Goal: Task Accomplishment & Management: Manage account settings

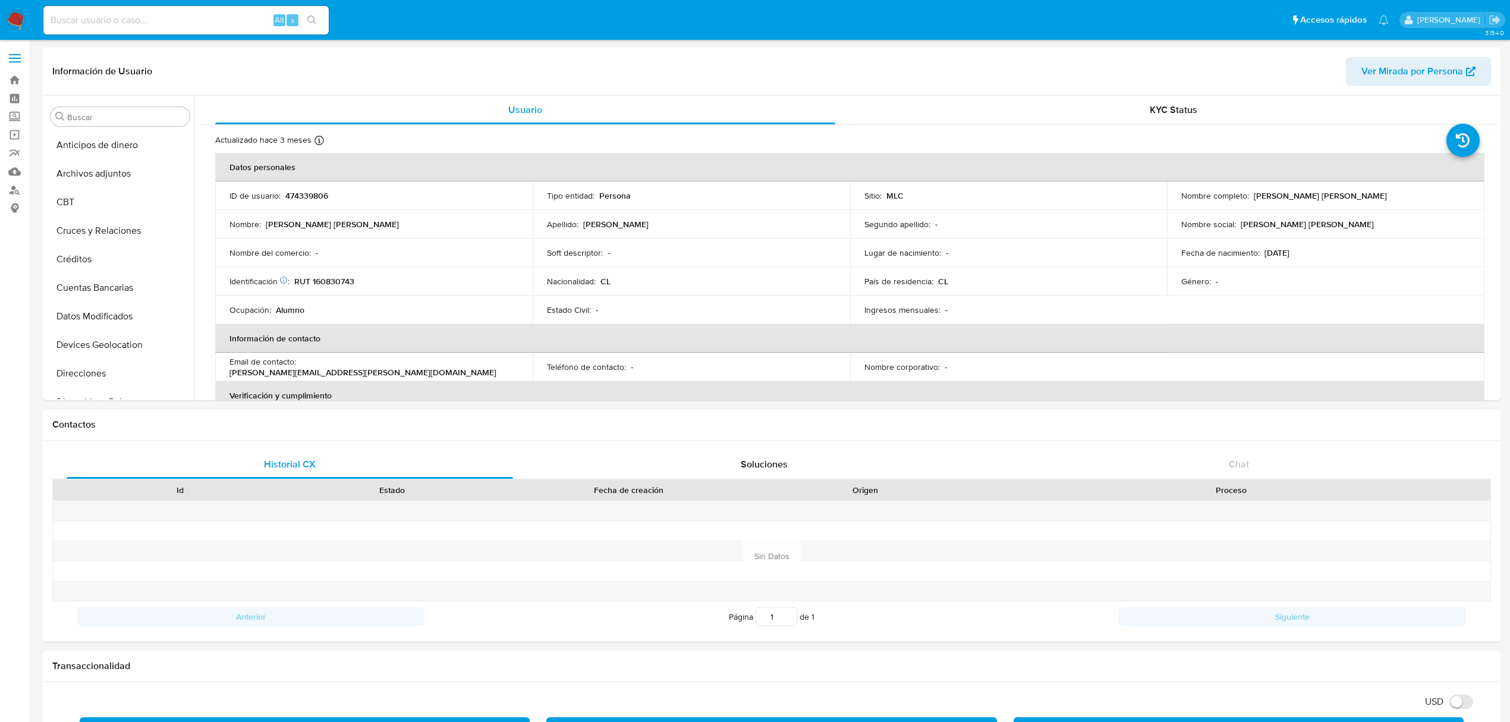
select select "10"
drag, startPoint x: 672, startPoint y: 87, endPoint x: 656, endPoint y: 86, distance: 15.5
click at [672, 87] on div "Información de Usuario Ver Mirada por Persona" at bounding box center [771, 72] width 1457 height 48
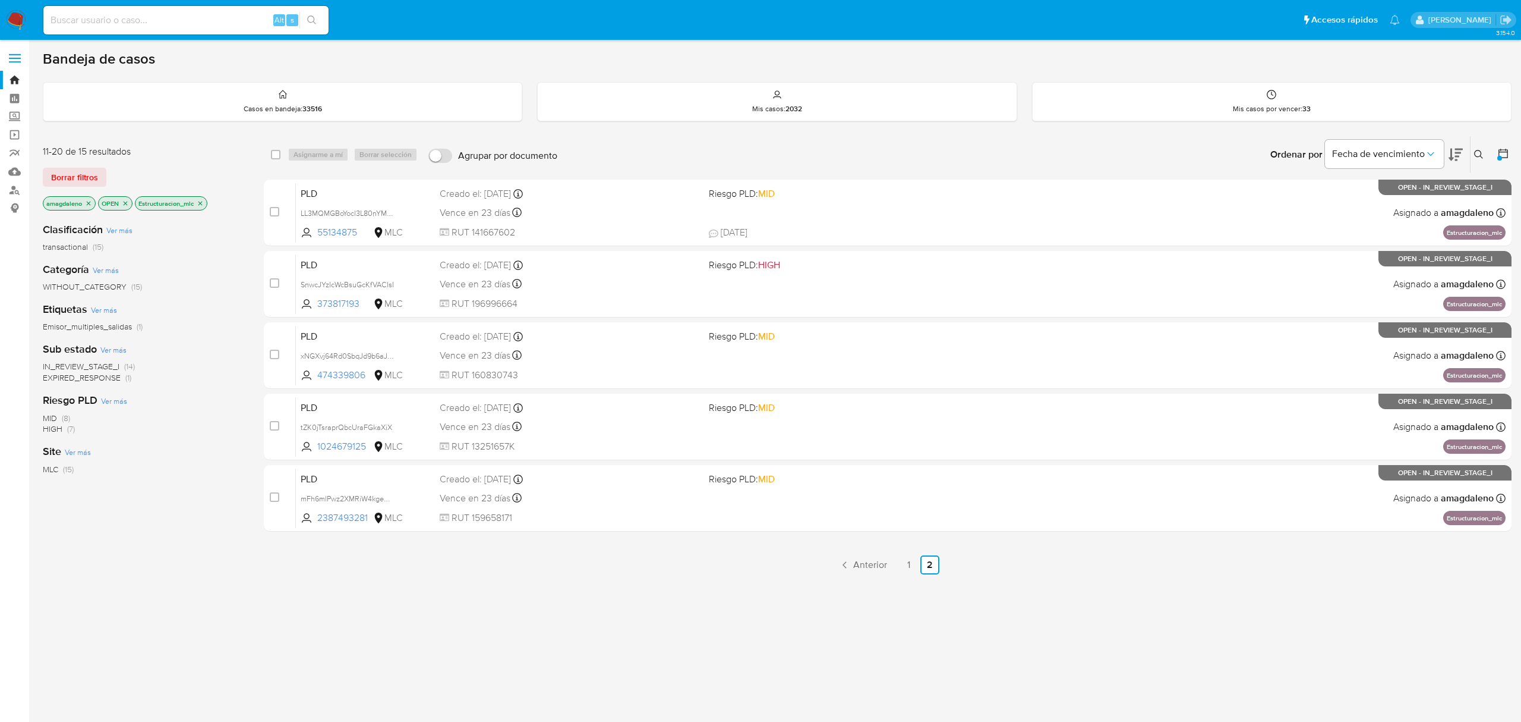
click at [203, 202] on icon "close-filter" at bounding box center [200, 203] width 7 height 7
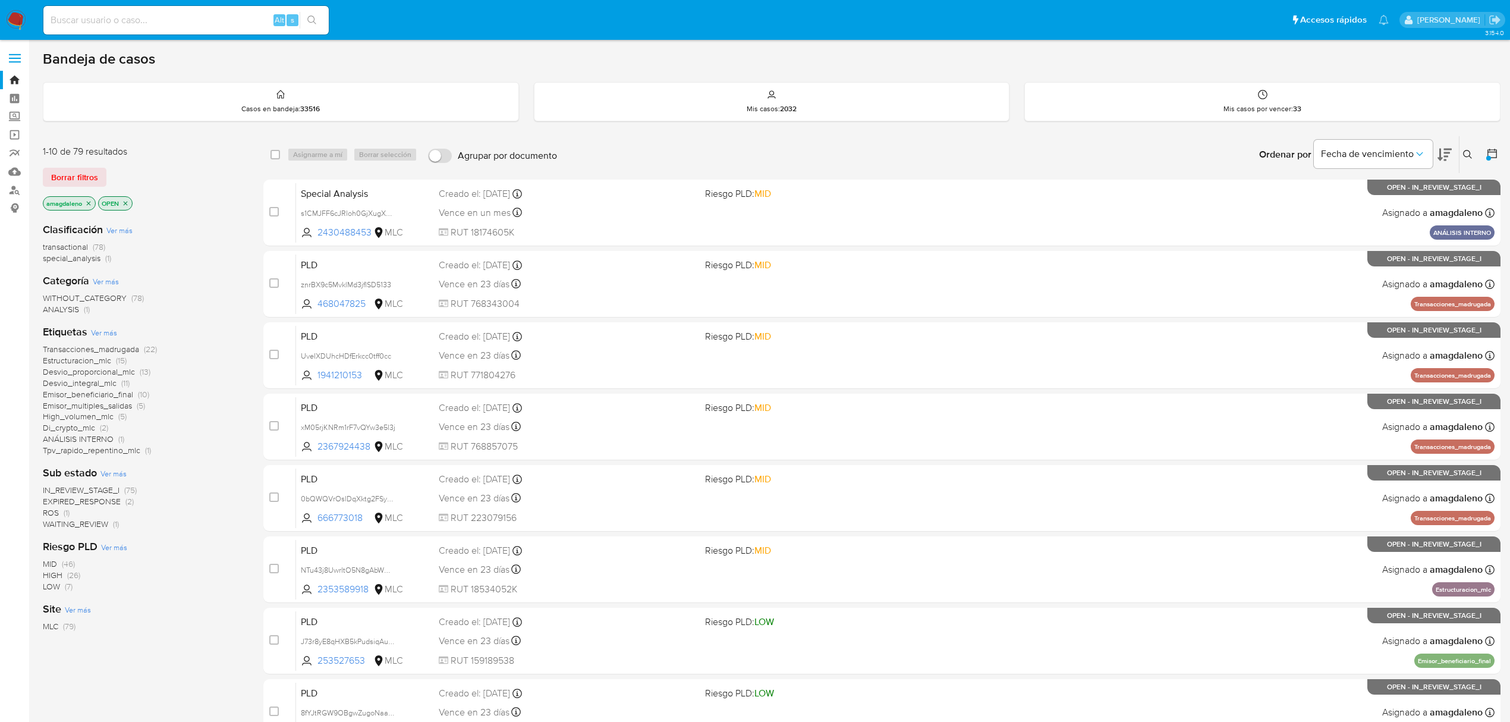
click at [1445, 157] on icon at bounding box center [1444, 155] width 14 height 12
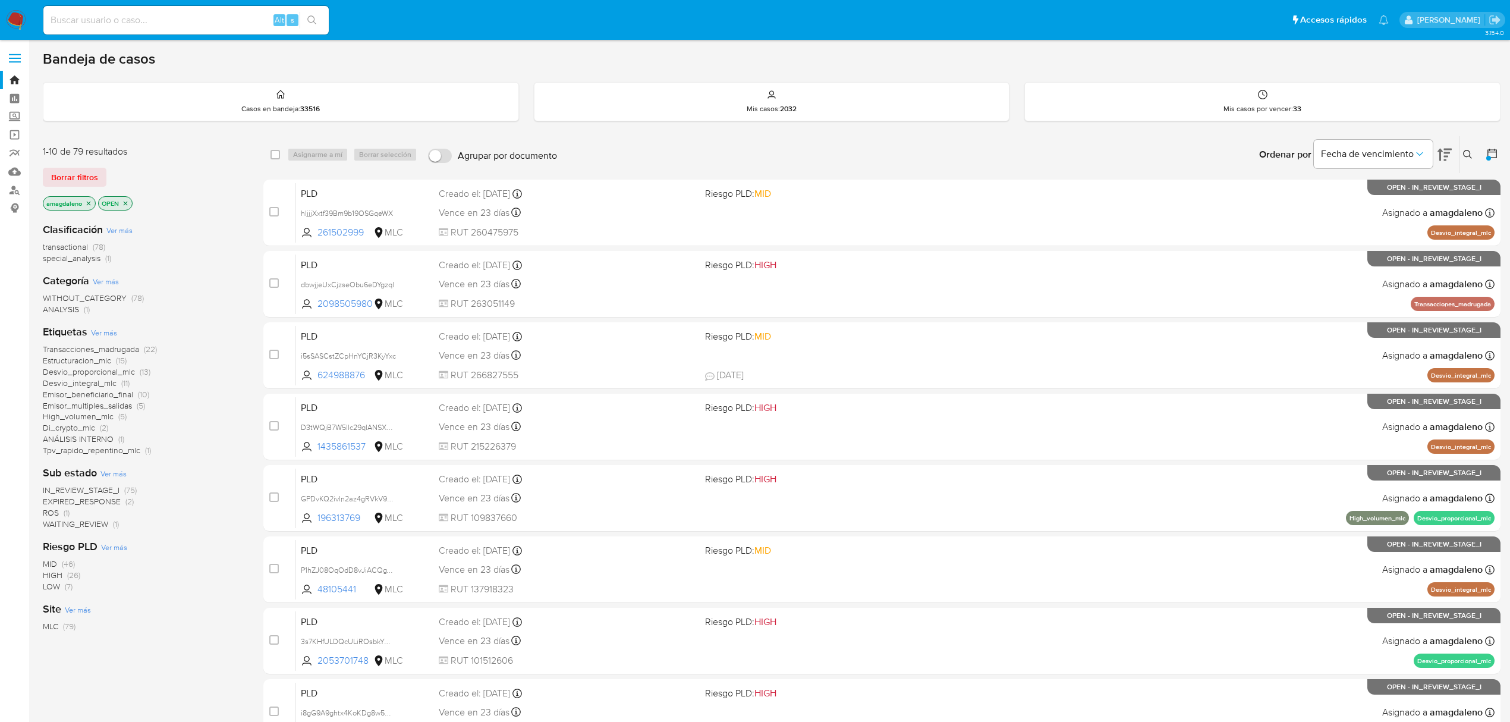
click at [88, 257] on span "special_analysis" at bounding box center [72, 258] width 58 height 12
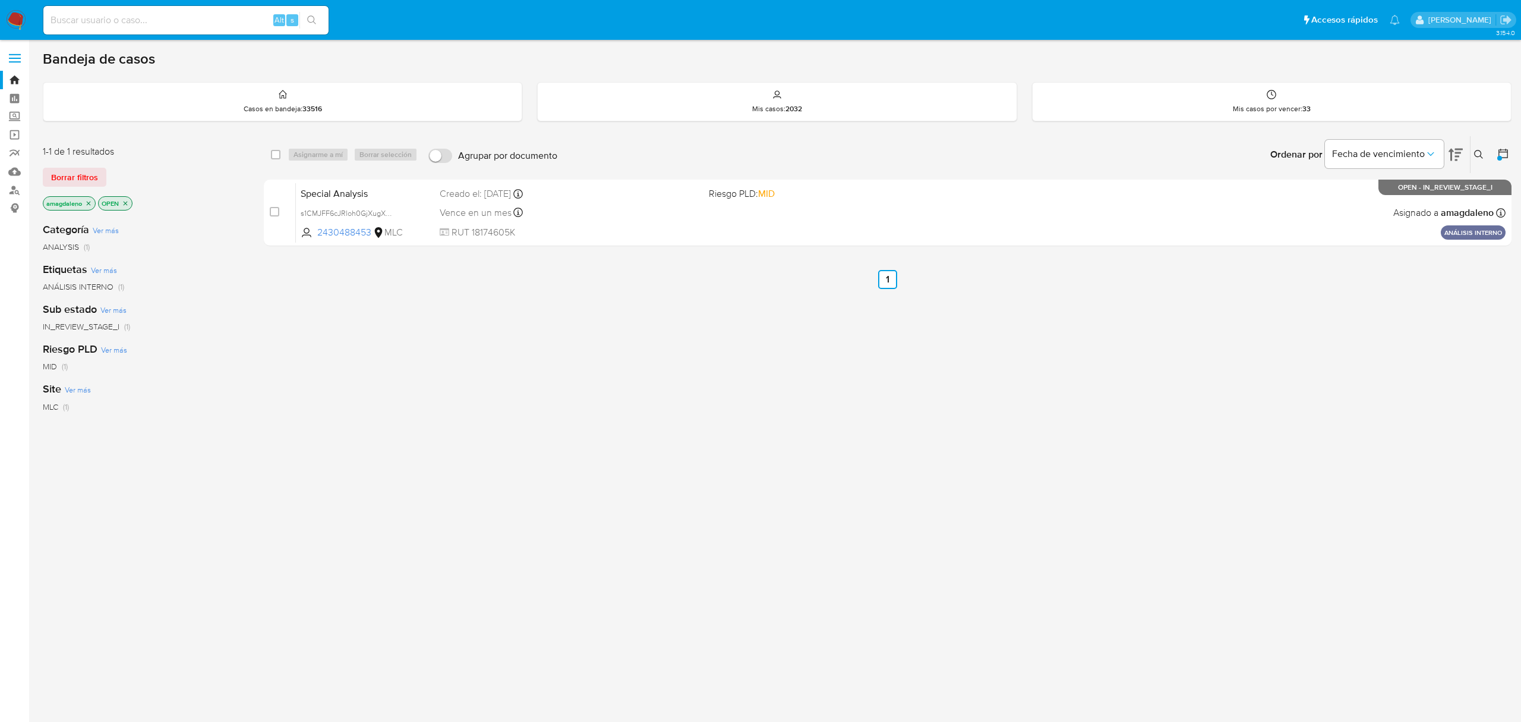
click at [1504, 152] on icon at bounding box center [1504, 153] width 12 height 12
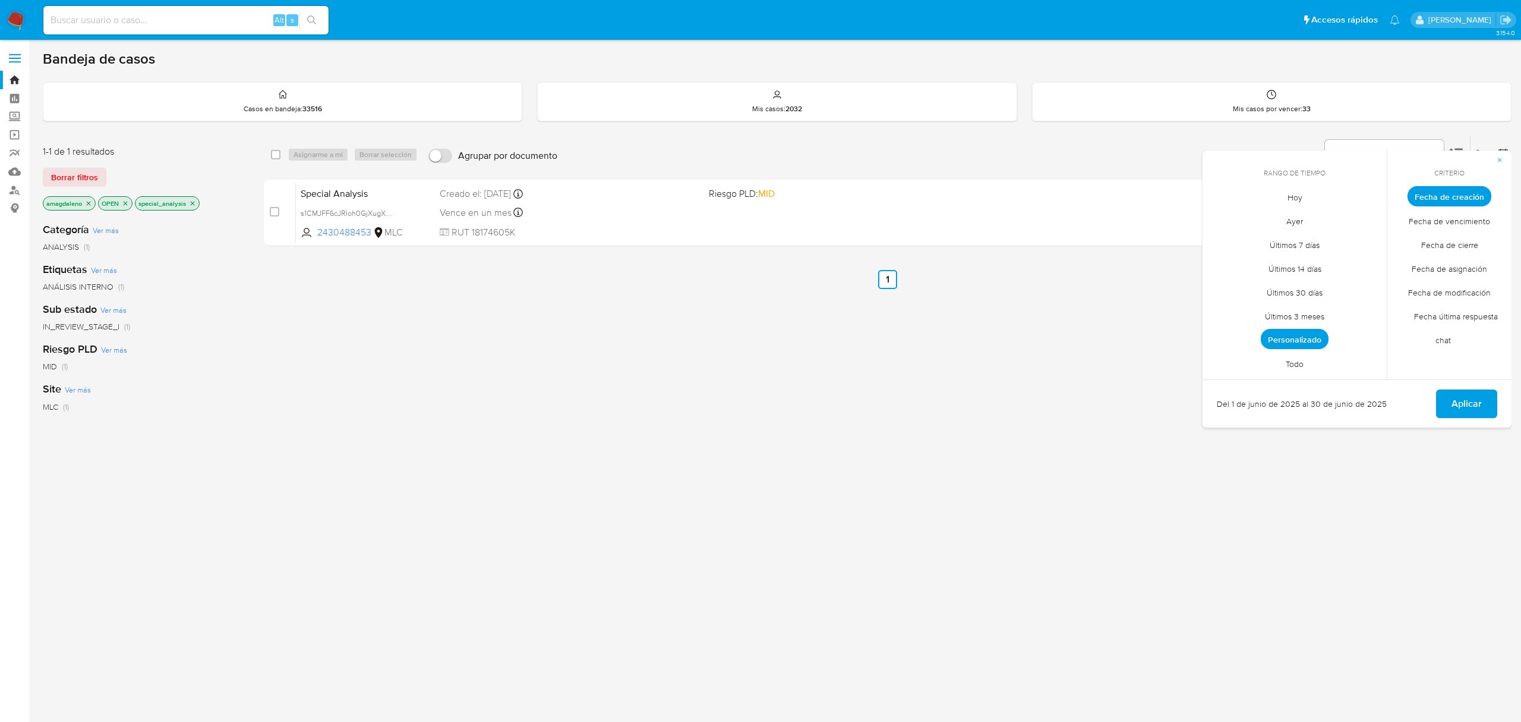
click at [1284, 359] on span "Todo" at bounding box center [1295, 363] width 43 height 24
click at [1486, 412] on button "Aplicar" at bounding box center [1466, 403] width 61 height 29
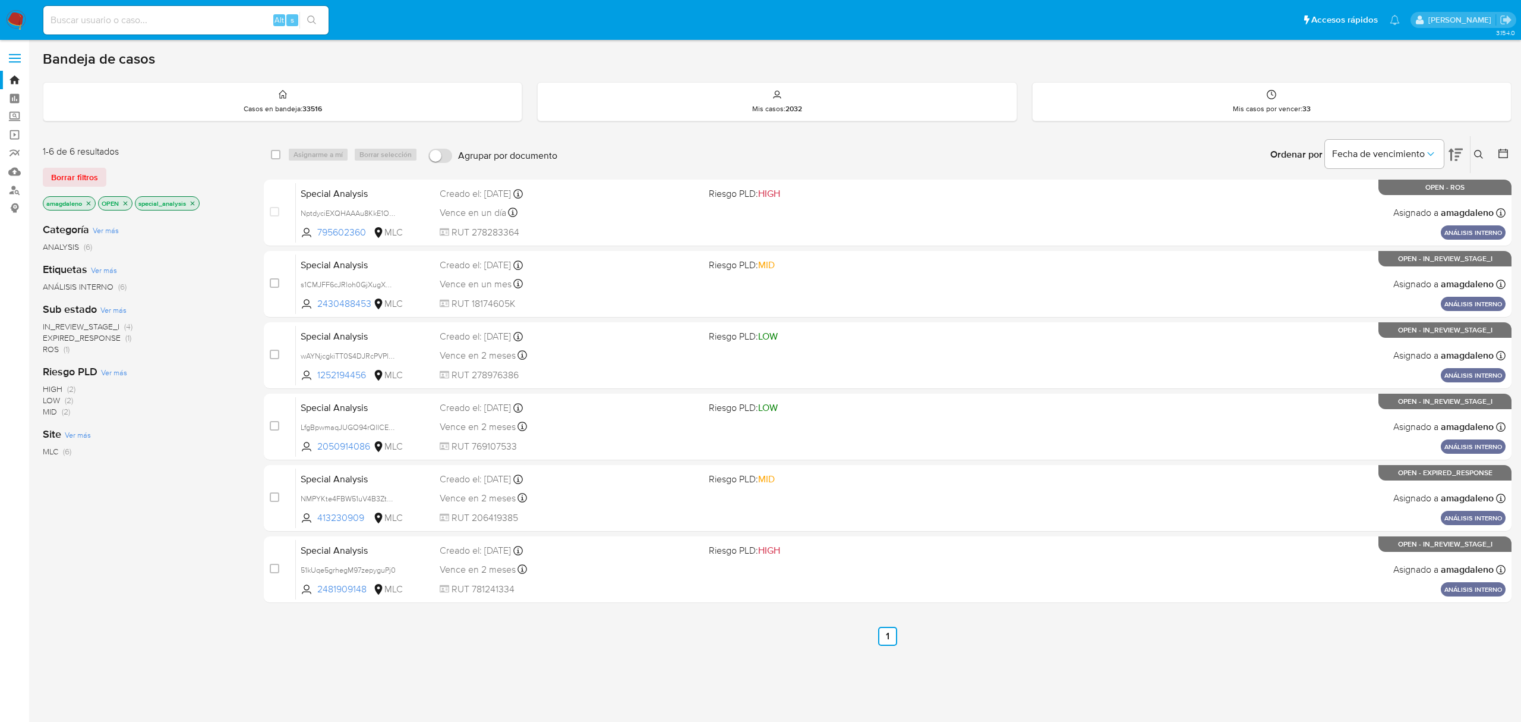
click at [195, 205] on icon "close-filter" at bounding box center [192, 203] width 7 height 7
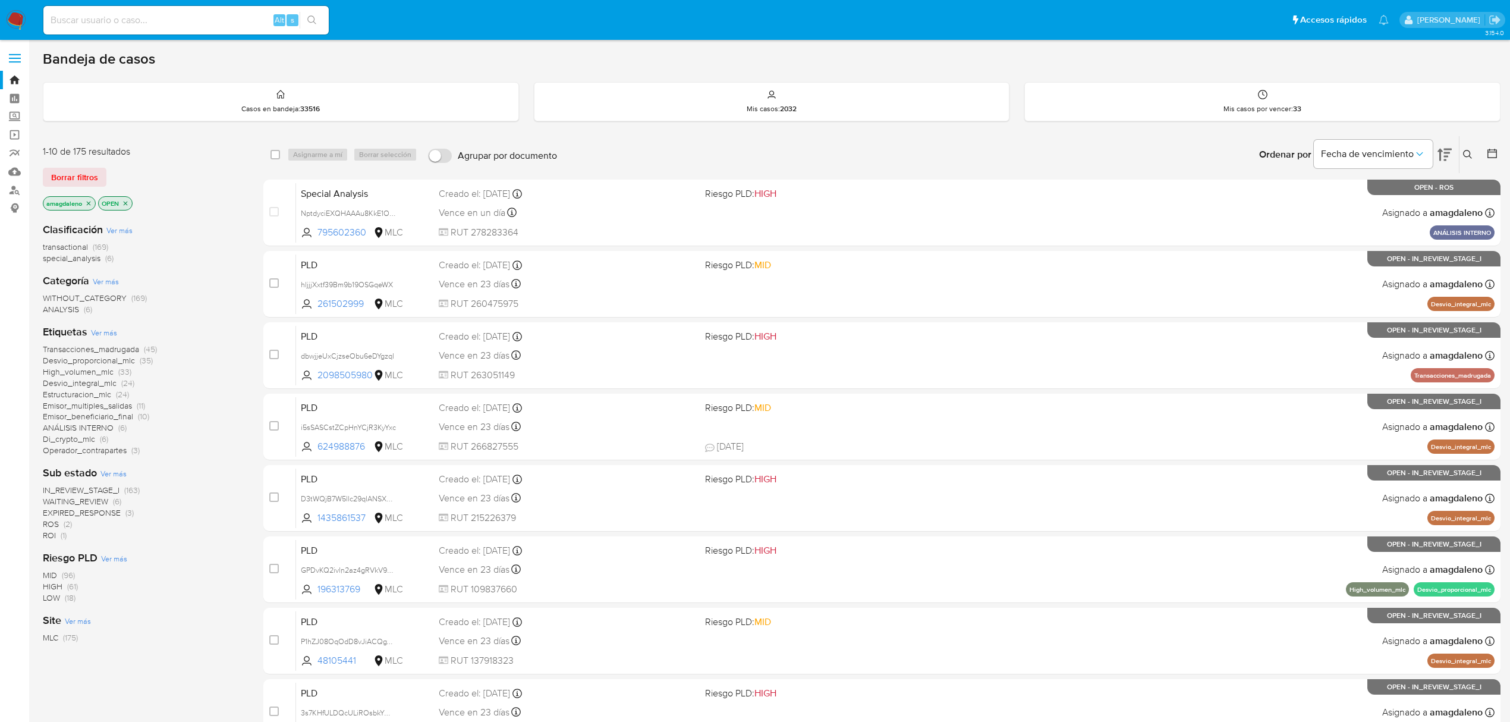
click at [1499, 158] on button at bounding box center [1493, 154] width 14 height 14
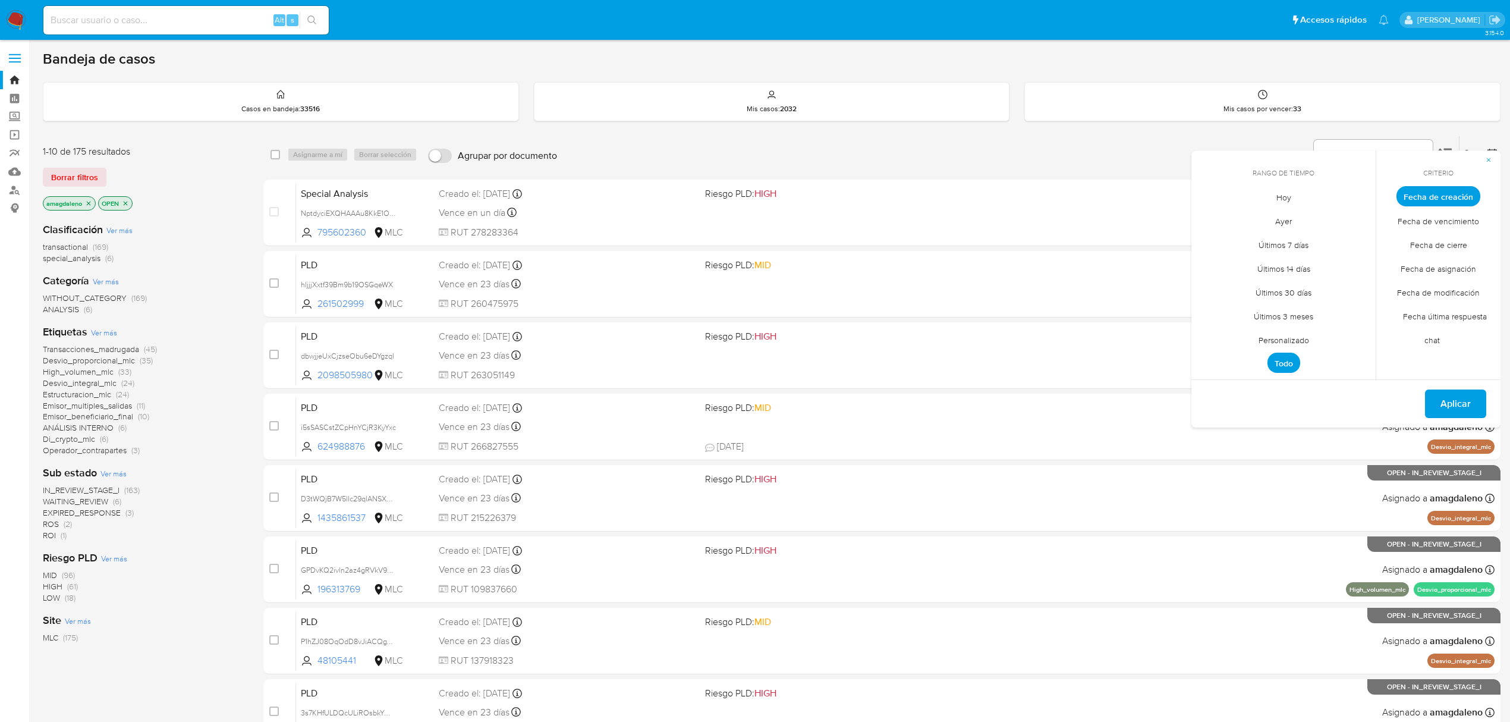
click at [1266, 339] on span "Personalizado" at bounding box center [1283, 339] width 75 height 24
click at [1208, 220] on icon "Mes anterior" at bounding box center [1209, 218] width 14 height 14
click at [1356, 262] on button "1" at bounding box center [1354, 262] width 19 height 19
click at [1211, 379] on button "30" at bounding box center [1211, 380] width 19 height 19
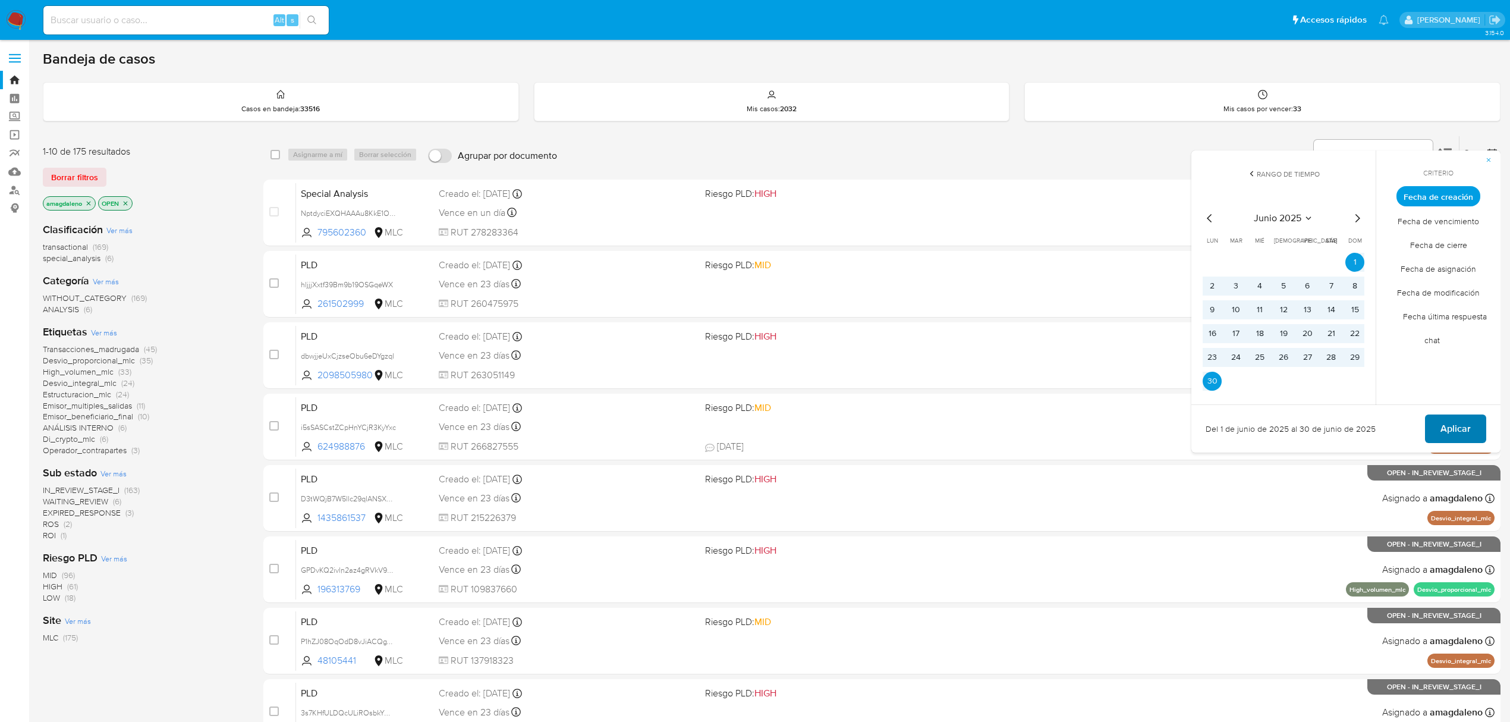
click at [1475, 433] on button "Aplicar" at bounding box center [1455, 428] width 61 height 29
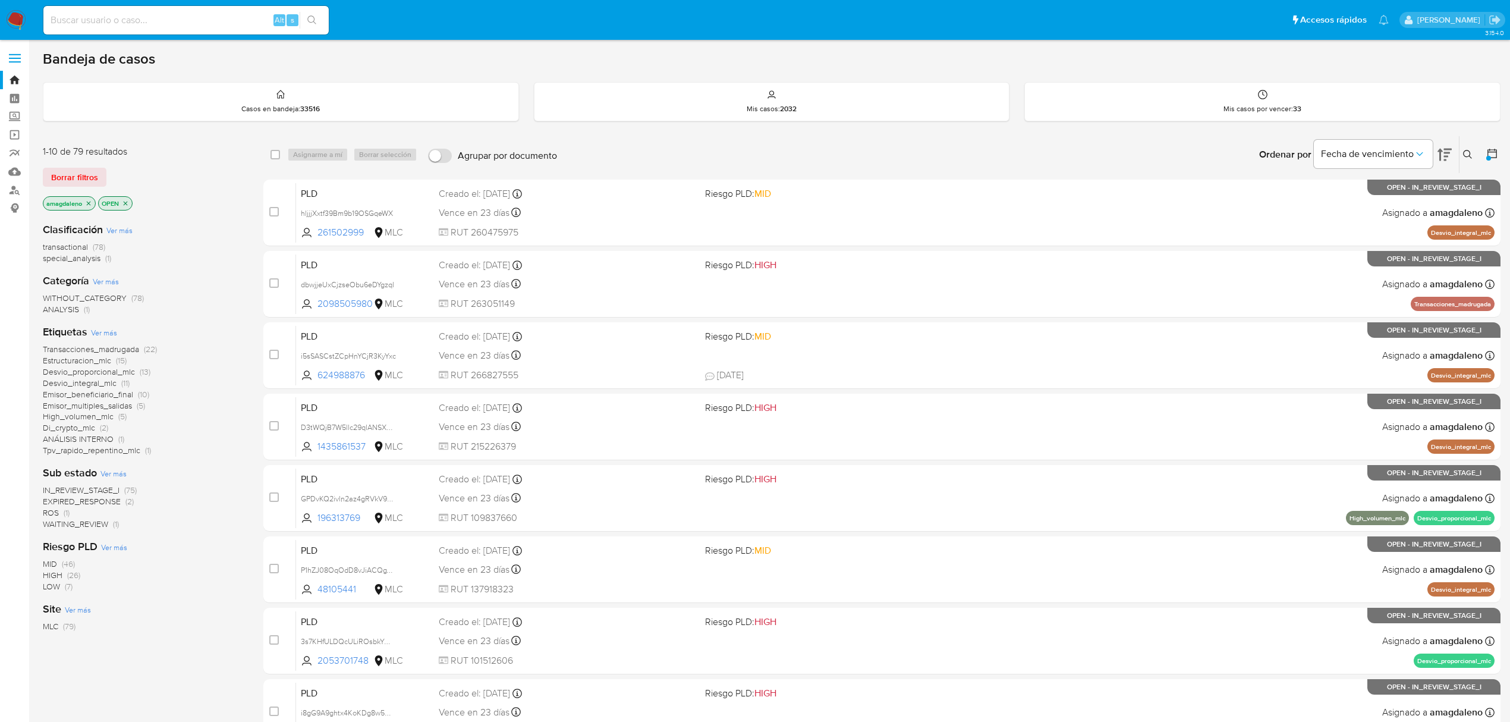
click at [89, 203] on icon "close-filter" at bounding box center [89, 203] width 4 height 4
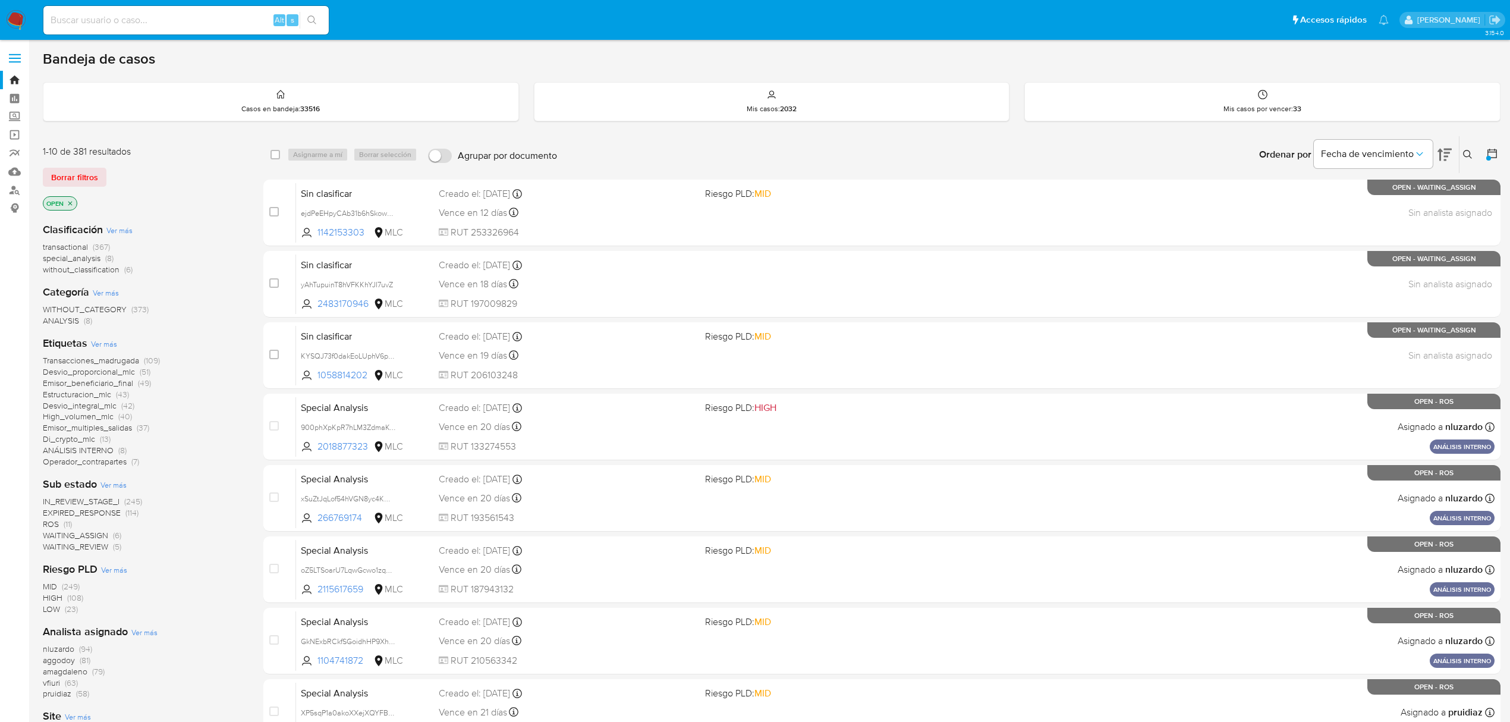
click at [46, 252] on span "special_analysis" at bounding box center [72, 258] width 58 height 12
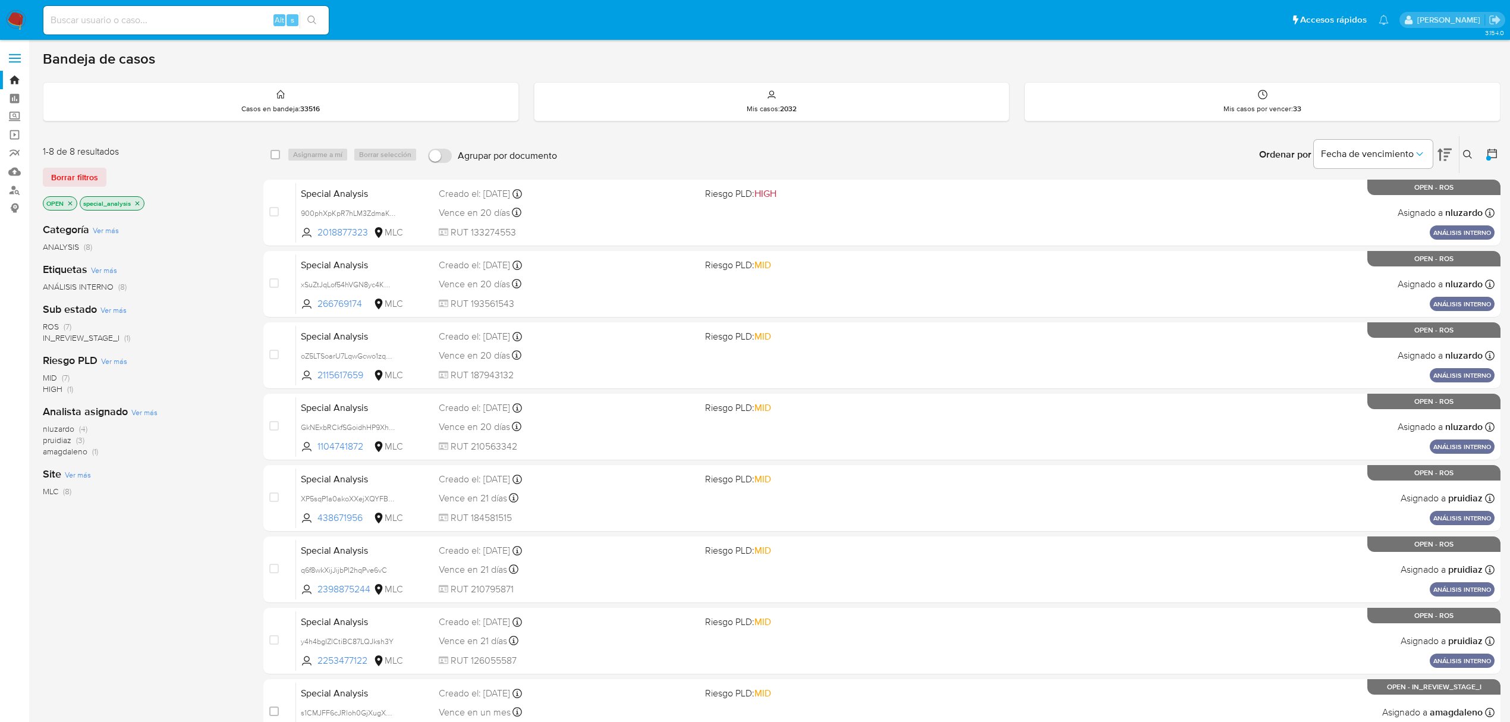
click at [137, 200] on icon "close-filter" at bounding box center [137, 203] width 7 height 7
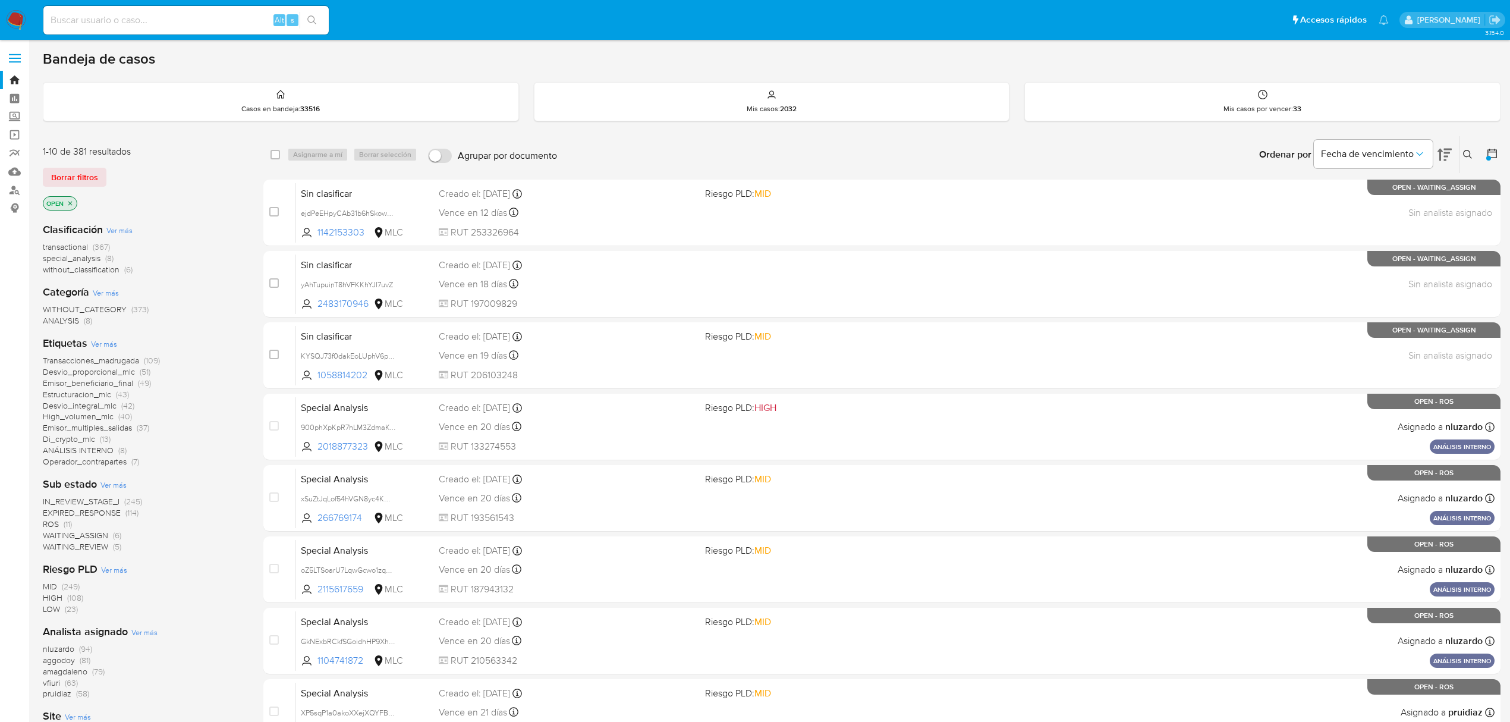
click at [67, 245] on span "transactional" at bounding box center [65, 247] width 45 height 12
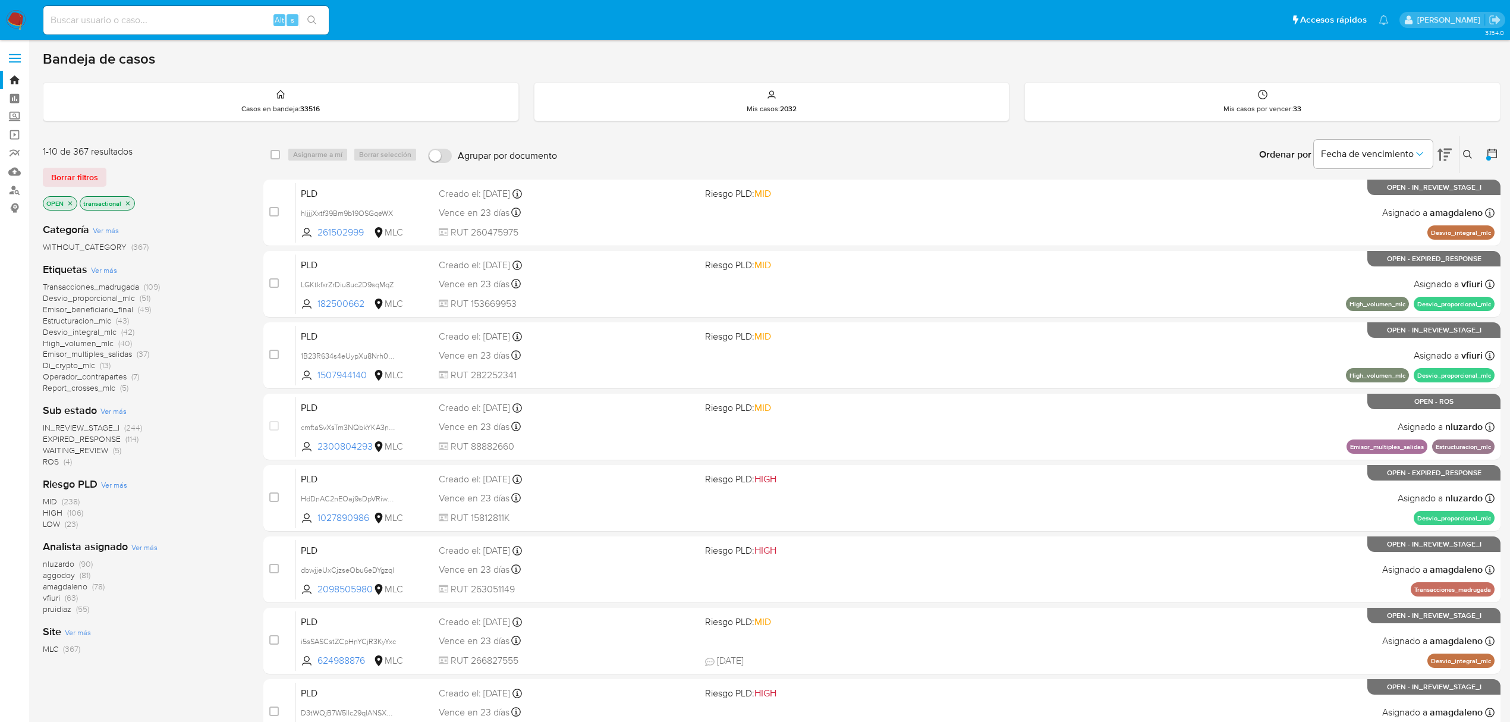
click at [84, 587] on span "amagdaleno" at bounding box center [65, 586] width 45 height 12
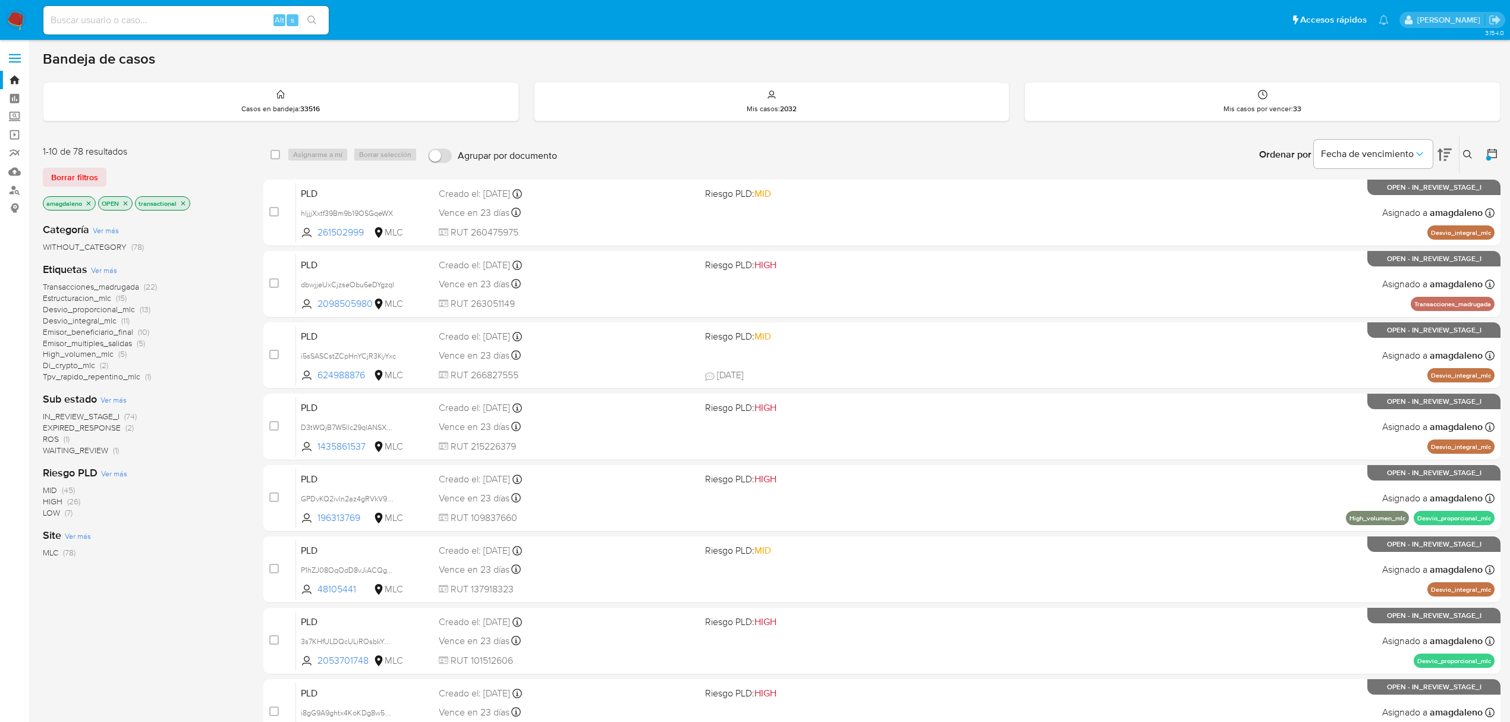
click at [99, 294] on span "Estructuracion_mlc" at bounding box center [77, 298] width 68 height 12
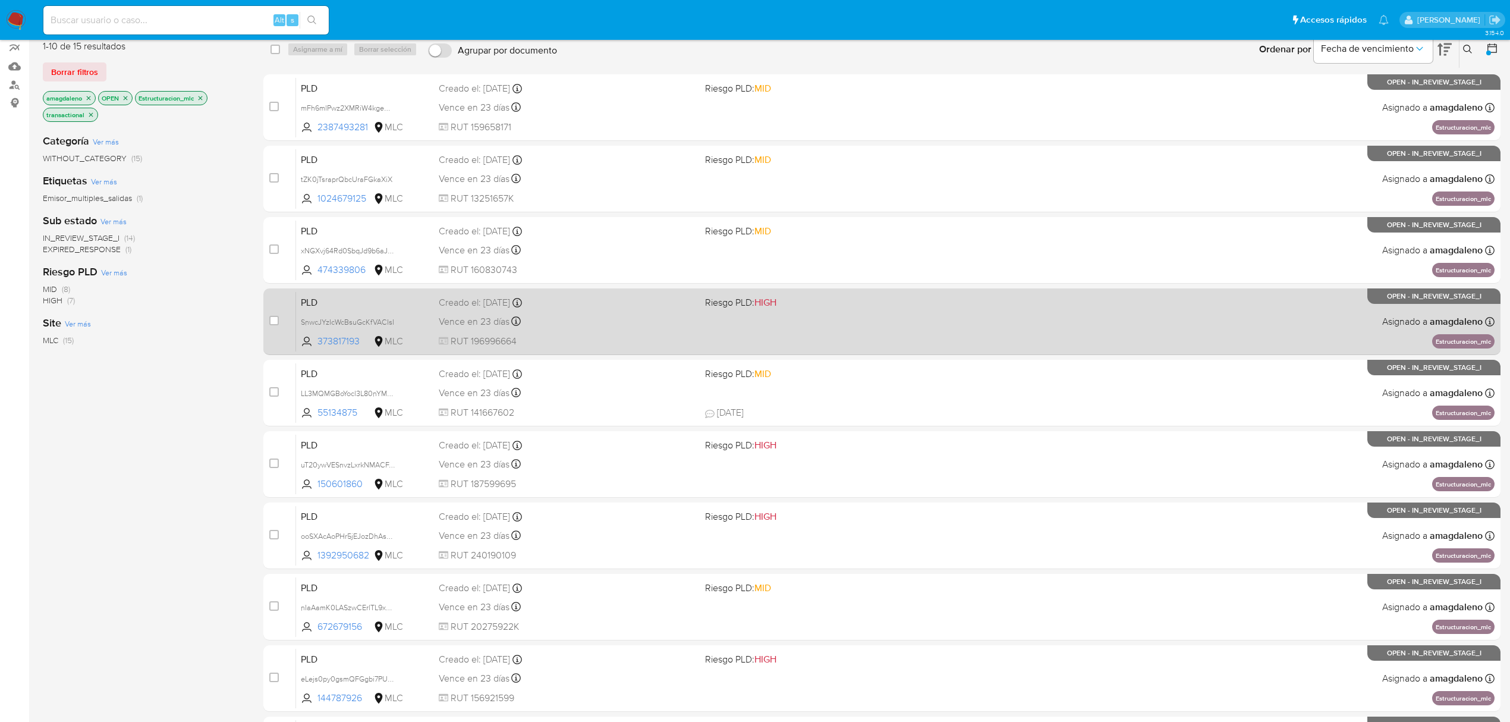
scroll to position [216, 0]
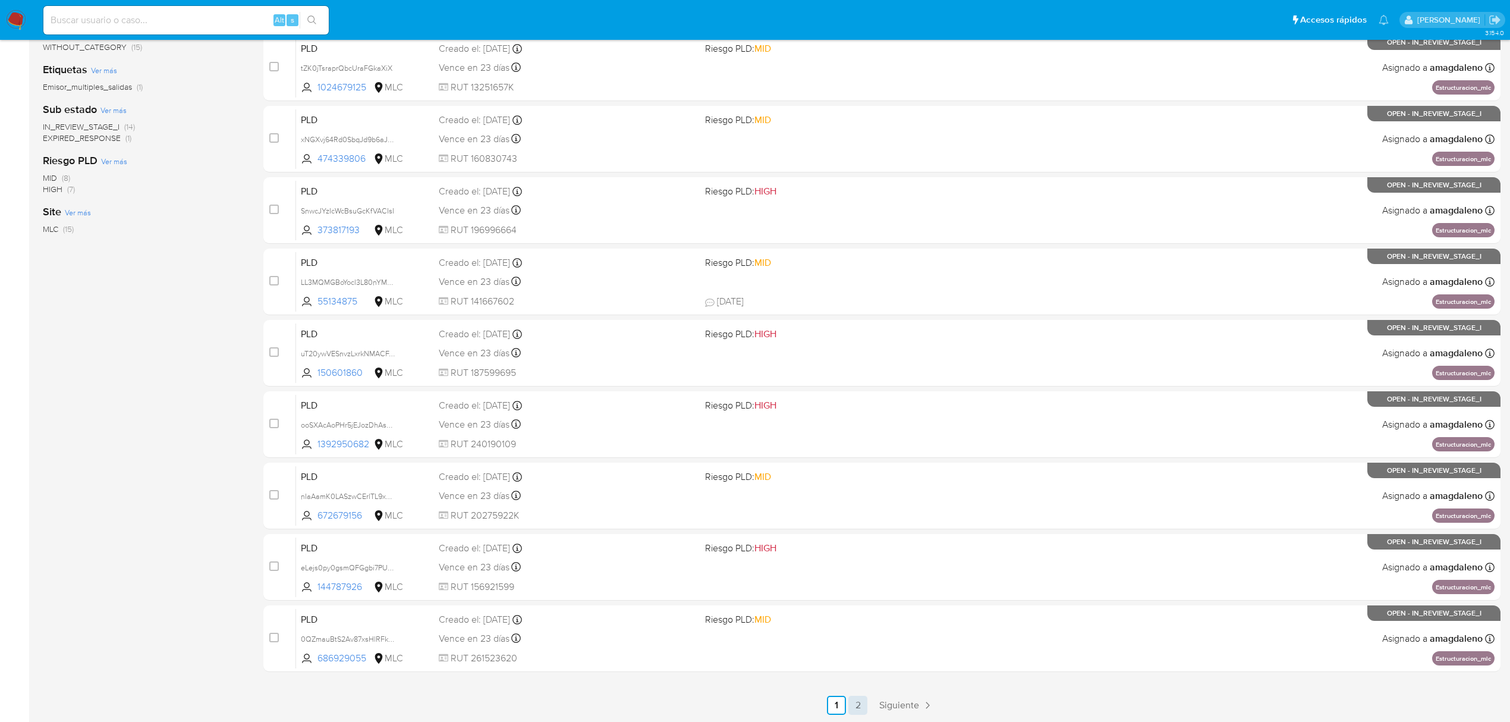
click at [852, 704] on link "2" at bounding box center [857, 704] width 19 height 19
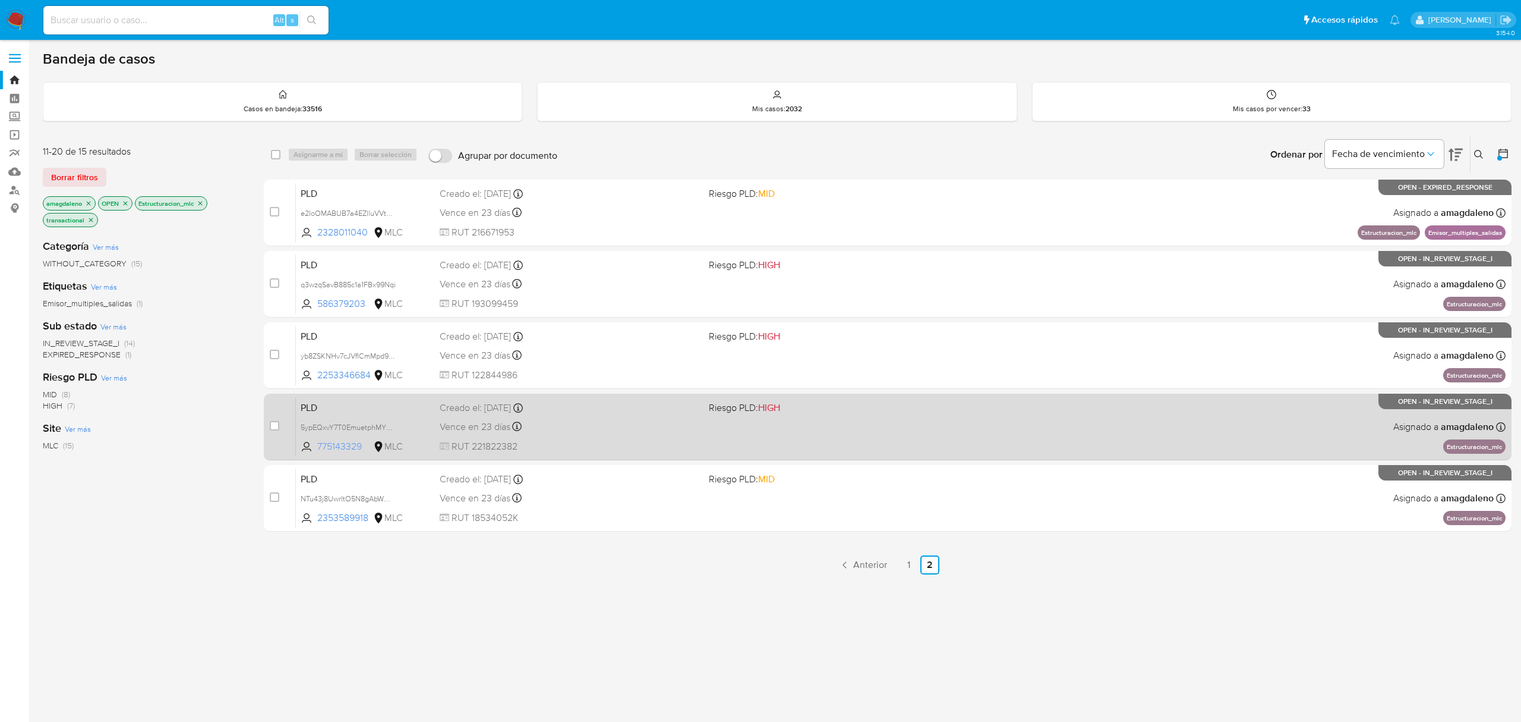
click at [352, 443] on span "775143329" at bounding box center [343, 446] width 53 height 13
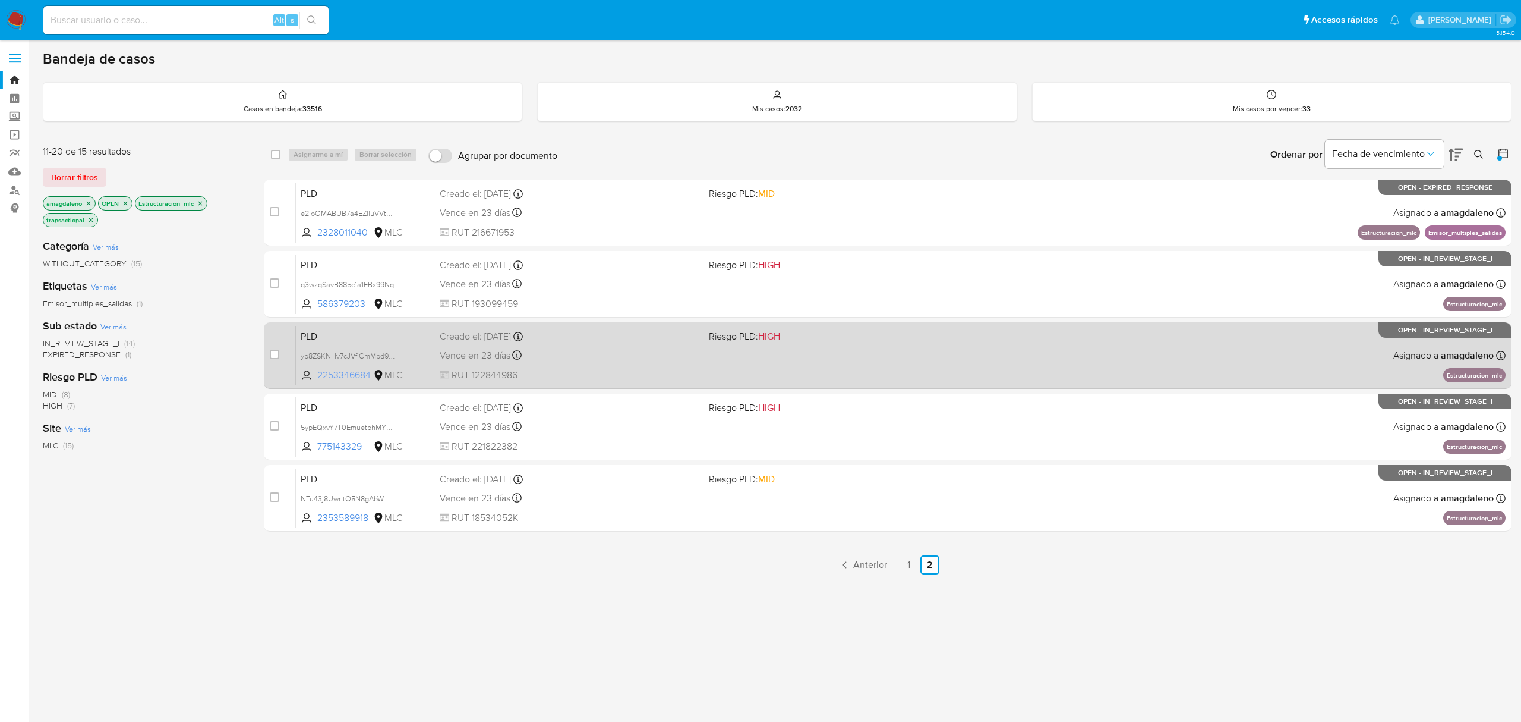
click at [341, 371] on span "2253346684" at bounding box center [343, 374] width 53 height 13
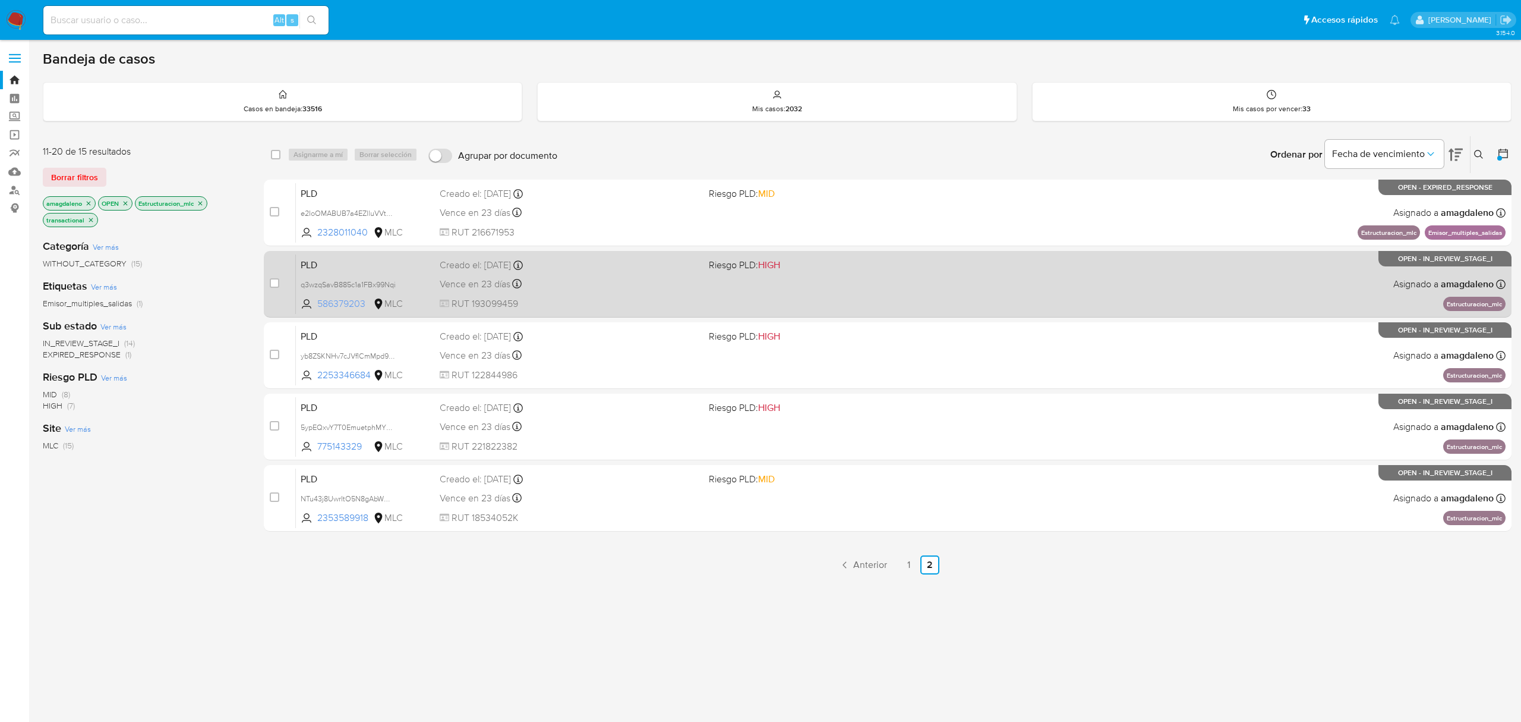
click at [343, 304] on span "586379203" at bounding box center [343, 303] width 53 height 13
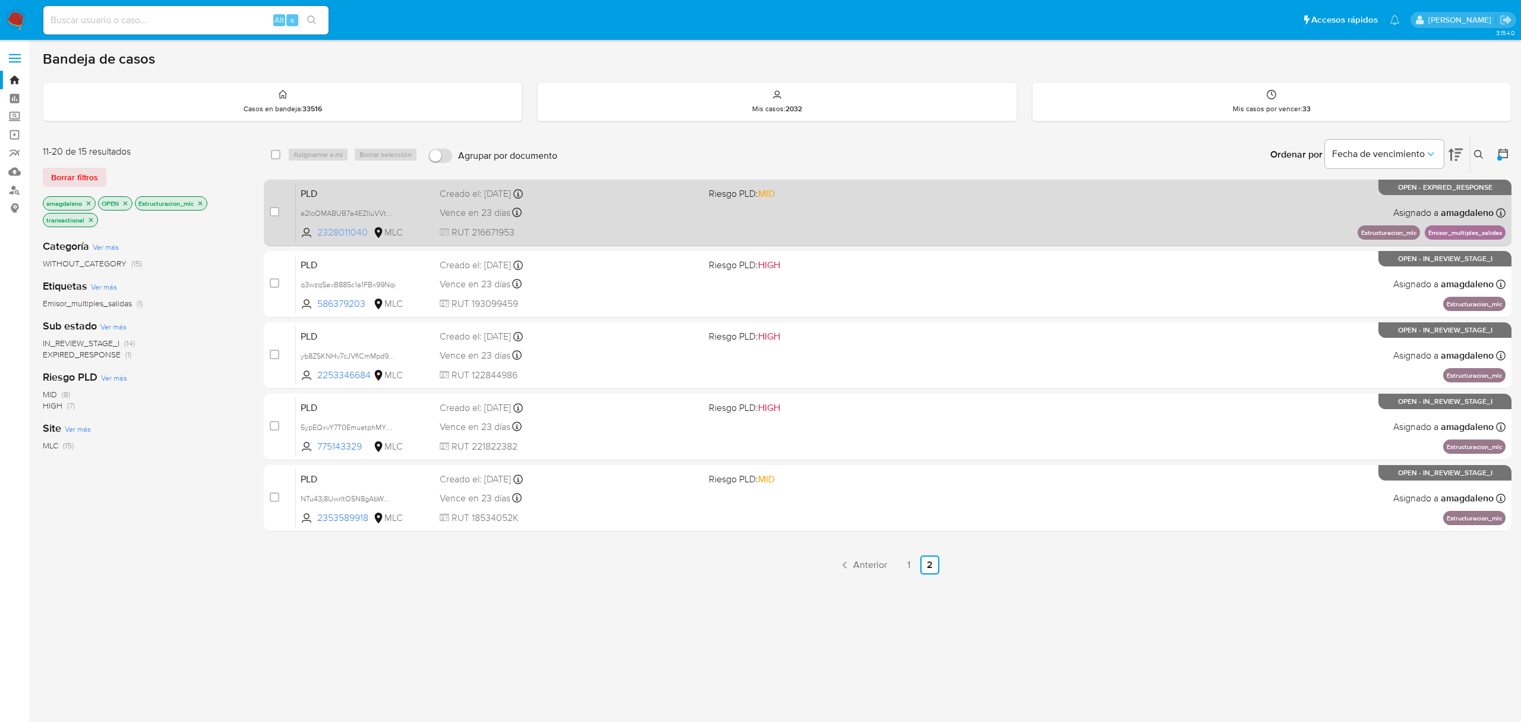
click at [331, 233] on span "2328011040" at bounding box center [343, 232] width 53 height 13
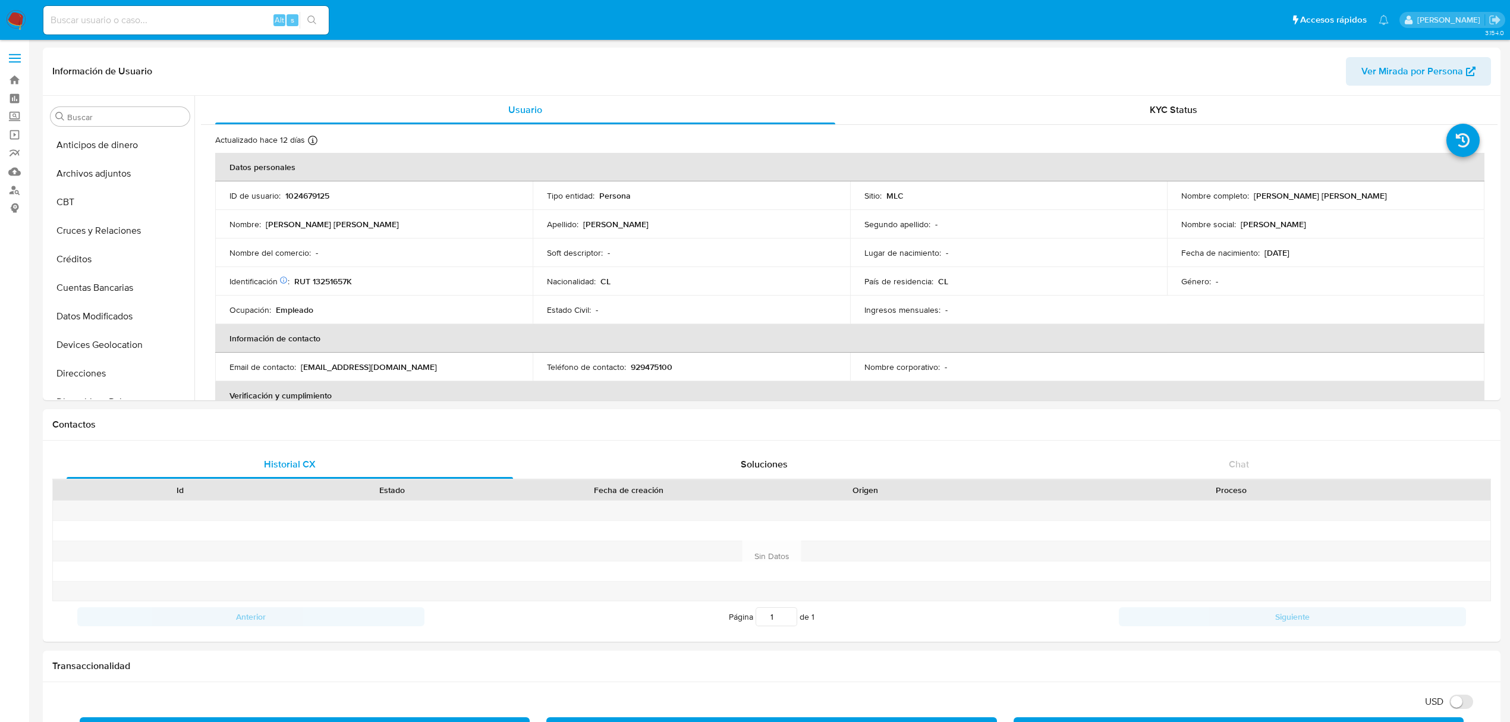
select select "10"
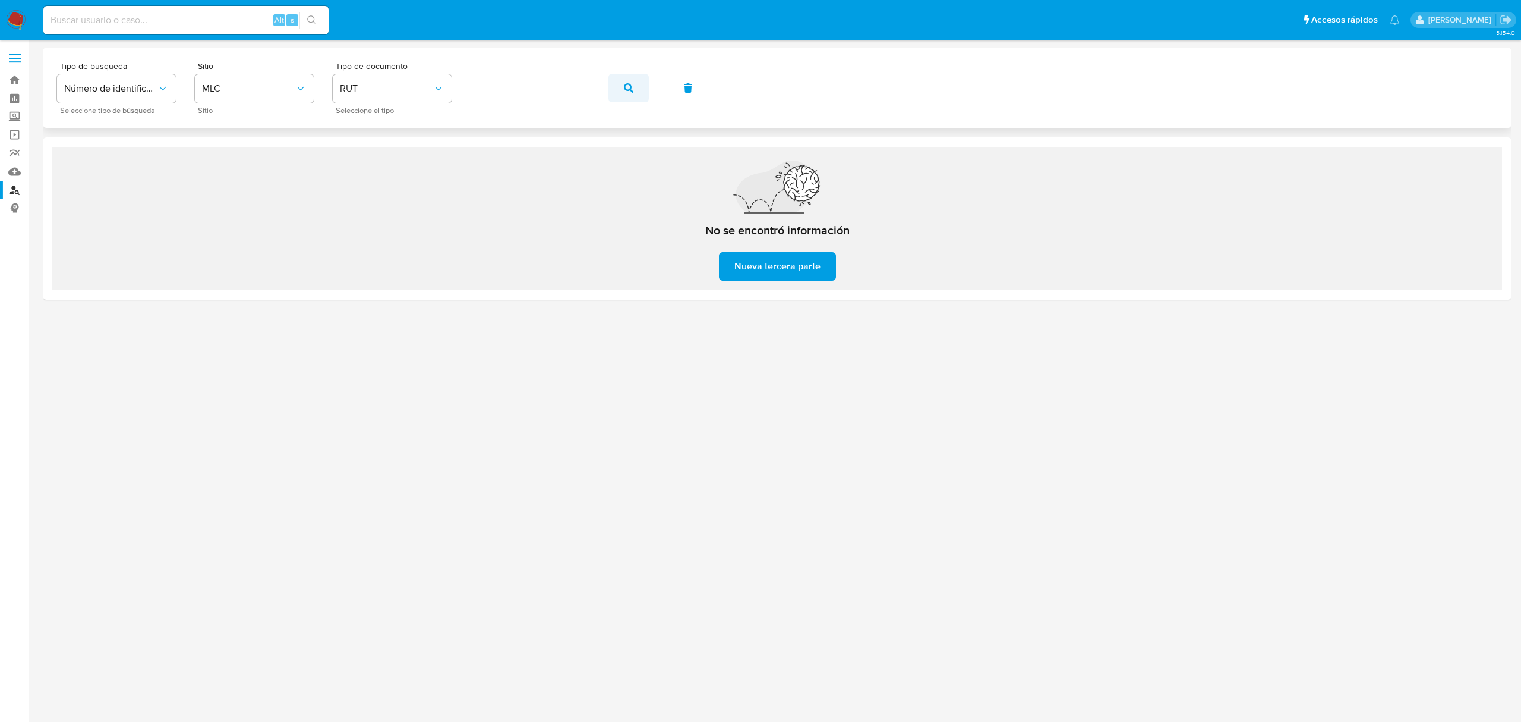
click at [631, 89] on icon "button" at bounding box center [629, 88] width 10 height 10
click at [124, 78] on button "Número de identificación" at bounding box center [116, 88] width 119 height 29
click at [269, 91] on span "MLC" at bounding box center [248, 89] width 93 height 12
click at [141, 93] on span "Número de identificación" at bounding box center [110, 89] width 93 height 12
click at [218, 90] on span "MLC" at bounding box center [248, 89] width 93 height 12
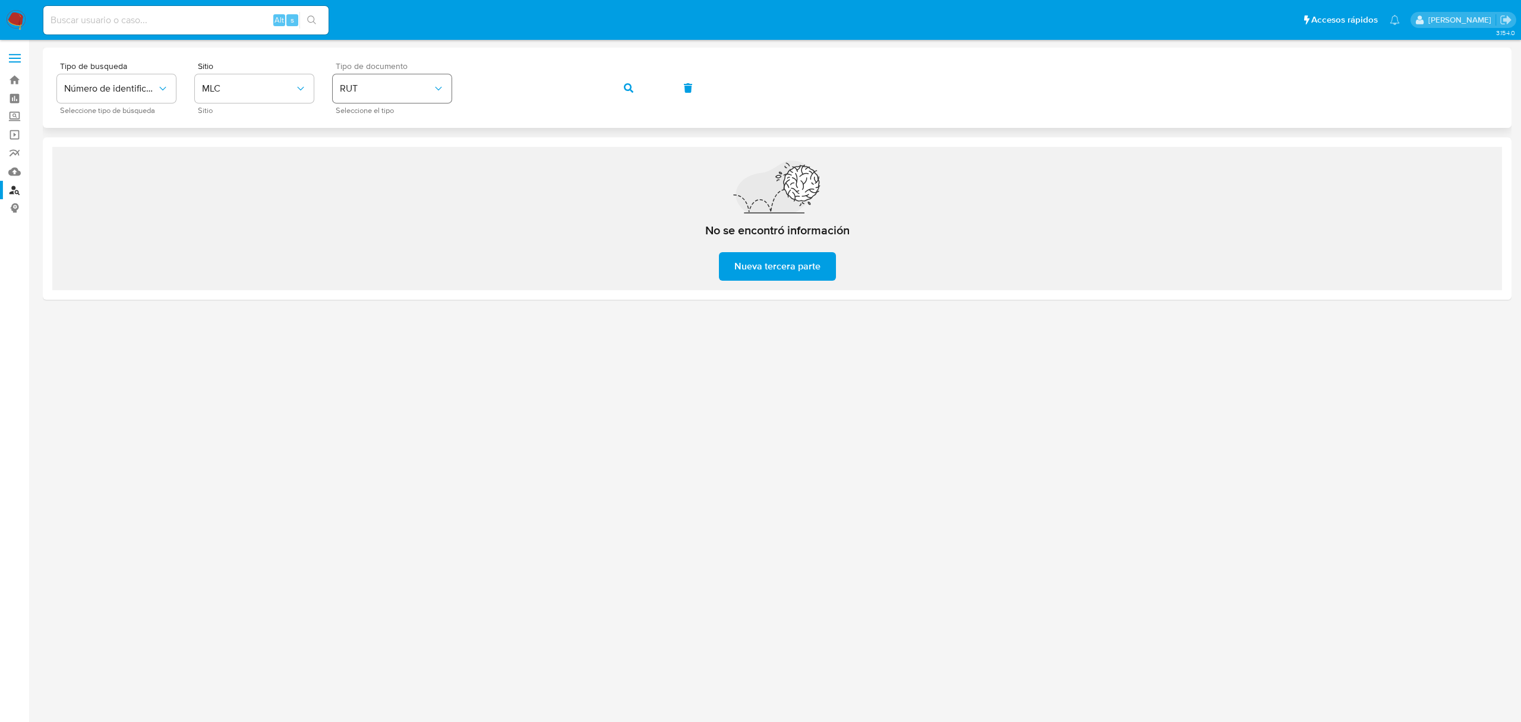
click at [409, 94] on span "RUT" at bounding box center [386, 89] width 93 height 12
click at [635, 94] on button "button" at bounding box center [629, 88] width 40 height 29
click at [152, 18] on input at bounding box center [185, 19] width 285 height 15
paste input "154452702"
type input "154452702"
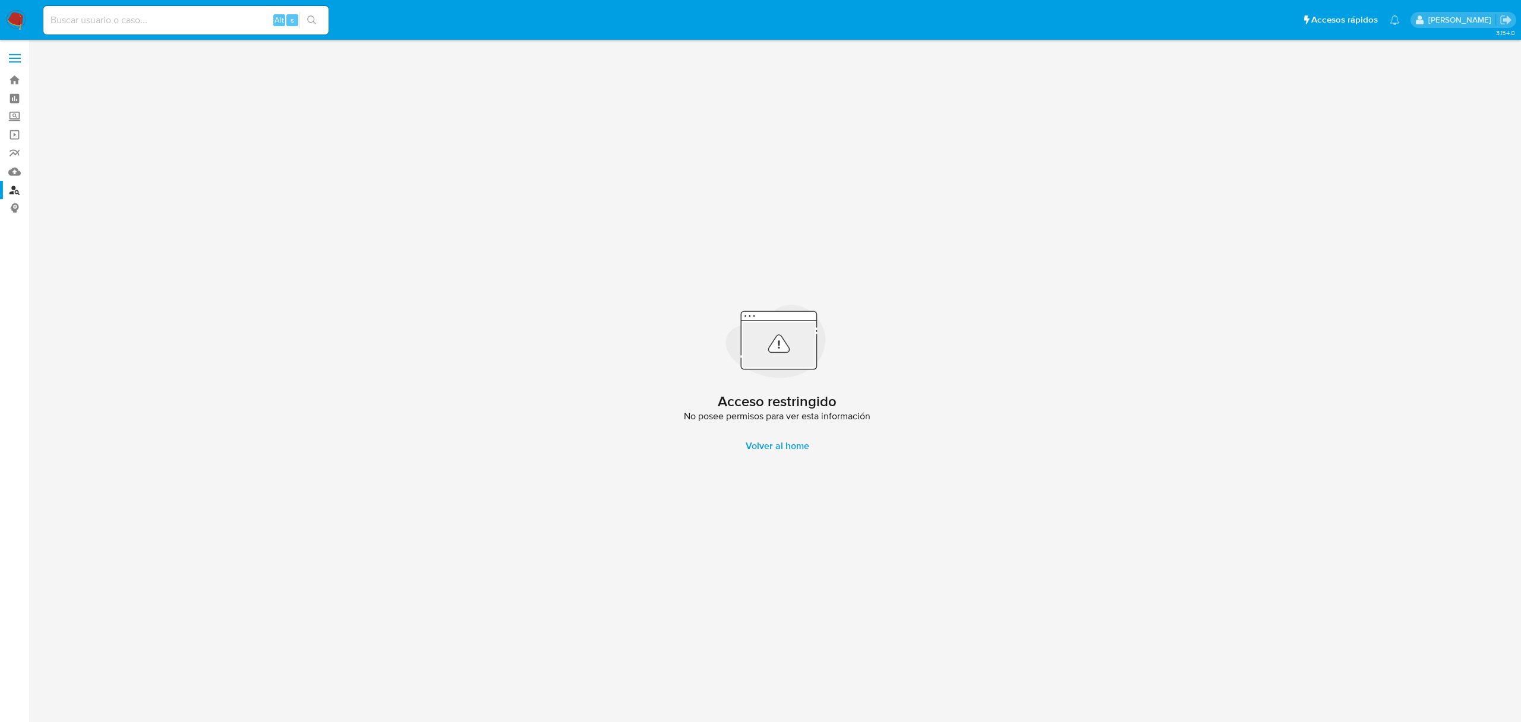
click at [168, 33] on div "Alt s" at bounding box center [185, 20] width 285 height 29
click at [168, 27] on div "Alt s" at bounding box center [185, 20] width 285 height 29
click at [153, 12] on input at bounding box center [185, 19] width 285 height 15
click at [17, 193] on link "Buscador de personas" at bounding box center [70, 190] width 141 height 18
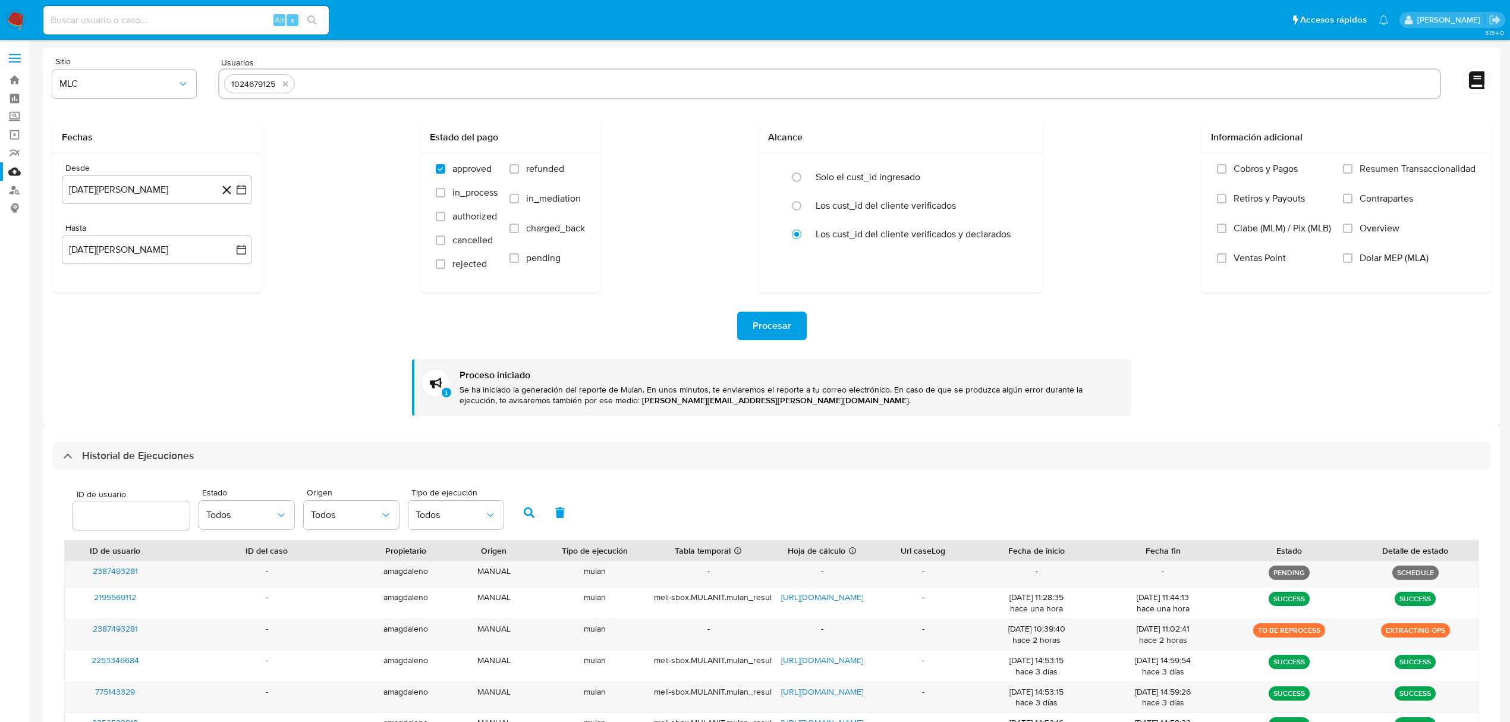
select select "10"
click at [291, 86] on button "quitar 1024679125" at bounding box center [285, 84] width 14 height 14
click at [288, 86] on input "text" at bounding box center [829, 83] width 1211 height 19
paste input "775143329"
type input "775143329"
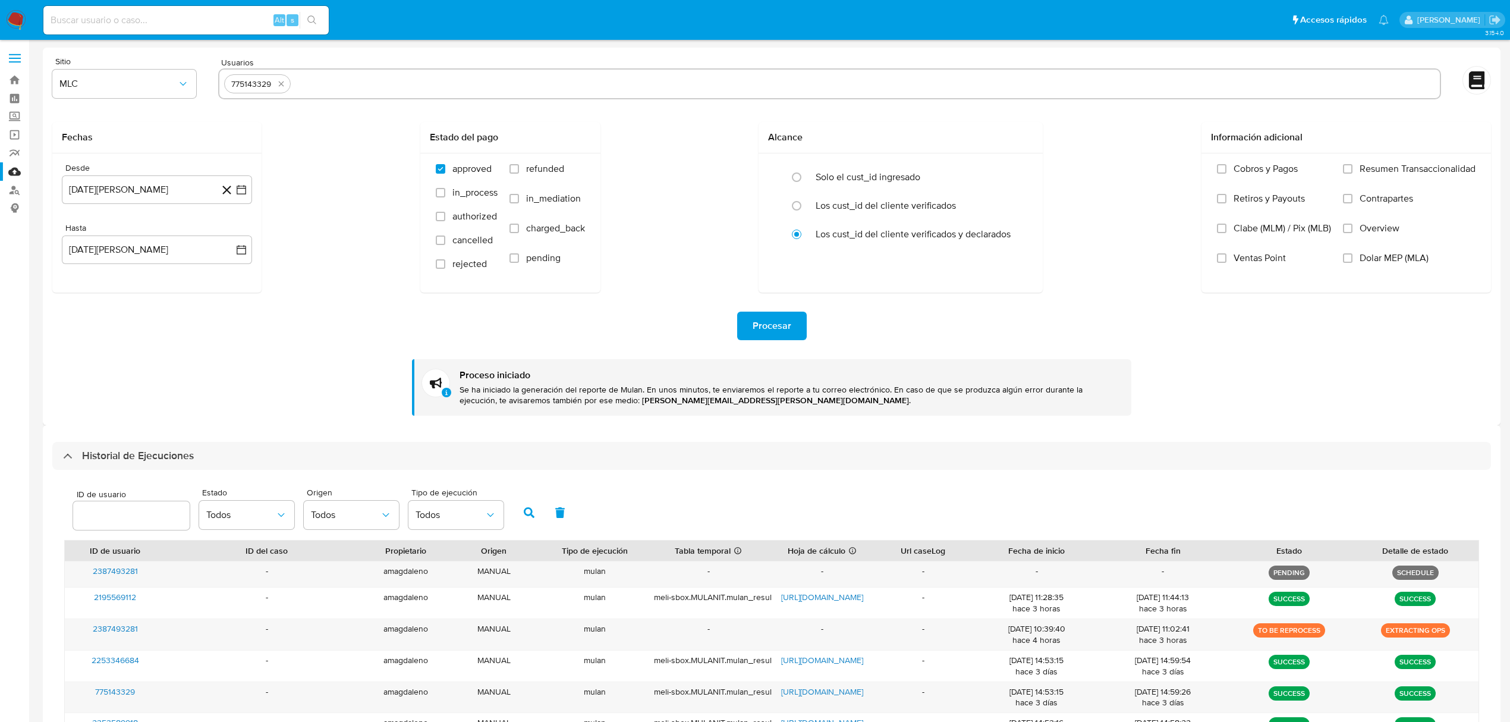
paste input "2253346684"
type input "2253346684"
paste input "586379203"
type input "586379203"
paste input "2328011040"
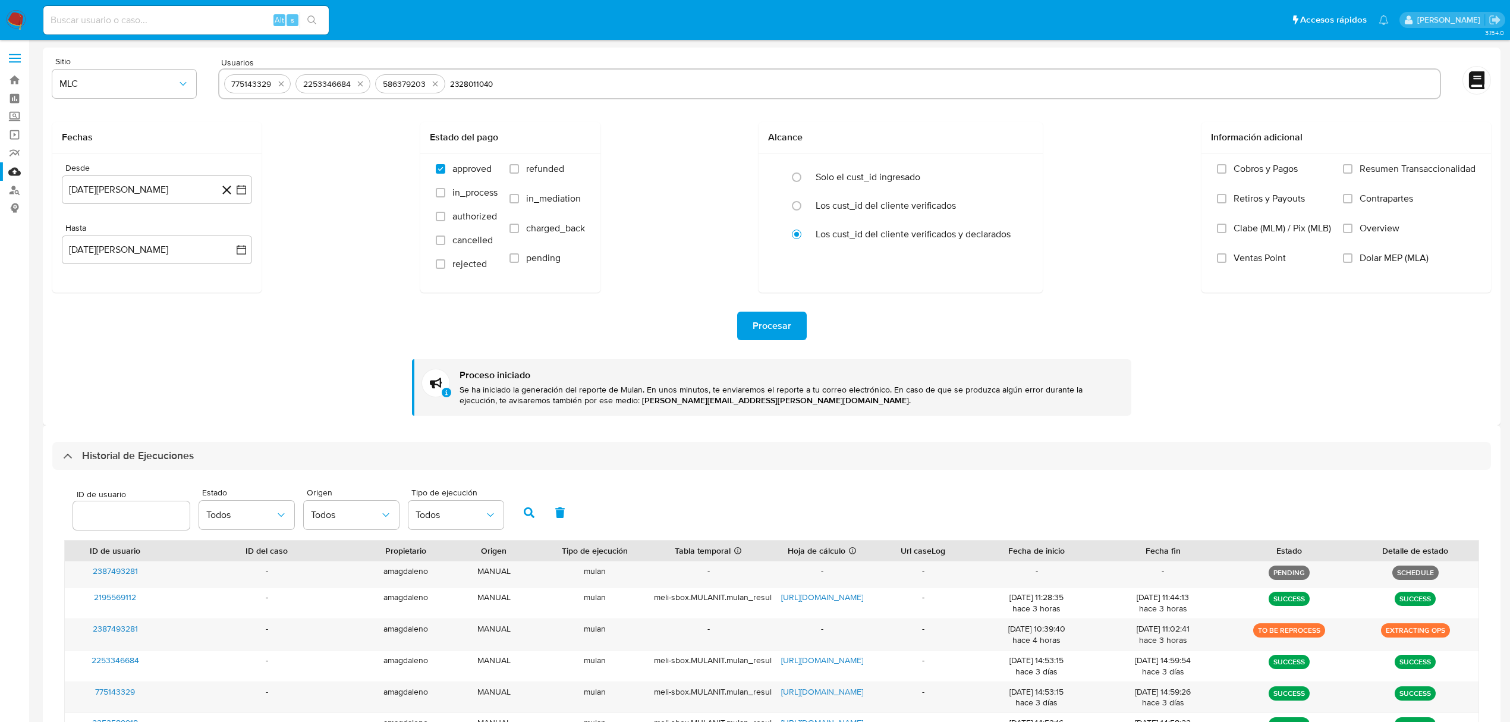
type input "2328011040"
click at [307, 350] on div "Procesar Proceso iniciado Se ha iniciado la generación del reporte de Mulan. En…" at bounding box center [771, 353] width 1438 height 123
click at [172, 248] on button "13 de agosto de 2025" at bounding box center [157, 249] width 190 height 29
click at [789, 314] on span "Procesar" at bounding box center [771, 326] width 39 height 26
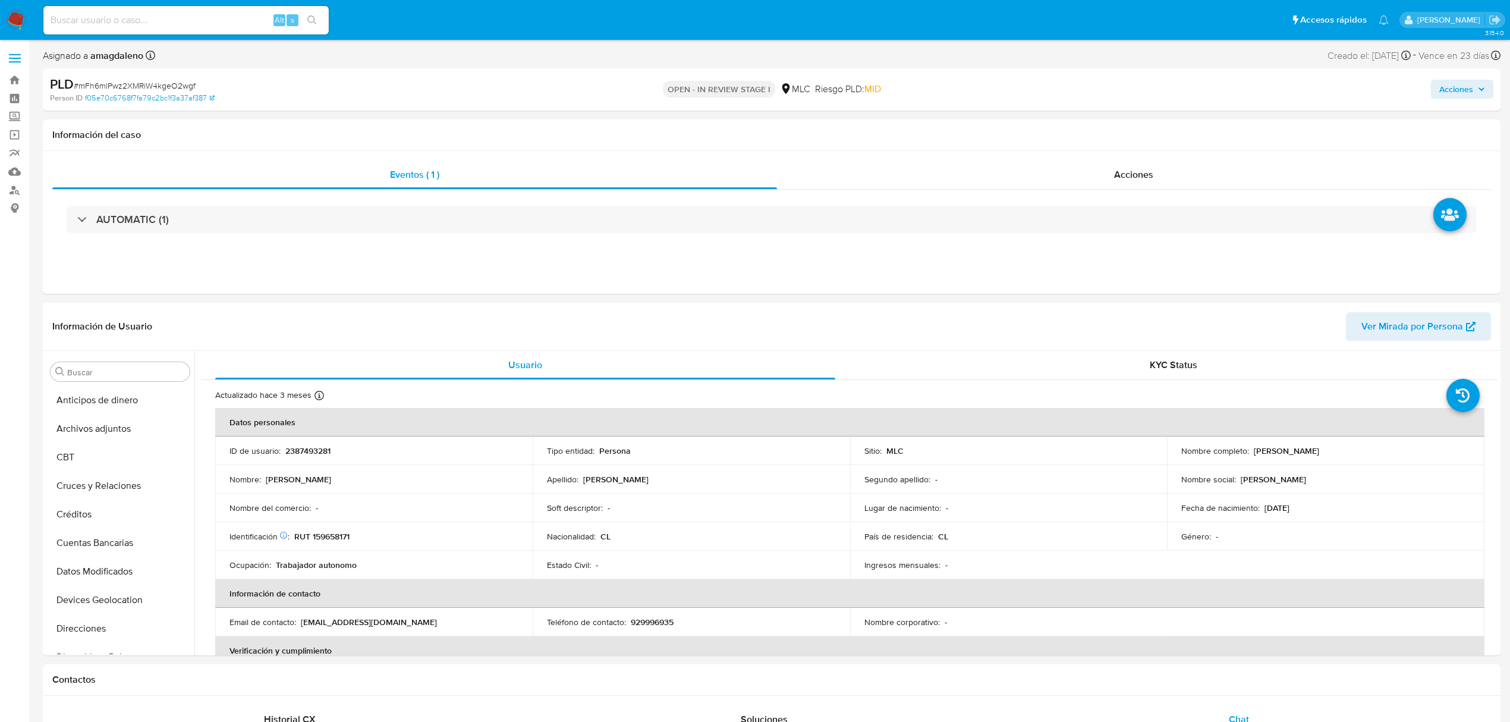
select select "10"
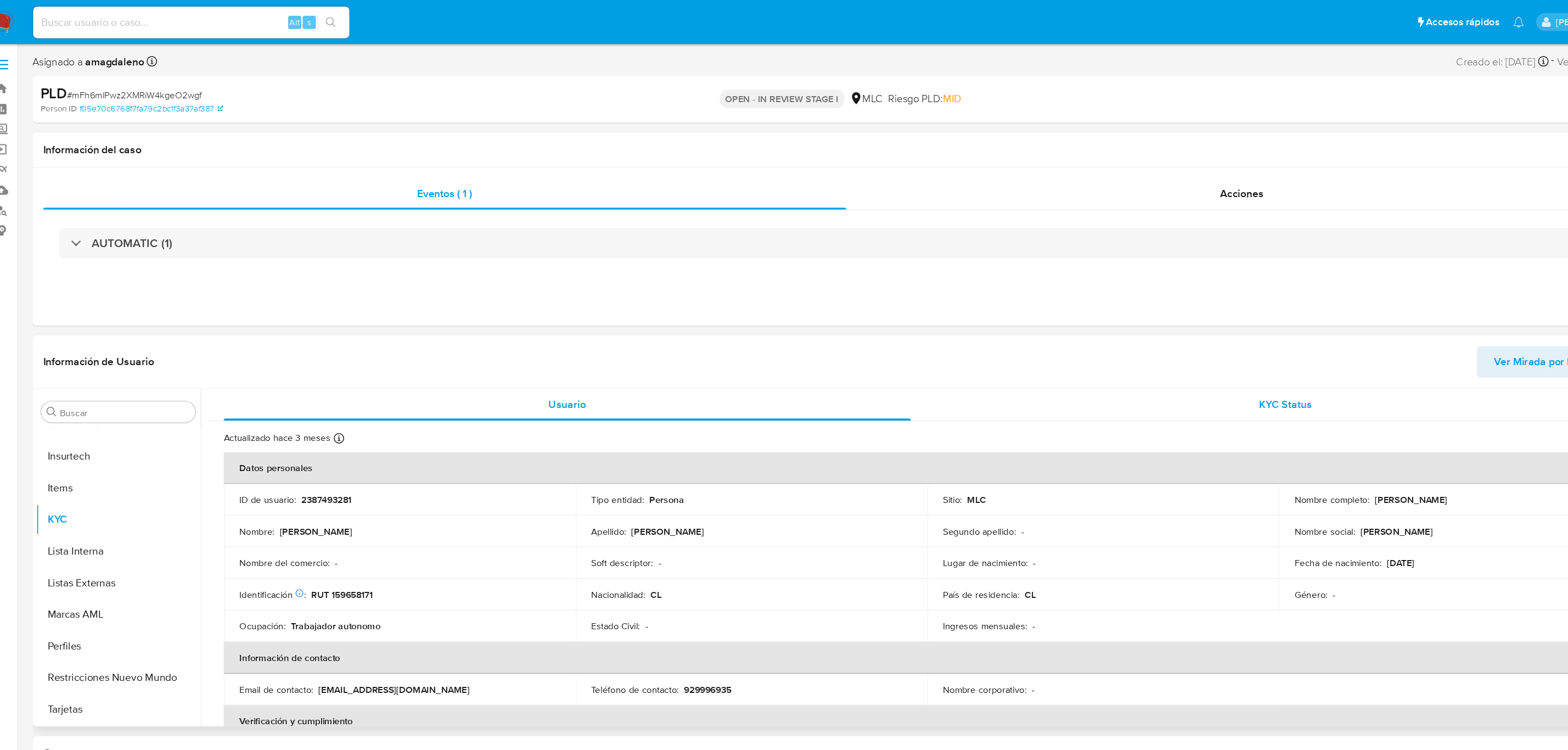
scroll to position [54, 0]
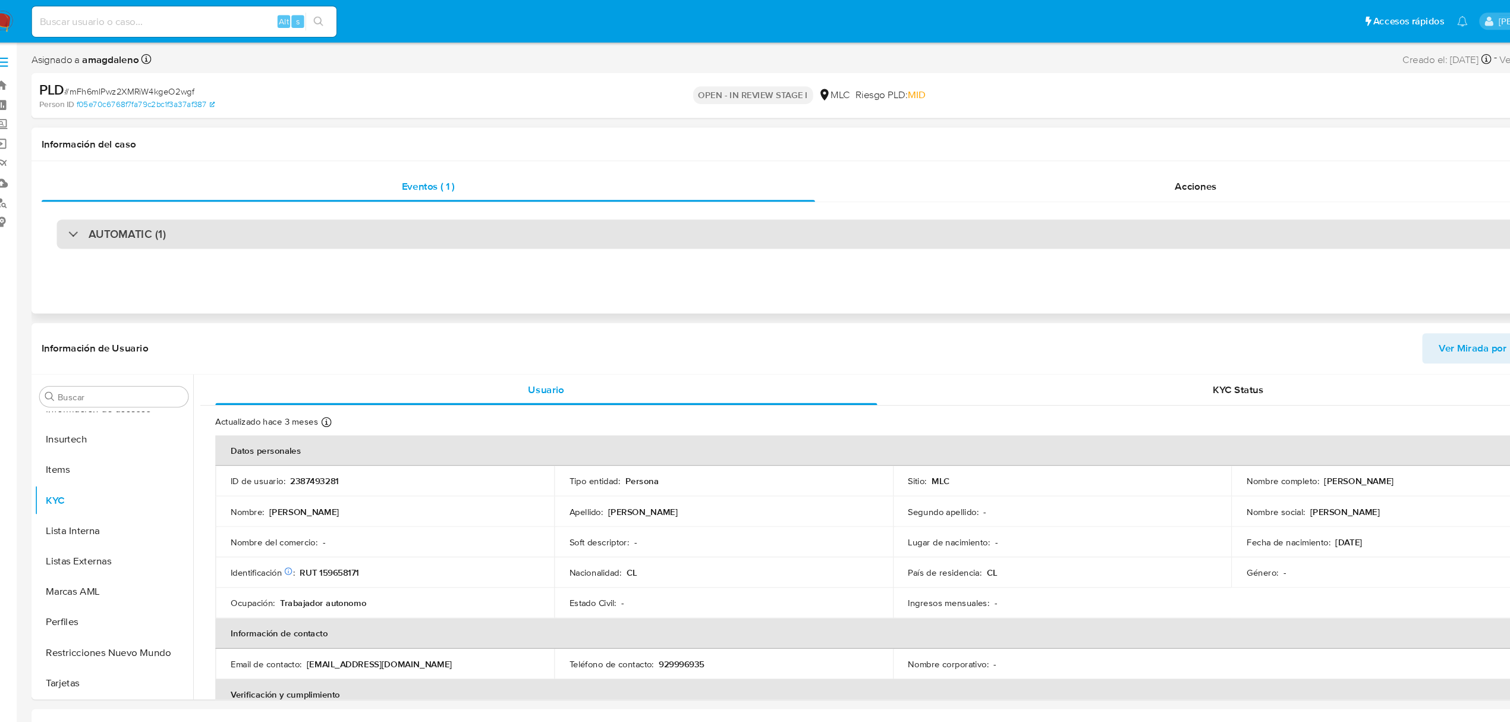
click at [469, 207] on div "AUTOMATIC (1)" at bounding box center [772, 219] width 1410 height 27
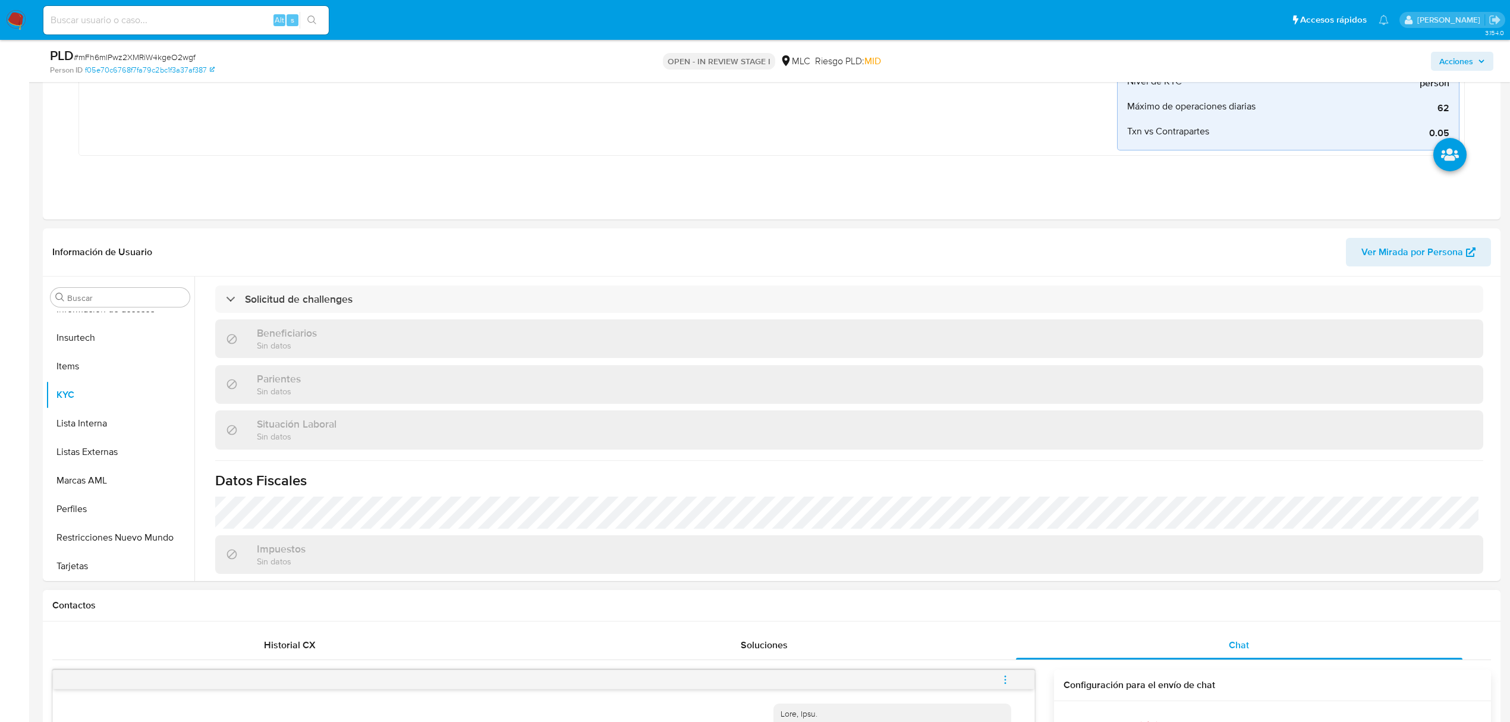
scroll to position [644, 0]
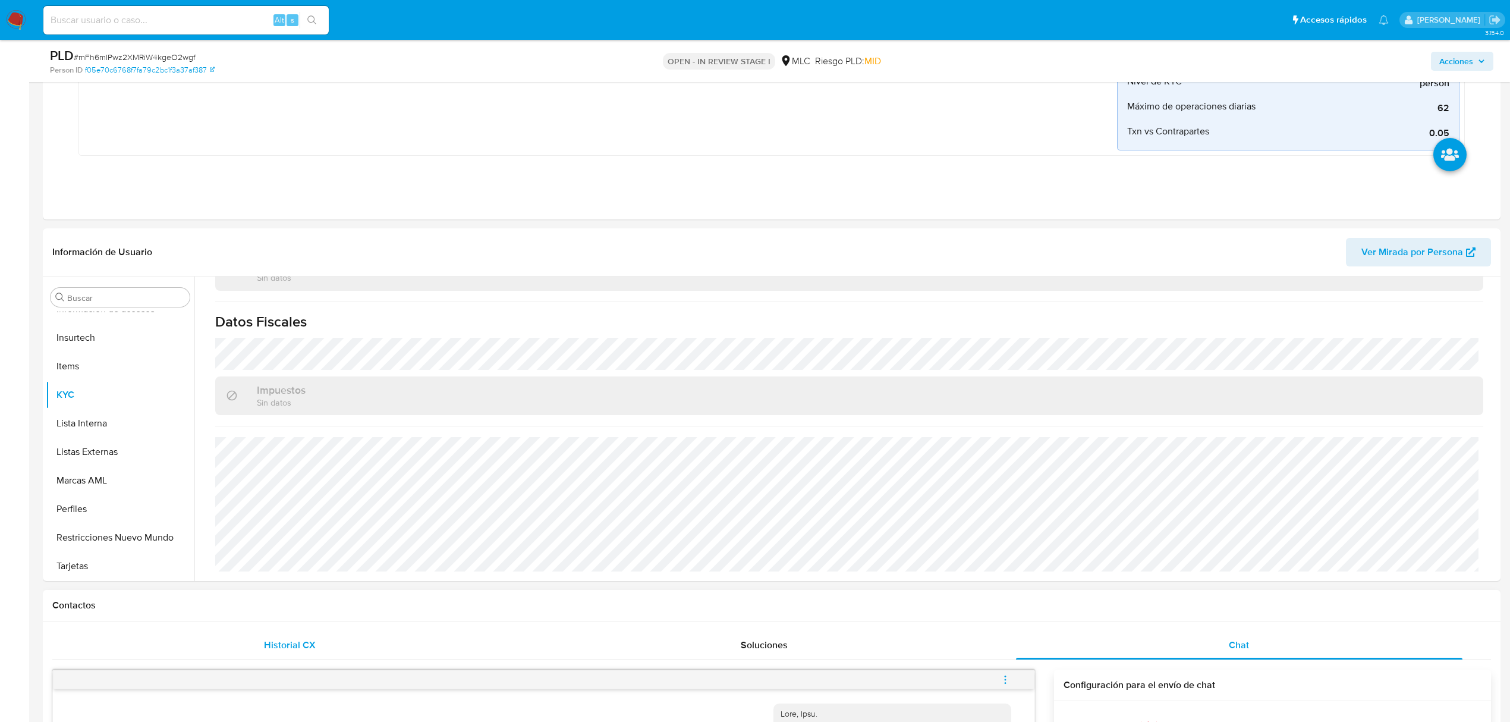
click at [288, 639] on span "Historial CX" at bounding box center [290, 645] width 52 height 14
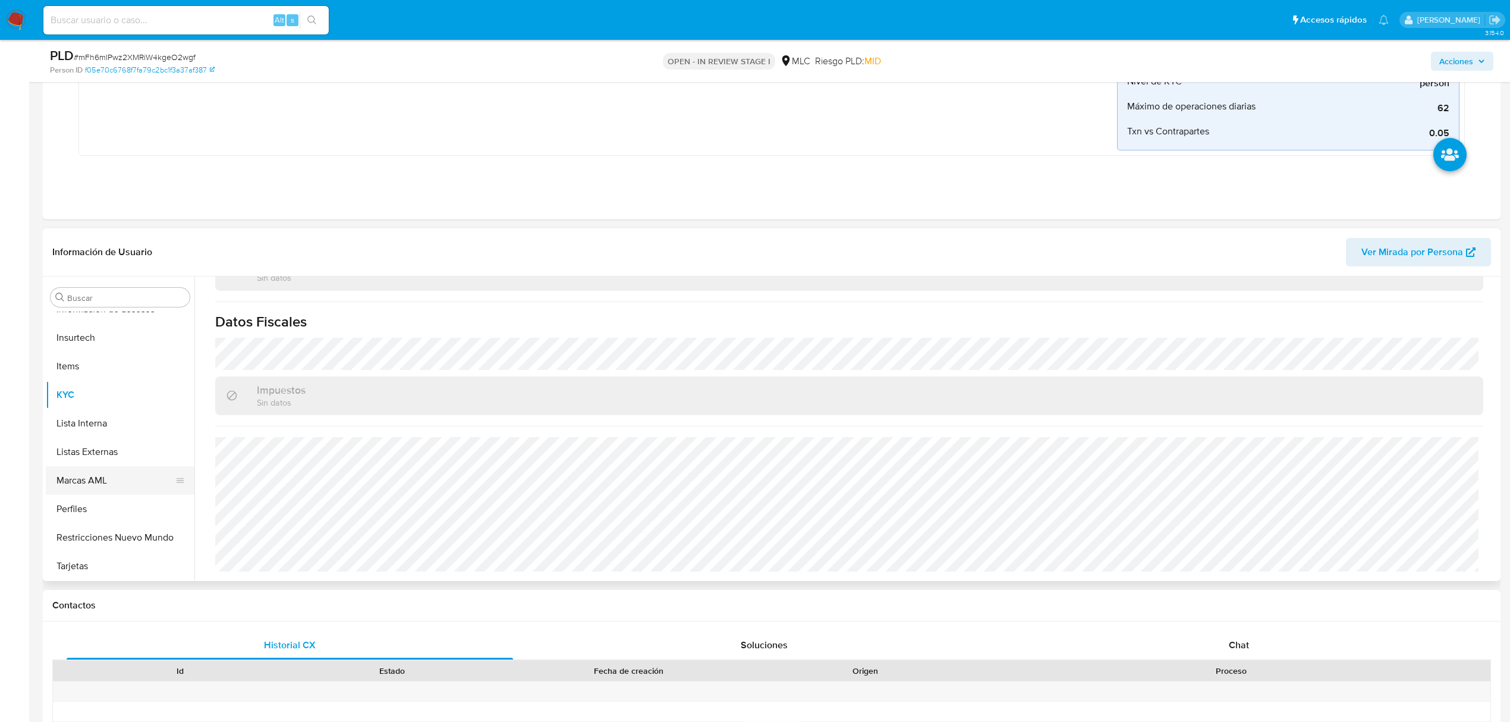
scroll to position [502, 0]
click at [124, 528] on button "Restricciones Nuevo Mundo" at bounding box center [115, 536] width 139 height 29
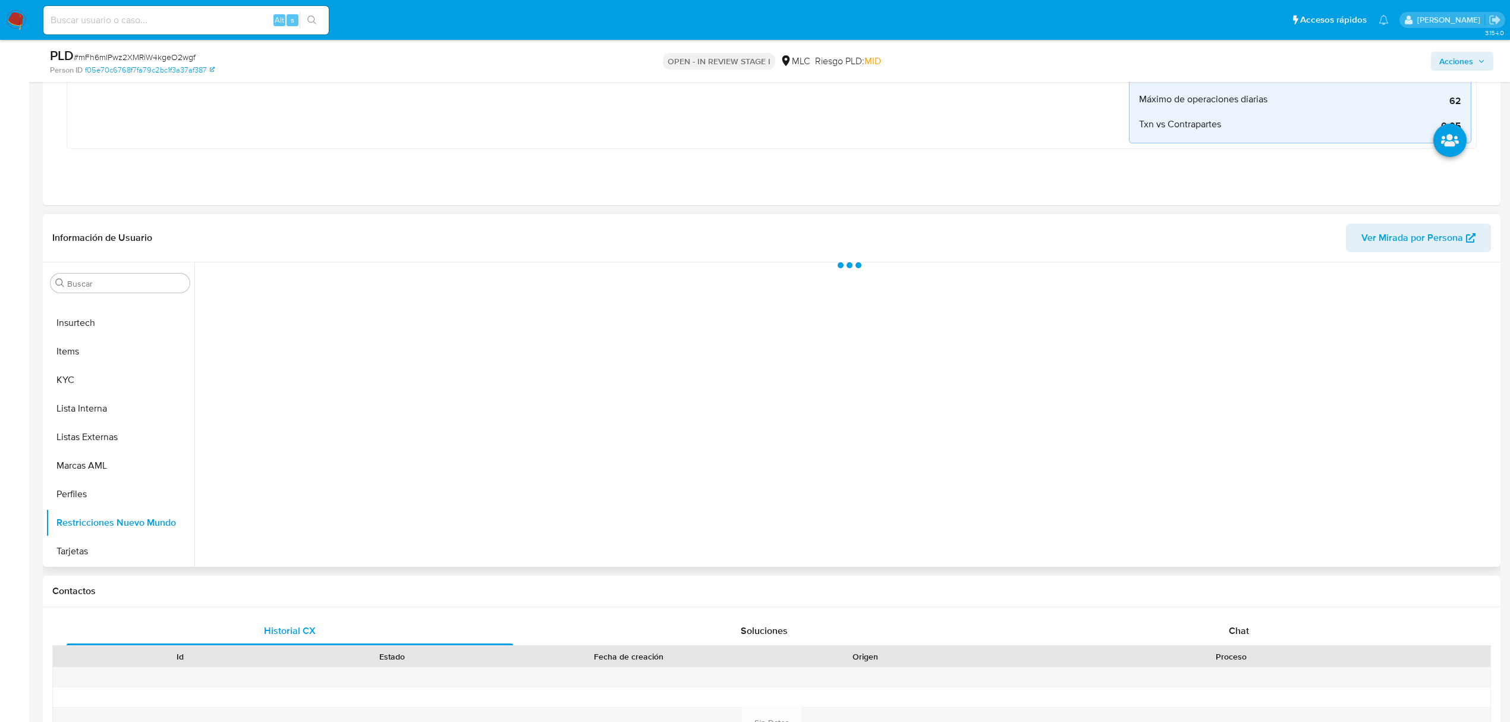
scroll to position [0, 0]
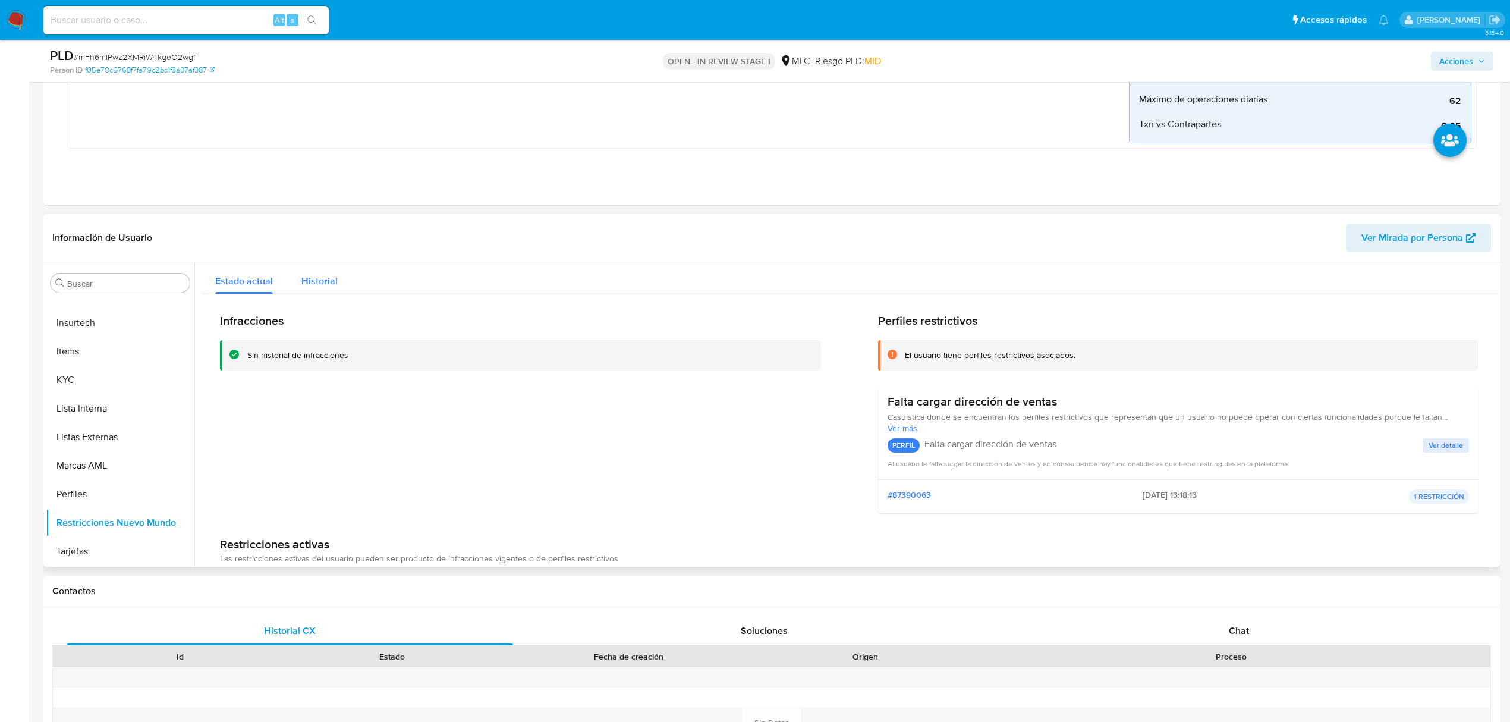
click at [328, 288] on span "Historial" at bounding box center [319, 281] width 36 height 14
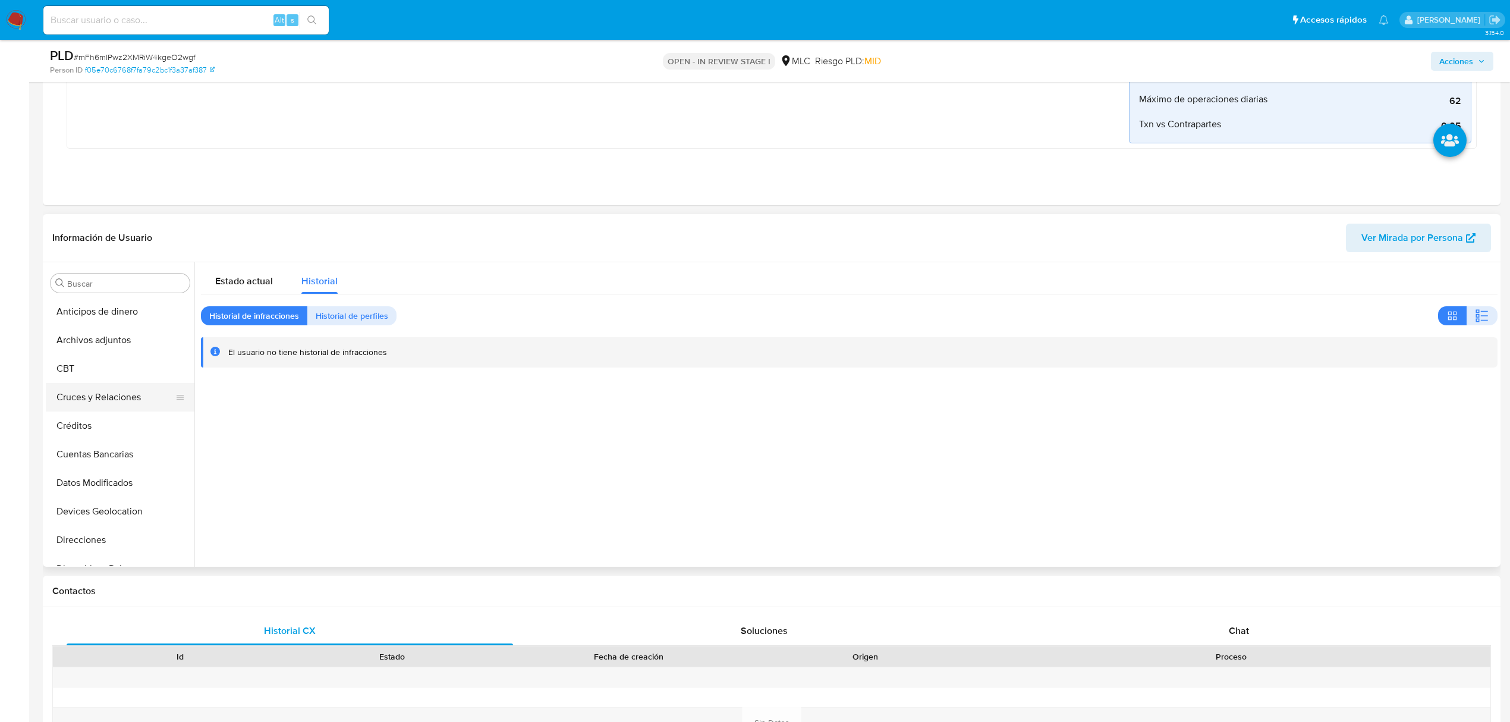
click at [116, 393] on button "Cruces y Relaciones" at bounding box center [115, 397] width 139 height 29
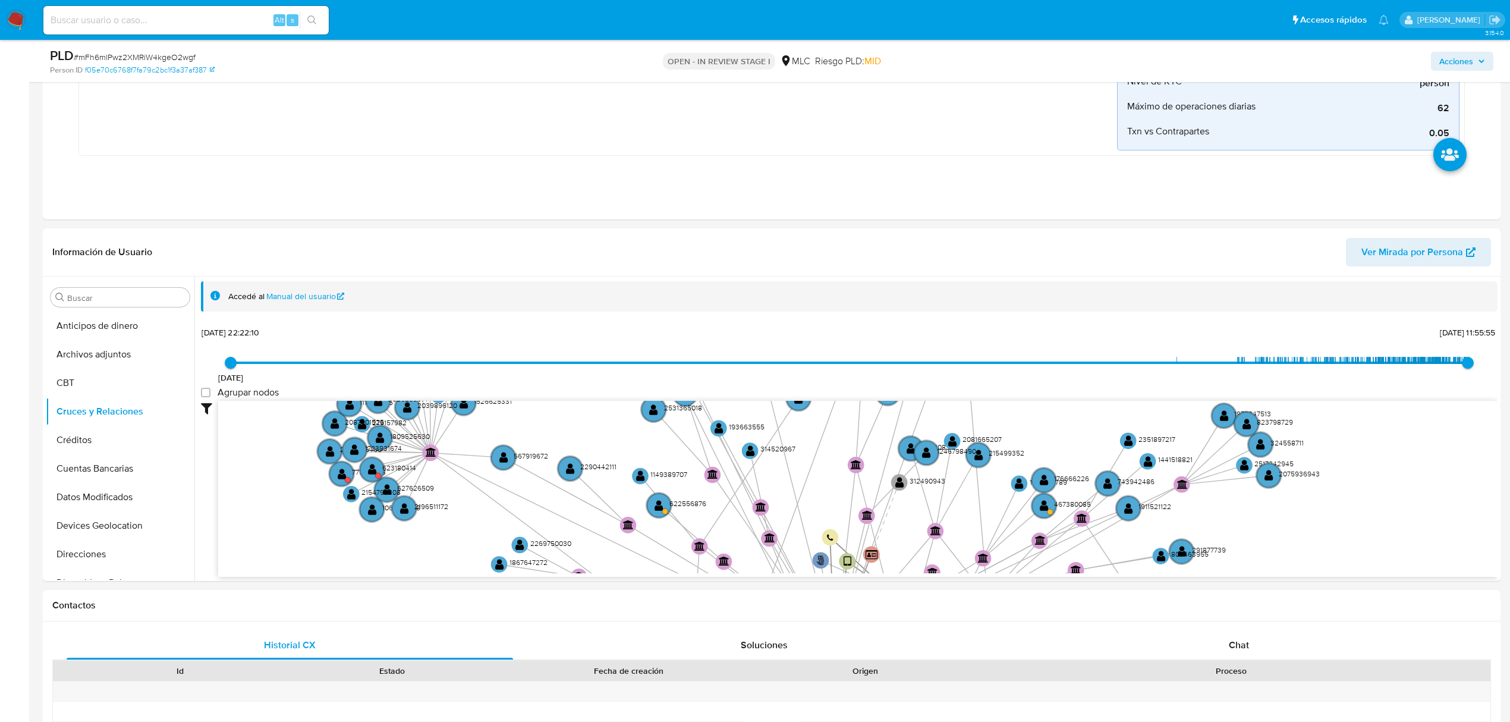
drag, startPoint x: 1154, startPoint y: 477, endPoint x: 1277, endPoint y: 590, distance: 167.4
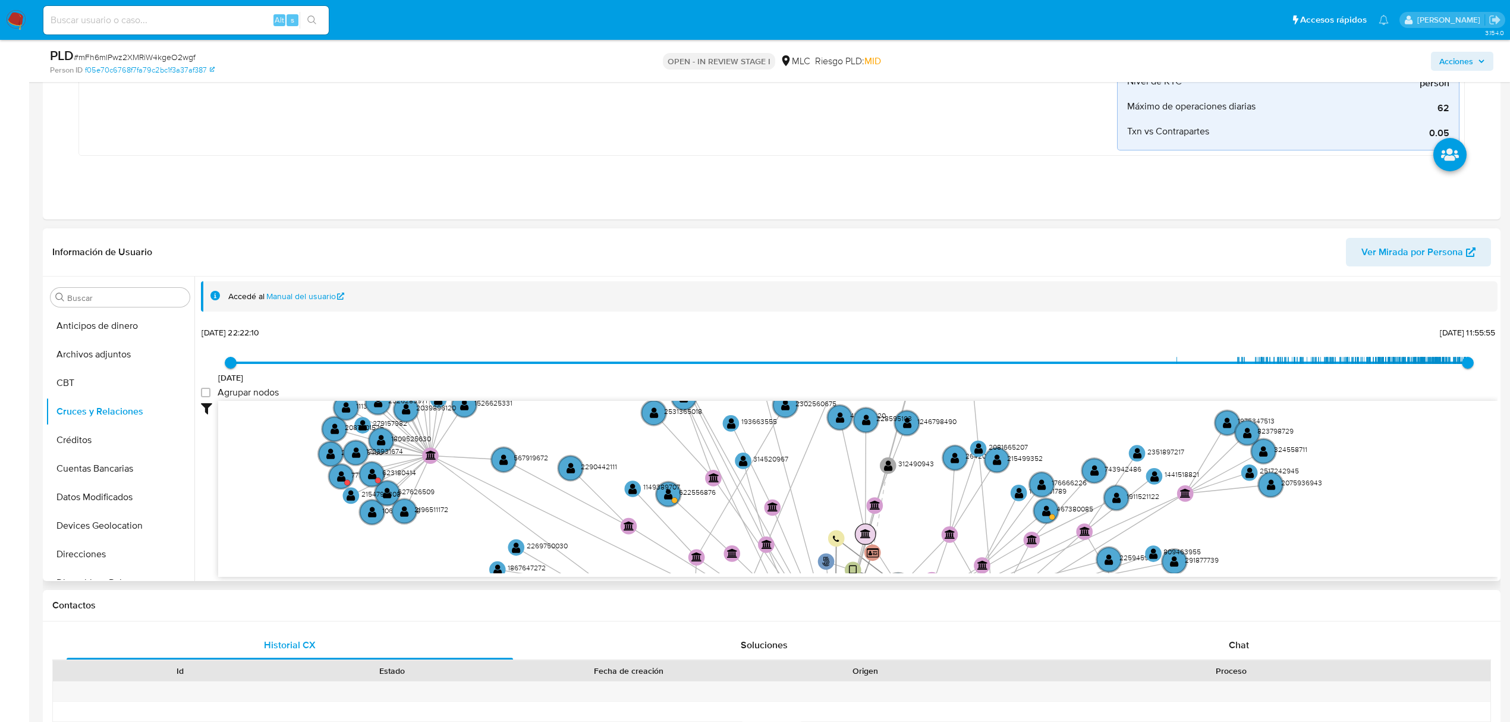
drag, startPoint x: 848, startPoint y: 459, endPoint x: 867, endPoint y: 529, distance: 72.7
click at [867, 529] on circle at bounding box center [865, 534] width 21 height 21
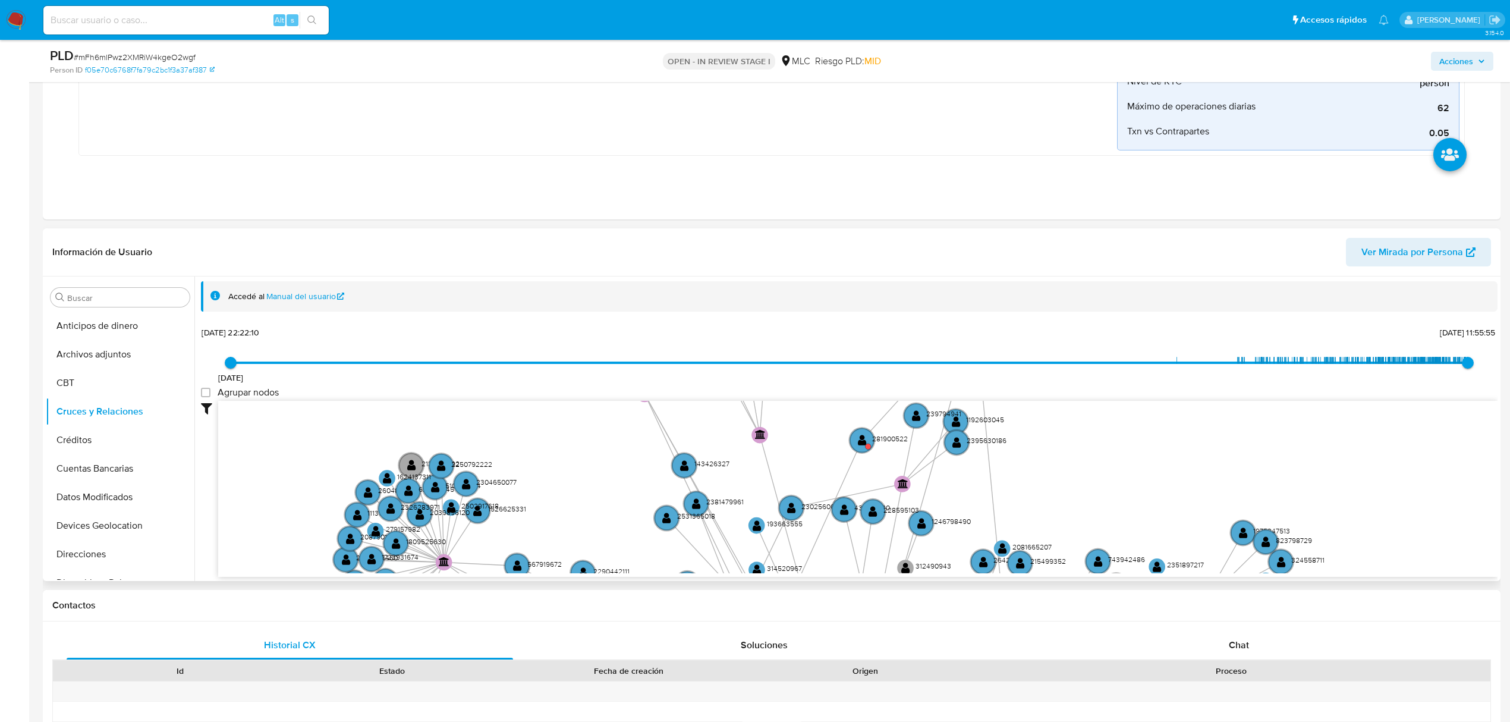
drag, startPoint x: 837, startPoint y: 515, endPoint x: 840, endPoint y: 540, distance: 25.7
click at [837, 556] on icon "phone-ed7cd97f44a200c25de65808fa21f010  user-2387493281  2387493281 person-f0…" at bounding box center [857, 487] width 1279 height 172
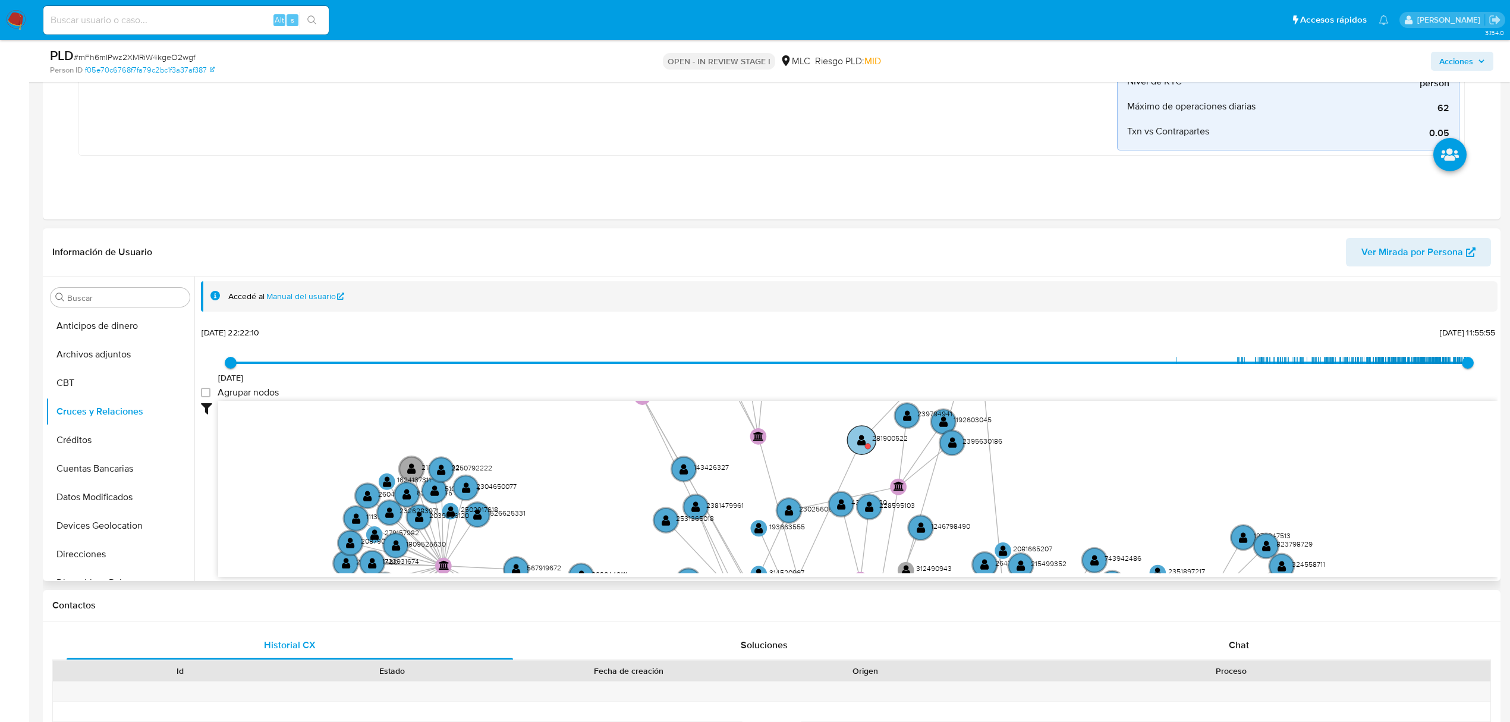
click at [861, 445] on text "" at bounding box center [861, 440] width 9 height 12
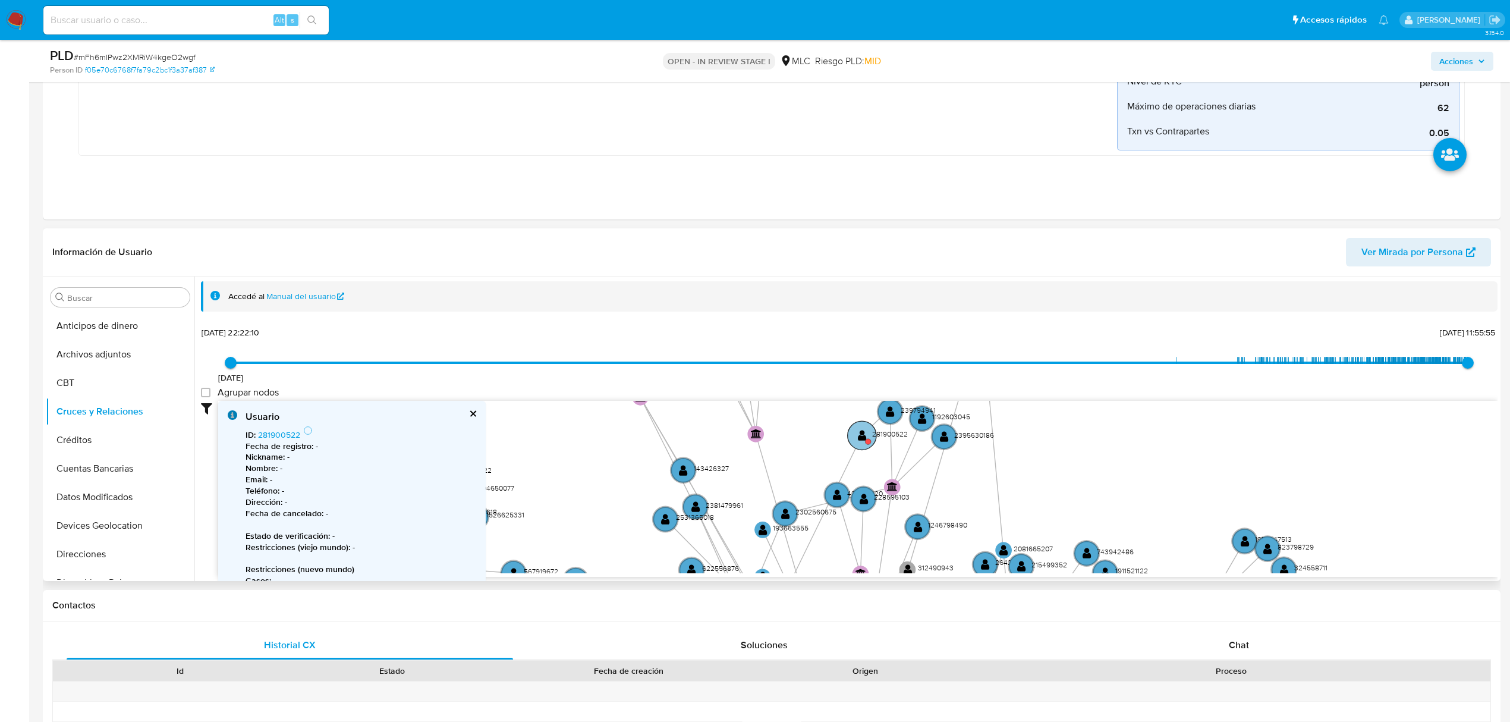
click at [861, 445] on circle at bounding box center [862, 435] width 29 height 29
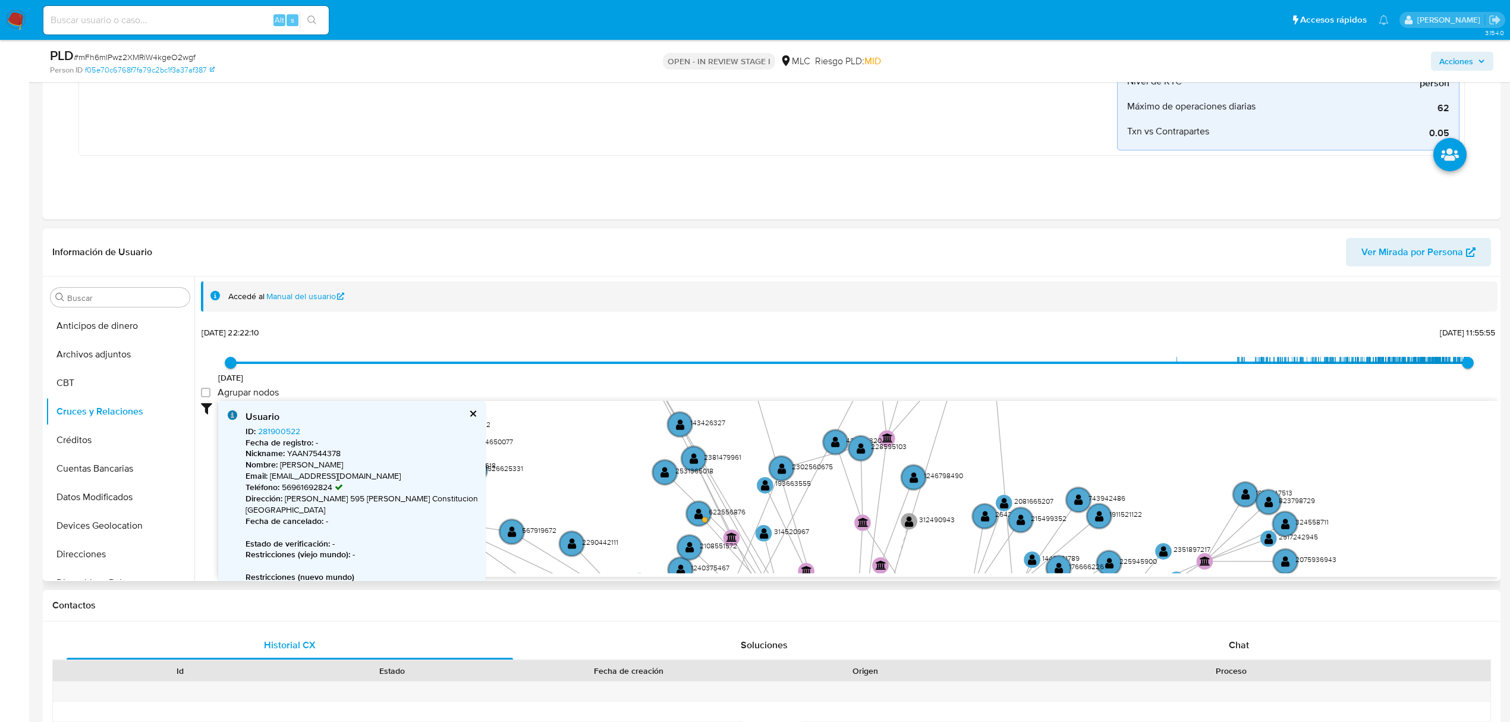
drag, startPoint x: 595, startPoint y: 492, endPoint x: 594, endPoint y: 457, distance: 35.1
click at [594, 457] on icon "phone-ed7cd97f44a200c25de65808fa21f010  user-2387493281  2387493281 person-f0…" at bounding box center [857, 487] width 1279 height 172
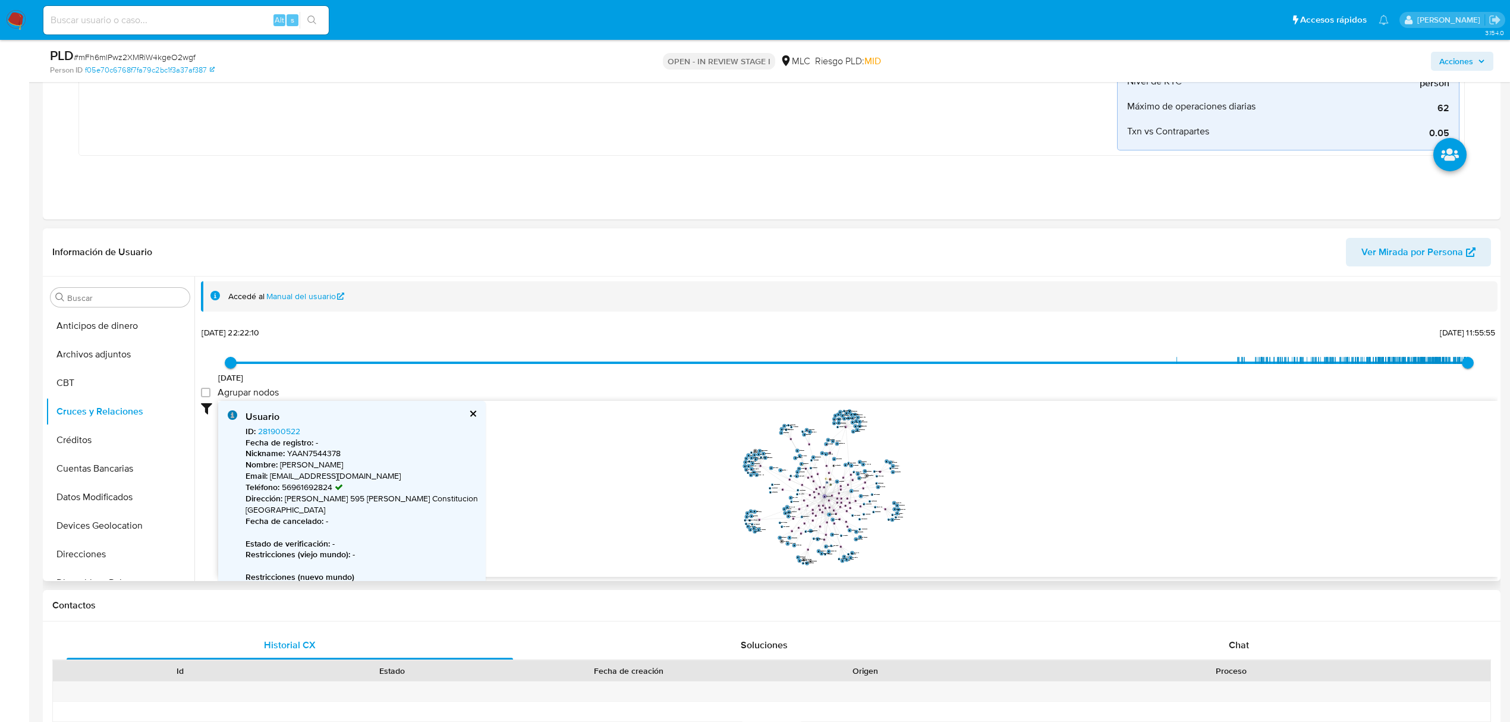
drag, startPoint x: 1017, startPoint y: 475, endPoint x: 934, endPoint y: 473, distance: 83.2
click at [934, 473] on icon "phone-ed7cd97f44a200c25de65808fa21f010  user-2387493281  2387493281 person-f0…" at bounding box center [857, 487] width 1279 height 172
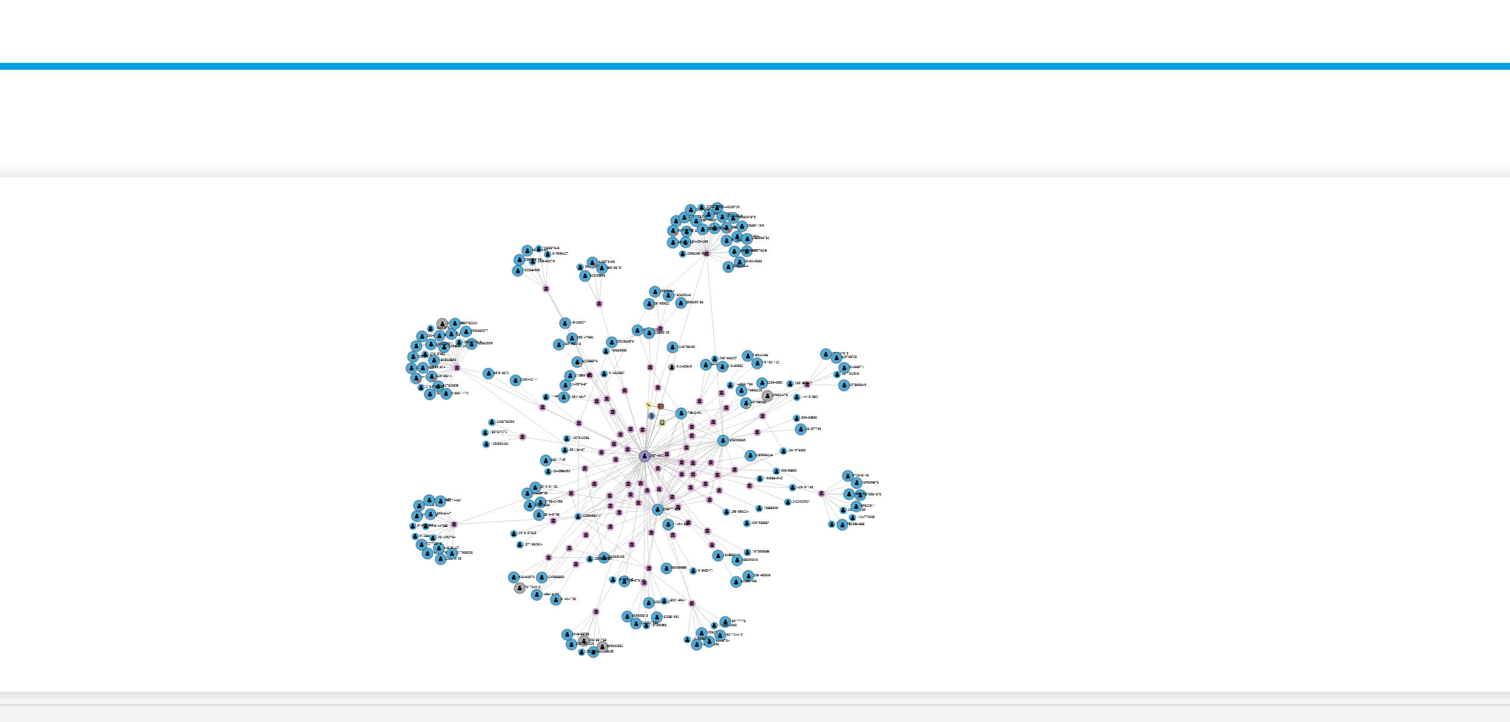
scroll to position [446, 0]
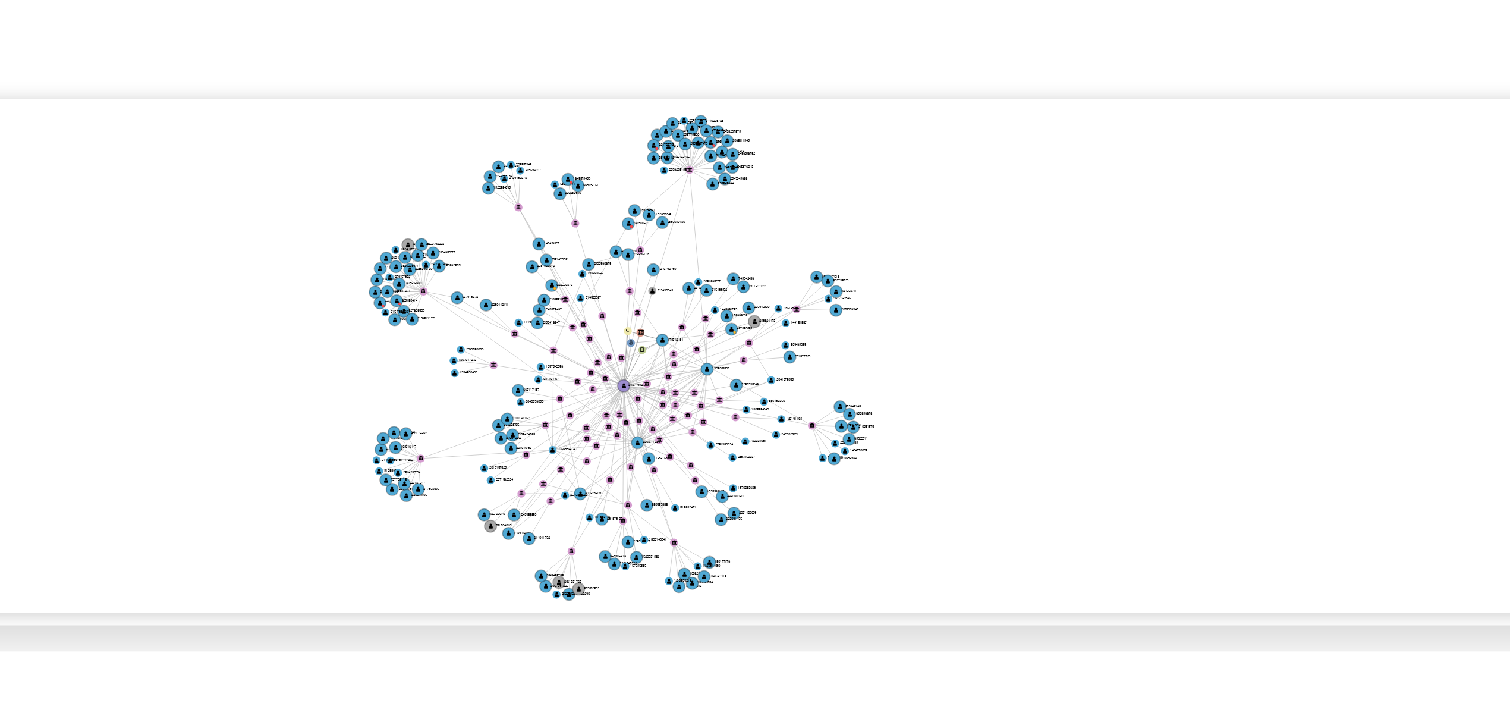
click at [984, 371] on icon "phone-ed7cd97f44a200c25de65808fa21f010  user-2387493281  2387493281 person-f0…" at bounding box center [857, 358] width 1279 height 172
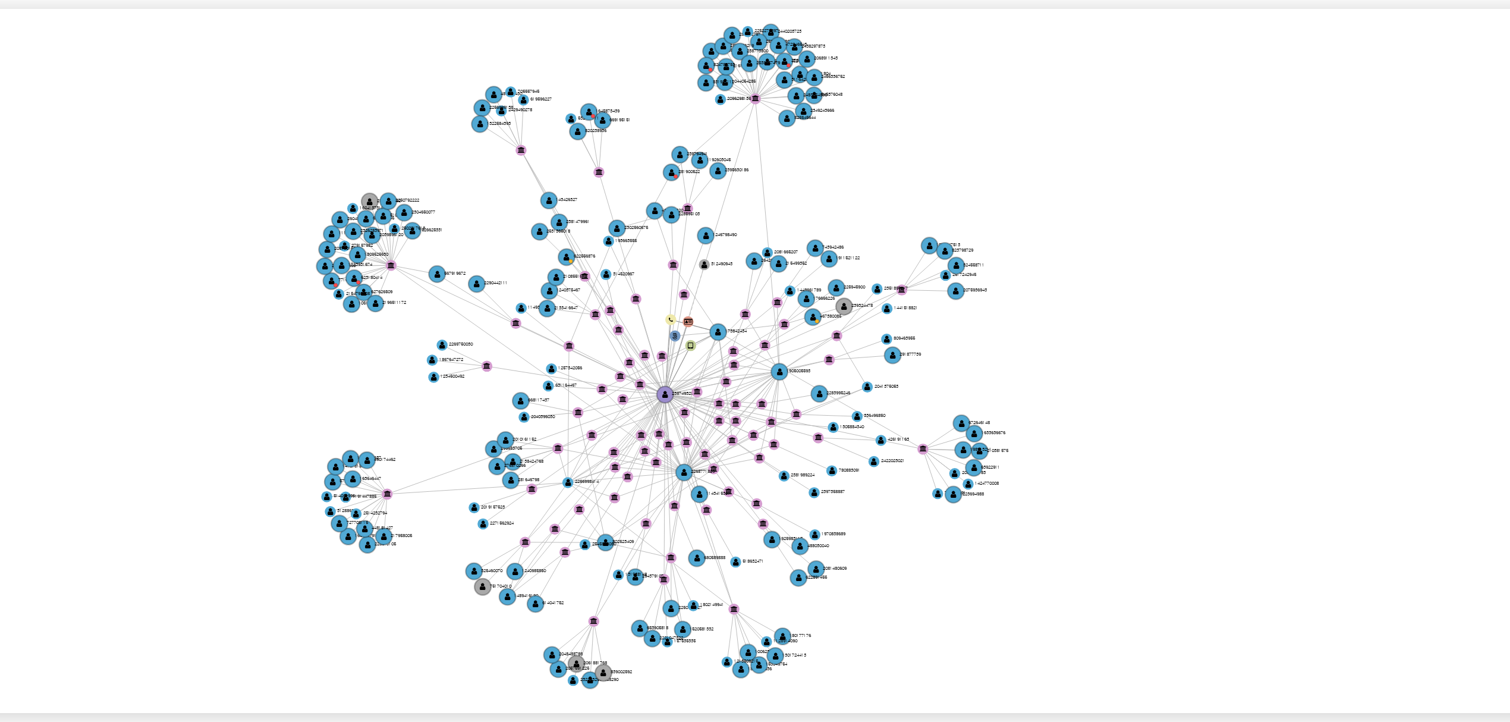
drag, startPoint x: 948, startPoint y: 389, endPoint x: 957, endPoint y: 388, distance: 9.1
click at [957, 388] on icon "phone-ed7cd97f44a200c25de65808fa21f010  user-2387493281  2387493281 person-f0…" at bounding box center [857, 358] width 1279 height 172
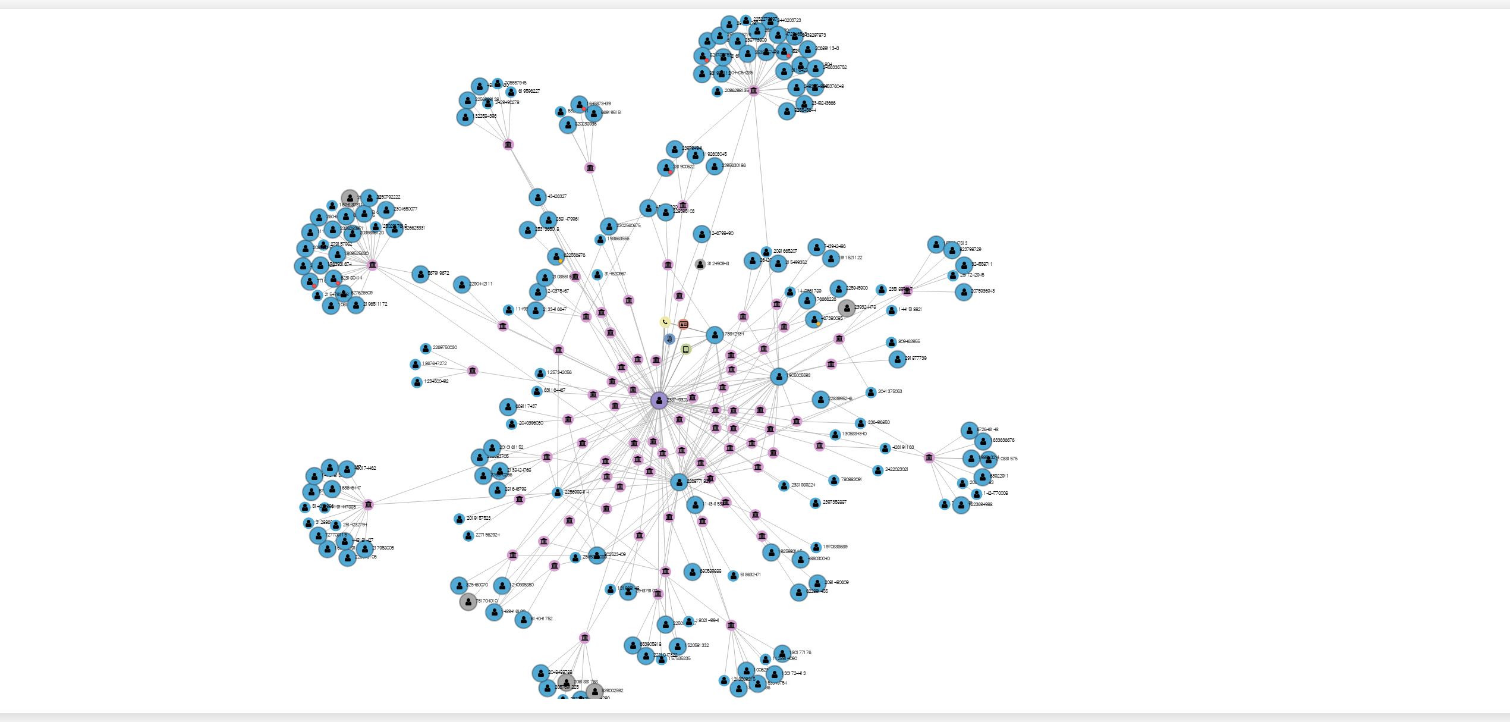
click at [962, 390] on icon "phone-ed7cd97f44a200c25de65808fa21f010  user-2387493281  2387493281 person-f0…" at bounding box center [857, 358] width 1279 height 172
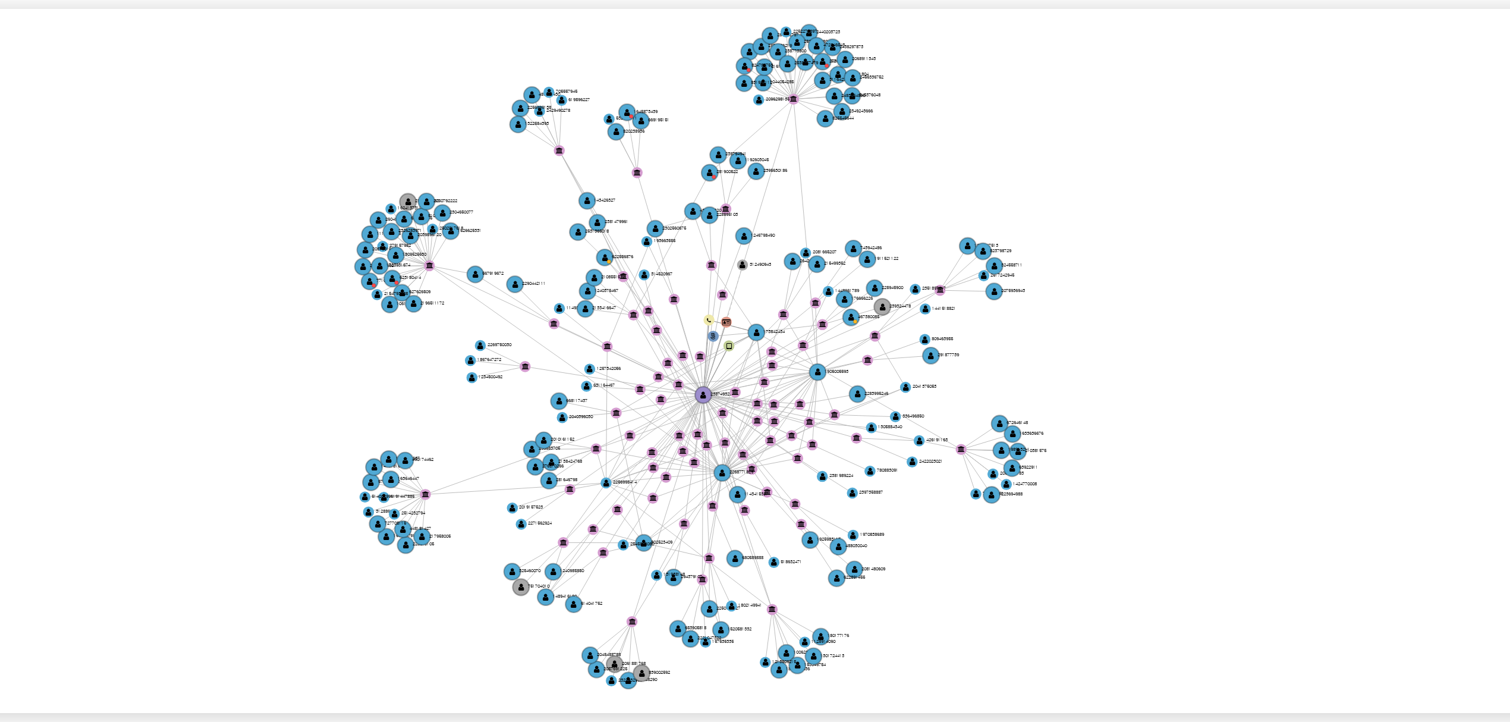
click at [991, 373] on icon "phone-ed7cd97f44a200c25de65808fa21f010  user-2387493281  2387493281 person-f0…" at bounding box center [857, 358] width 1279 height 172
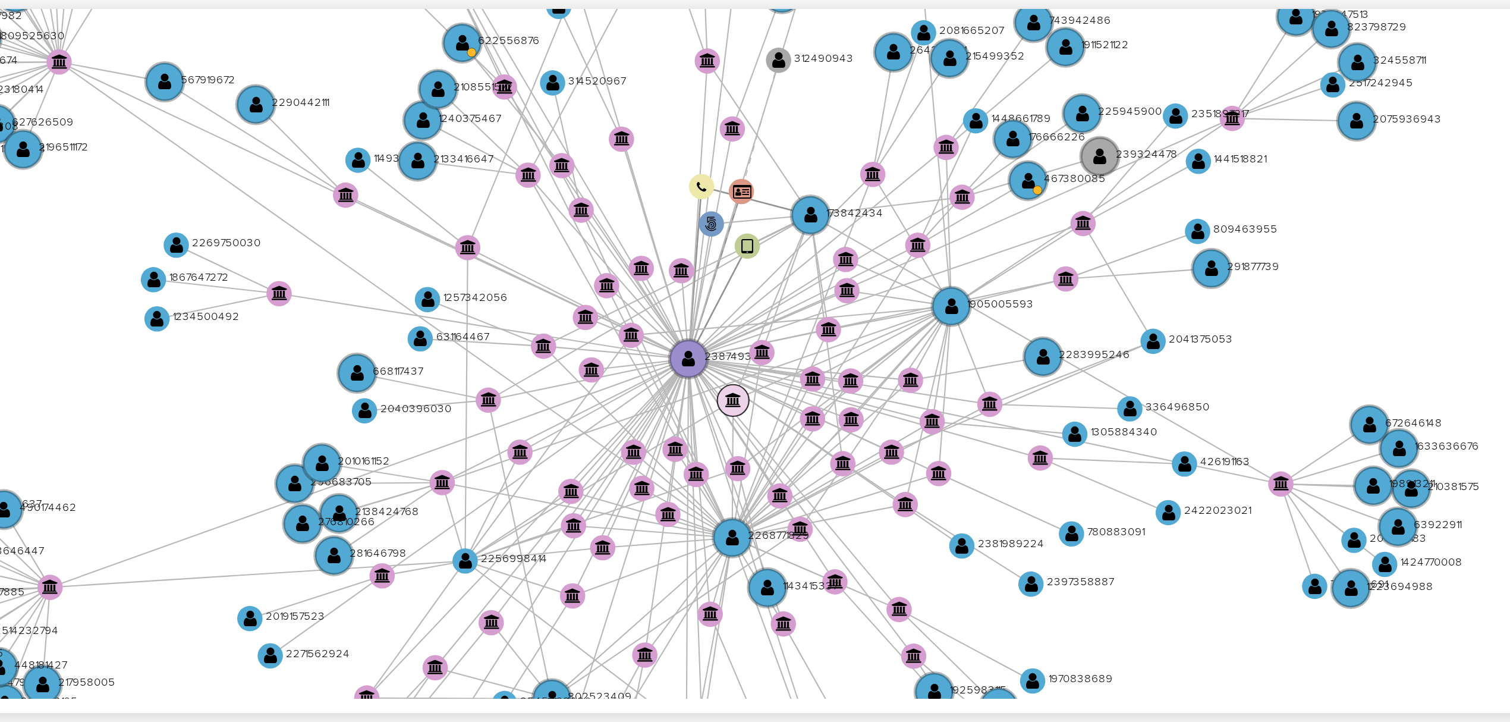
click at [842, 366] on circle at bounding box center [843, 370] width 8 height 8
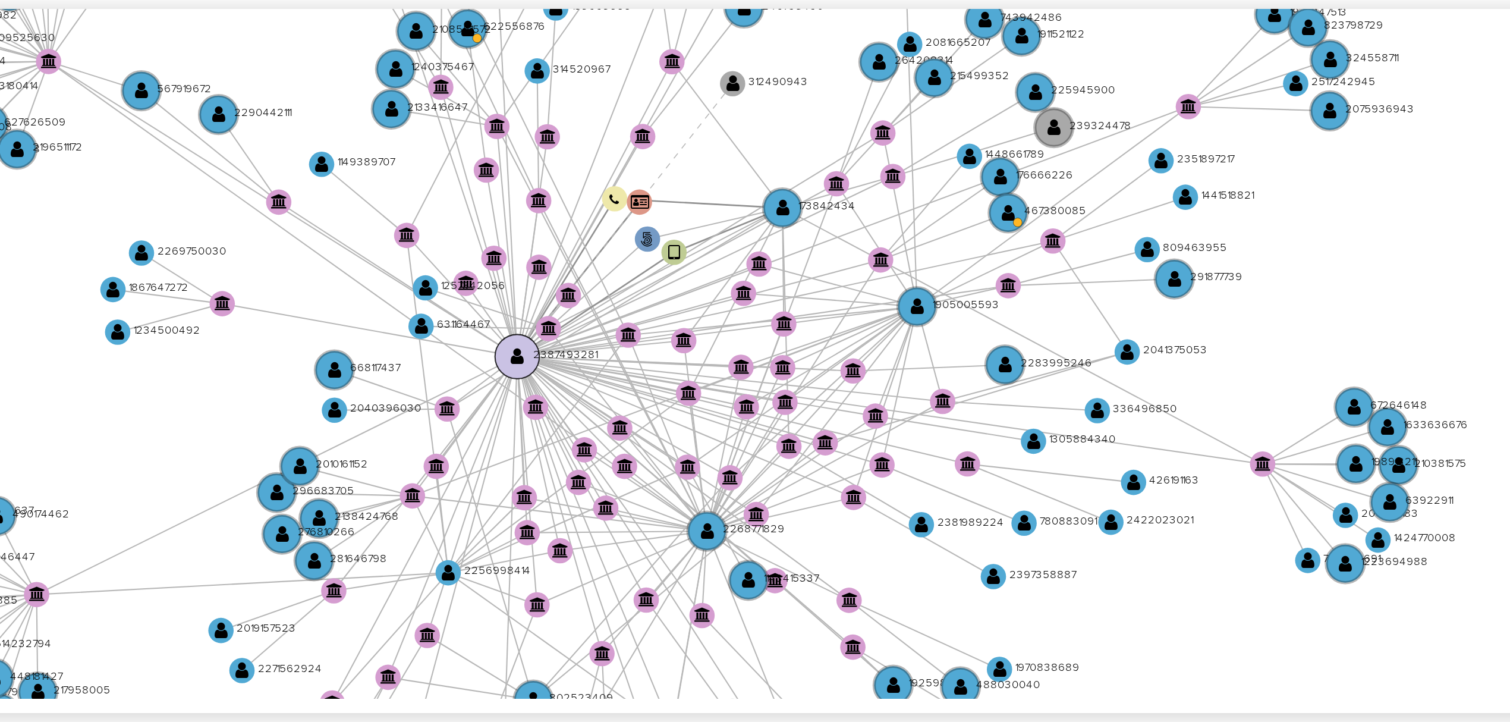
drag, startPoint x: 830, startPoint y: 359, endPoint x: 787, endPoint y: 358, distance: 42.8
click at [787, 358] on text "" at bounding box center [789, 358] width 4 height 5
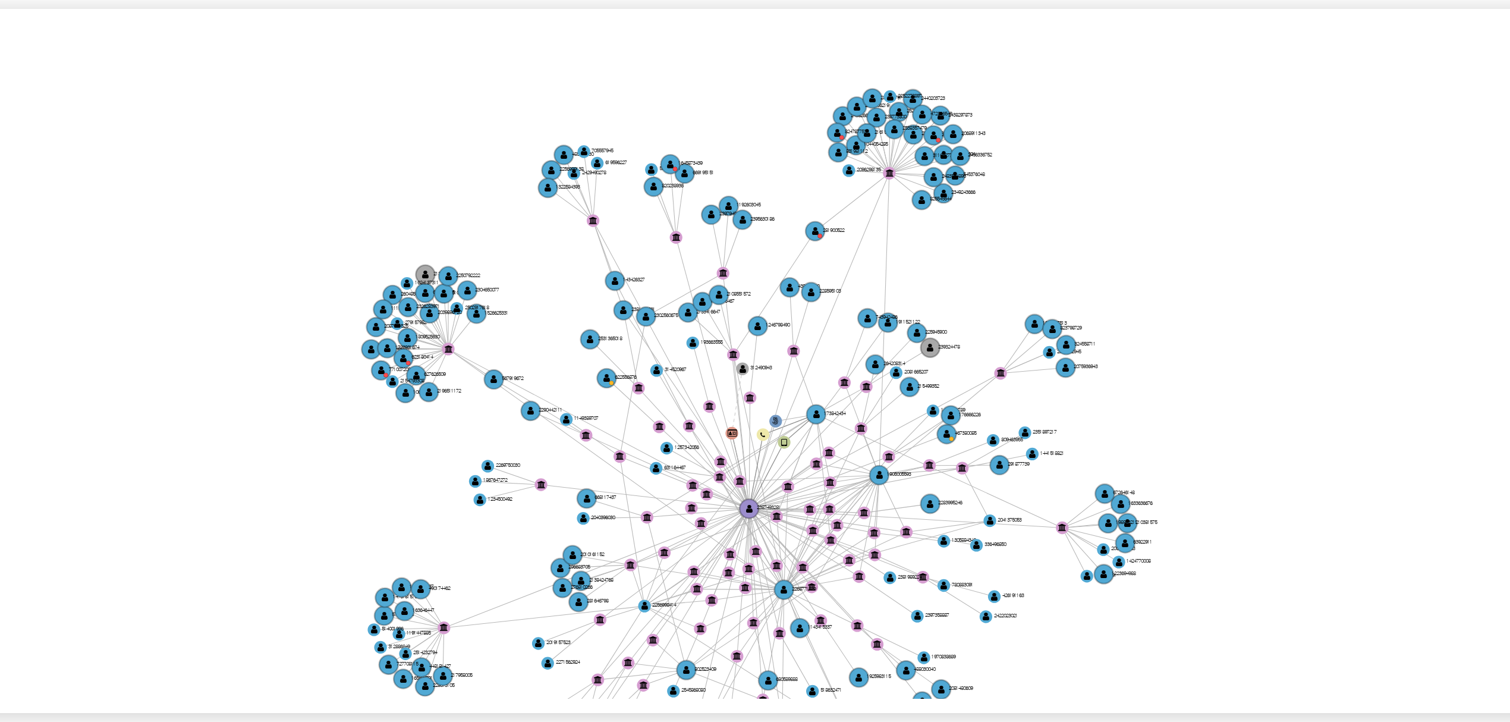
drag, startPoint x: 918, startPoint y: 301, endPoint x: 927, endPoint y: 336, distance: 36.2
click at [927, 336] on icon "phone-ed7cd97f44a200c25de65808fa21f010  user-2387493281  2387493281 person-f0…" at bounding box center [857, 358] width 1279 height 172
click at [826, 311] on circle at bounding box center [826, 310] width 5 height 5
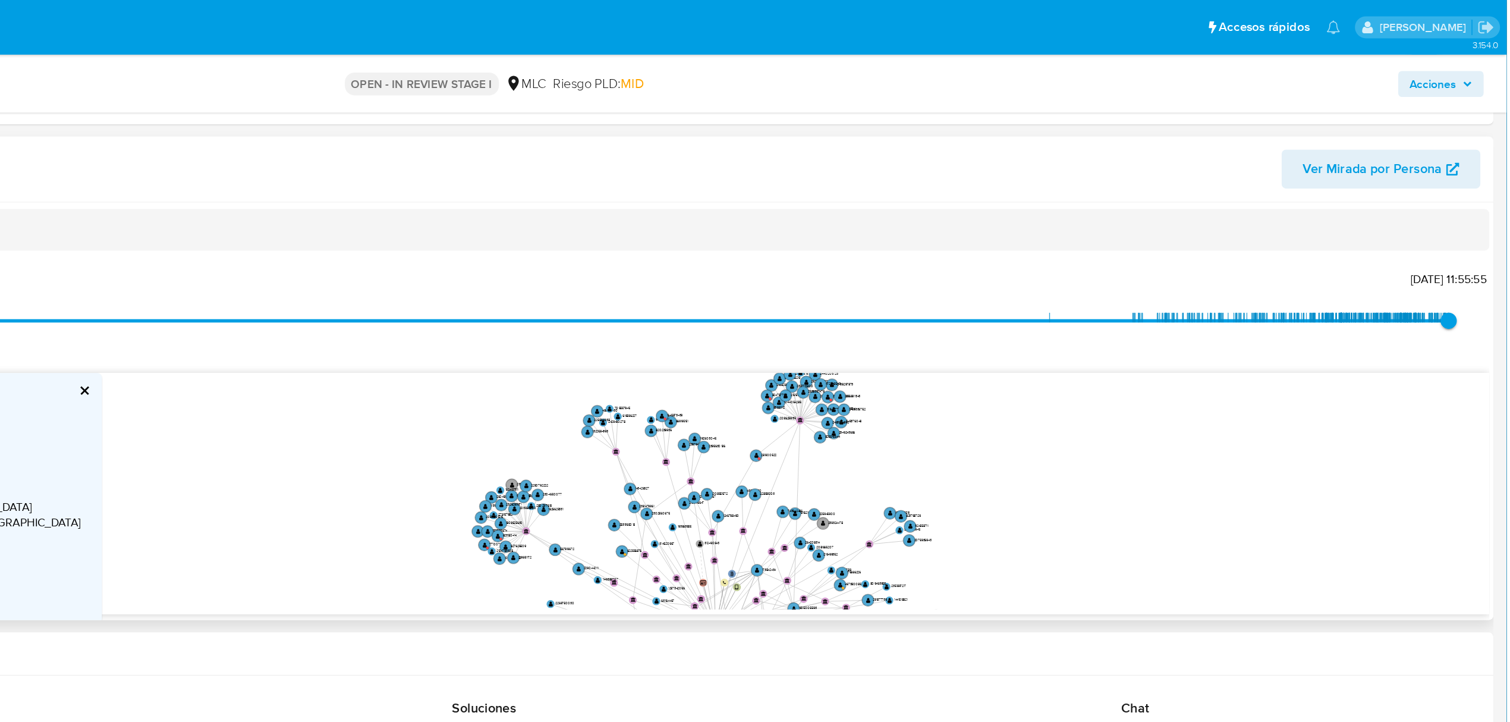
click at [798, 326] on icon "phone-ed7cd97f44a200c25de65808fa21f010  user-2387493281  2387493281 person-f0…" at bounding box center [857, 358] width 1279 height 172
click at [894, 306] on text "" at bounding box center [895, 304] width 3 height 4
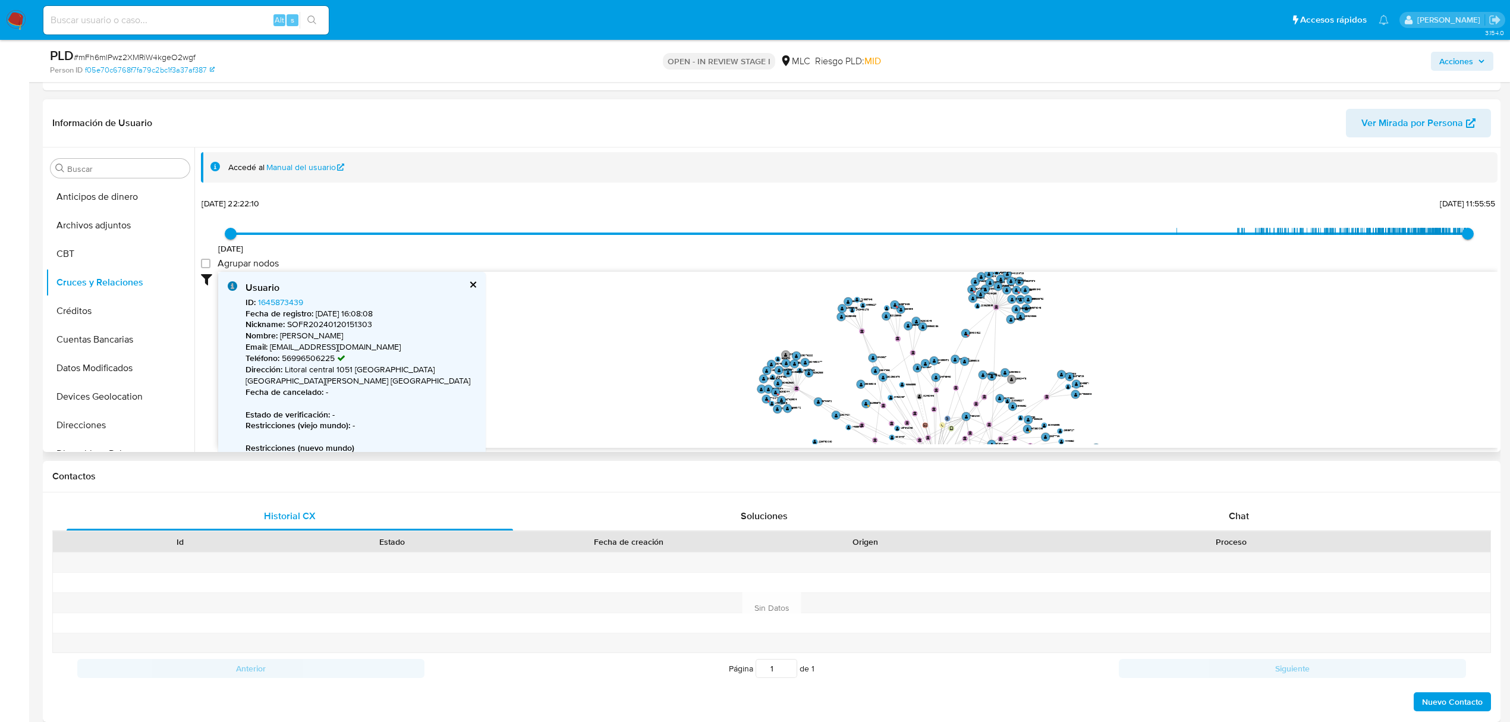
scroll to position [158, 0]
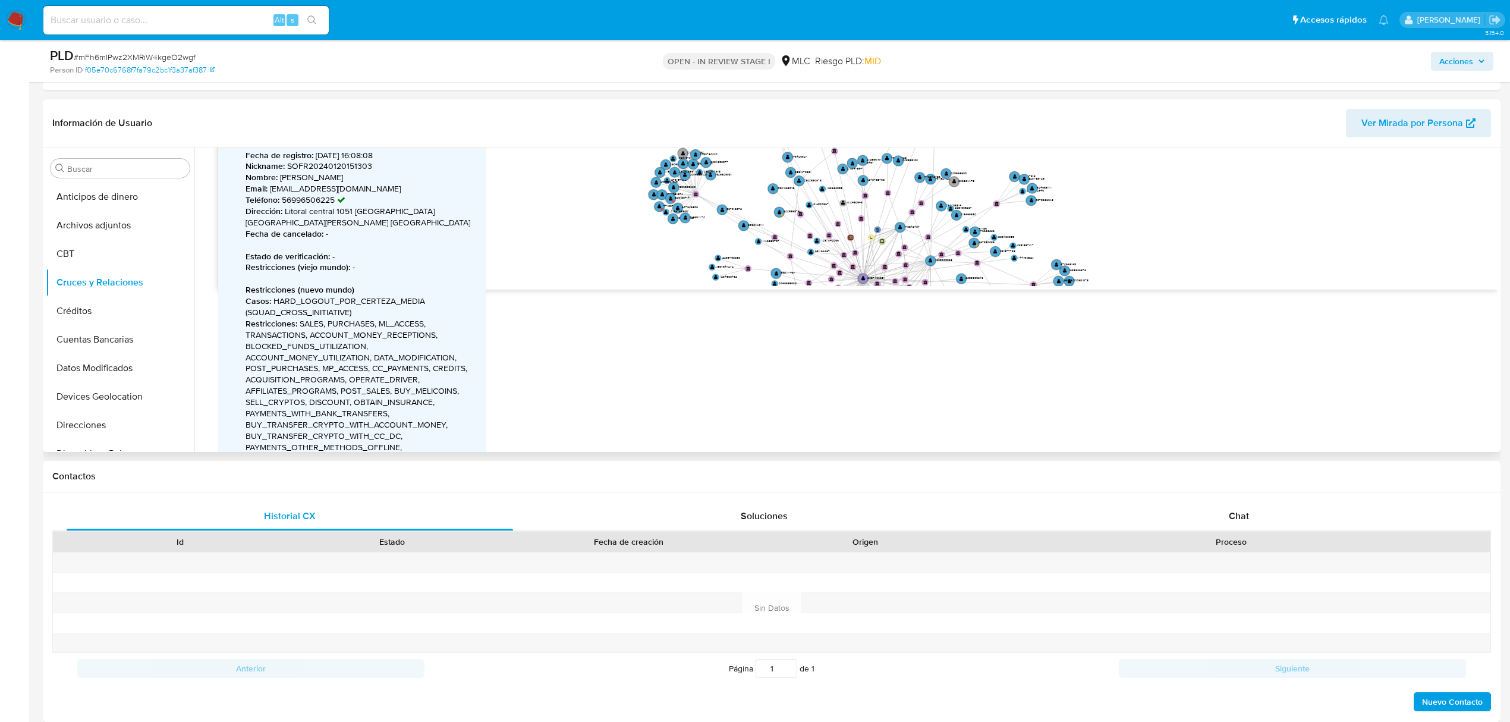
drag, startPoint x: 754, startPoint y: 193, endPoint x: 731, endPoint y: 155, distance: 44.7
click at [731, 155] on icon "phone-ed7cd97f44a200c25de65808fa21f010  user-2387493281  2387493281 person-f0…" at bounding box center [857, 200] width 1279 height 172
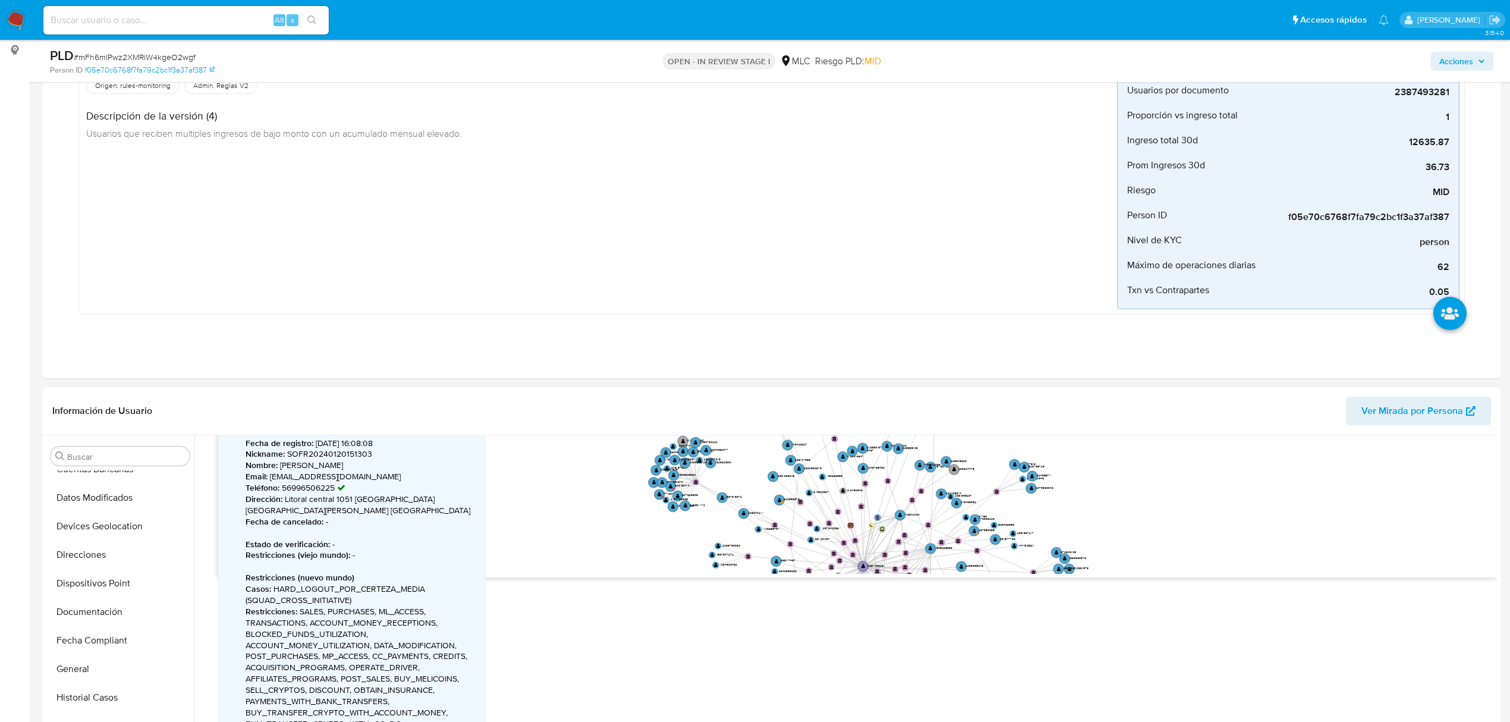
scroll to position [396, 0]
click at [110, 656] on button "KYC" at bounding box center [115, 659] width 139 height 29
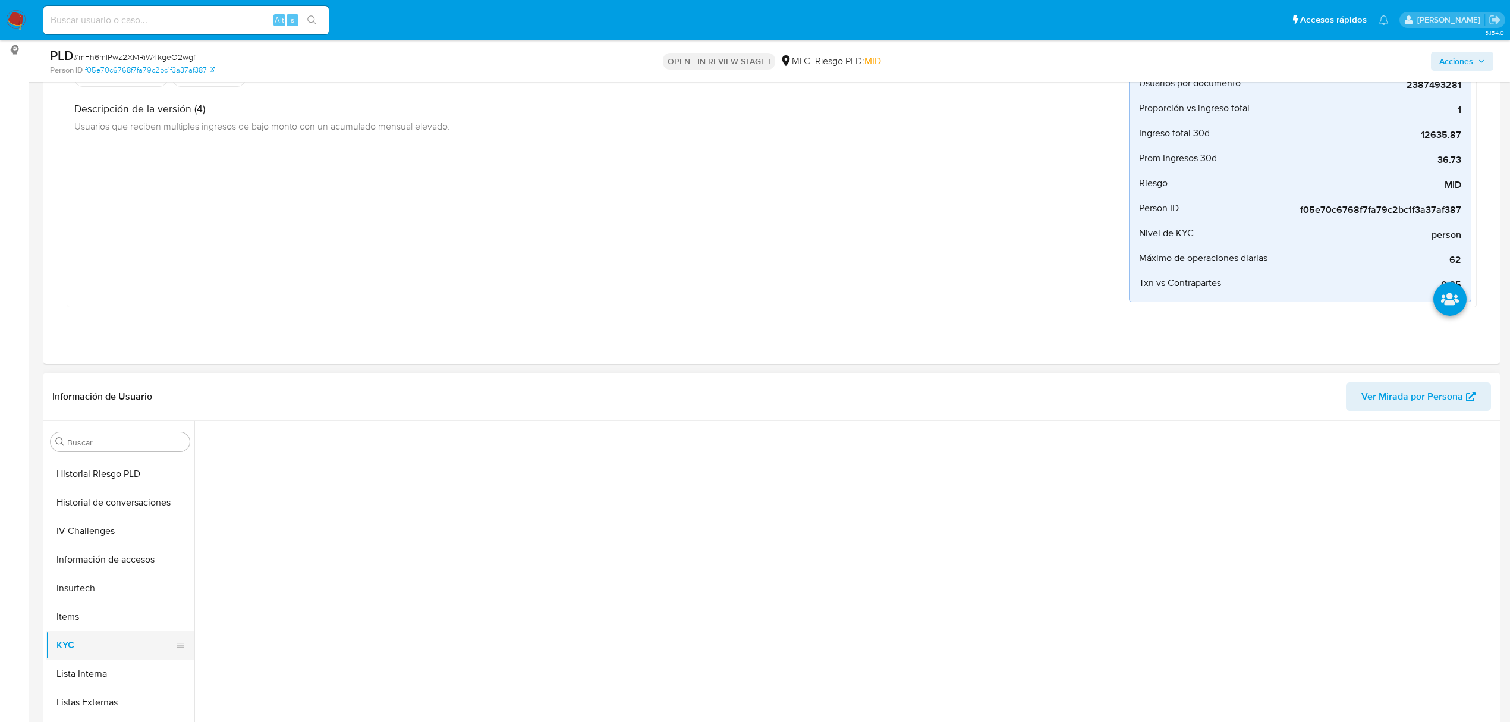
scroll to position [0, 0]
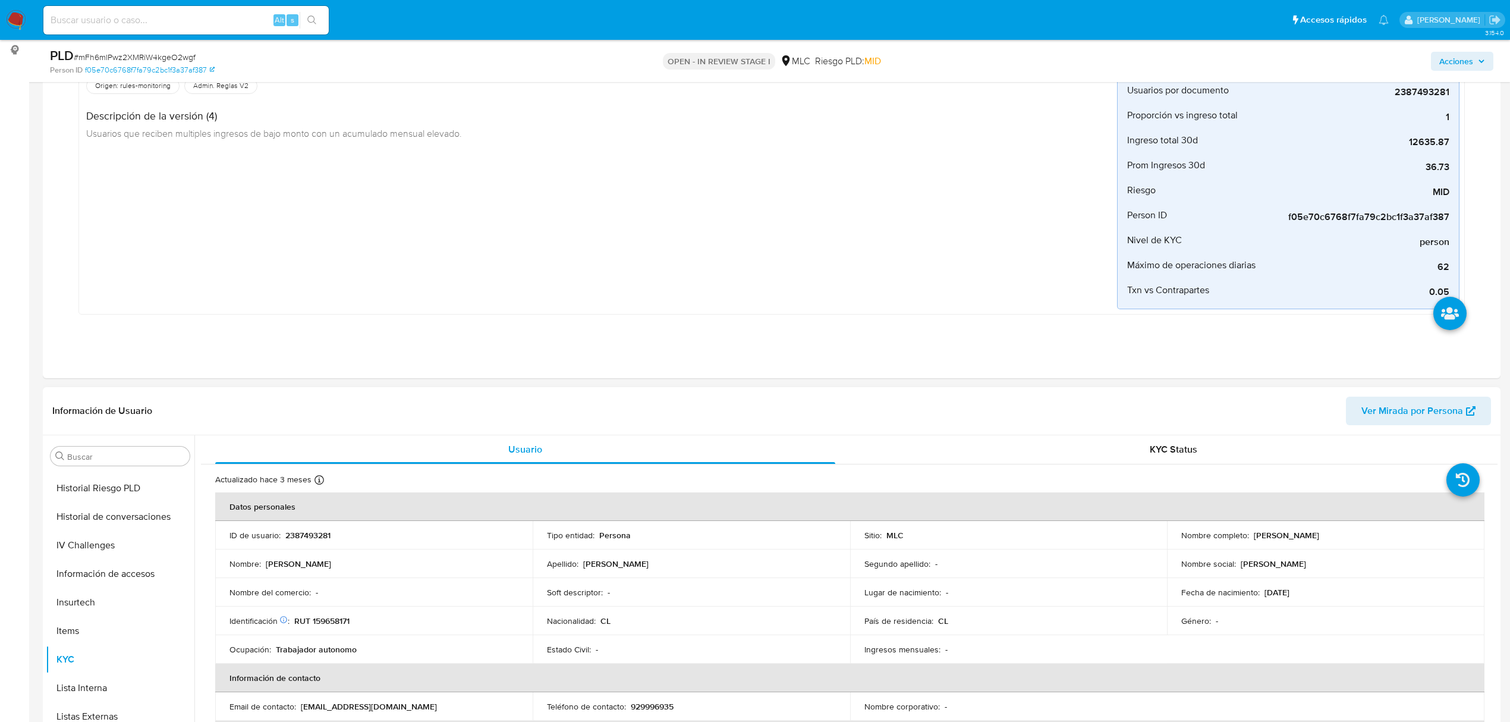
drag, startPoint x: 1253, startPoint y: 533, endPoint x: 1359, endPoint y: 531, distance: 105.8
click at [1359, 531] on div "Nombre completo : Erik Jonathan Vargas Cuevas" at bounding box center [1325, 535] width 289 height 11
click at [1319, 535] on p "Erik Jonathan Vargas Cuevas" at bounding box center [1285, 535] width 65 height 11
drag, startPoint x: 1251, startPoint y: 535, endPoint x: 1406, endPoint y: 529, distance: 155.3
click at [1406, 529] on td "Nombre completo : Erik Jonathan Vargas Cuevas" at bounding box center [1325, 535] width 317 height 29
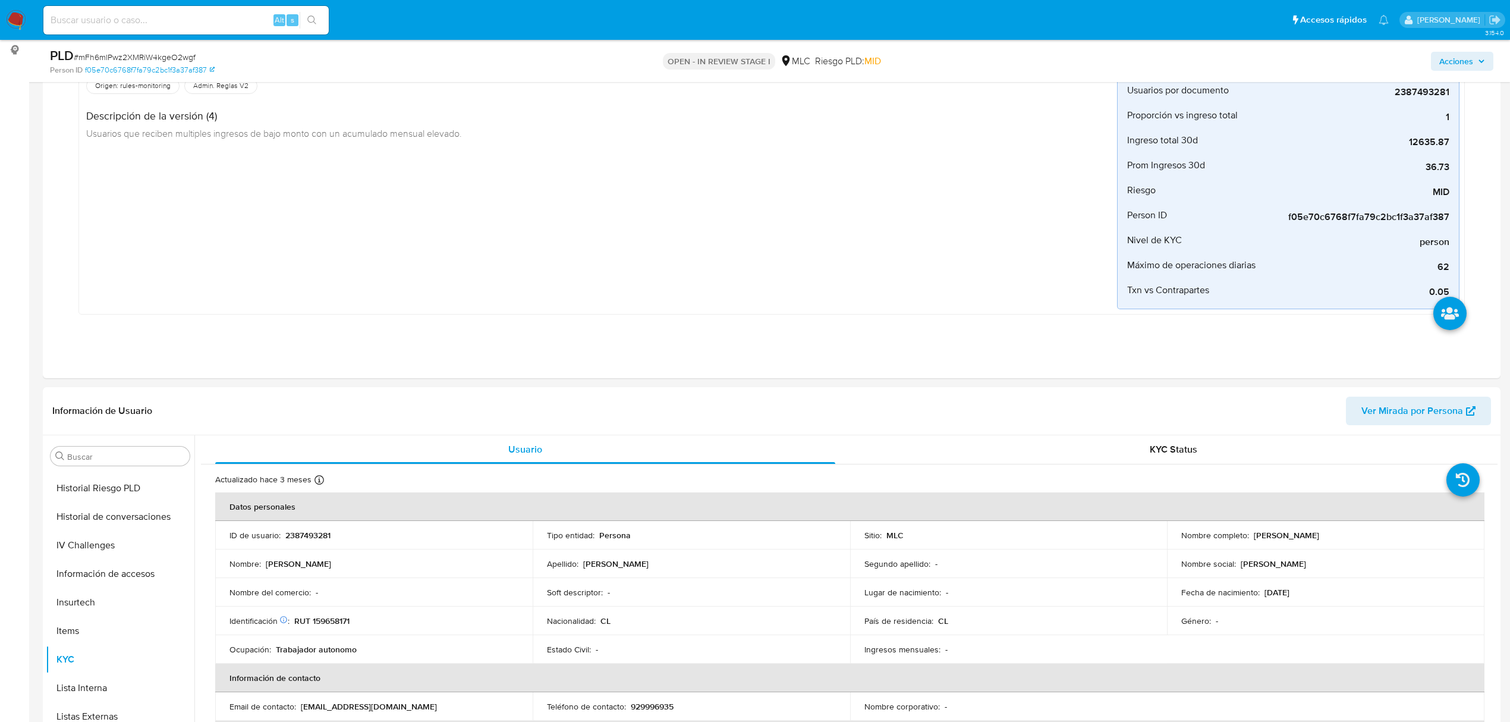
copy p "Erik Jonathan Vargas Cuevas"
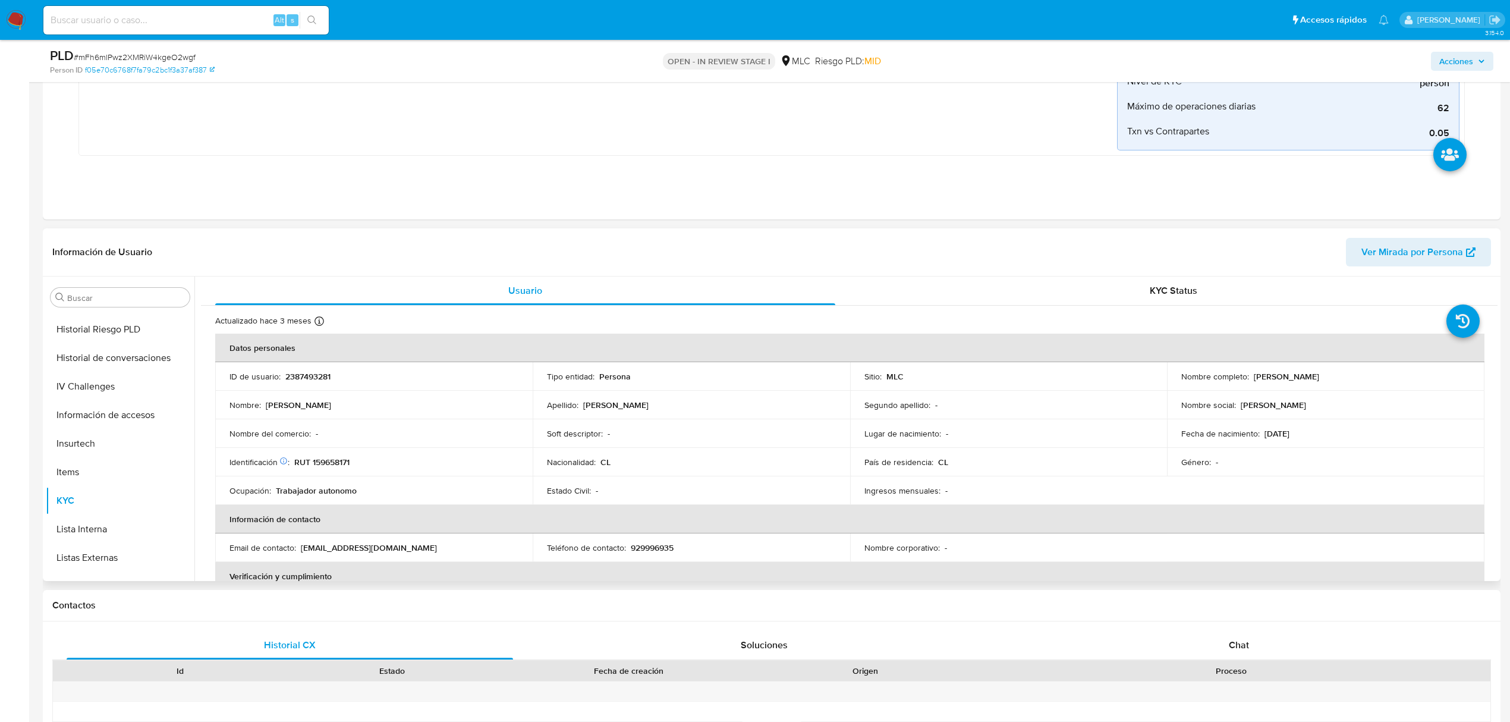
click at [326, 465] on p "RUT 159658171" at bounding box center [321, 461] width 55 height 11
copy p "159658171"
click at [113, 354] on button "Archivos adjuntos" at bounding box center [115, 354] width 139 height 29
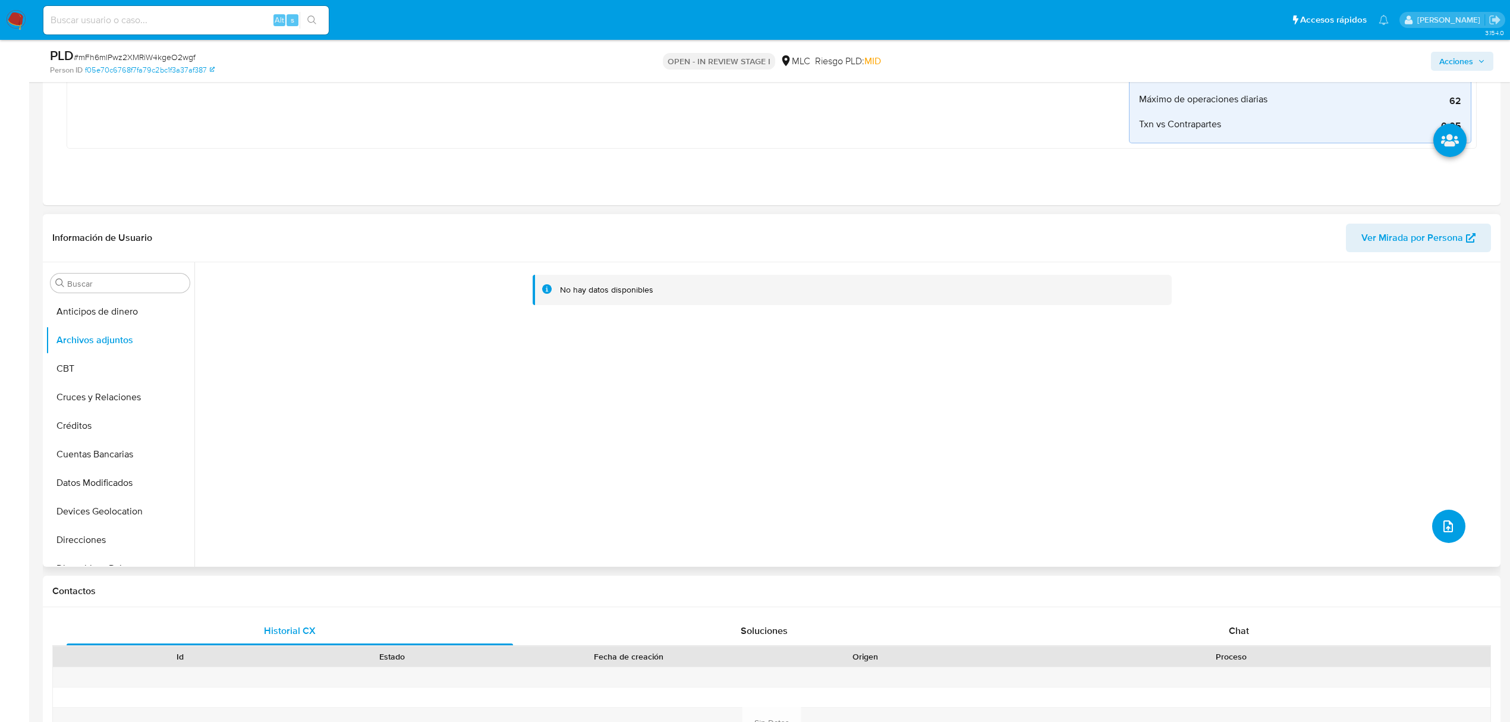
click at [1444, 538] on button "upload-file" at bounding box center [1448, 525] width 33 height 33
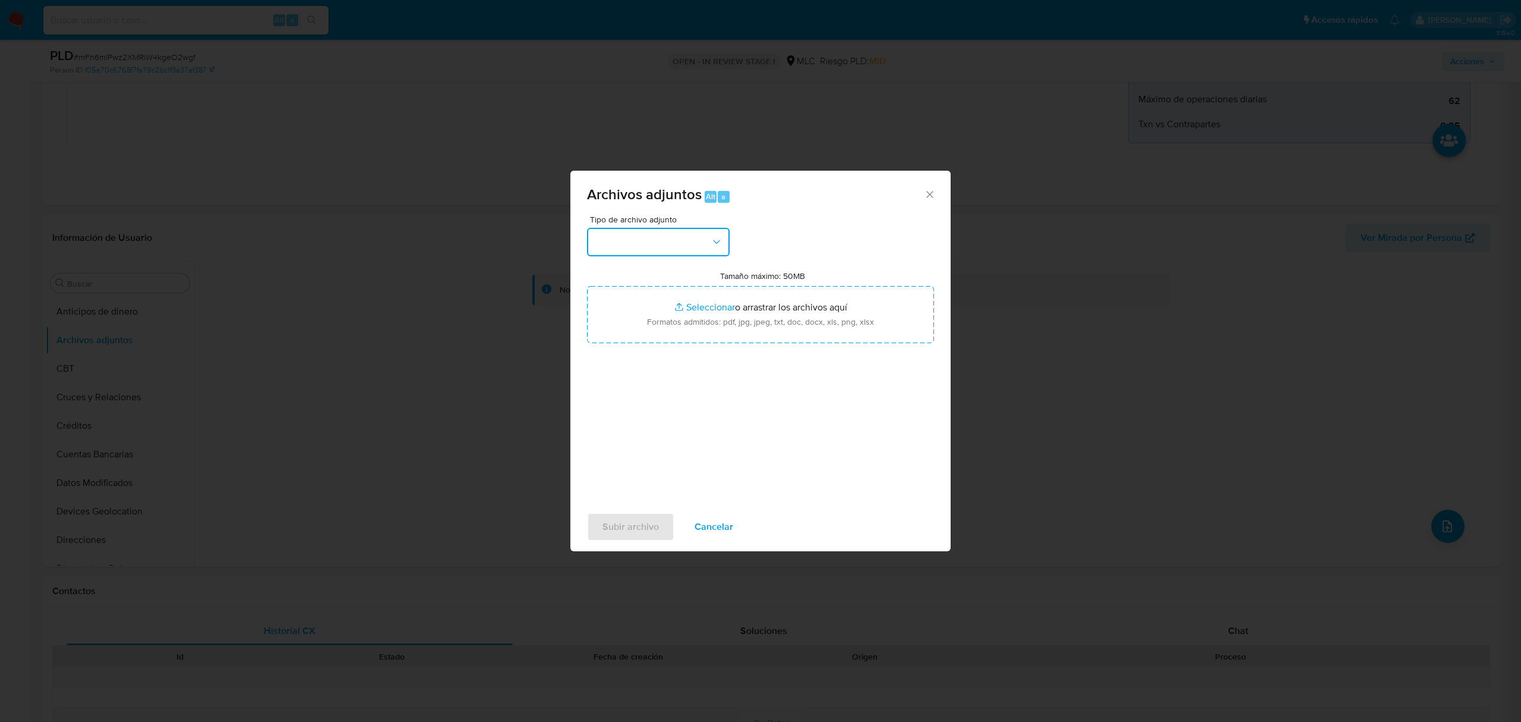
click at [644, 245] on button "button" at bounding box center [658, 242] width 143 height 29
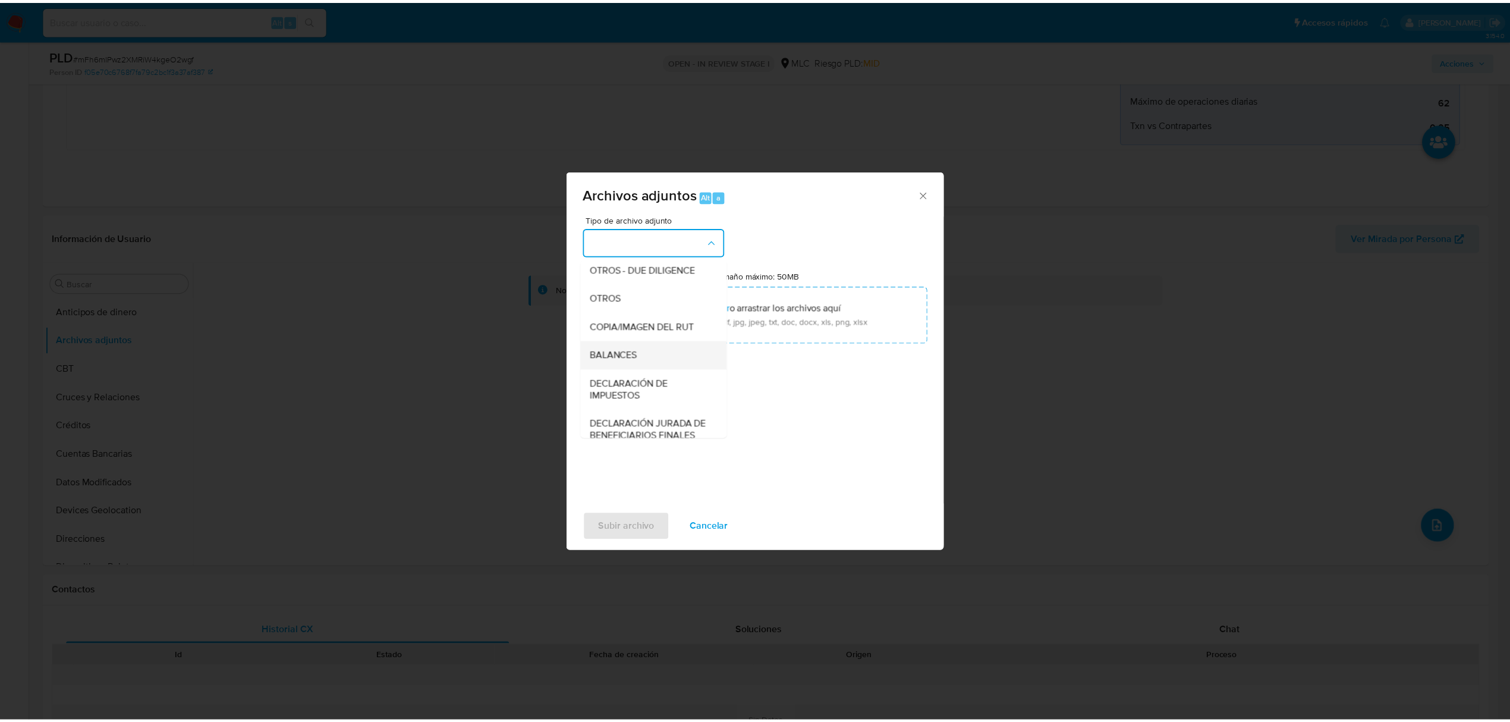
scroll to position [177, 0]
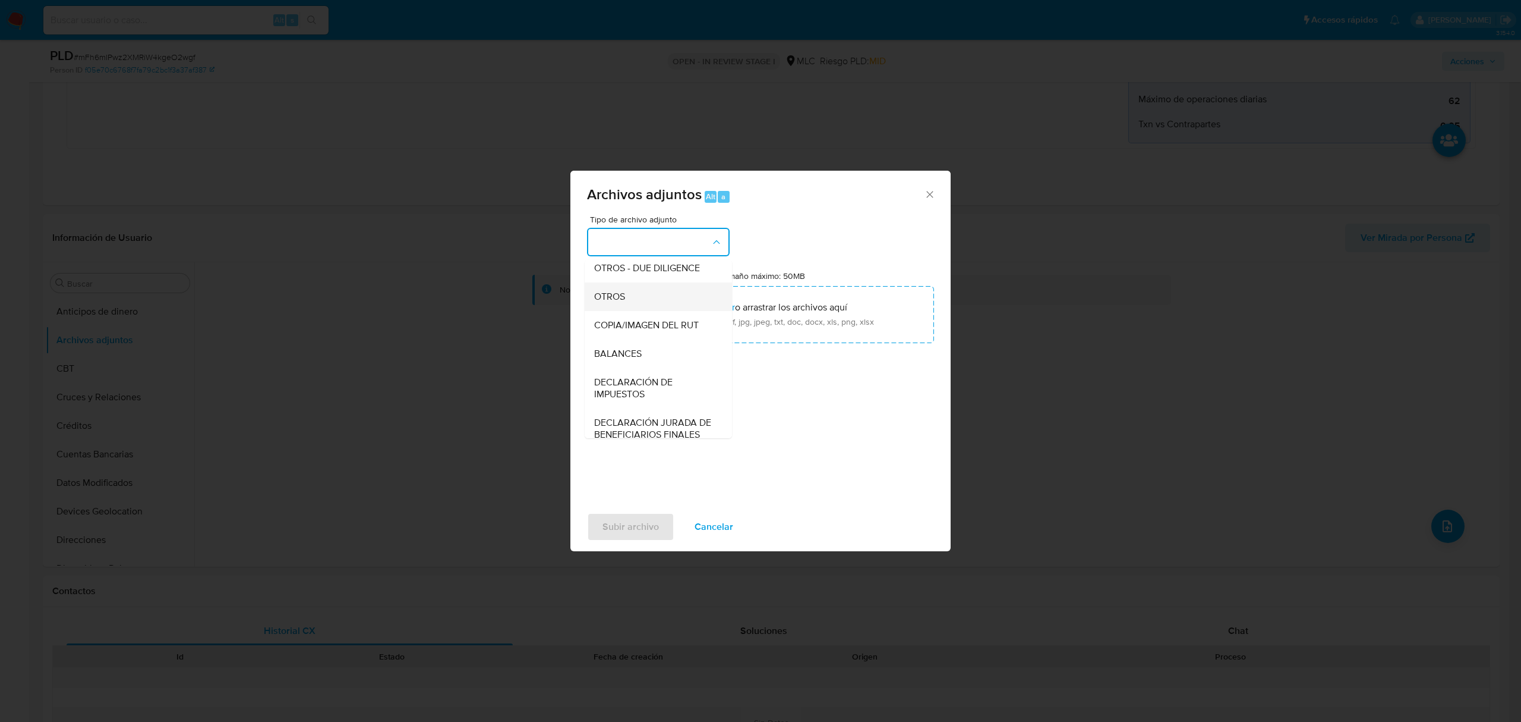
click at [625, 303] on span "OTROS" at bounding box center [609, 297] width 31 height 12
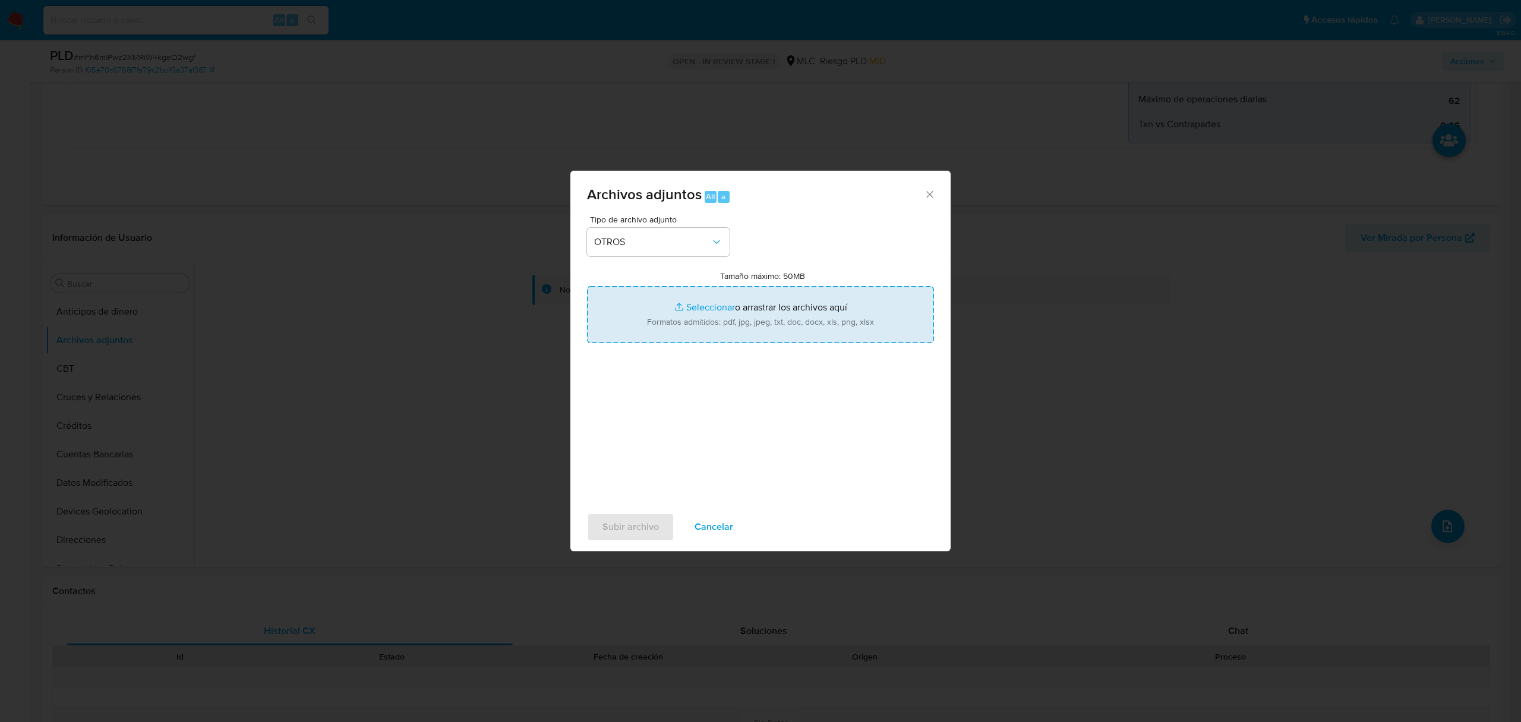
click at [691, 307] on input "Tamaño máximo: 50MB Seleccionar archivos" at bounding box center [760, 314] width 347 height 57
click at [707, 310] on input "Tamaño máximo: 50MB Seleccionar archivos" at bounding box center [760, 314] width 347 height 57
click at [697, 311] on input "Tamaño máximo: 50MB Seleccionar archivos" at bounding box center [760, 314] width 347 height 57
click at [709, 312] on input "Tamaño máximo: 50MB Seleccionar archivos" at bounding box center [760, 314] width 347 height 57
type input "C:\fakepath\2387493281 - 18_08_2025.xlsx"
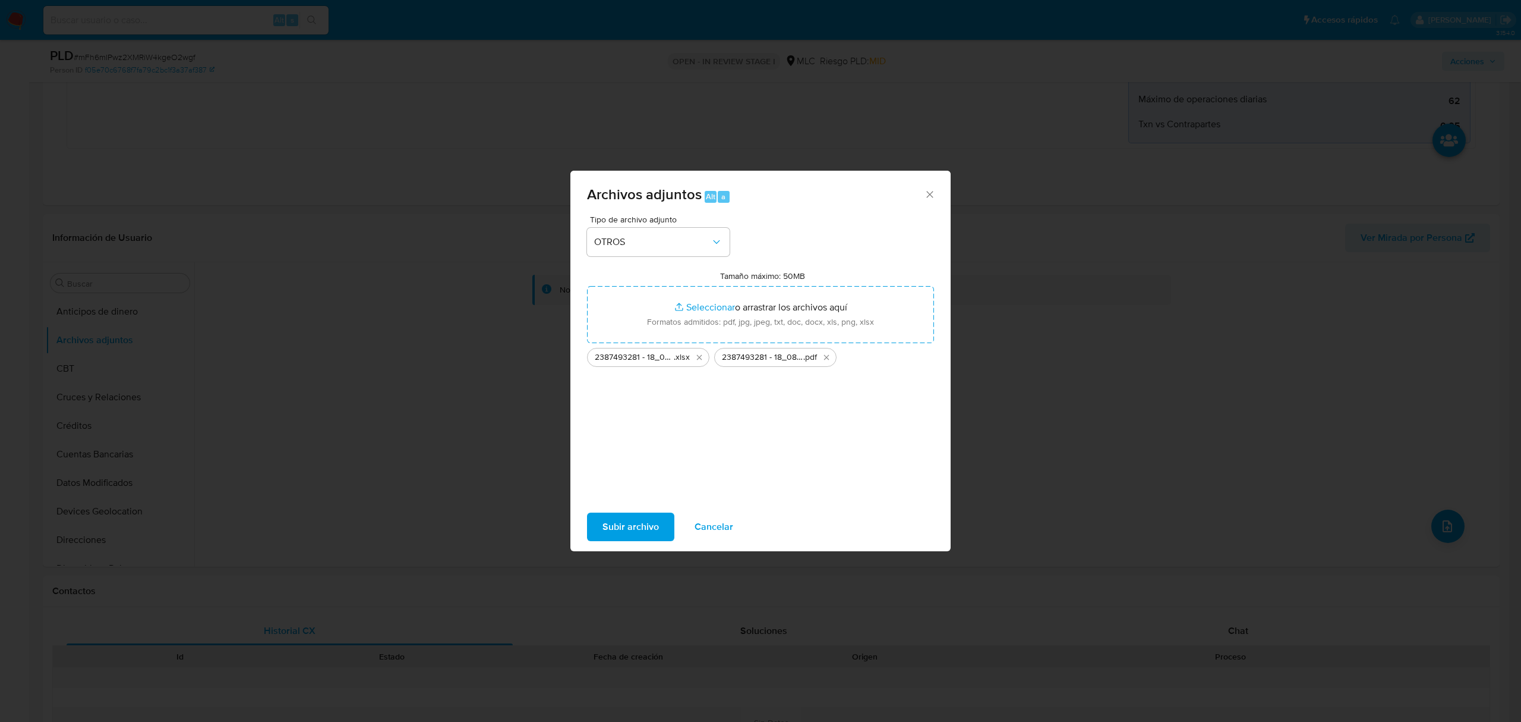
click at [642, 533] on span "Subir archivo" at bounding box center [631, 527] width 56 height 26
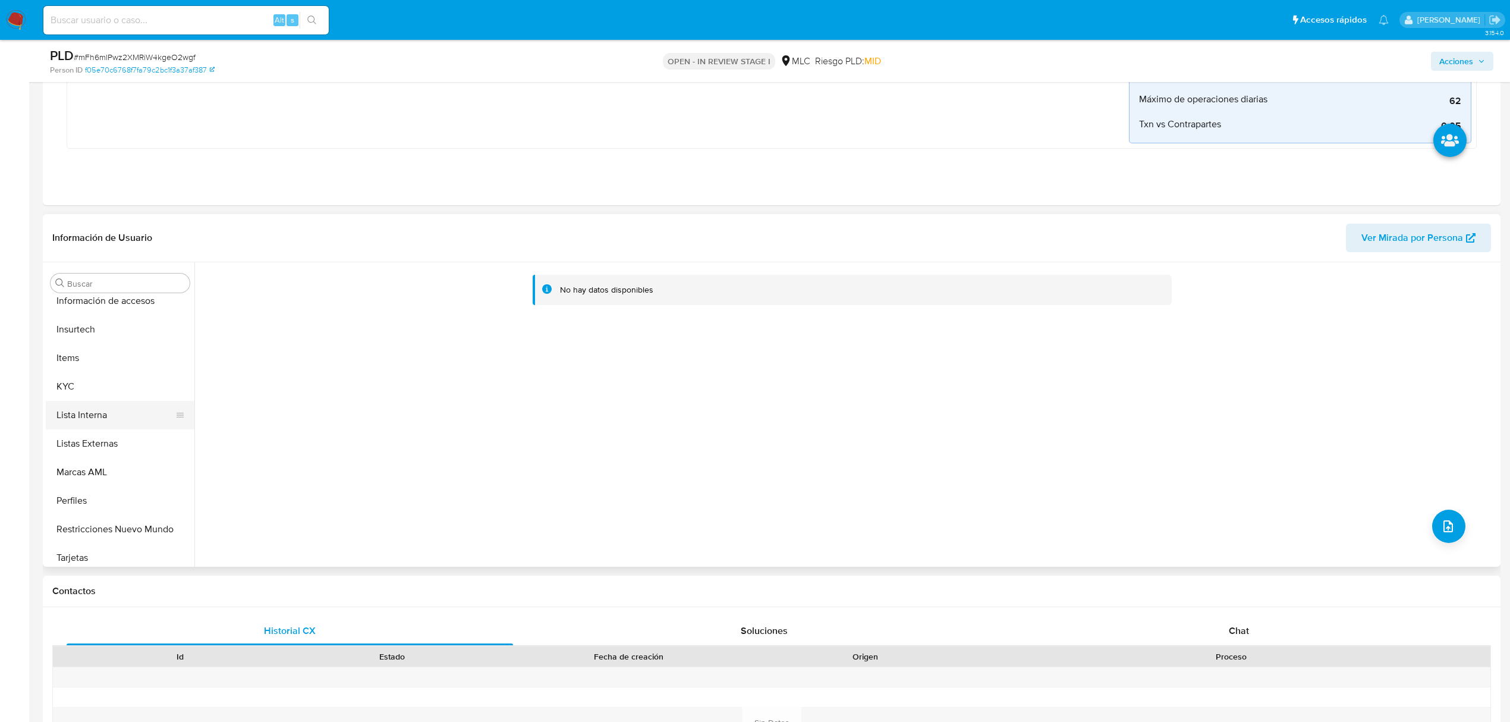
scroll to position [502, 0]
click at [100, 378] on button "KYC" at bounding box center [115, 380] width 139 height 29
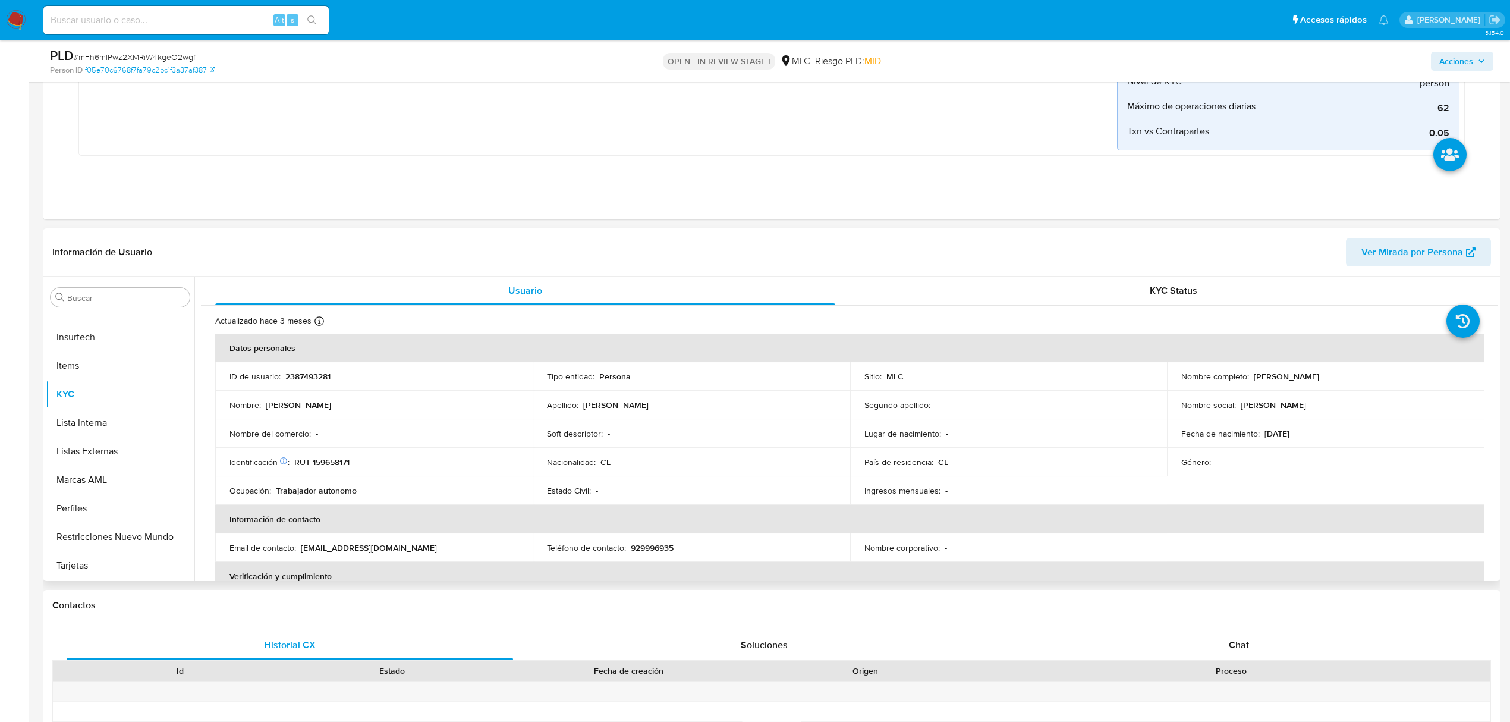
click at [302, 379] on p "2387493281" at bounding box center [307, 376] width 45 height 11
copy p "2387493281"
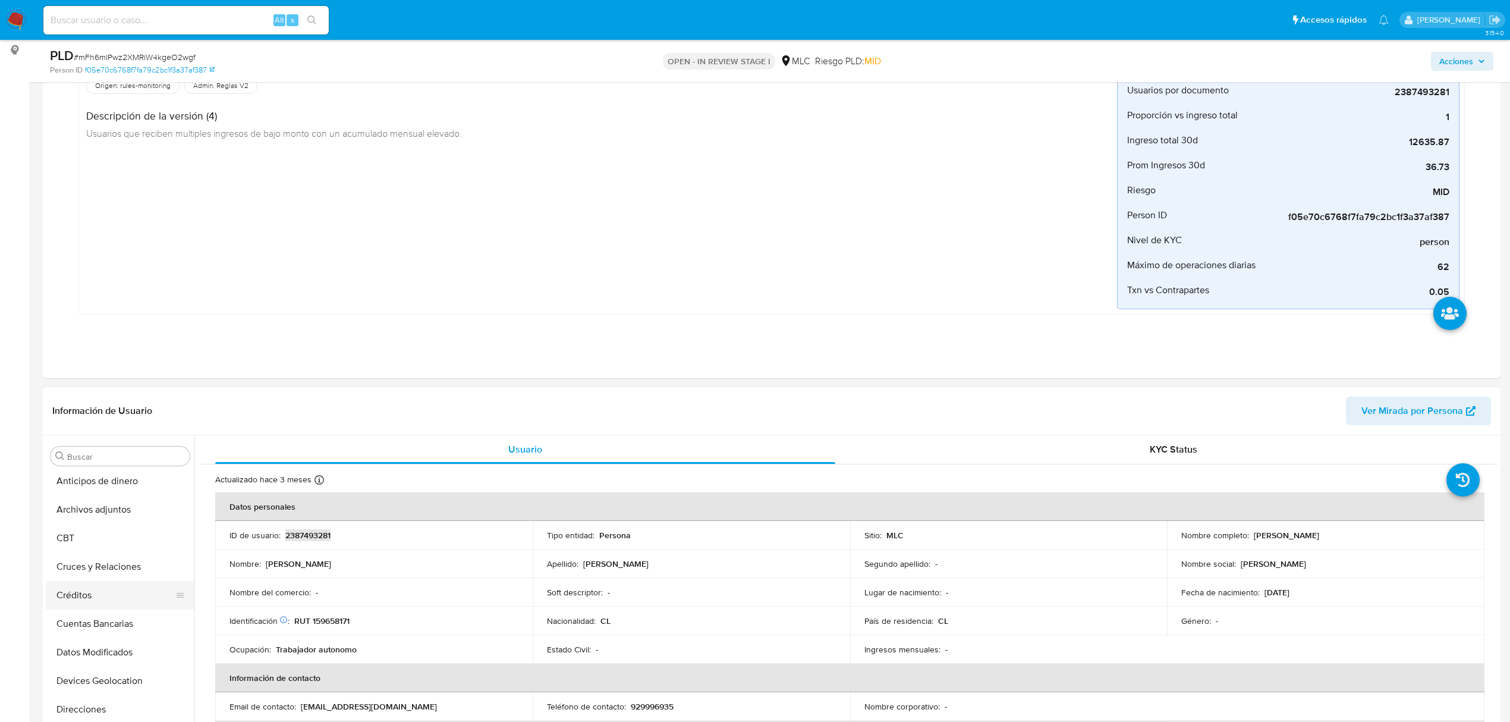
scroll to position [0, 0]
click at [116, 505] on button "Archivos adjuntos" at bounding box center [115, 513] width 139 height 29
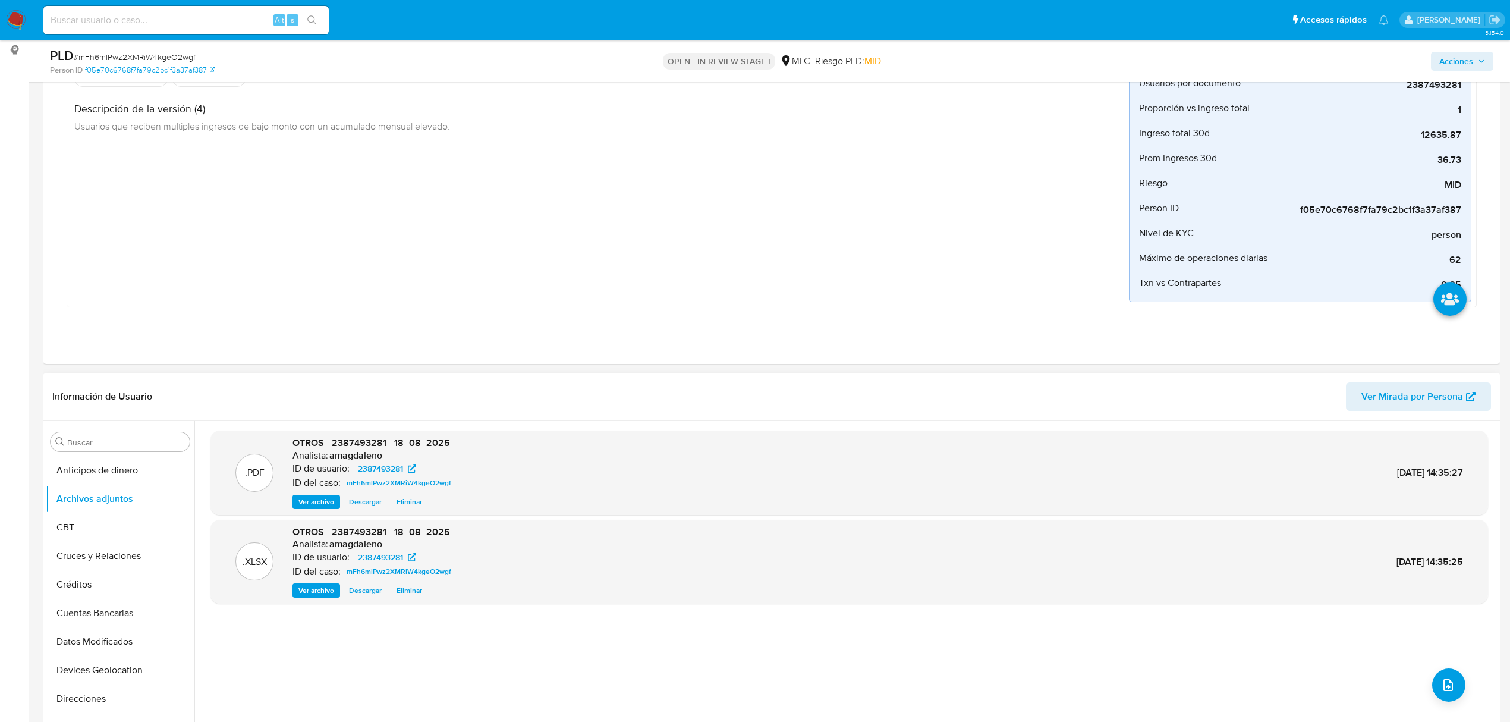
click at [440, 682] on div ".PDF OTROS - 2387493281 - 18_08_2025 Analista: amagdaleno ID de usuario: 238749…" at bounding box center [848, 572] width 1277 height 285
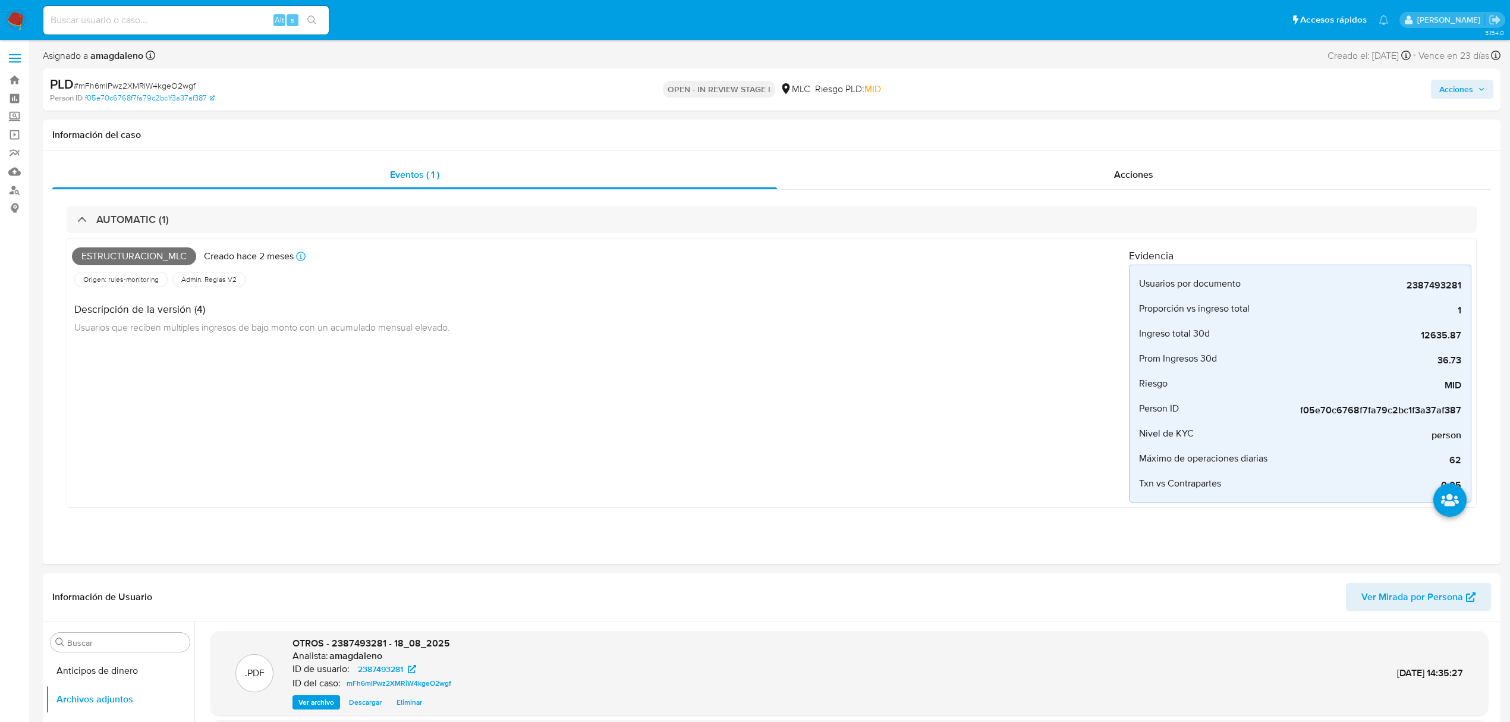
click at [1448, 94] on span "Acciones" at bounding box center [1456, 89] width 34 height 19
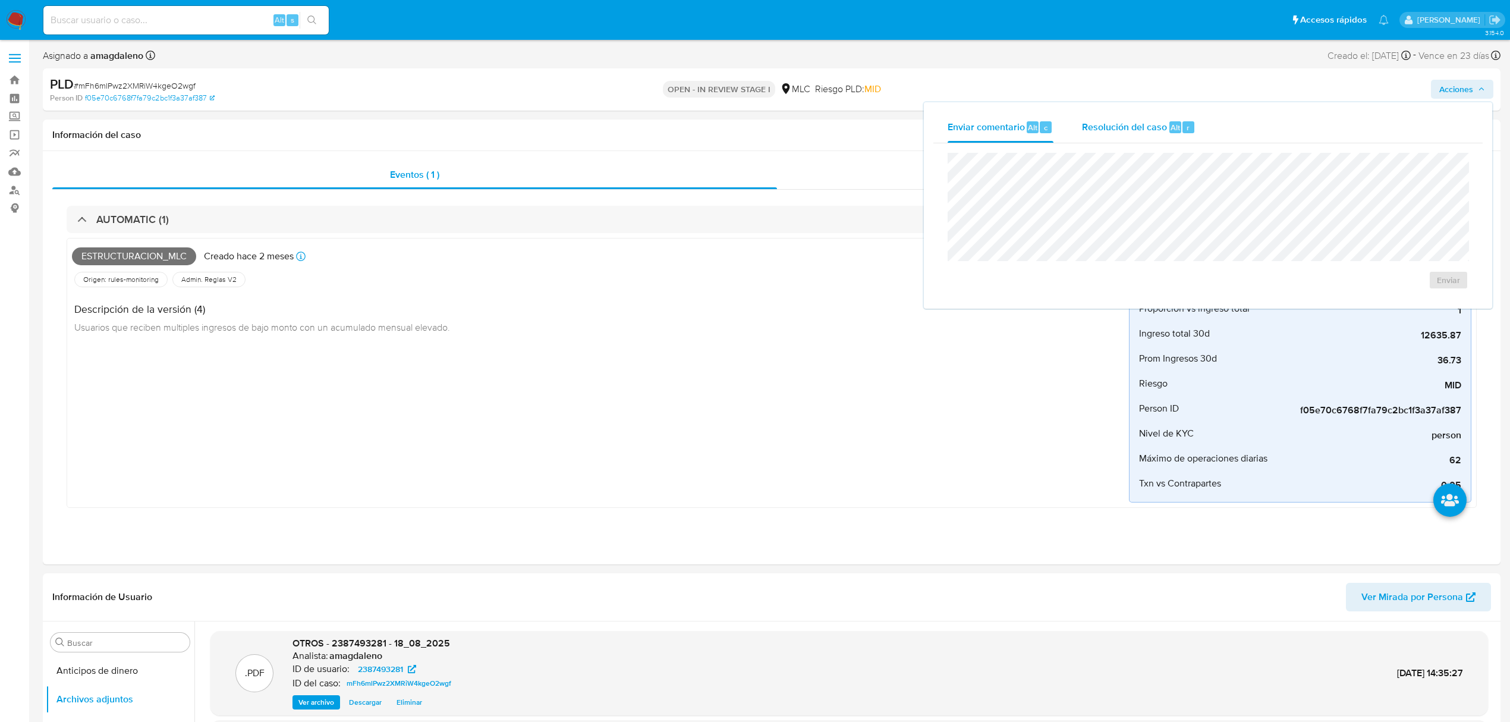
click at [1153, 121] on span "Resolución del caso" at bounding box center [1124, 127] width 85 height 14
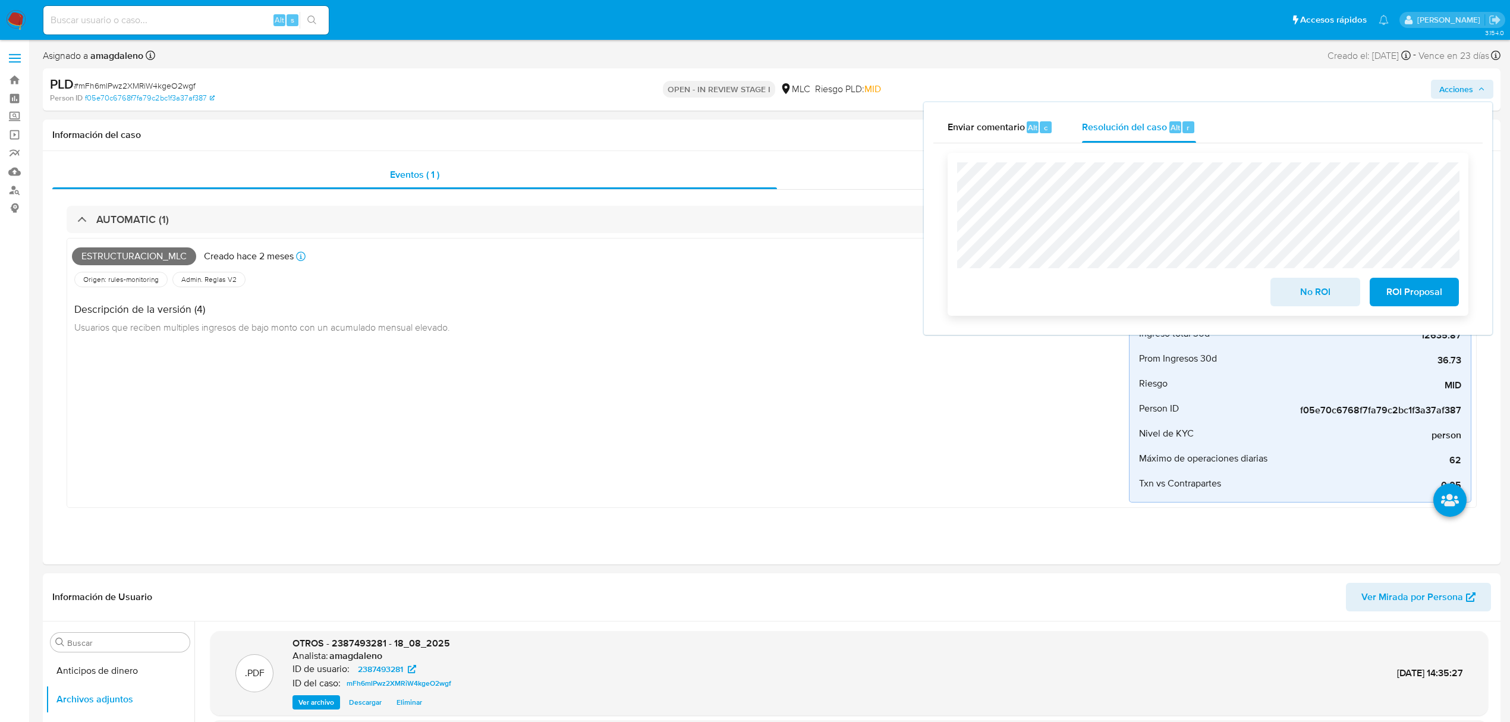
click at [1403, 303] on span "ROI Proposal" at bounding box center [1414, 292] width 58 height 26
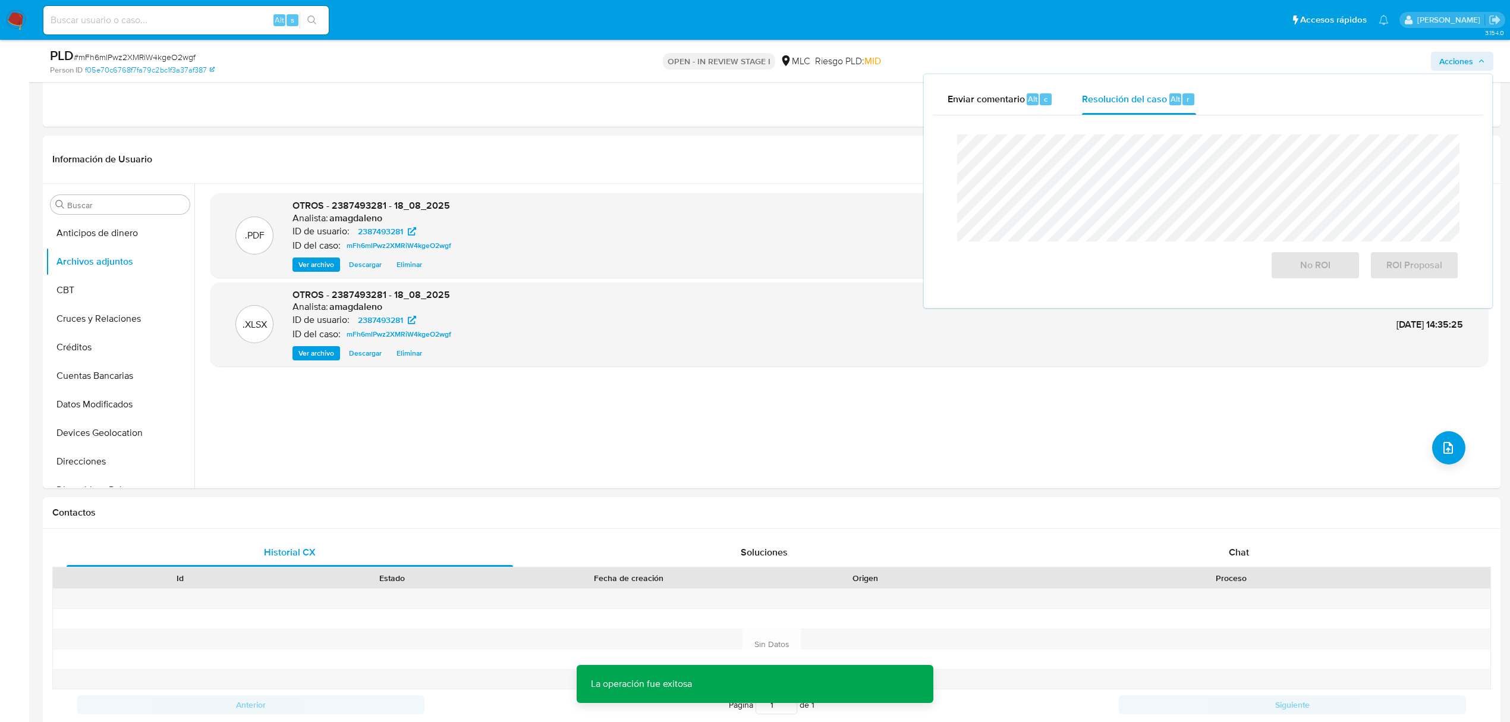
scroll to position [158, 0]
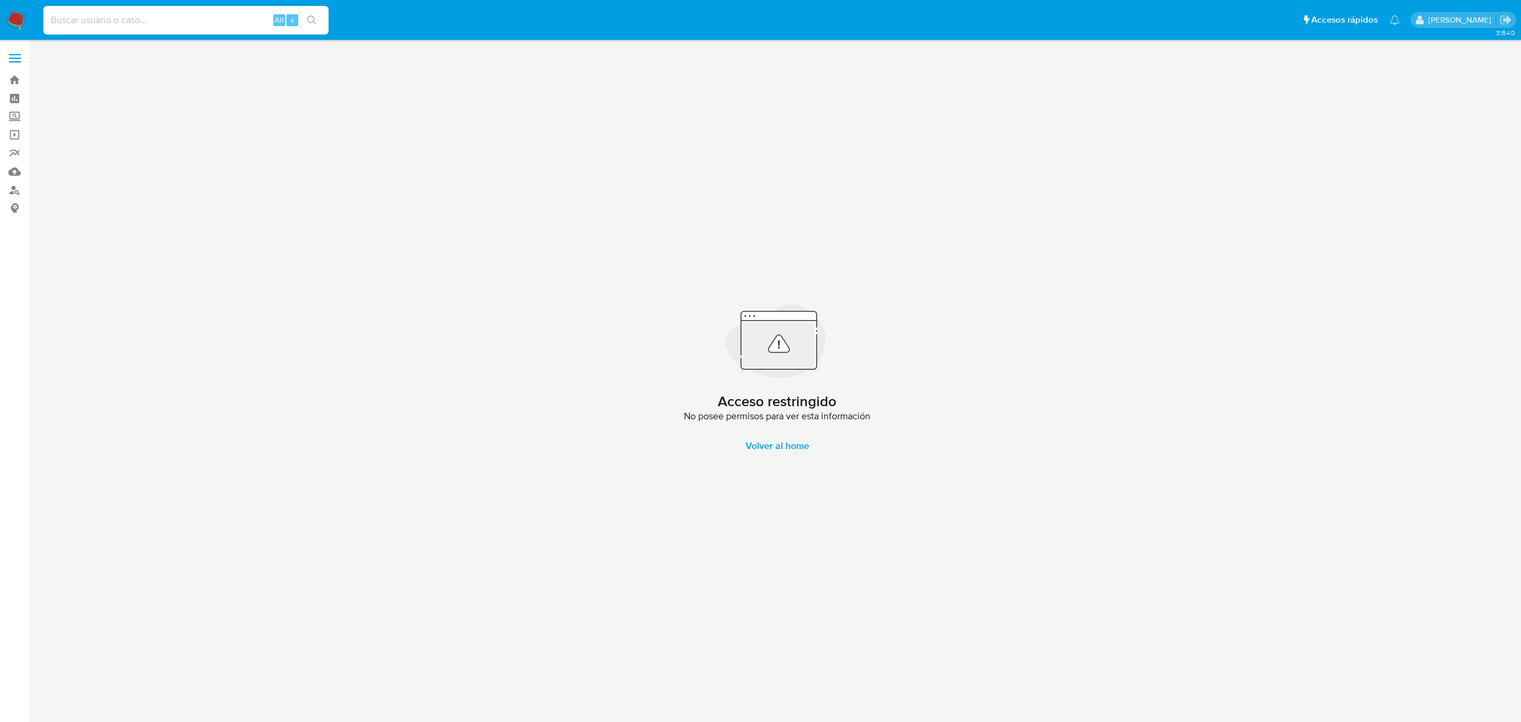
click at [214, 25] on input at bounding box center [185, 19] width 285 height 15
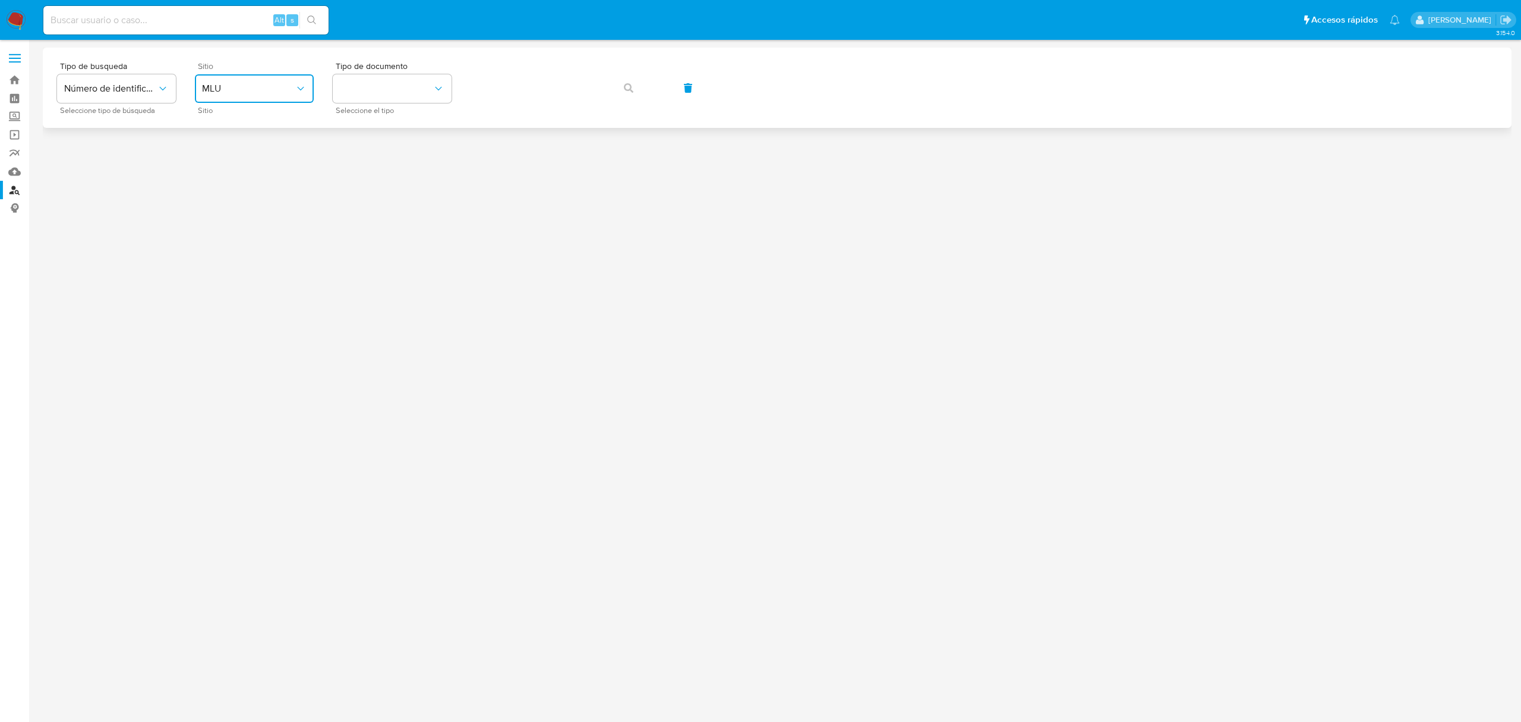
click at [229, 89] on span "MLU" at bounding box center [248, 89] width 93 height 12
click at [235, 281] on div "MLC" at bounding box center [250, 292] width 97 height 29
click at [377, 80] on button "identificationType" at bounding box center [392, 88] width 119 height 29
click at [395, 129] on div "RUT RUT" at bounding box center [388, 126] width 97 height 40
click at [628, 95] on span "button" at bounding box center [629, 88] width 10 height 26
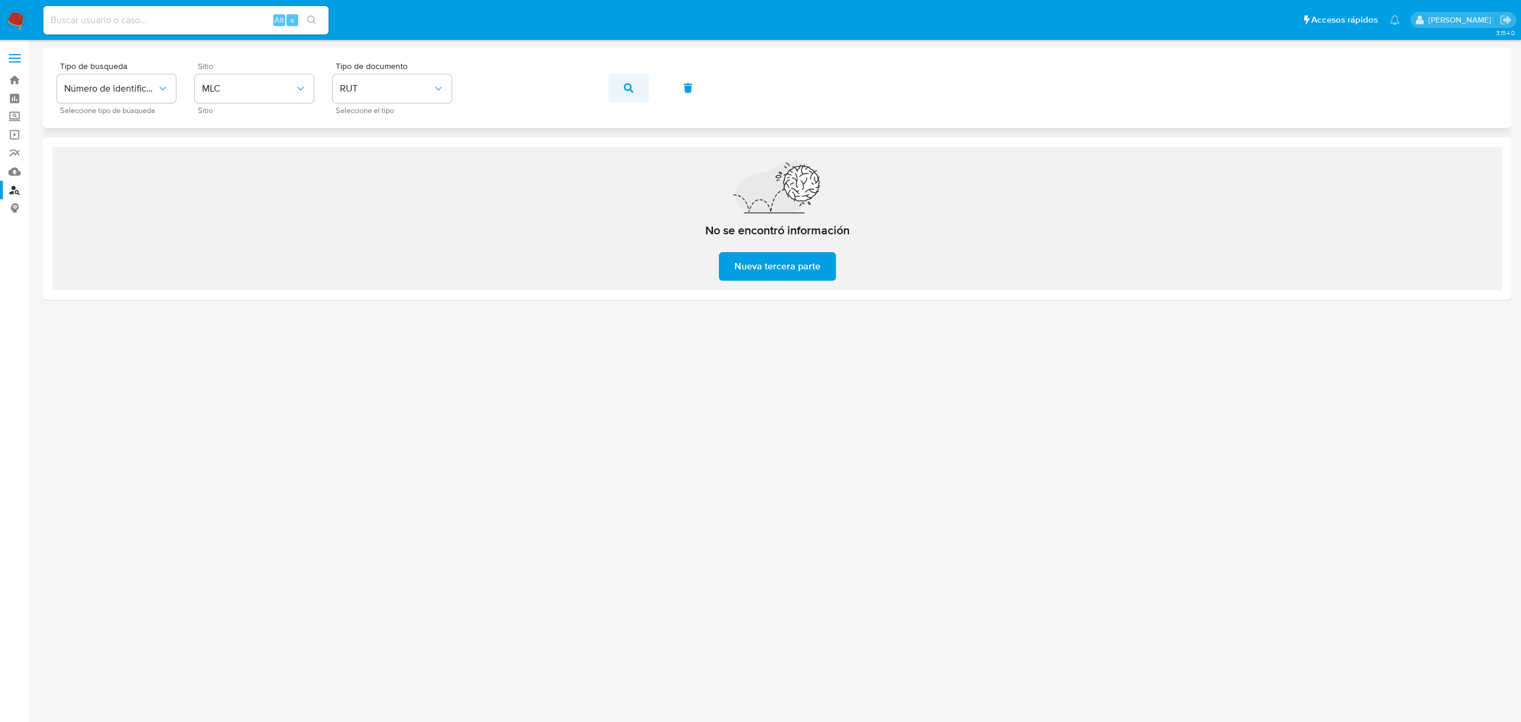
click at [637, 90] on button "button" at bounding box center [629, 88] width 40 height 29
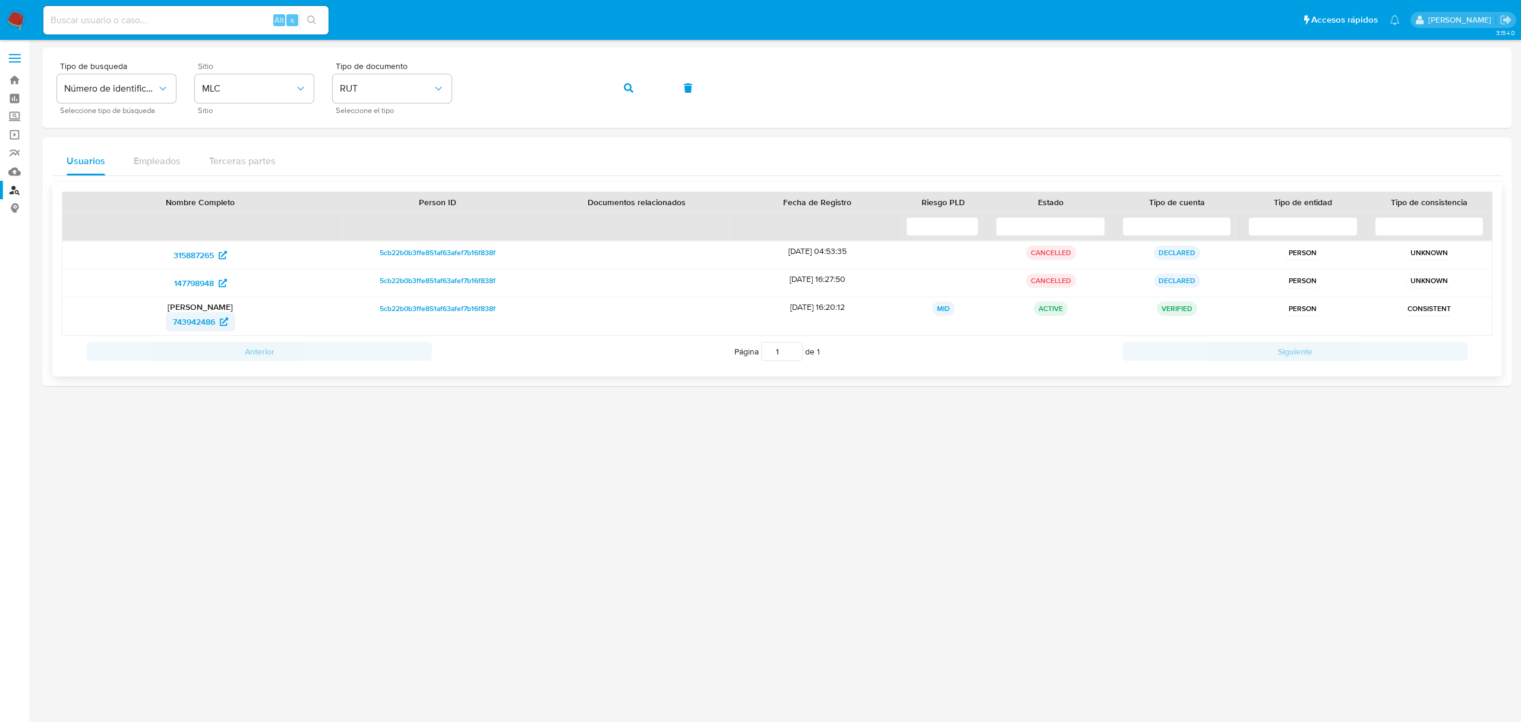
click at [193, 327] on span "743942486" at bounding box center [194, 321] width 42 height 19
click at [628, 90] on icon "button" at bounding box center [629, 88] width 10 height 10
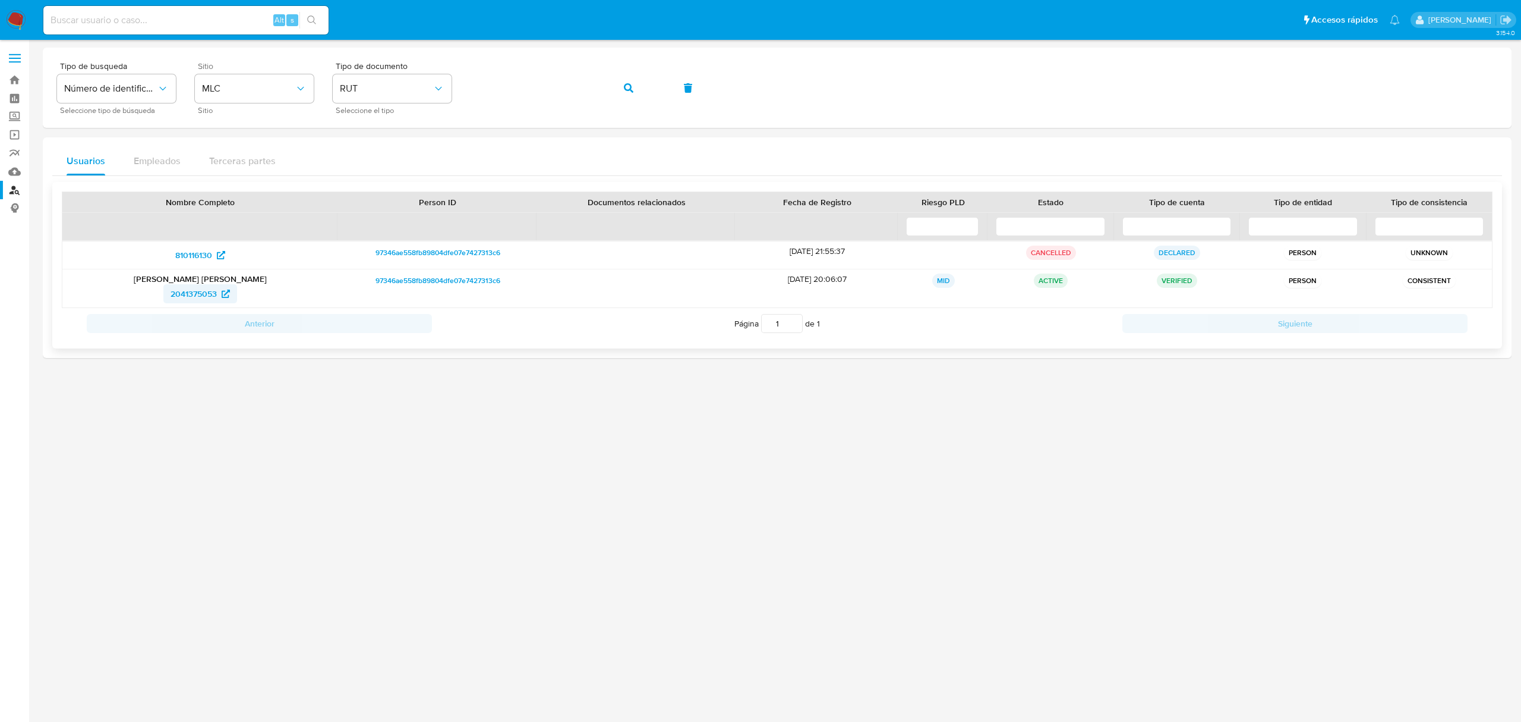
click at [186, 292] on span "2041375053" at bounding box center [194, 293] width 46 height 19
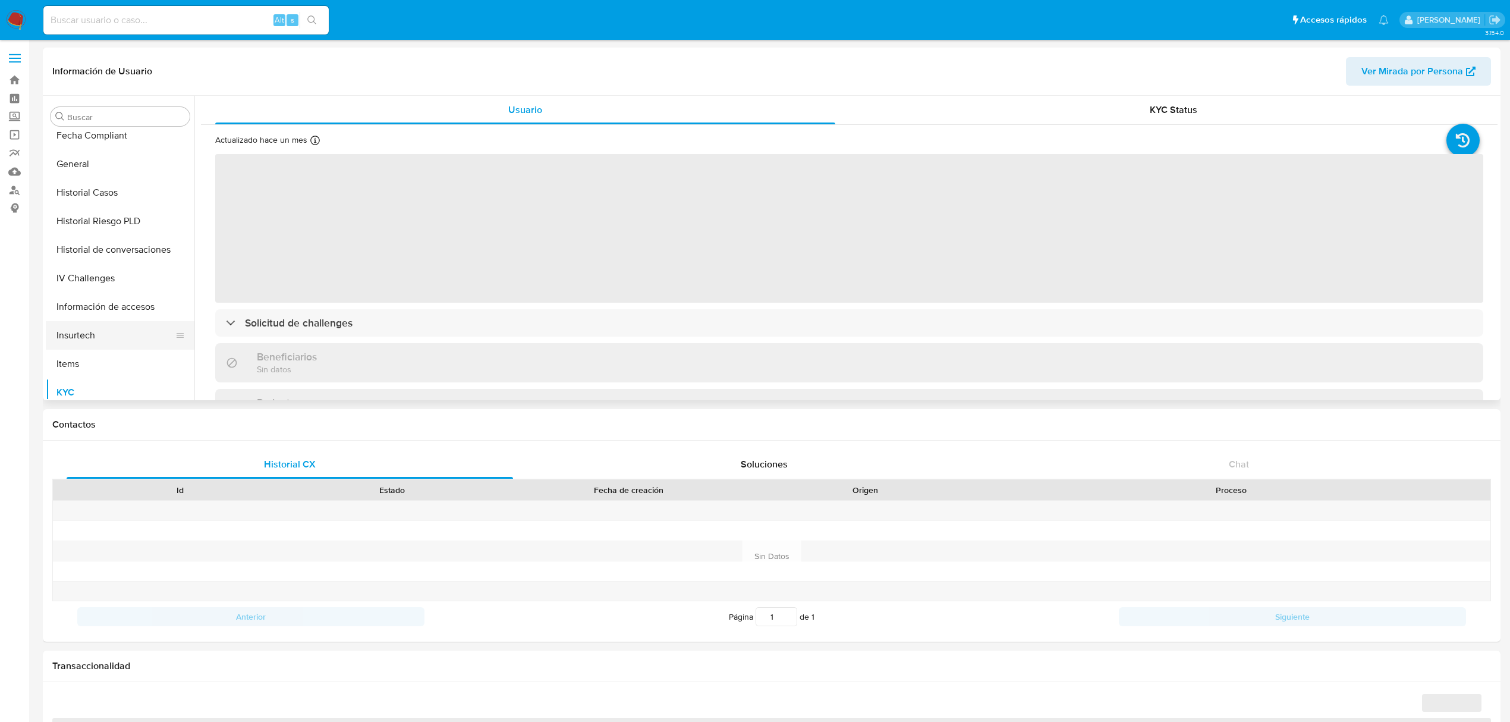
scroll to position [264, 0]
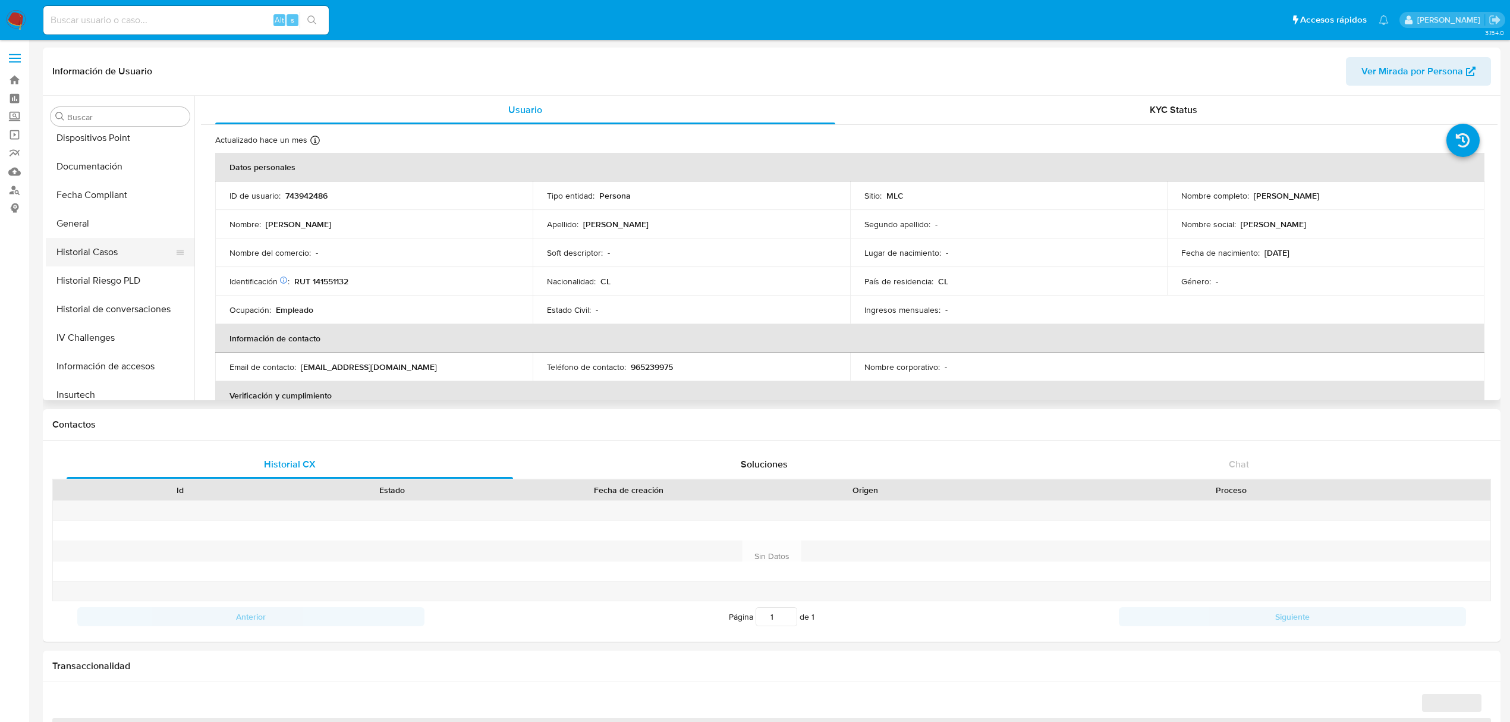
click at [115, 253] on button "Historial Casos" at bounding box center [115, 252] width 139 height 29
select select "10"
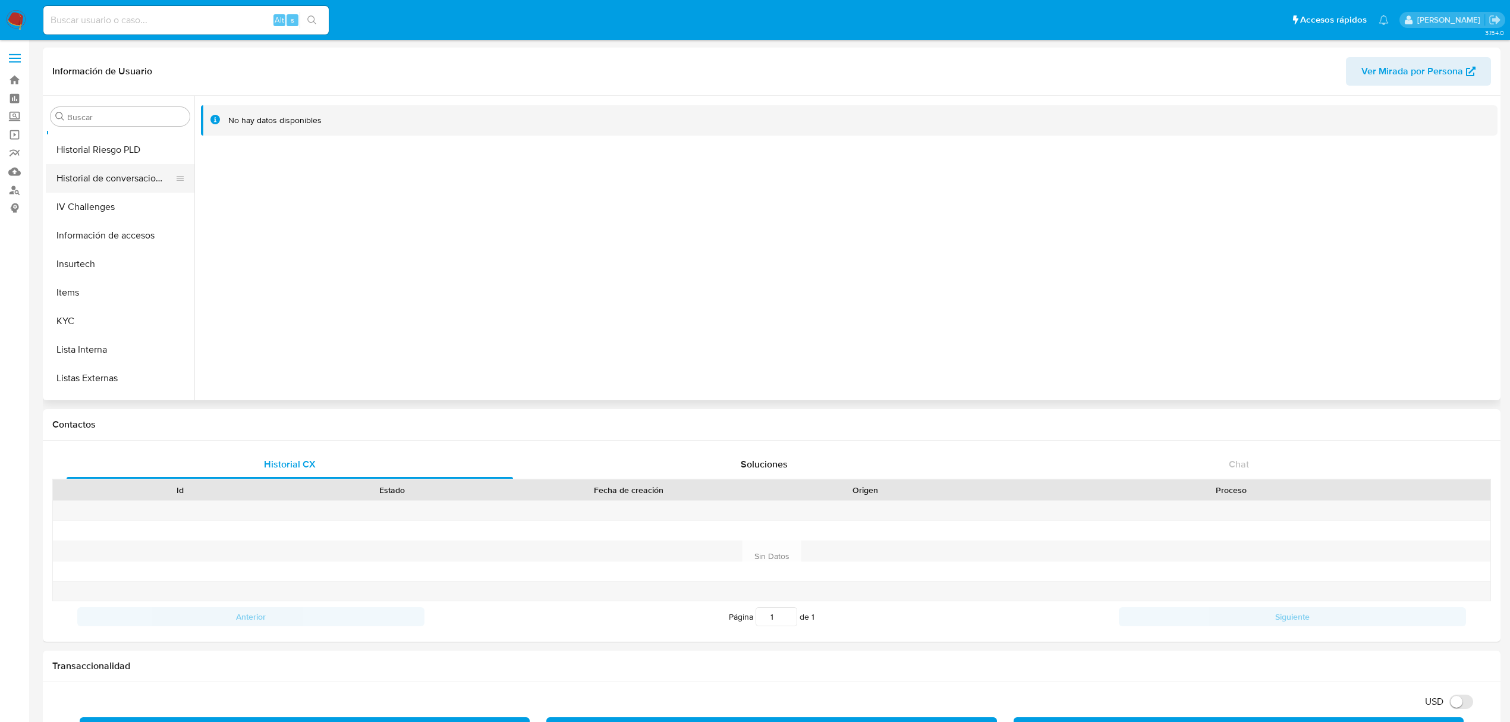
scroll to position [502, 0]
click at [119, 350] on button "Restricciones Nuevo Mundo" at bounding box center [115, 356] width 139 height 29
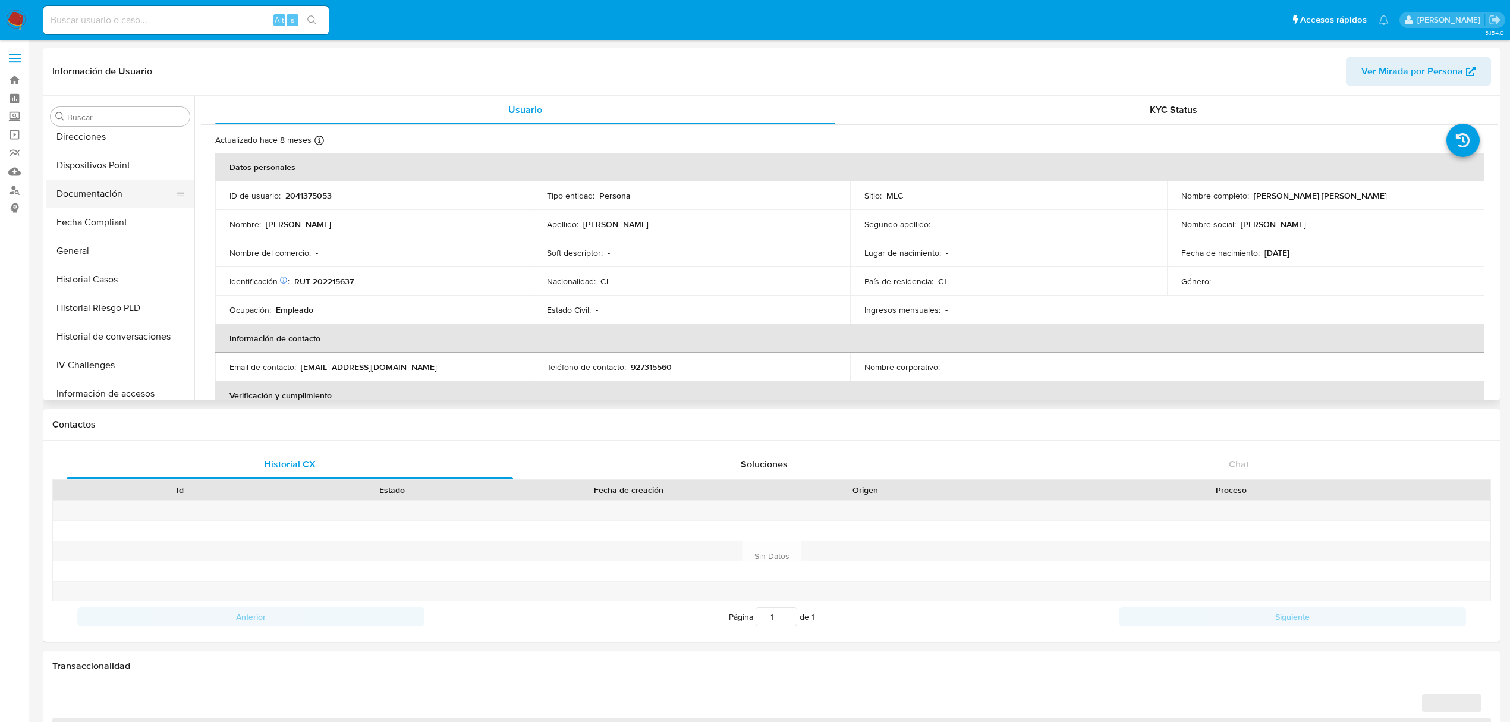
select select "10"
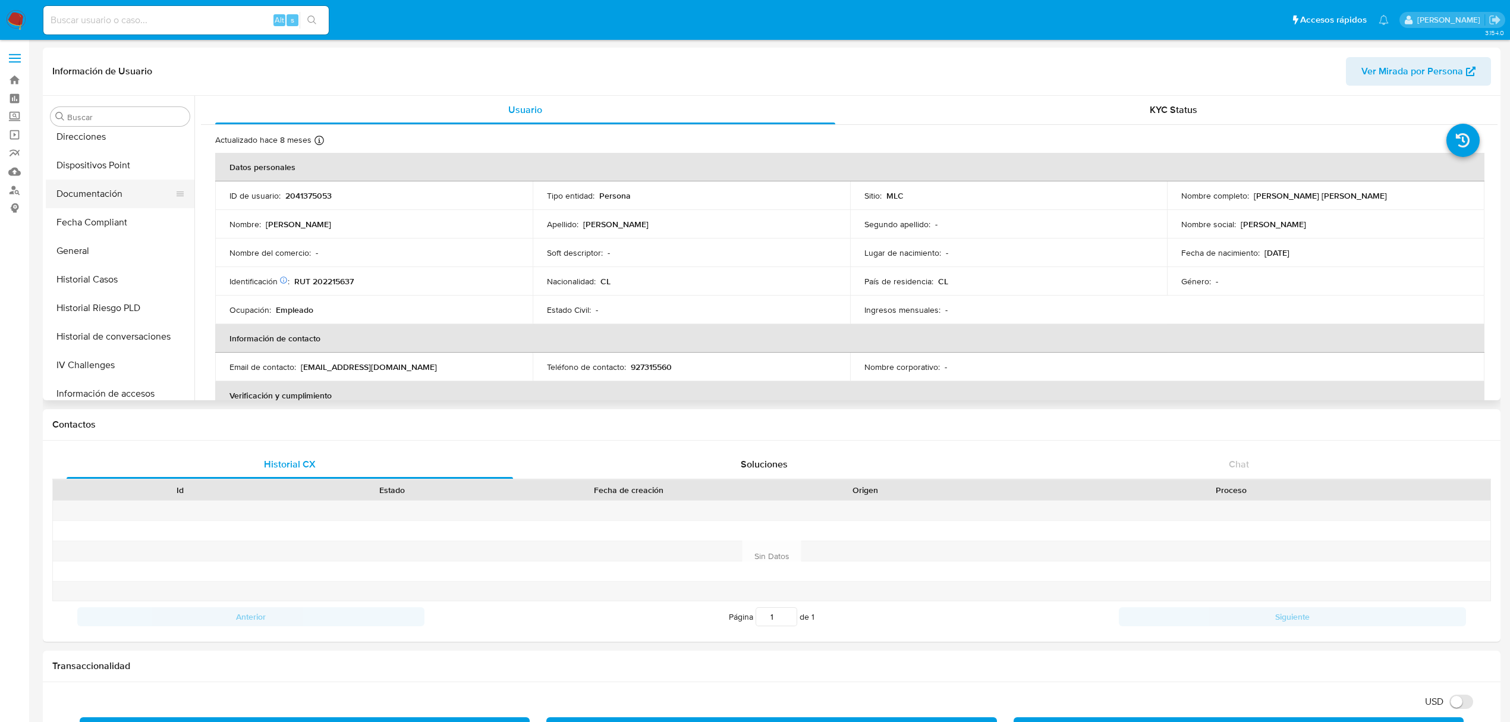
scroll to position [238, 0]
click at [116, 188] on button "Documentación" at bounding box center [115, 192] width 139 height 29
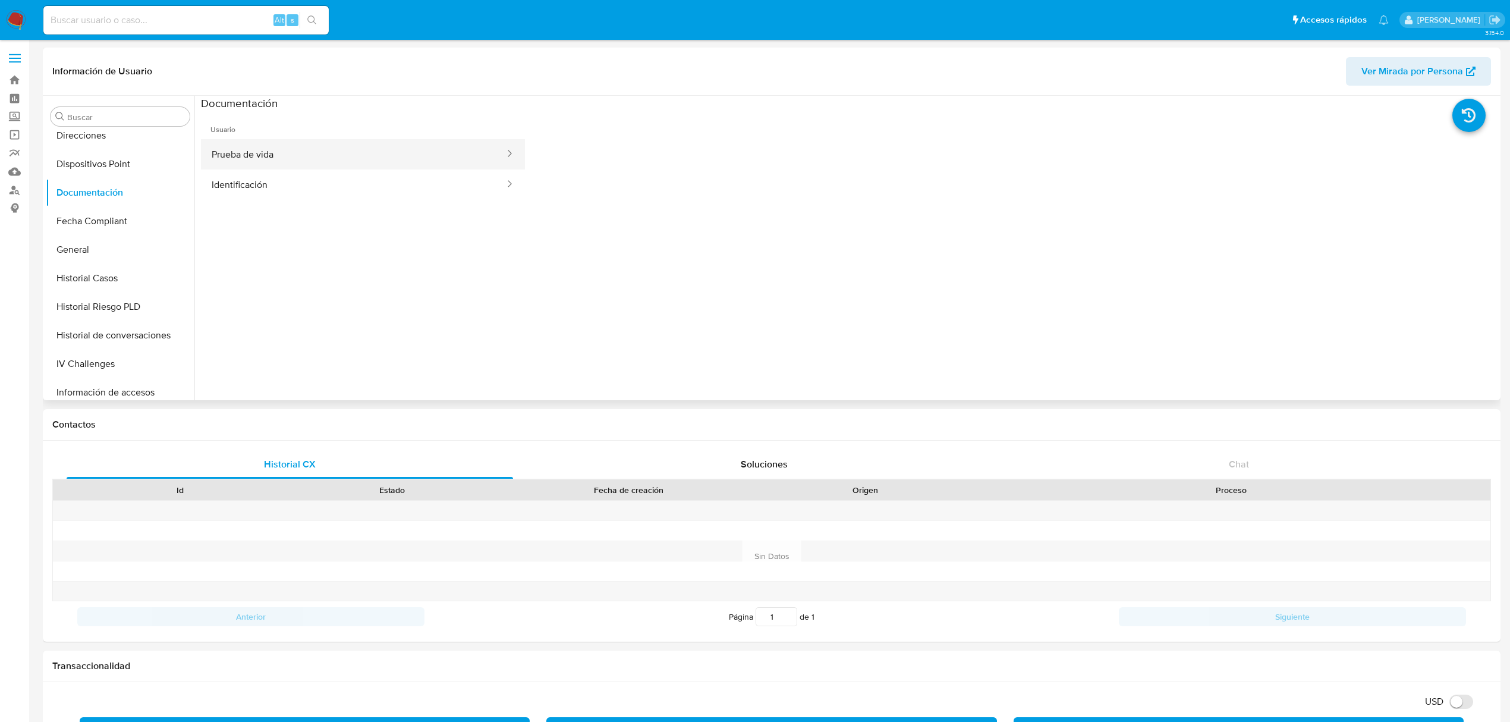
click at [284, 144] on button "Prueba de vida" at bounding box center [353, 154] width 305 height 30
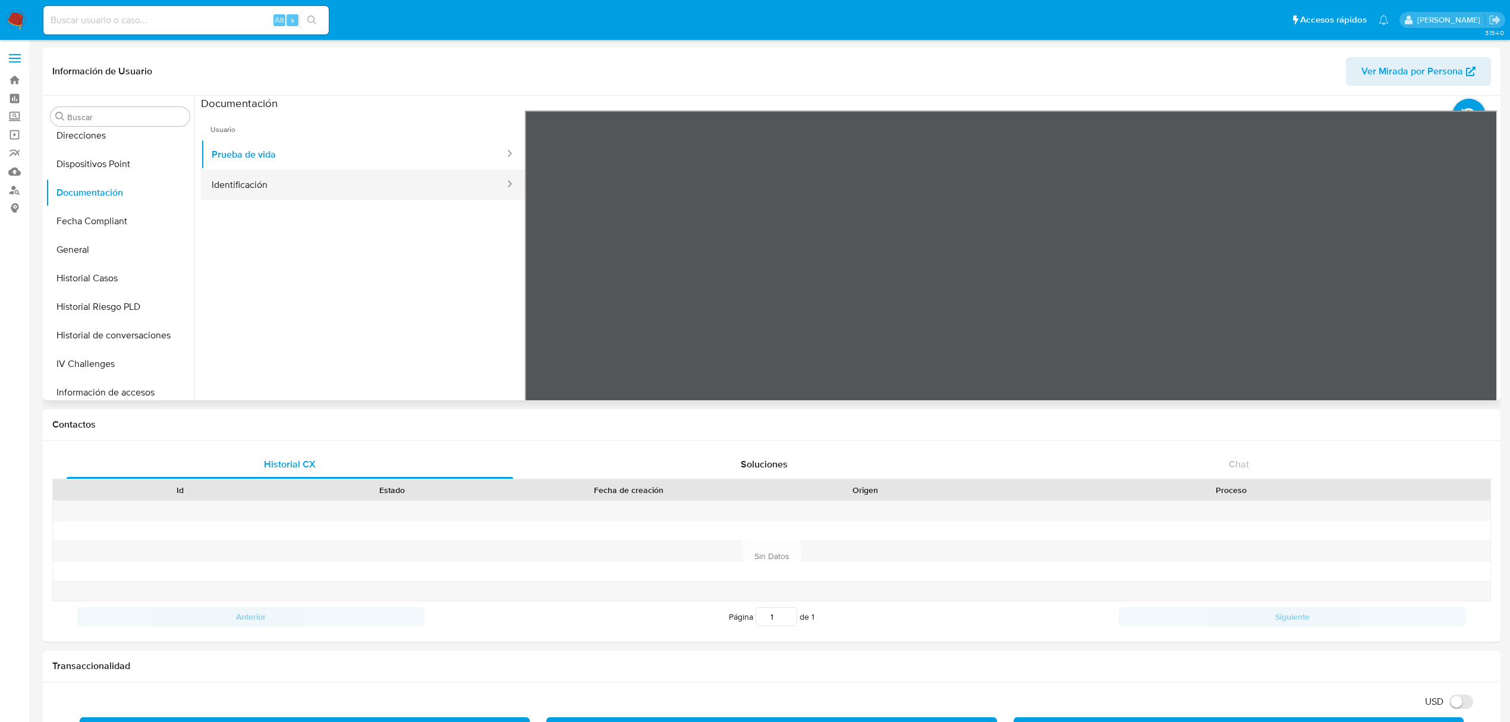
click at [326, 186] on button "Identificación" at bounding box center [353, 184] width 305 height 30
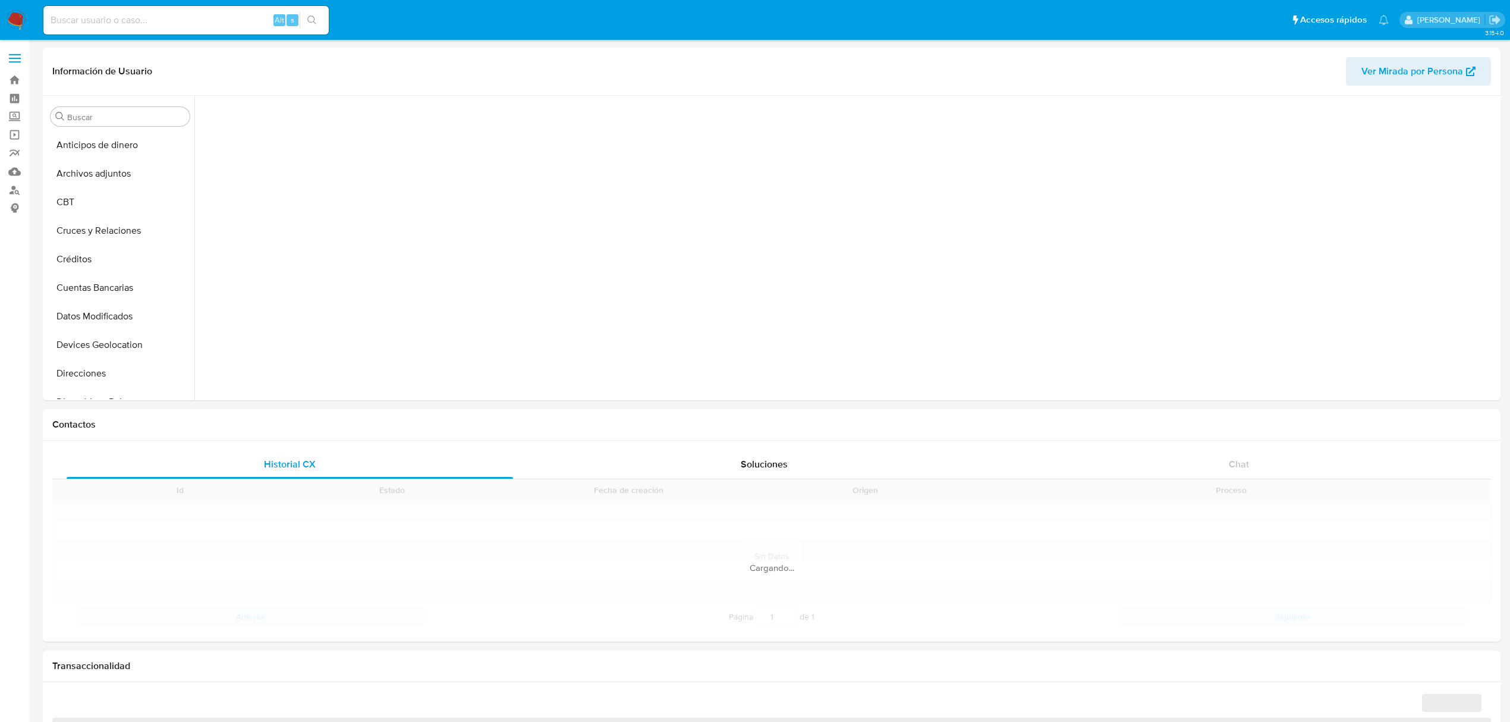
scroll to position [256, 0]
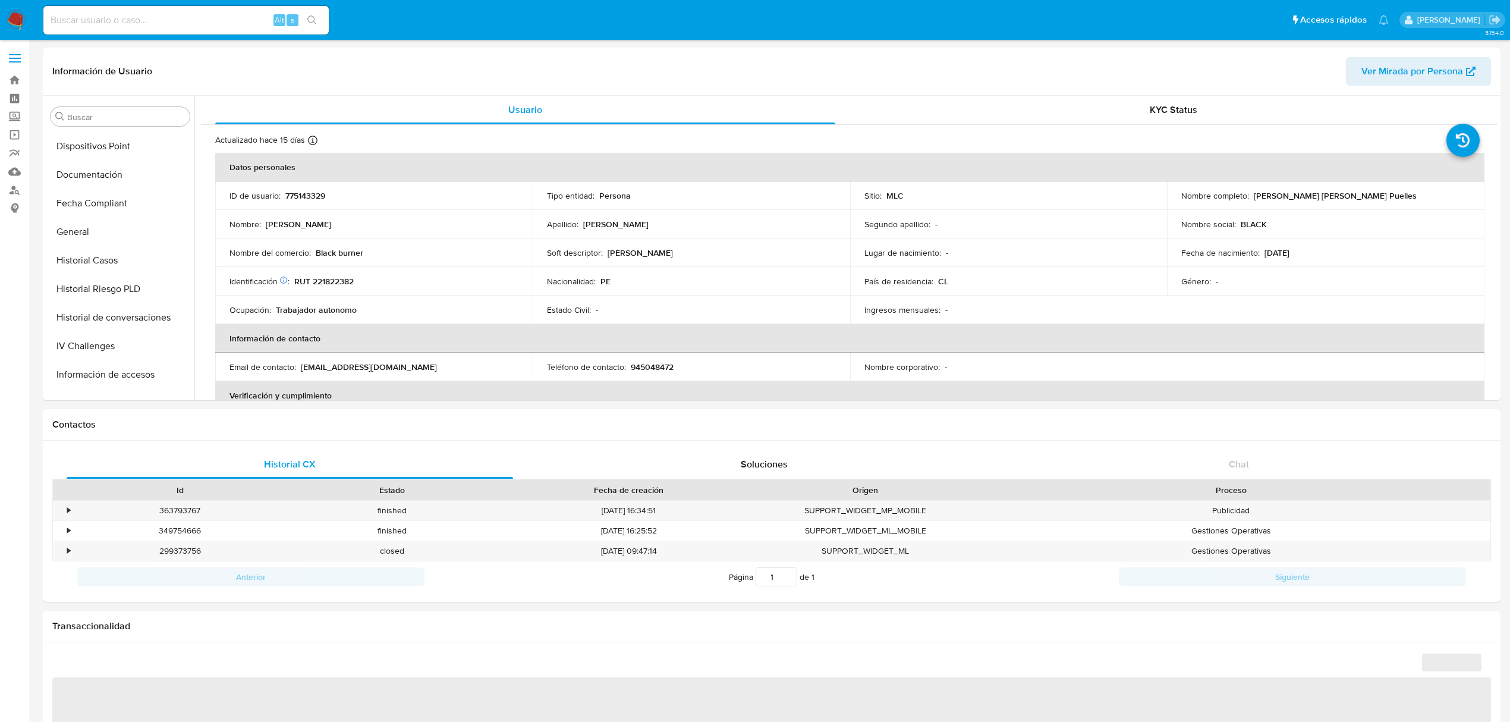
select select "10"
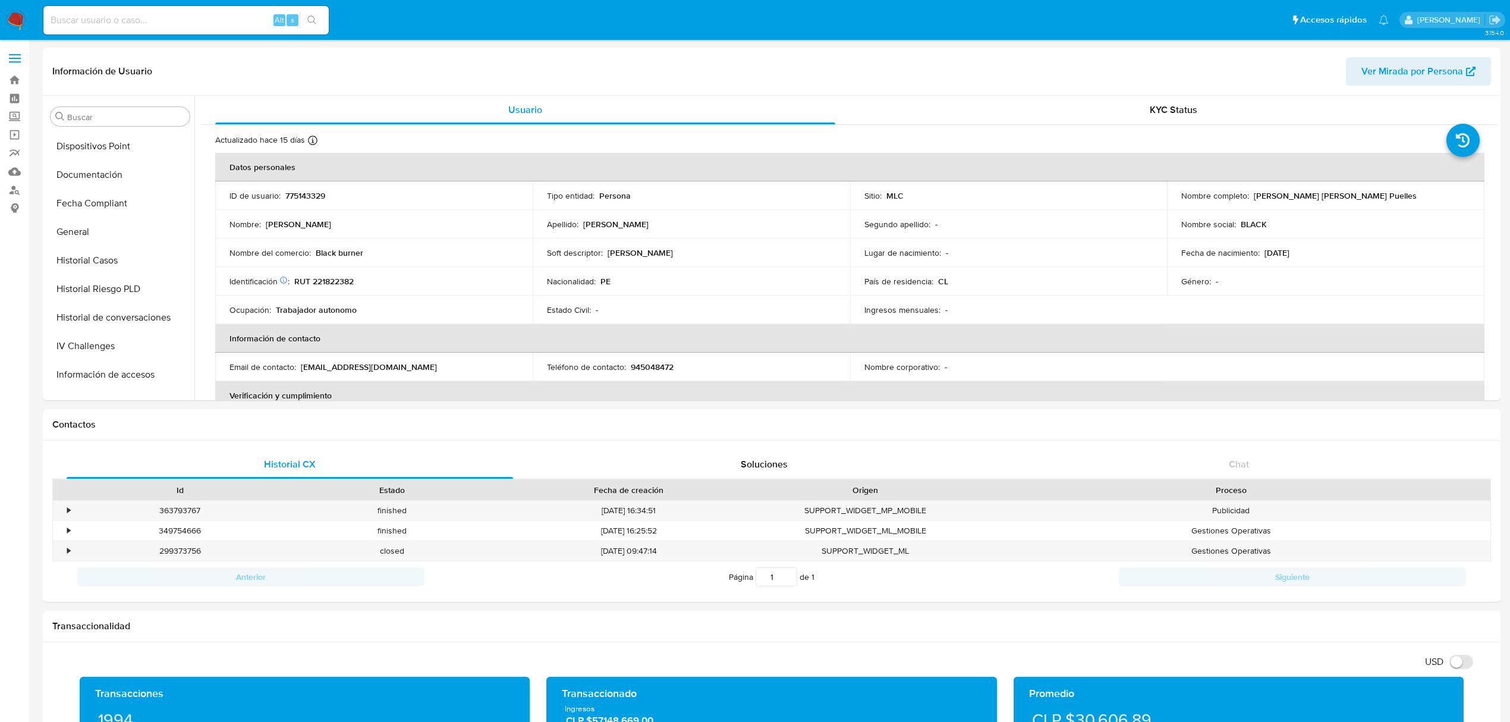
scroll to position [502, 0]
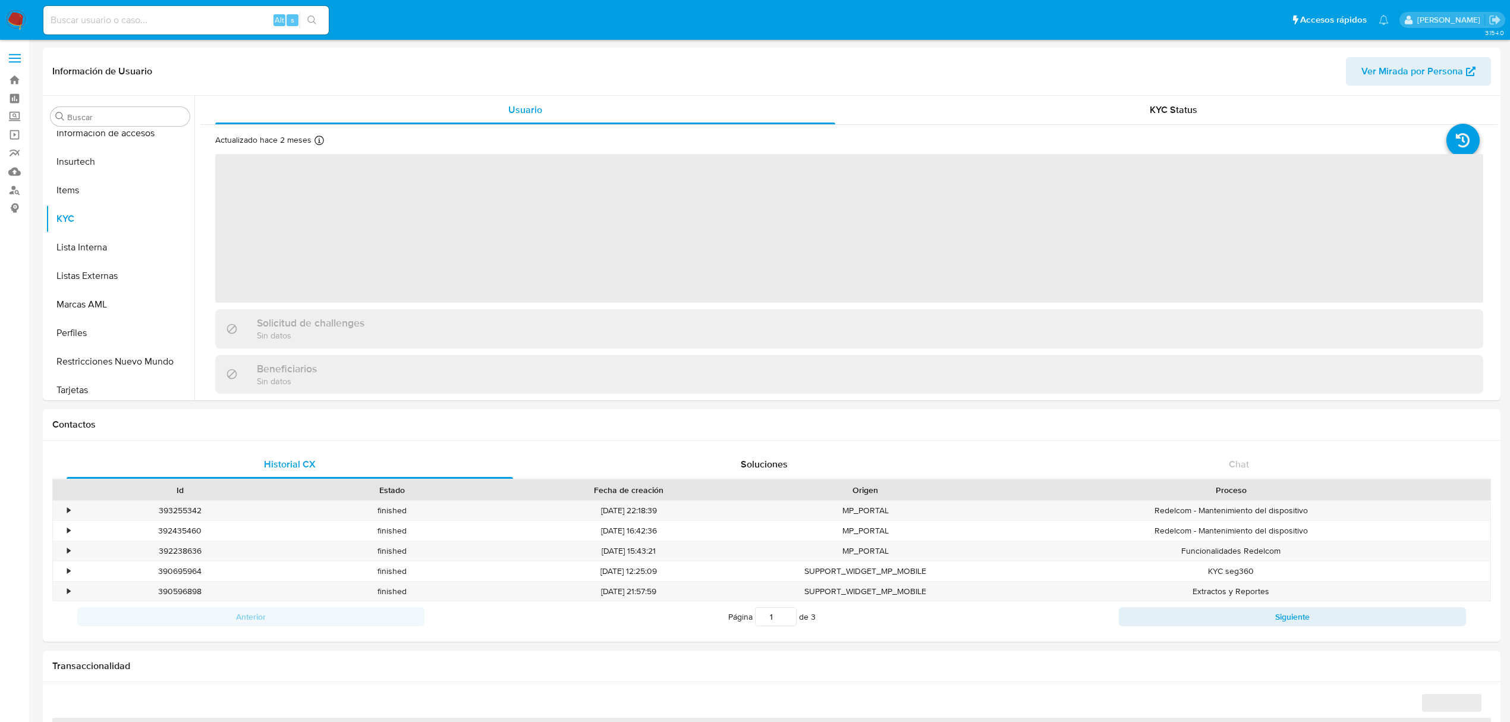
scroll to position [502, 0]
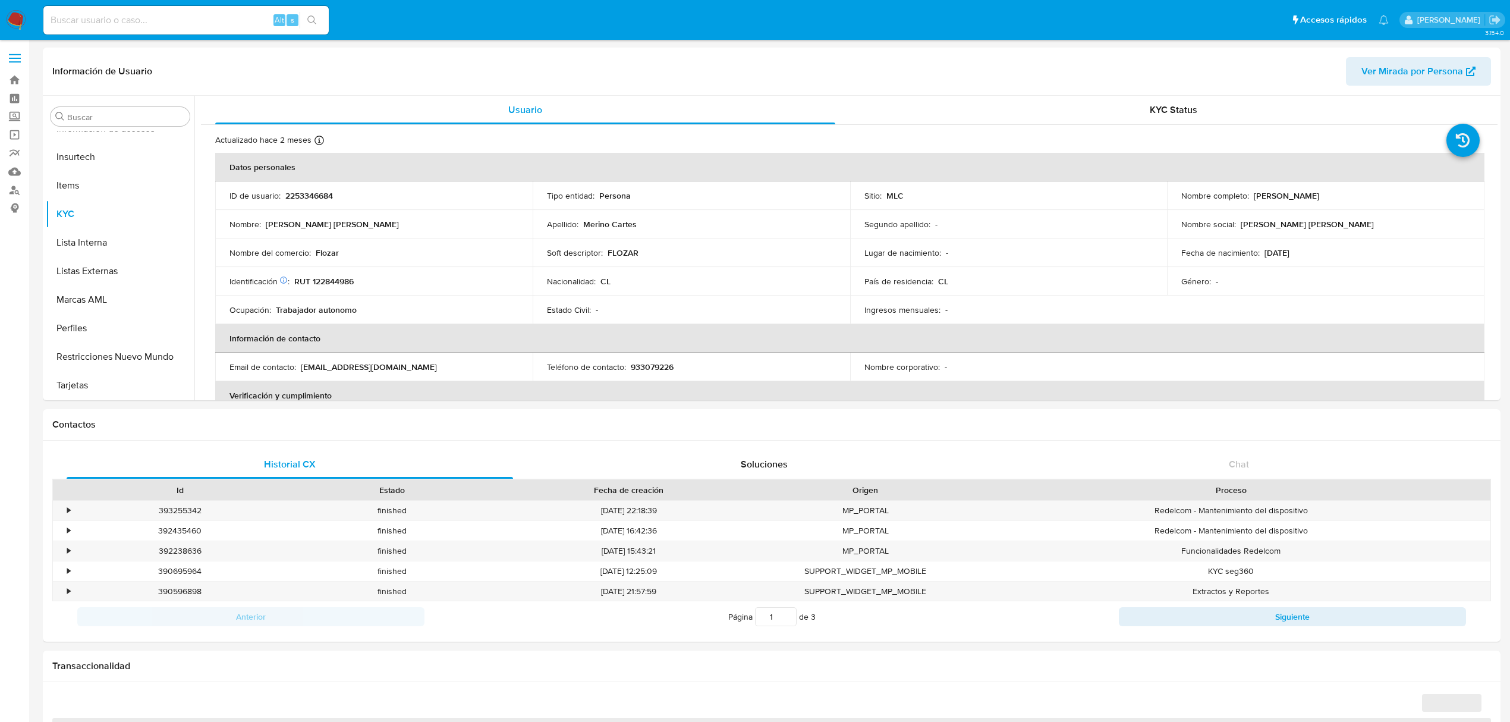
select select "10"
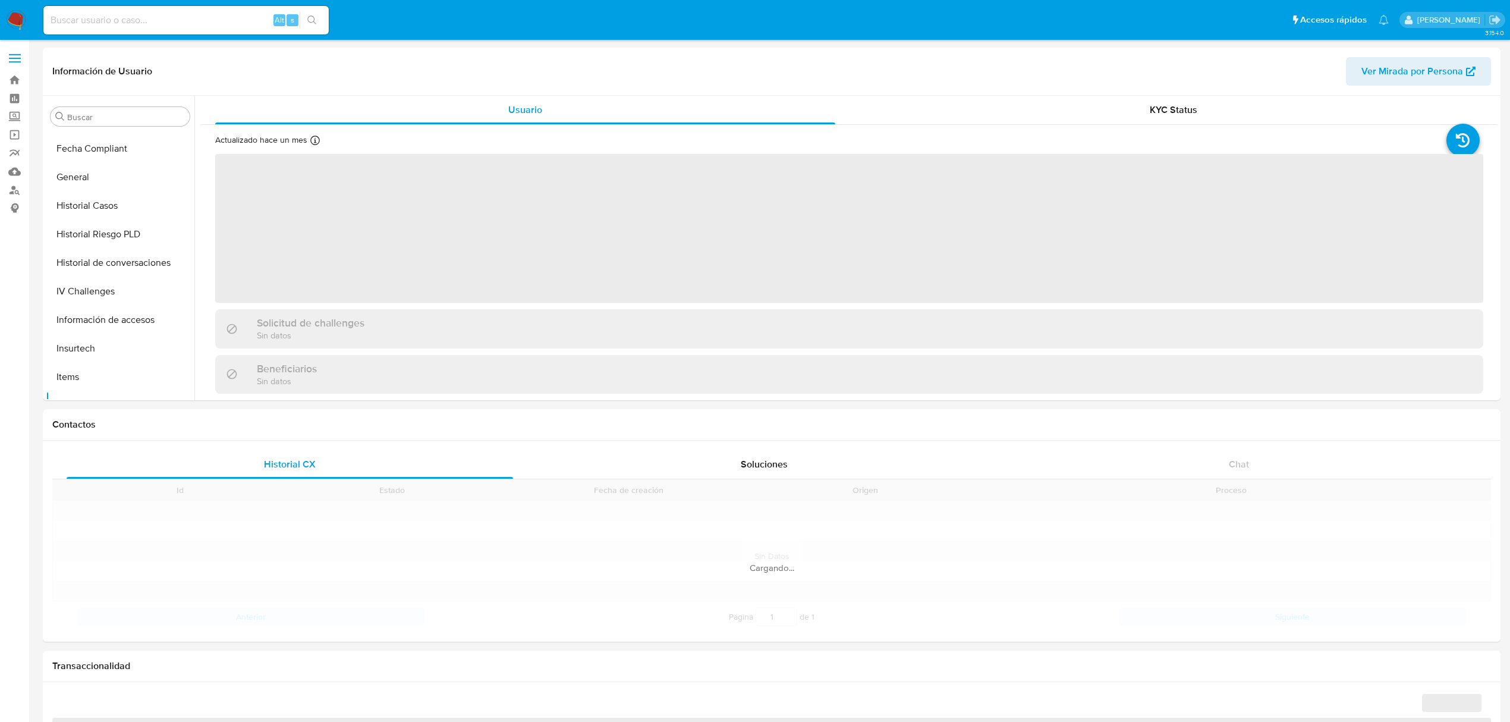
scroll to position [502, 0]
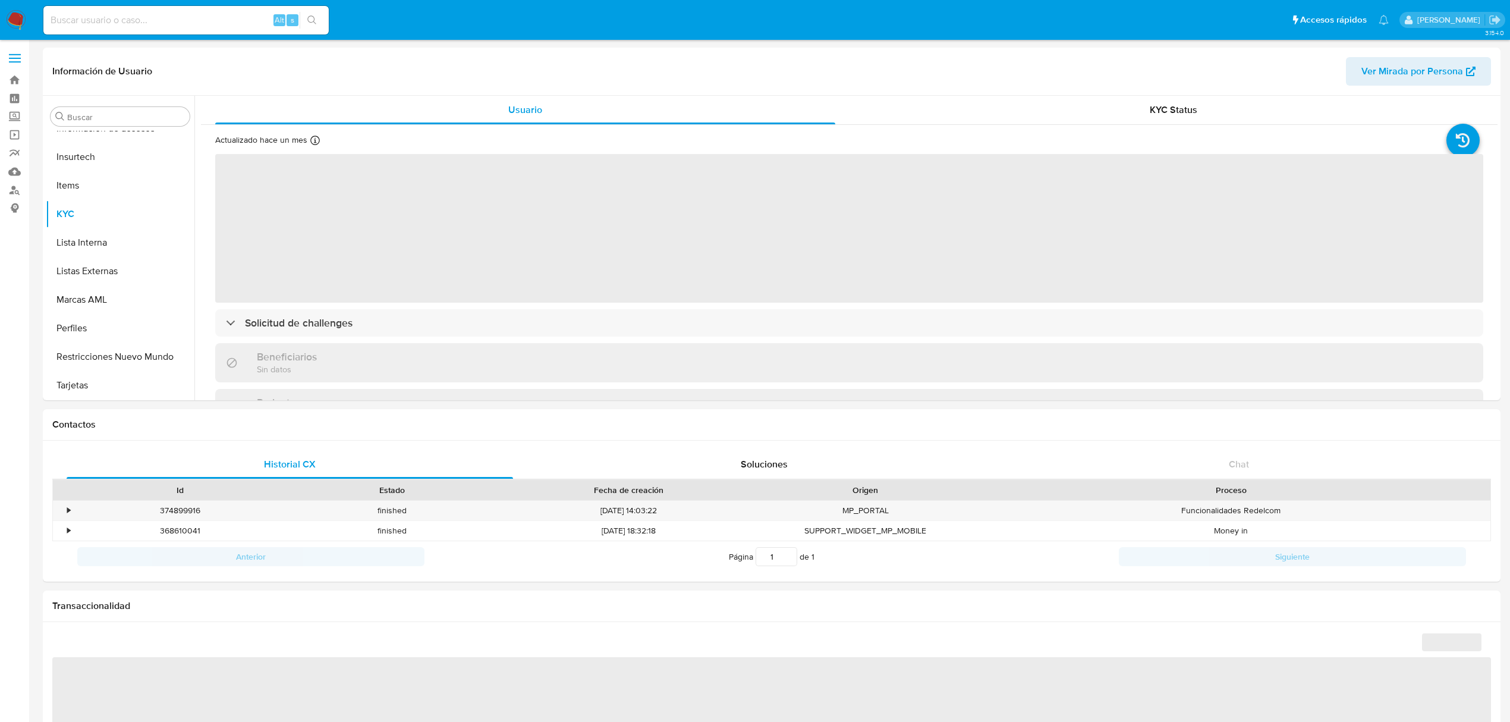
select select "10"
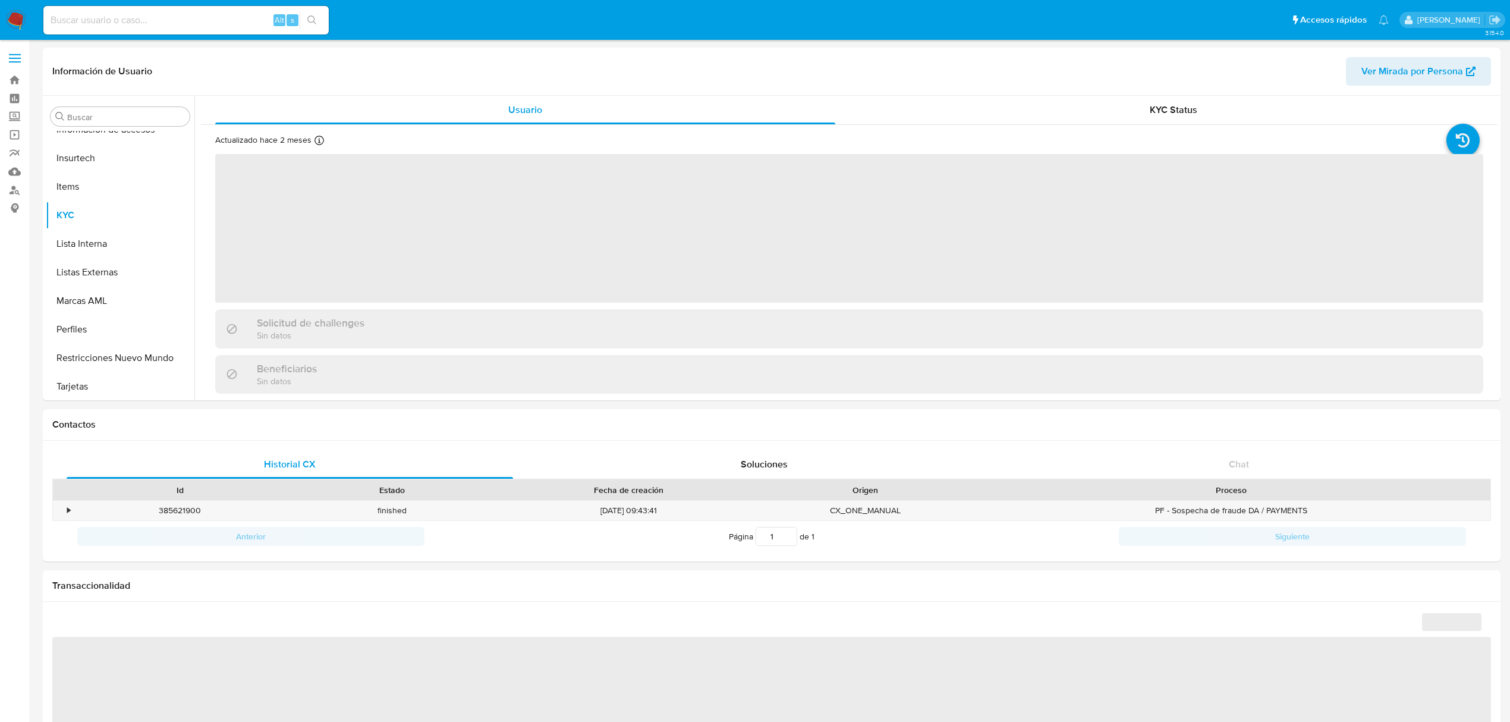
scroll to position [502, 0]
select select "10"
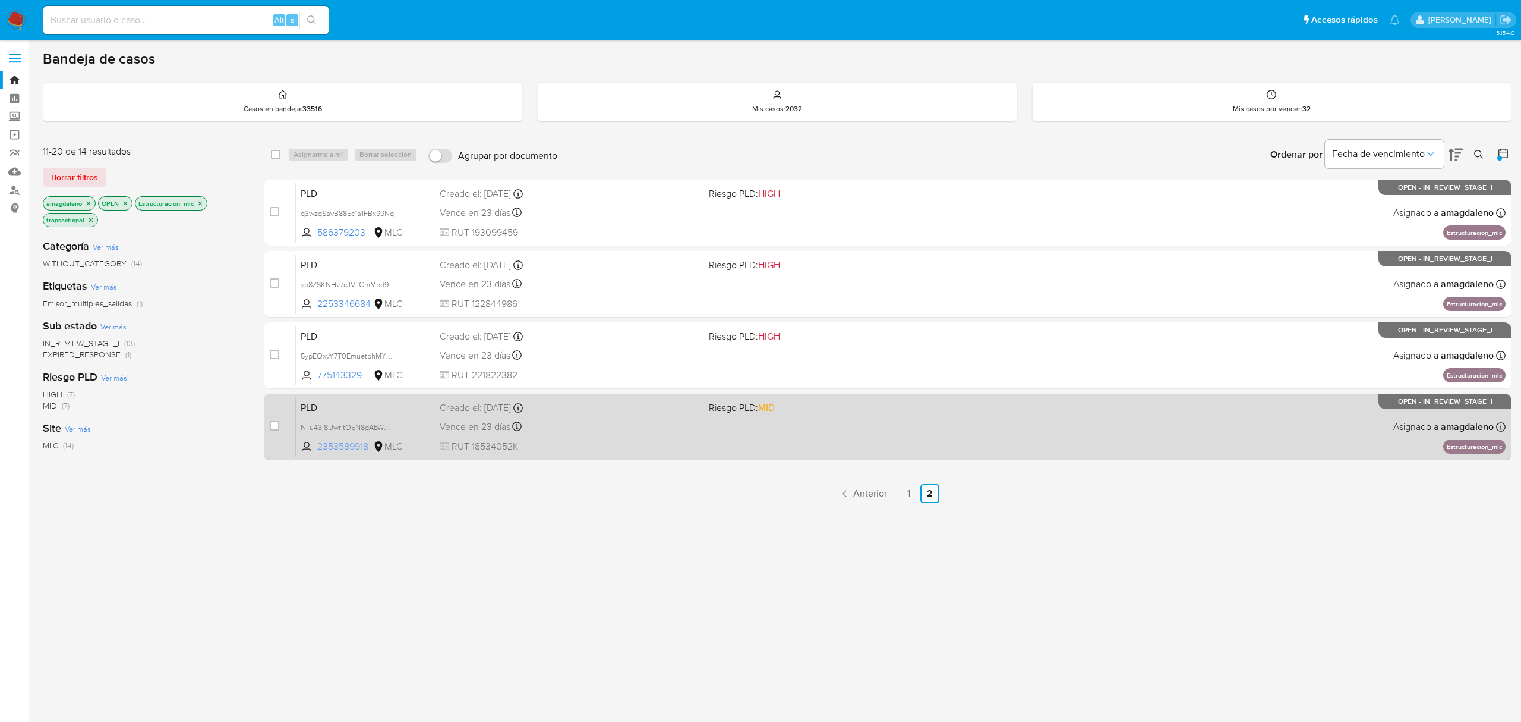
click at [347, 448] on span "2353589918" at bounding box center [343, 446] width 53 height 13
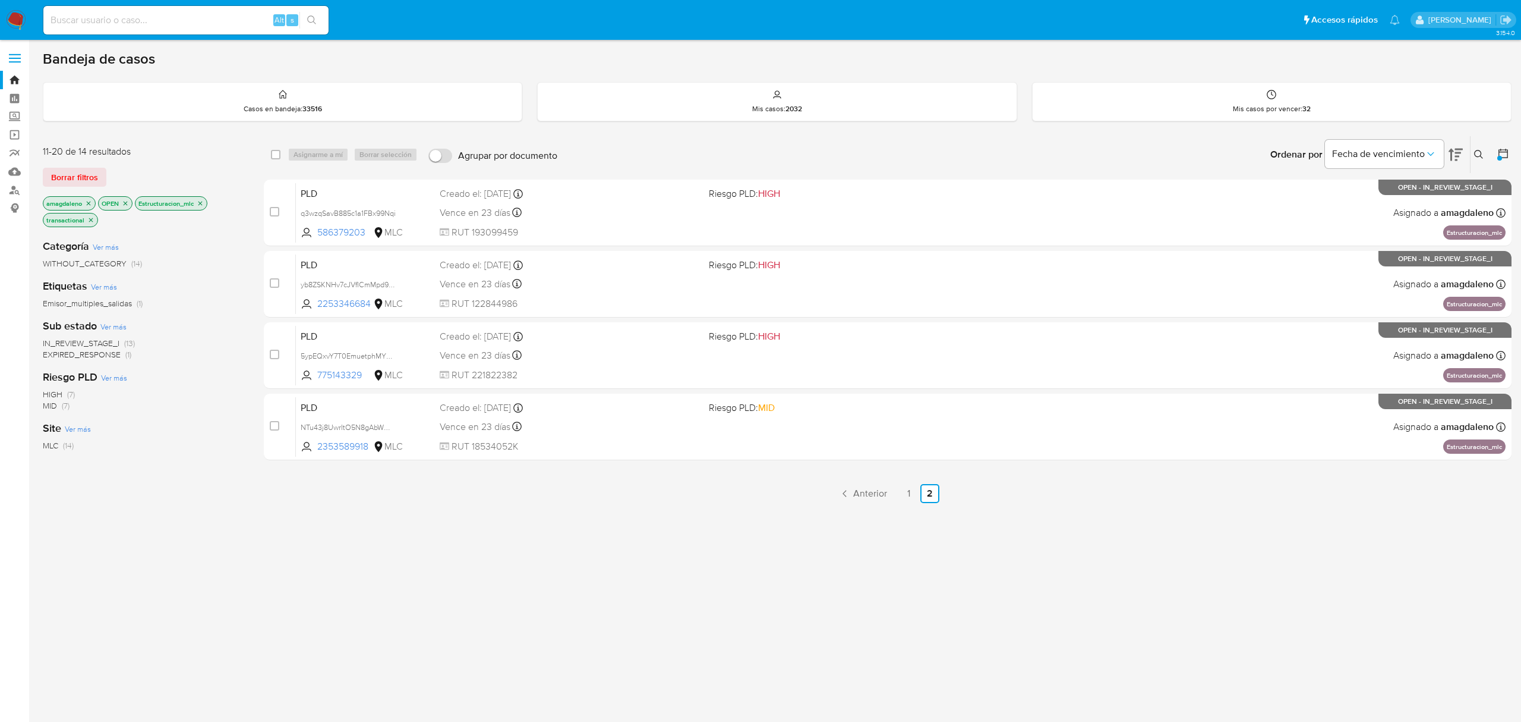
click at [408, 573] on div "select-all-cases-checkbox Asignarme a mí Borrar selección Agrupar por documento…" at bounding box center [888, 413] width 1248 height 555
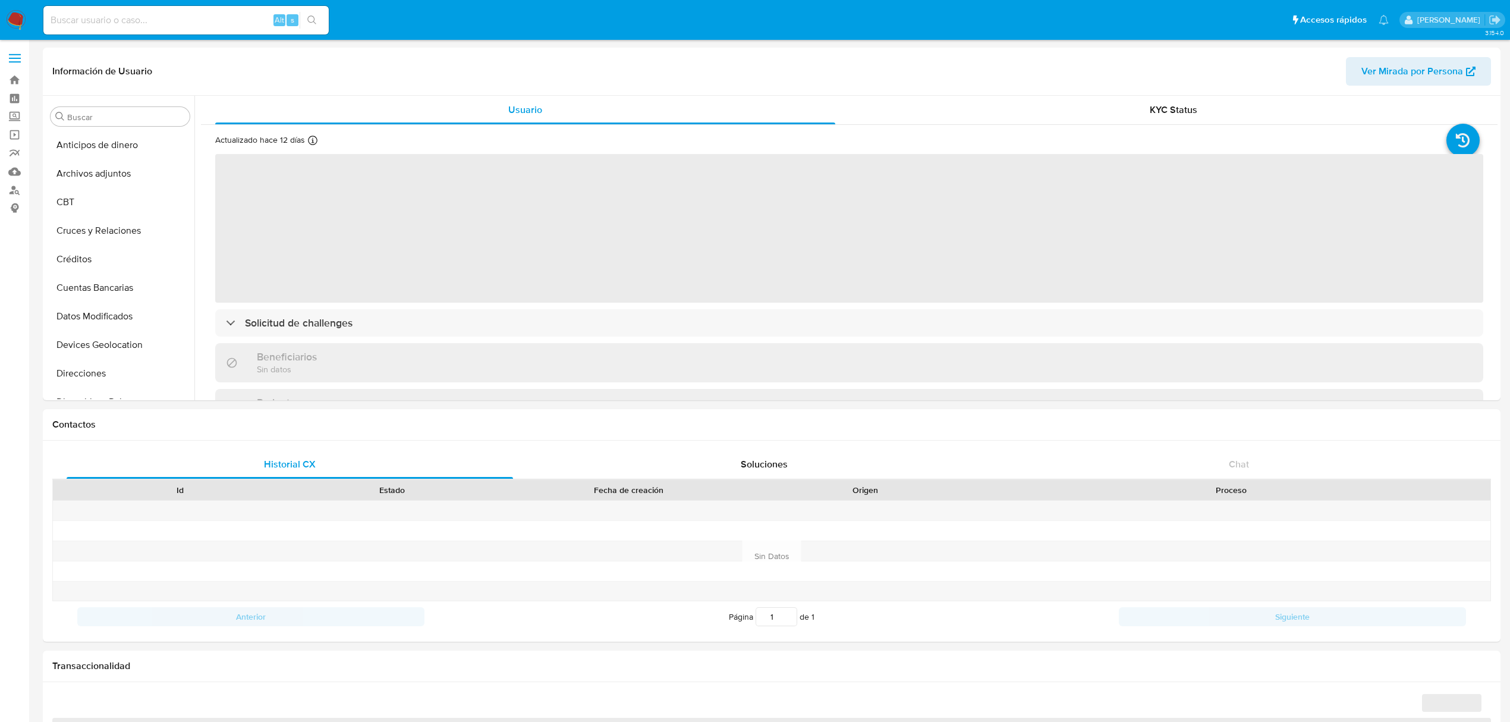
select select "10"
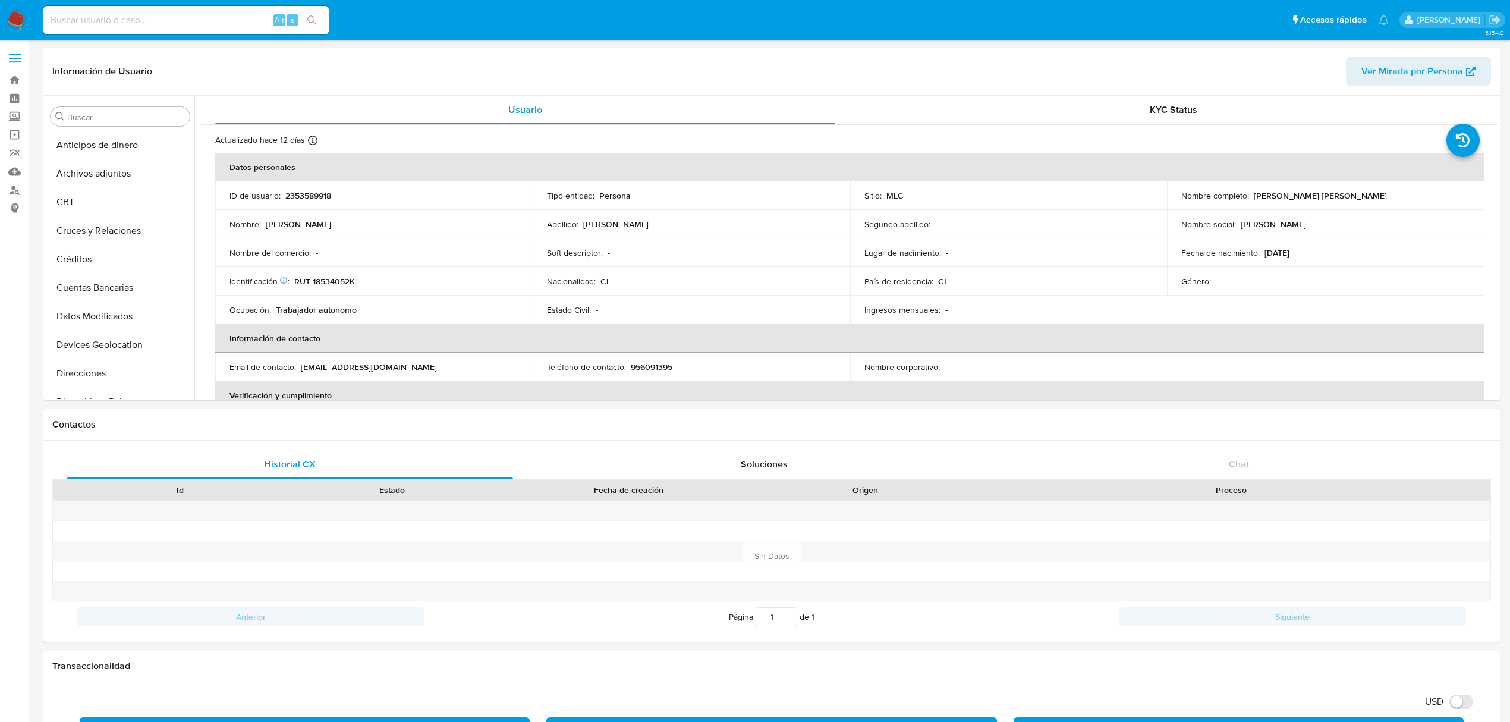
scroll to position [502, 0]
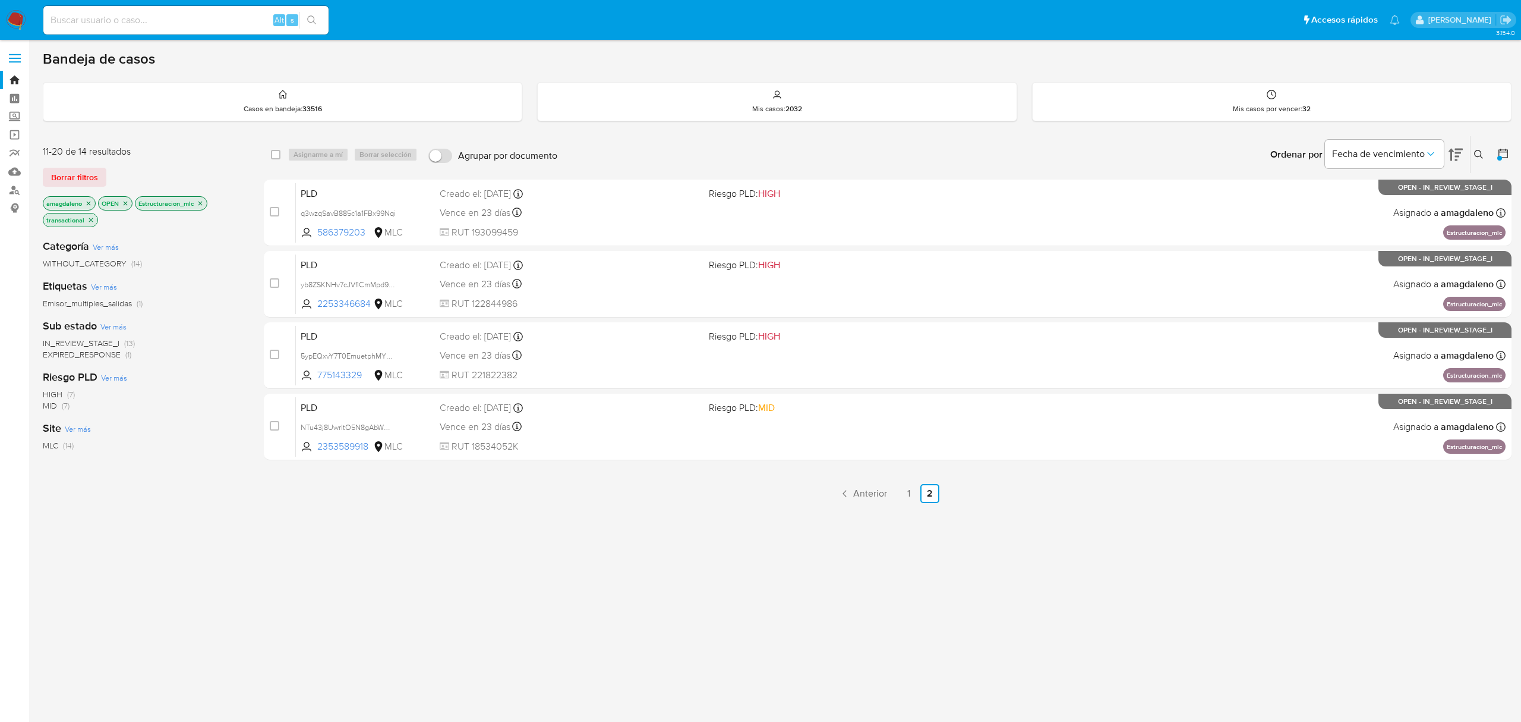
click at [407, 565] on div "select-all-cases-checkbox Asignarme a mí Borrar selección Agrupar por documento…" at bounding box center [888, 413] width 1248 height 555
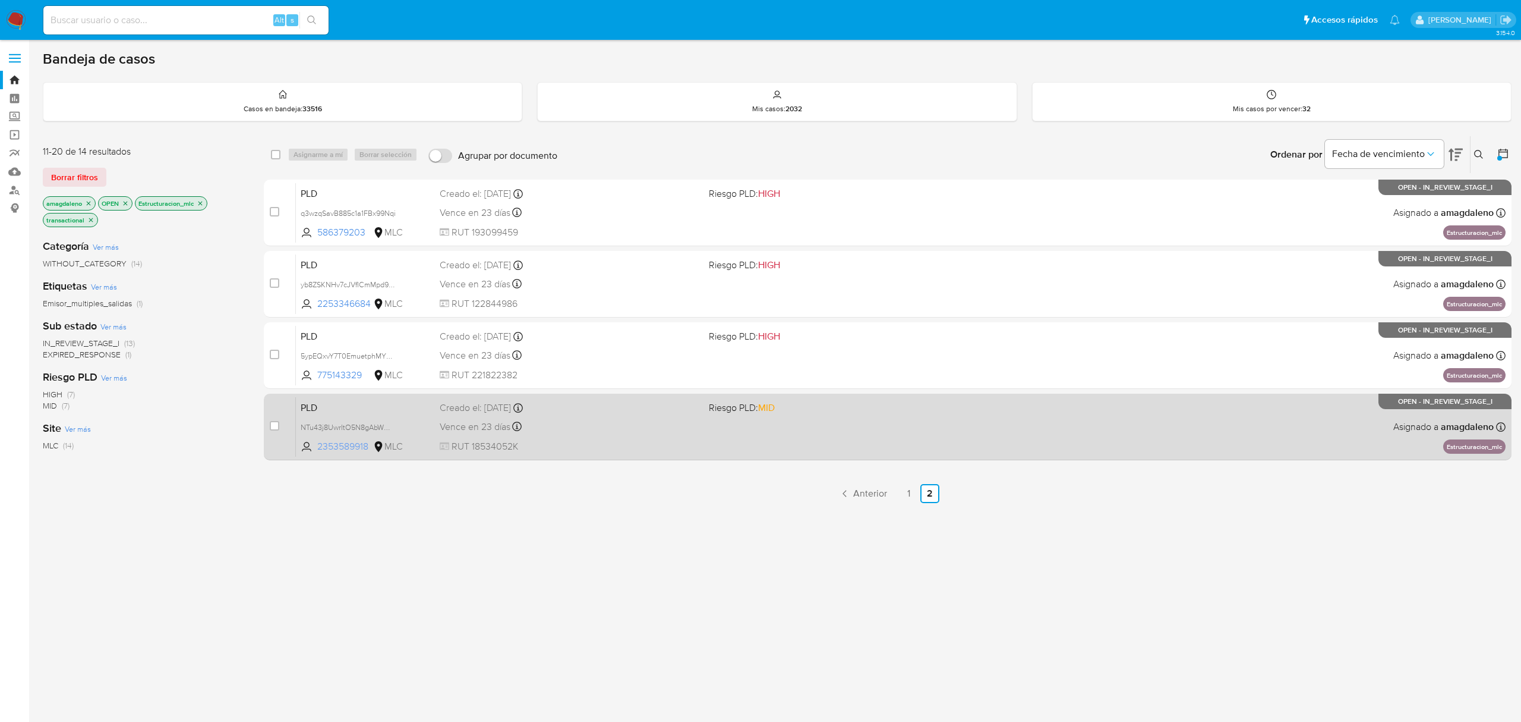
click at [338, 448] on span "2353589918" at bounding box center [343, 446] width 53 height 13
click at [583, 441] on span "RUT 18534052K" at bounding box center [569, 446] width 259 height 13
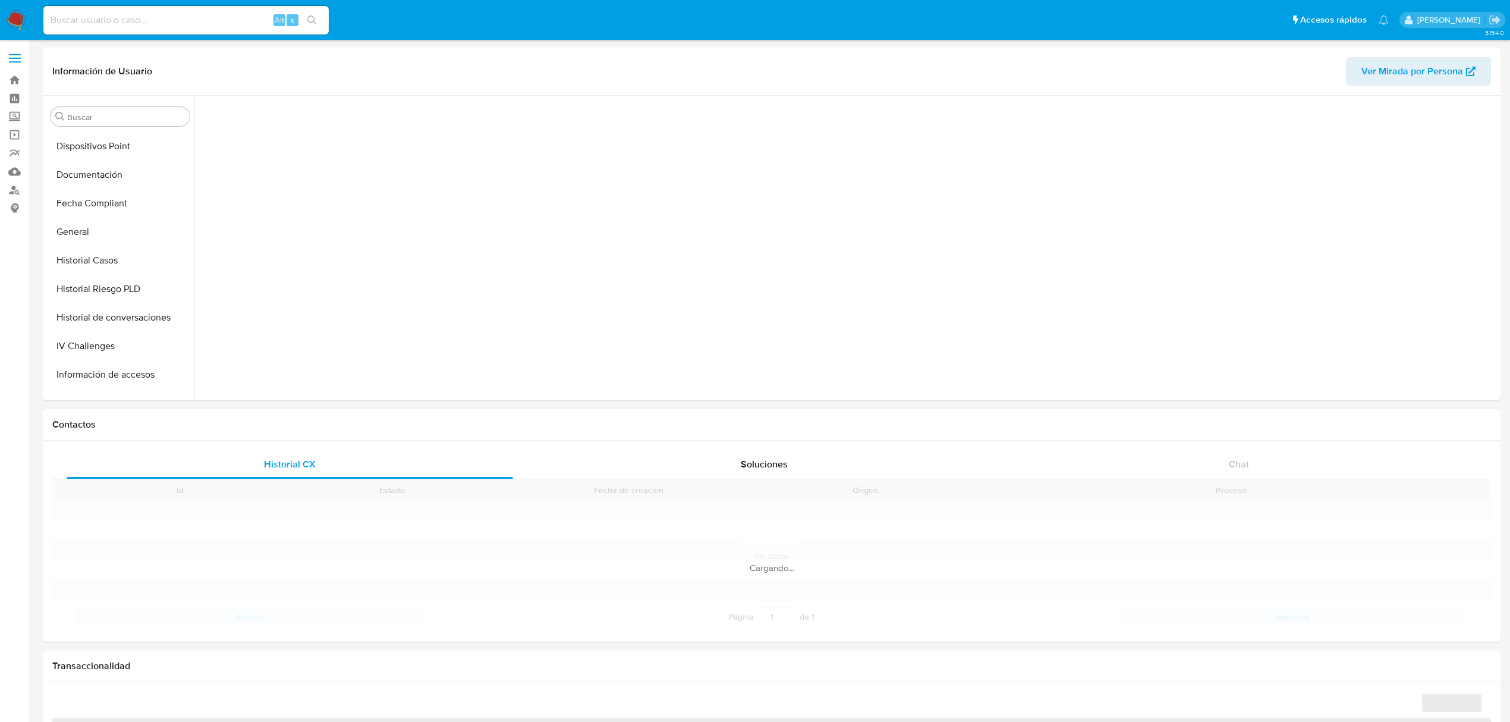
scroll to position [452, 0]
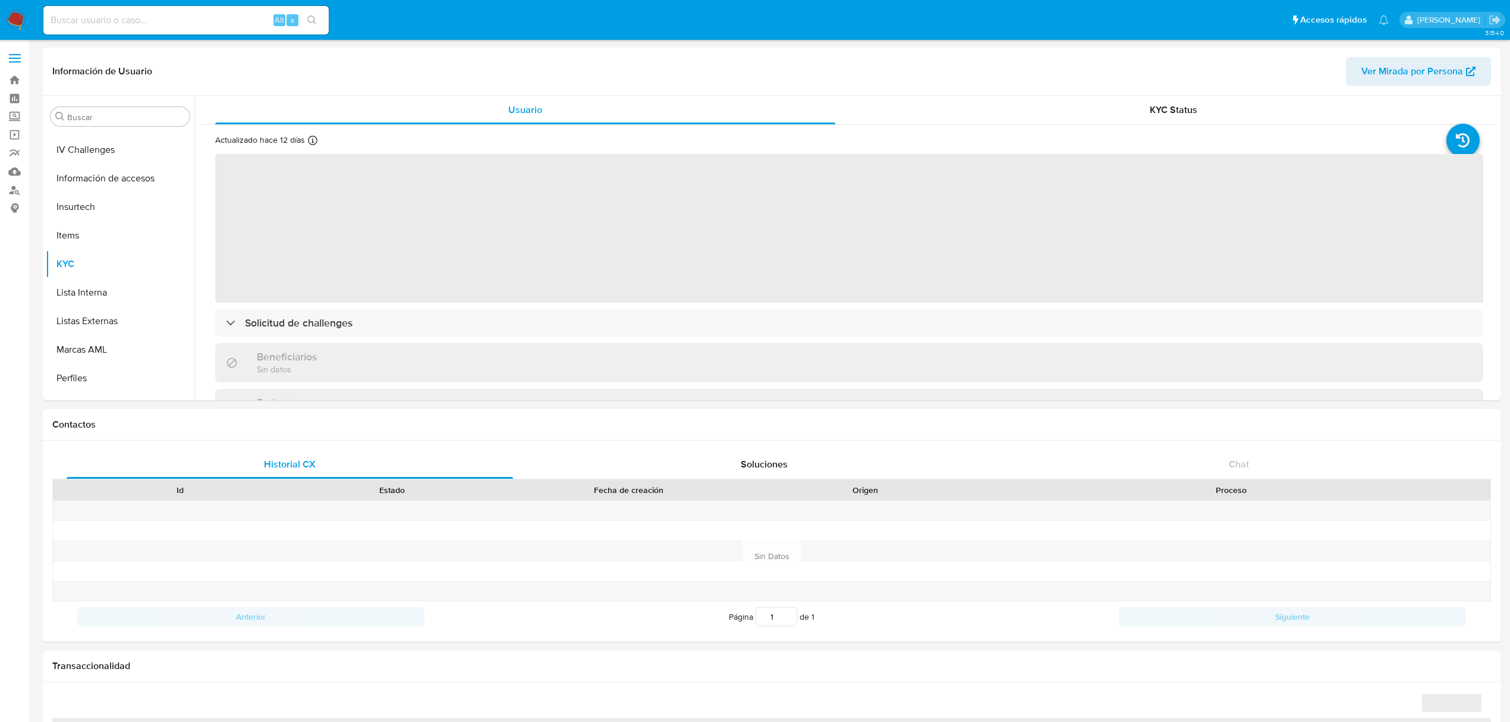
select select "10"
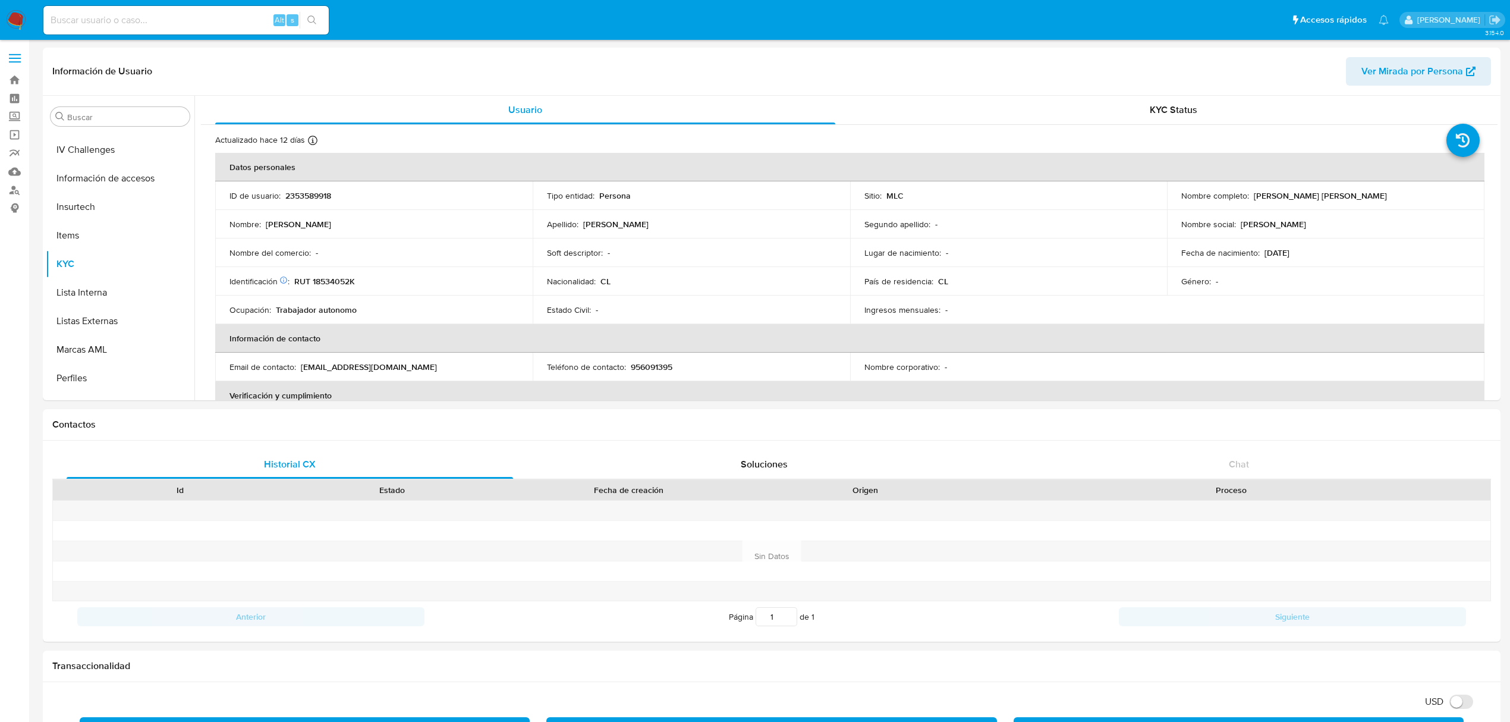
scroll to position [502, 0]
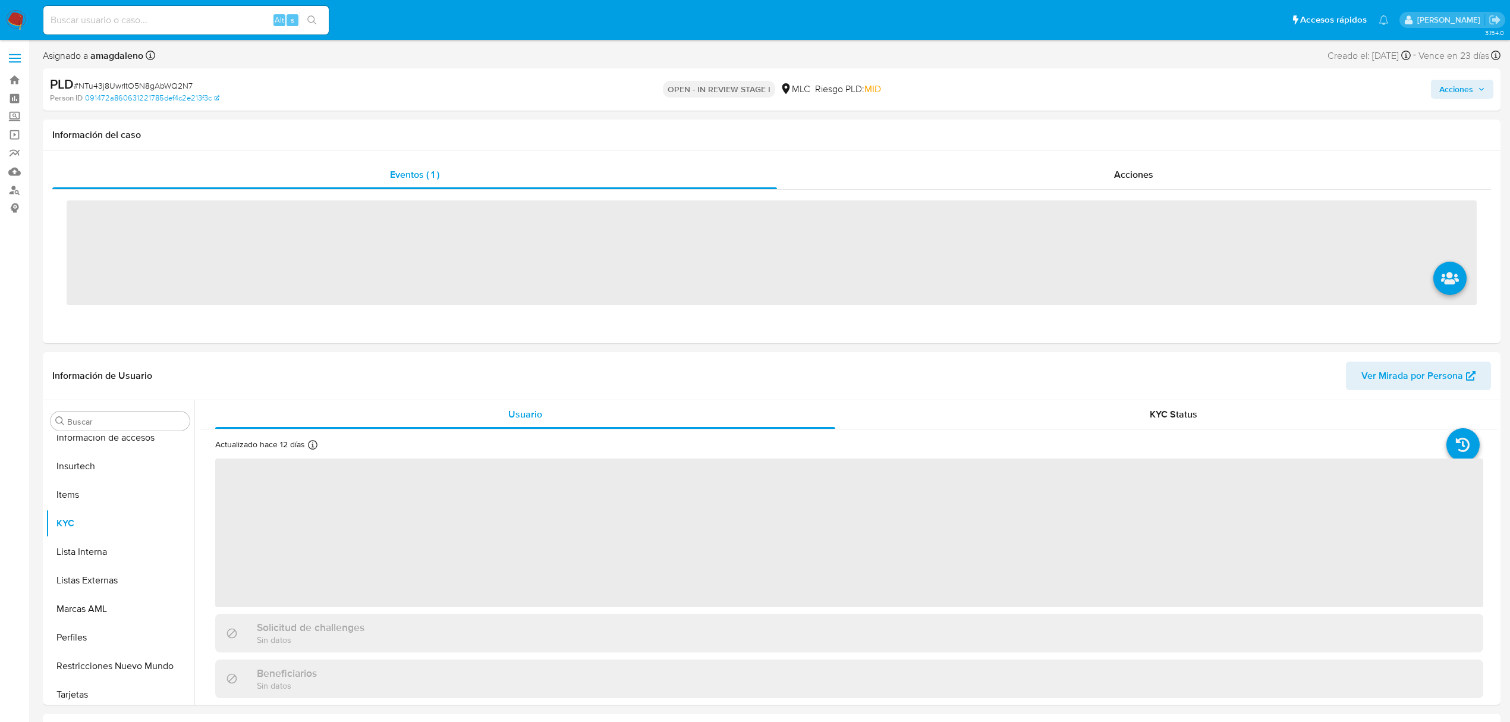
scroll to position [502, 0]
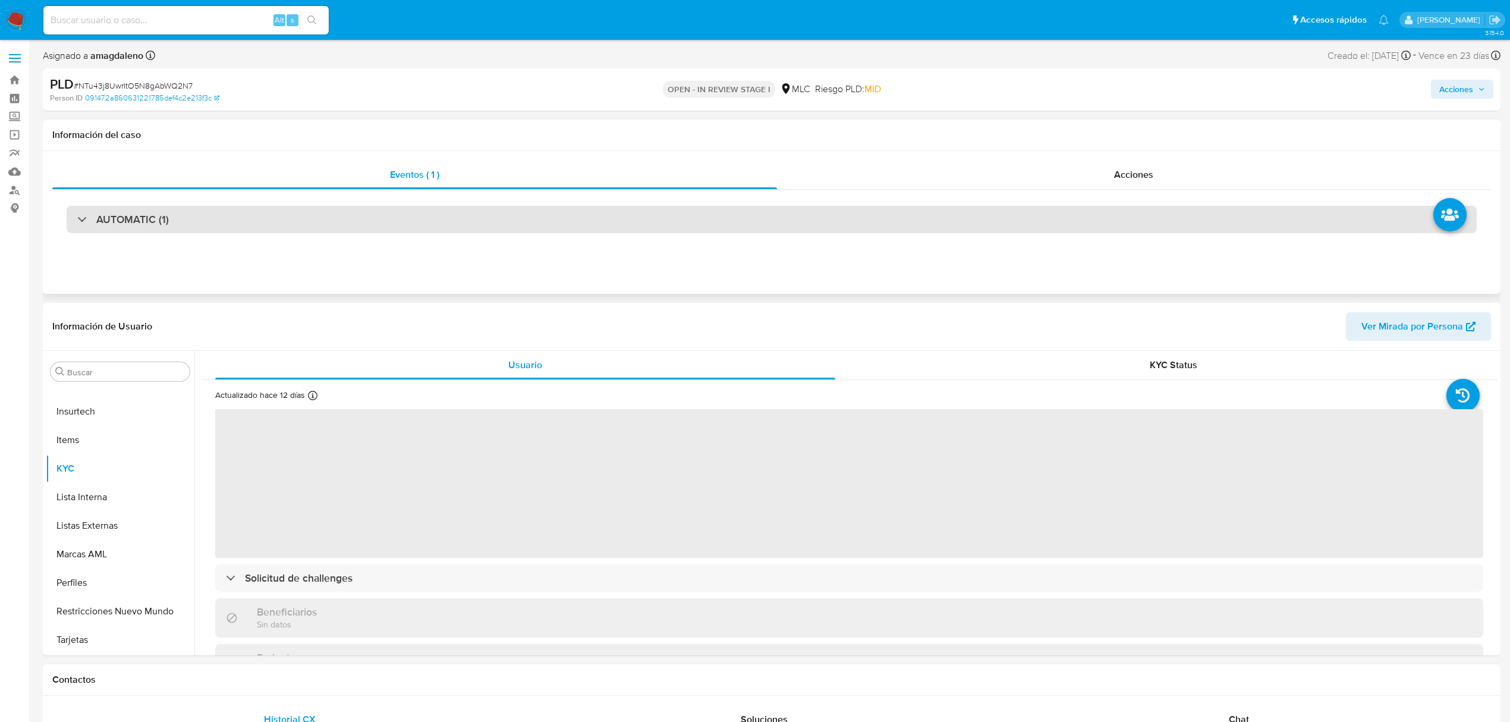
click at [581, 216] on div "AUTOMATIC (1)" at bounding box center [772, 219] width 1410 height 27
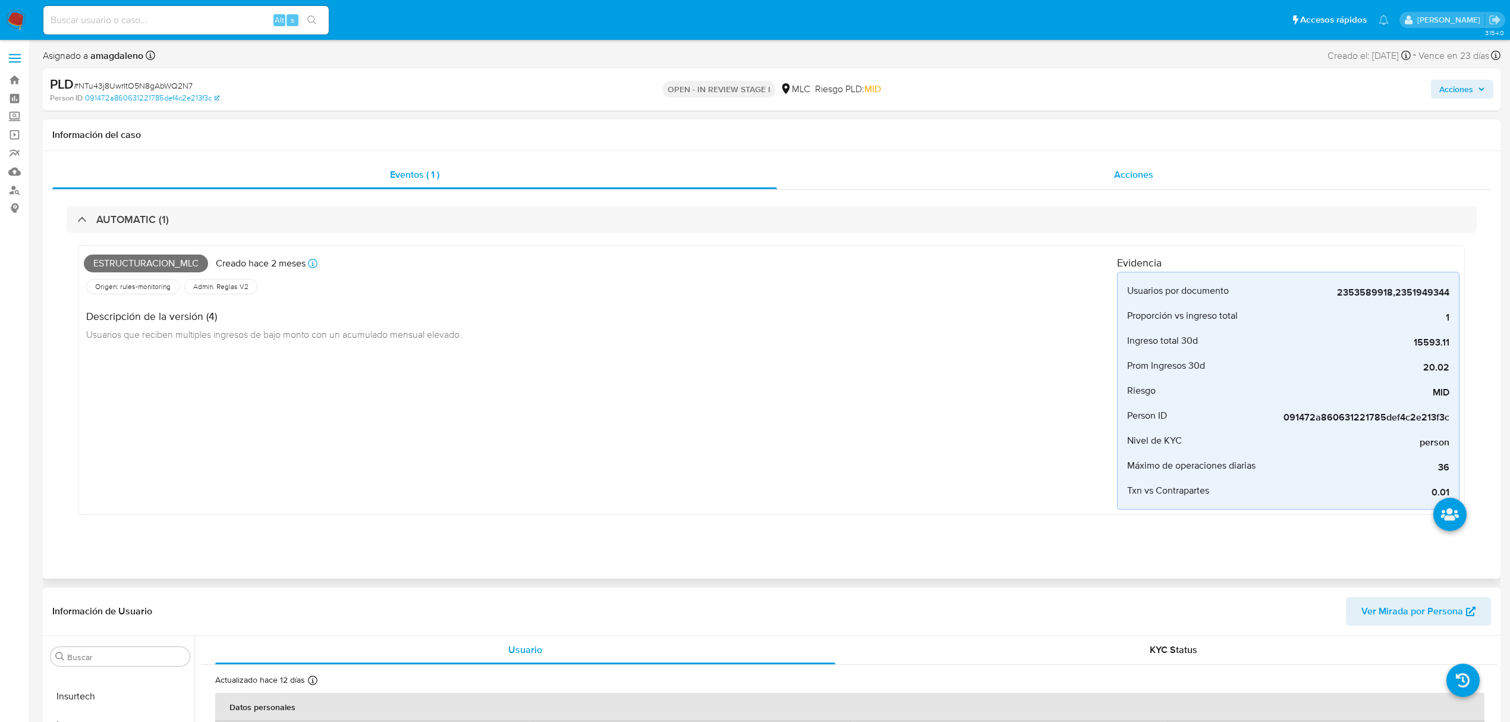
click at [828, 165] on div "Acciones" at bounding box center [1134, 174] width 714 height 29
select select "10"
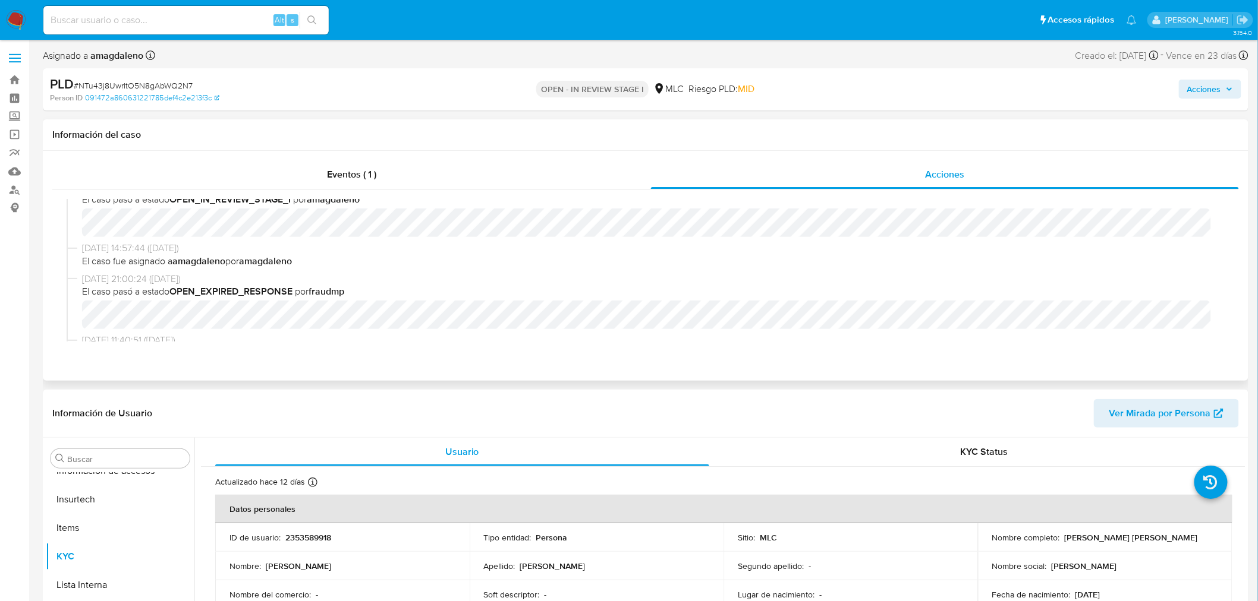
scroll to position [0, 0]
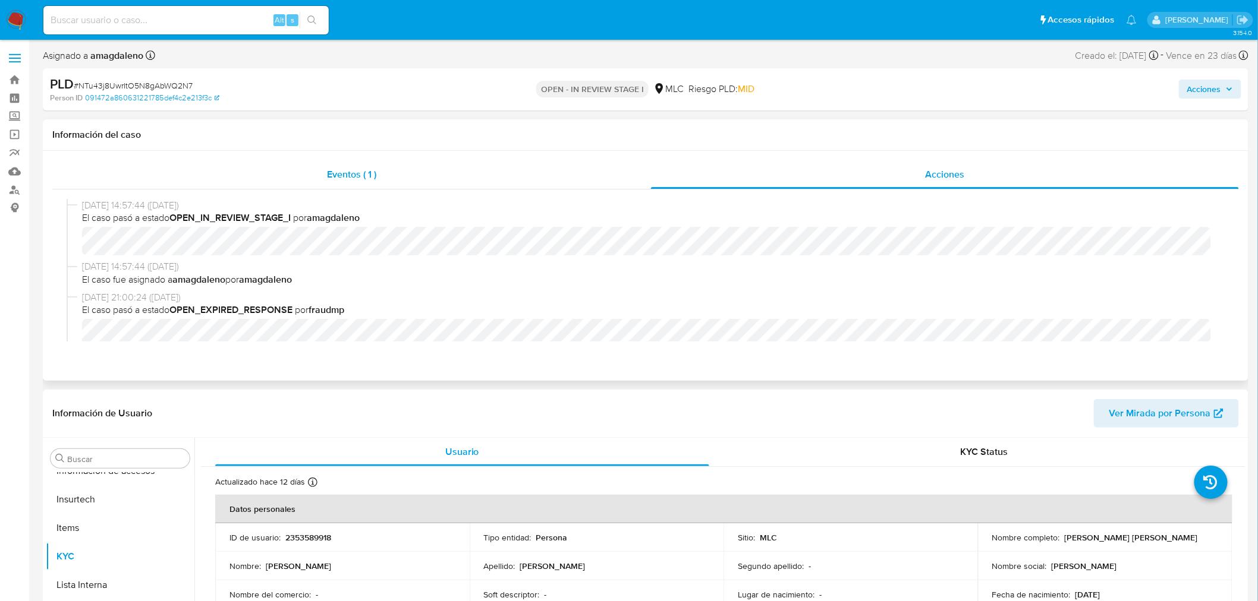
click at [472, 170] on div "Eventos ( 1 )" at bounding box center [351, 174] width 598 height 29
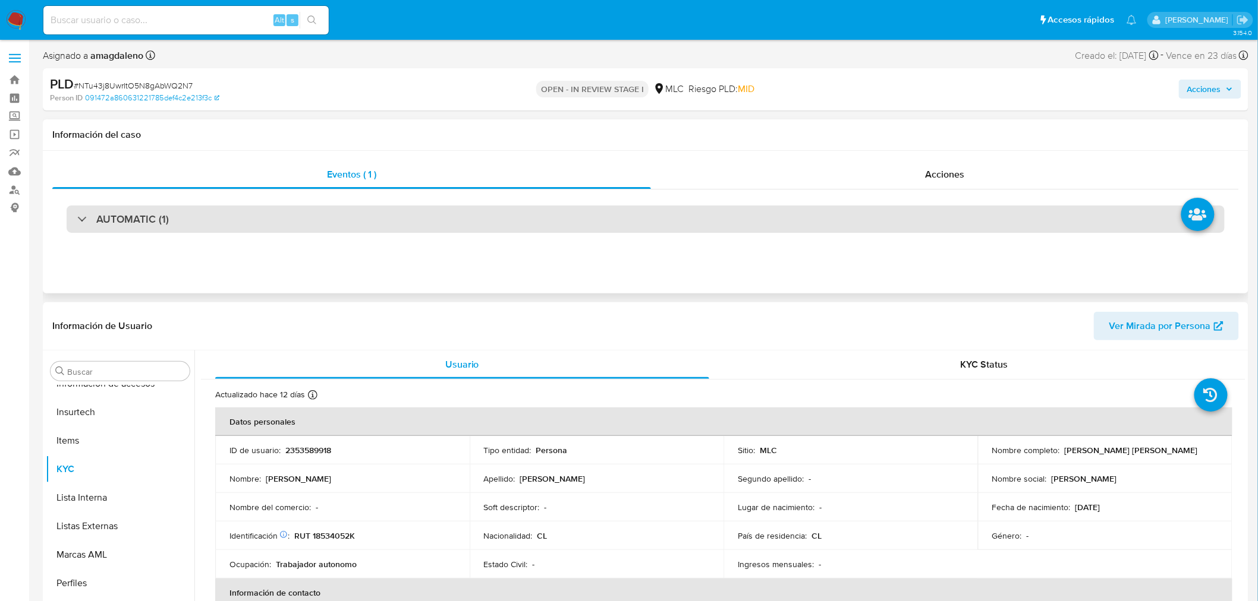
click at [451, 222] on div "AUTOMATIC (1)" at bounding box center [646, 219] width 1158 height 27
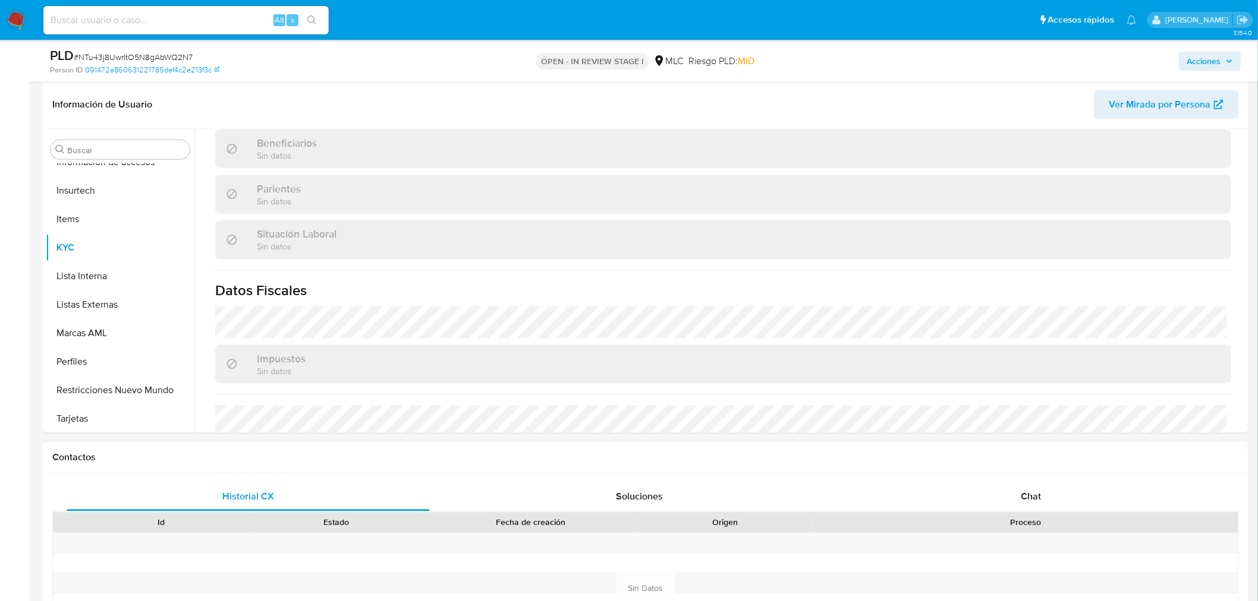
scroll to position [594, 0]
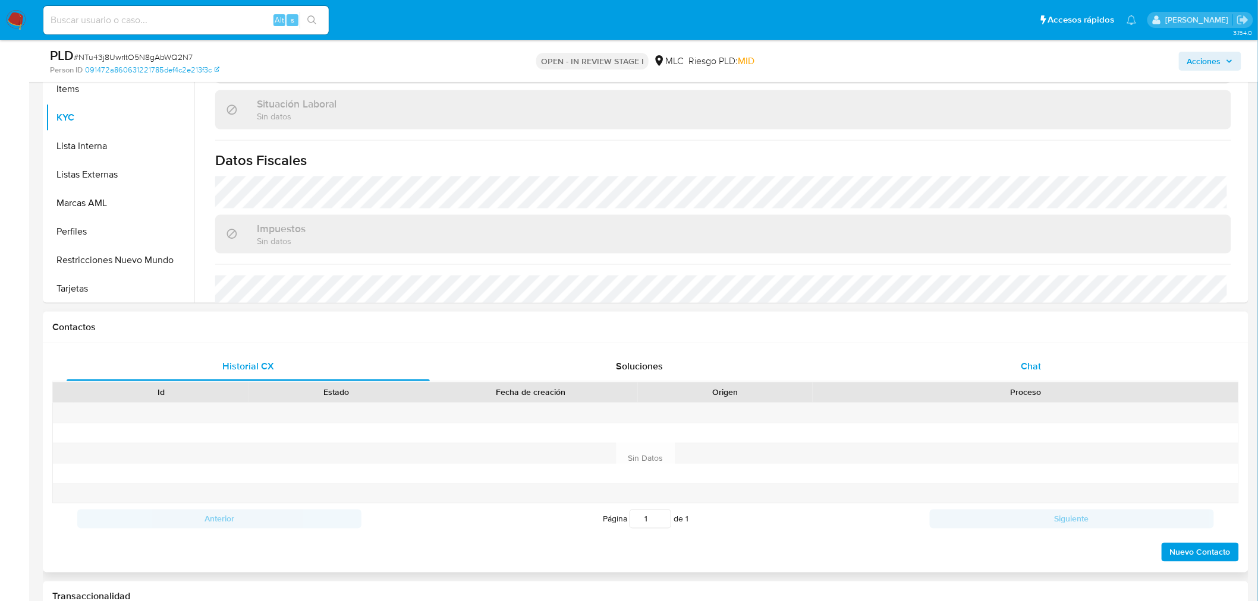
click at [1038, 360] on span "Chat" at bounding box center [1031, 367] width 20 height 14
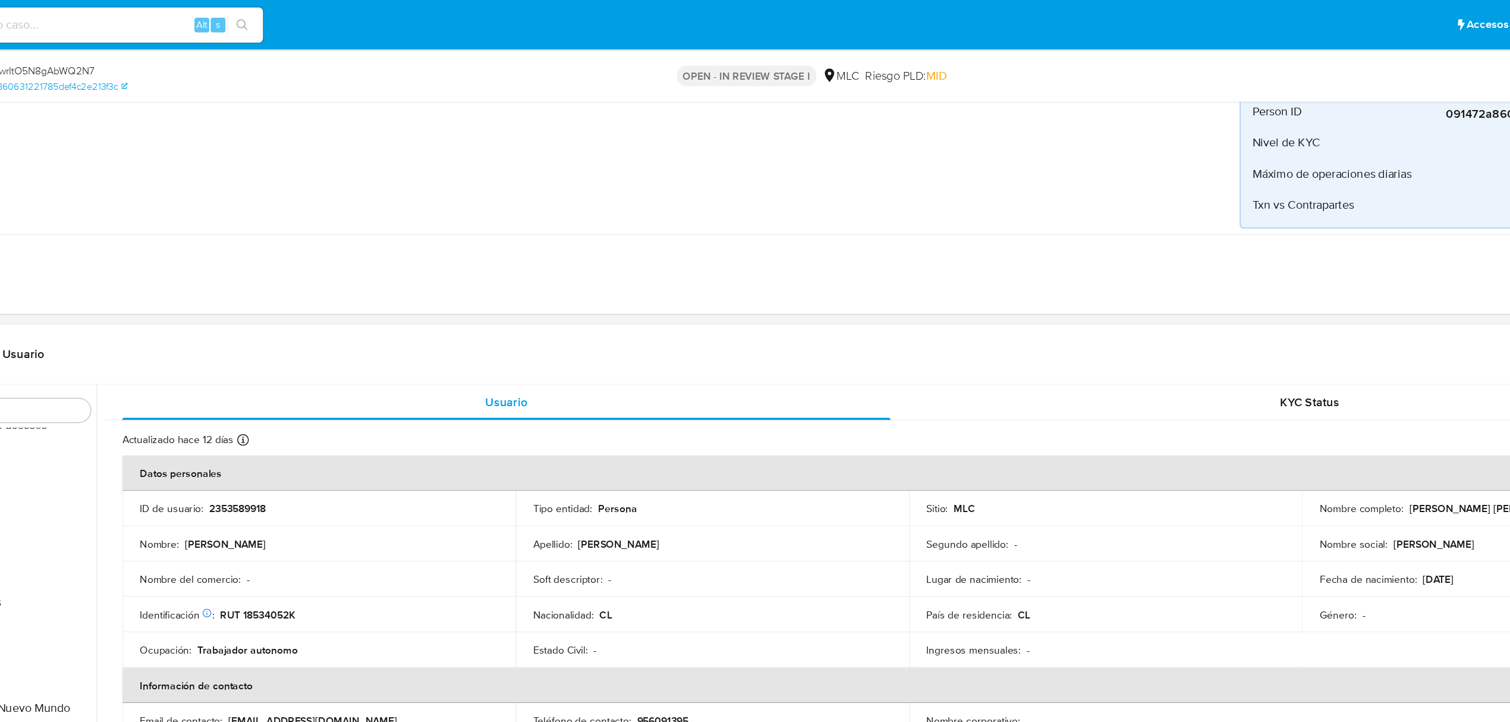
scroll to position [266, 0]
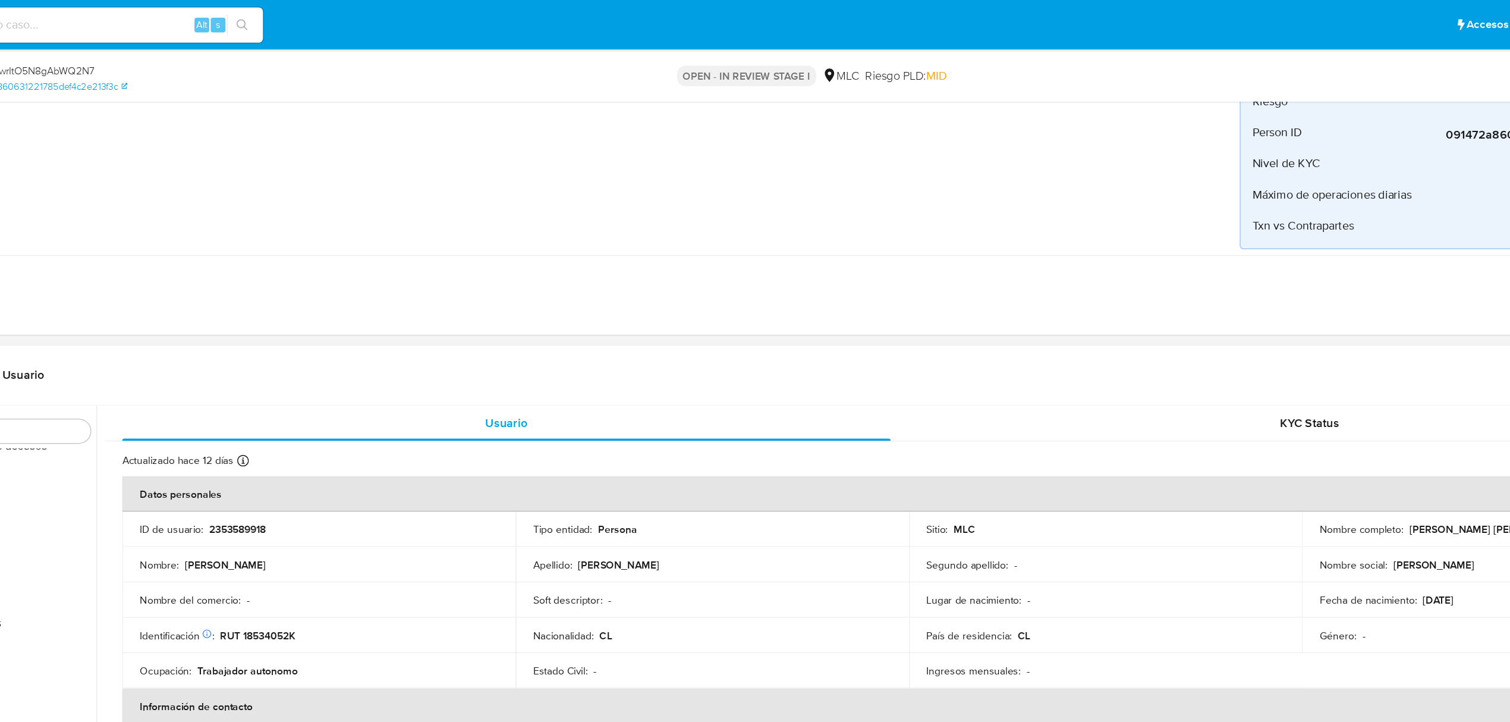
click at [329, 514] on p "RUT 18534052K" at bounding box center [324, 512] width 61 height 11
copy p "18534052K"
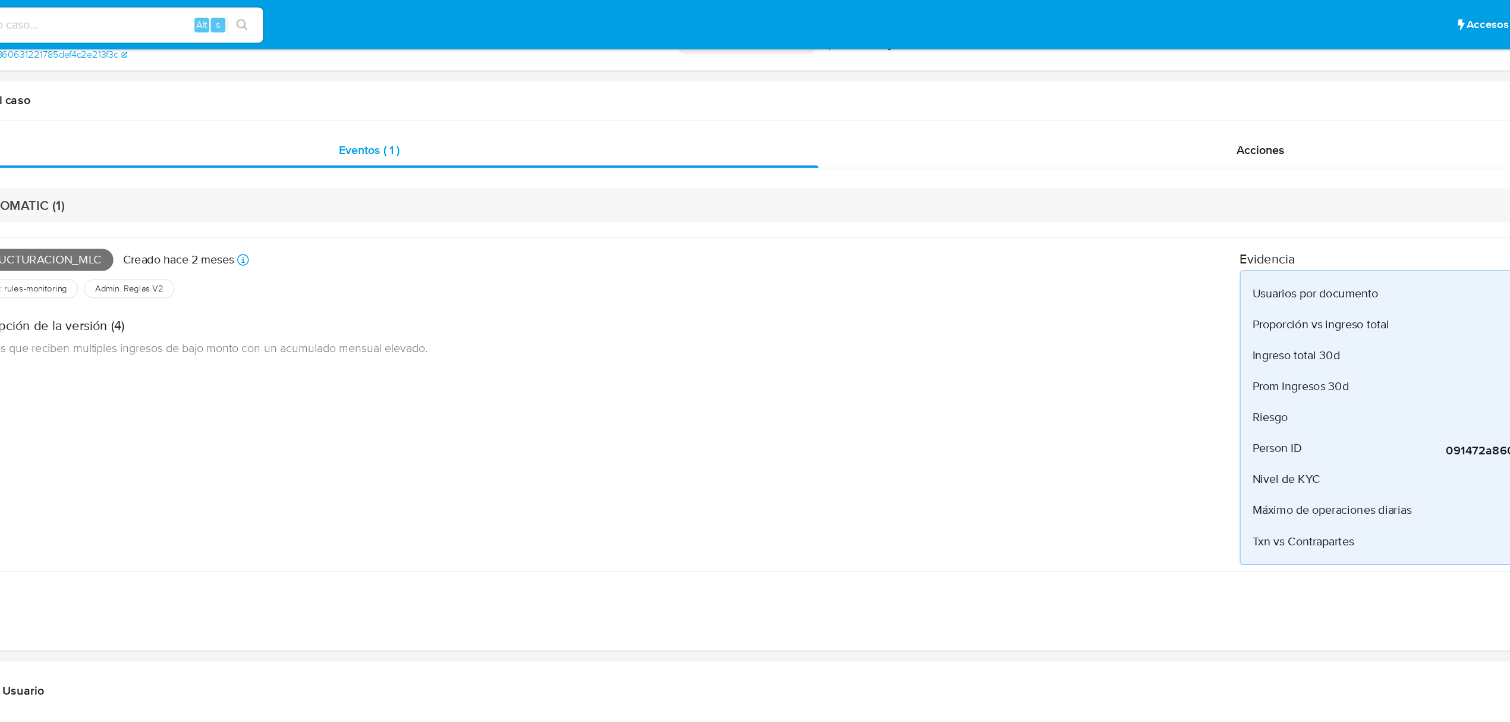
scroll to position [0, 0]
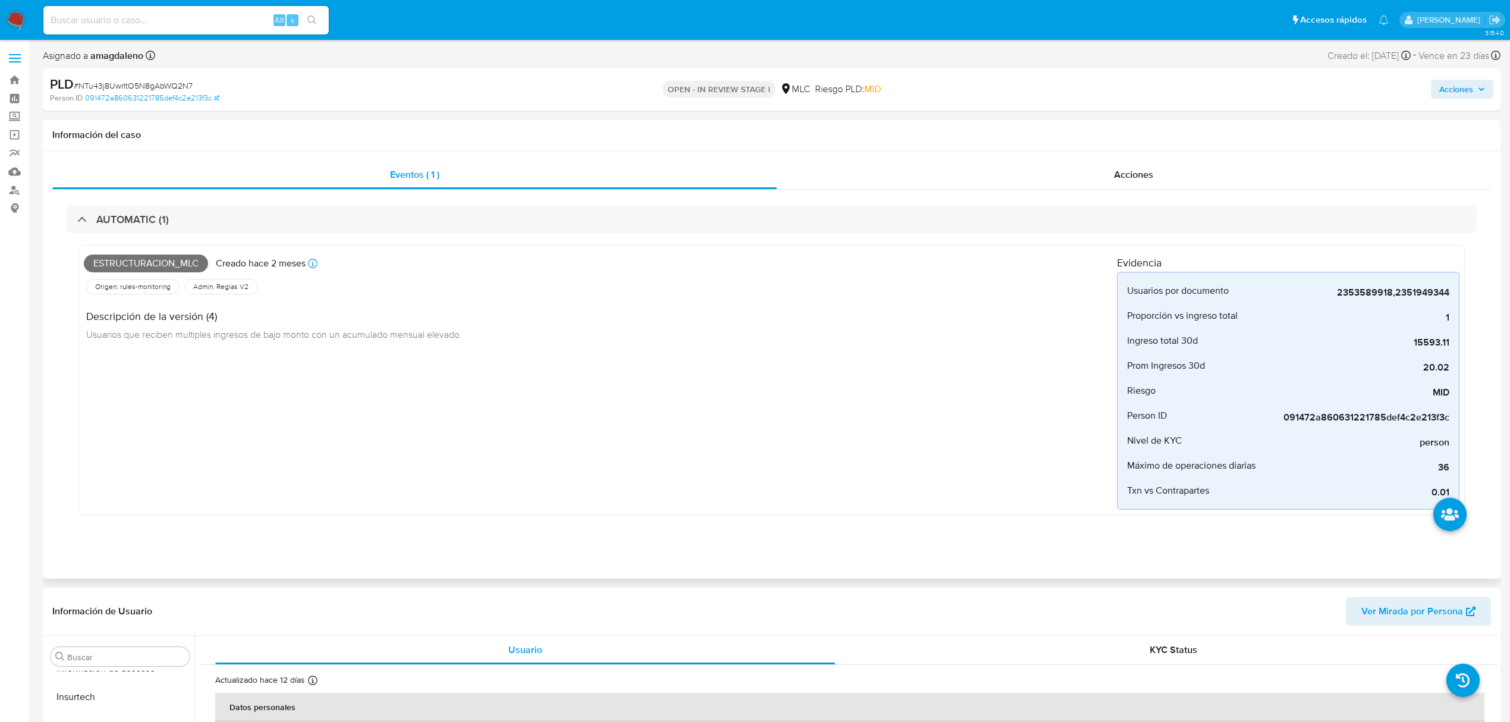
click at [1083, 151] on div "Eventos ( 1 ) Acciones AUTOMATIC (1) Estructuracion_mlc Creado hace 2 meses Cre…" at bounding box center [771, 364] width 1457 height 427
click at [1061, 175] on div "Acciones" at bounding box center [1134, 174] width 714 height 29
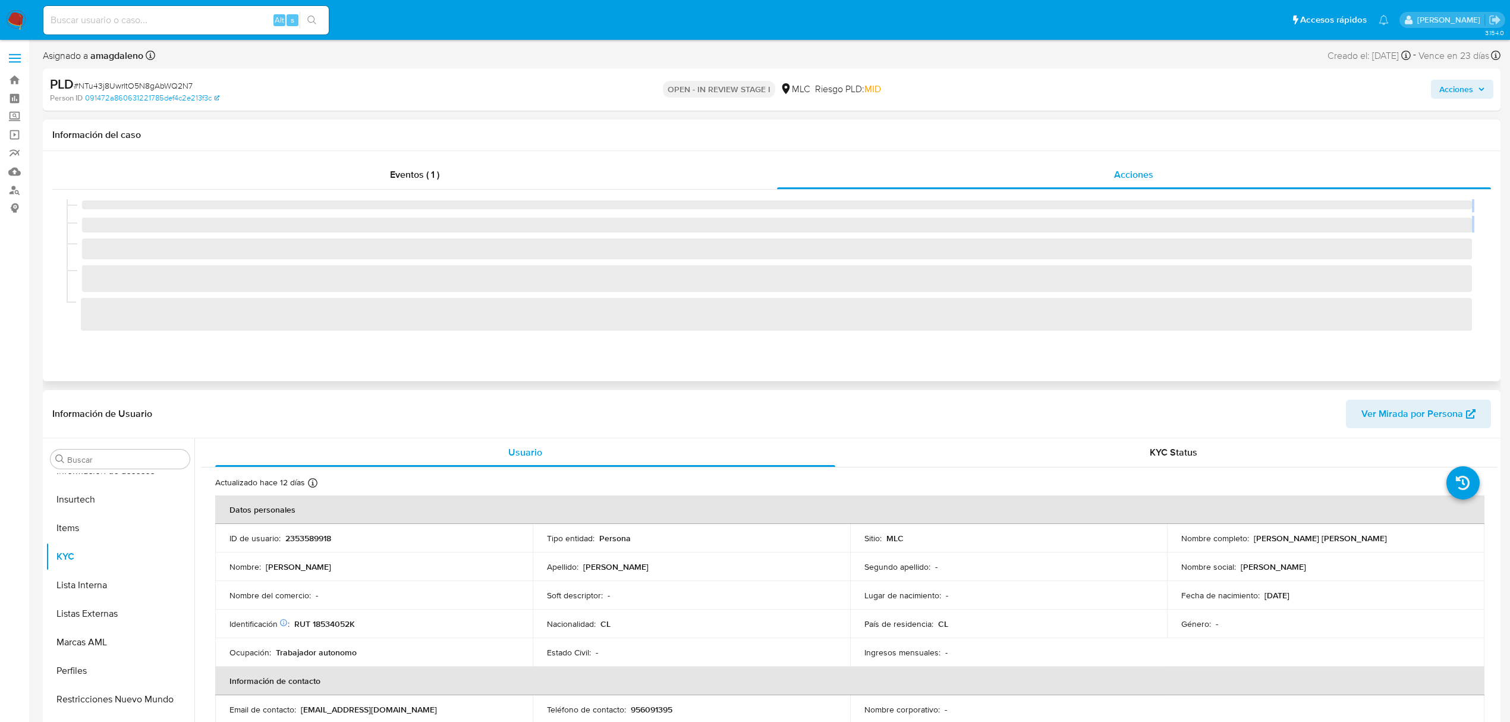
drag, startPoint x: 774, startPoint y: 238, endPoint x: 673, endPoint y: 259, distance: 102.6
click at [681, 257] on div "‌ ‌ ‌ ‌ ‌" at bounding box center [772, 270] width 1410 height 143
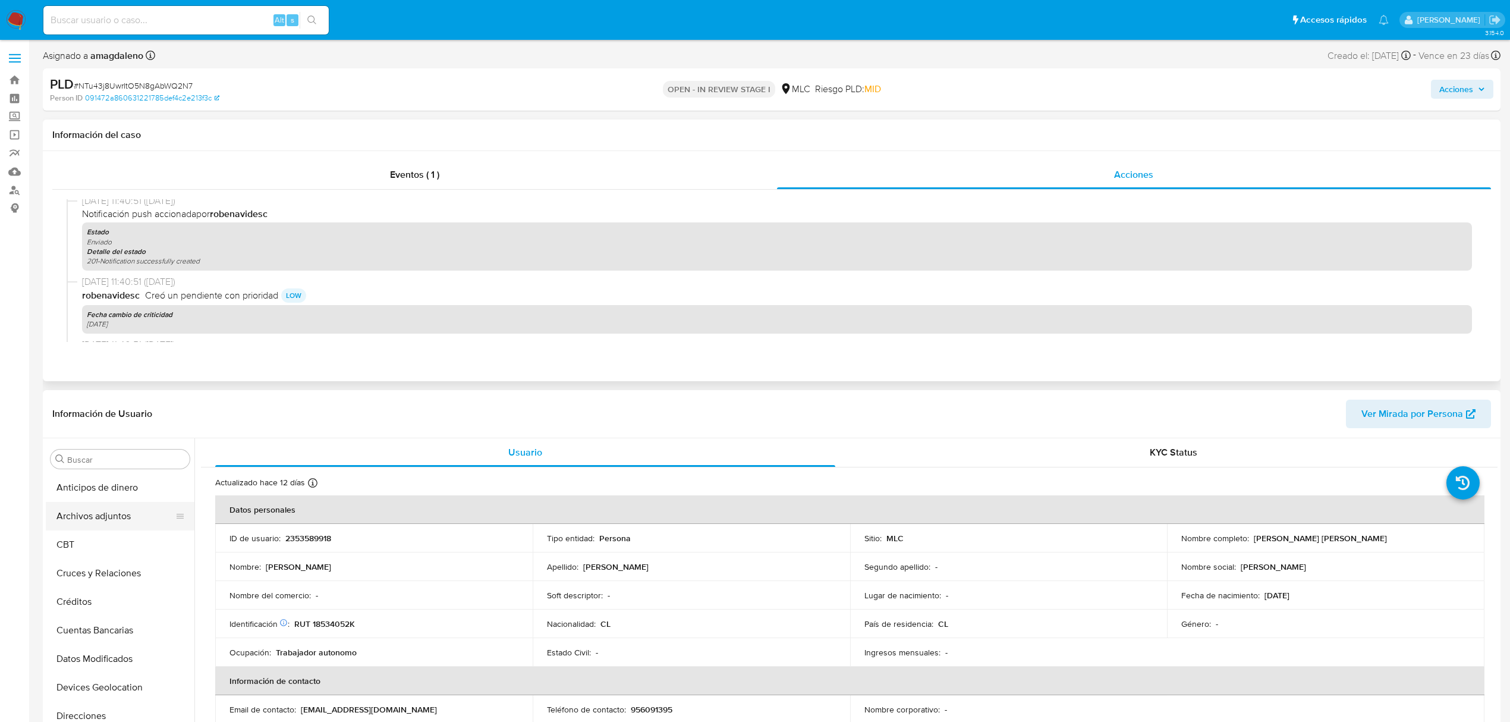
click at [110, 516] on button "Archivos adjuntos" at bounding box center [115, 516] width 139 height 29
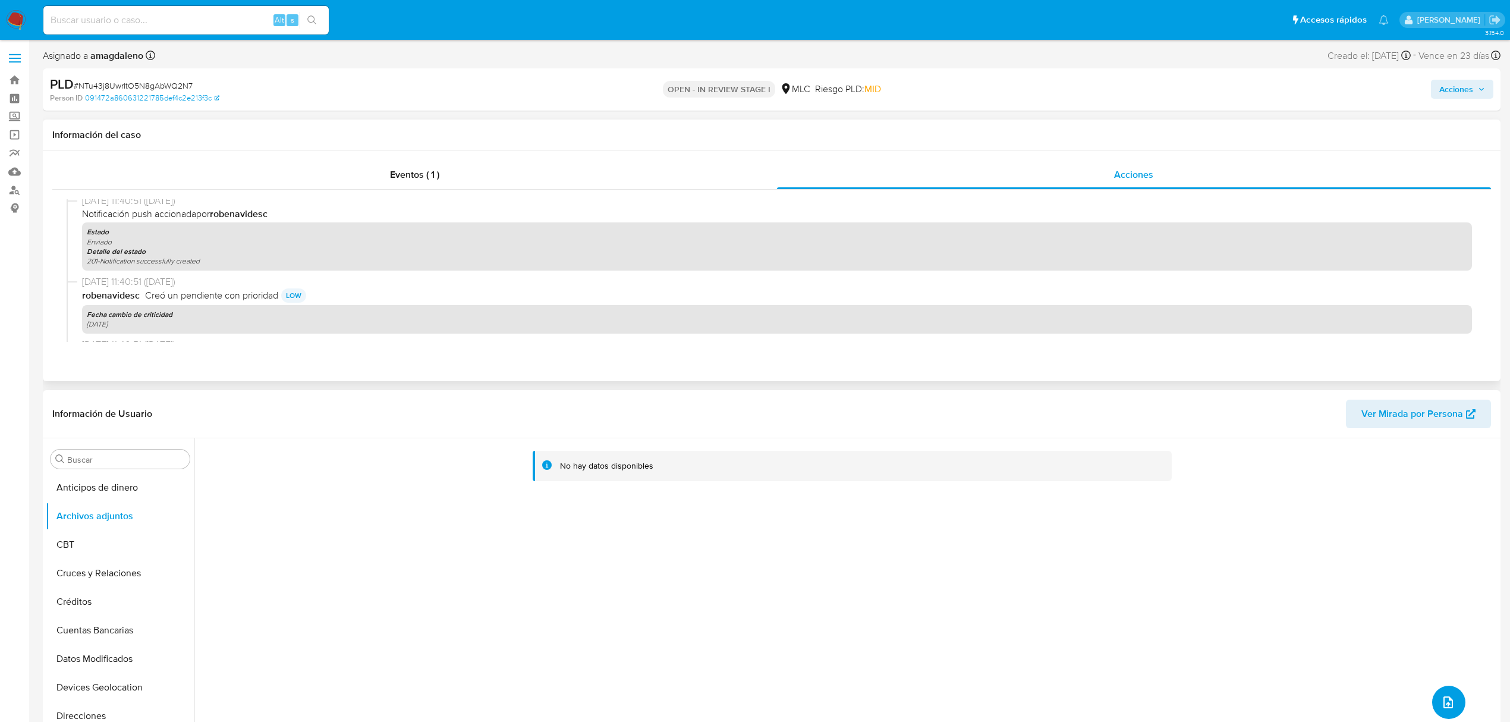
click at [1432, 700] on button "upload-file" at bounding box center [1448, 701] width 33 height 33
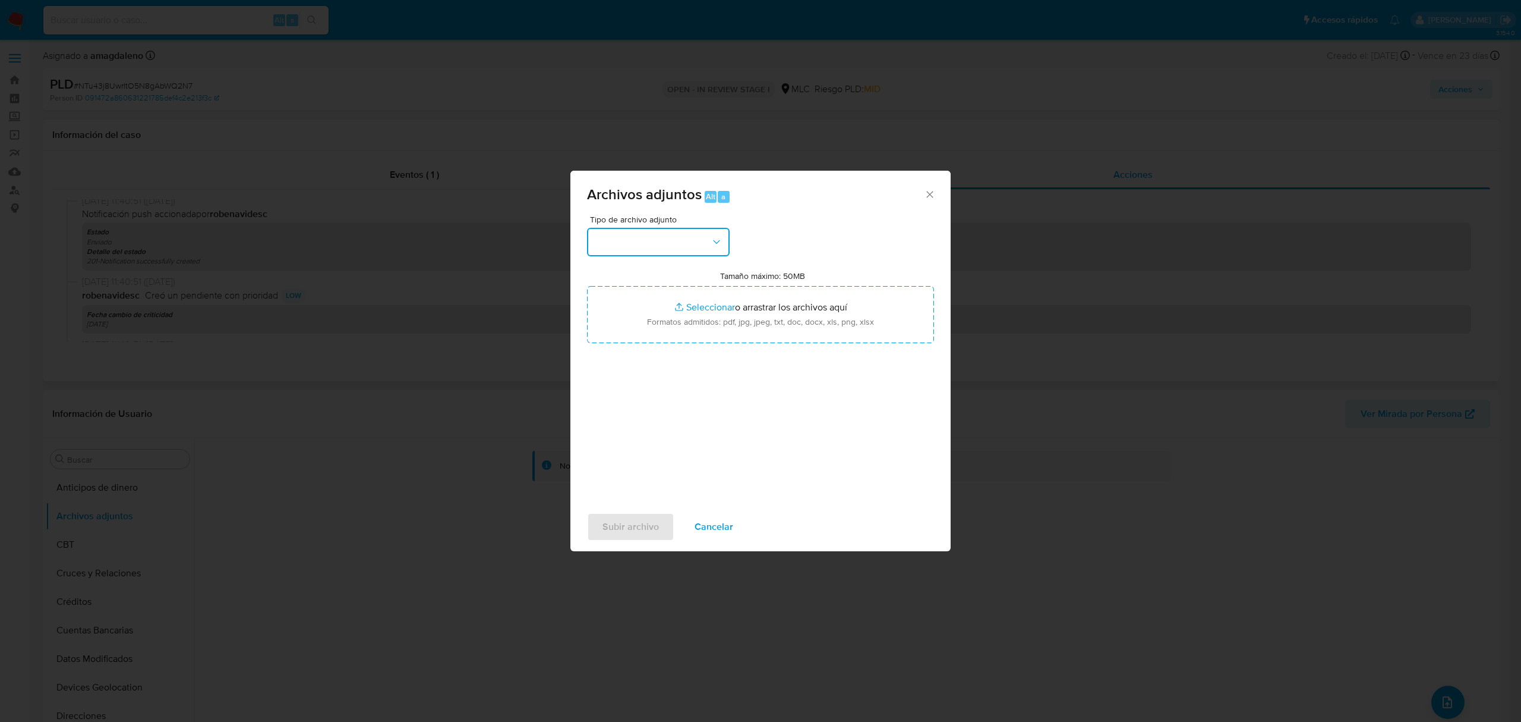
click at [673, 237] on button "button" at bounding box center [658, 242] width 143 height 29
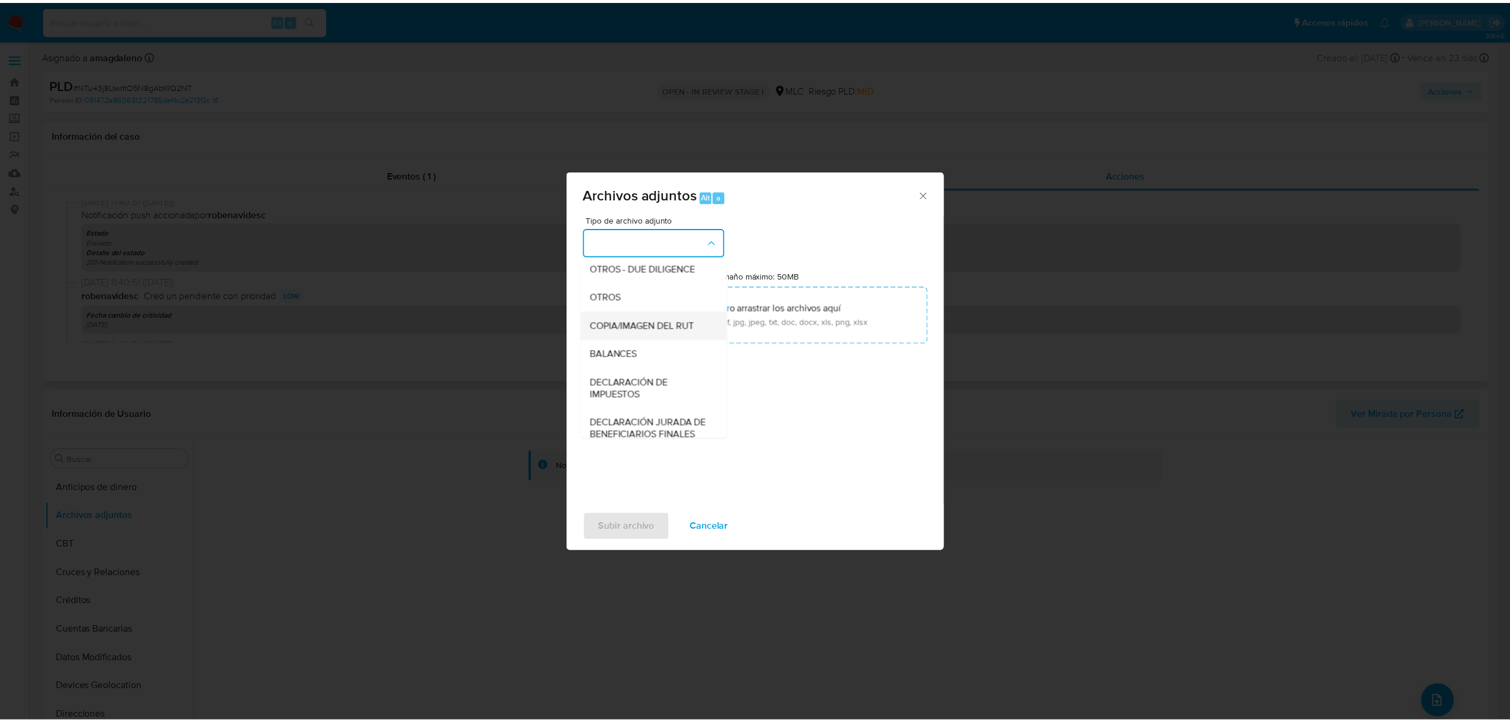
scroll to position [98, 0]
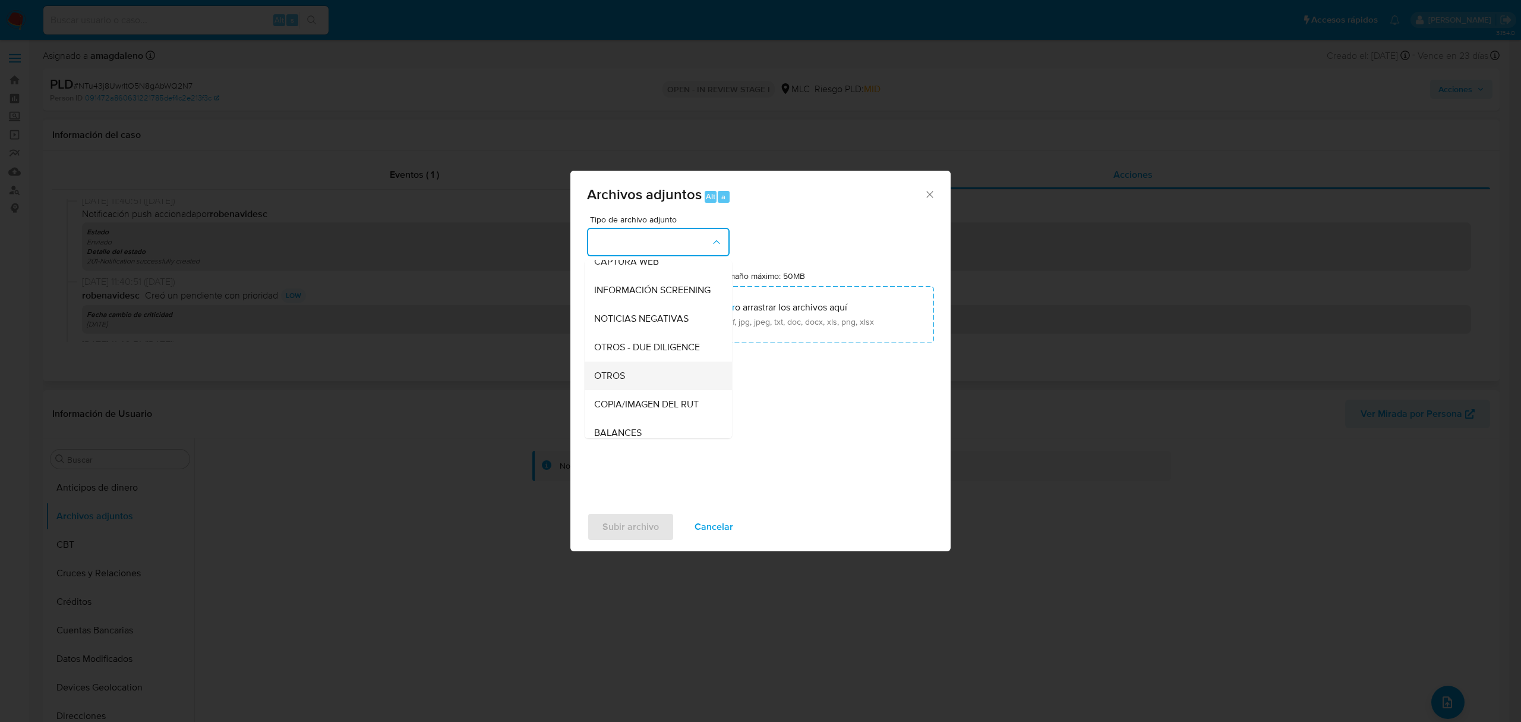
click at [635, 388] on div "OTROS" at bounding box center [654, 375] width 121 height 29
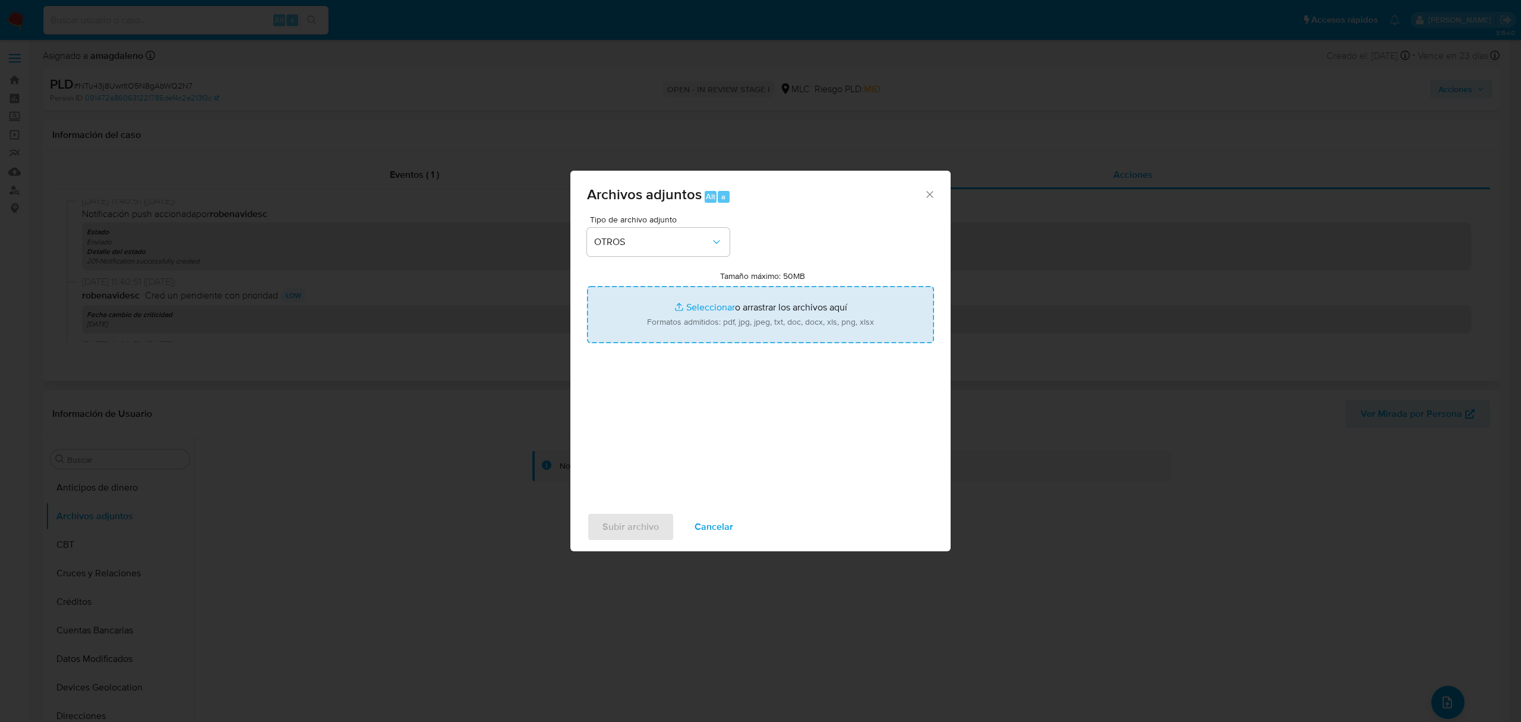
click at [723, 310] on input "Tamaño máximo: 50MB Seleccionar archivos" at bounding box center [760, 314] width 347 height 57
type input "C:\fakepath\2353589918 - 15_08_2025.xlsx"
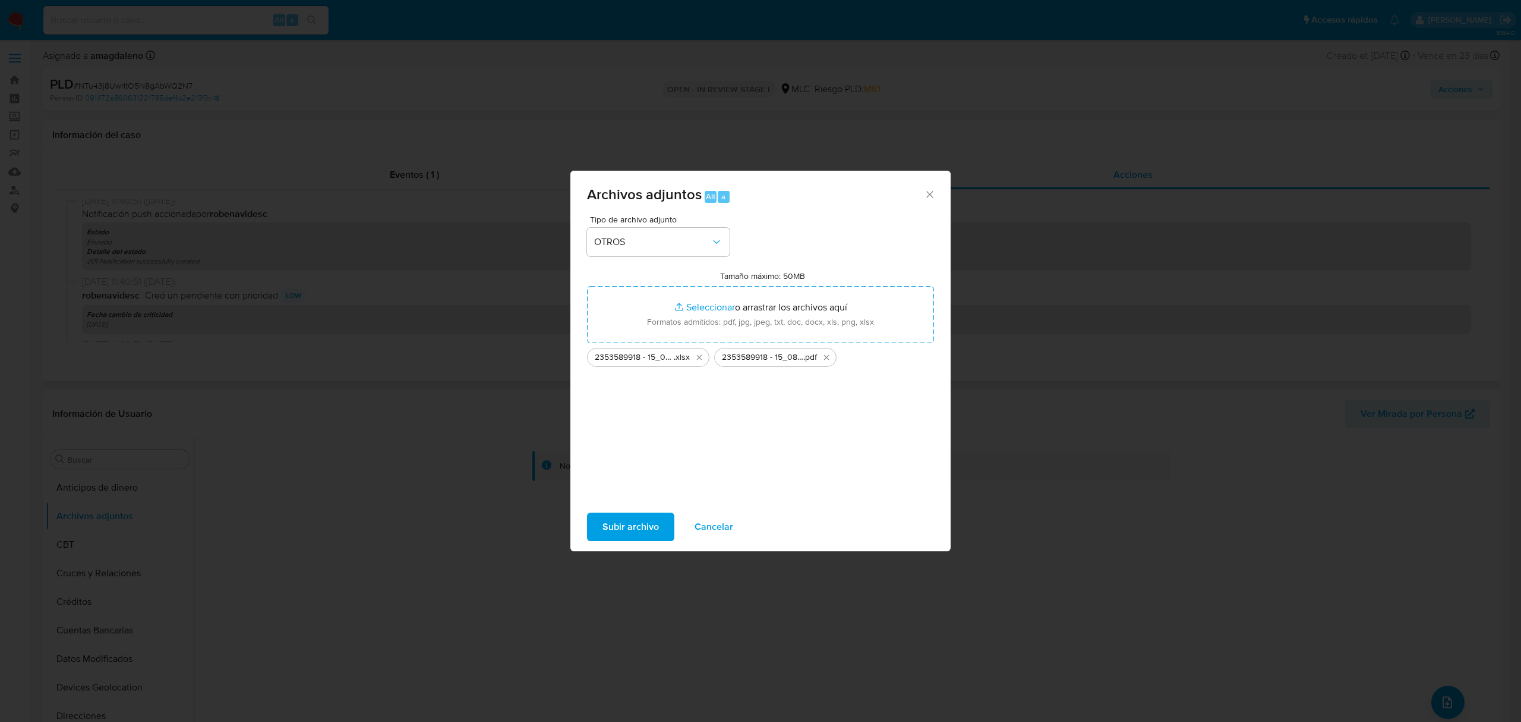
click at [631, 514] on span "Subir archivo" at bounding box center [631, 527] width 56 height 26
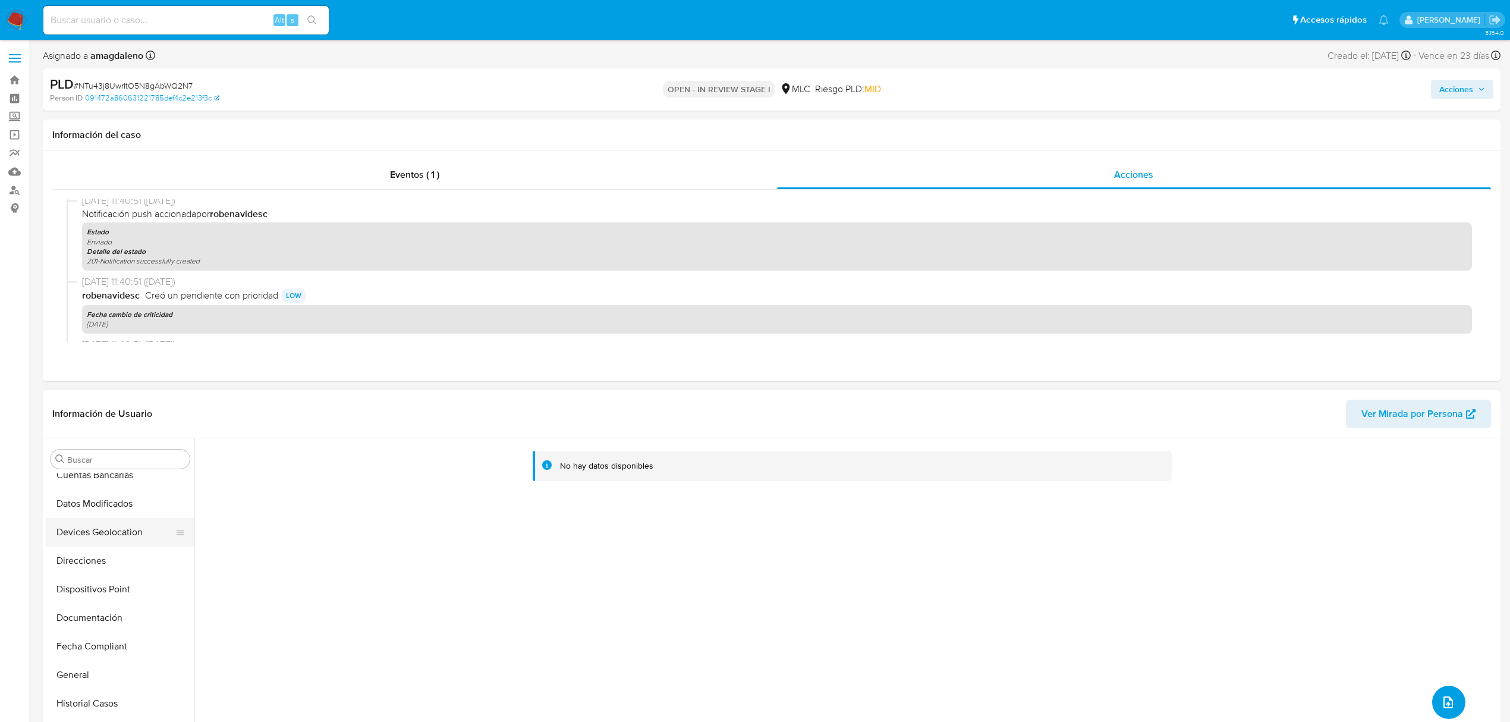
scroll to position [158, 0]
click at [112, 693] on button "Historial Casos" at bounding box center [115, 700] width 139 height 29
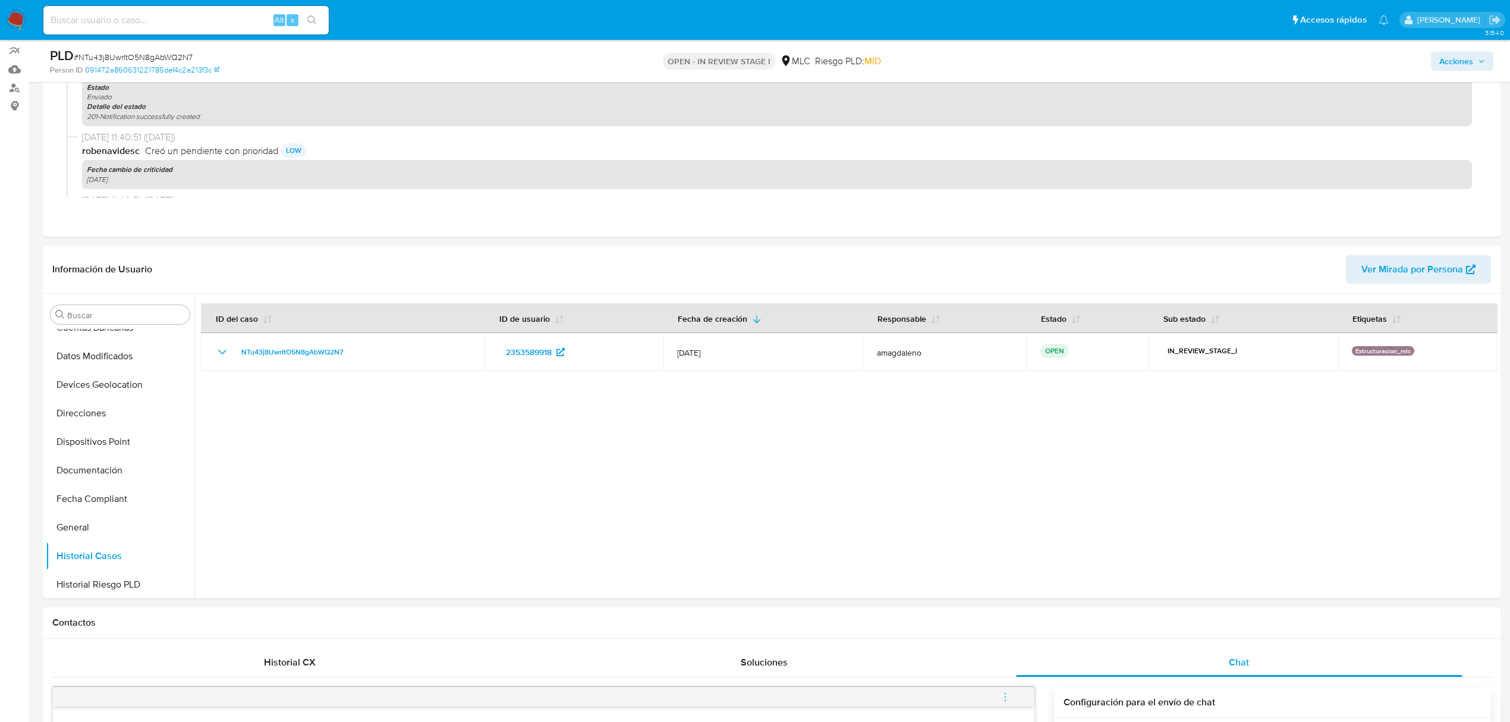
scroll to position [0, 0]
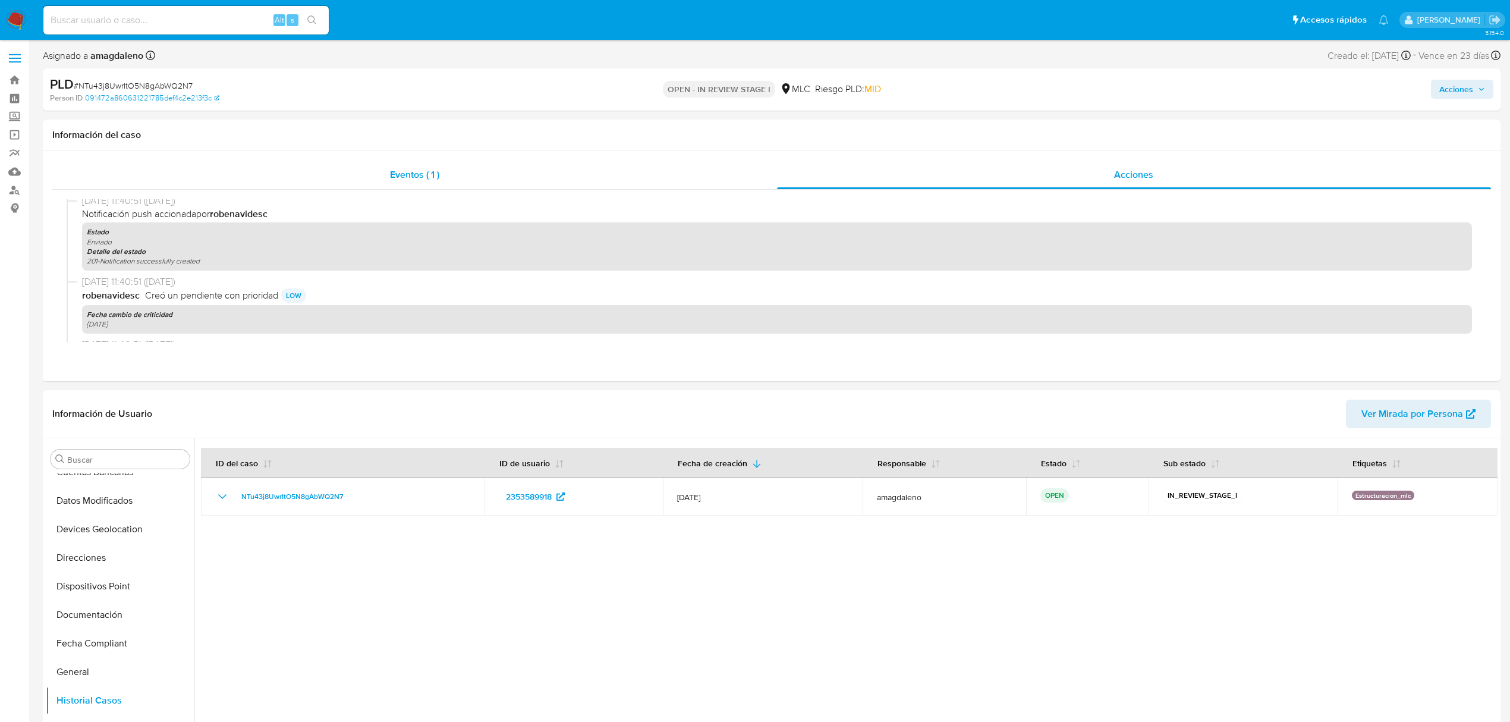
click at [622, 183] on div "Eventos ( 1 )" at bounding box center [414, 174] width 724 height 29
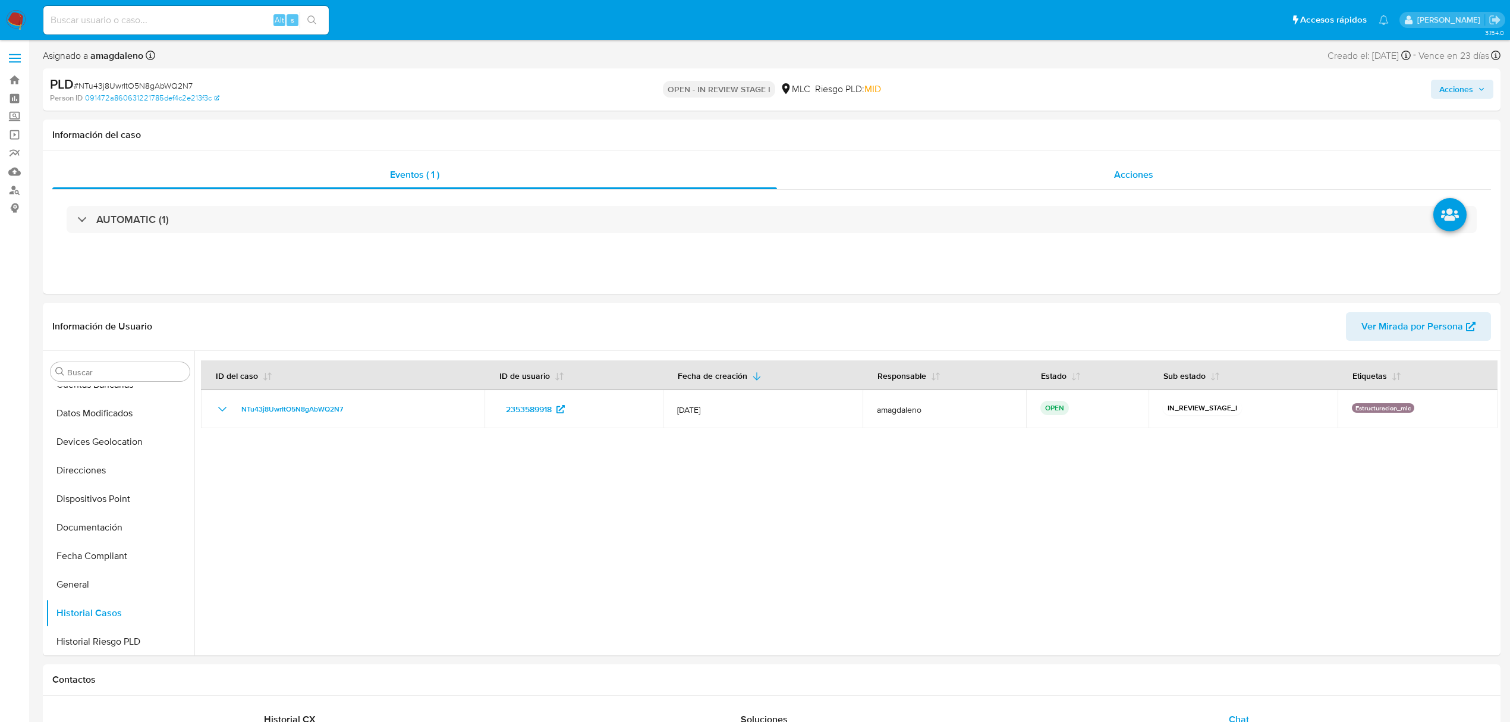
click at [890, 184] on div "Acciones" at bounding box center [1134, 174] width 714 height 29
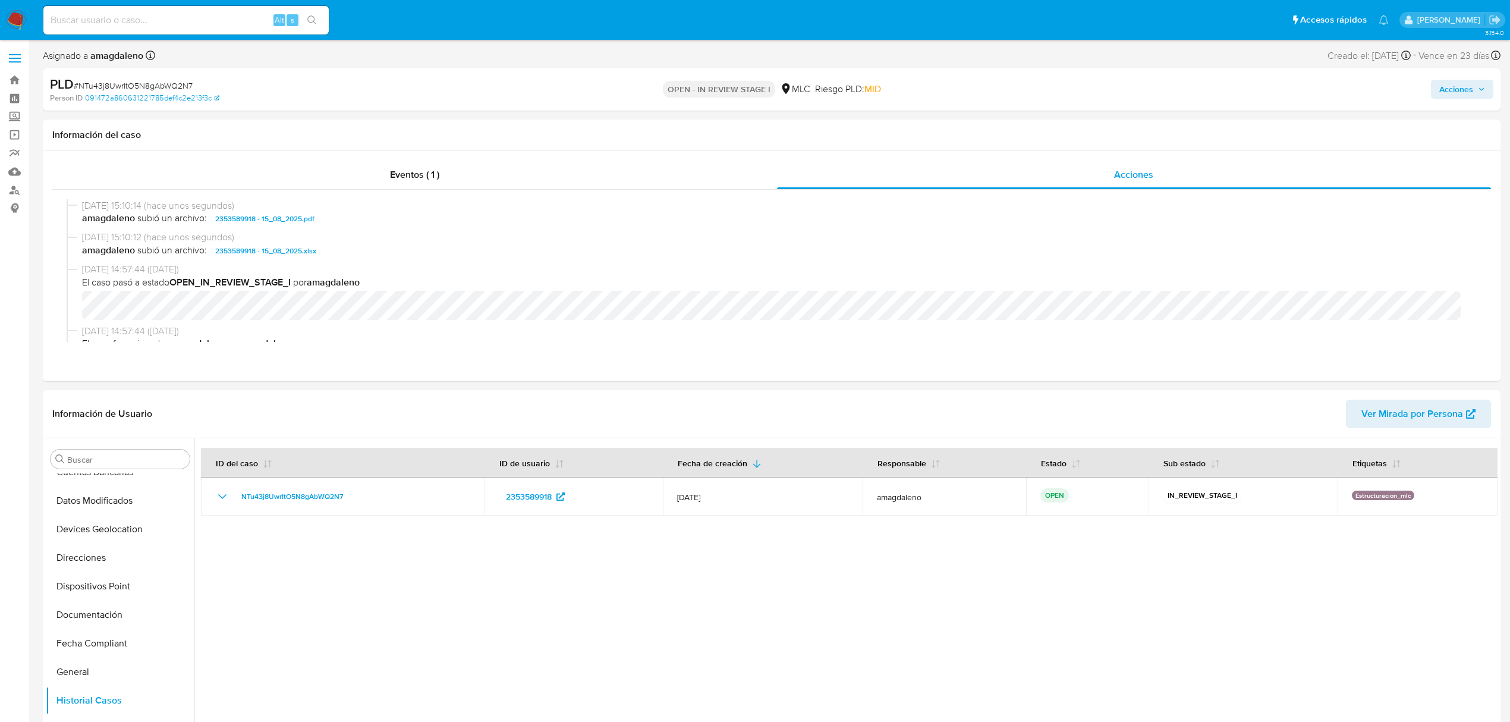
click at [1460, 89] on span "Acciones" at bounding box center [1456, 89] width 34 height 19
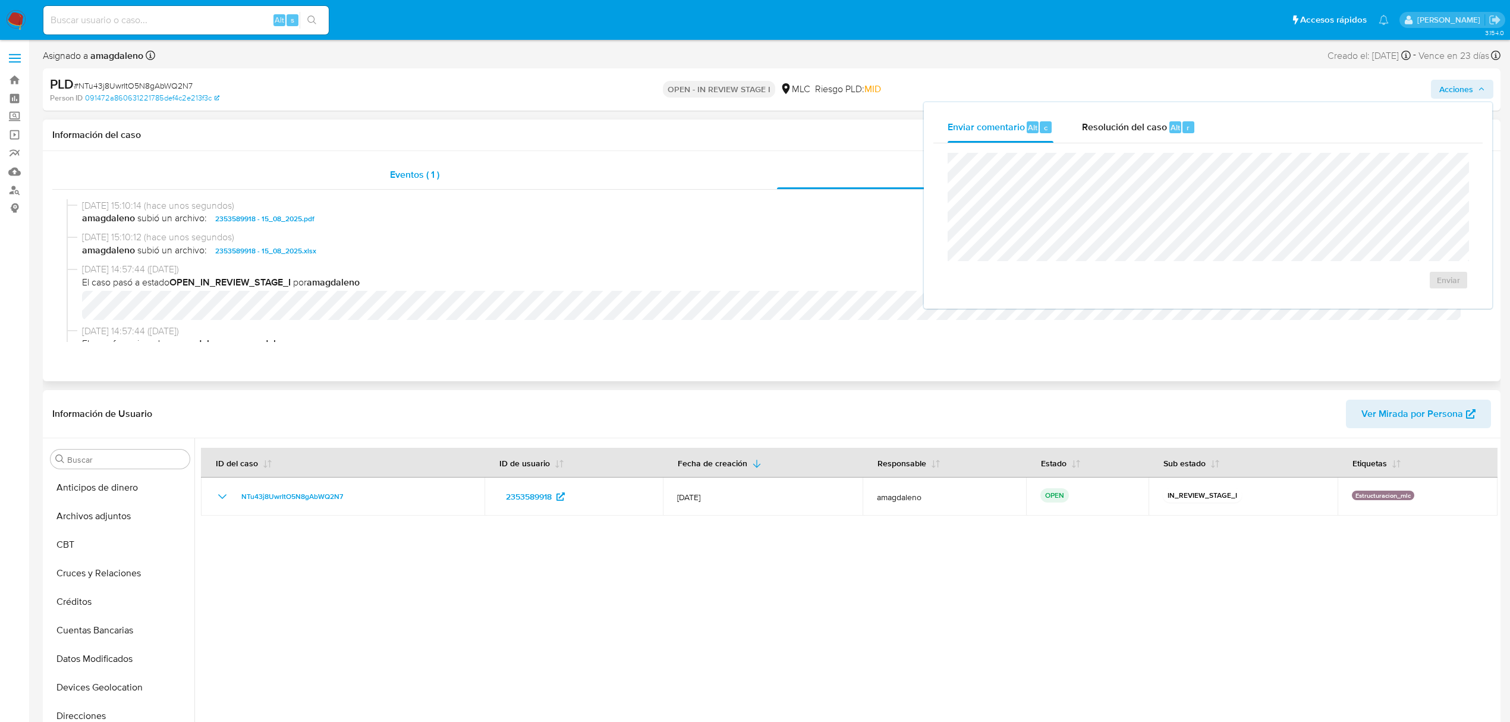
click at [638, 165] on div "Eventos ( 1 )" at bounding box center [414, 174] width 724 height 29
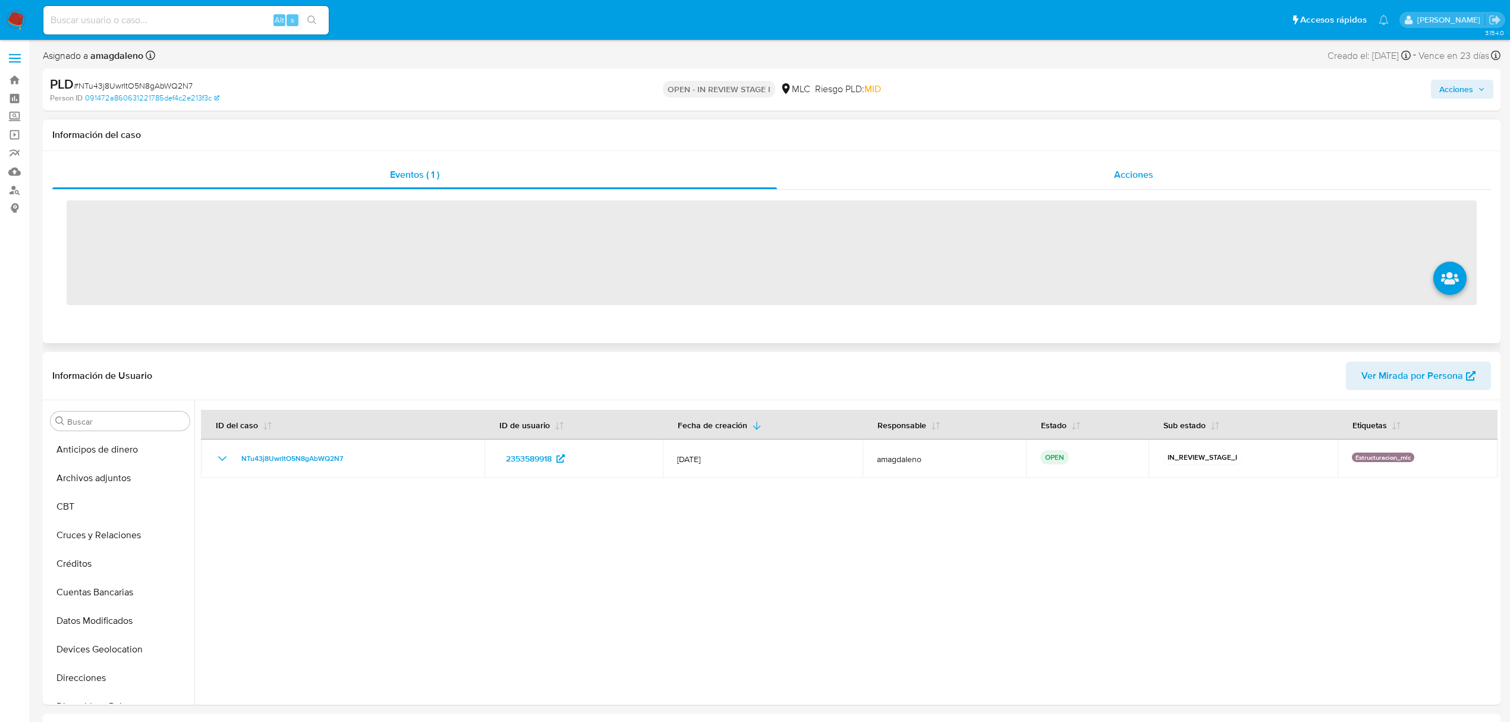
click at [826, 179] on div "Acciones" at bounding box center [1134, 174] width 714 height 29
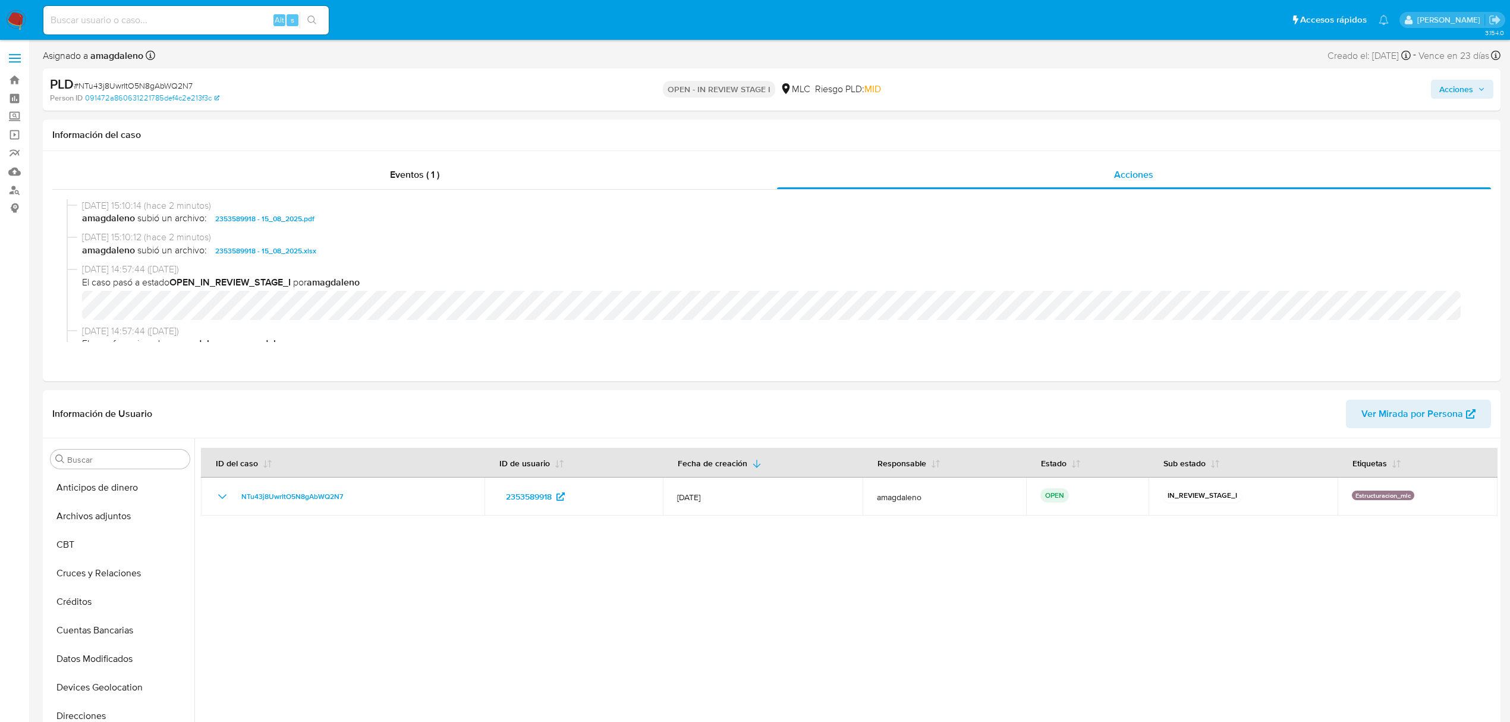
click at [1442, 88] on span "Acciones" at bounding box center [1456, 89] width 34 height 19
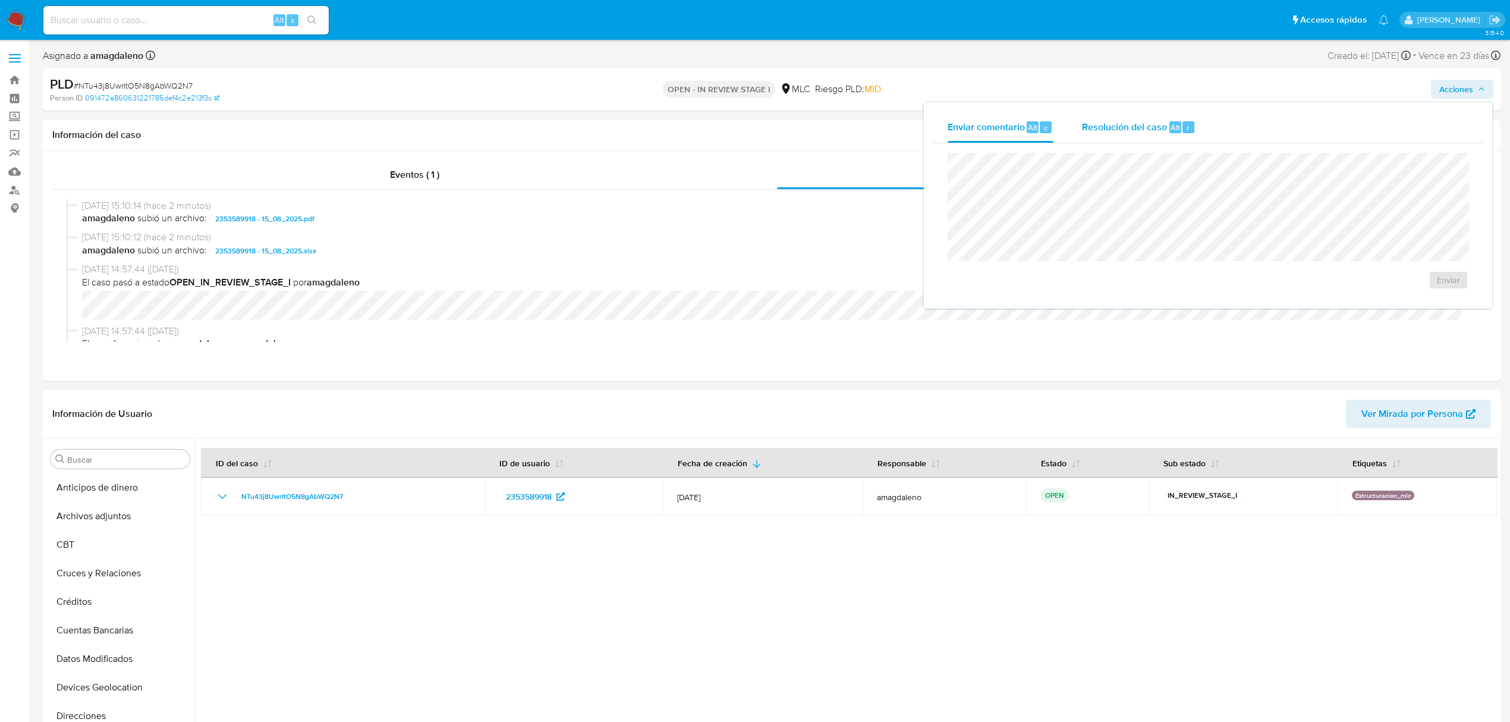
click at [1133, 129] on span "Resolución del caso" at bounding box center [1124, 127] width 85 height 14
click at [904, 219] on span "amagdaleno subió un archivo: 2353589918 - 15_08_2025.pdf" at bounding box center [777, 219] width 1390 height 14
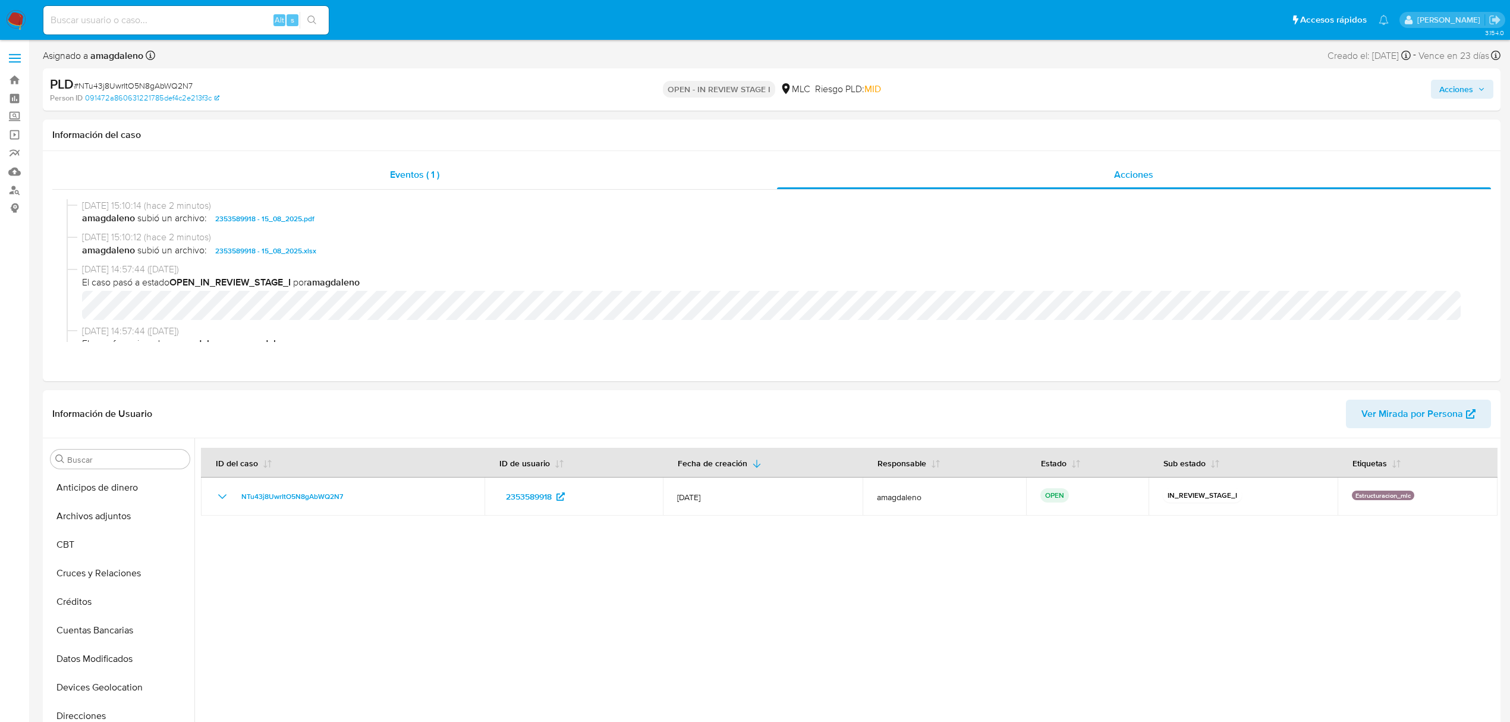
click at [629, 183] on div "Eventos ( 1 )" at bounding box center [414, 174] width 724 height 29
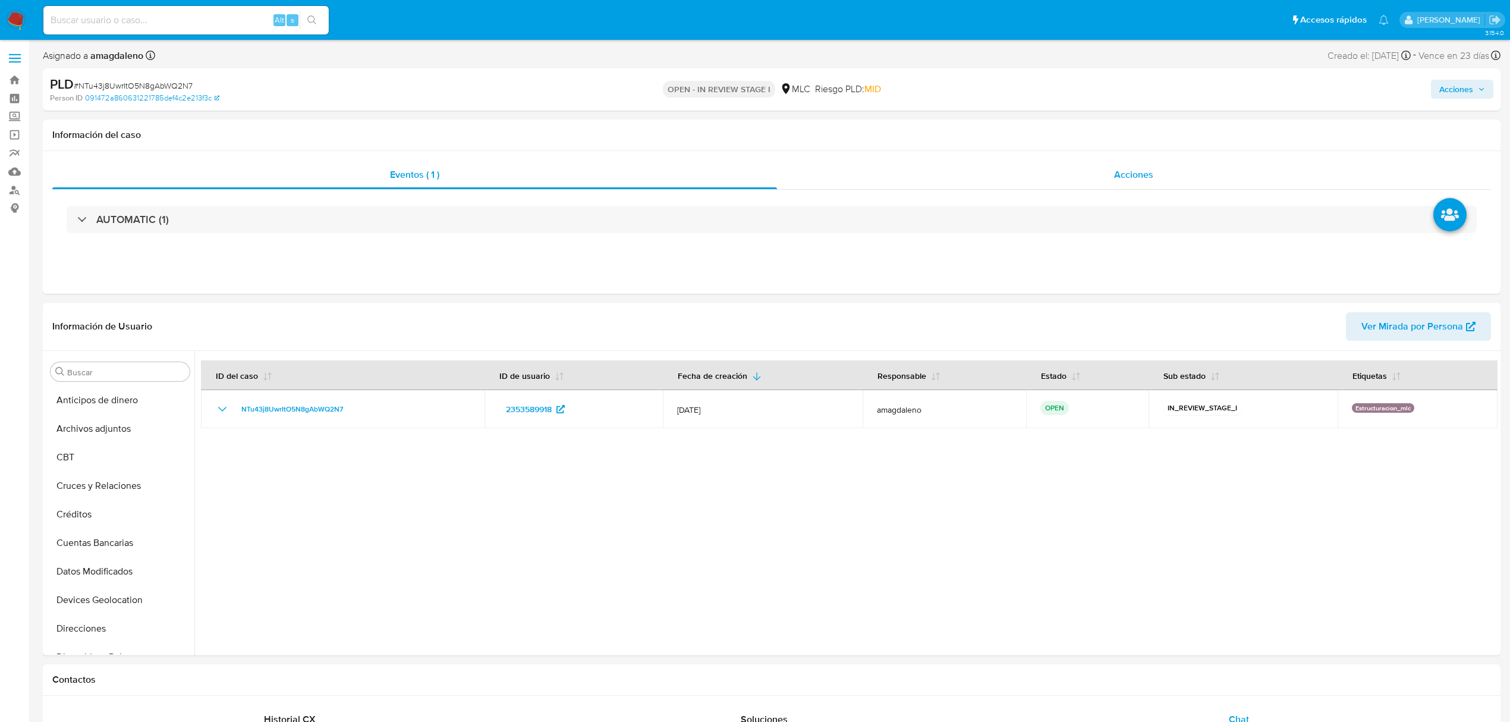
click at [890, 172] on div "Acciones" at bounding box center [1134, 174] width 714 height 29
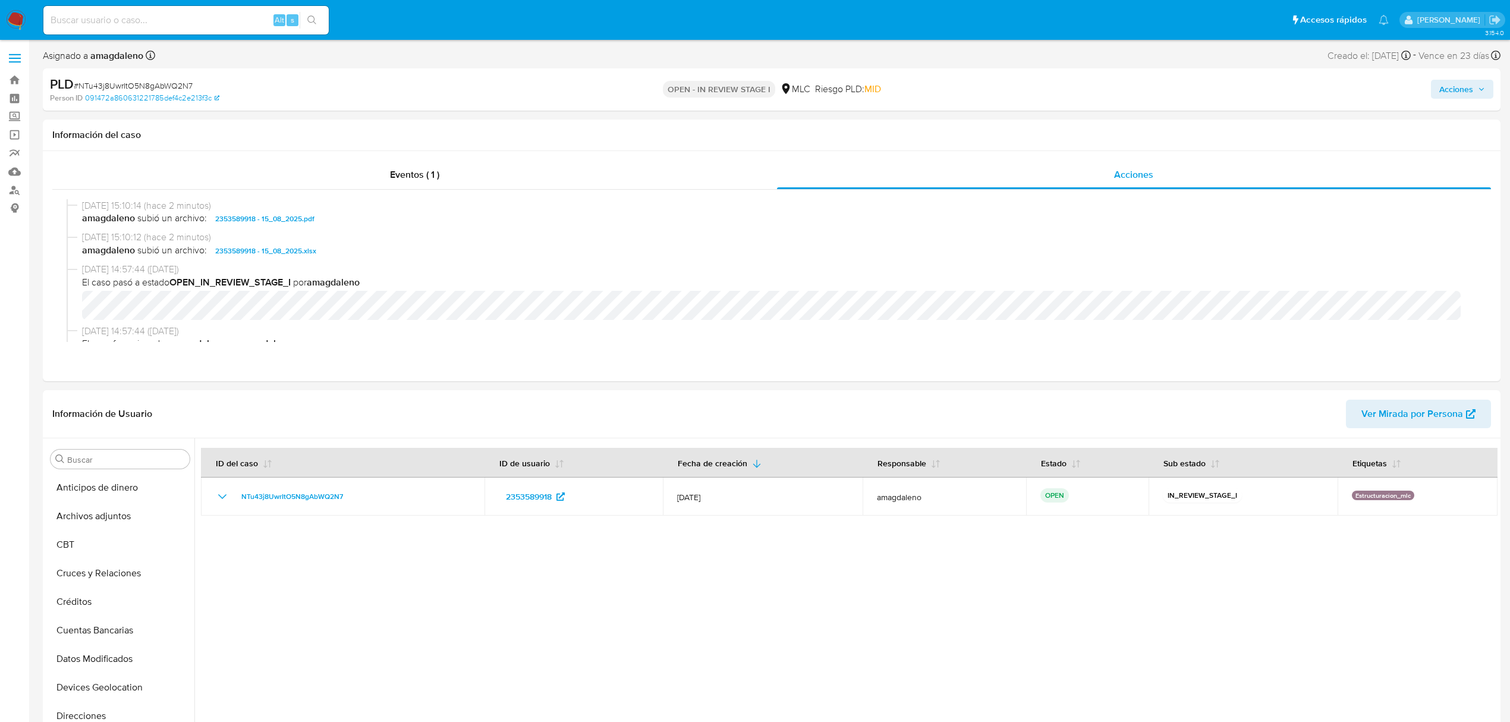
click at [1448, 91] on span "Acciones" at bounding box center [1456, 89] width 34 height 19
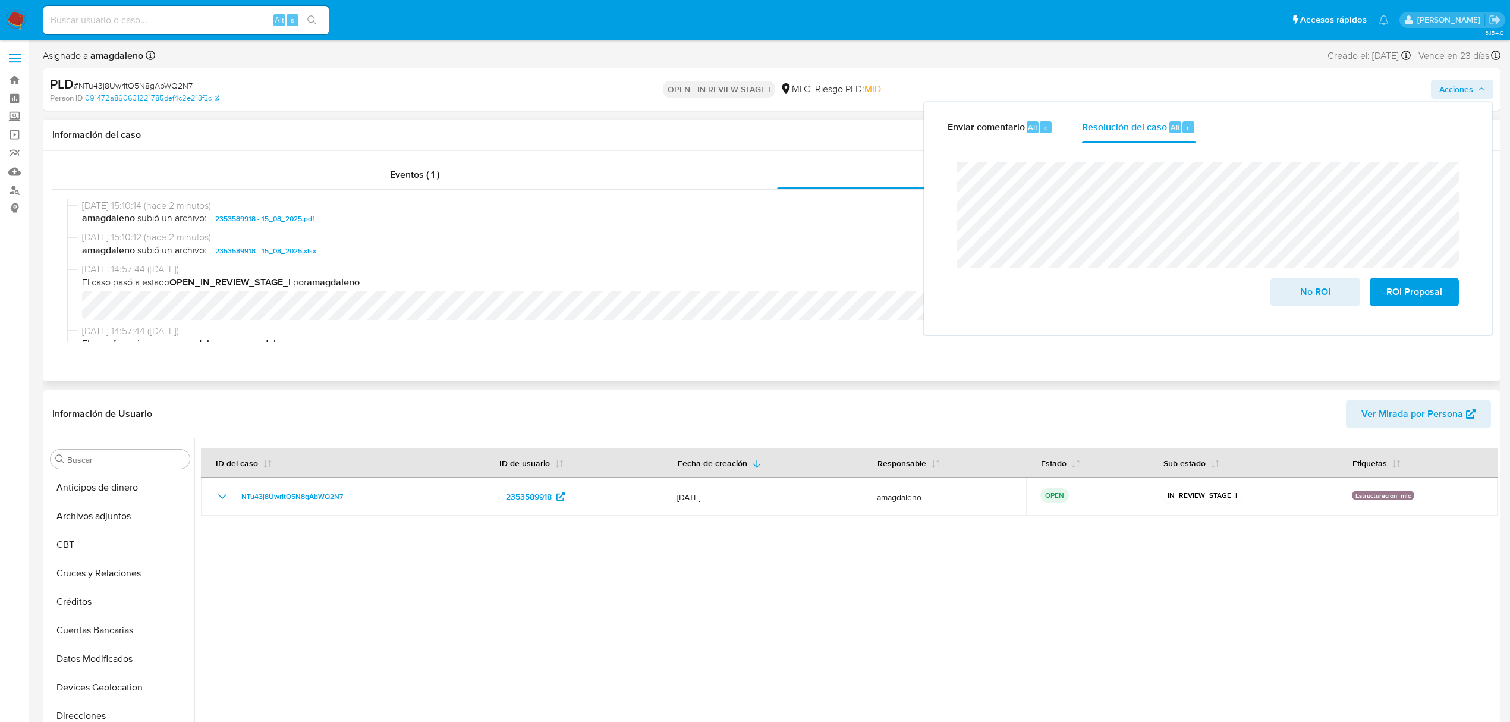
click at [844, 234] on span "18/08/2025 15:10:12 (hace 2 minutos)" at bounding box center [777, 237] width 1390 height 13
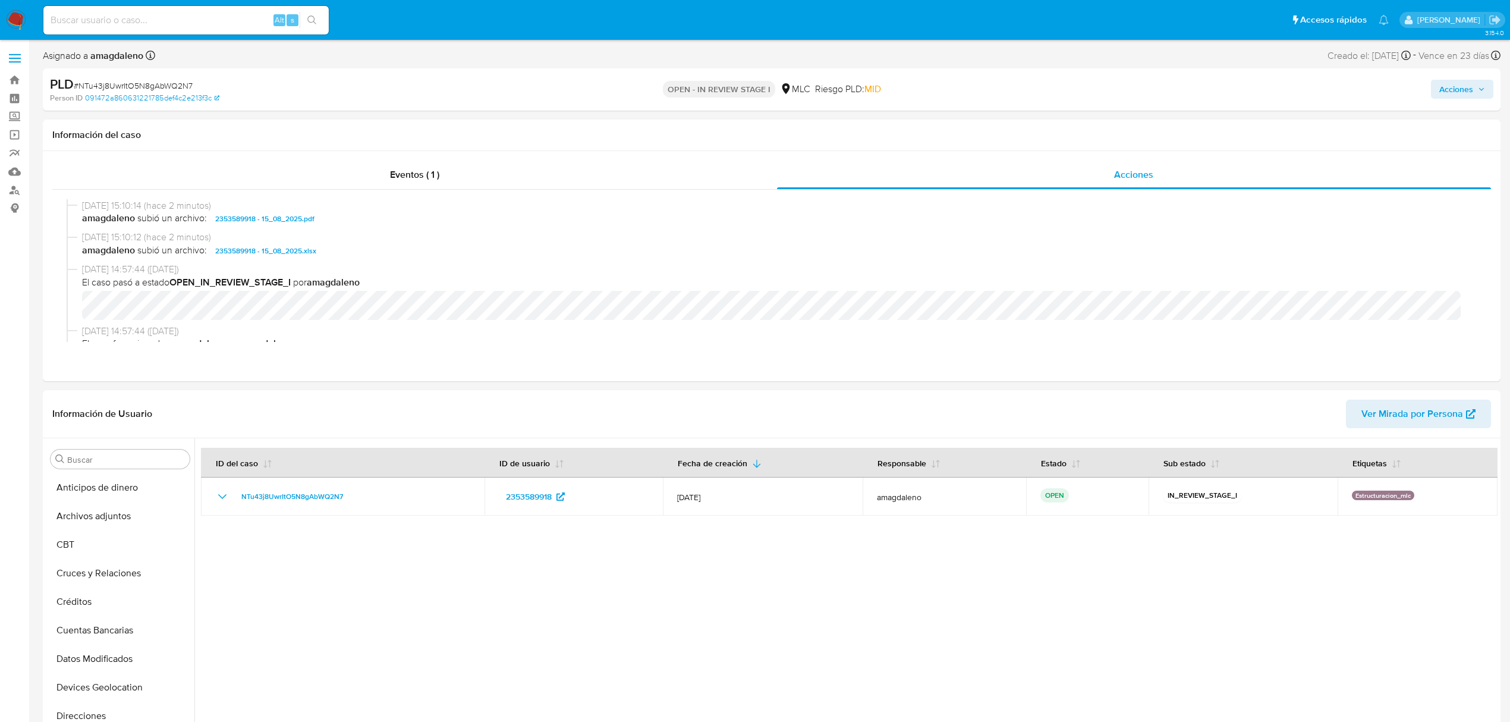
click at [1463, 86] on span "Acciones" at bounding box center [1456, 89] width 34 height 19
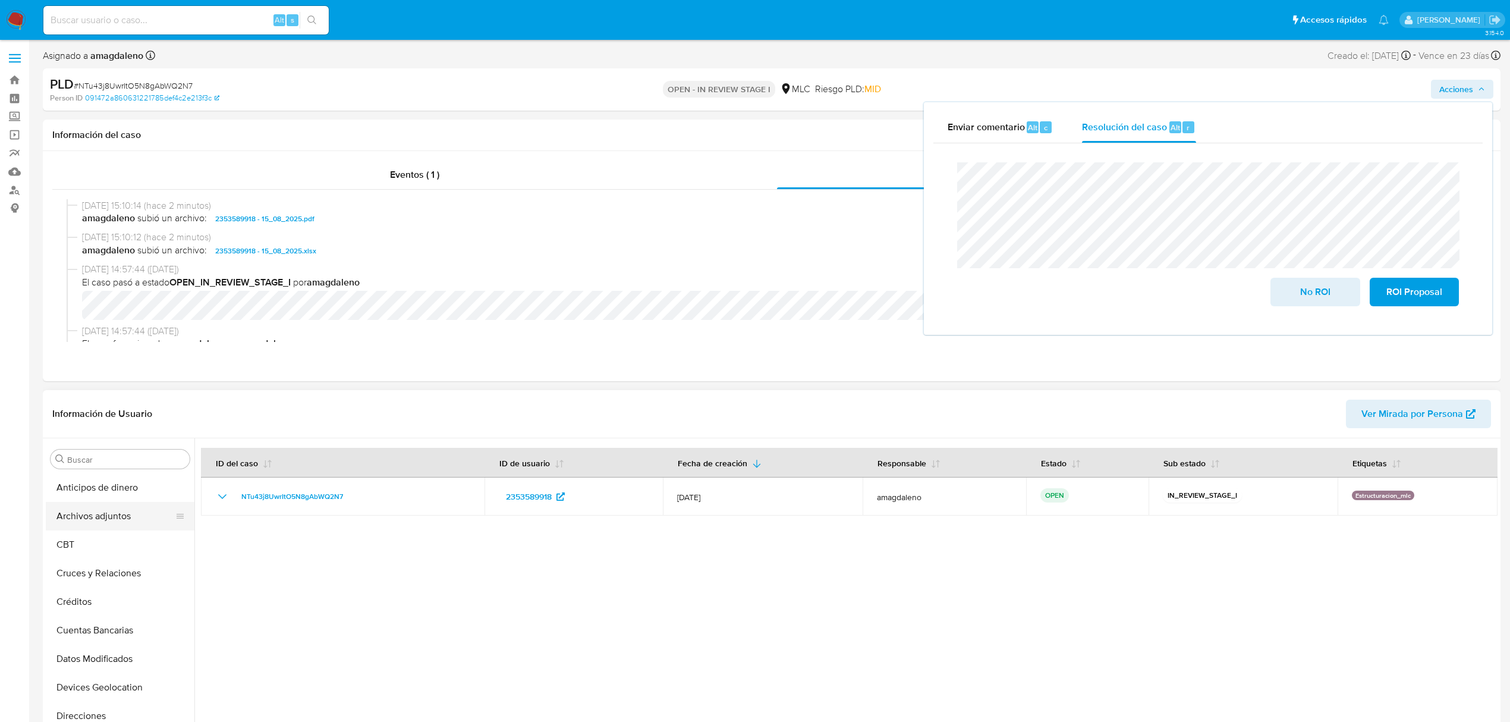
click at [109, 507] on button "Archivos adjuntos" at bounding box center [115, 516] width 139 height 29
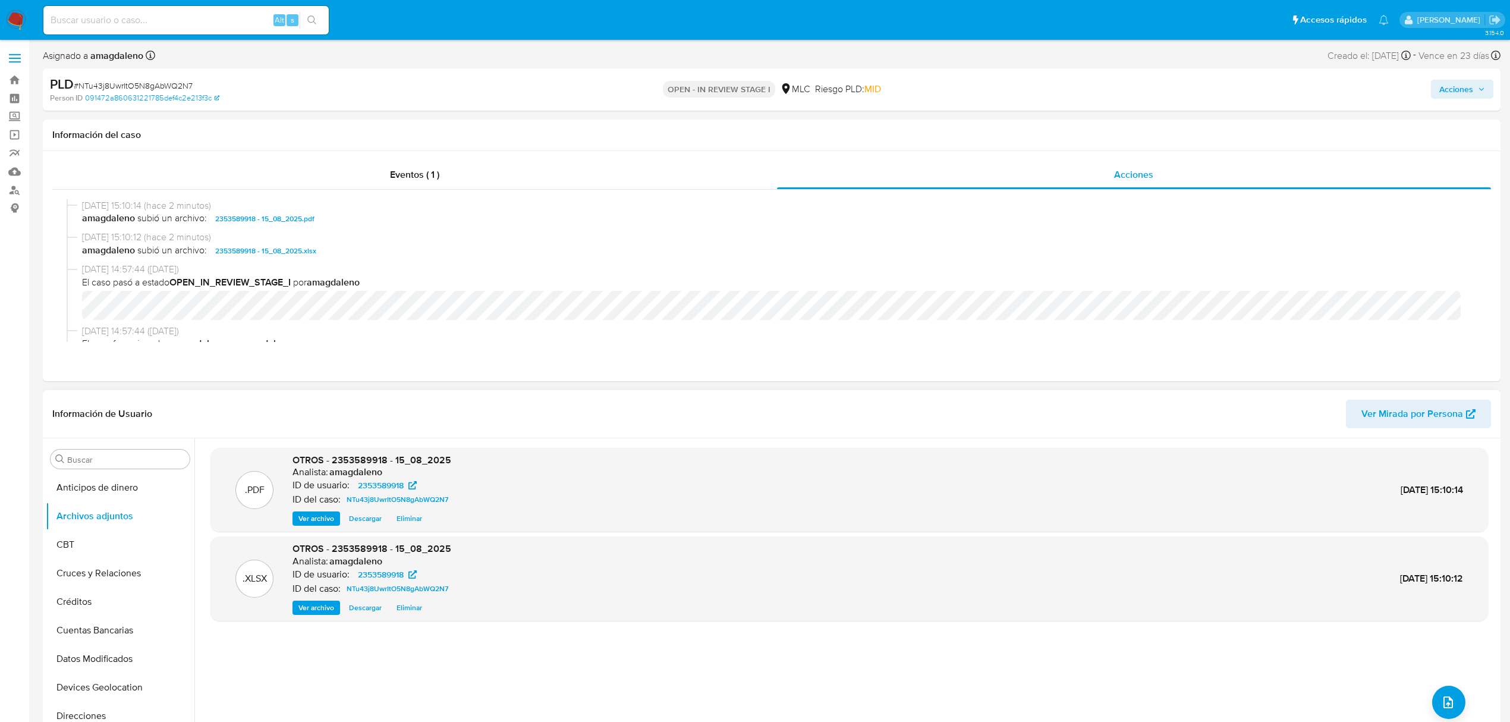
click at [459, 670] on div ".PDF OTROS - 2353589918 - 15_08_2025 Analista: amagdaleno ID de usuario: 235358…" at bounding box center [848, 590] width 1277 height 285
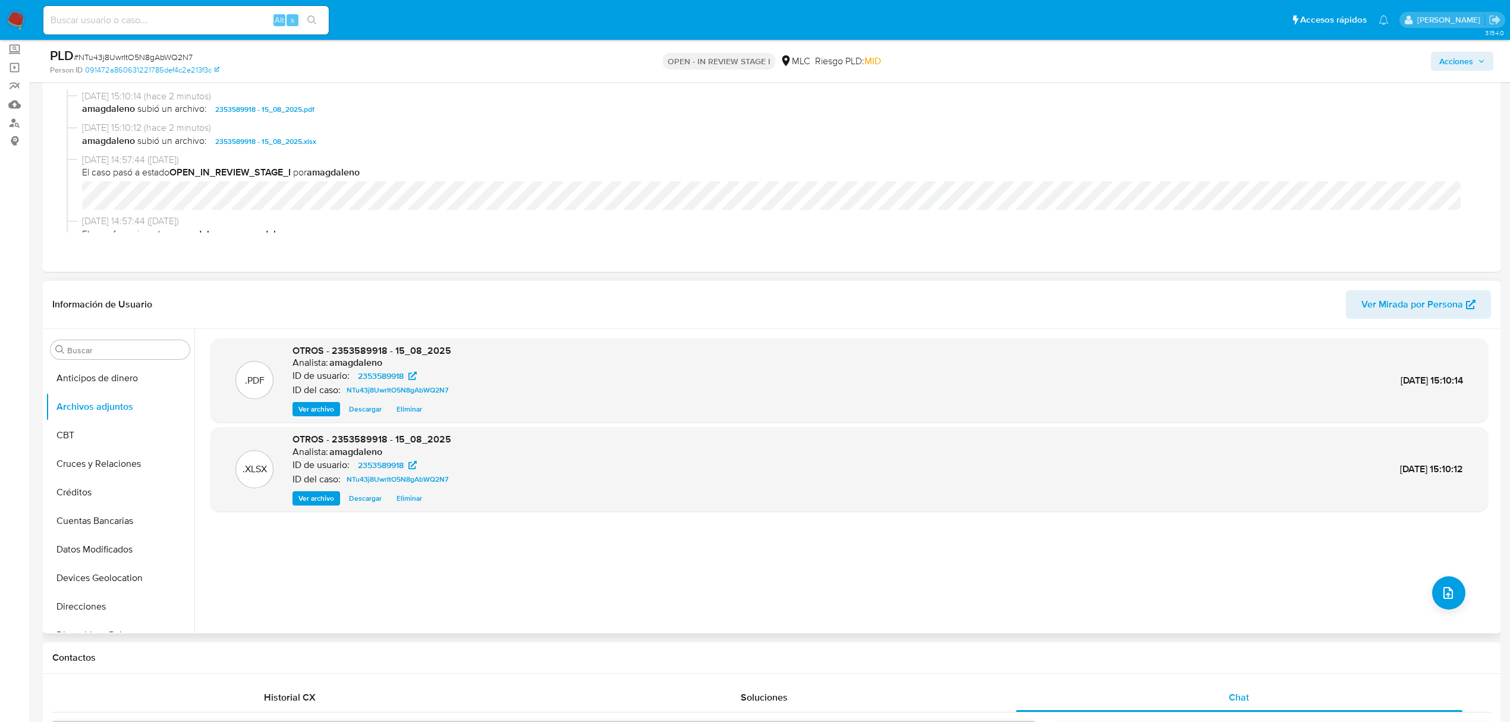
scroll to position [158, 0]
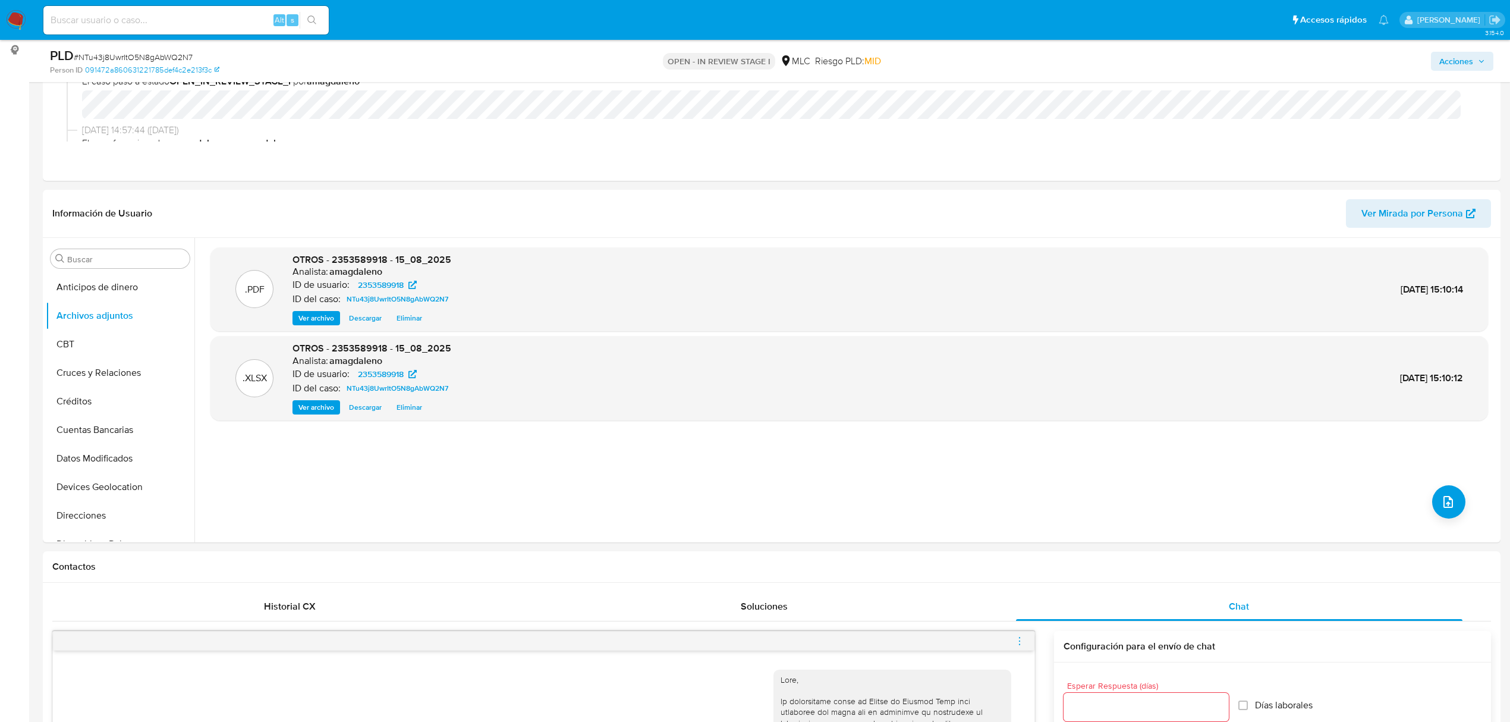
click at [1475, 62] on span "Acciones" at bounding box center [1462, 61] width 46 height 17
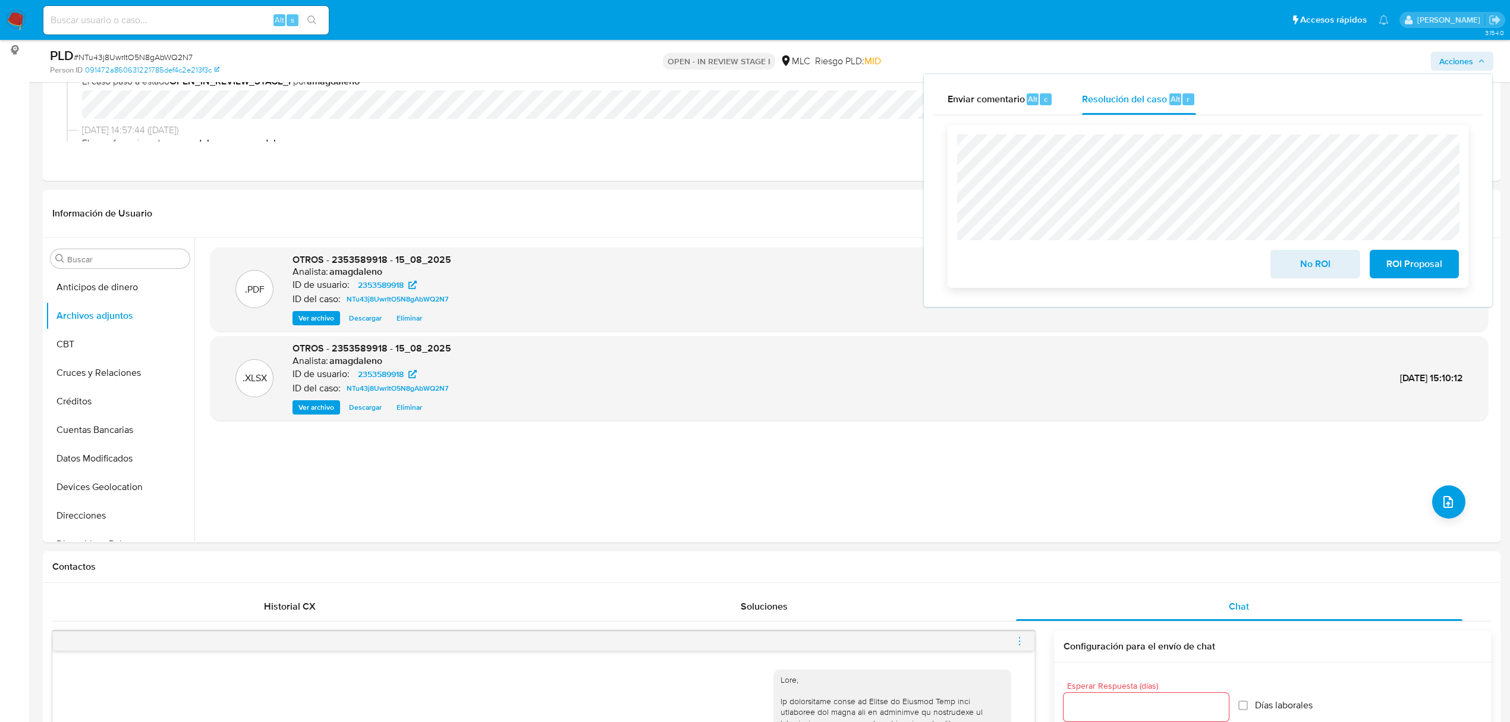
click at [1406, 267] on span "ROI Proposal" at bounding box center [1414, 264] width 58 height 26
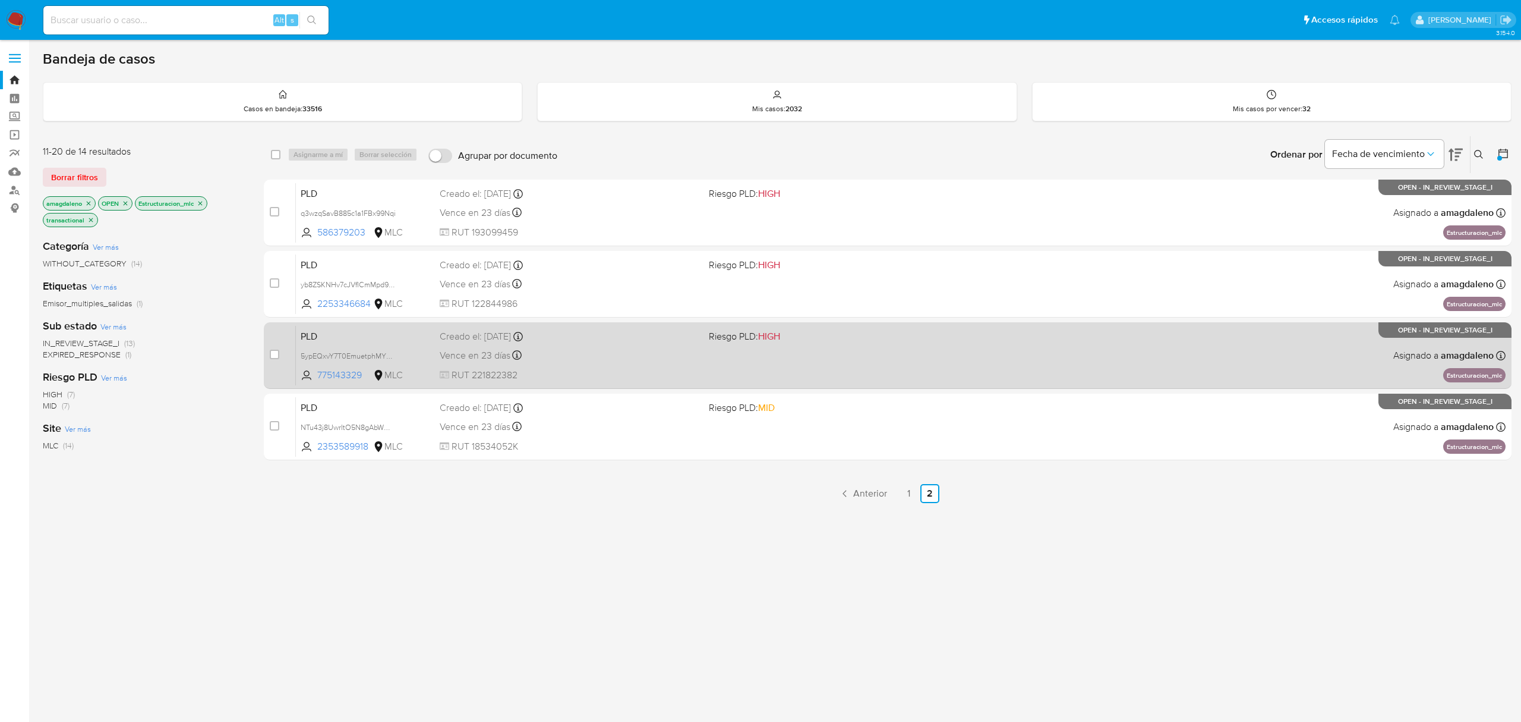
click at [333, 383] on div "PLD 5ypEQxvY7T0EmuetphMYNWCK 775143329 MLC Riesgo PLD: HIGH Creado el: [DATE] C…" at bounding box center [901, 355] width 1210 height 60
click at [340, 372] on span "775143329" at bounding box center [343, 374] width 53 height 13
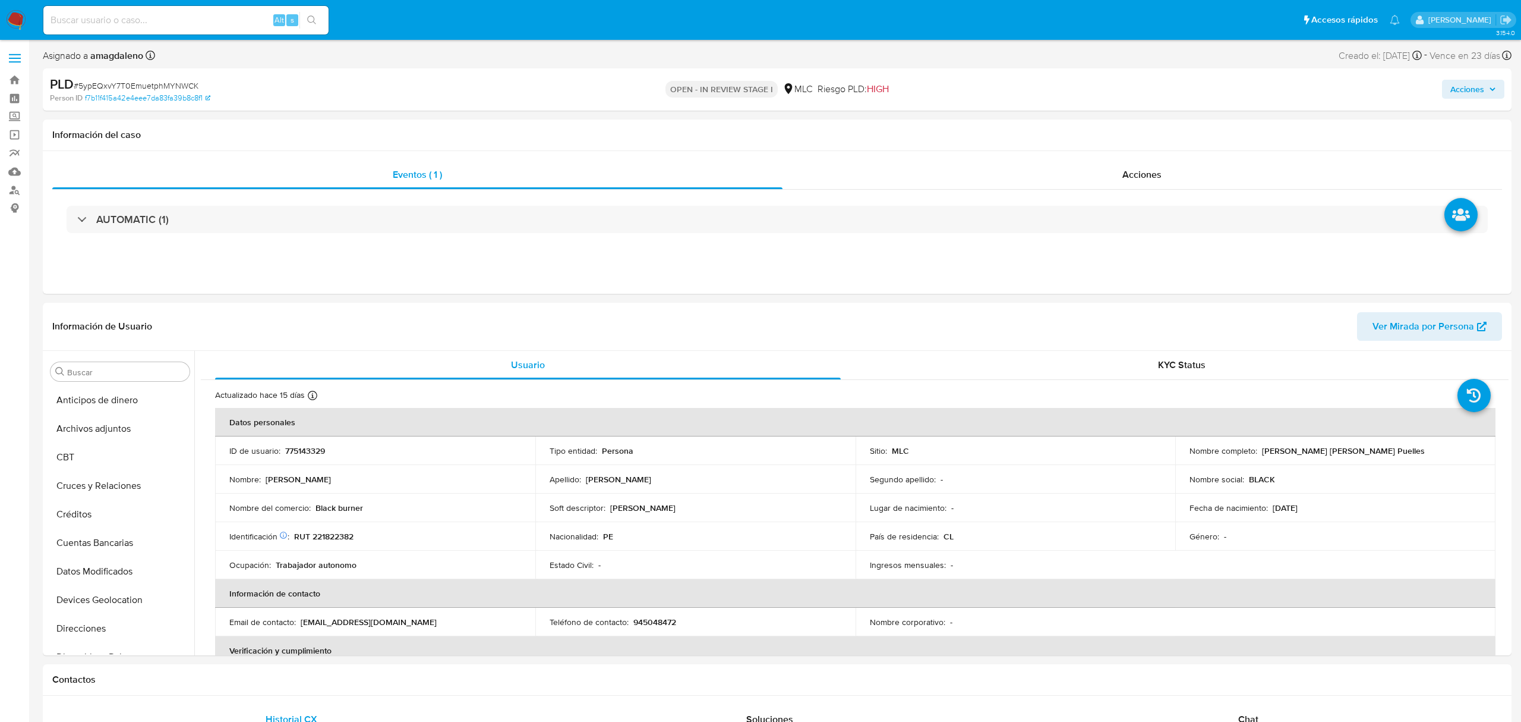
select select "10"
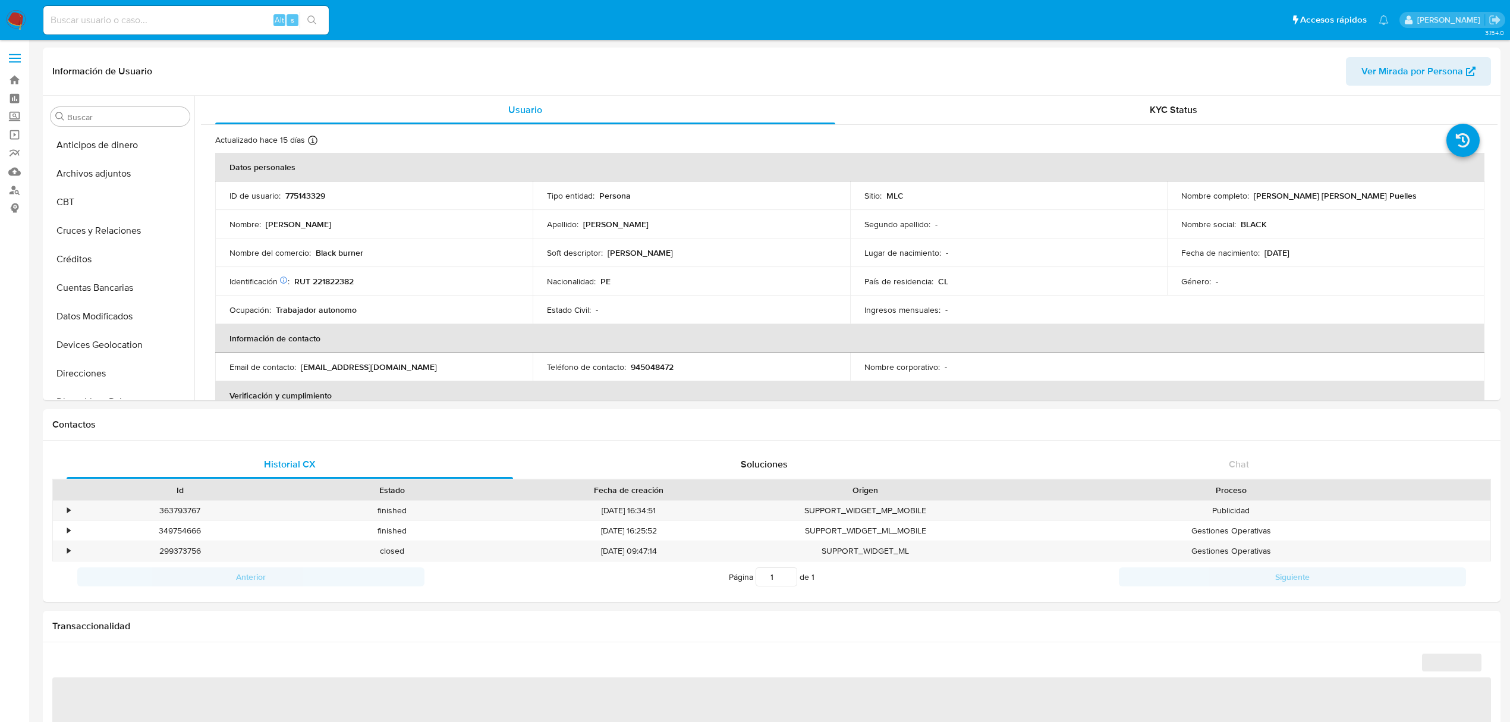
select select "10"
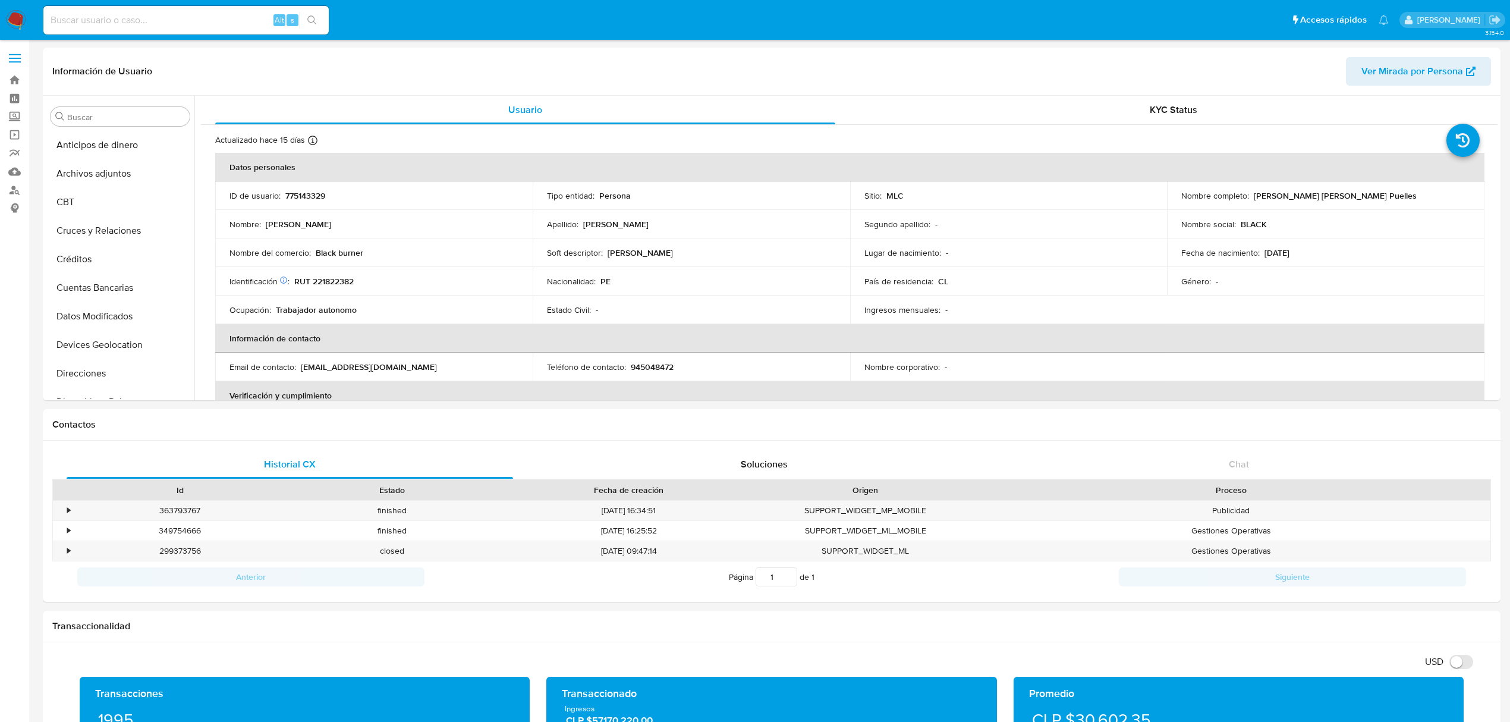
scroll to position [502, 0]
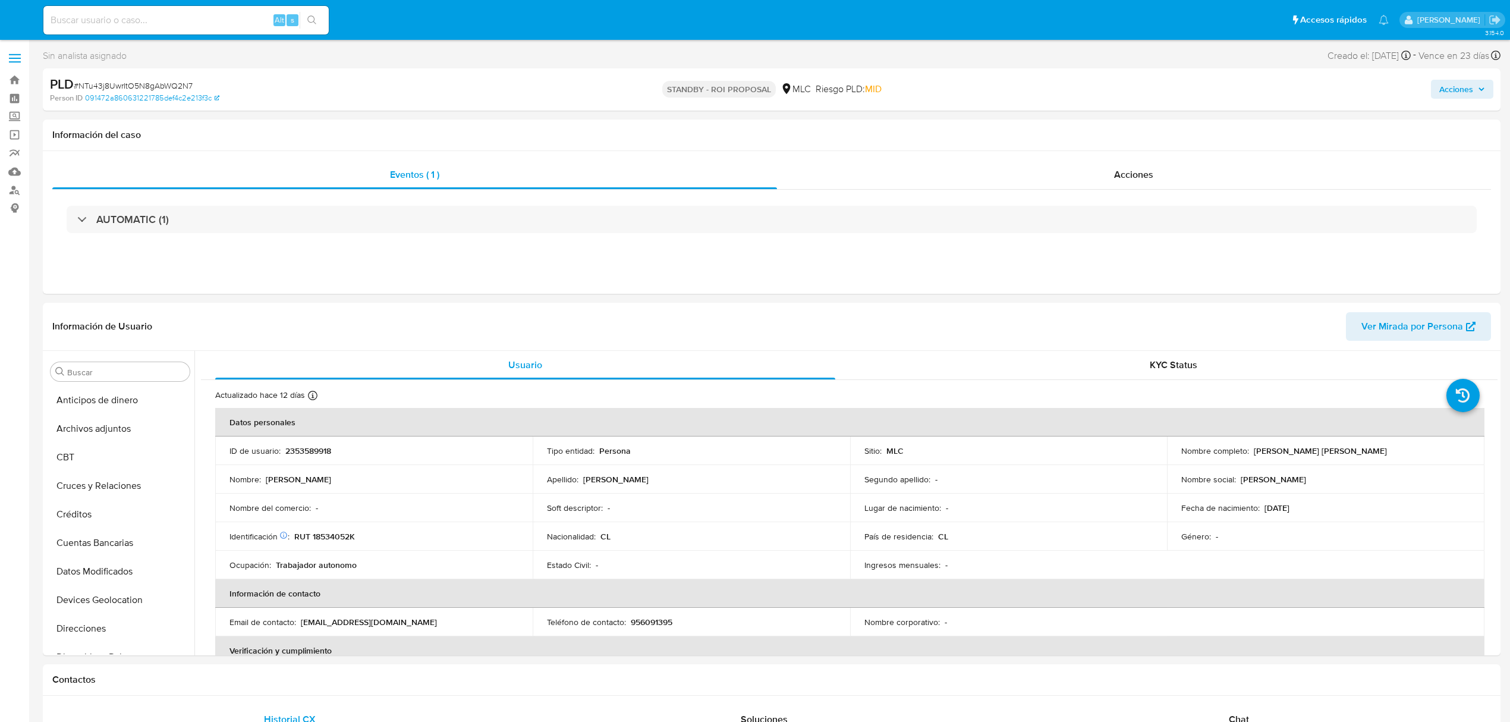
select select "10"
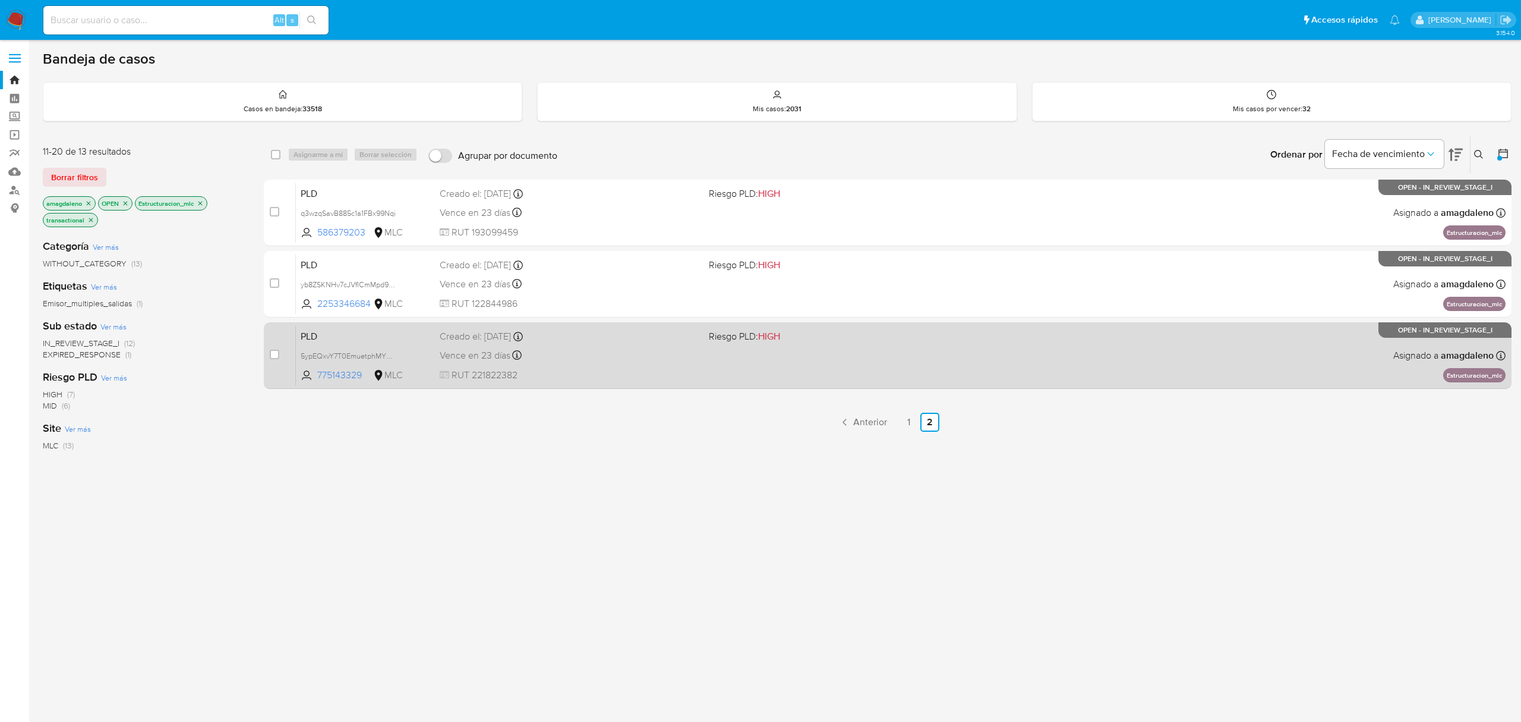
click at [588, 352] on div "Vence en 23 días Vence el [DATE] 06:08:47" at bounding box center [569, 355] width 259 height 16
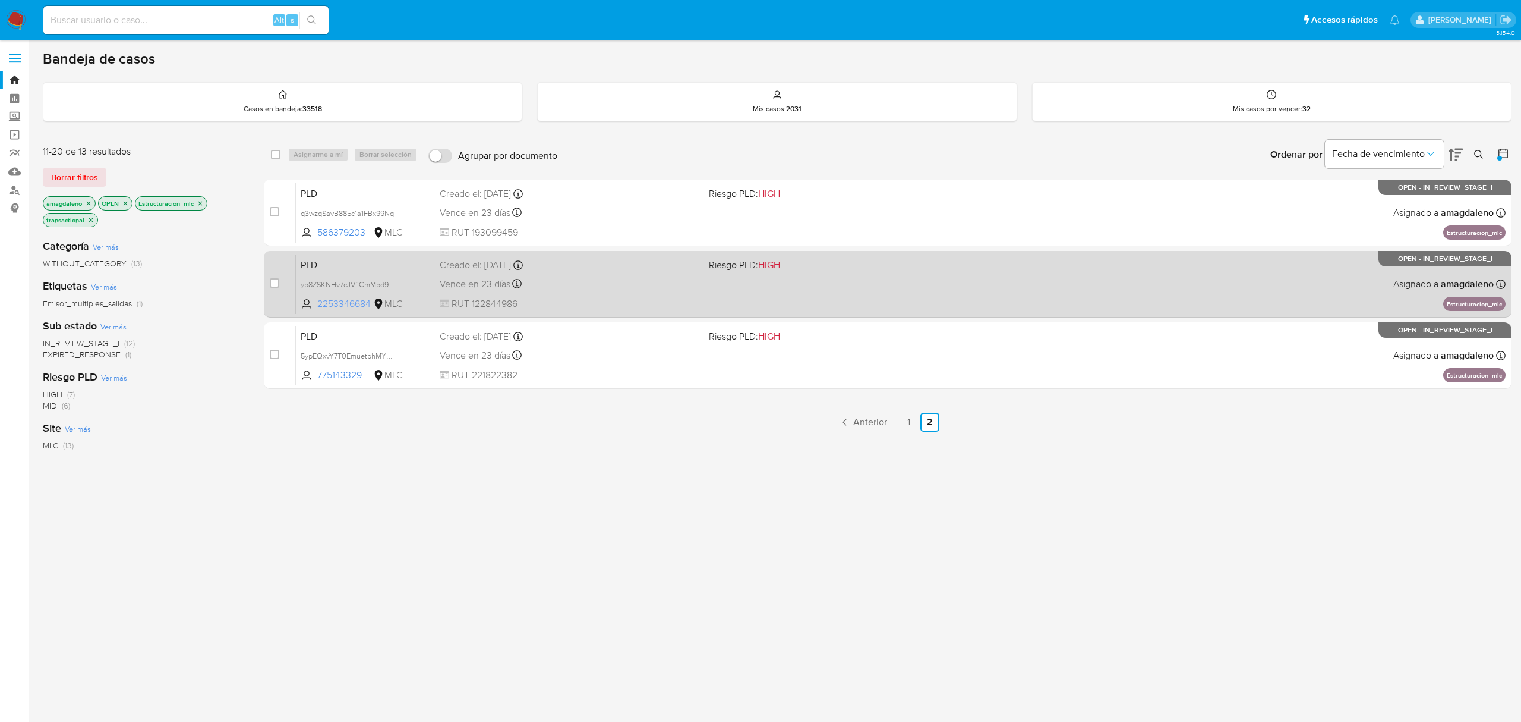
click at [345, 304] on span "2253346684" at bounding box center [343, 303] width 53 height 13
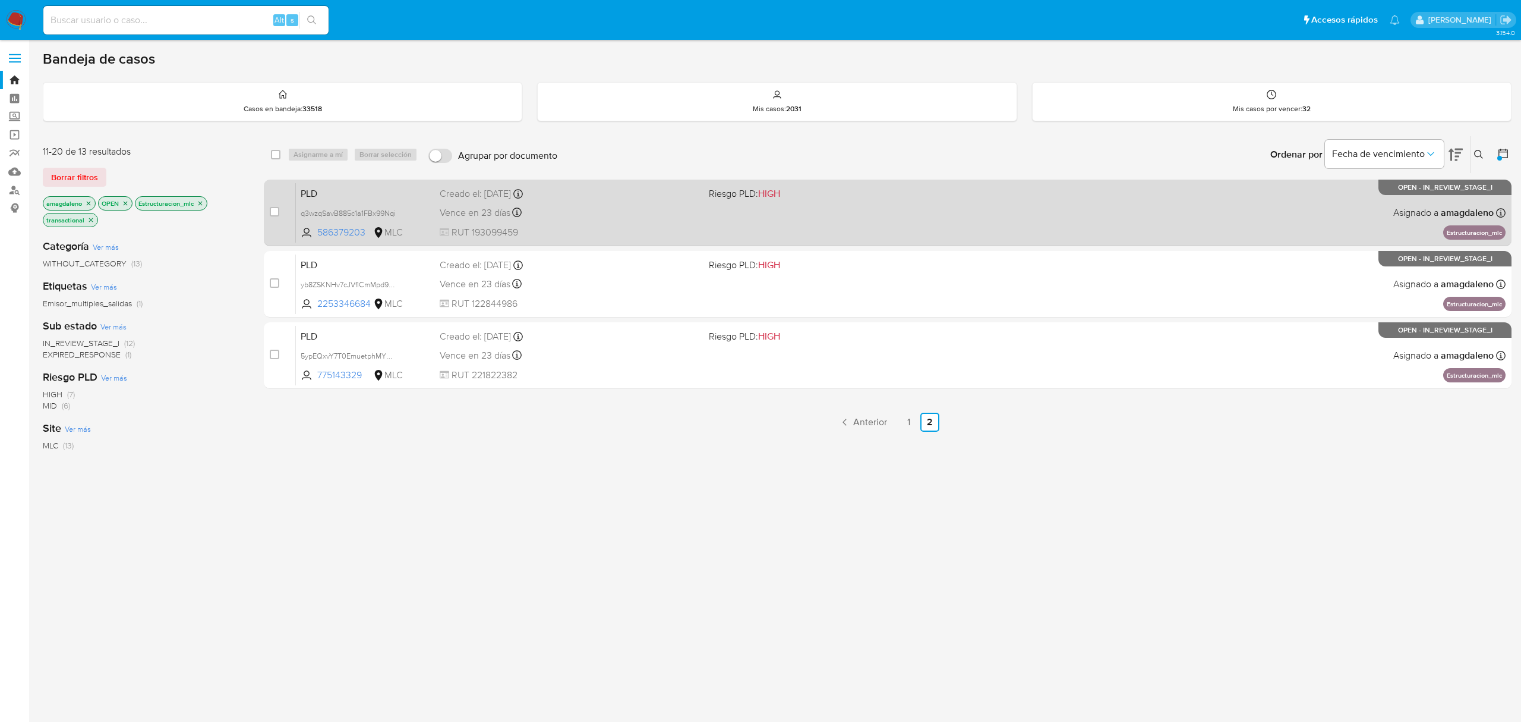
click at [352, 238] on div "PLD q3wzqSavB885c1a1FBx99Nqi 586379203 MLC Riesgo PLD: HIGH Creado el: [DATE] C…" at bounding box center [901, 212] width 1210 height 60
click at [637, 194] on div "Creado el: [DATE] Creado el: [DATE] 06:07:19" at bounding box center [569, 193] width 259 height 13
click at [341, 237] on span "586379203" at bounding box center [343, 232] width 53 height 13
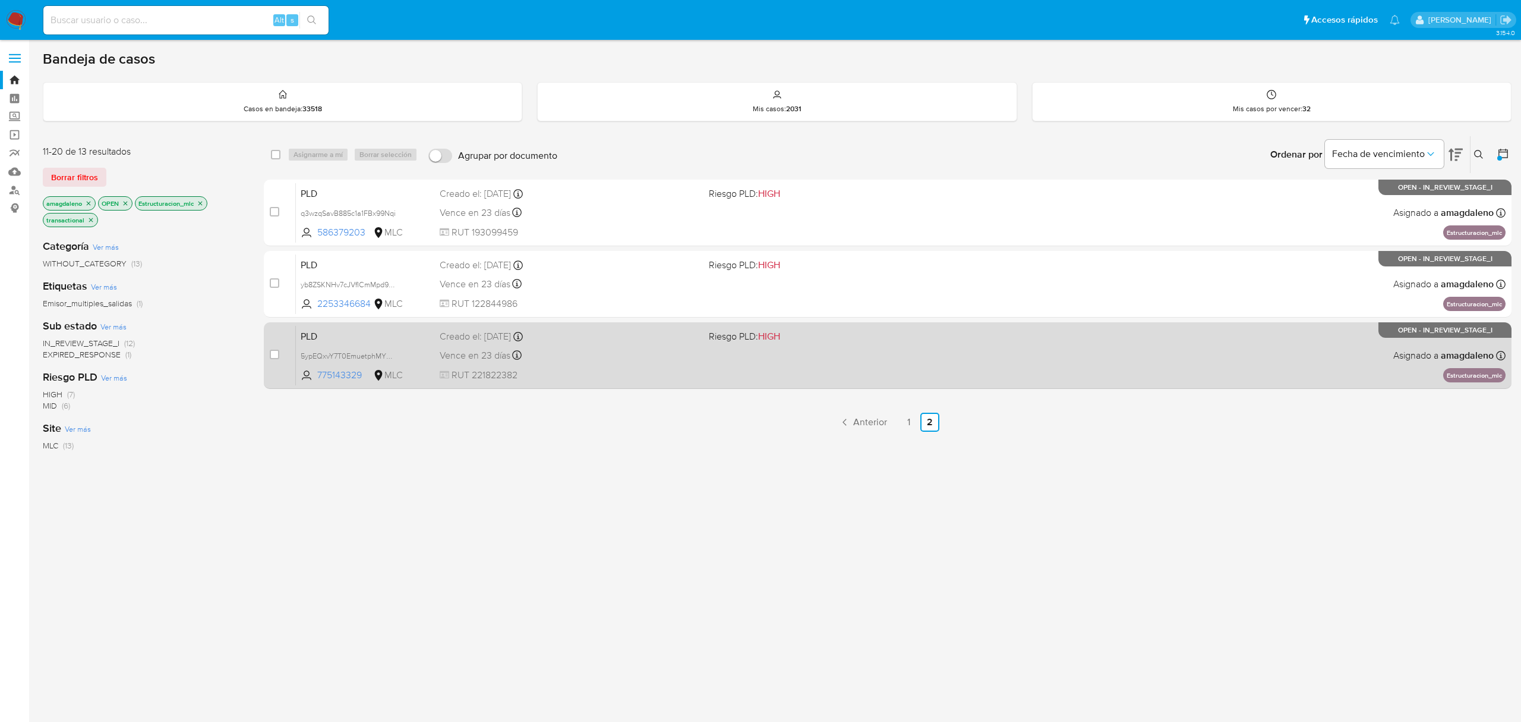
click at [661, 359] on div "Vence en 23 días Vence el 10/09/2025 06:08:47" at bounding box center [569, 355] width 259 height 16
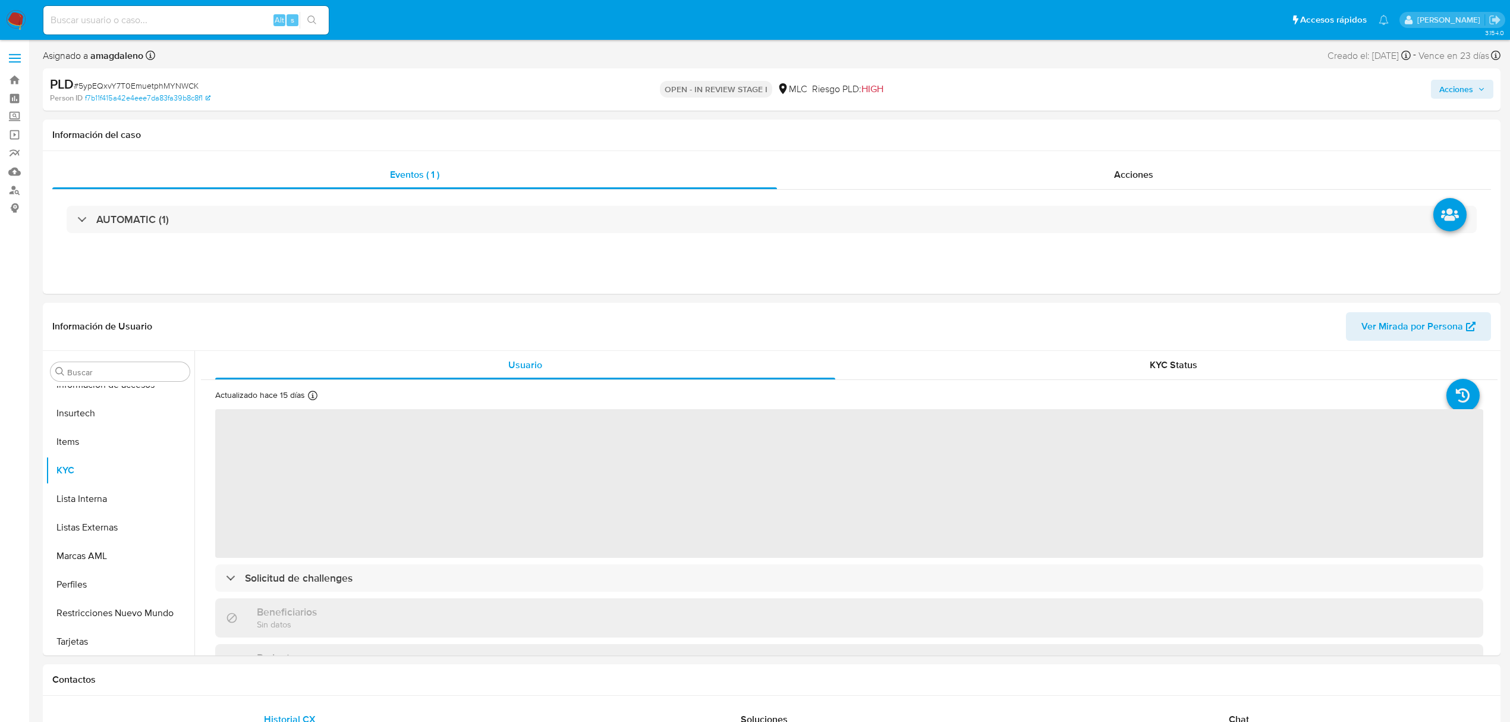
scroll to position [502, 0]
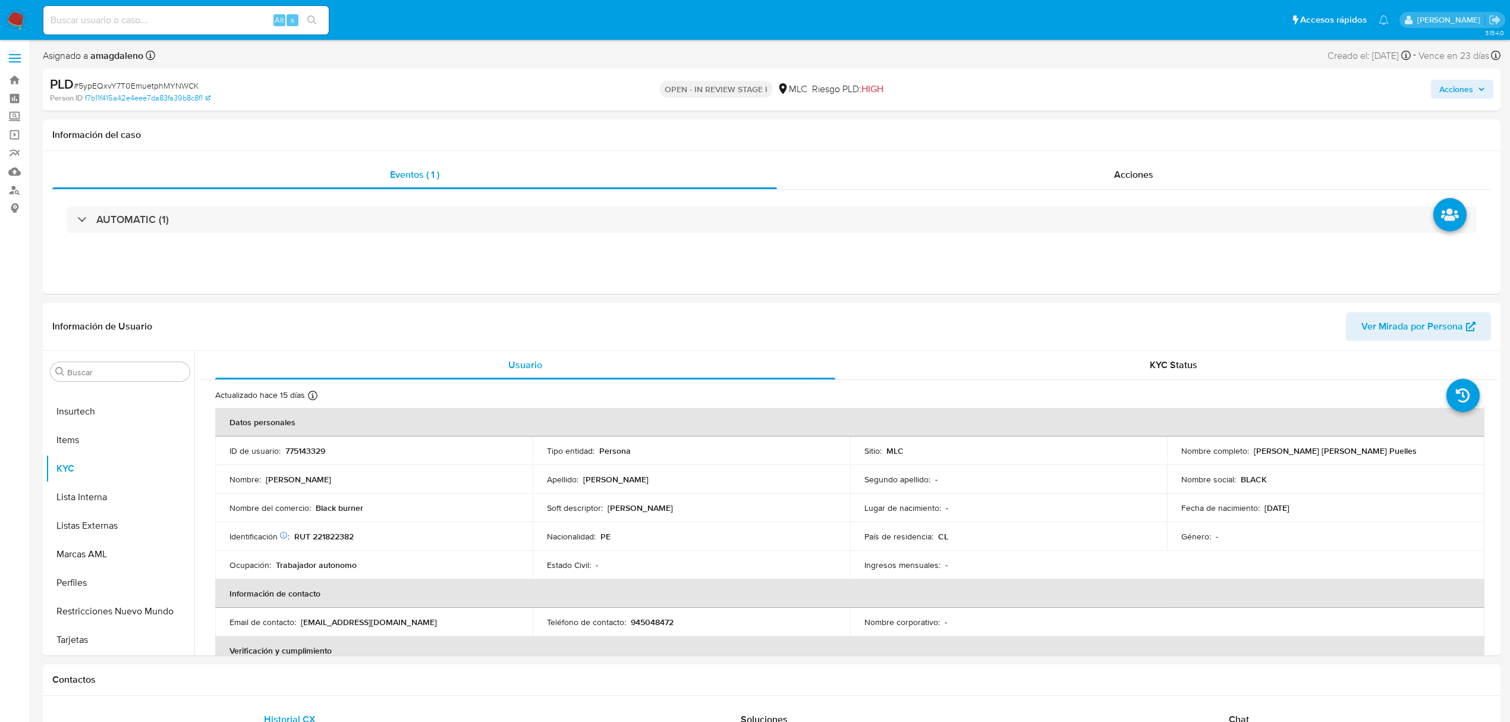
select select "10"
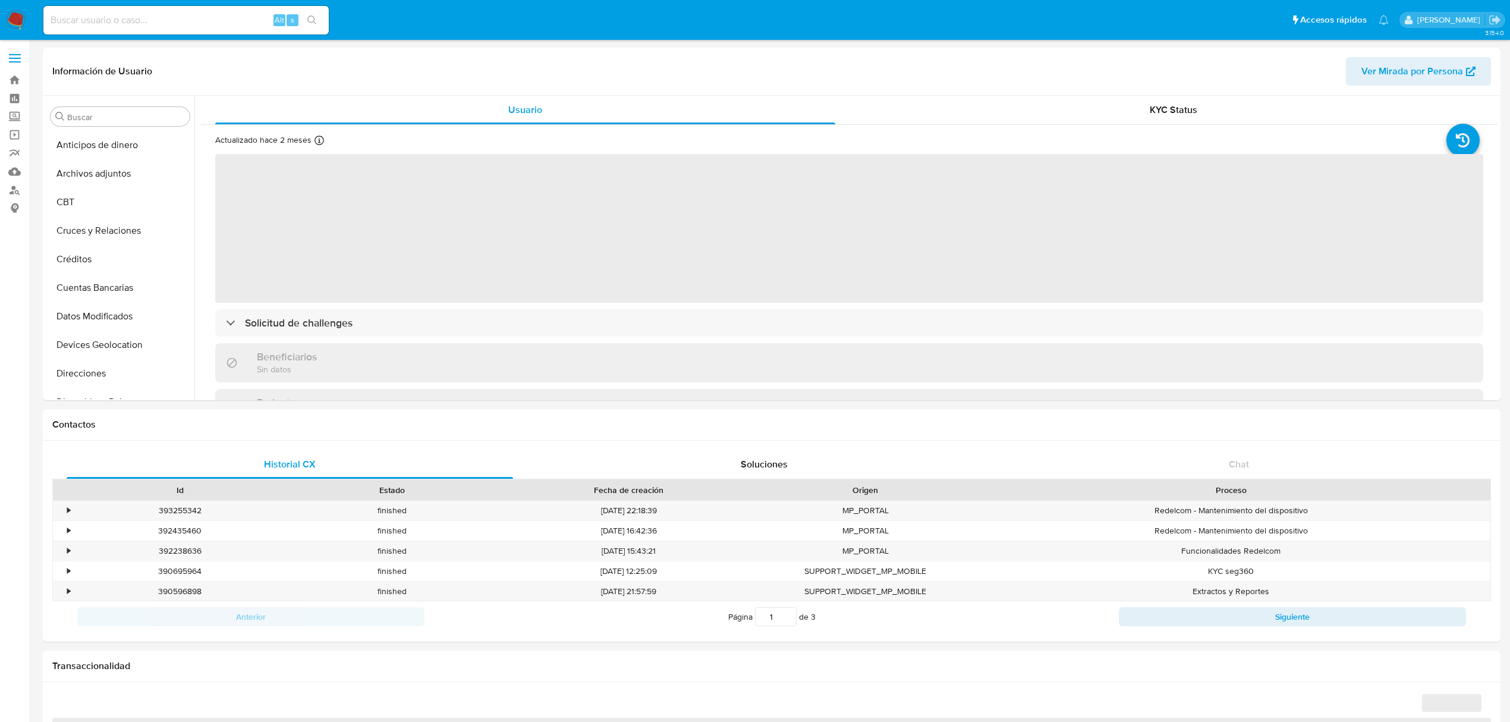
select select "10"
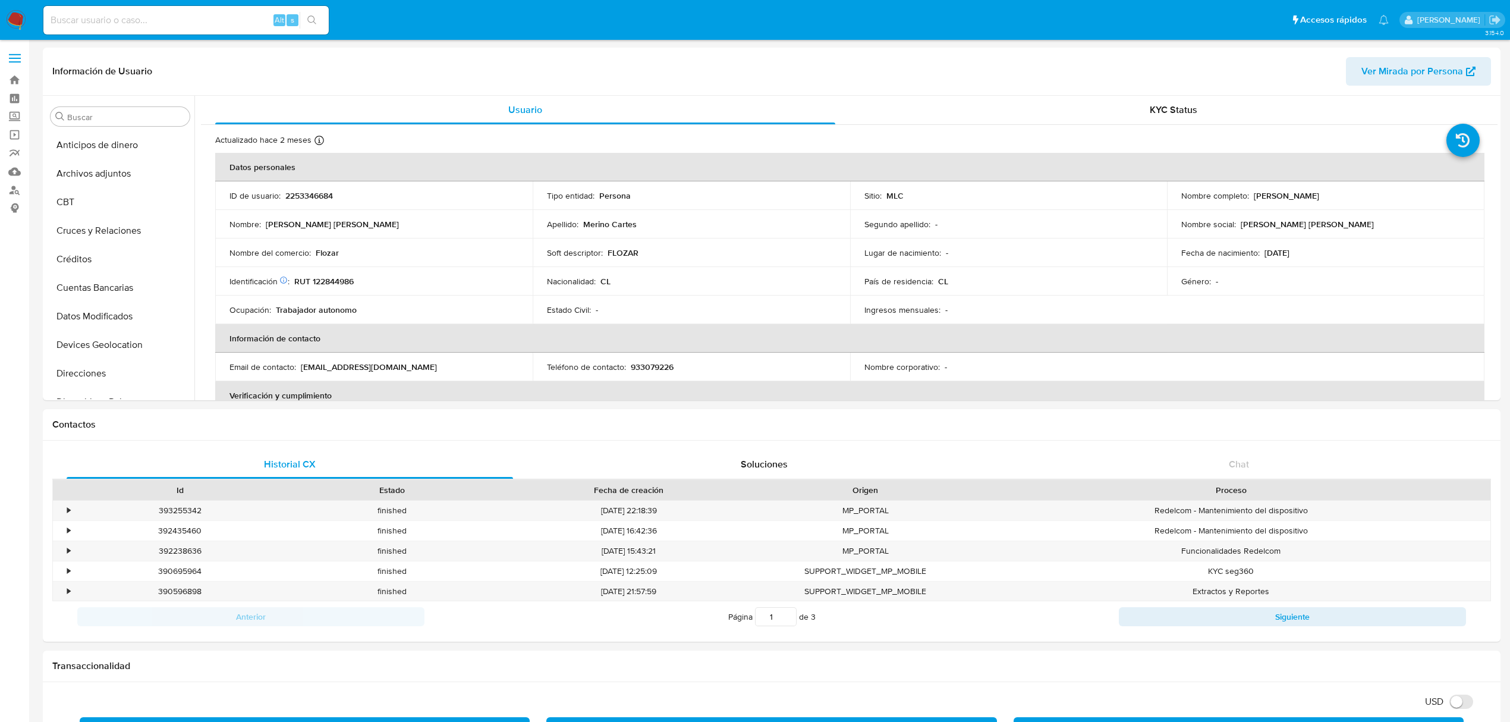
scroll to position [502, 0]
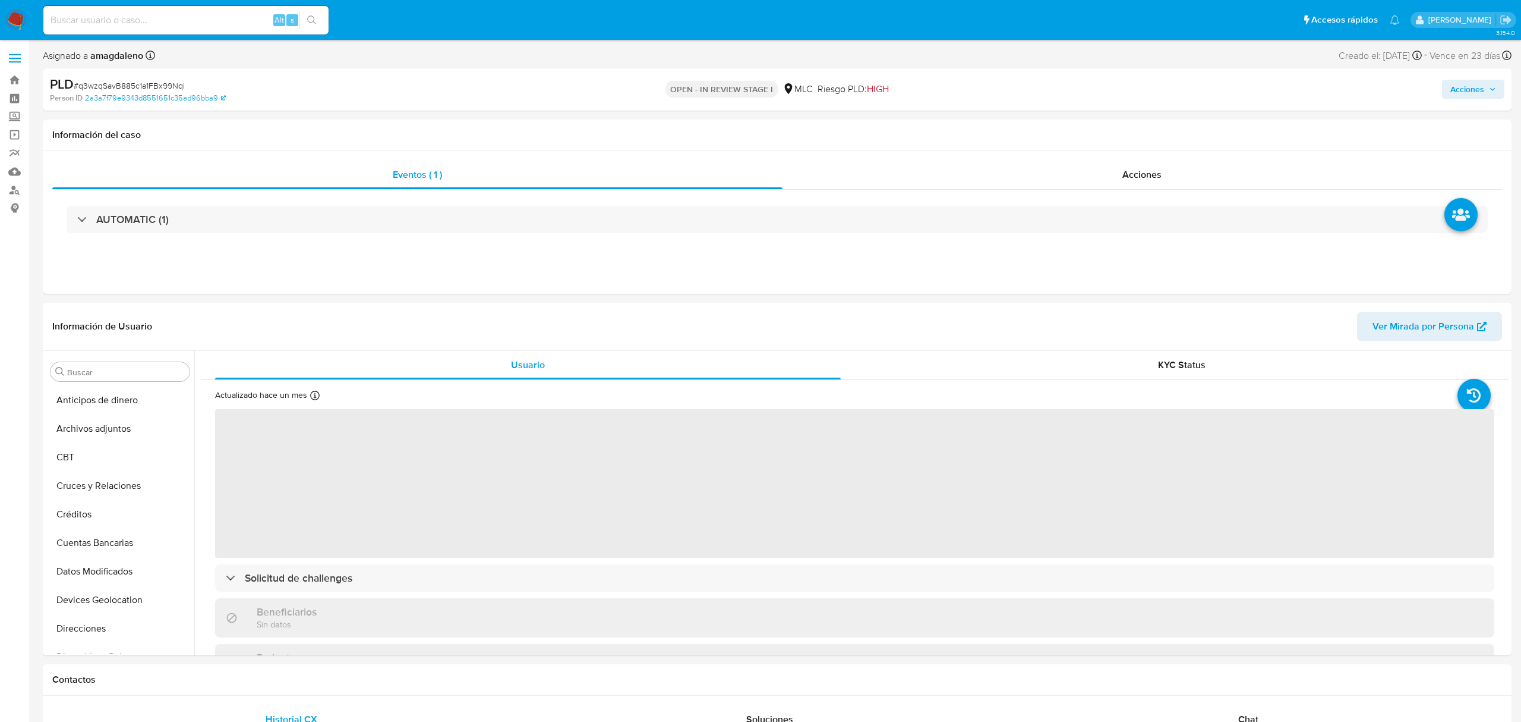
select select "10"
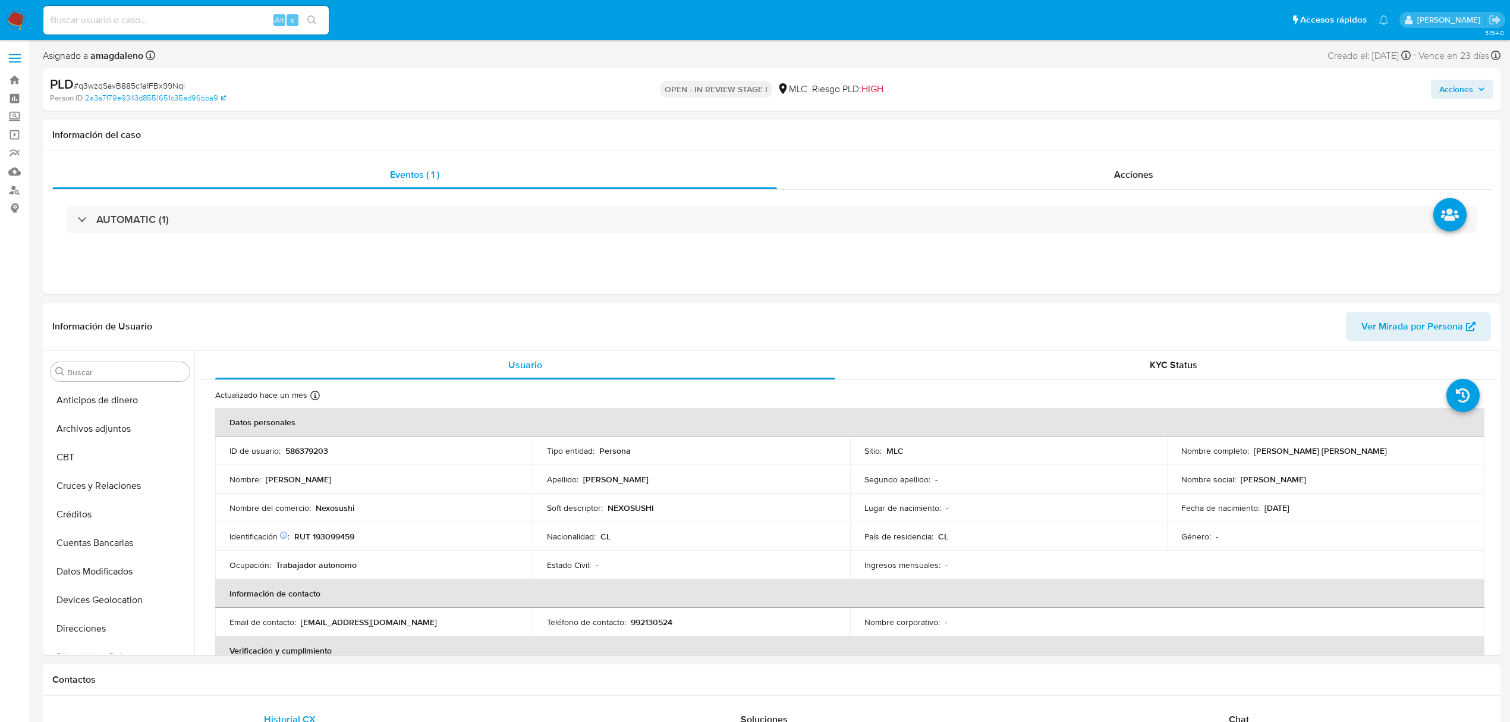
scroll to position [462, 0]
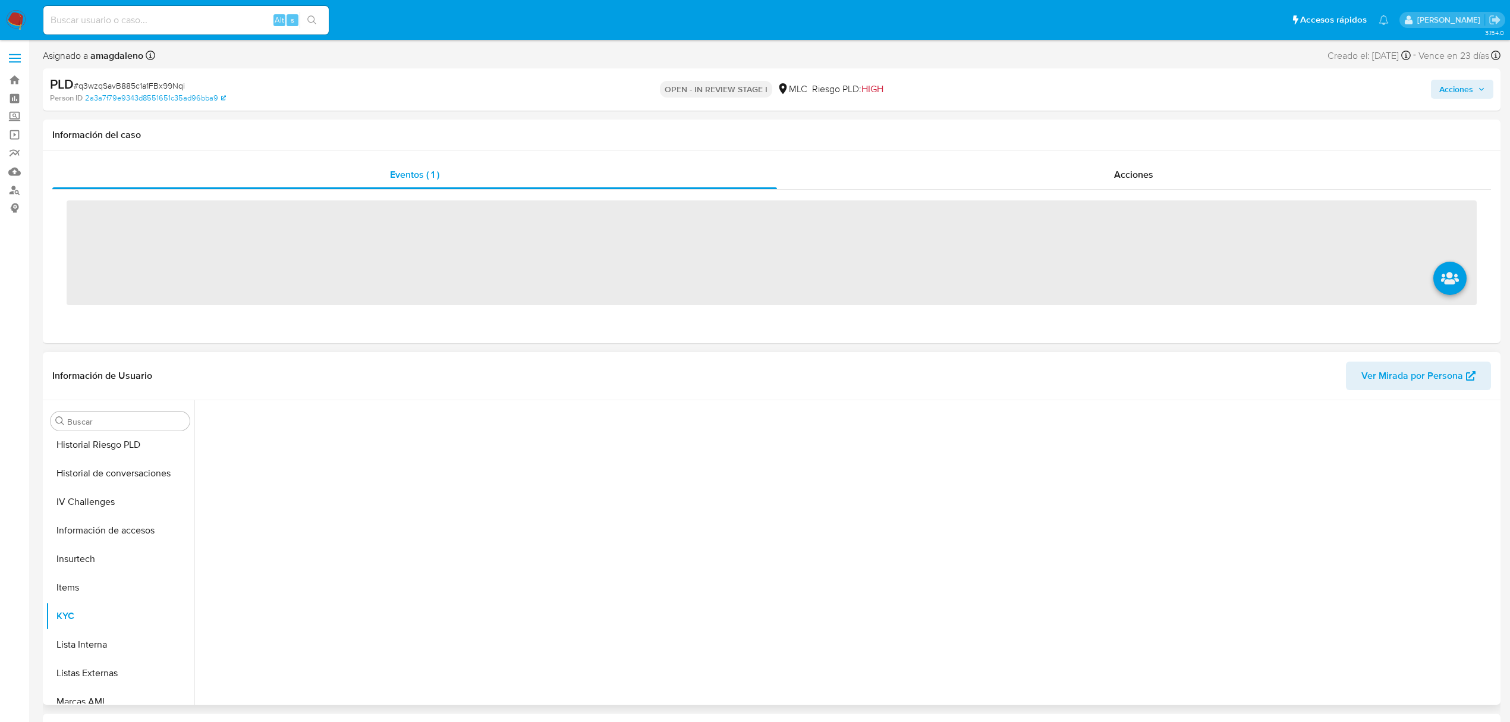
scroll to position [502, 0]
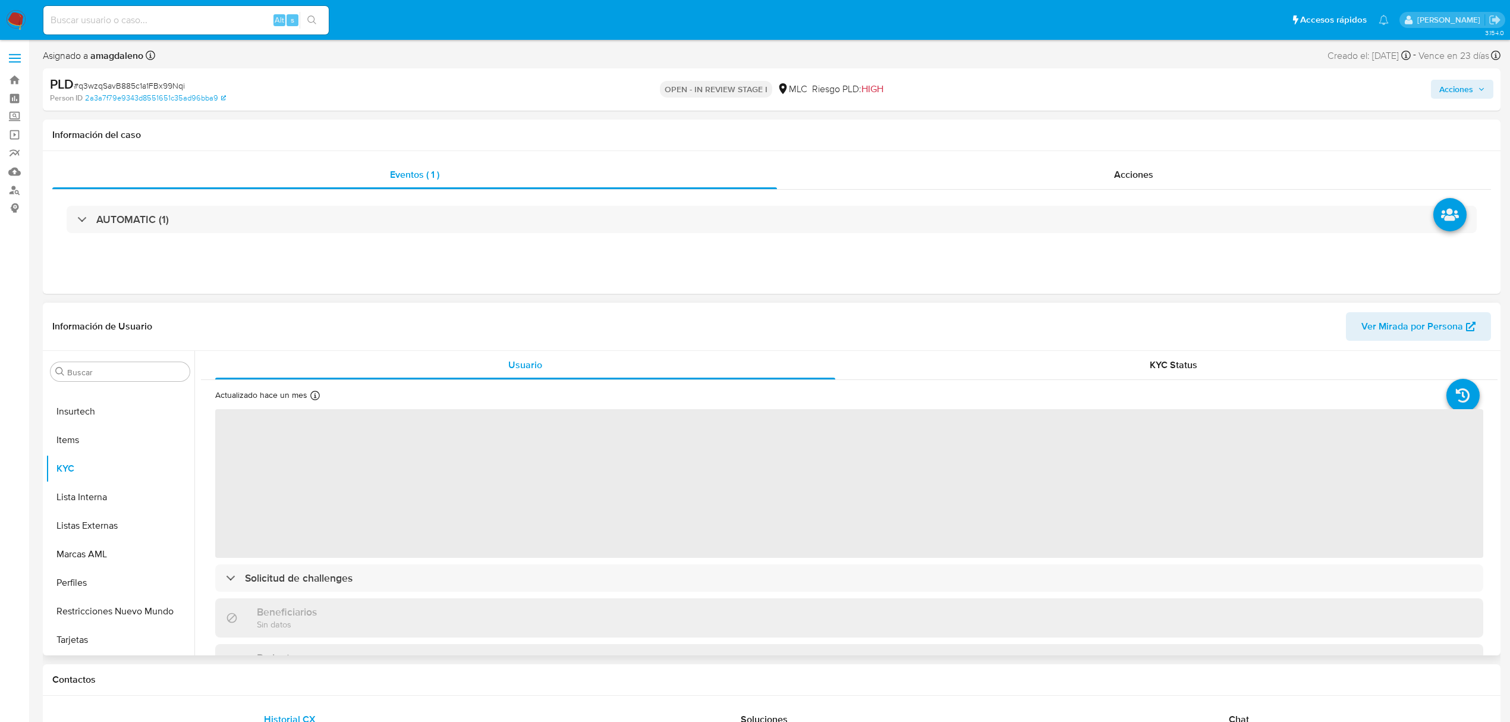
select select "10"
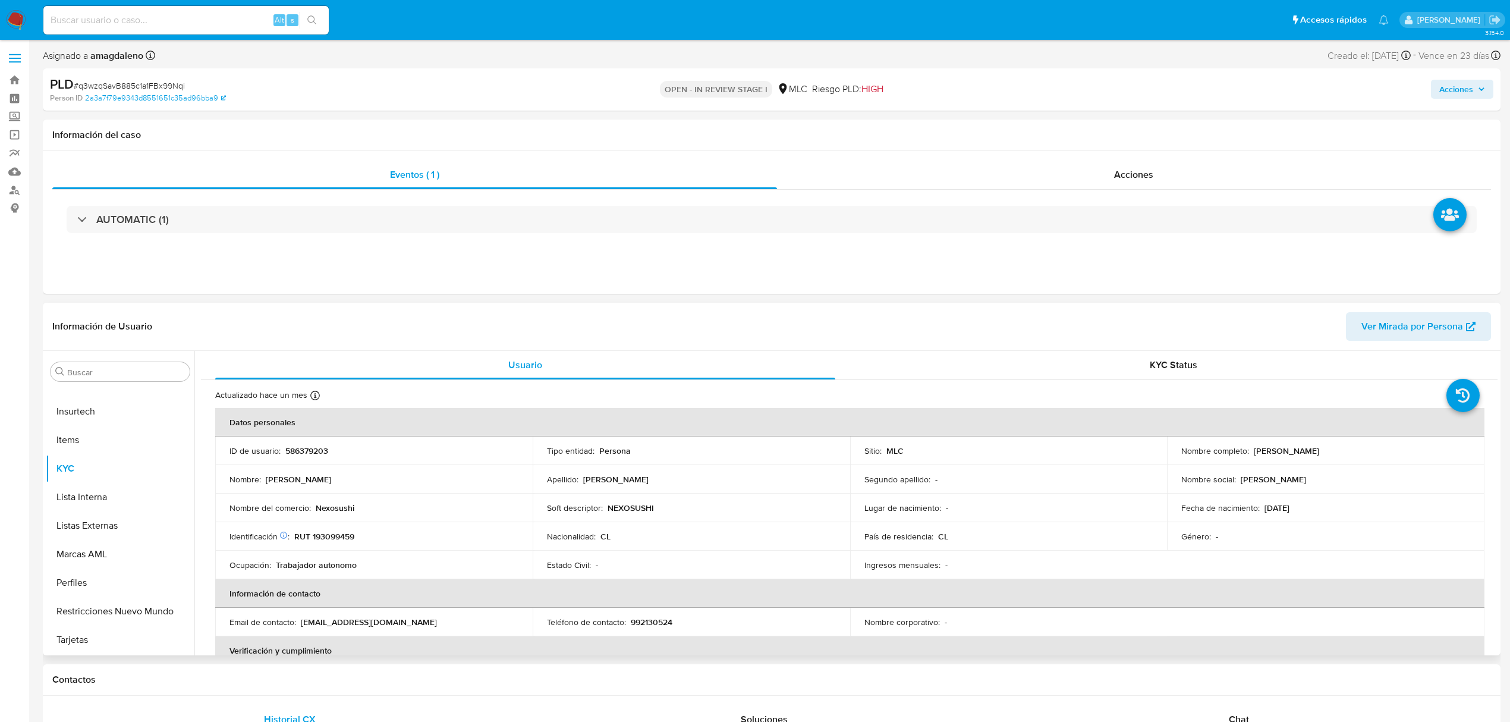
click at [313, 451] on p "586379203" at bounding box center [306, 450] width 43 height 11
copy p "586379203"
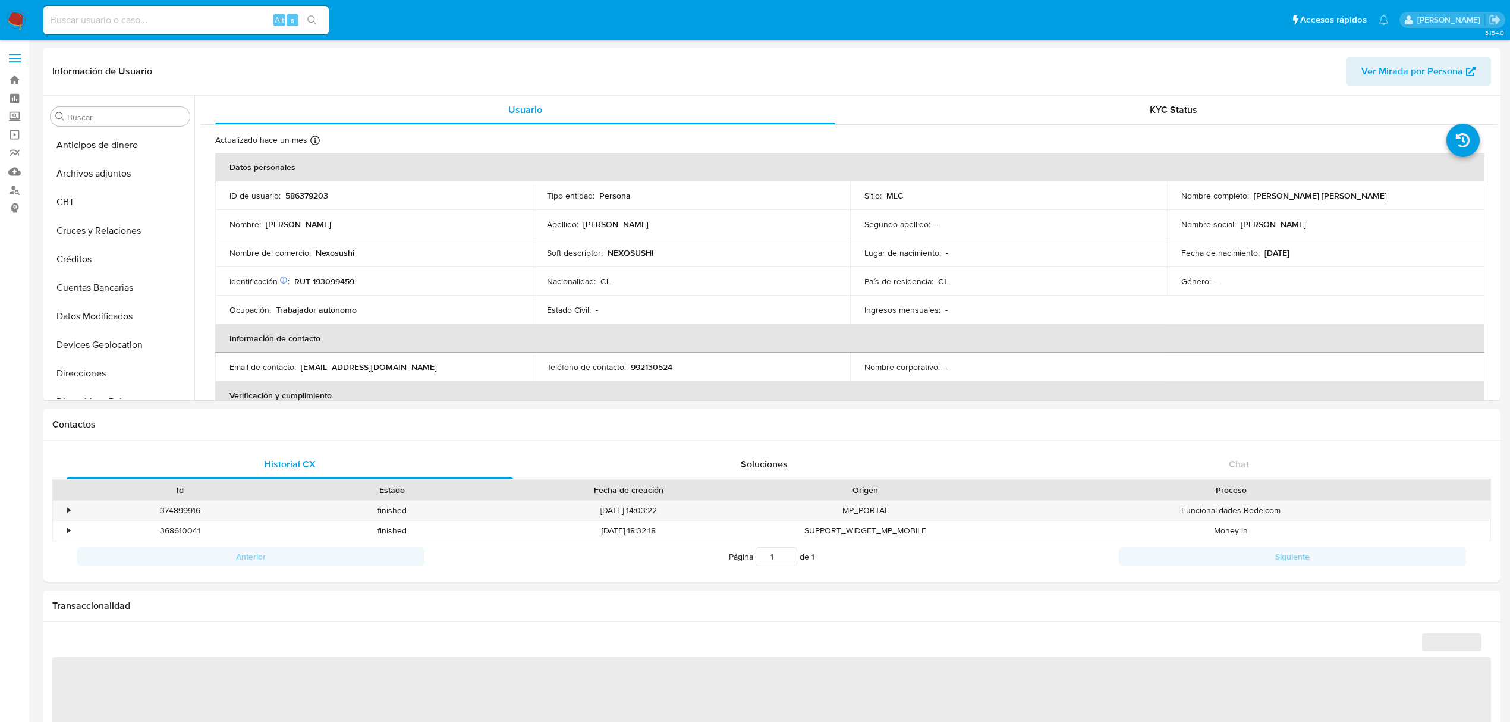
select select "10"
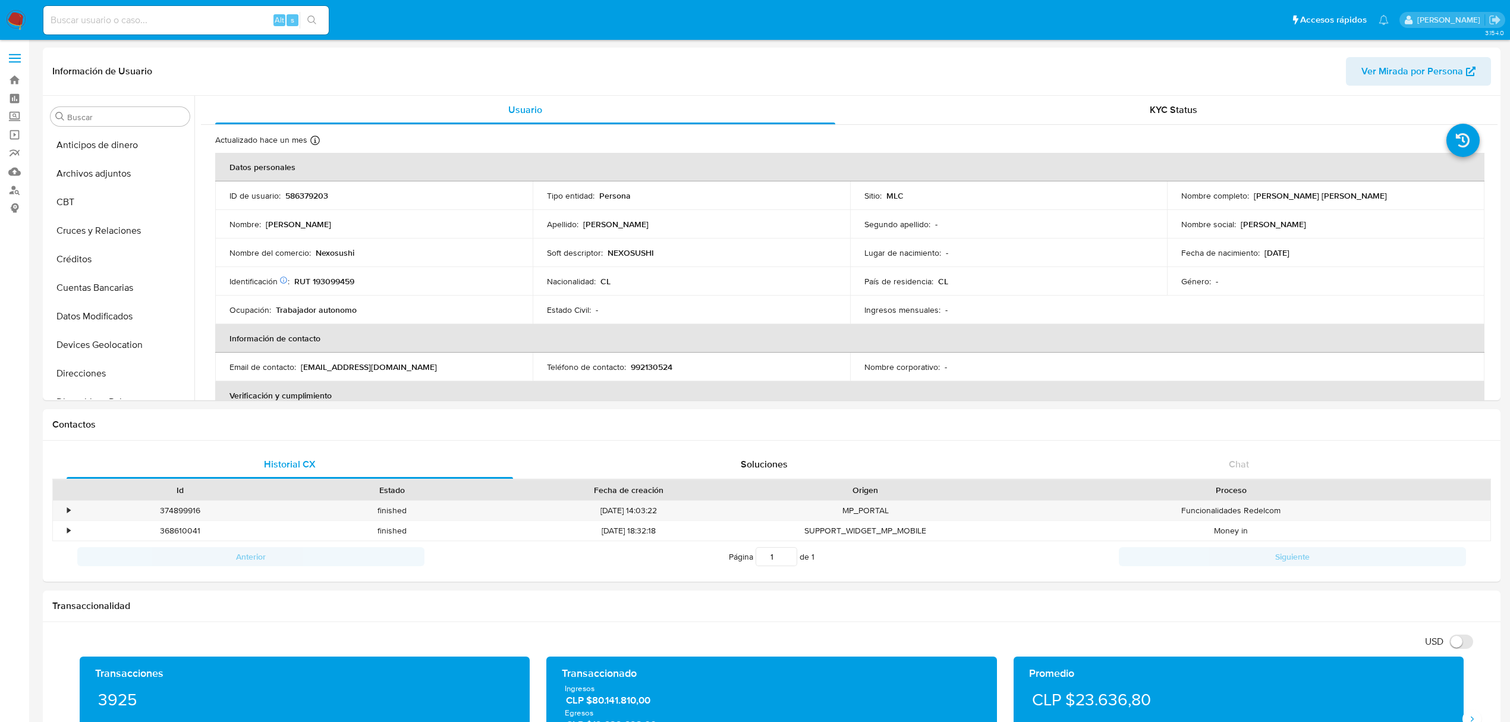
scroll to position [502, 0]
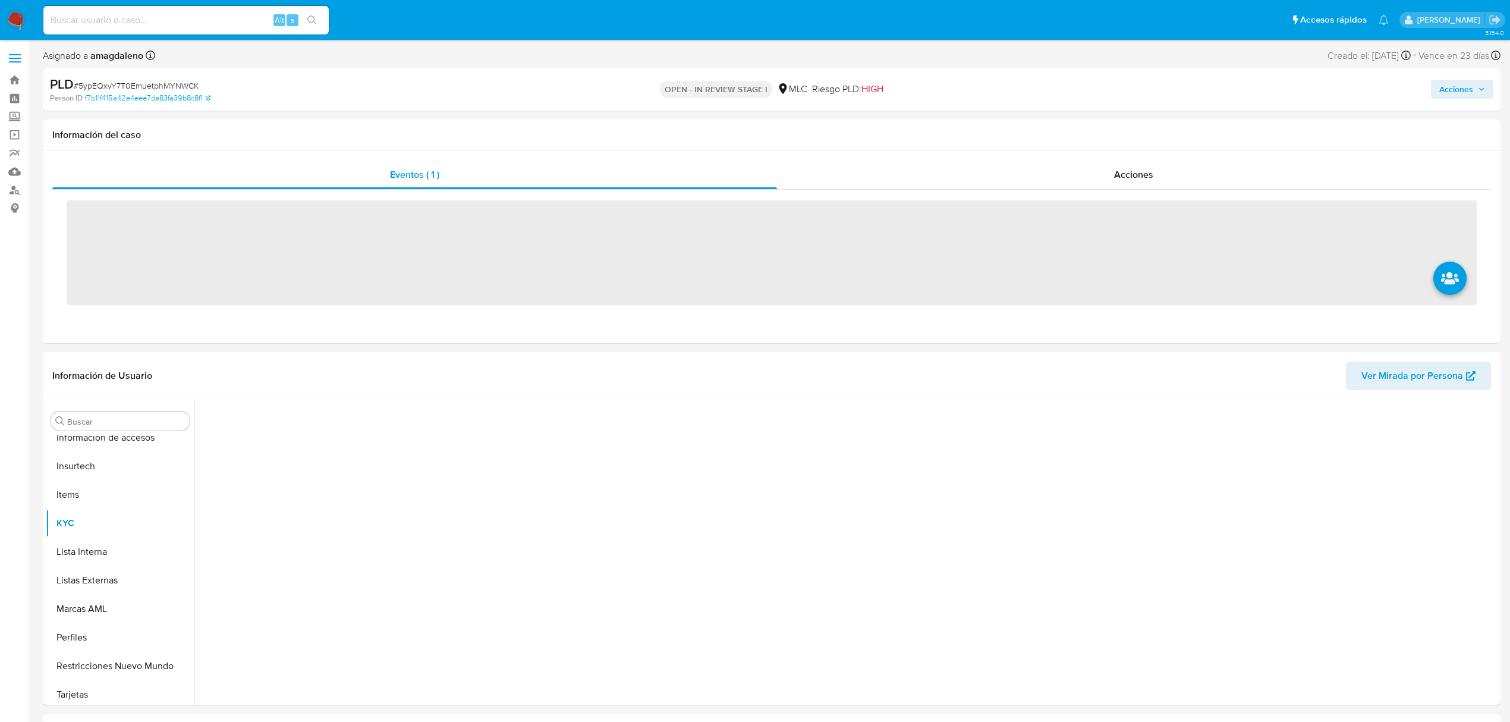
scroll to position [502, 0]
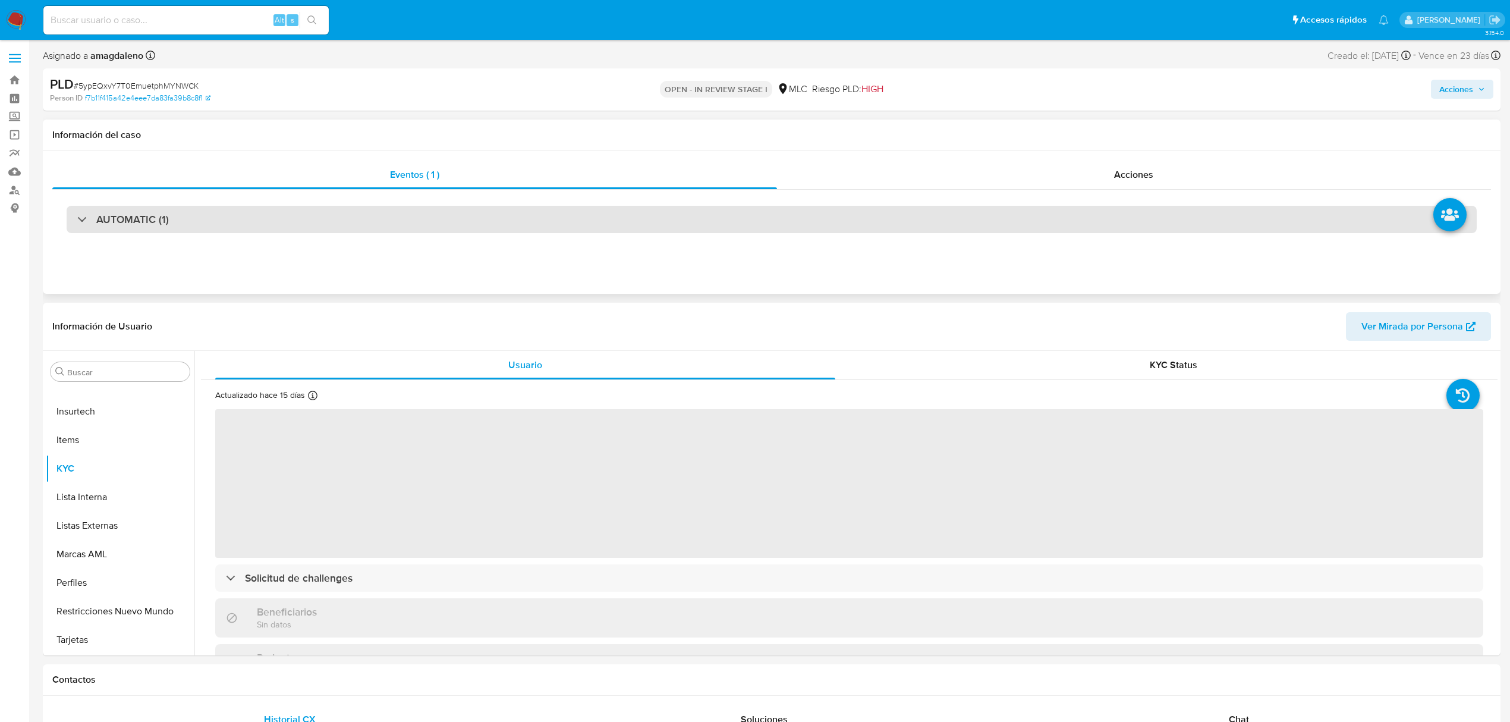
click at [981, 221] on div "AUTOMATIC (1)" at bounding box center [772, 219] width 1410 height 27
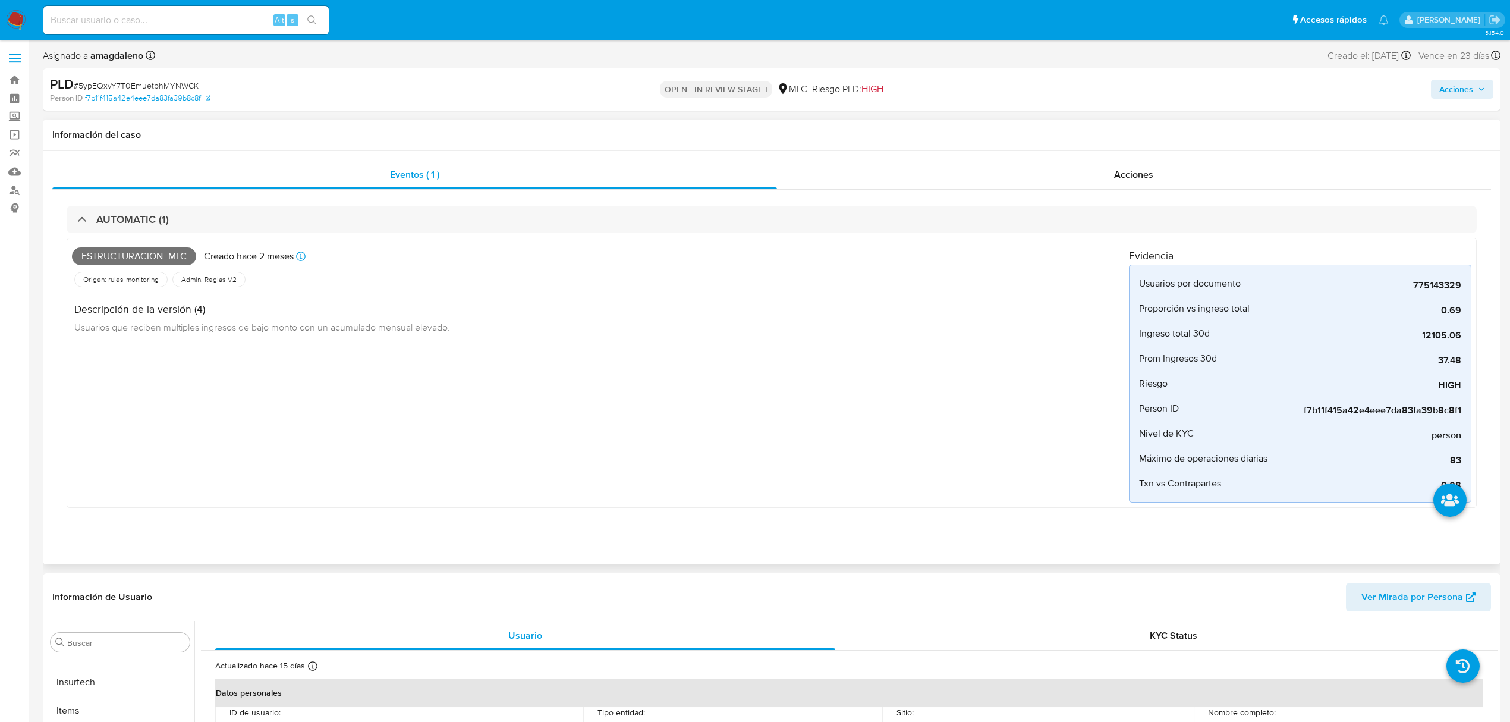
select select "10"
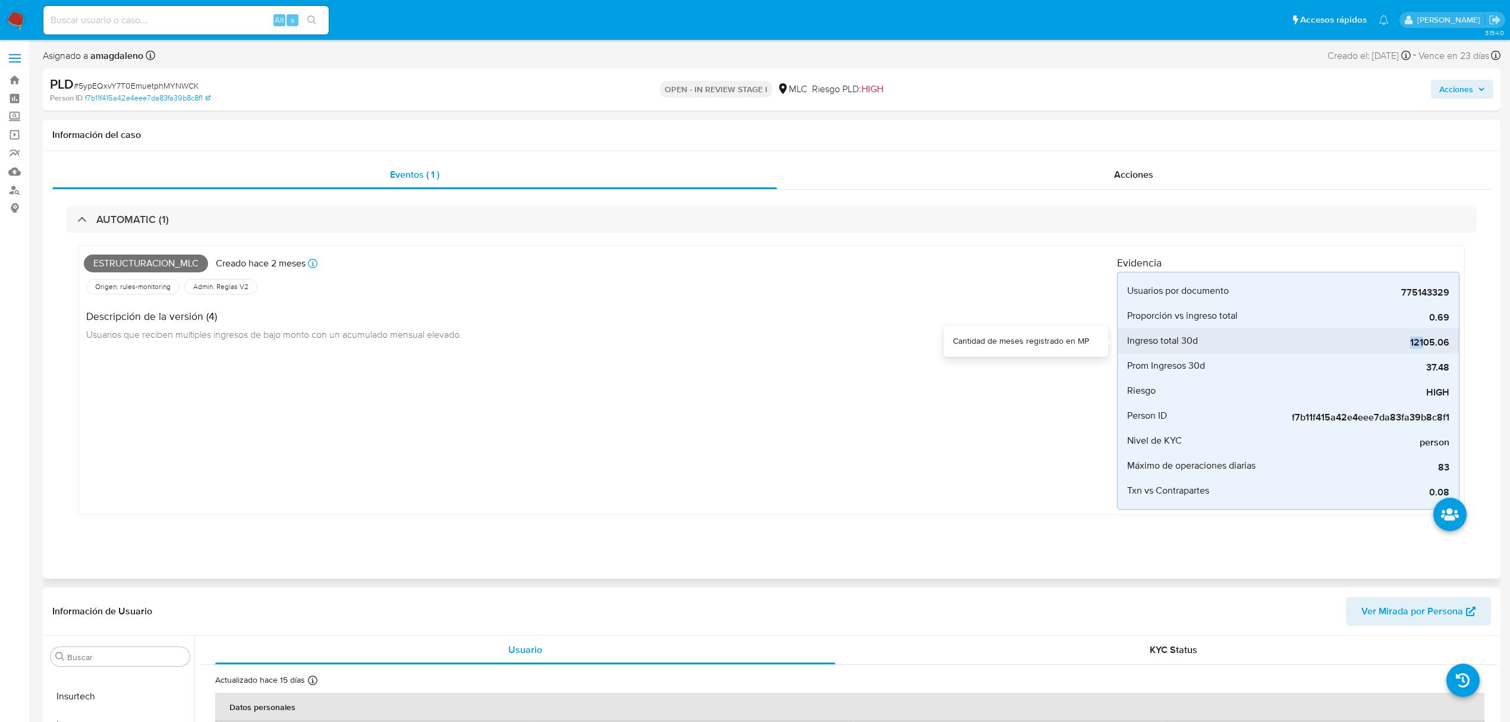
drag, startPoint x: 1411, startPoint y: 342, endPoint x: 1425, endPoint y: 345, distance: 14.5
click at [1425, 345] on span "12105.06" at bounding box center [1360, 342] width 178 height 12
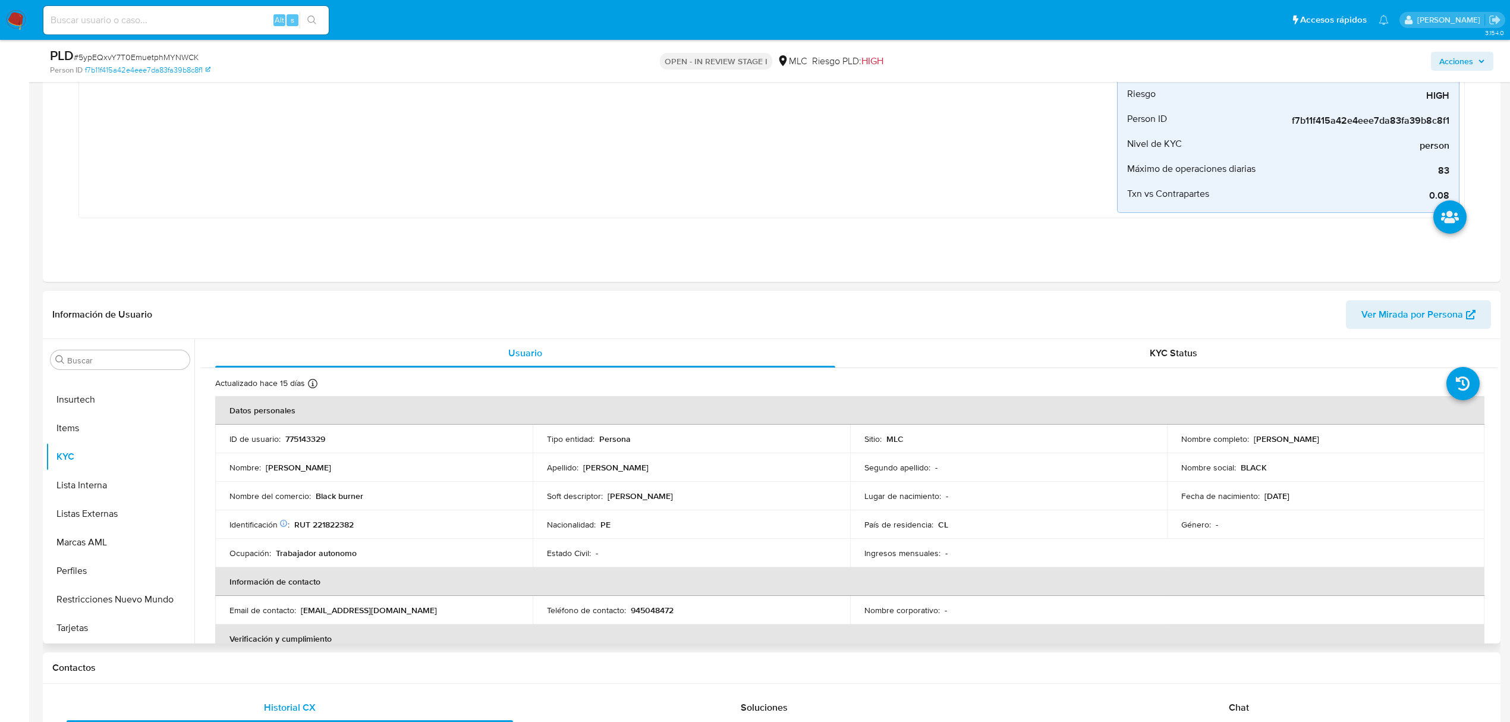
scroll to position [317, 0]
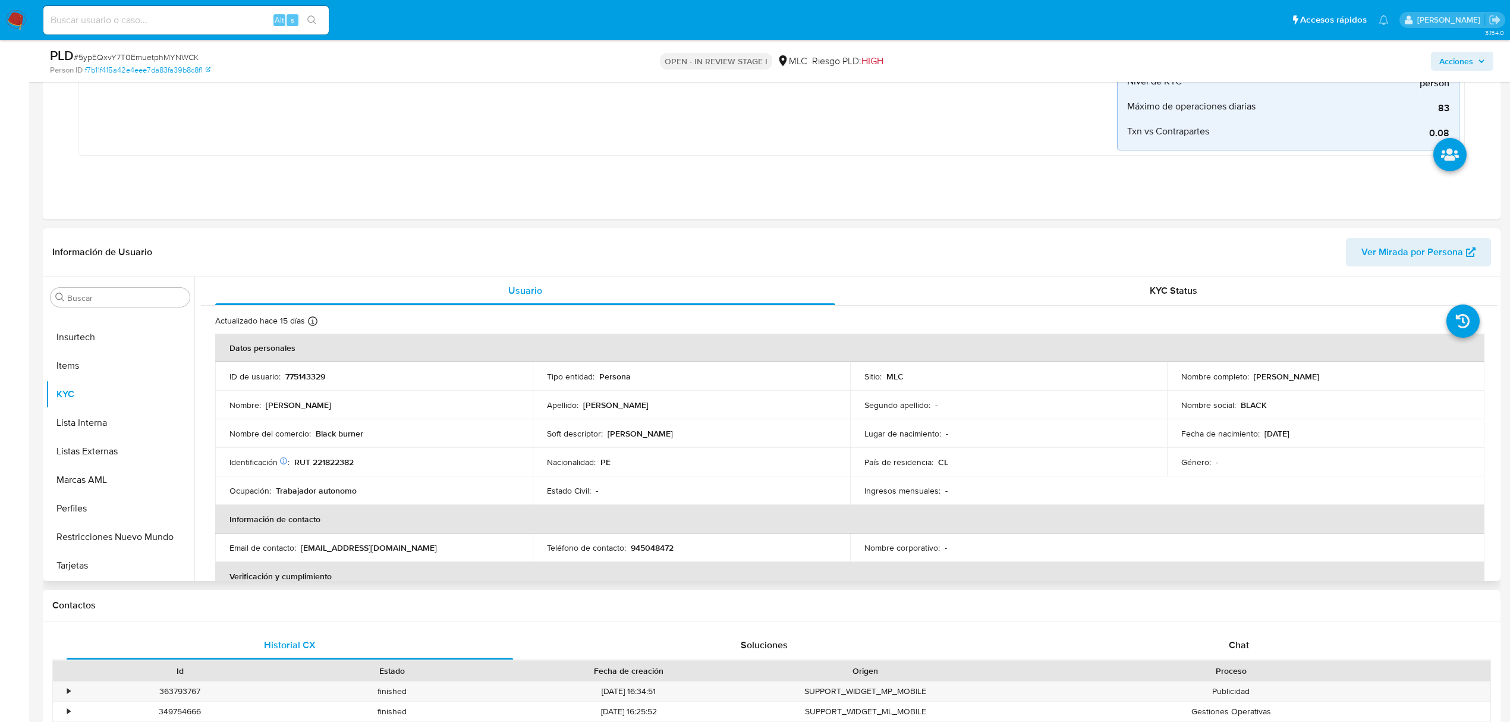
click at [341, 459] on p "RUT 221822382" at bounding box center [323, 461] width 59 height 11
copy p "221822382"
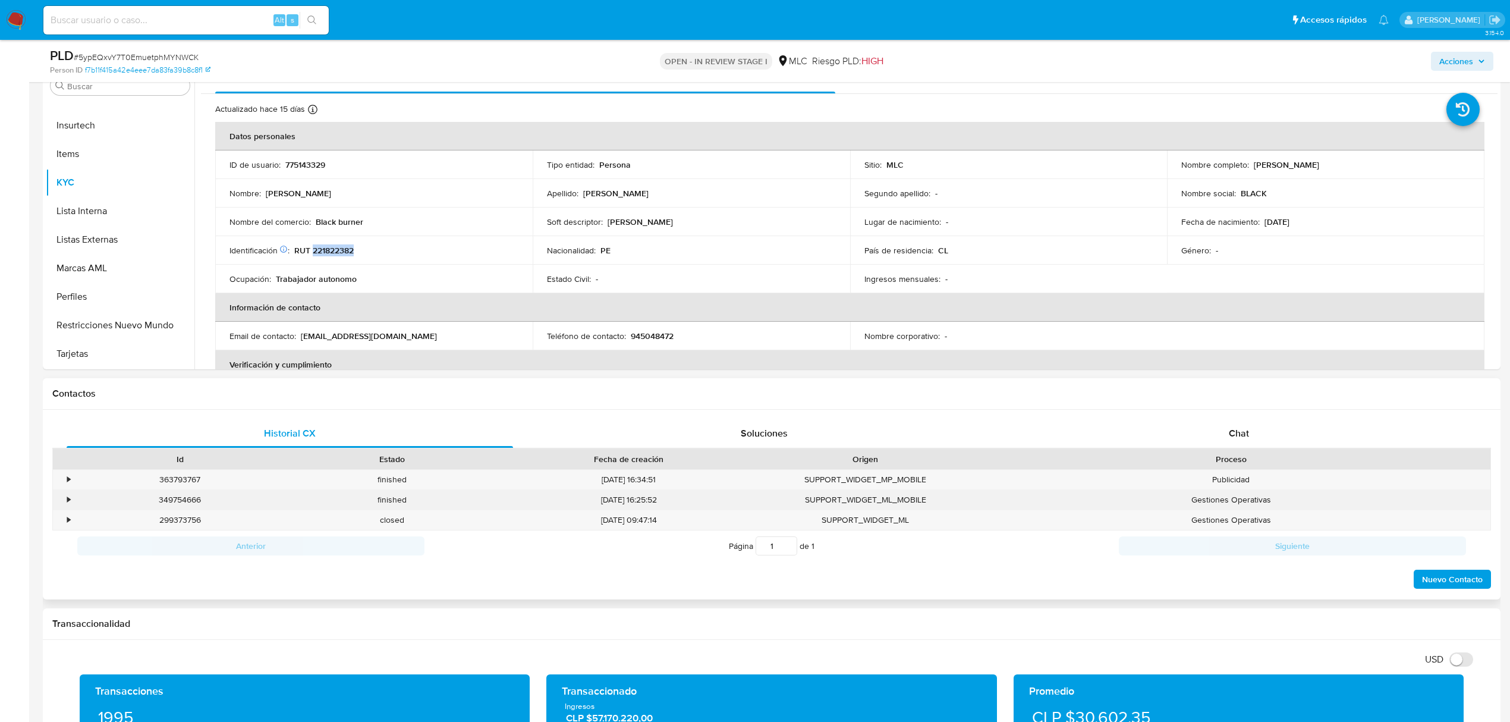
scroll to position [555, 0]
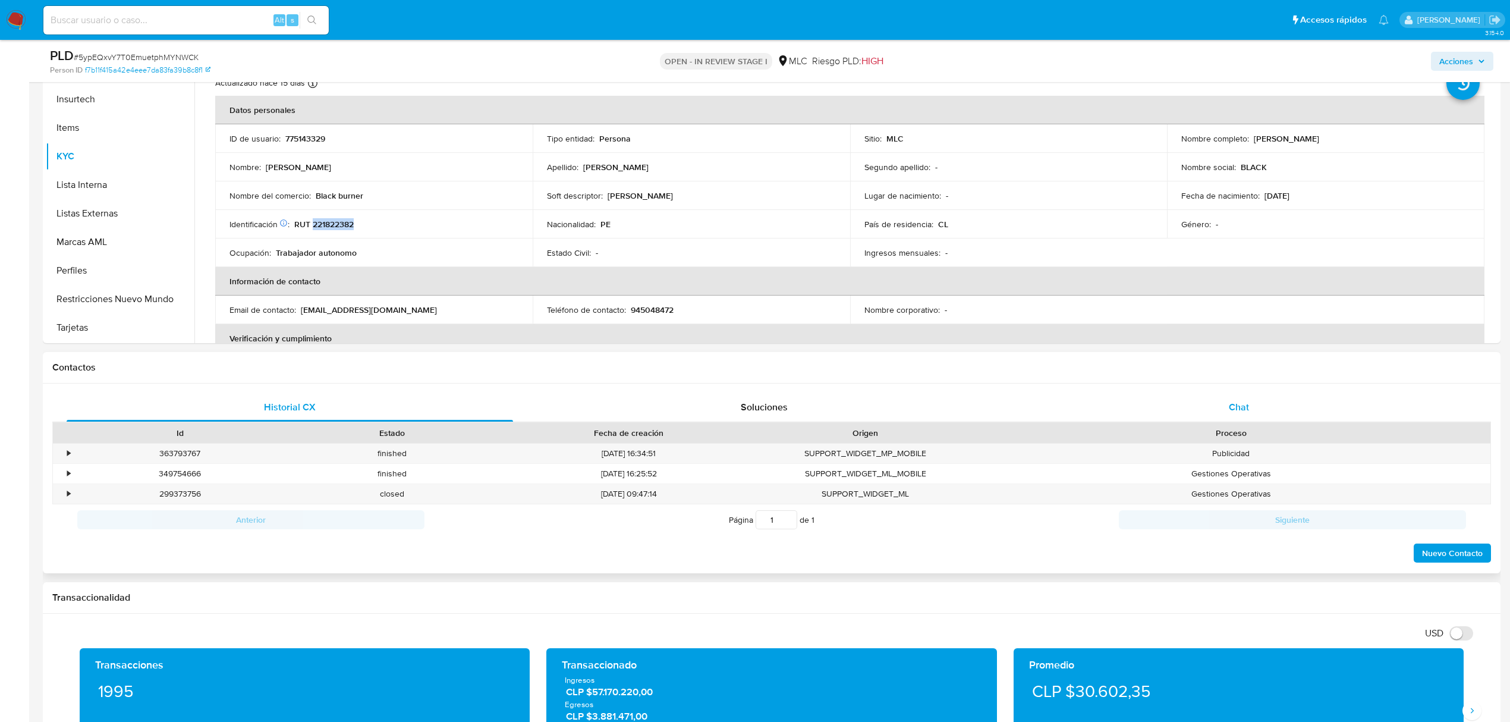
click at [1226, 402] on div "Chat" at bounding box center [1239, 407] width 446 height 29
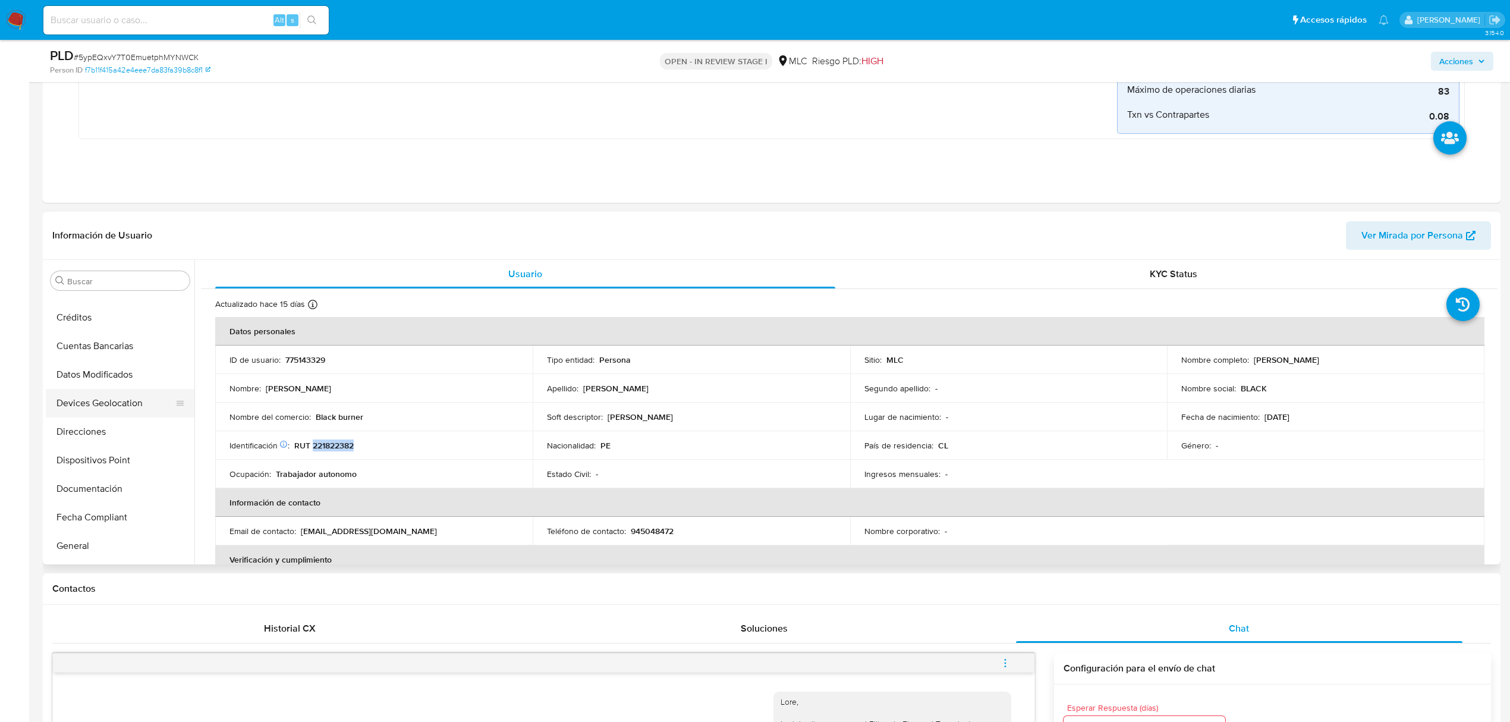
scroll to position [0, 0]
click at [119, 393] on button "Cruces y Relaciones" at bounding box center [115, 394] width 139 height 29
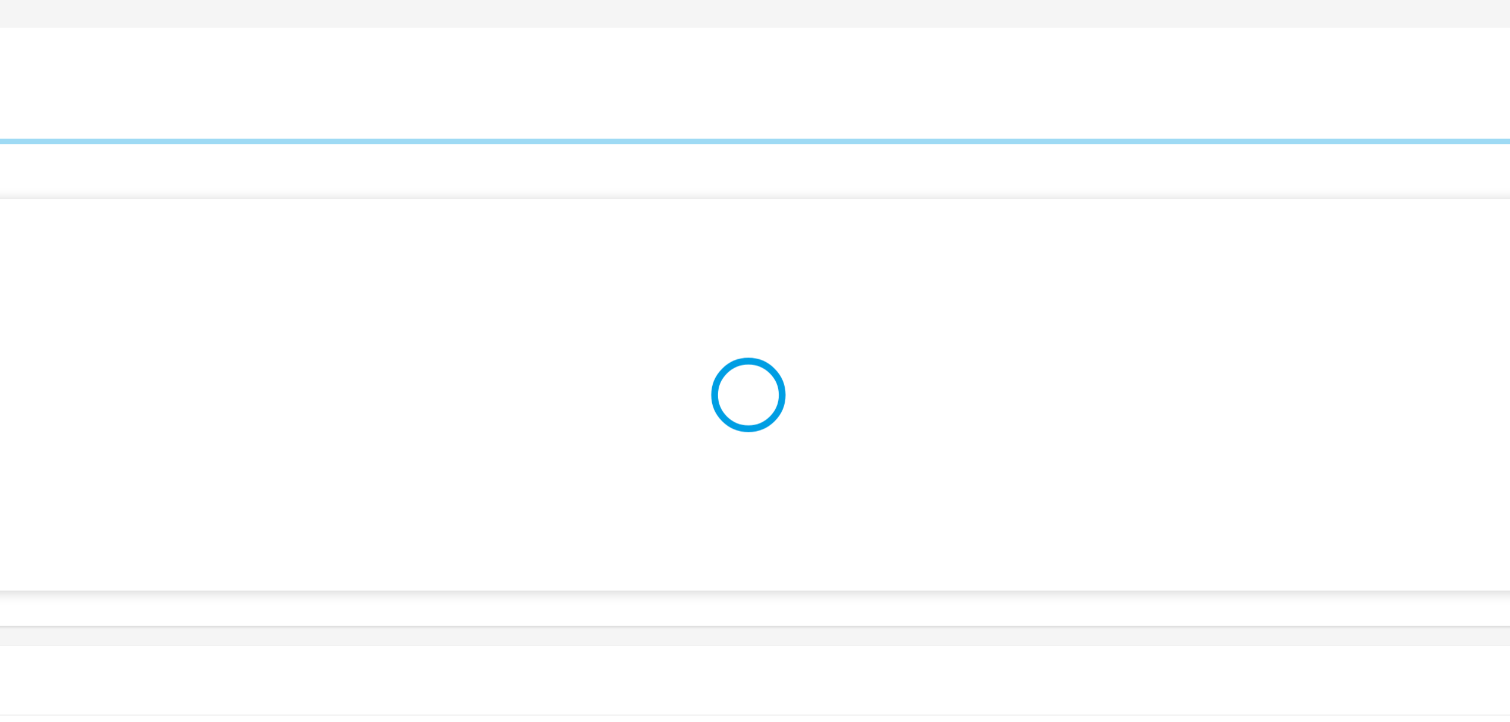
scroll to position [370, 0]
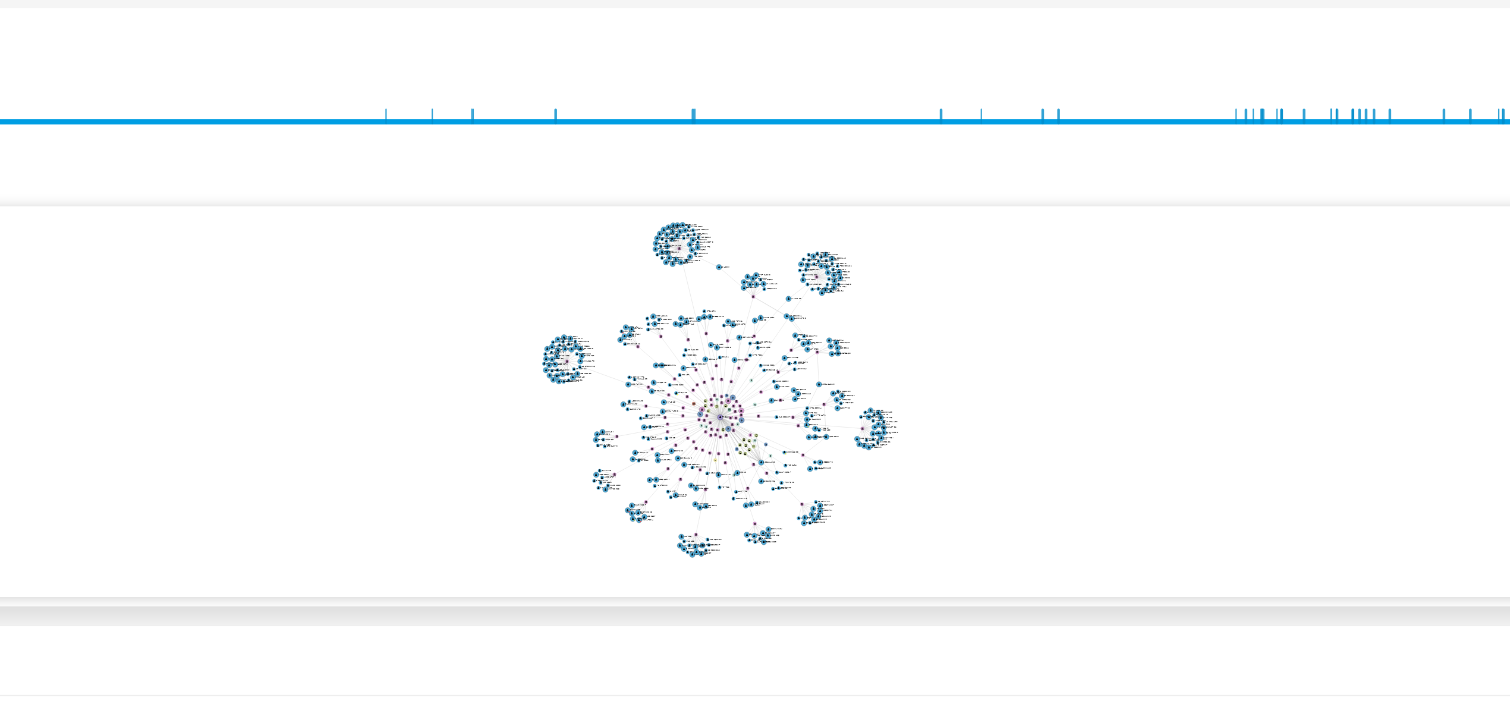
drag, startPoint x: 917, startPoint y: 414, endPoint x: 917, endPoint y: 424, distance: 10.7
click at [917, 424] on icon "phone-790edfdd3122758ce6540b05f00153d1  user-775143329  775143329 person-f7b1…" at bounding box center [857, 432] width 1279 height 172
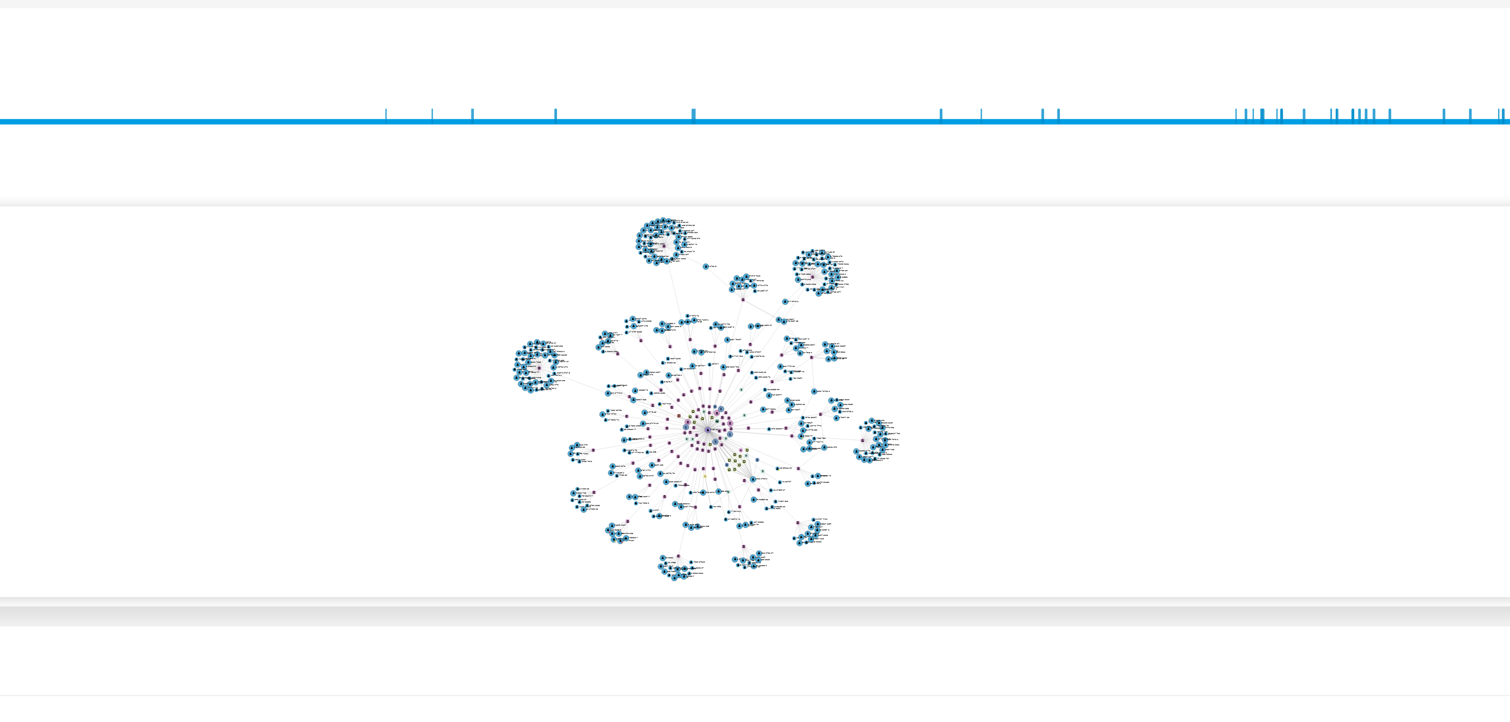
click at [918, 428] on icon "phone-790edfdd3122758ce6540b05f00153d1  user-775143329  775143329 person-f7b1…" at bounding box center [857, 432] width 1279 height 172
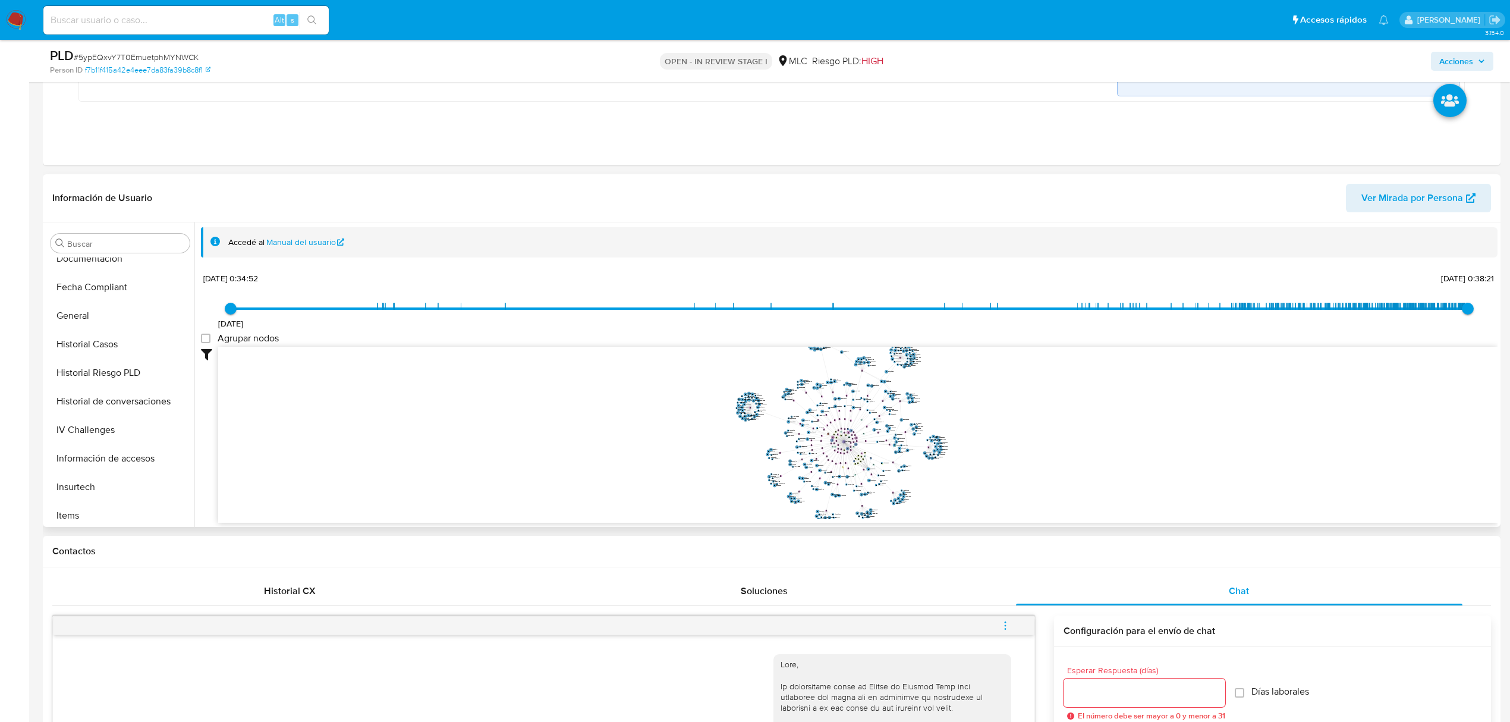
scroll to position [396, 0]
click at [81, 447] on button "KYC" at bounding box center [115, 446] width 139 height 29
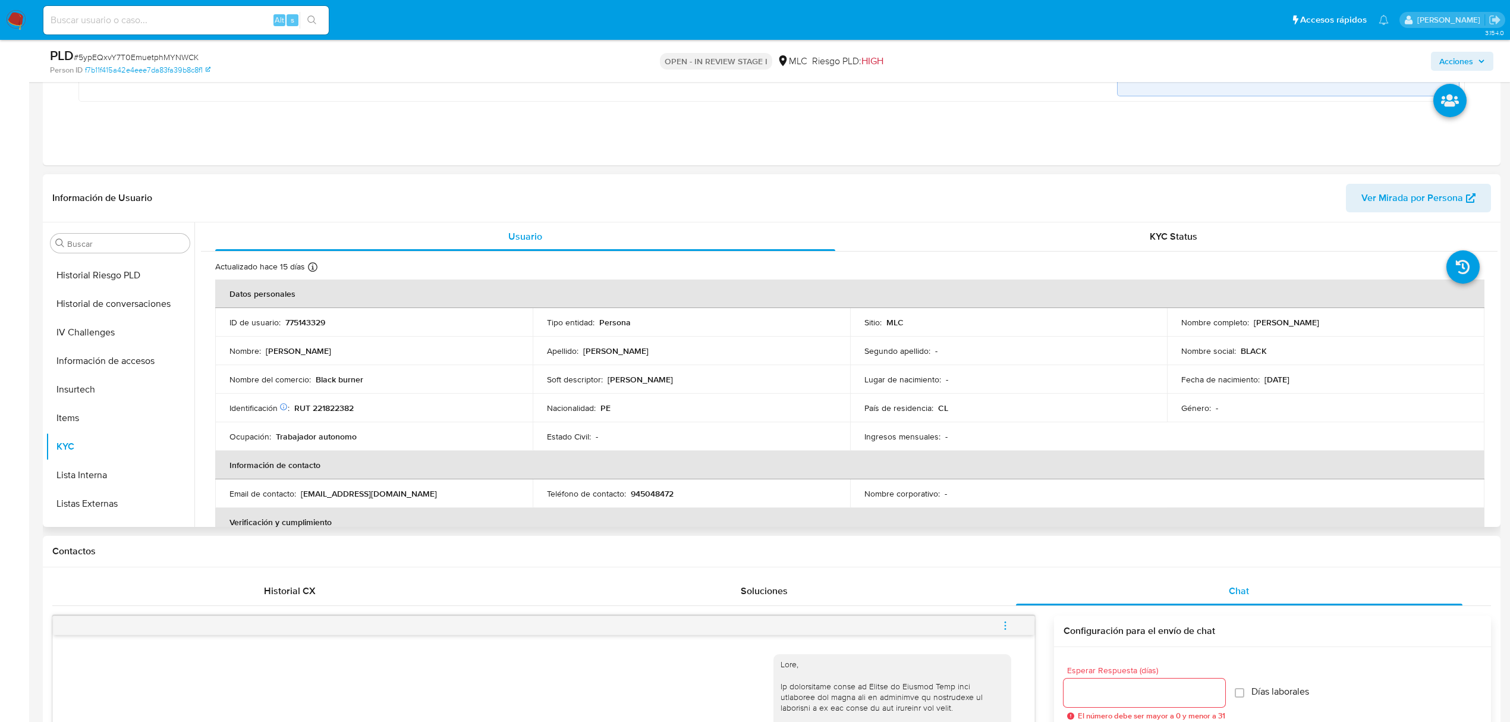
click at [344, 412] on p "RUT 221822382" at bounding box center [323, 407] width 59 height 11
copy p "221822382"
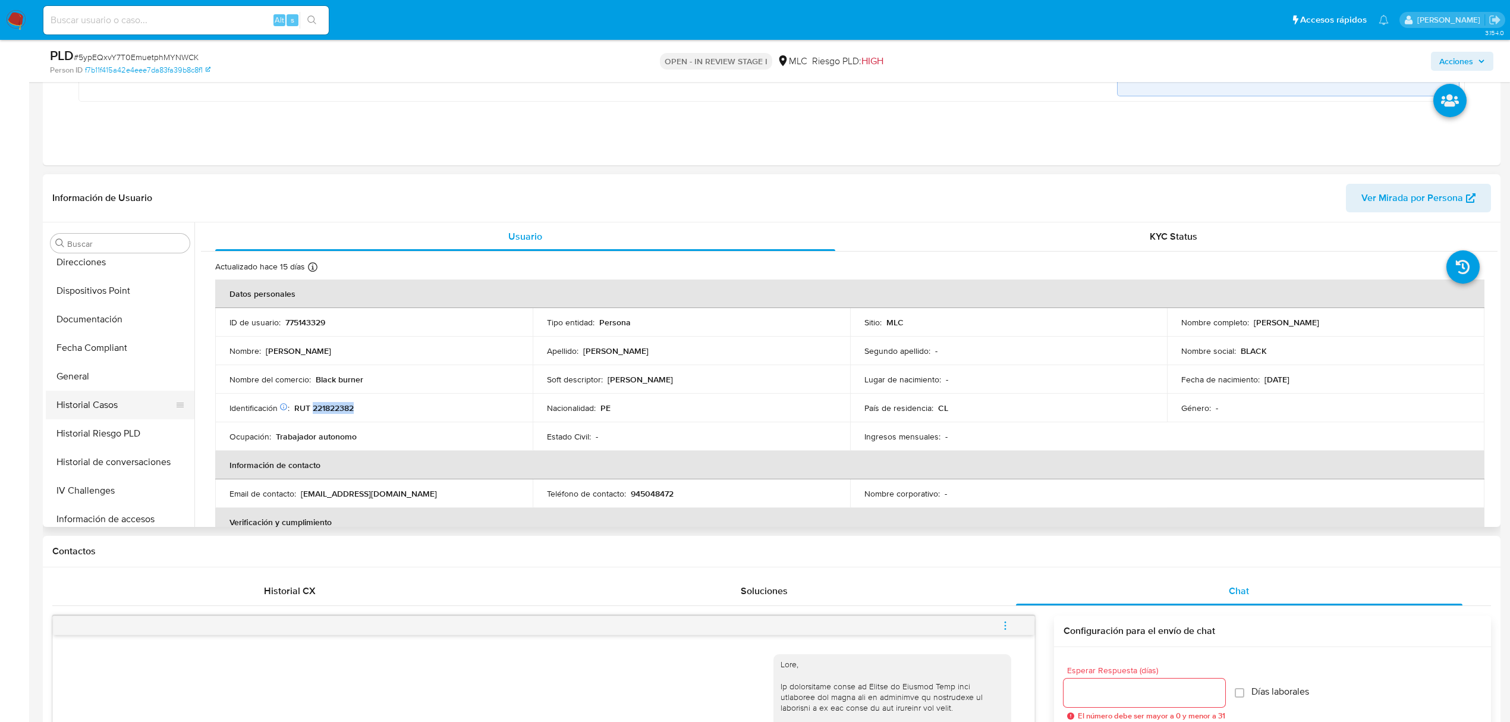
click at [108, 401] on button "Historial Casos" at bounding box center [115, 404] width 139 height 29
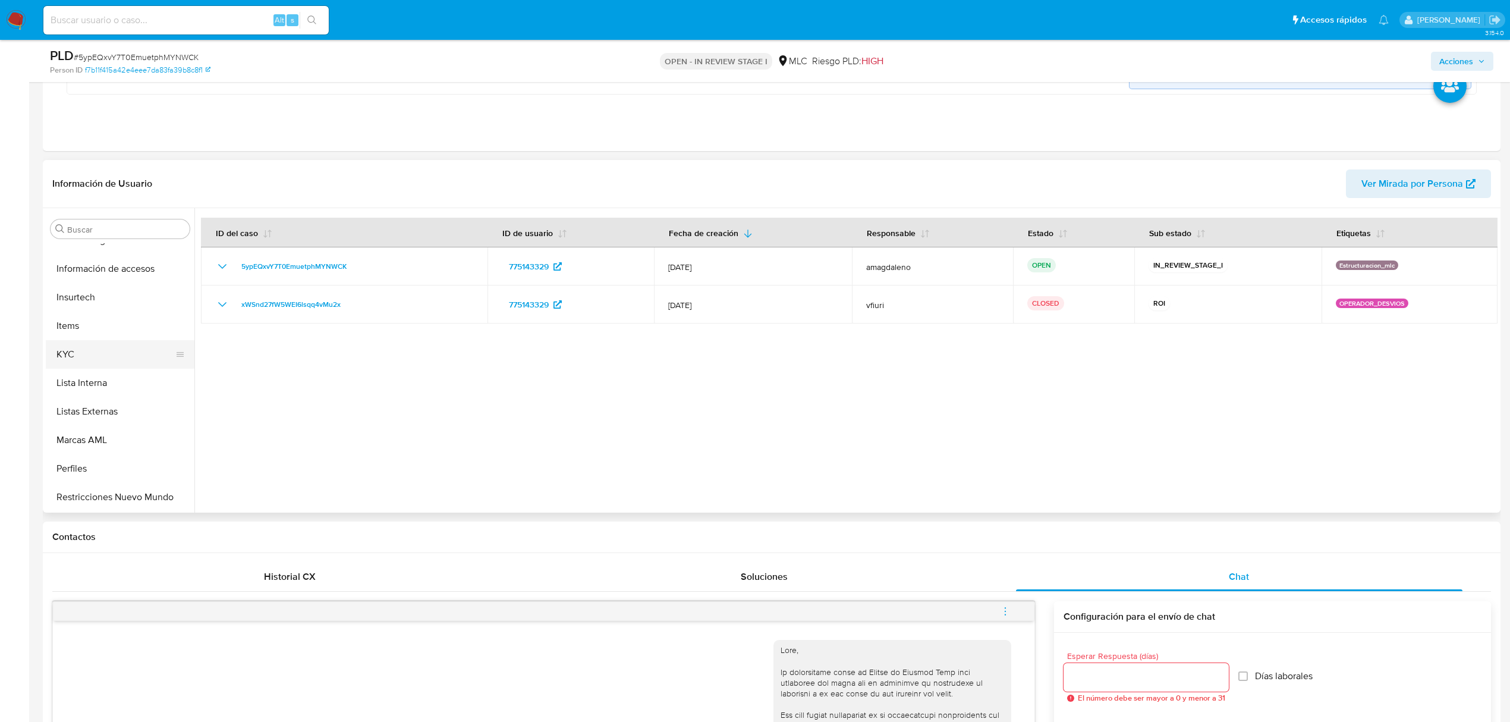
scroll to position [475, 0]
click at [83, 346] on button "KYC" at bounding box center [115, 352] width 139 height 29
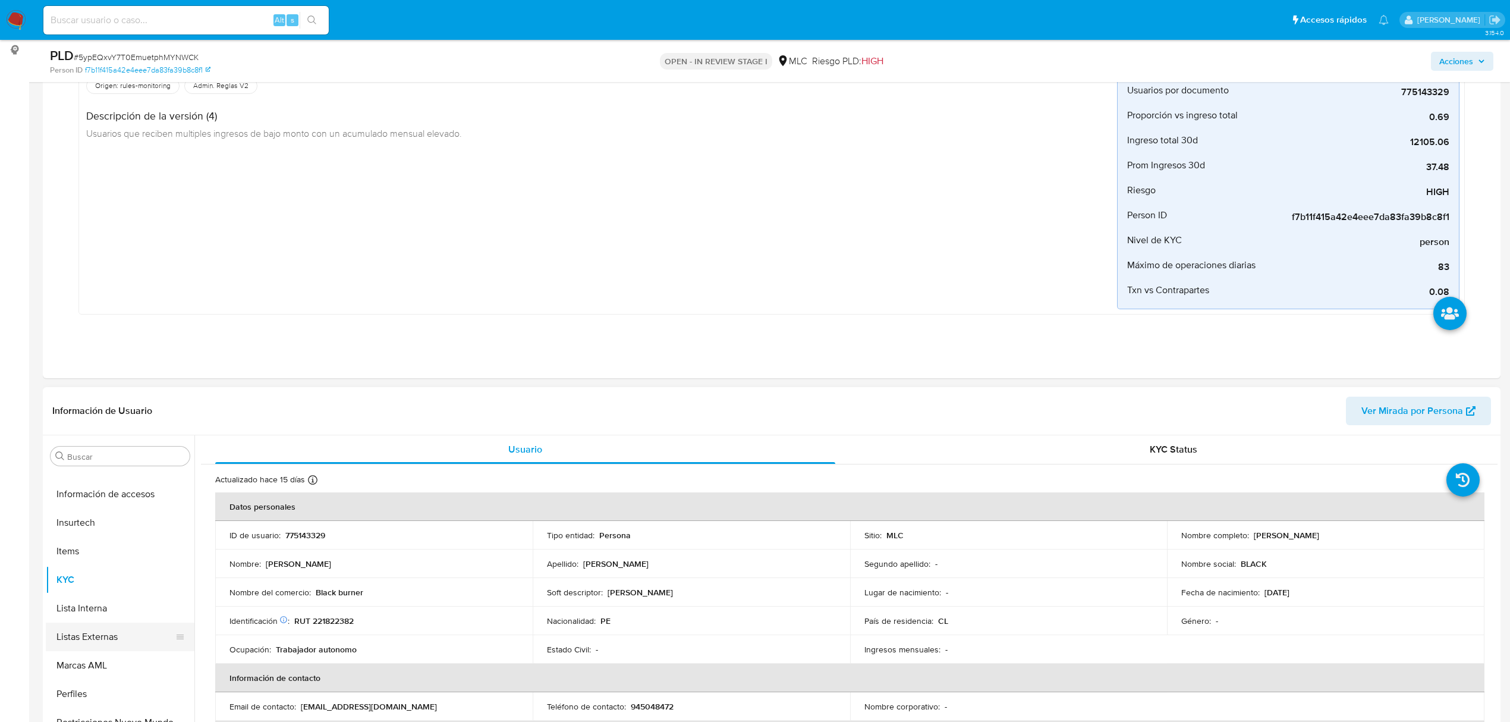
scroll to position [502, 0]
drag, startPoint x: 112, startPoint y: 697, endPoint x: 172, endPoint y: 649, distance: 77.0
click at [112, 695] on button "Restricciones Nuevo Mundo" at bounding box center [120, 695] width 149 height 29
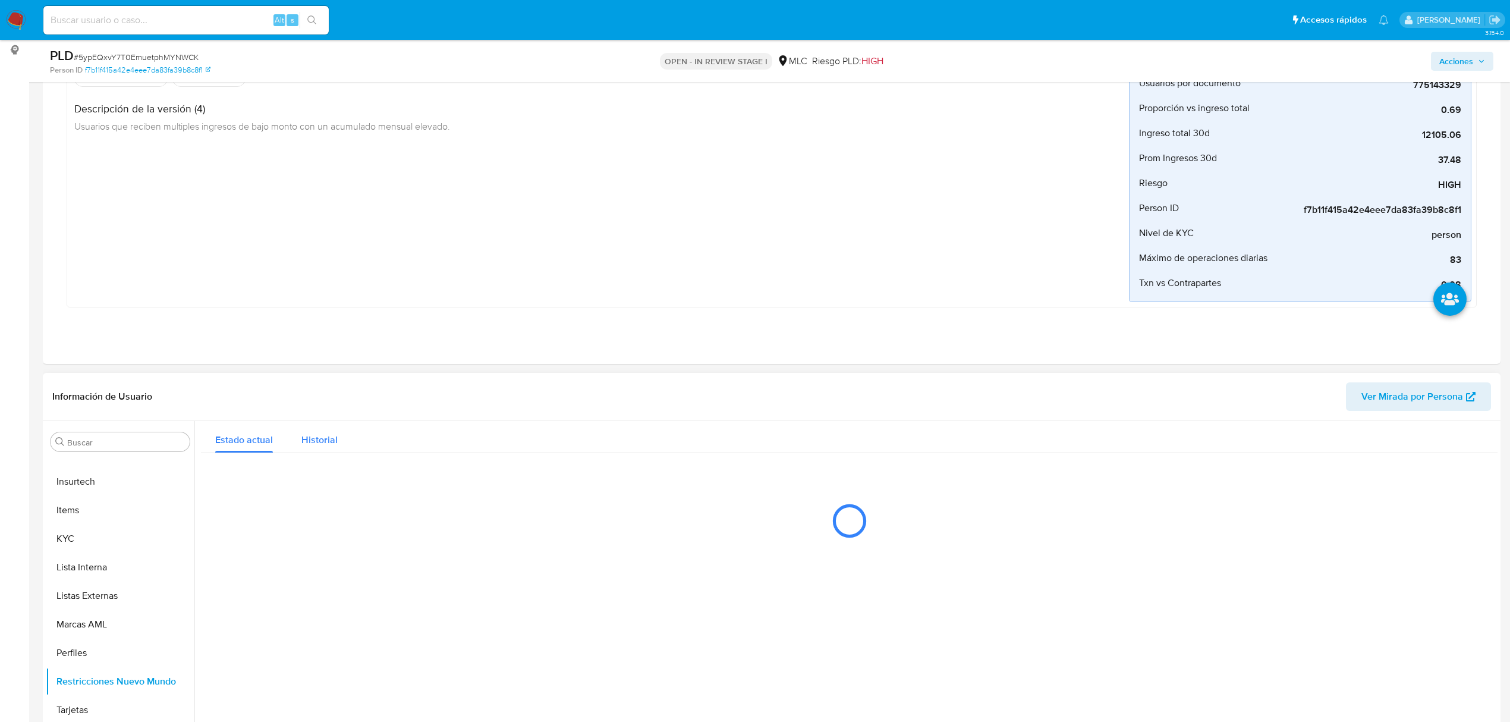
click at [326, 446] on span "Historial" at bounding box center [319, 440] width 36 height 14
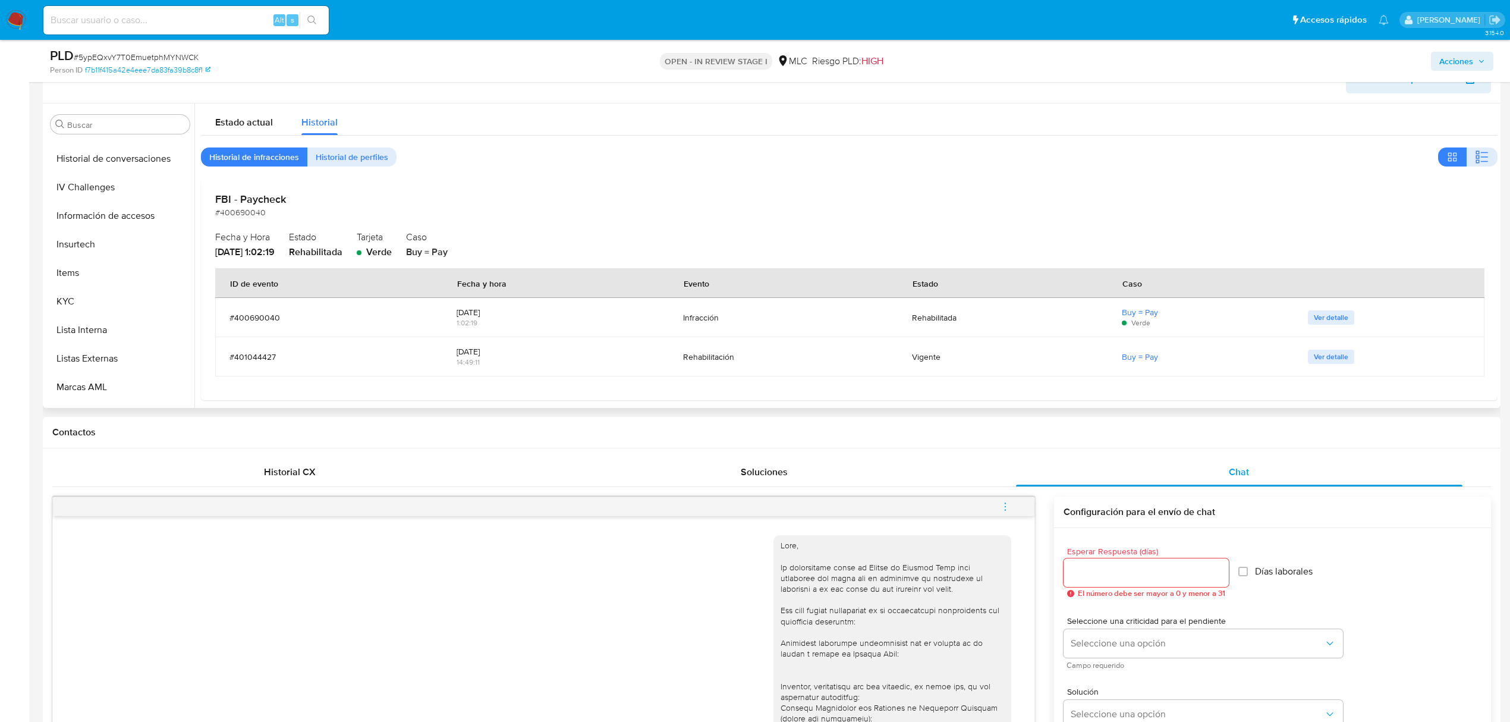
scroll to position [423, 0]
click at [103, 269] on button "Items" at bounding box center [115, 271] width 139 height 29
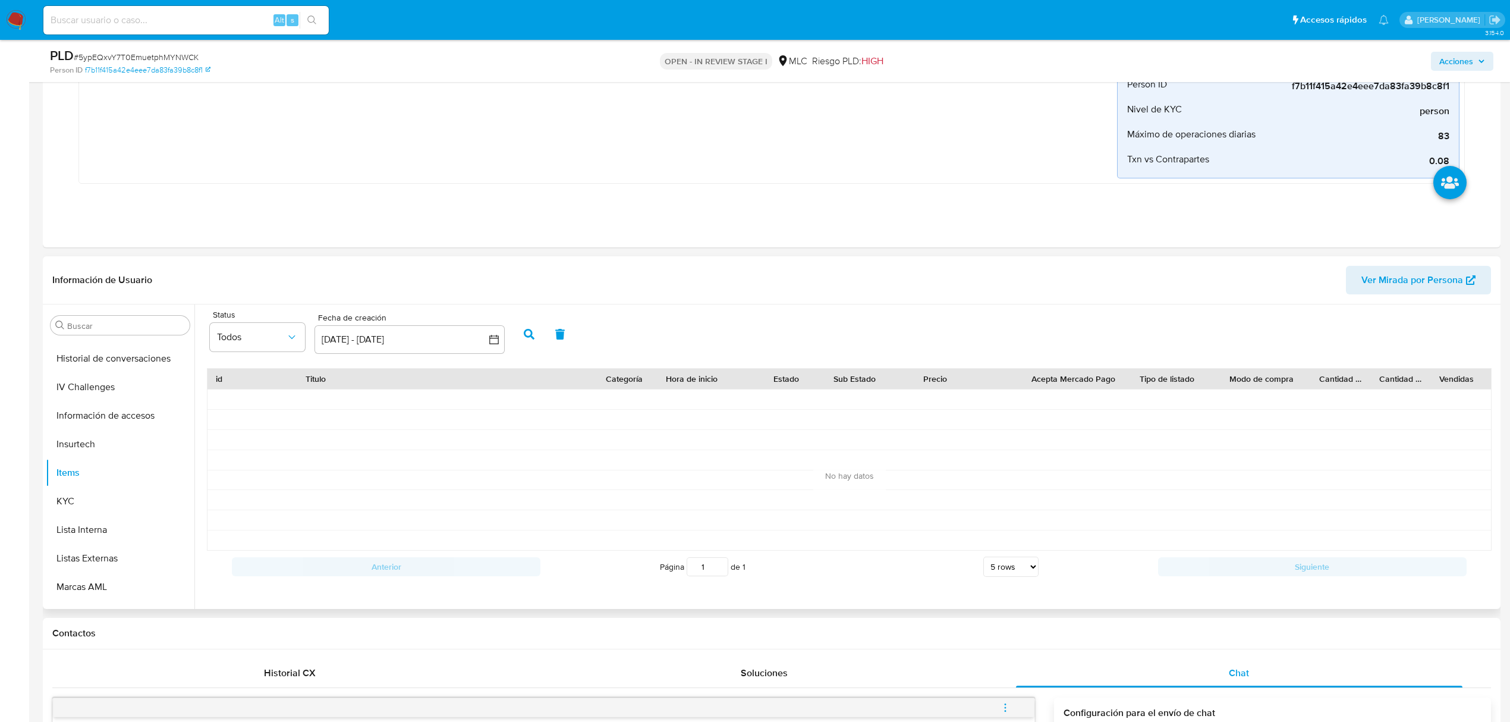
scroll to position [317, 0]
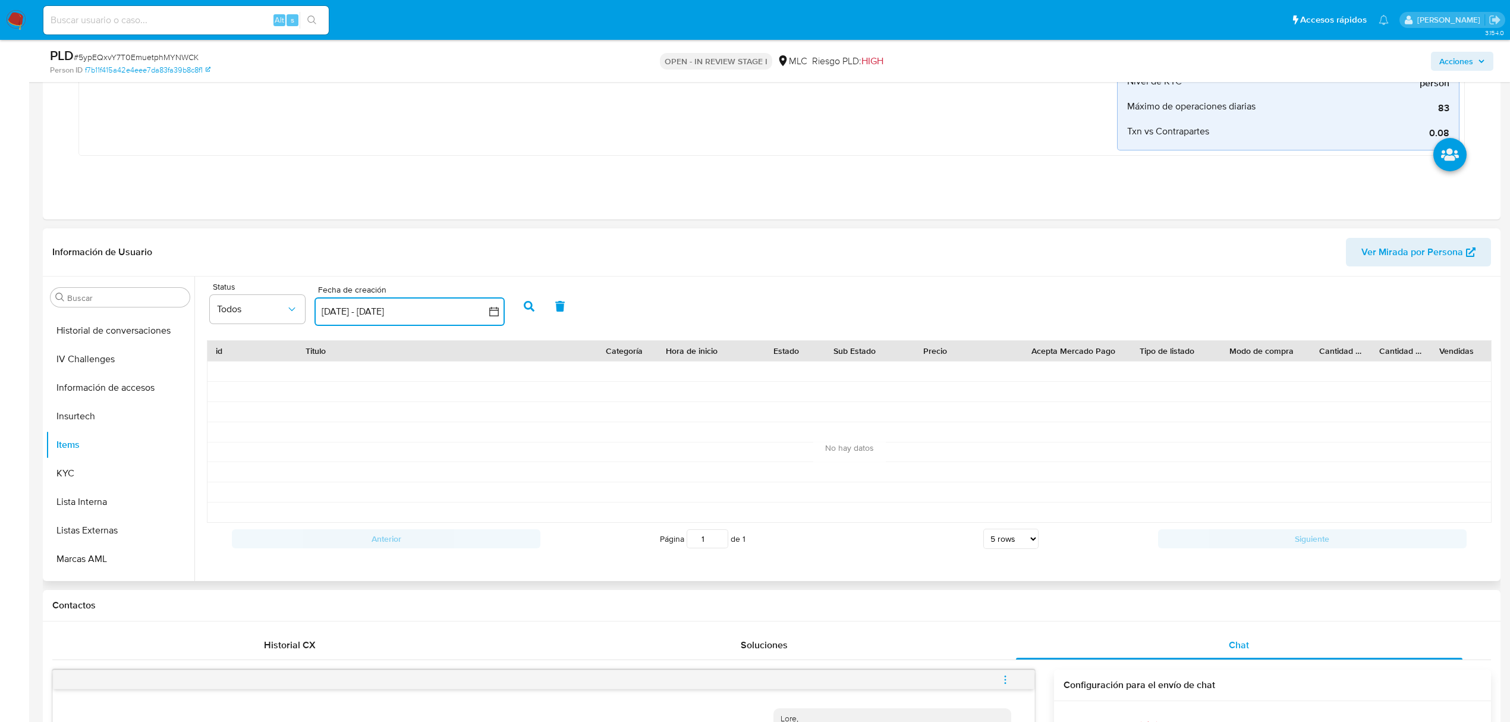
click at [490, 309] on icon "button" at bounding box center [494, 312] width 10 height 10
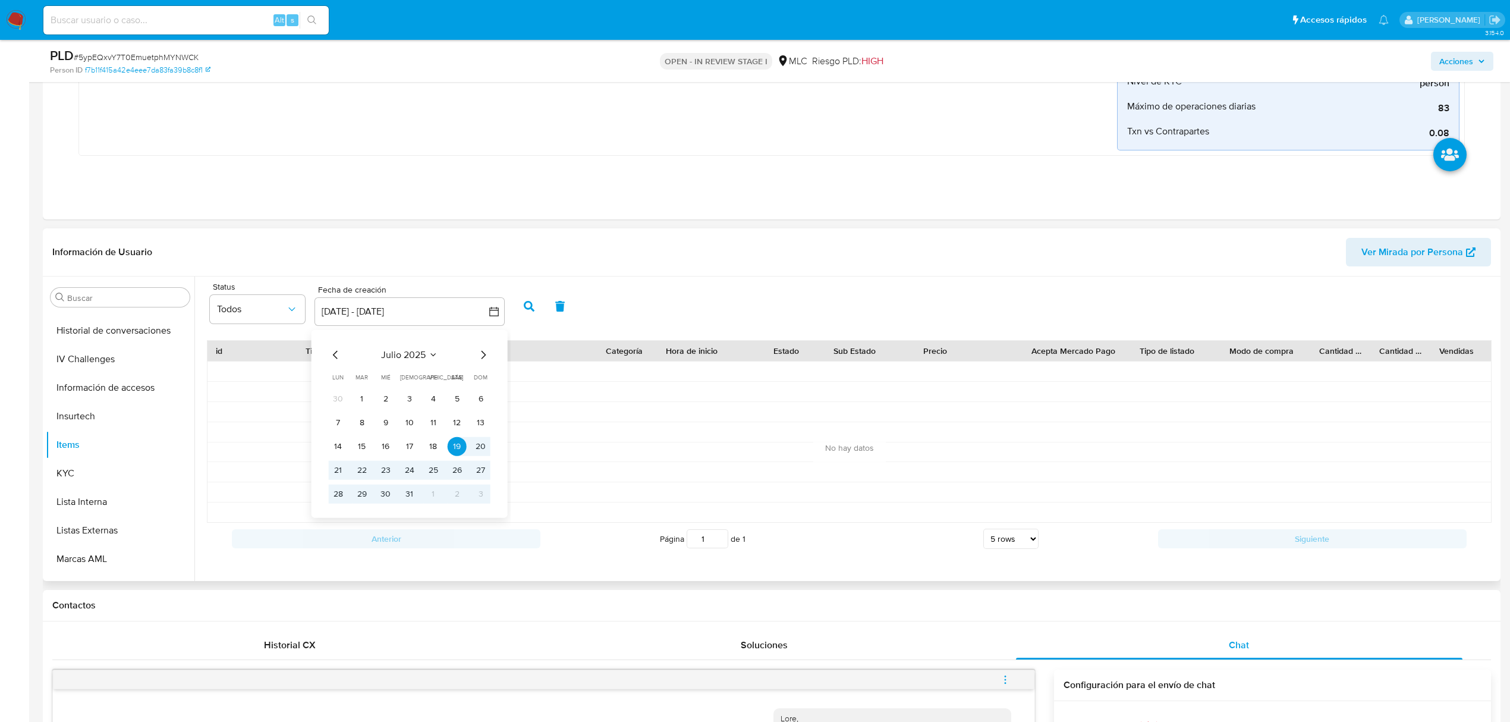
click at [483, 357] on icon "Mes siguiente" at bounding box center [483, 355] width 14 height 14
click at [431, 400] on button "1" at bounding box center [433, 398] width 19 height 19
click at [434, 398] on button "1" at bounding box center [433, 398] width 19 height 19
click at [527, 308] on icon "button" at bounding box center [529, 306] width 11 height 11
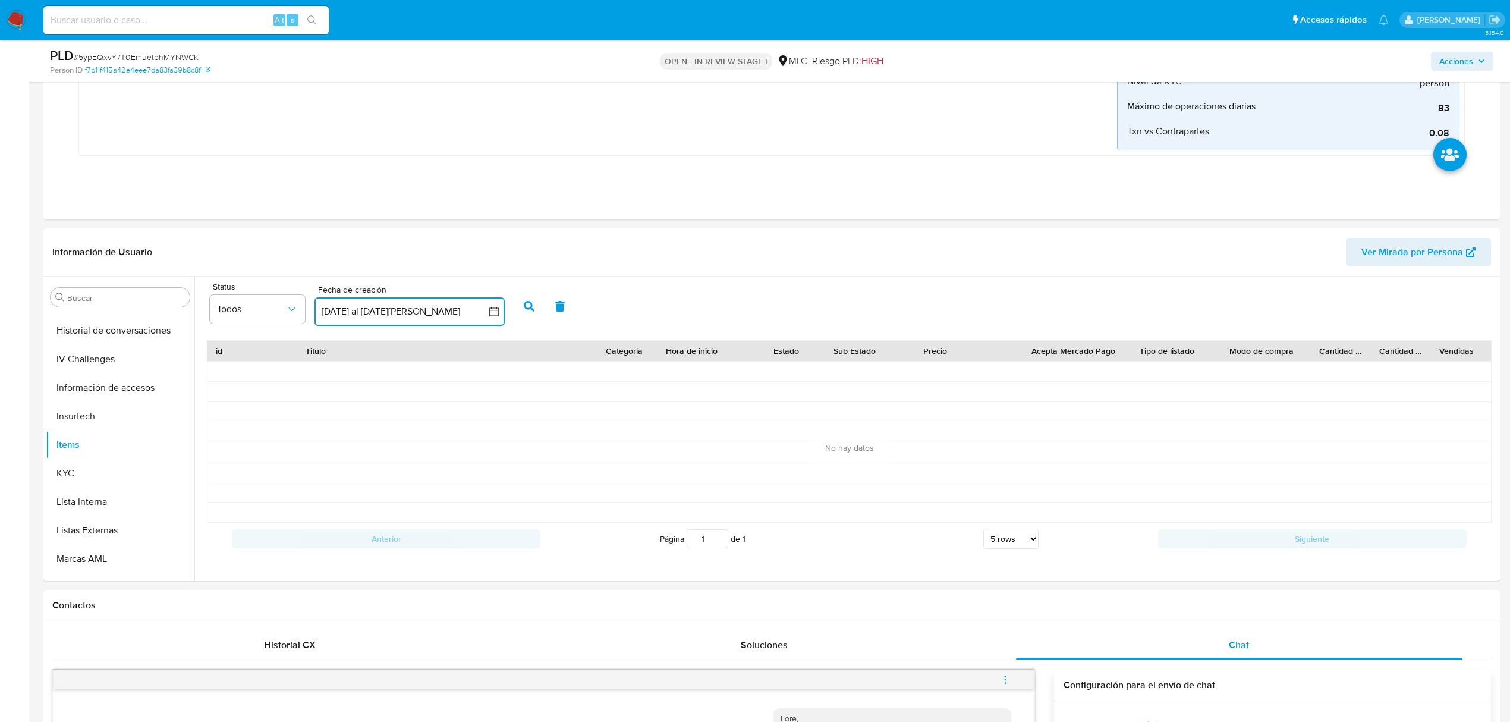
click at [499, 317] on icon "button" at bounding box center [494, 311] width 12 height 12
click at [430, 399] on button "1" at bounding box center [433, 398] width 19 height 19
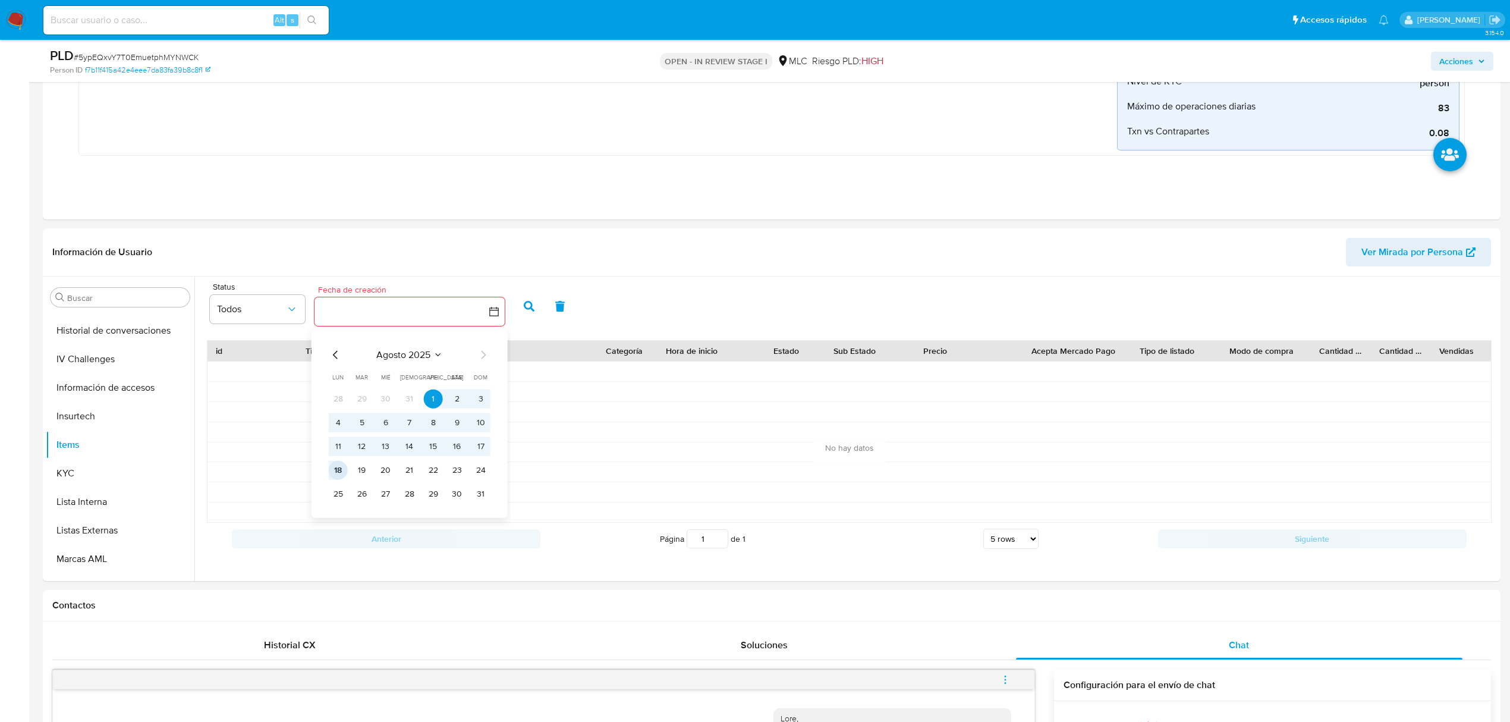
click at [342, 473] on button "18" at bounding box center [338, 470] width 19 height 19
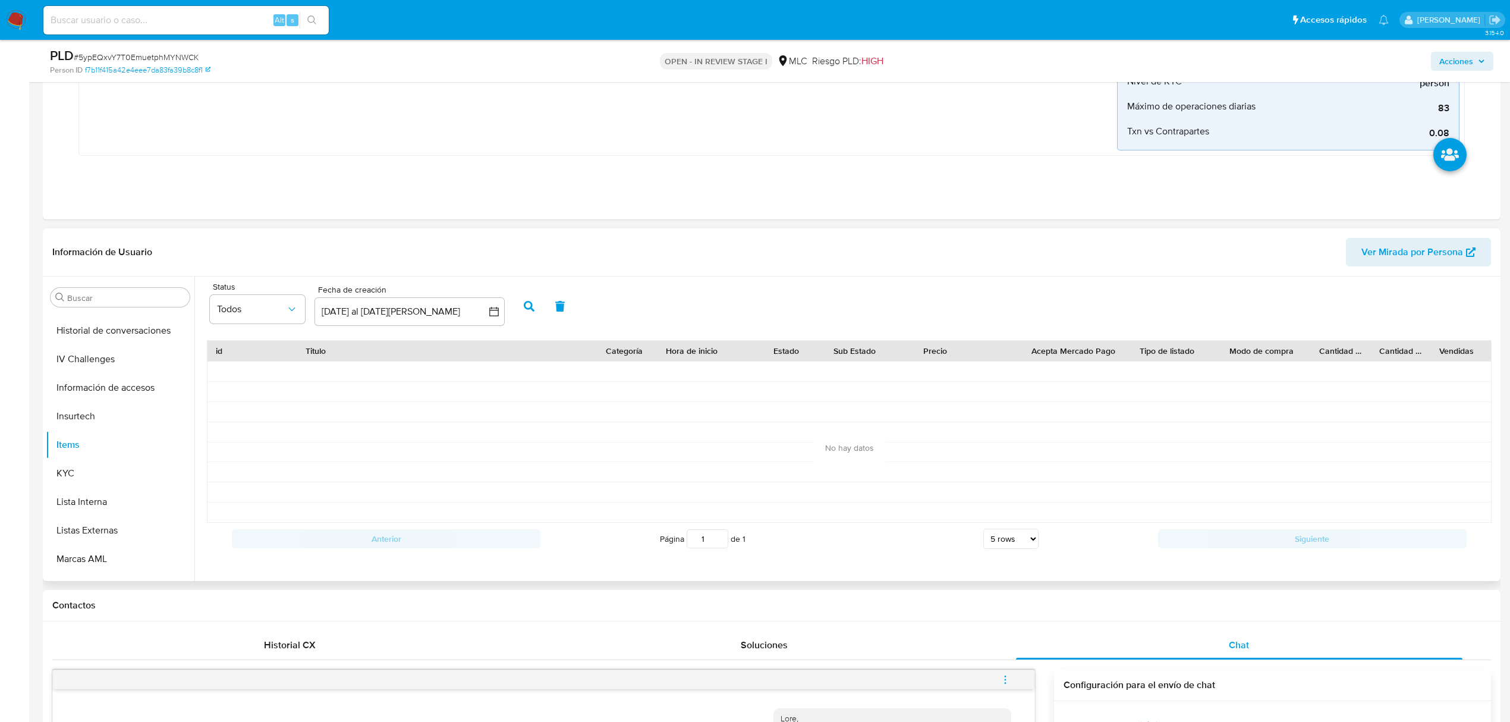
click at [533, 314] on button "button" at bounding box center [529, 306] width 31 height 29
click at [497, 314] on icon "button" at bounding box center [494, 311] width 12 height 12
click at [336, 360] on icon "Mes anterior" at bounding box center [336, 355] width 14 height 14
click at [360, 396] on button "1" at bounding box center [361, 398] width 19 height 19
click at [330, 350] on icon "Mes anterior" at bounding box center [336, 355] width 14 height 14
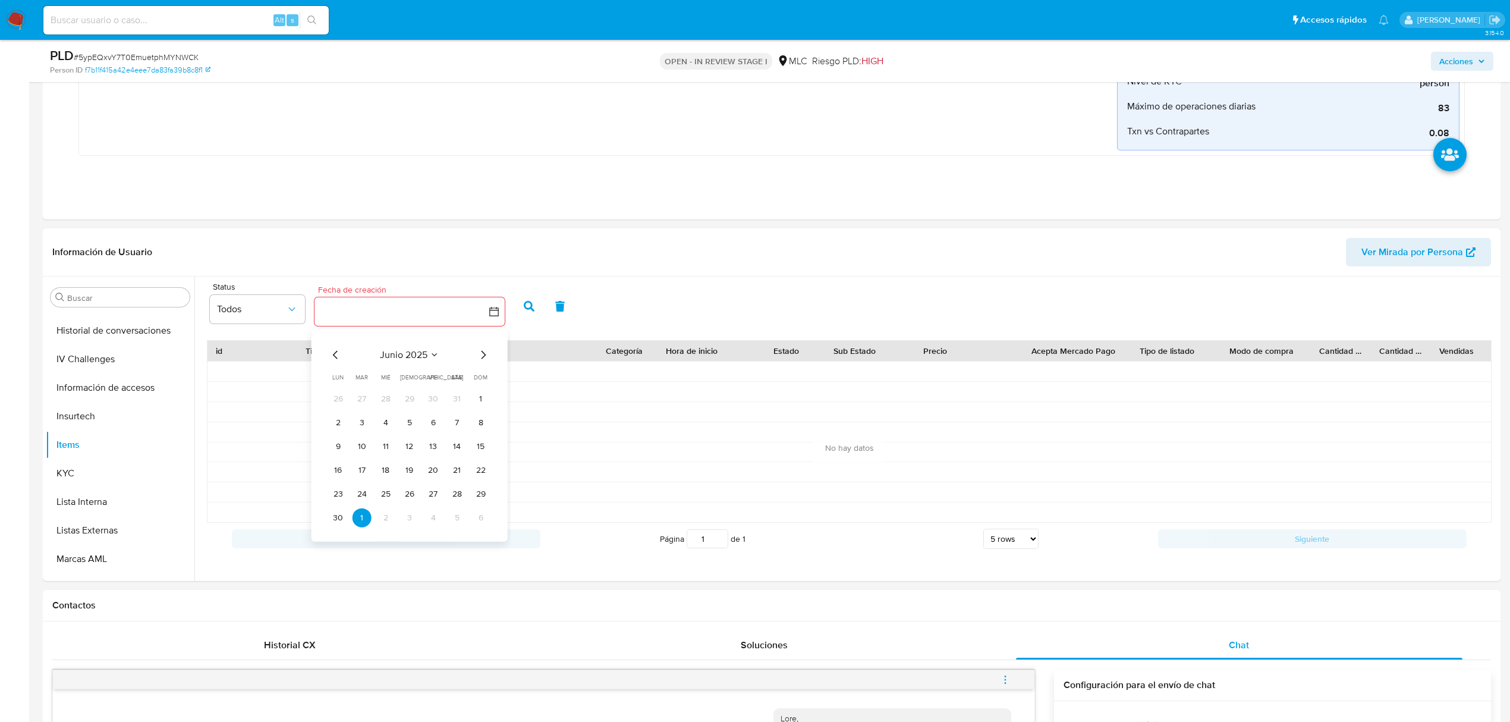
click at [341, 360] on icon "Mes anterior" at bounding box center [336, 355] width 14 height 14
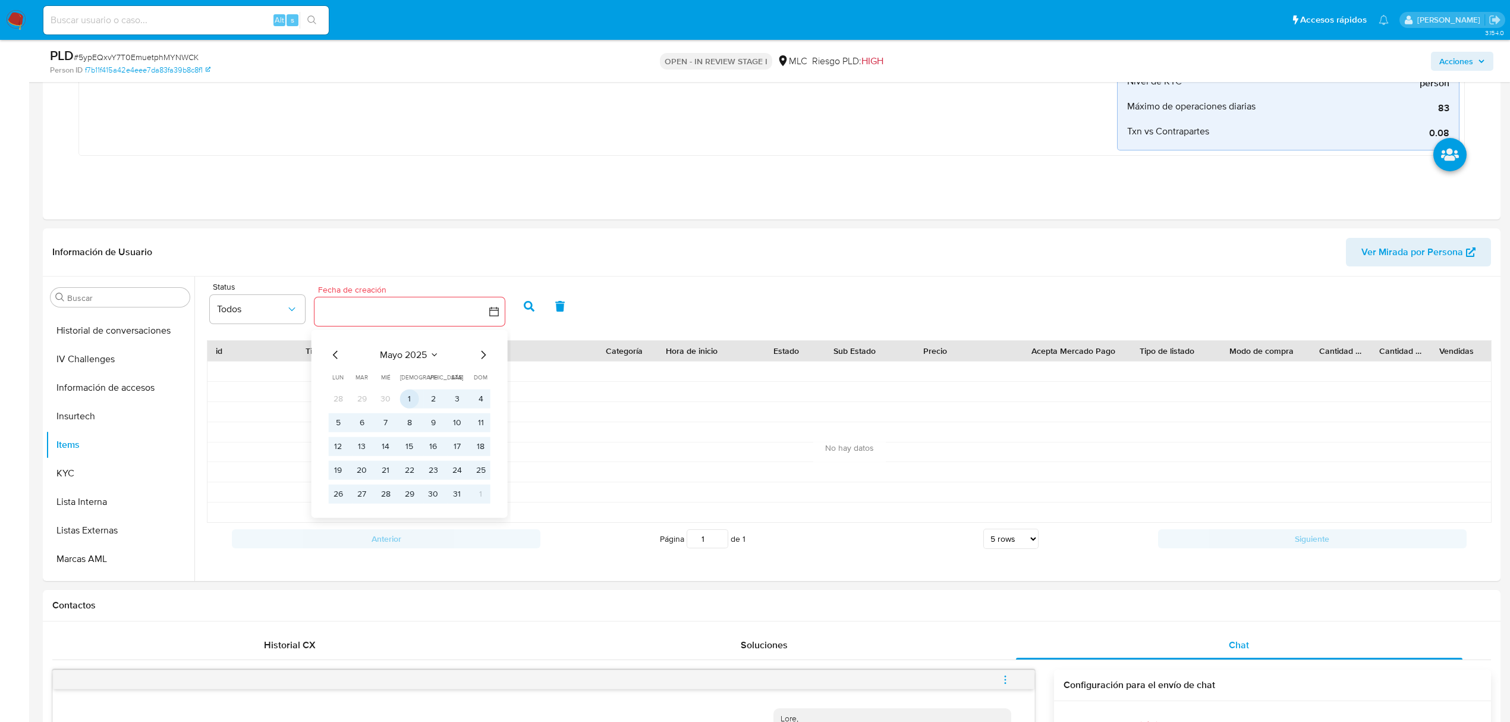
click at [409, 399] on button "1" at bounding box center [409, 398] width 19 height 19
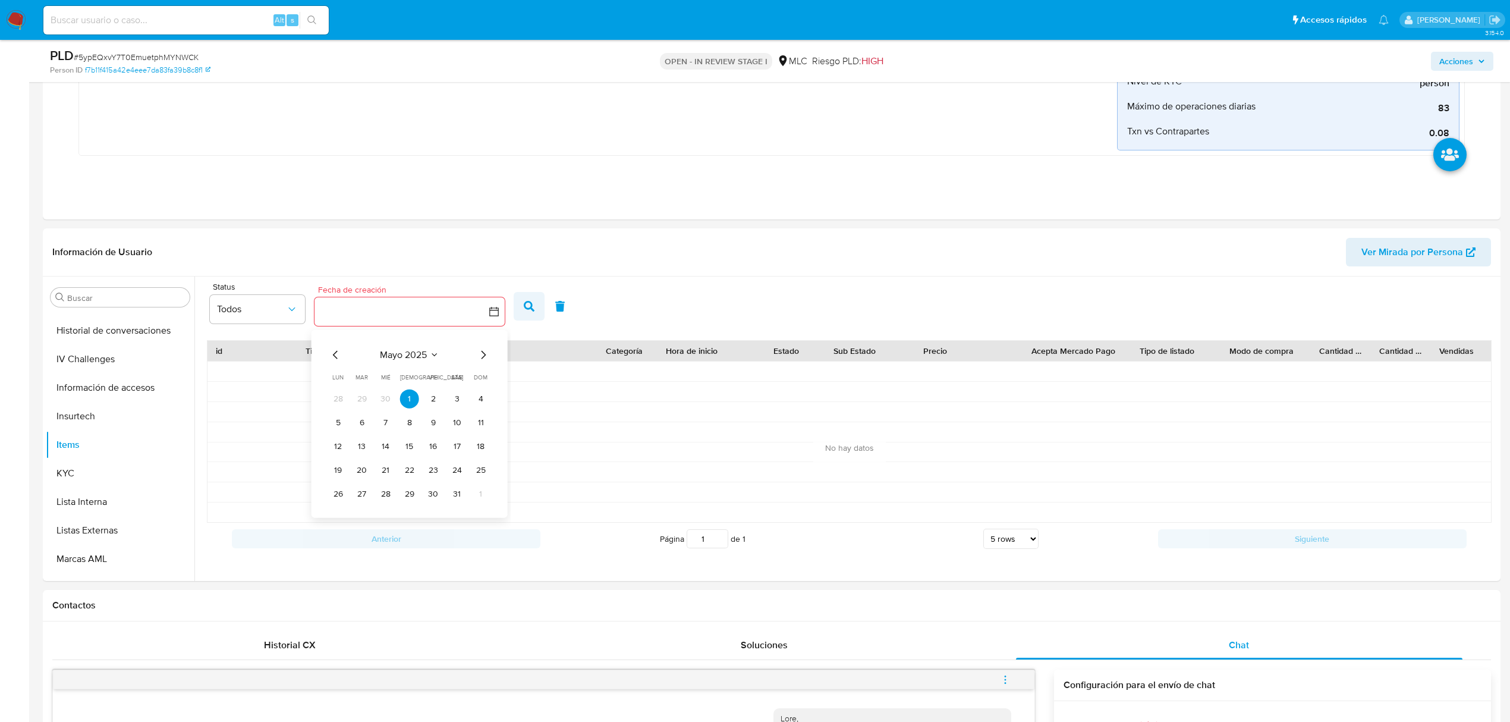
click at [535, 307] on button "button" at bounding box center [529, 306] width 31 height 29
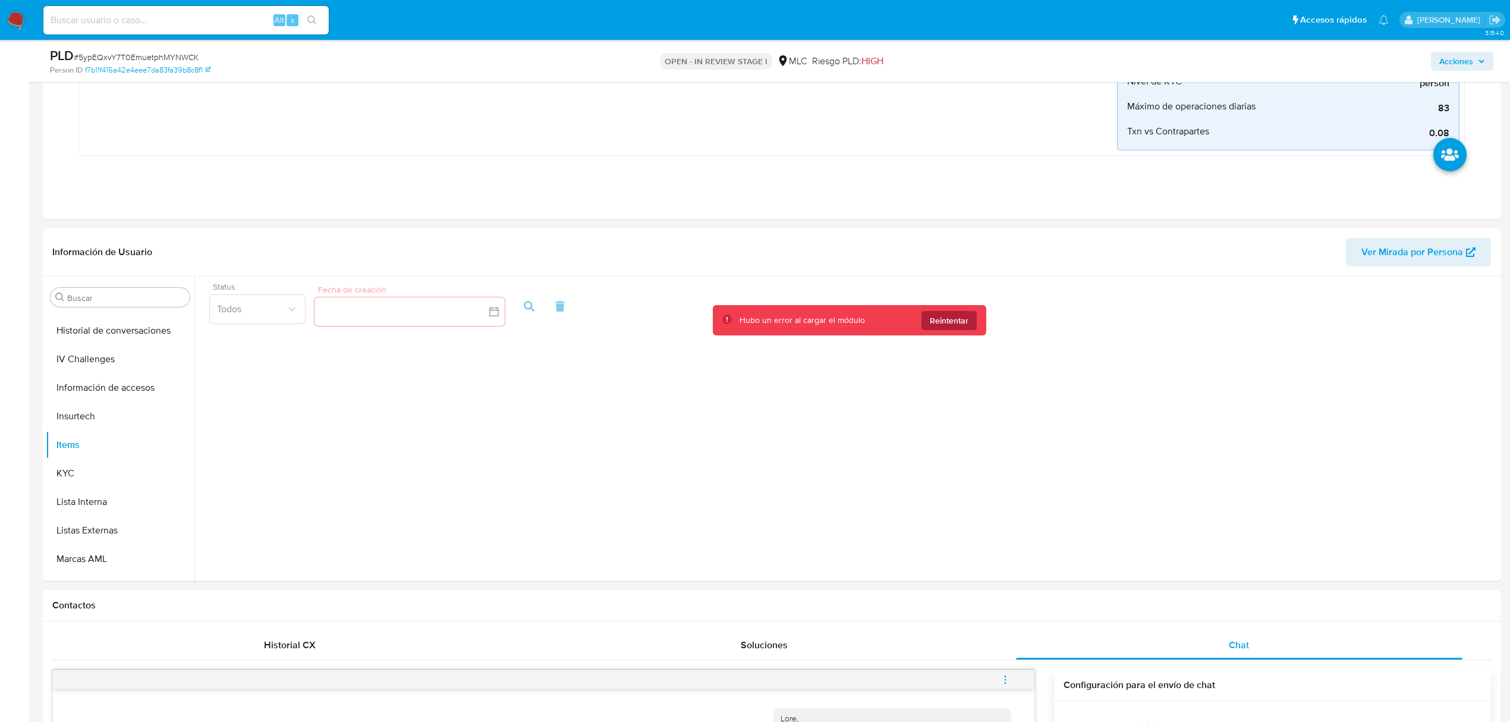
click at [935, 317] on span "Reintentar" at bounding box center [949, 320] width 39 height 19
click at [94, 487] on button "Marcas AML" at bounding box center [115, 479] width 139 height 29
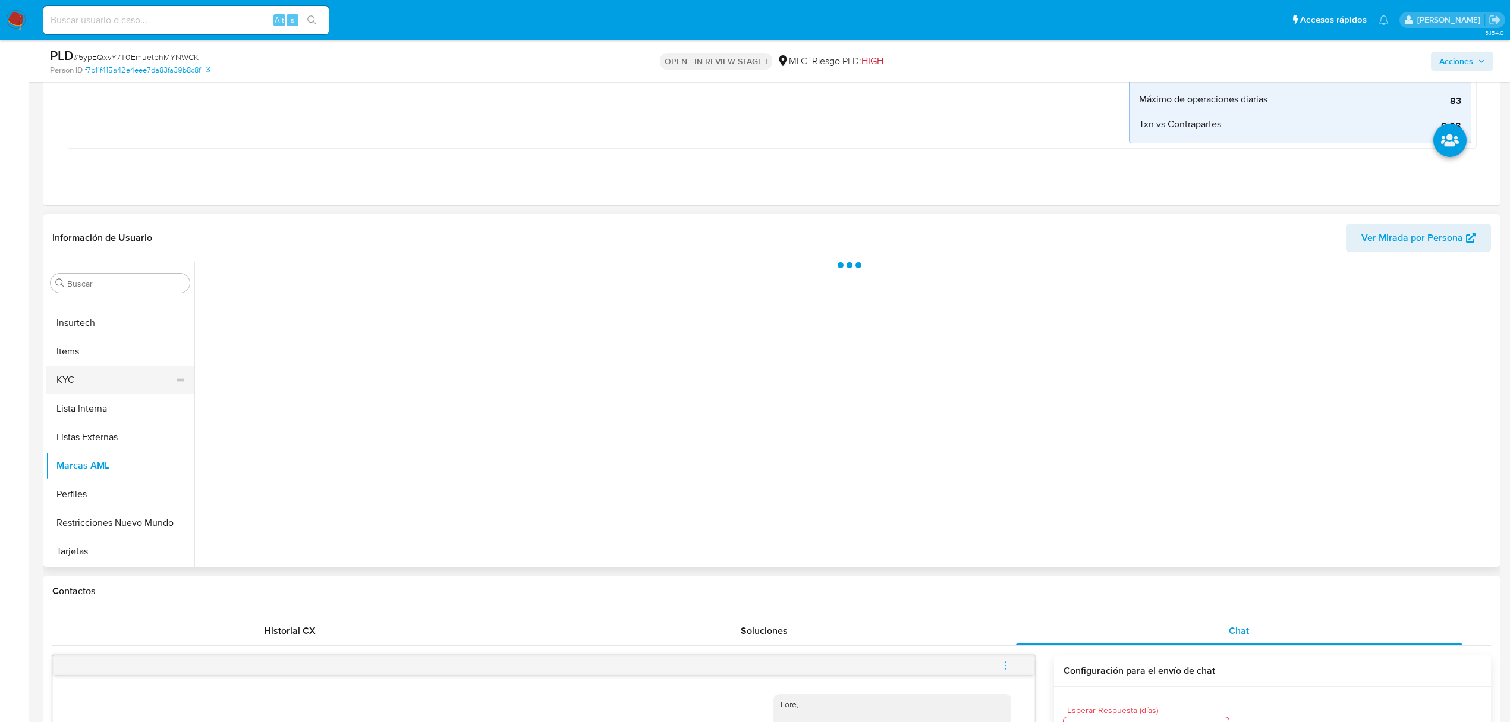
click at [100, 384] on button "KYC" at bounding box center [115, 380] width 139 height 29
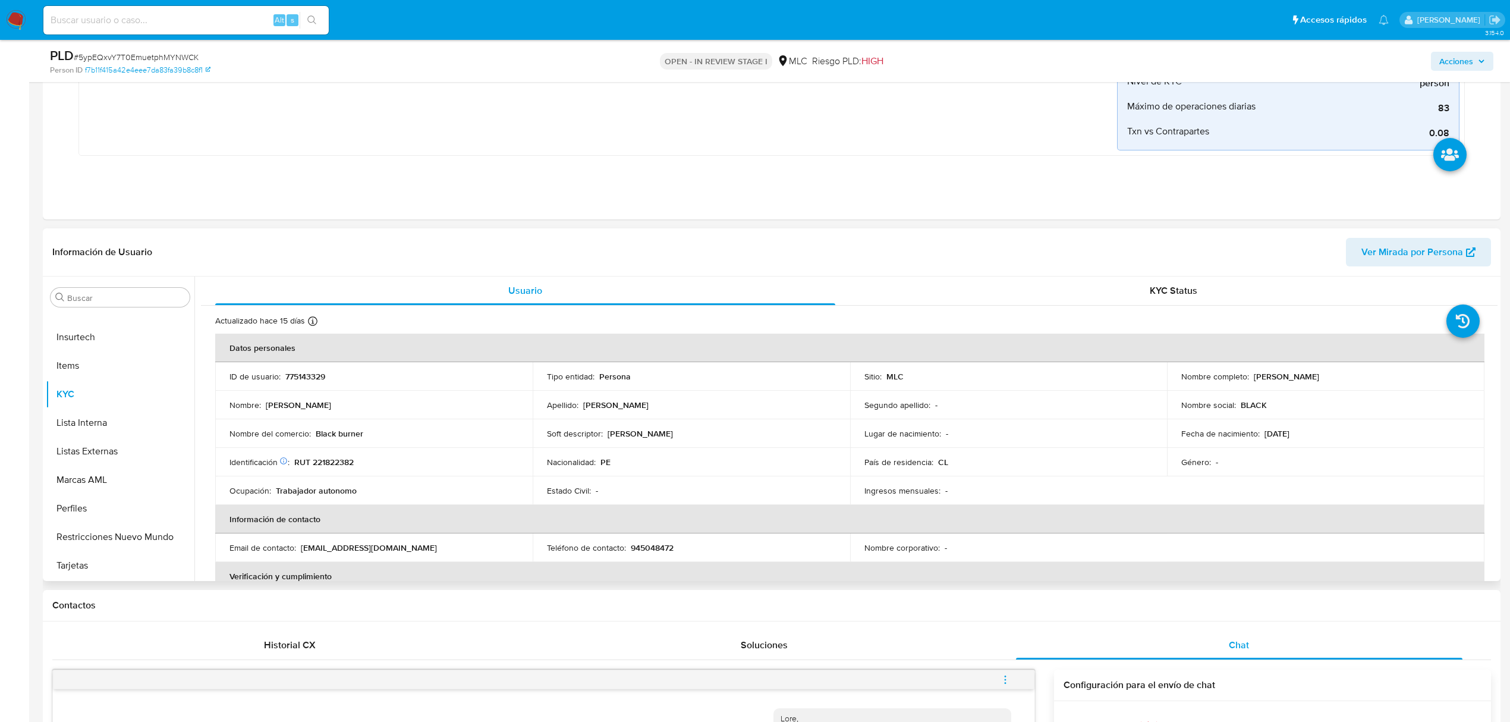
click at [330, 464] on p "RUT 221822382" at bounding box center [323, 461] width 59 height 11
copy p "221822382"
click at [100, 345] on button "Archivos adjuntos" at bounding box center [115, 354] width 139 height 29
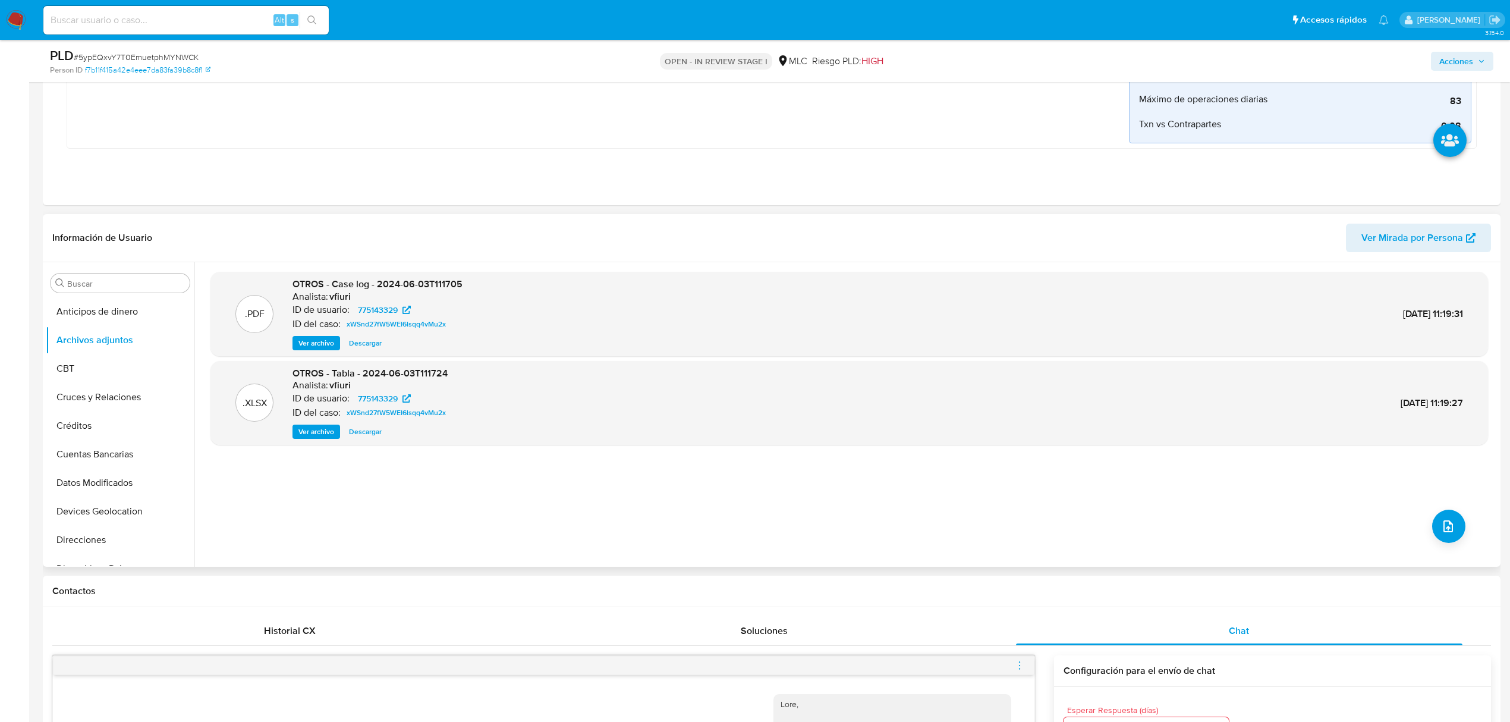
click at [324, 345] on span "Ver archivo" at bounding box center [316, 343] width 36 height 12
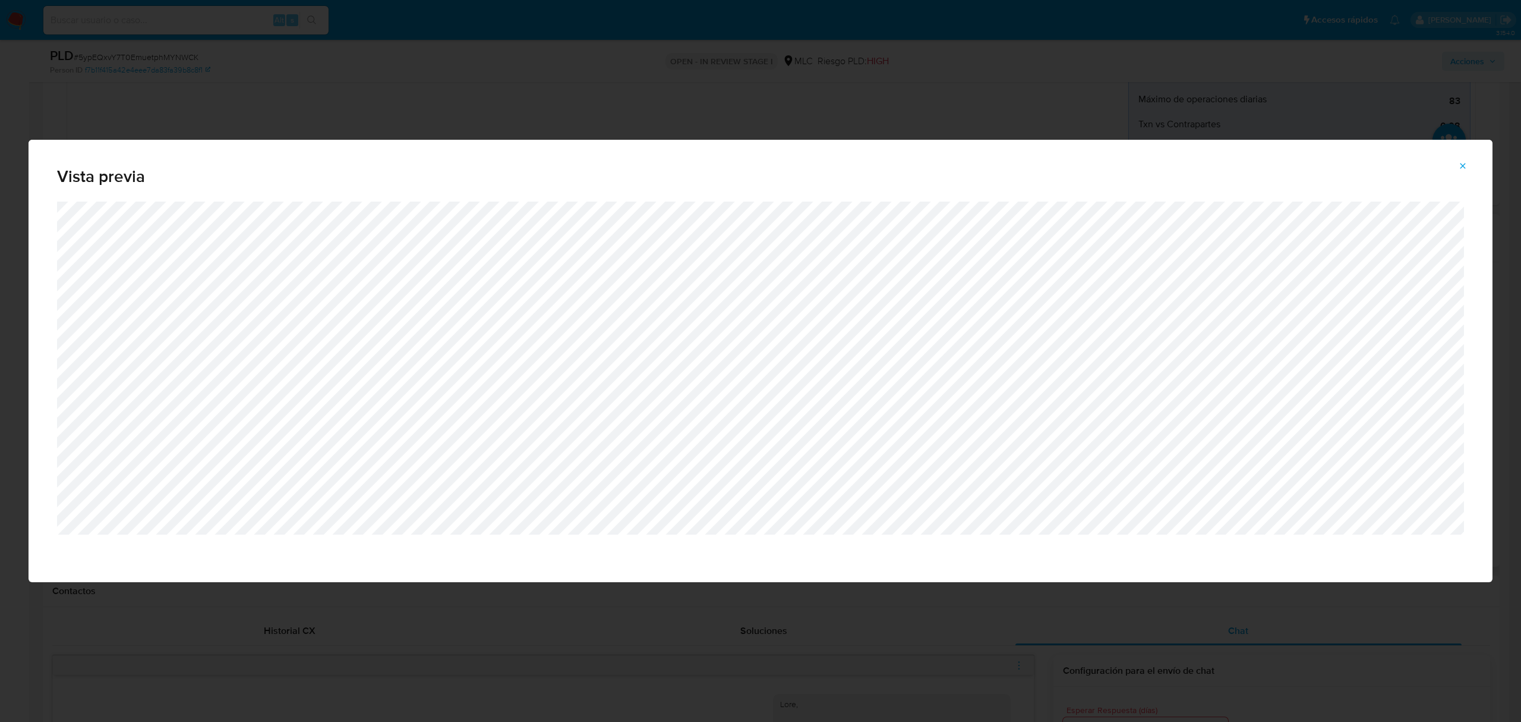
click at [431, 609] on div "Vista previa" at bounding box center [760, 361] width 1521 height 722
click at [1462, 172] on span "Attachment preview" at bounding box center [1463, 165] width 10 height 17
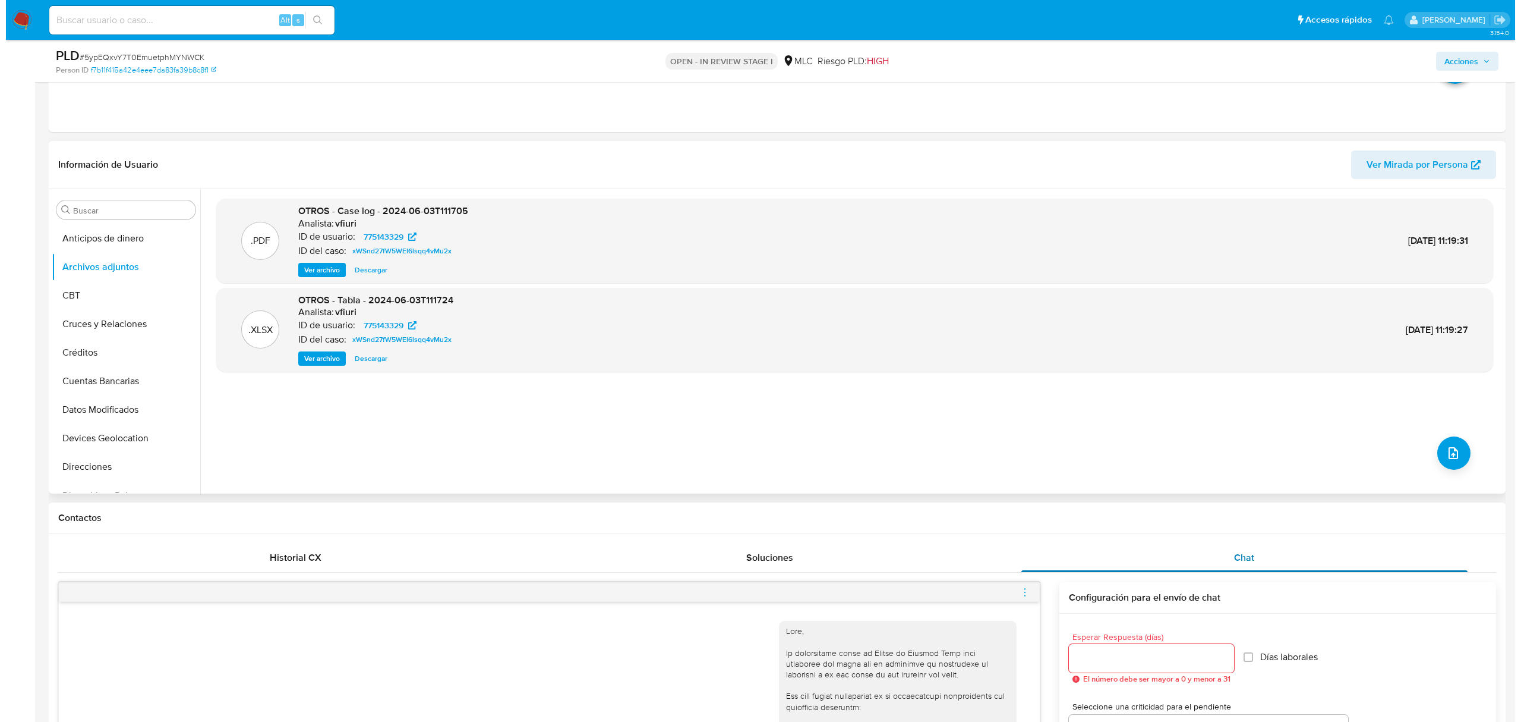
scroll to position [396, 0]
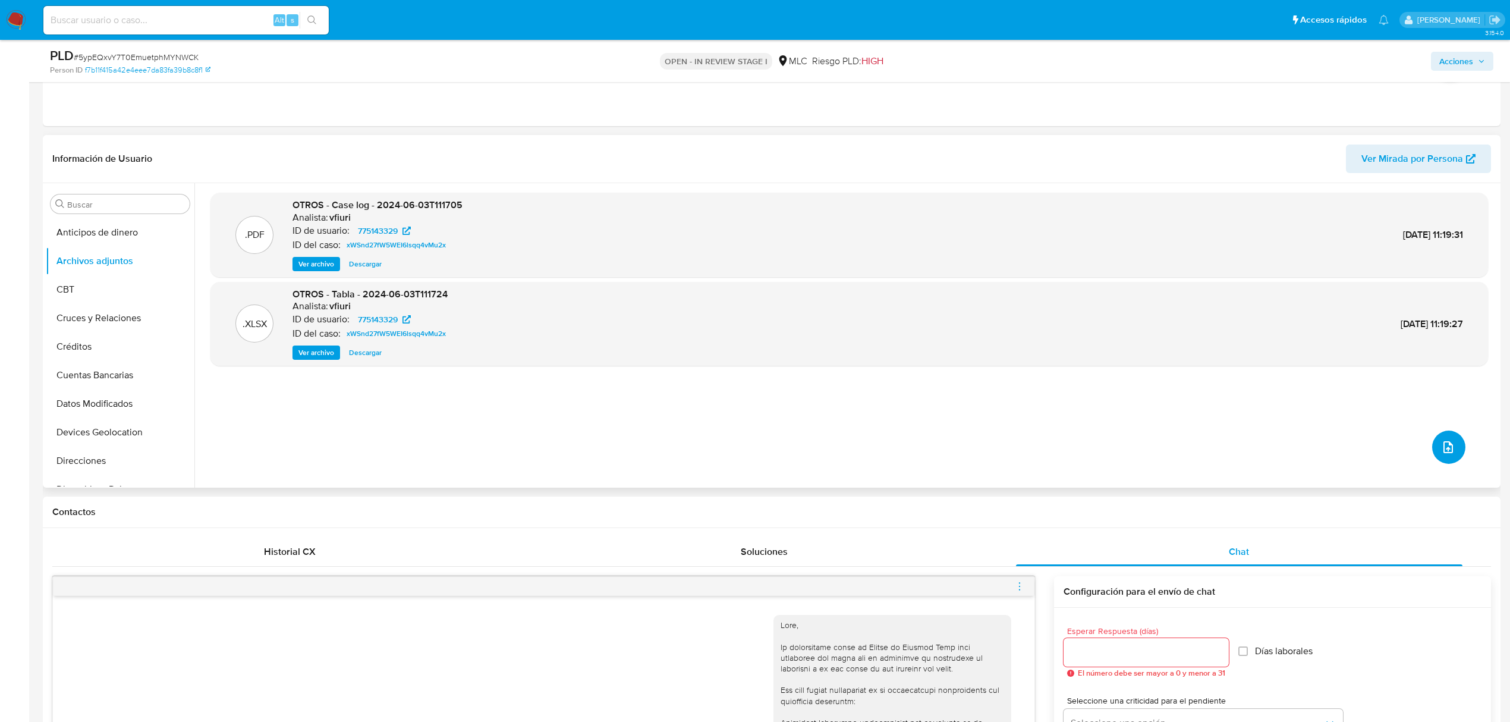
click at [1445, 451] on icon "upload-file" at bounding box center [1448, 447] width 10 height 12
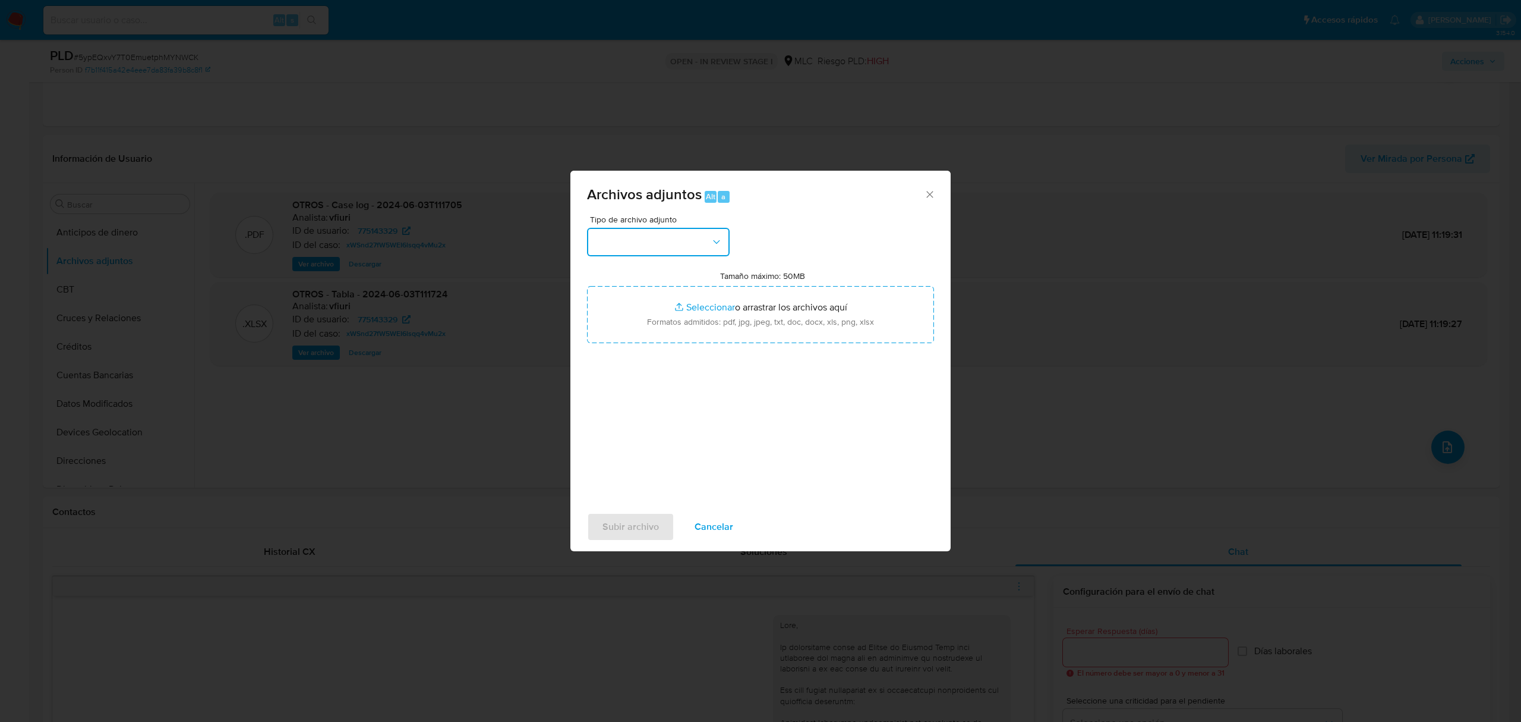
click at [642, 232] on button "button" at bounding box center [658, 242] width 143 height 29
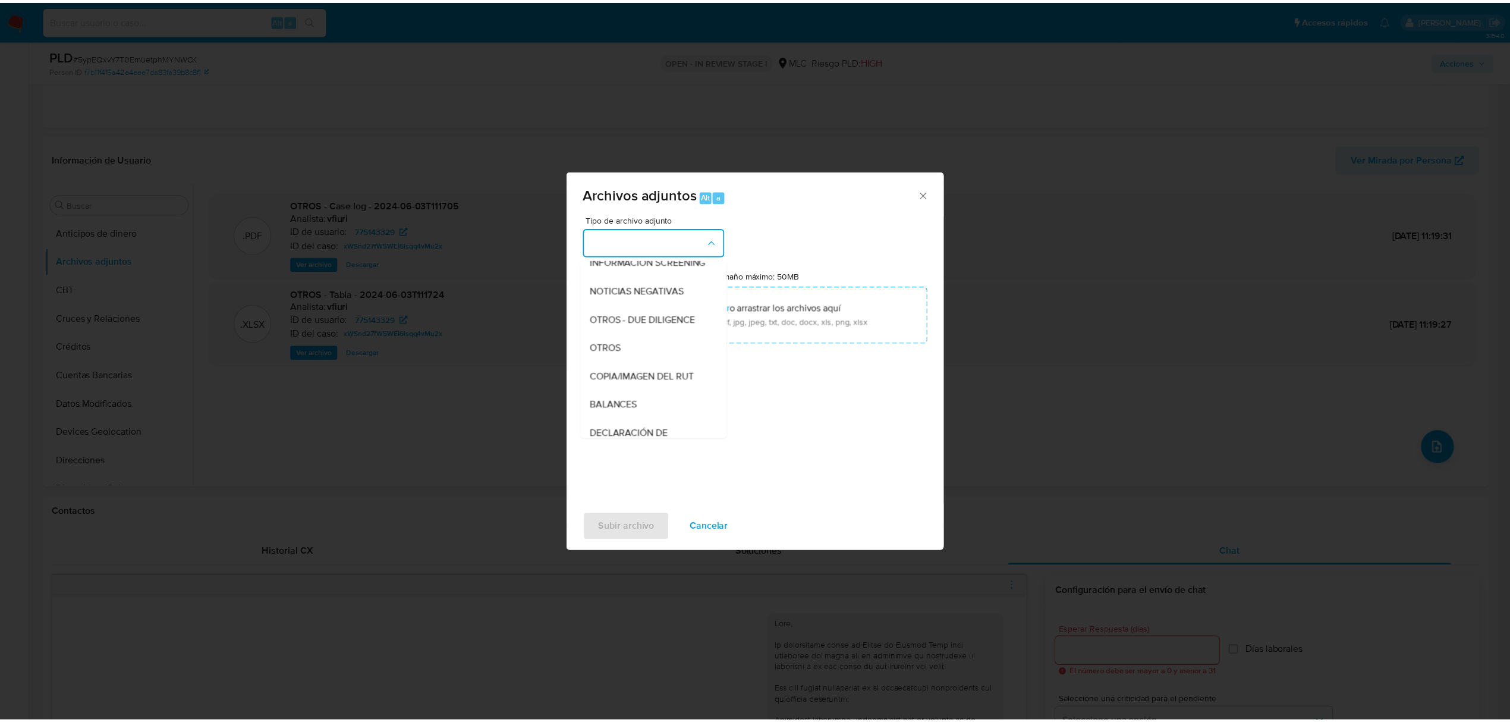
scroll to position [98, 0]
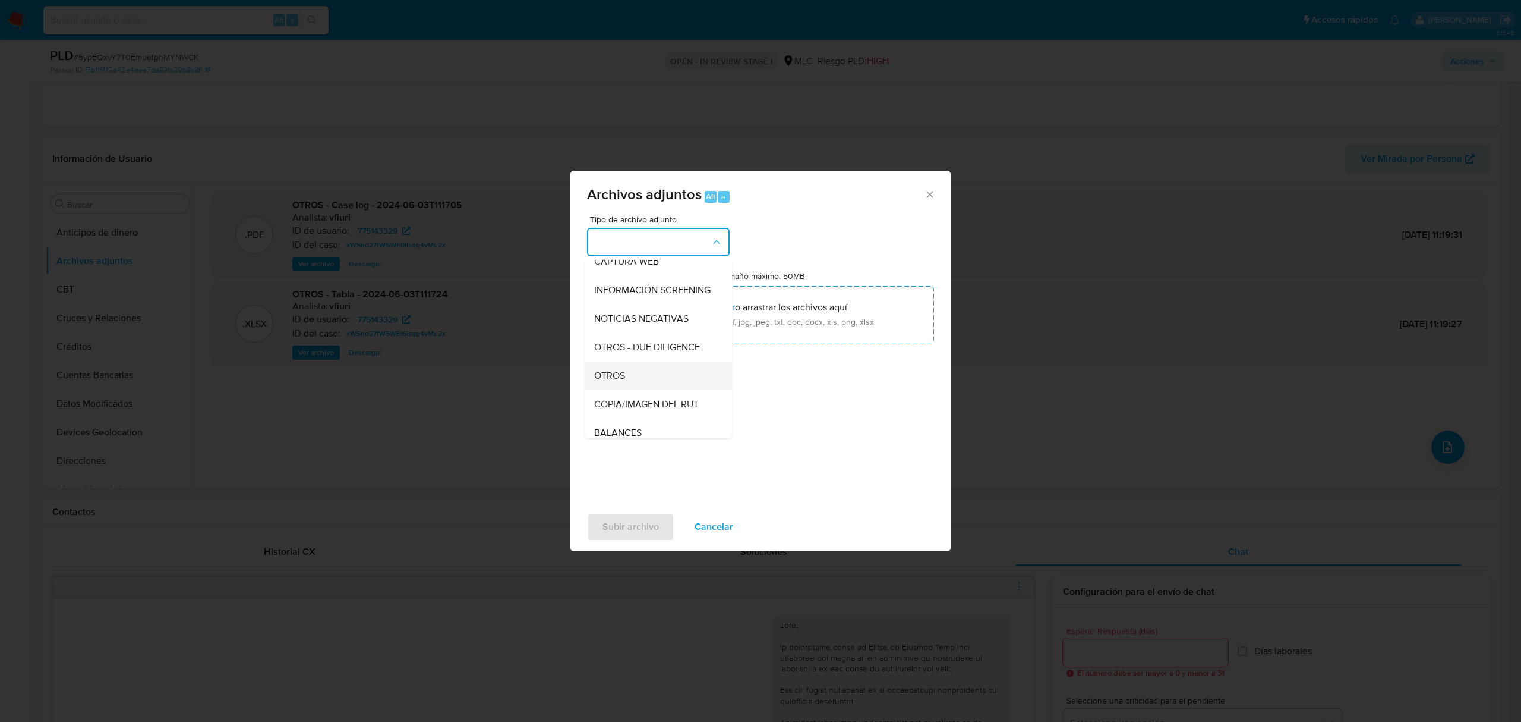
click at [635, 390] on div "OTROS" at bounding box center [654, 375] width 121 height 29
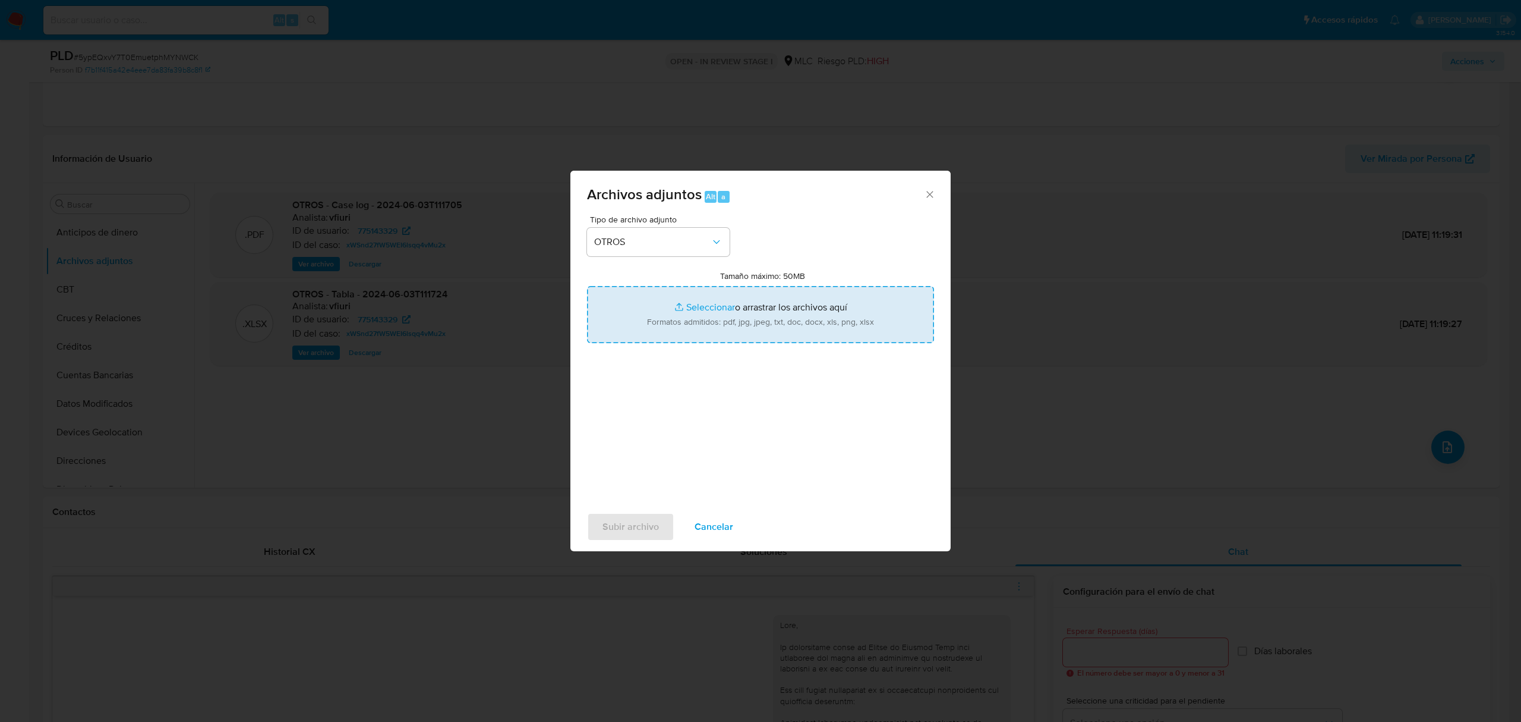
click at [699, 308] on input "Tamaño máximo: 50MB Seleccionar archivos" at bounding box center [760, 314] width 347 height 57
type input "C:\fakepath\775143329 - 15_08_2025.xlsx"
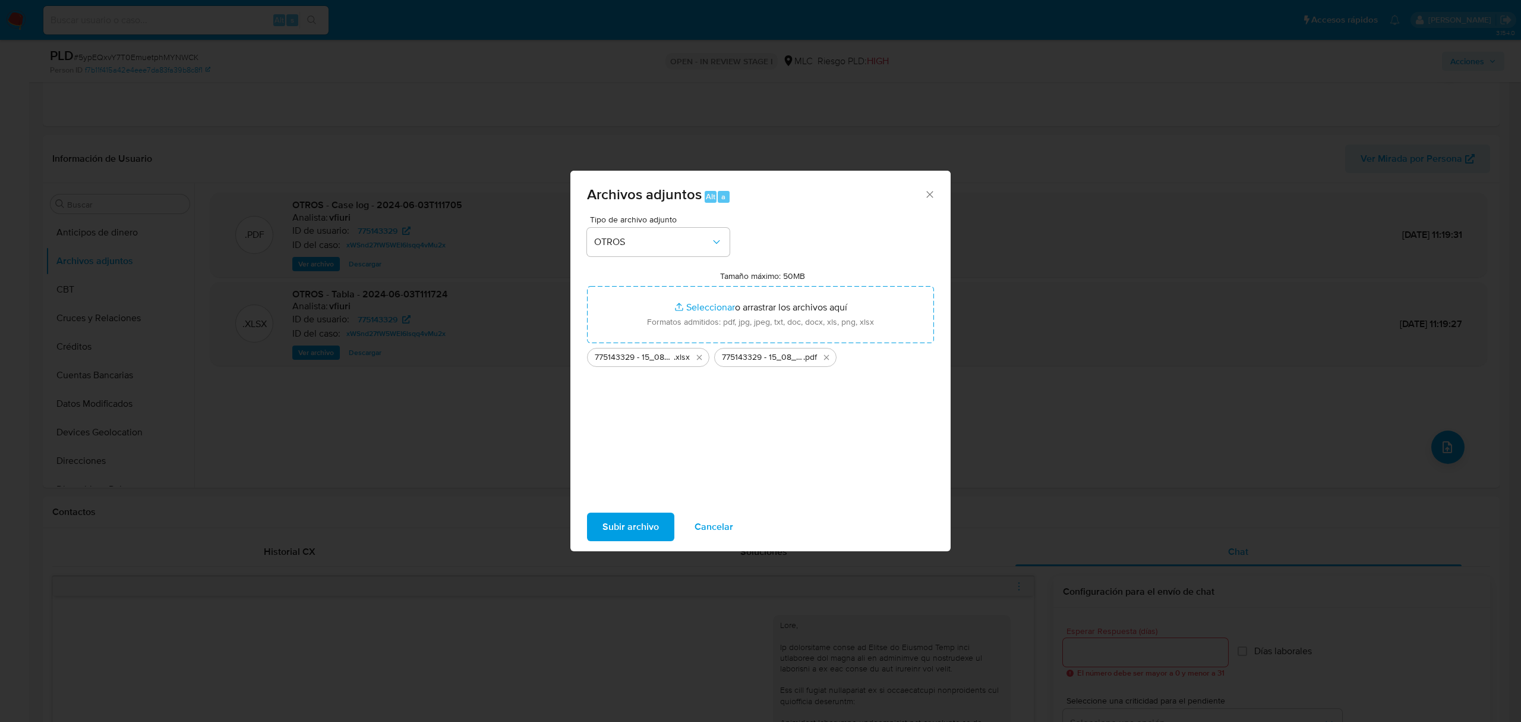
click at [631, 528] on span "Subir archivo" at bounding box center [631, 527] width 56 height 26
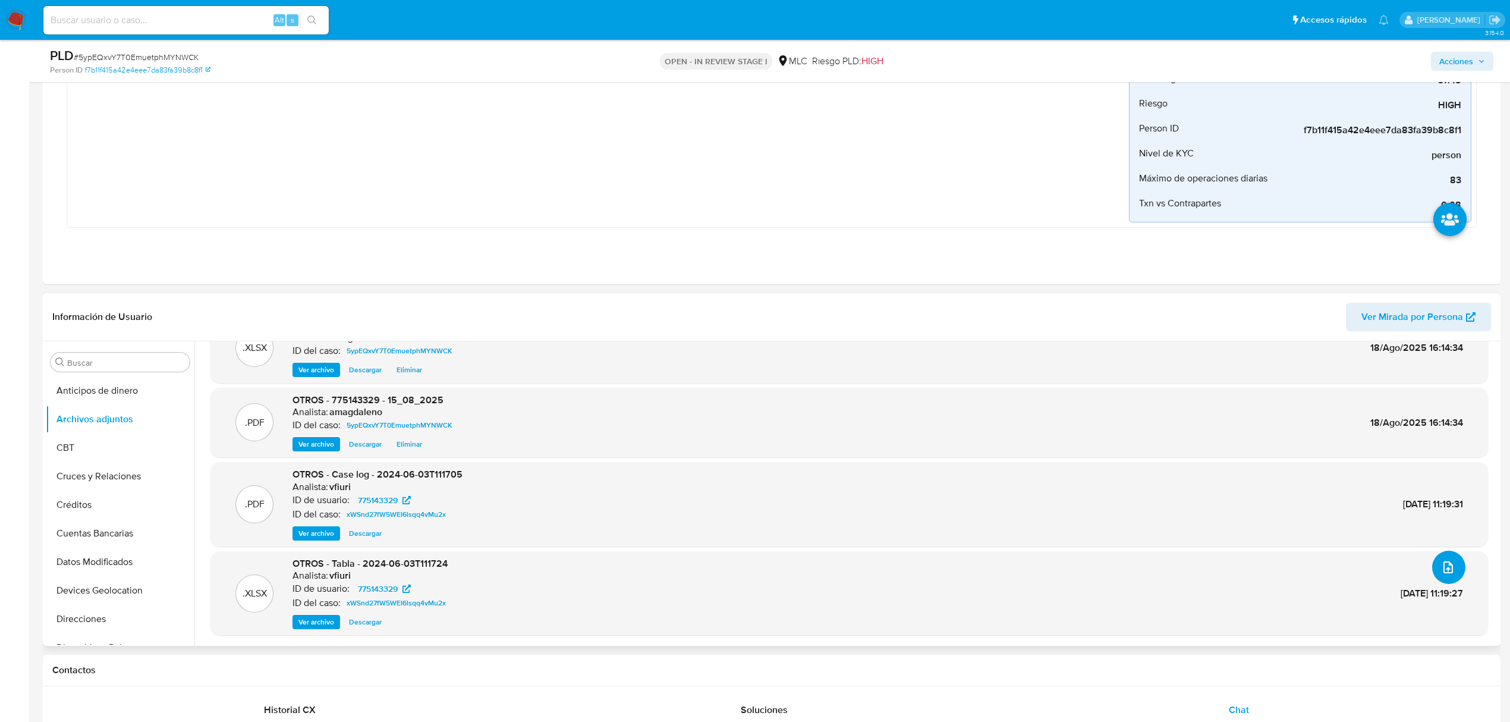
scroll to position [0, 0]
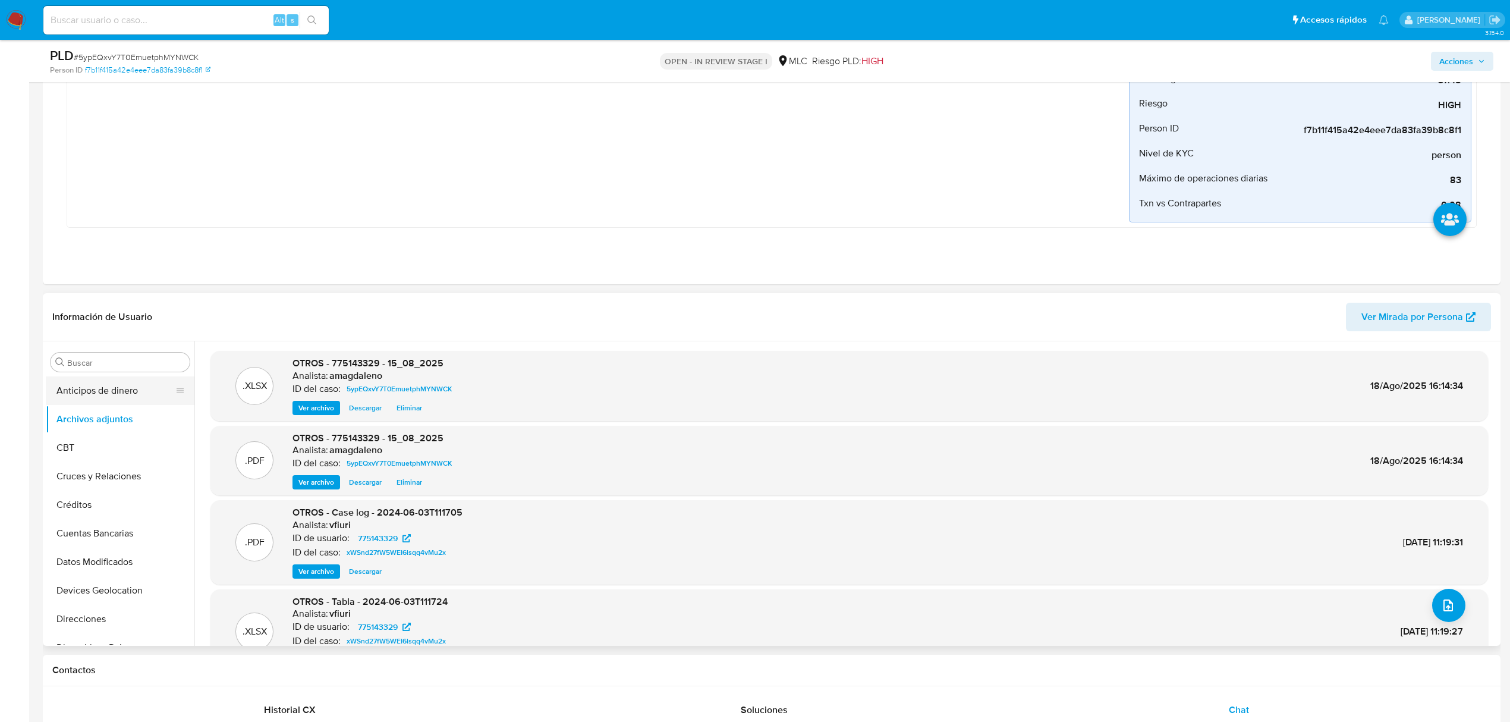
click at [108, 402] on button "Anticipos de dinero" at bounding box center [115, 390] width 139 height 29
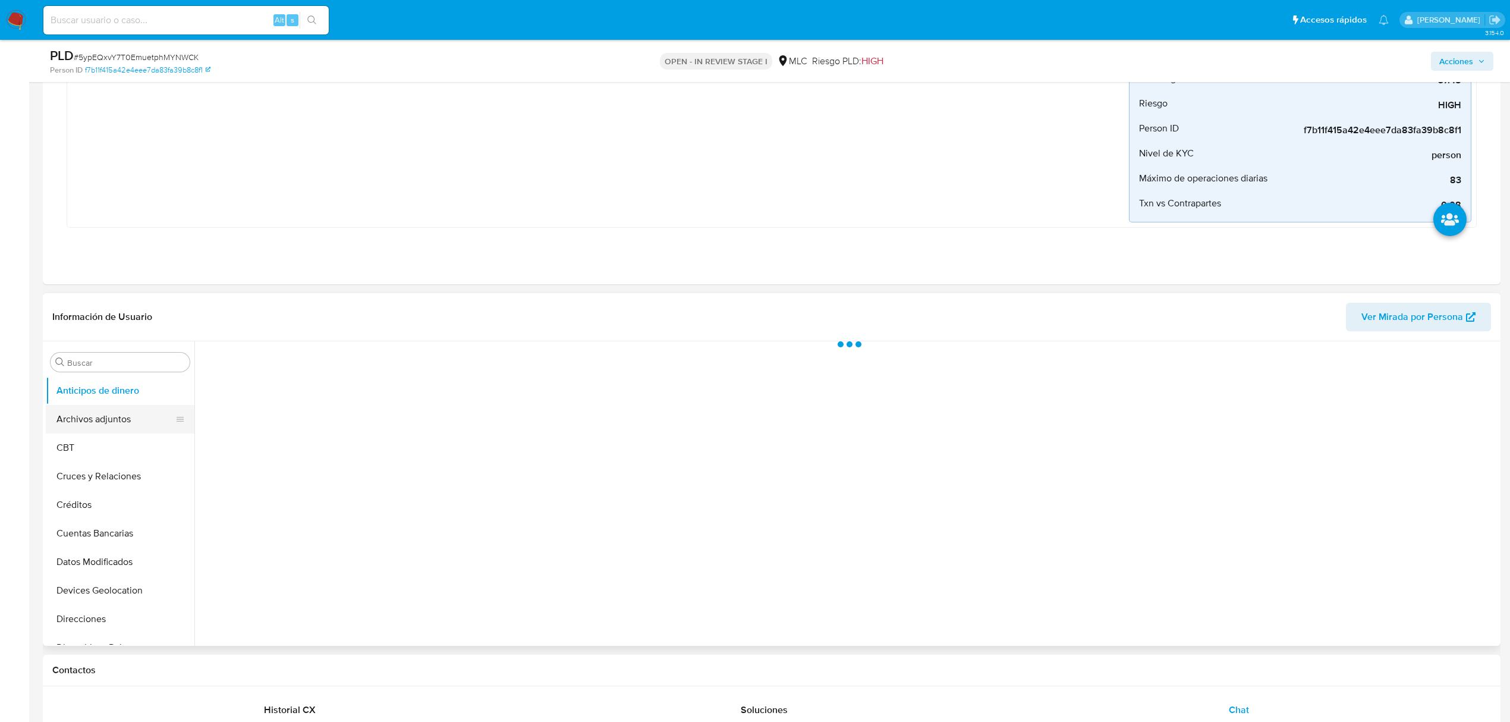
click at [101, 417] on button "Archivos adjuntos" at bounding box center [115, 419] width 139 height 29
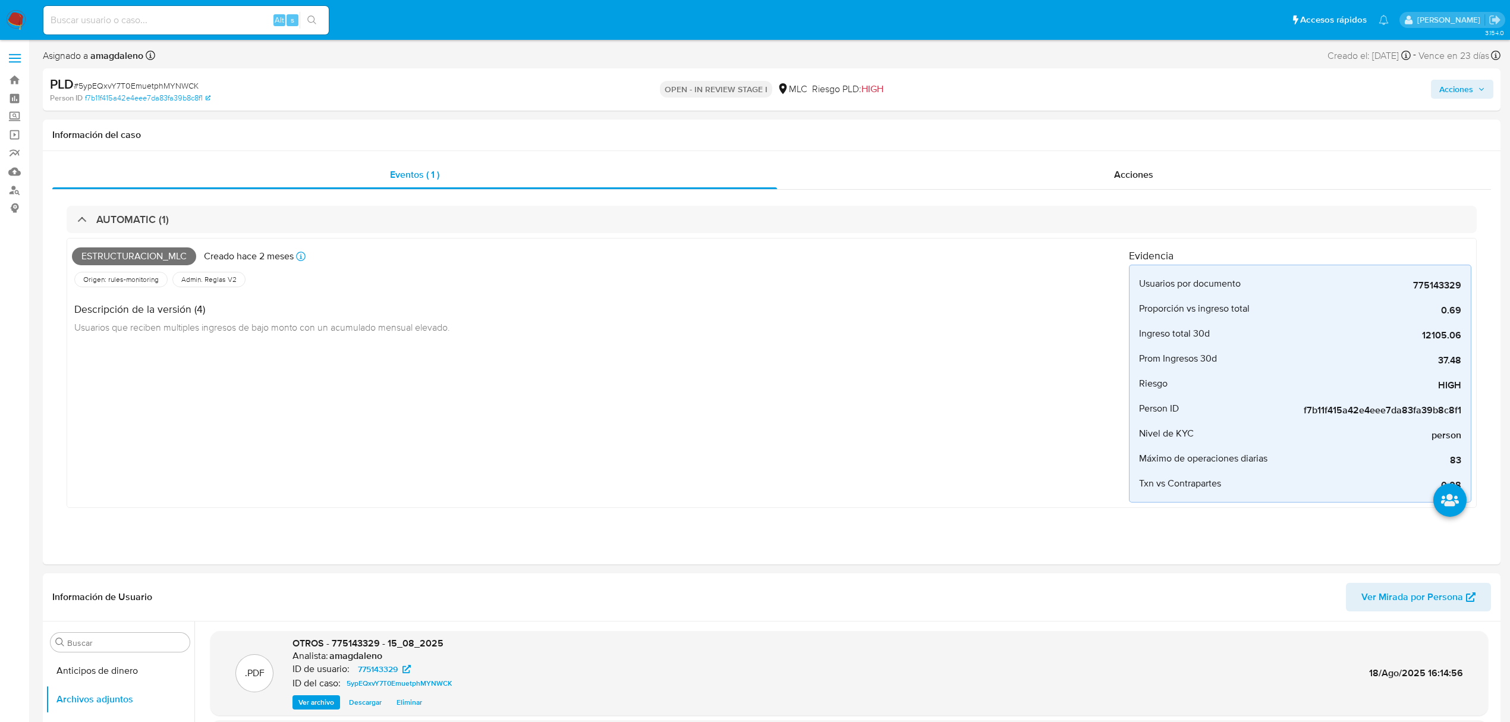
click at [1455, 88] on span "Acciones" at bounding box center [1456, 89] width 34 height 19
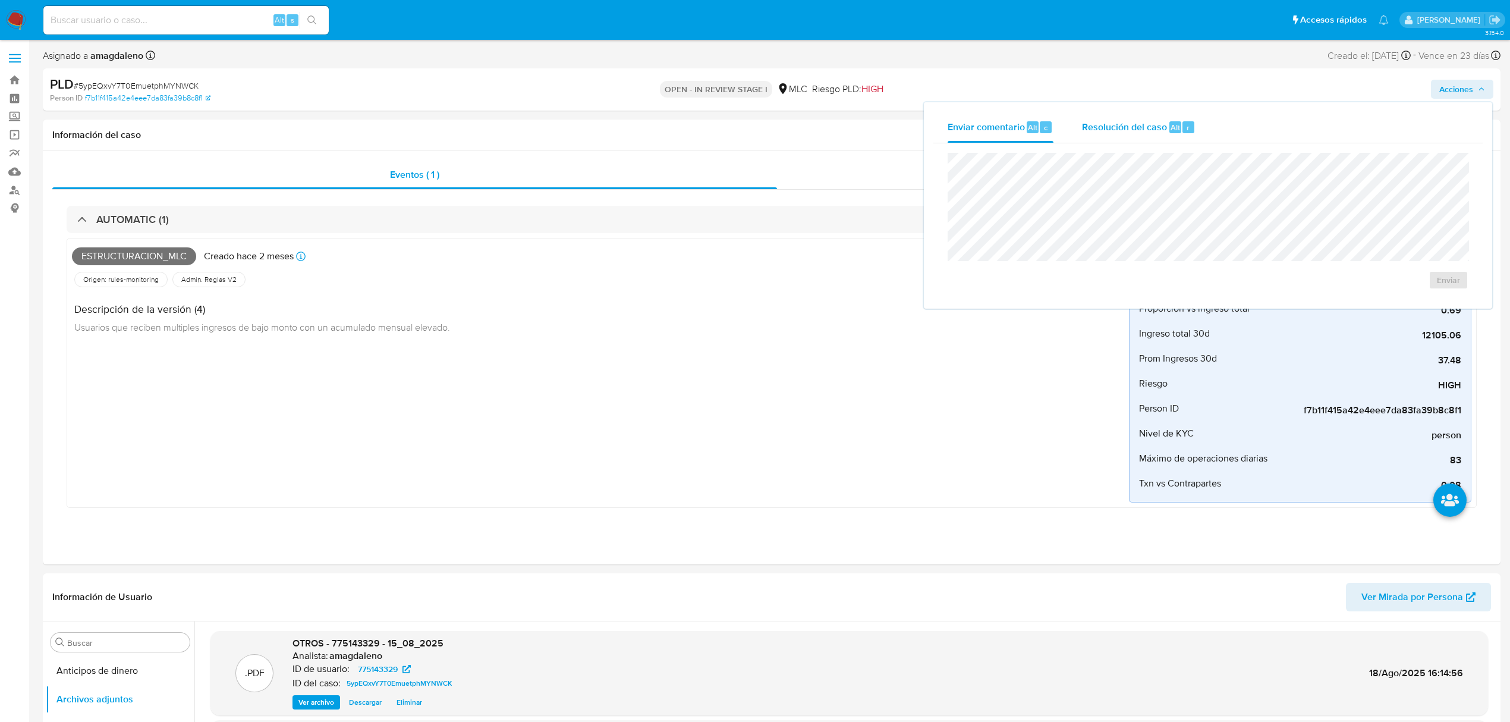
click at [1072, 132] on button "Resolución del caso Alt r" at bounding box center [1138, 127] width 142 height 31
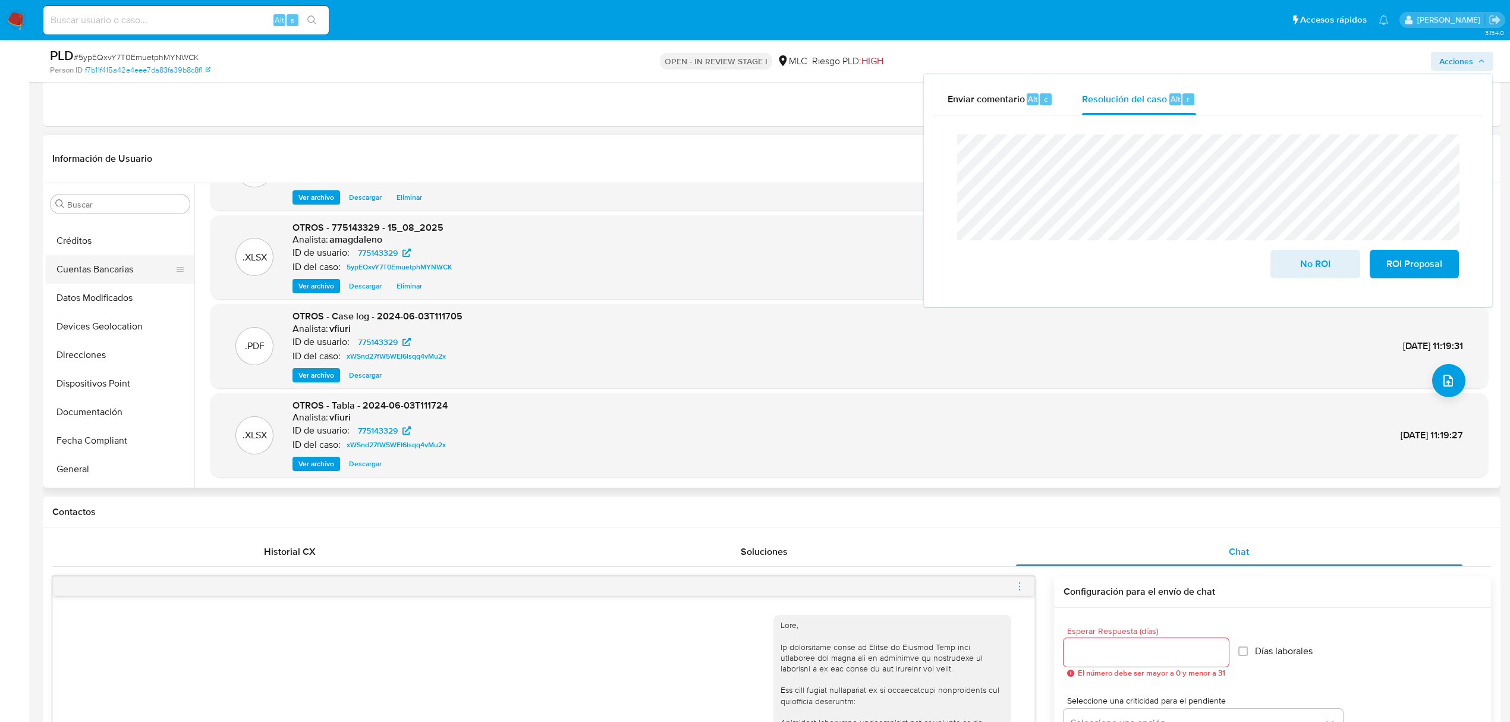
scroll to position [475, 0]
drag, startPoint x: 126, startPoint y: 334, endPoint x: 132, endPoint y: 329, distance: 8.0
click at [126, 334] on button "KYC" at bounding box center [115, 327] width 139 height 29
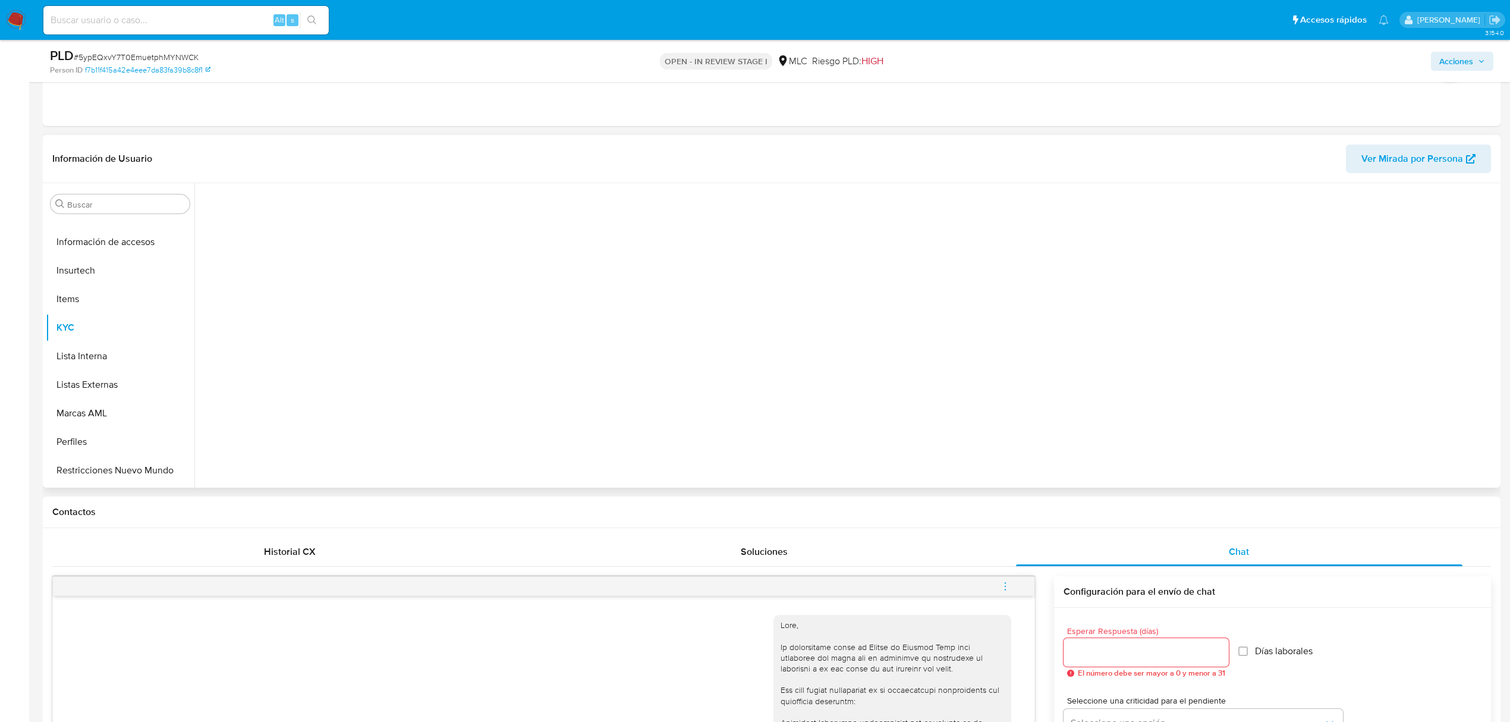
scroll to position [0, 0]
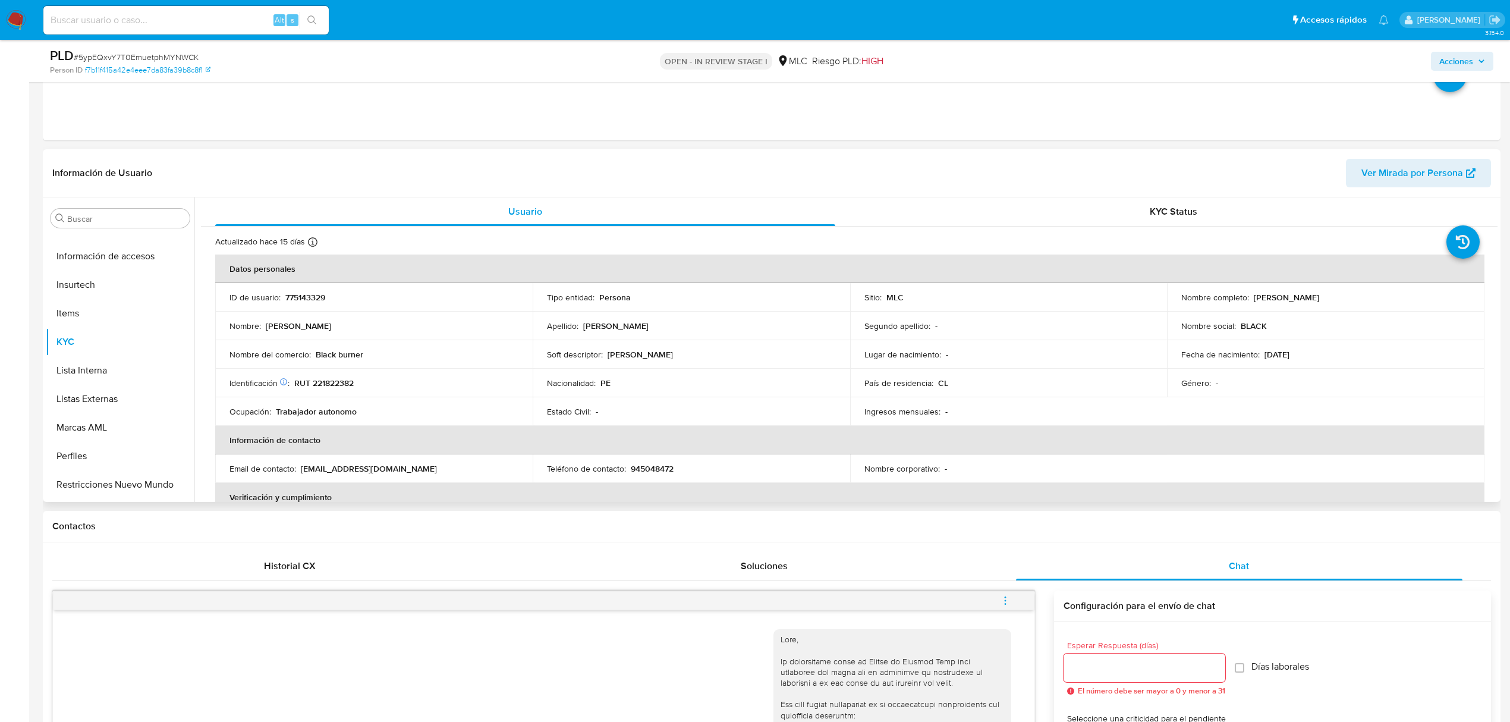
click at [316, 355] on p "Black burner" at bounding box center [340, 354] width 48 height 11
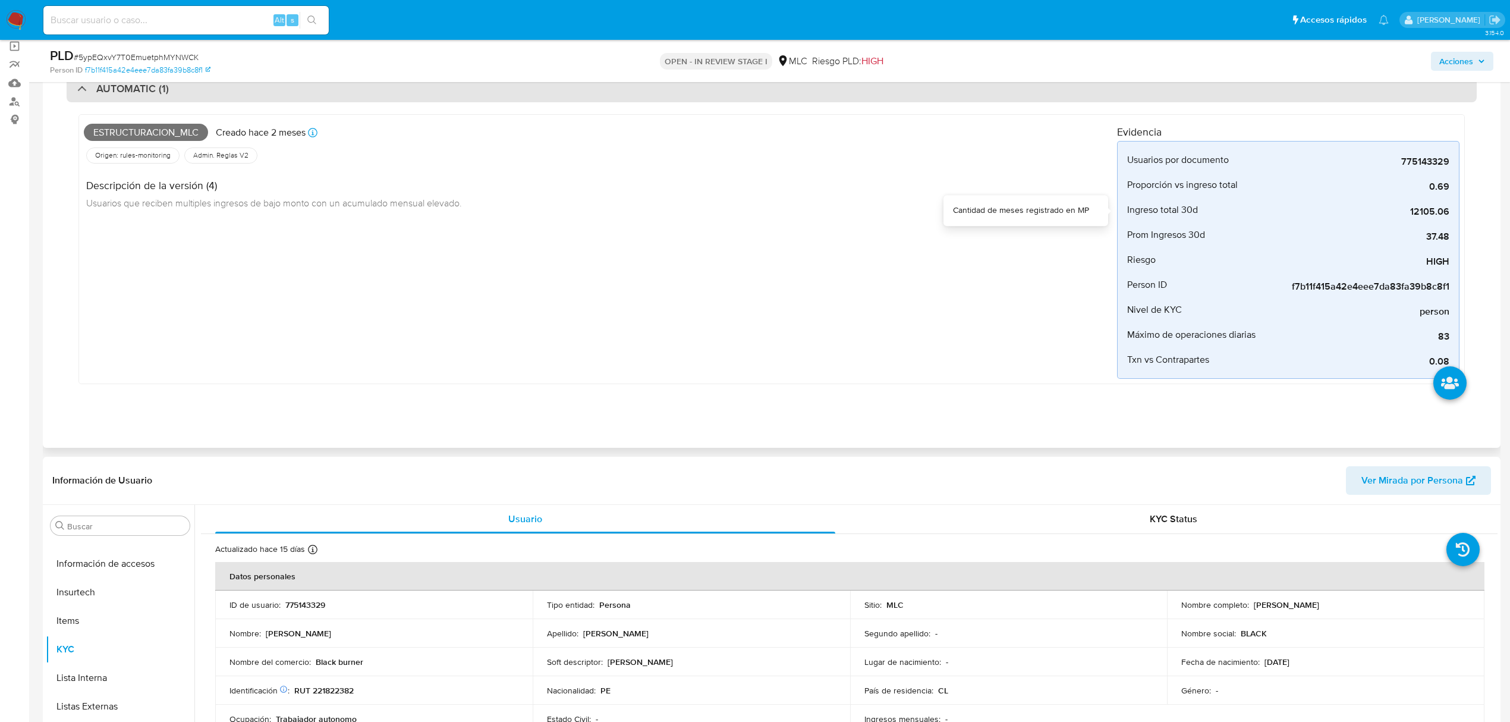
scroll to position [79, 0]
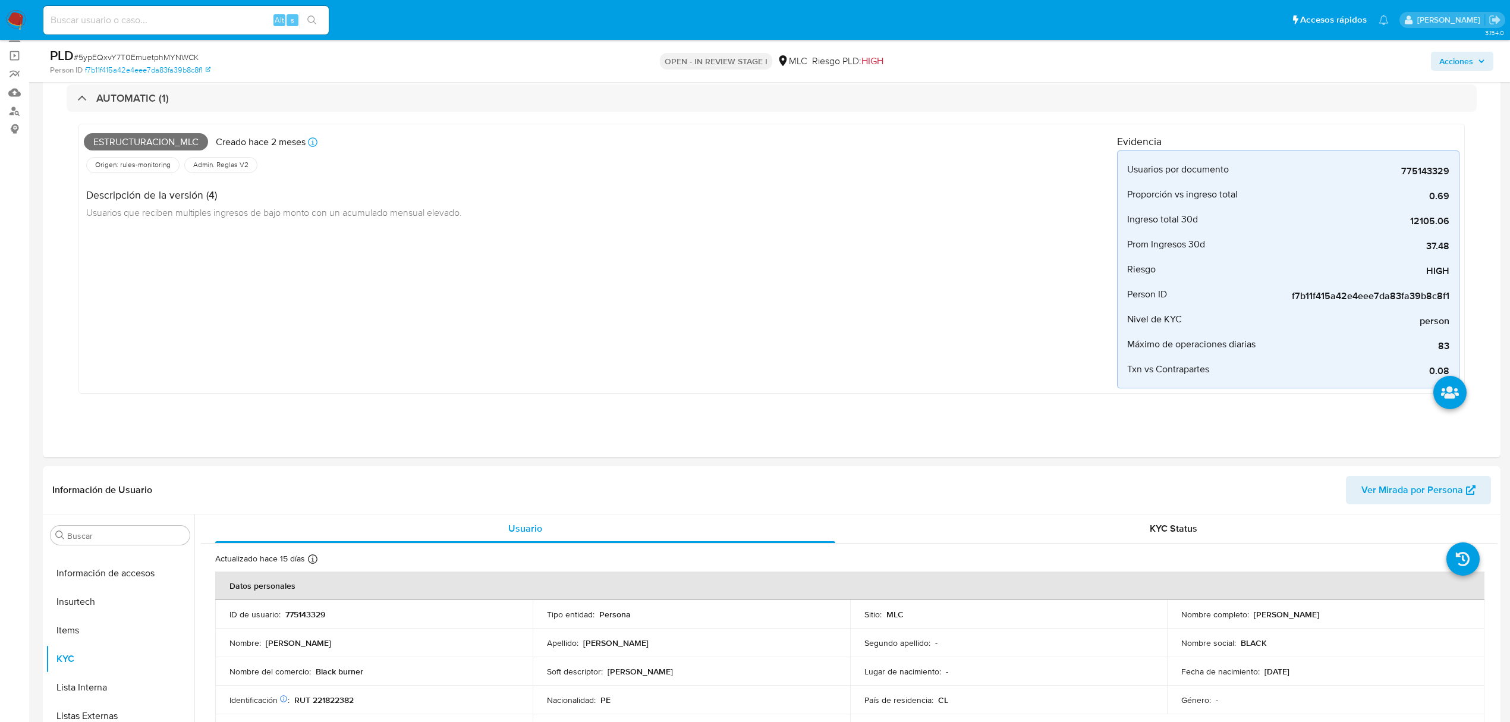
click at [1460, 63] on span "Acciones" at bounding box center [1456, 61] width 34 height 19
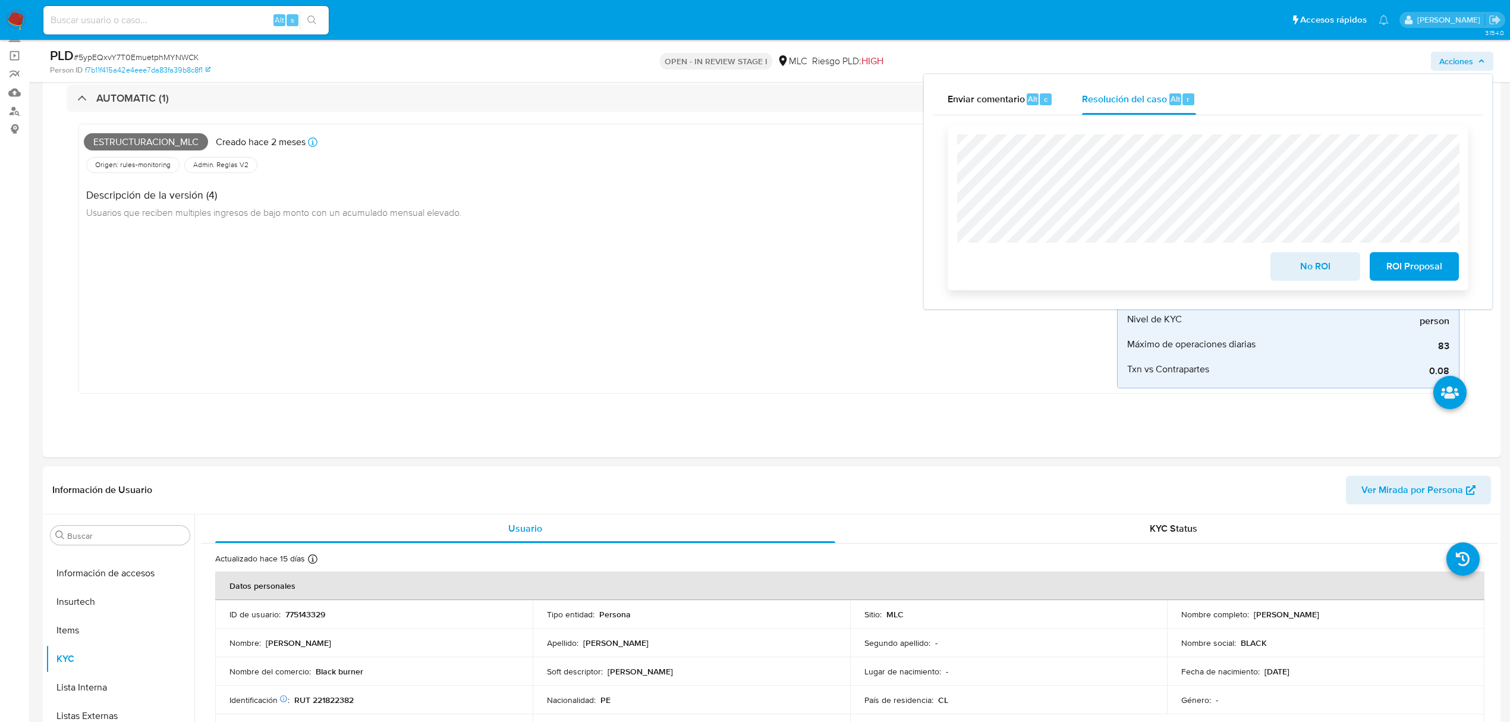
click at [1313, 270] on span "No ROI" at bounding box center [1315, 266] width 58 height 26
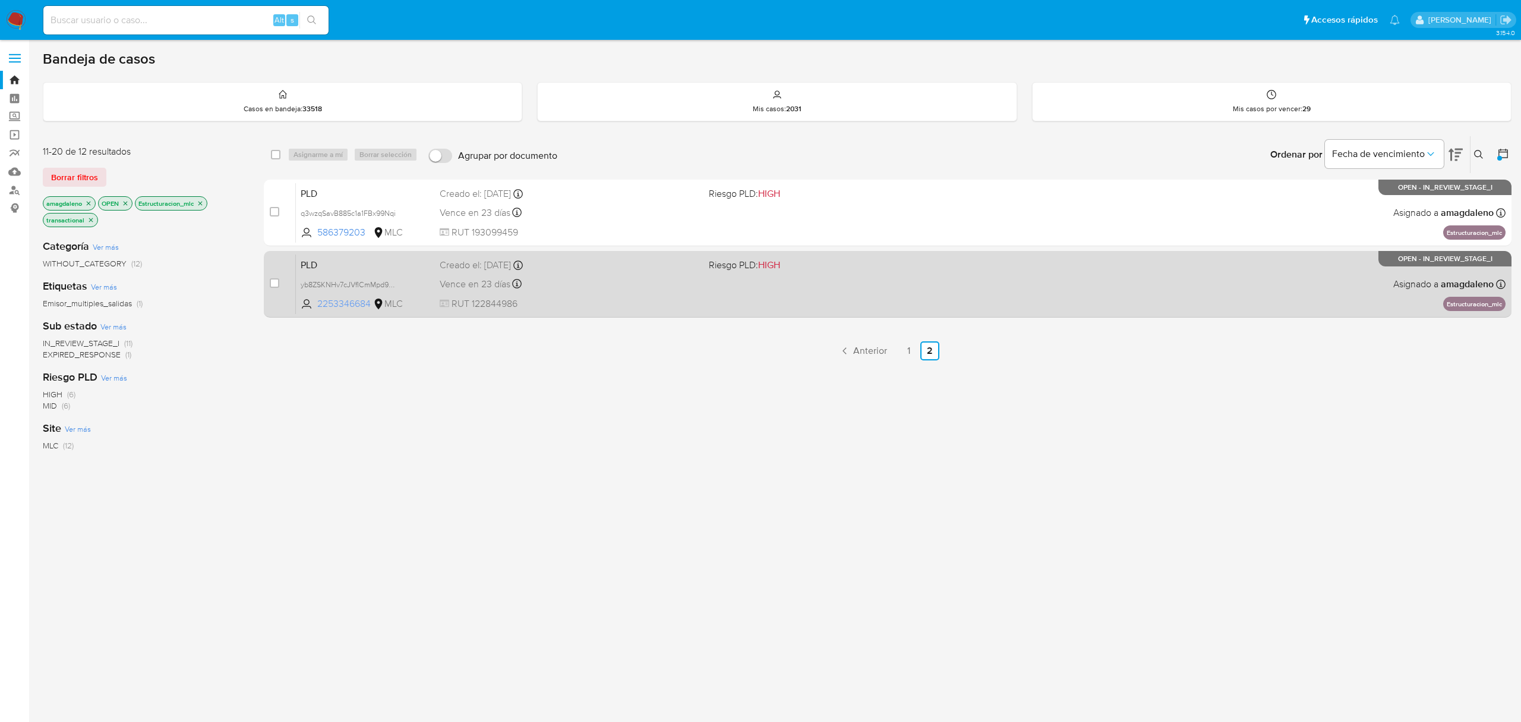
click at [327, 300] on span "2253346684" at bounding box center [343, 303] width 53 height 13
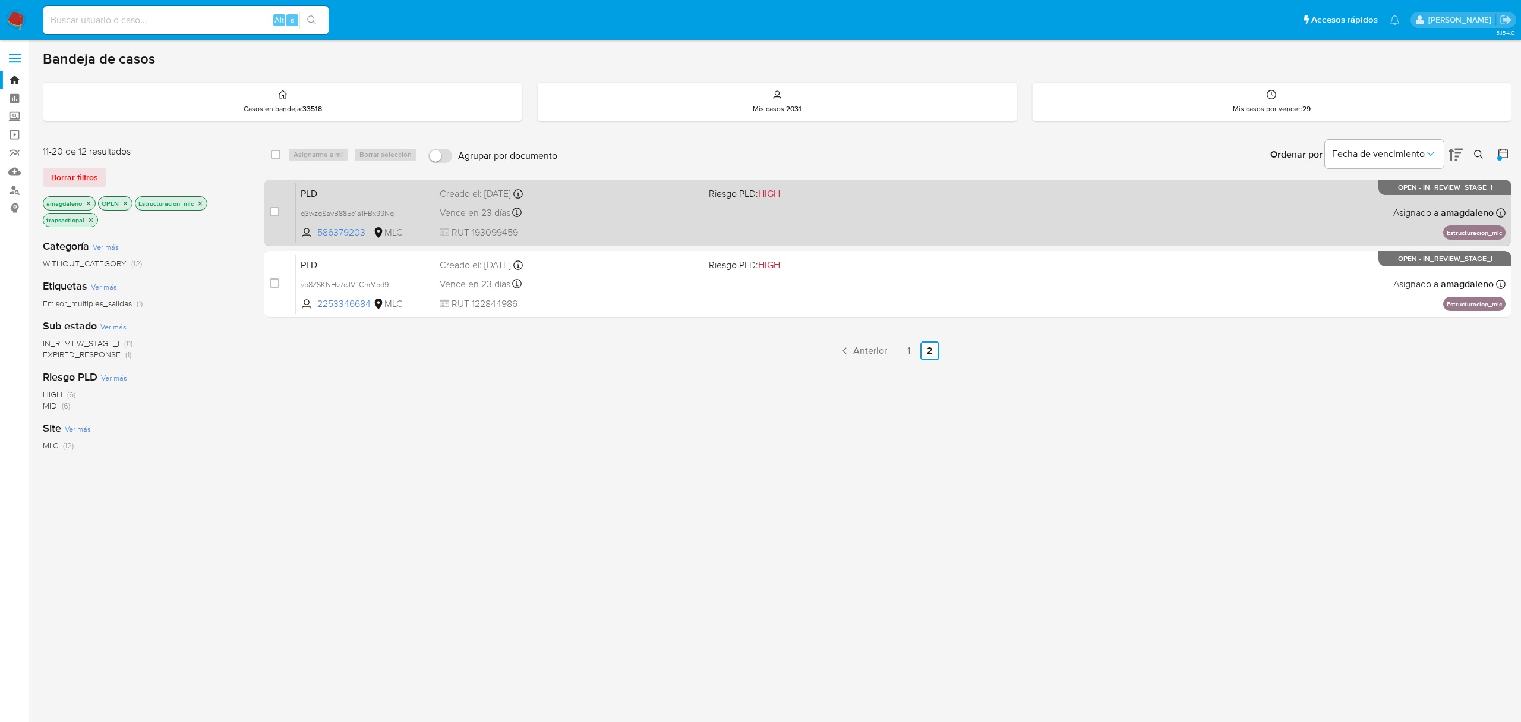
click at [339, 238] on div "PLD q3wzqSavB885c1a1FBx99Nqi 586379203 MLC Riesgo PLD: HIGH Creado el: [DATE] C…" at bounding box center [901, 212] width 1210 height 60
click at [349, 237] on span "586379203" at bounding box center [343, 232] width 53 height 13
click at [593, 221] on div "PLD q3wzqSavB885c1a1FBx99Nqi 586379203 MLC Riesgo PLD: HIGH Creado el: [DATE] C…" at bounding box center [901, 212] width 1210 height 60
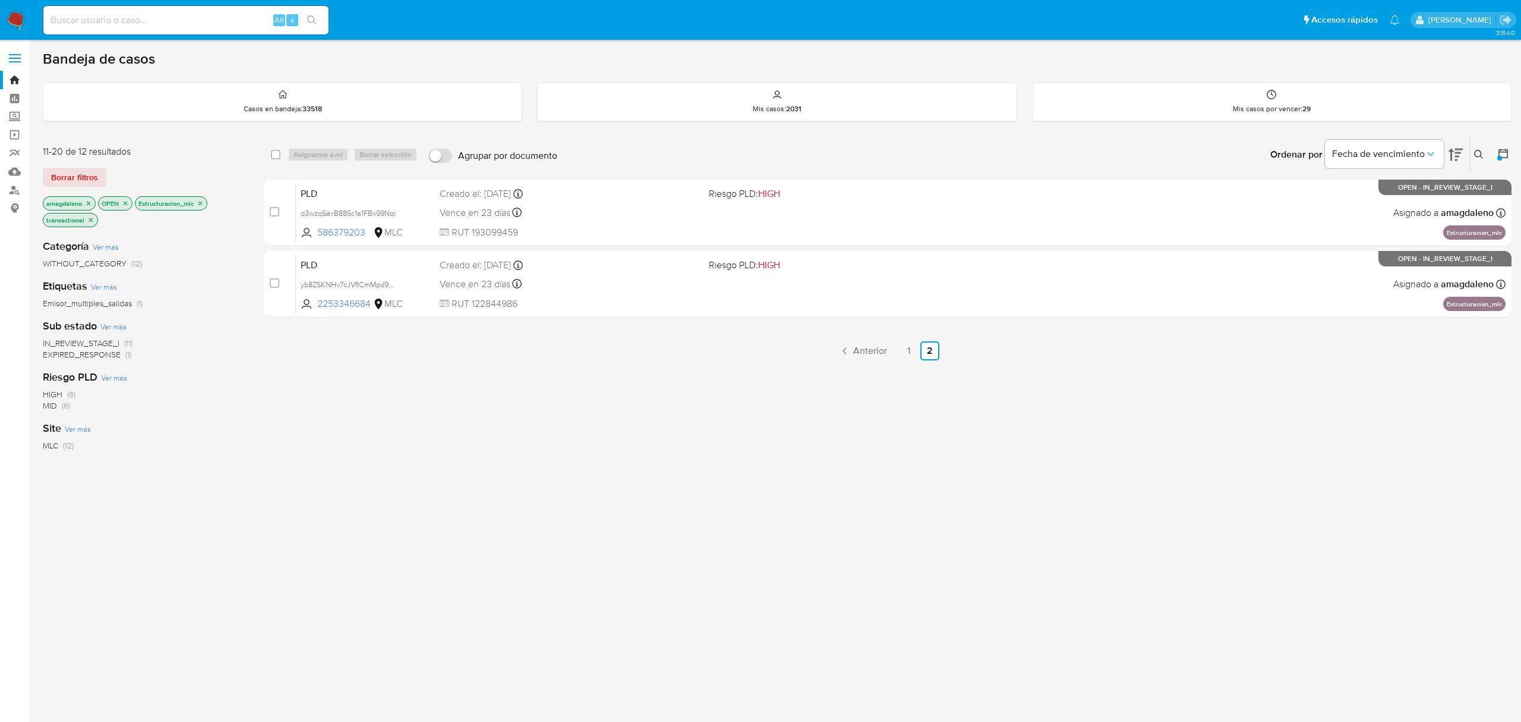
click at [131, 12] on input at bounding box center [185, 19] width 285 height 15
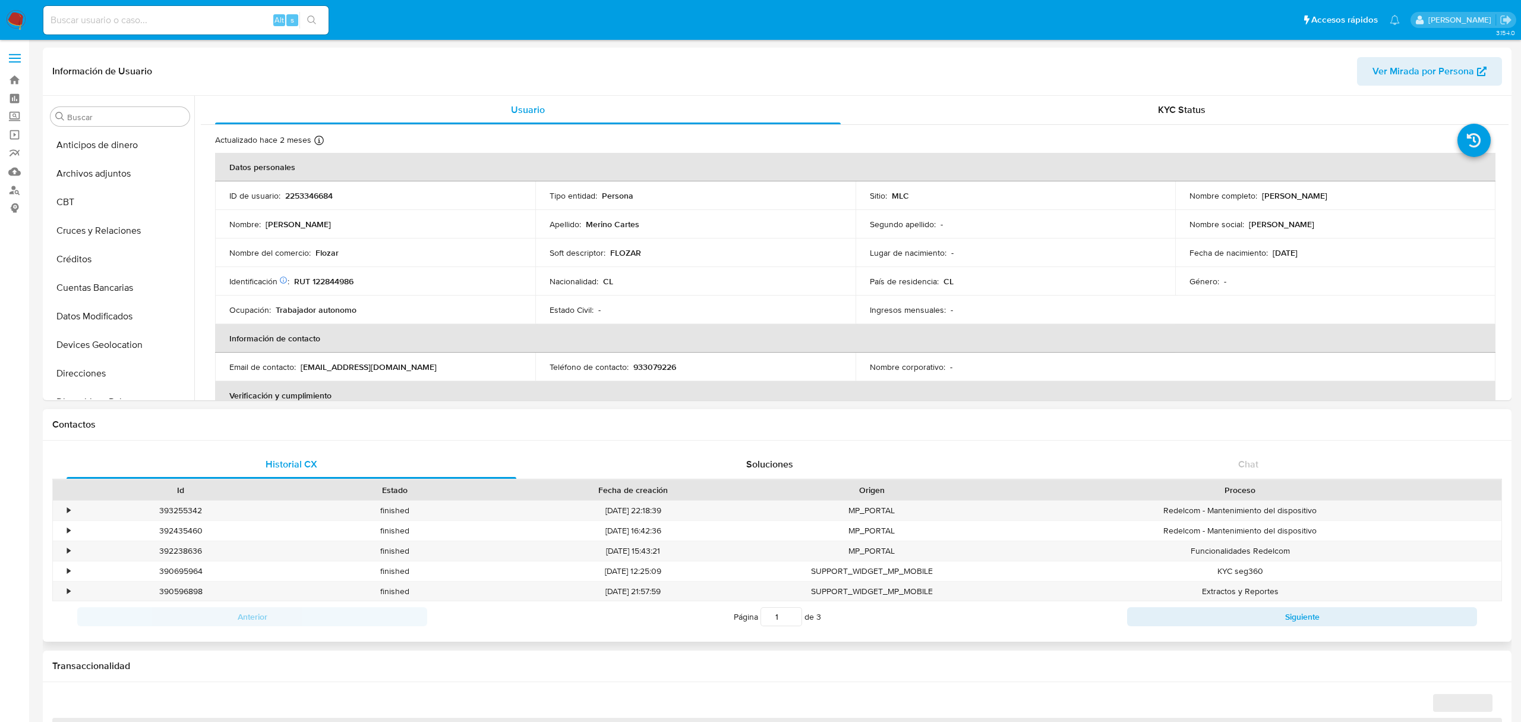
select select "10"
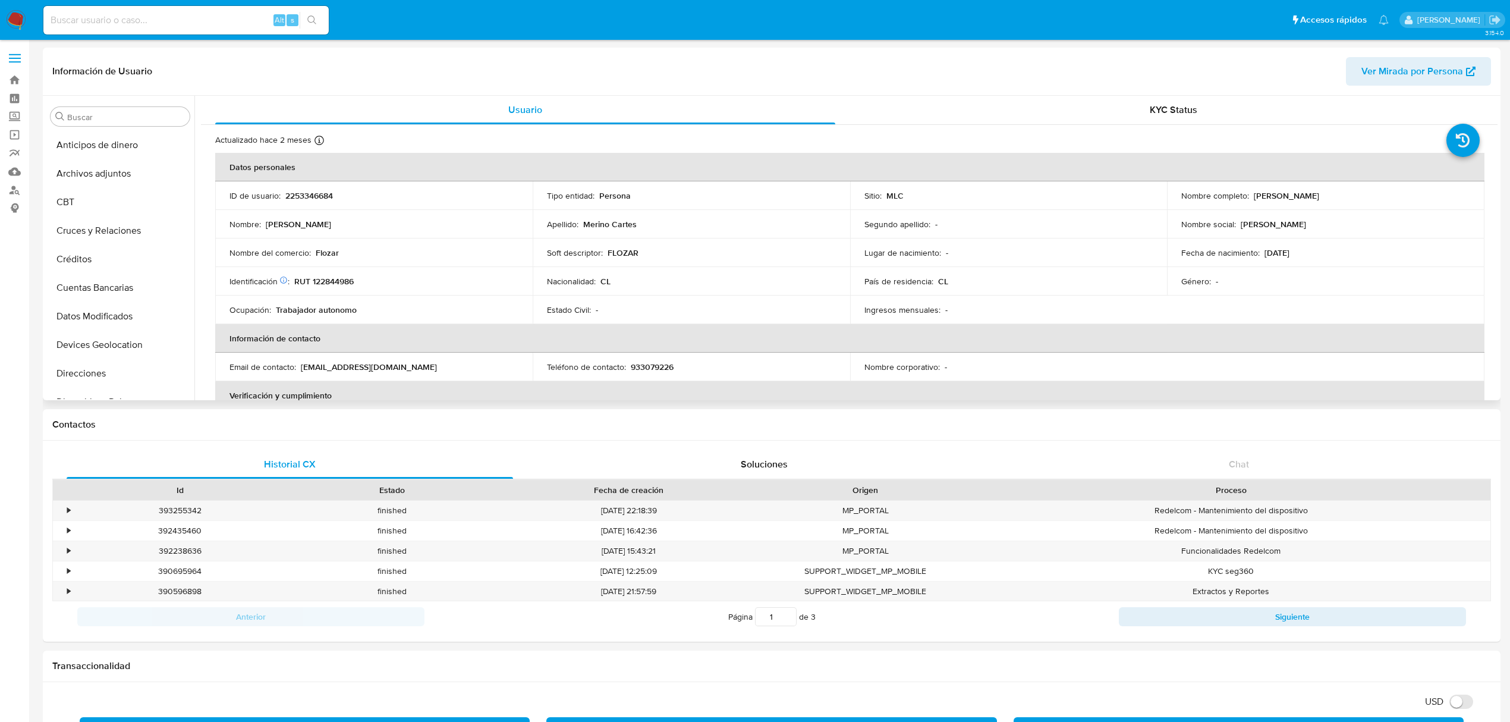
scroll to position [502, 0]
click at [317, 194] on p "2253346684" at bounding box center [309, 195] width 48 height 11
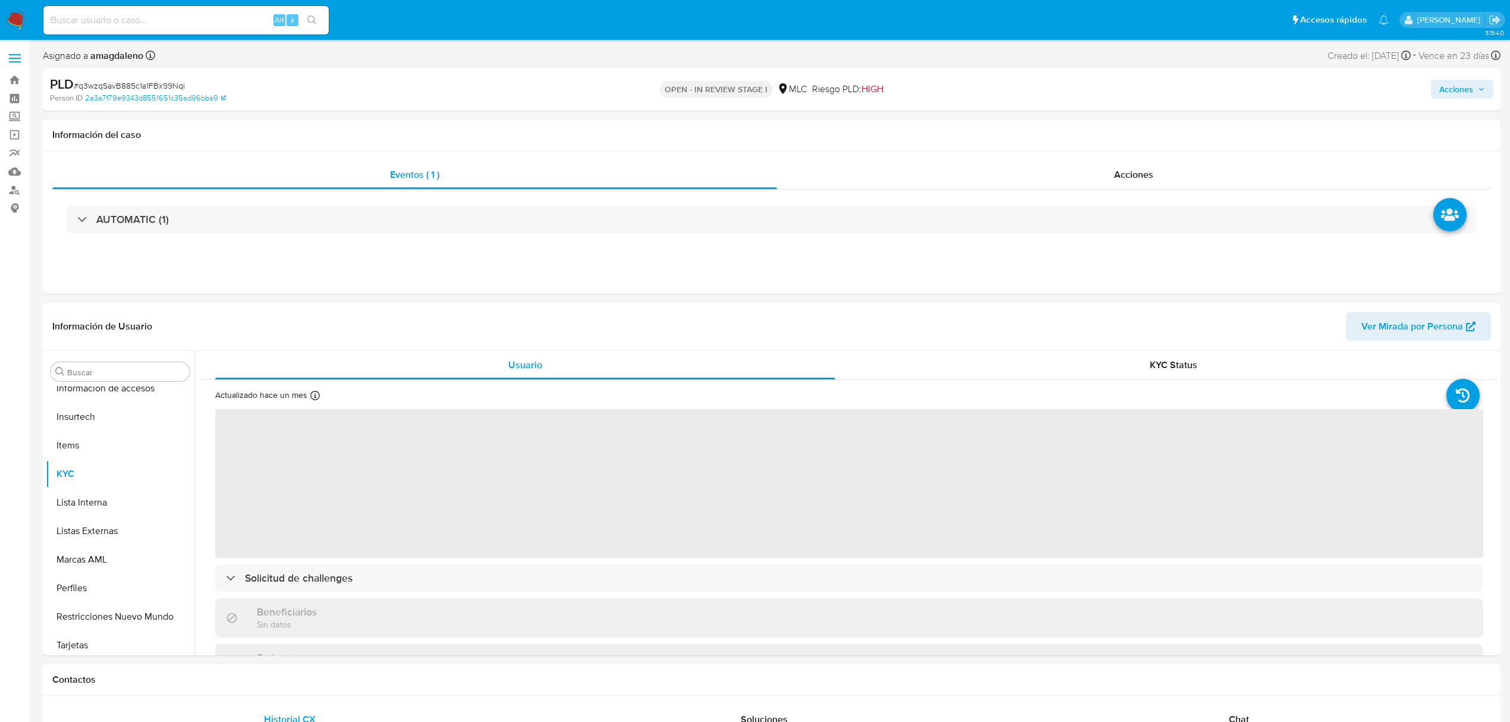
scroll to position [502, 0]
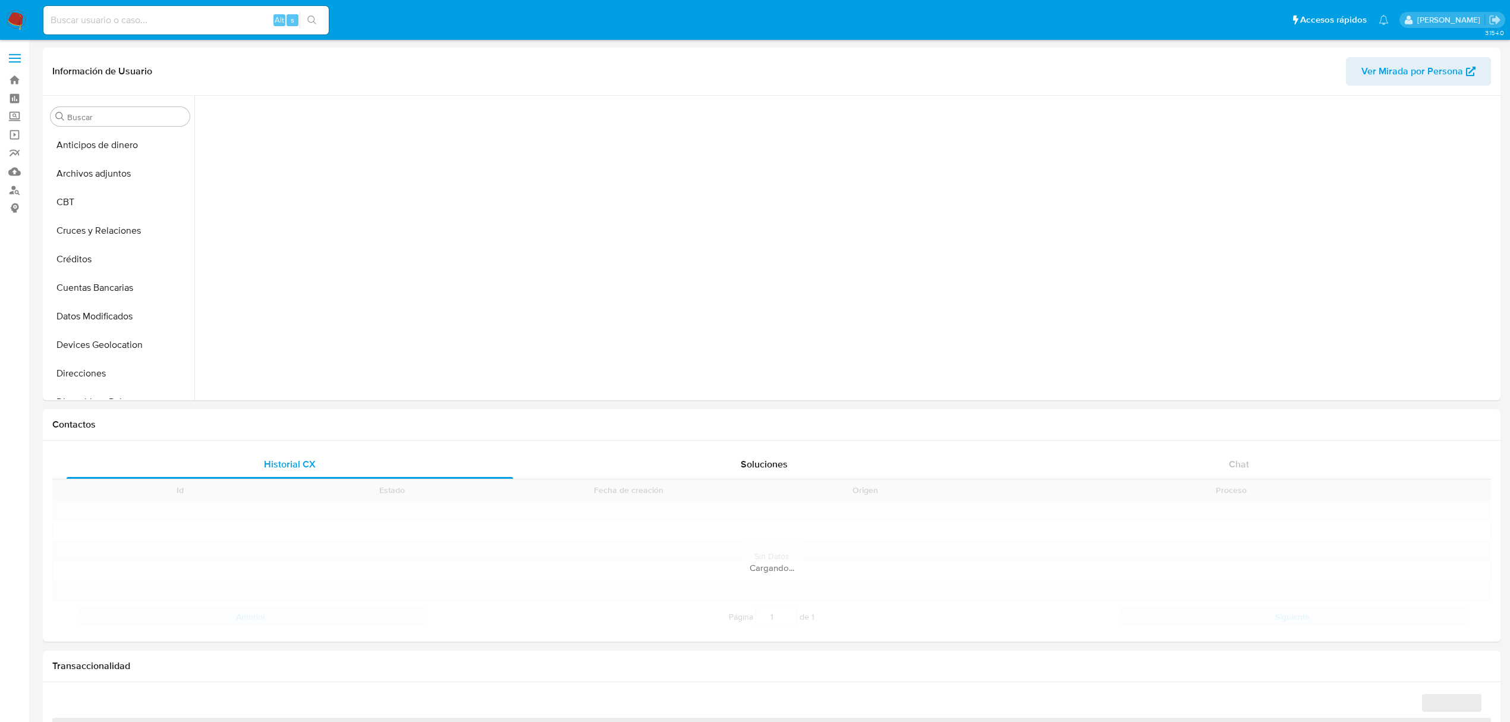
scroll to position [256, 0]
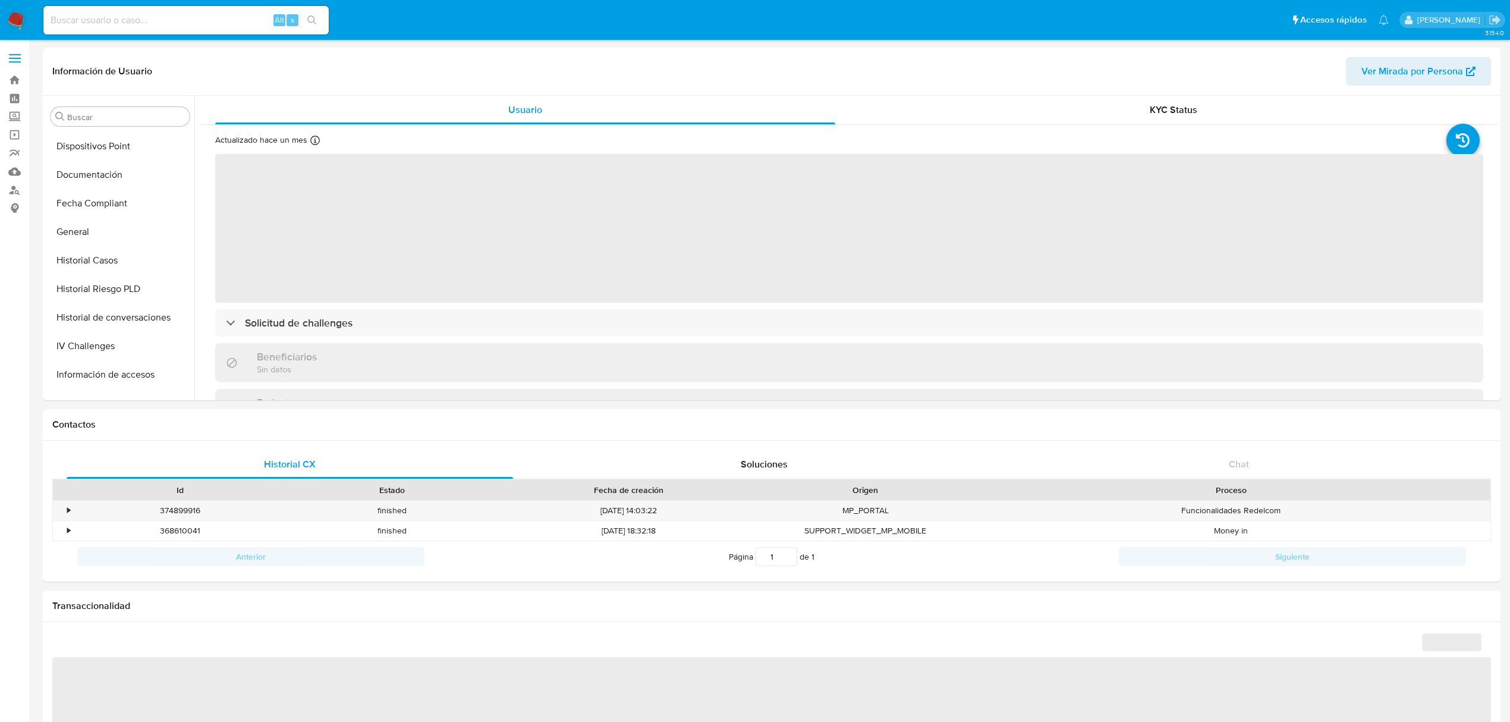
select select "10"
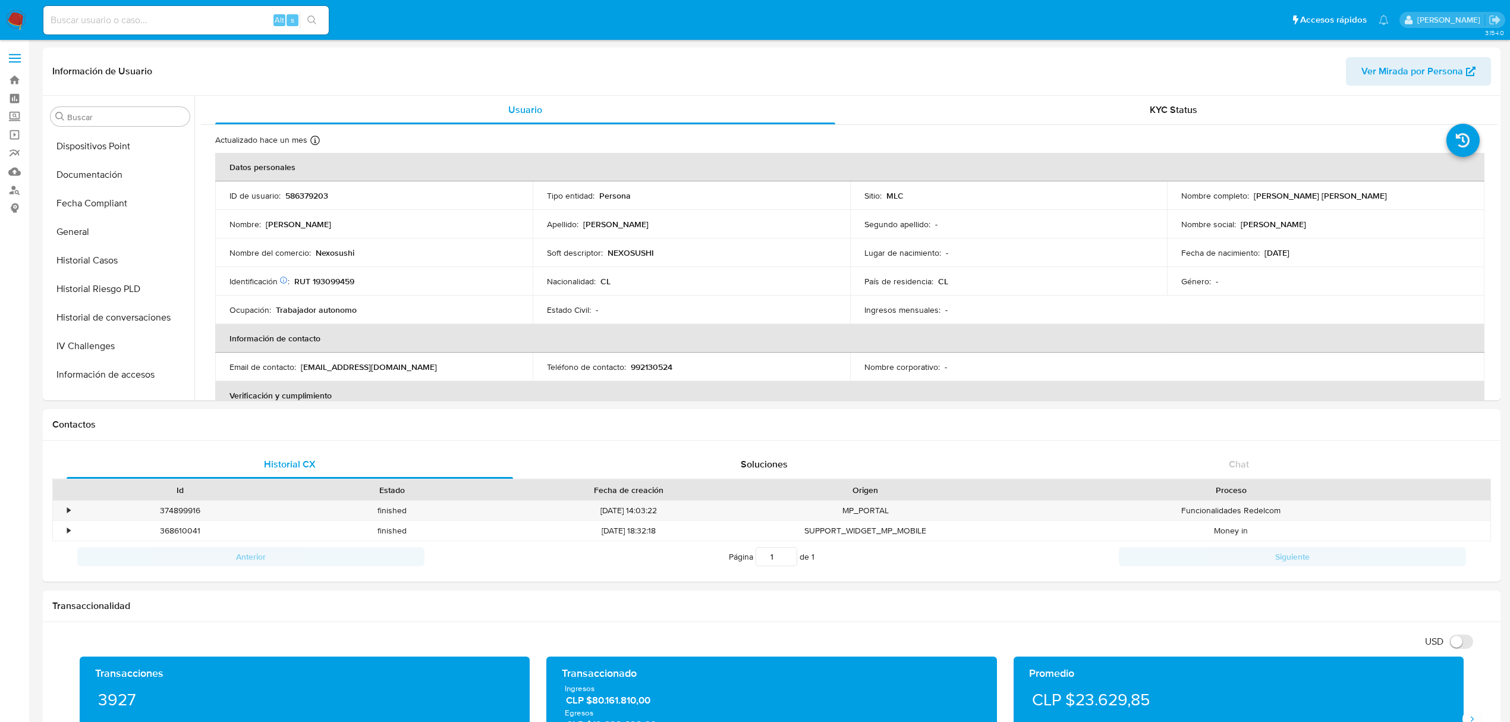
scroll to position [502, 0]
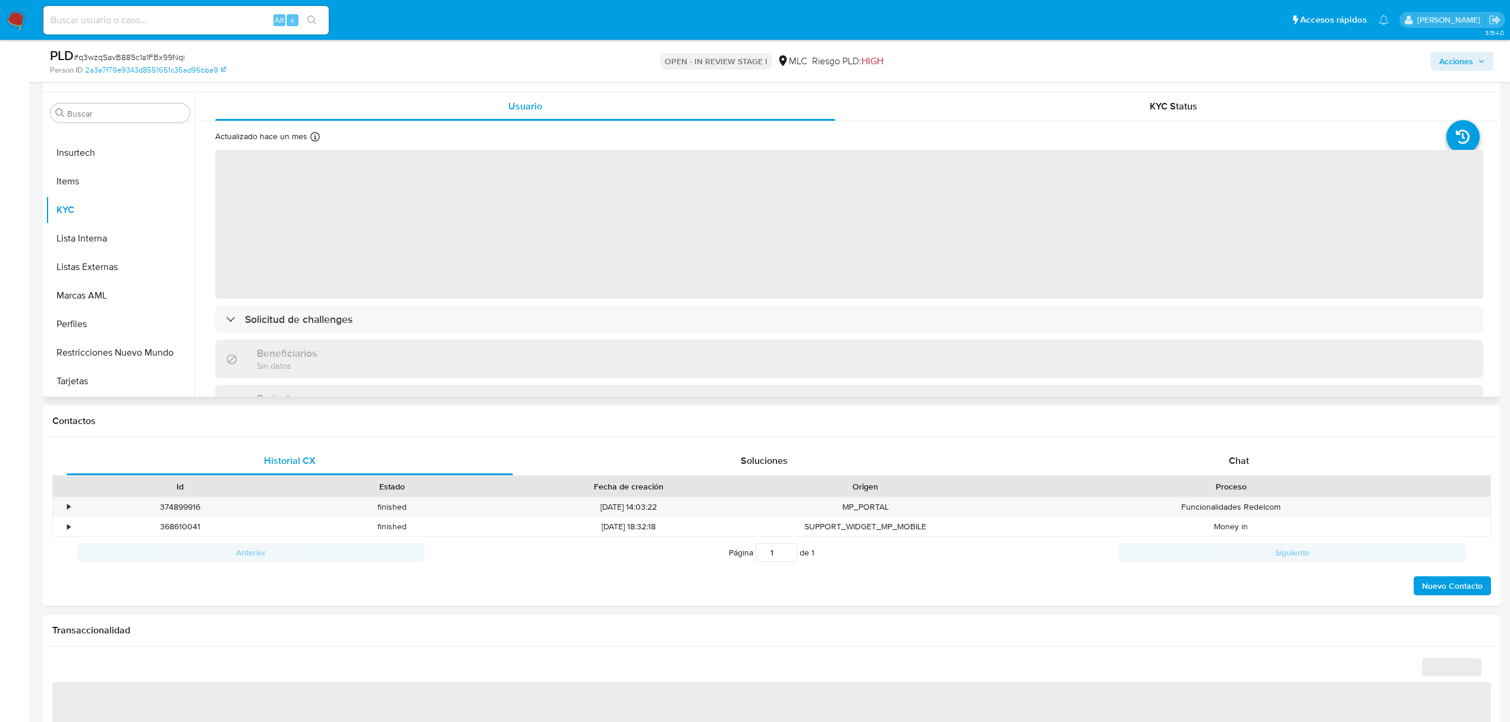
scroll to position [238, 0]
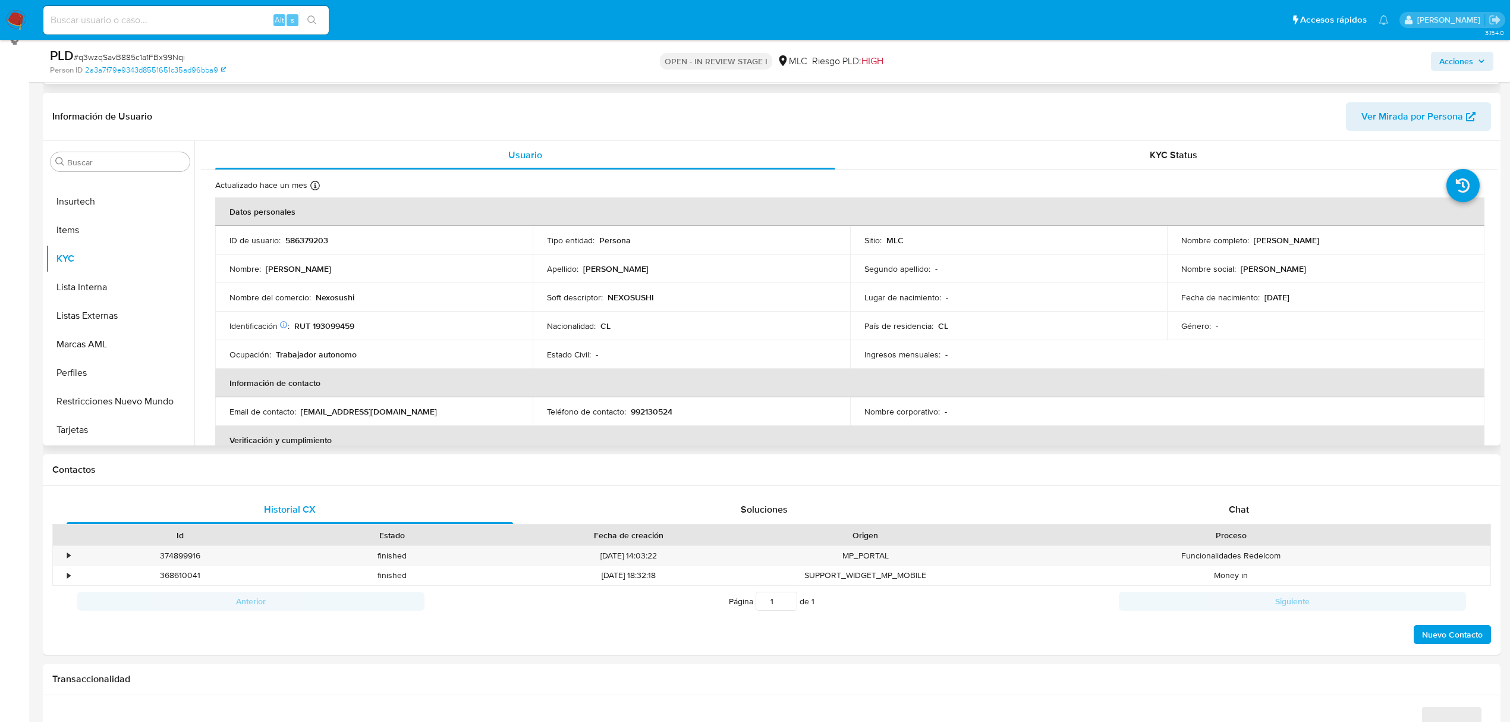
select select "10"
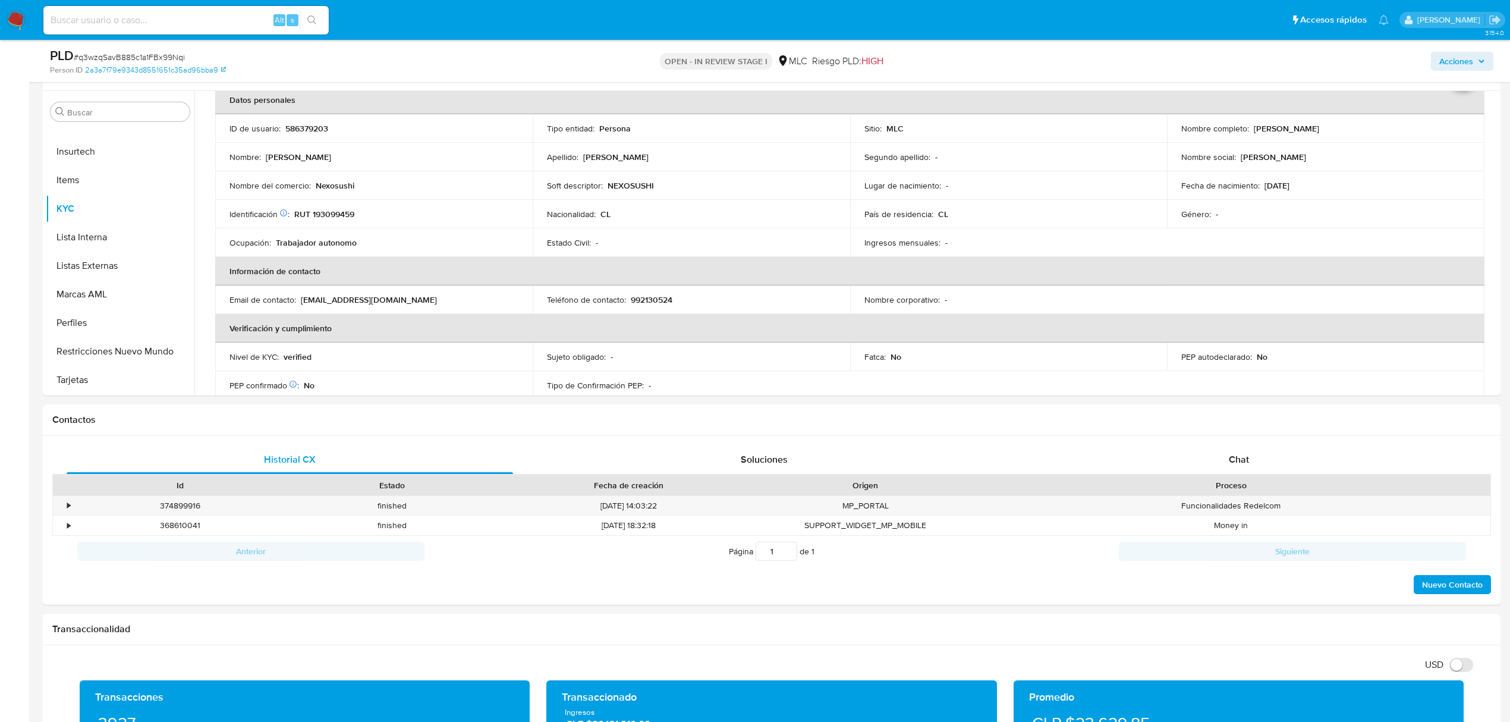
scroll to position [220, 0]
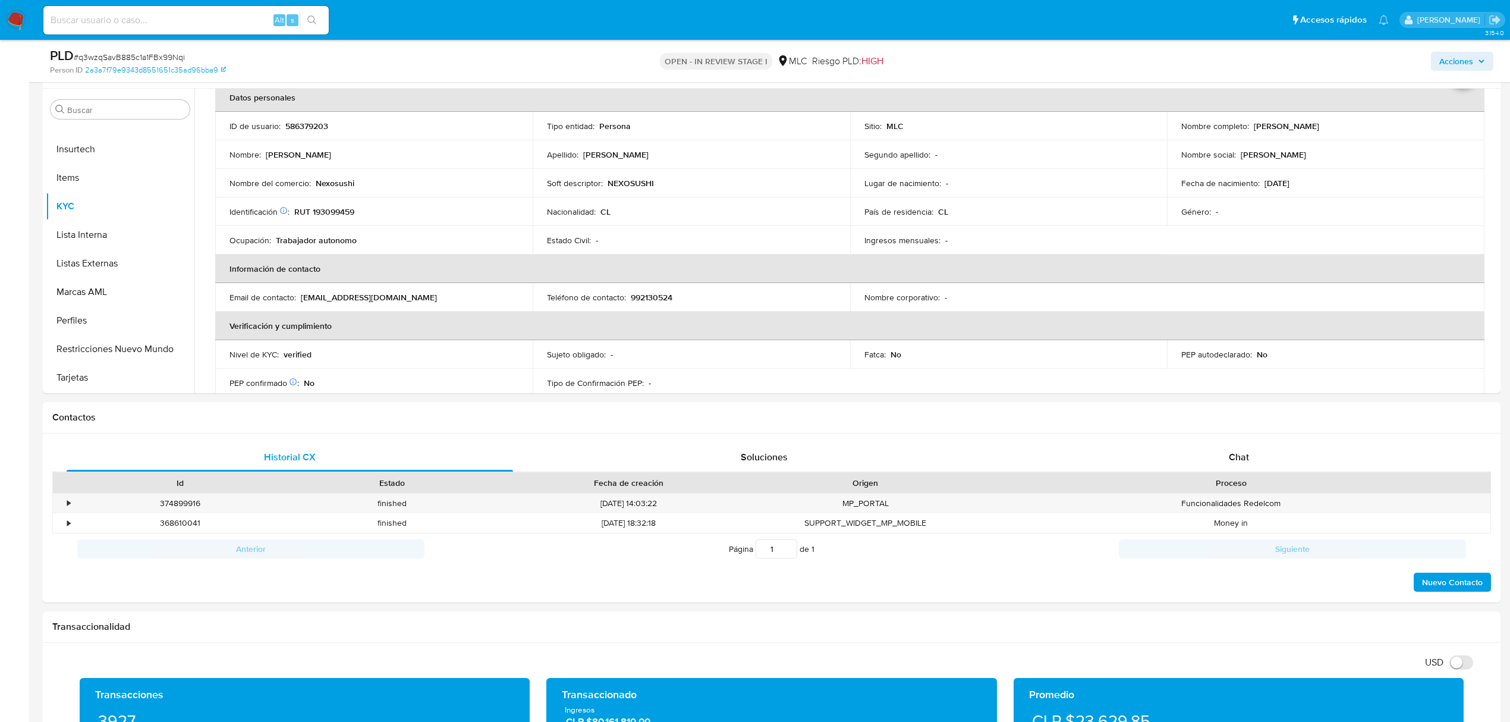
drag, startPoint x: 325, startPoint y: 218, endPoint x: 326, endPoint y: 209, distance: 8.5
click at [325, 218] on td "Identificación Nº de serie: 523234406 : RUT 193099459" at bounding box center [373, 211] width 317 height 29
click at [326, 208] on p "RUT 193099459" at bounding box center [324, 211] width 60 height 11
click at [320, 210] on p "RUT 193099459" at bounding box center [324, 211] width 60 height 11
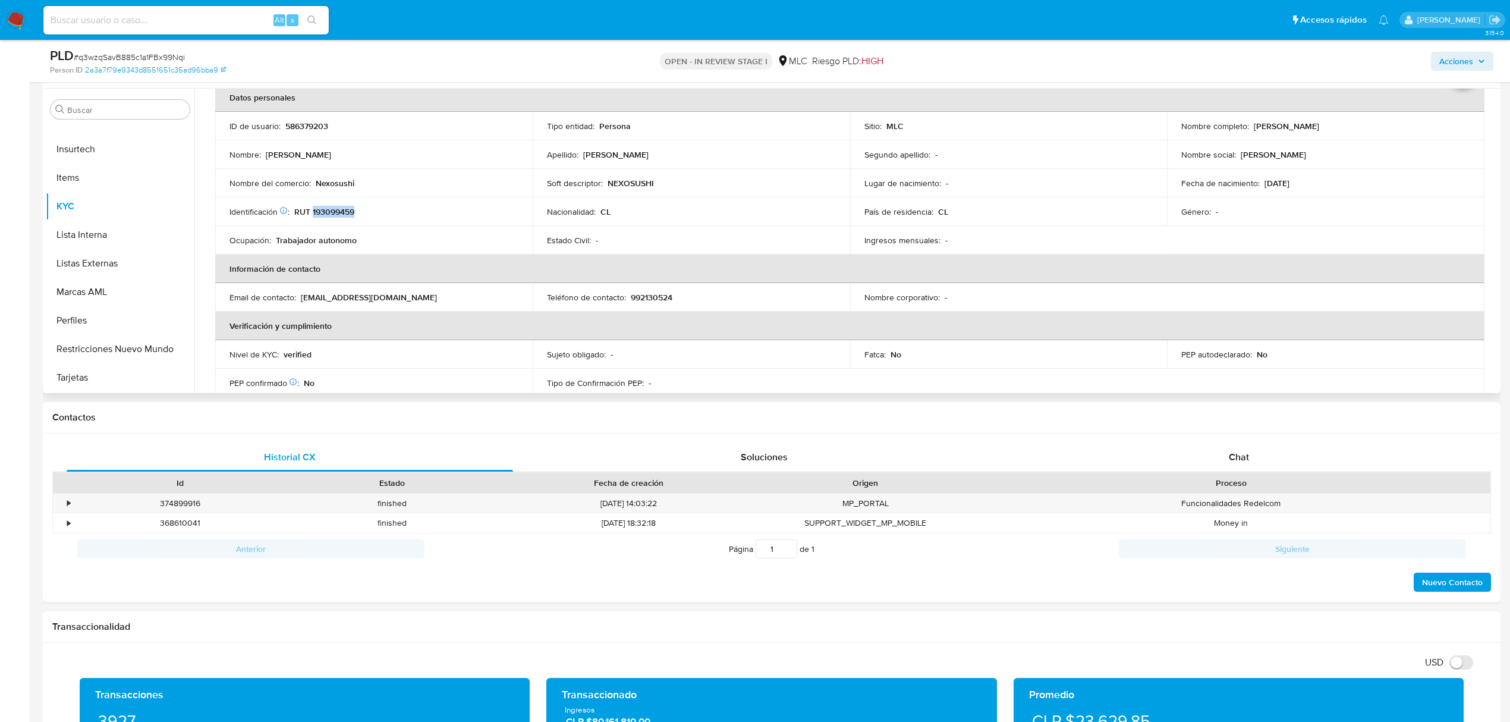
click at [320, 210] on p "RUT 193099459" at bounding box center [324, 211] width 60 height 11
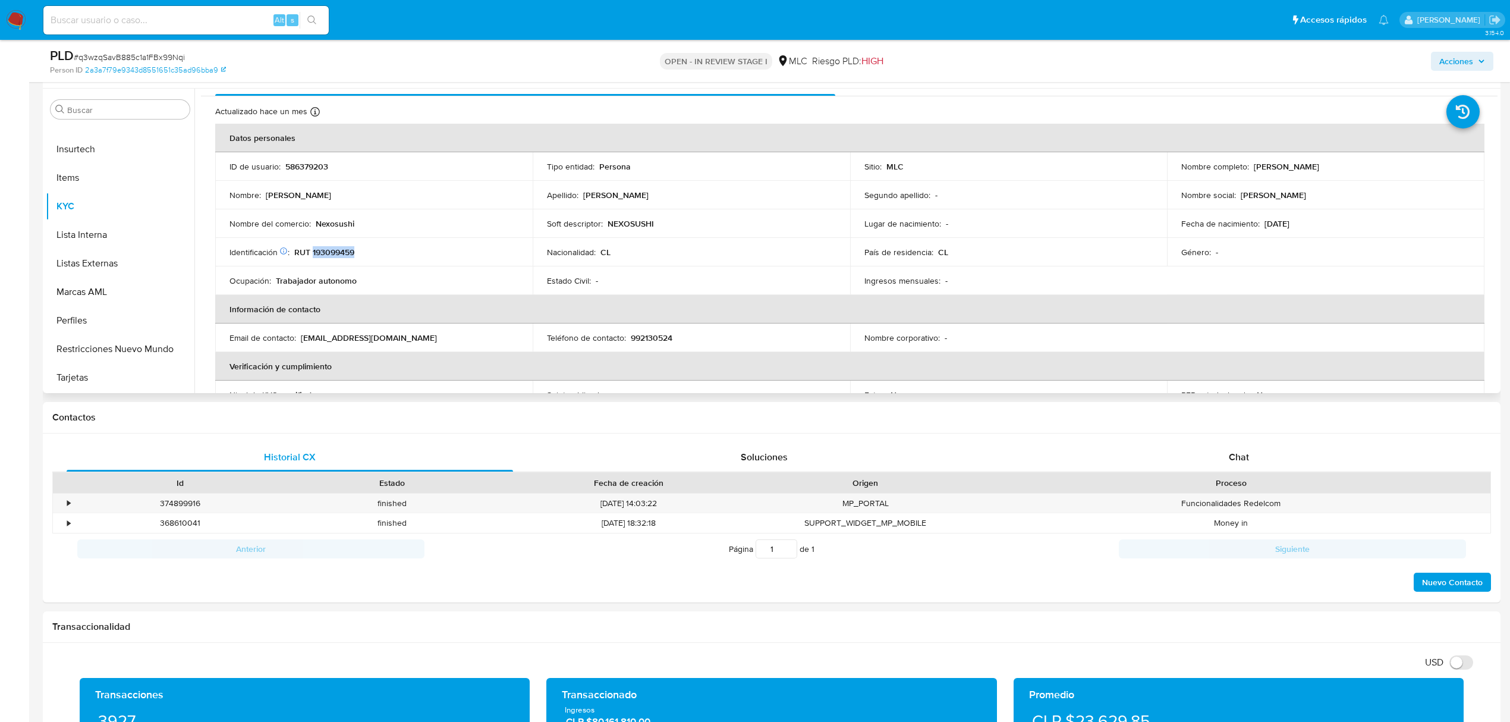
scroll to position [0, 0]
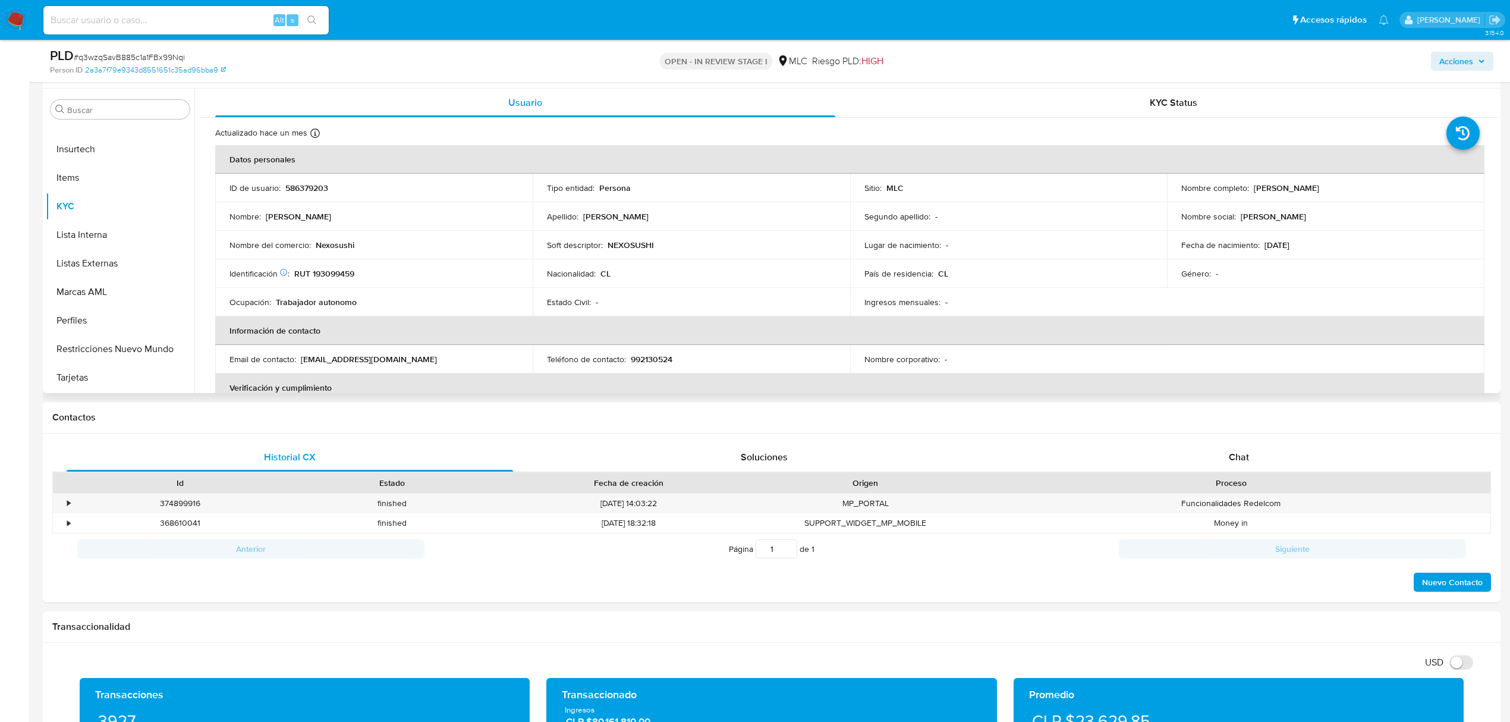
click at [619, 241] on p "NEXOSUSHI" at bounding box center [630, 245] width 46 height 11
click at [338, 270] on p "RUT 193099459" at bounding box center [324, 273] width 60 height 11
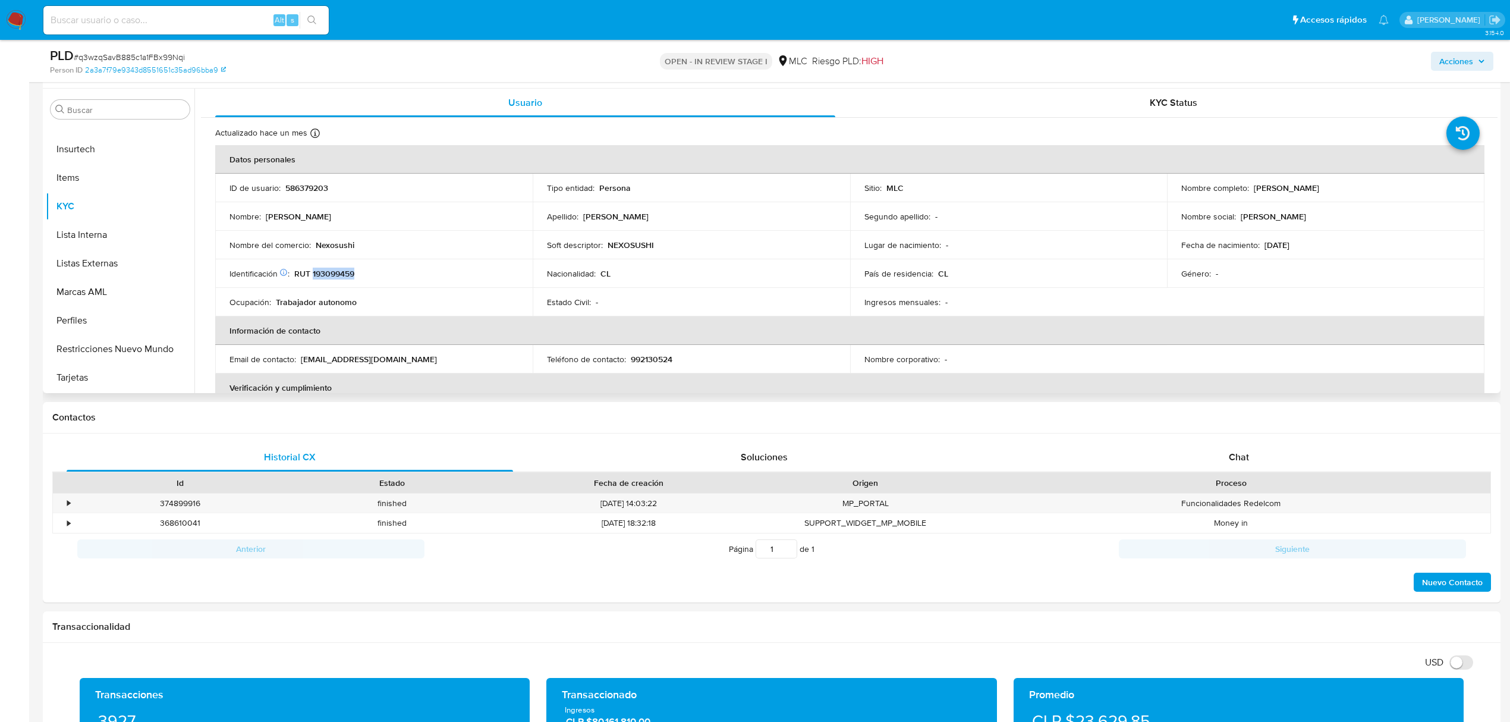
click at [341, 272] on p "RUT 193099459" at bounding box center [324, 273] width 60 height 11
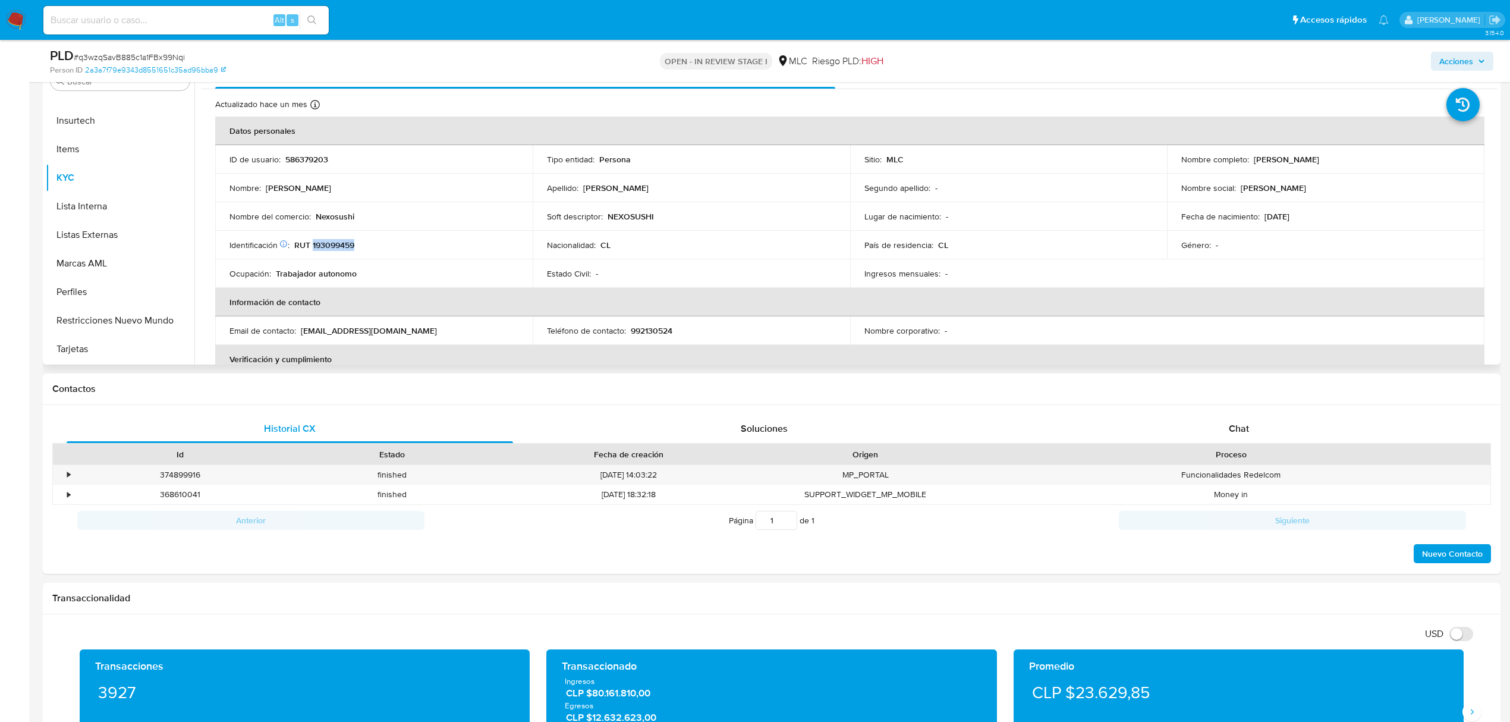
scroll to position [220, 0]
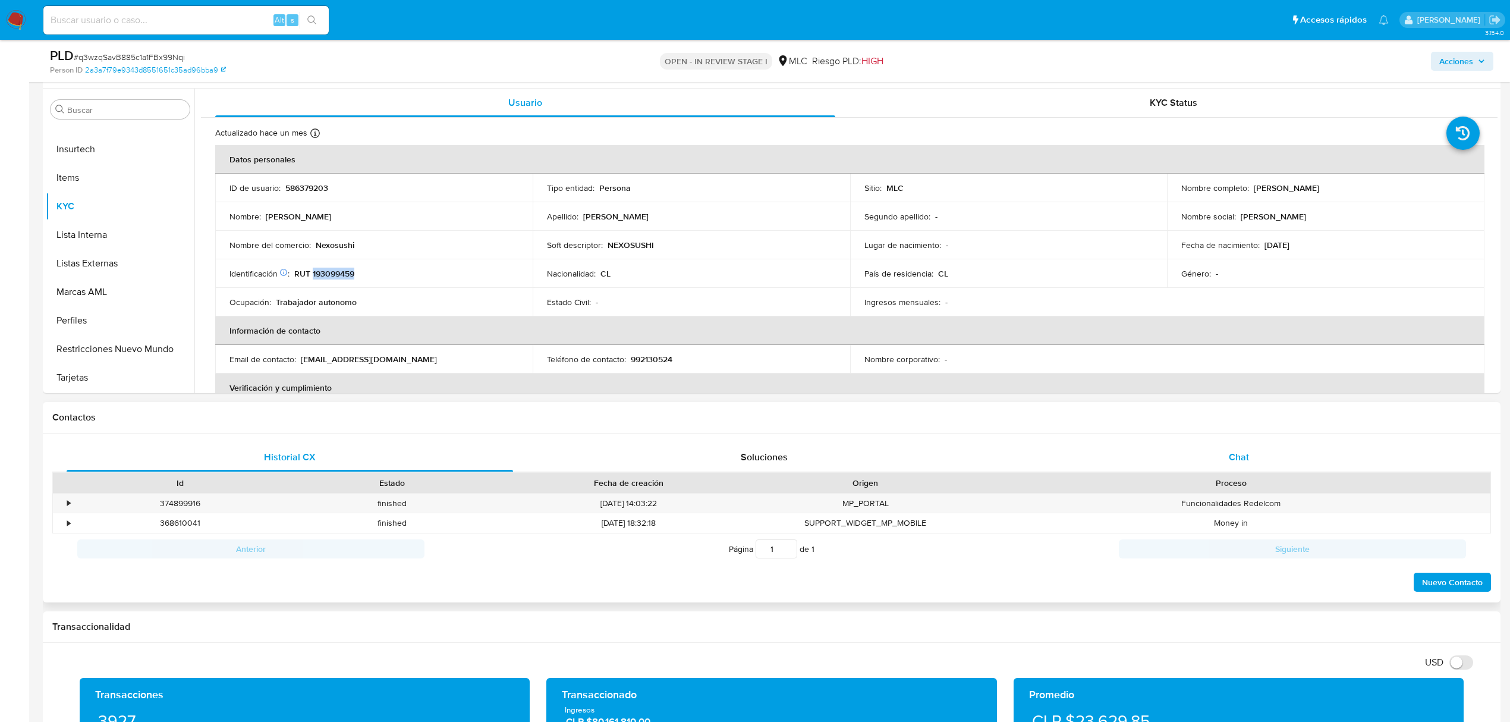
click at [1209, 471] on div "Chat" at bounding box center [1239, 457] width 446 height 29
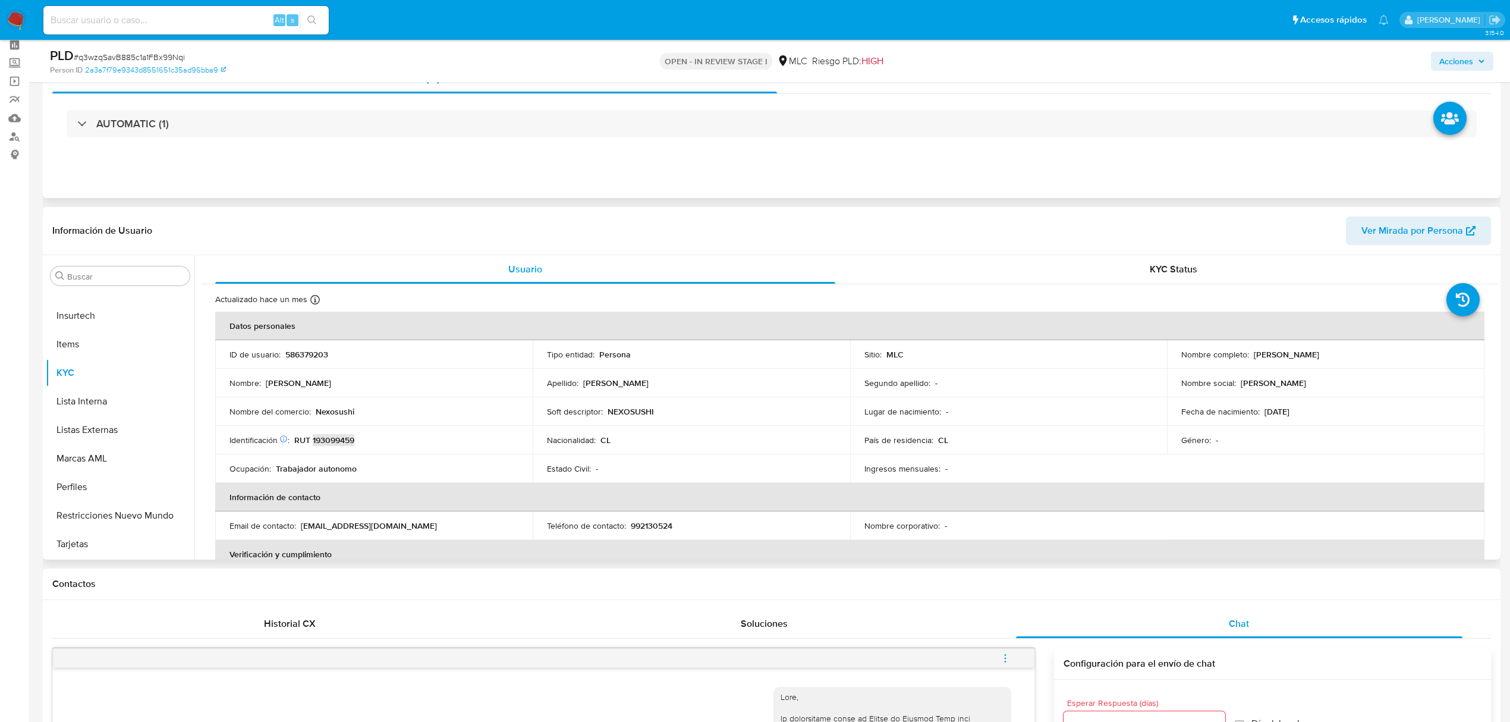
scroll to position [0, 0]
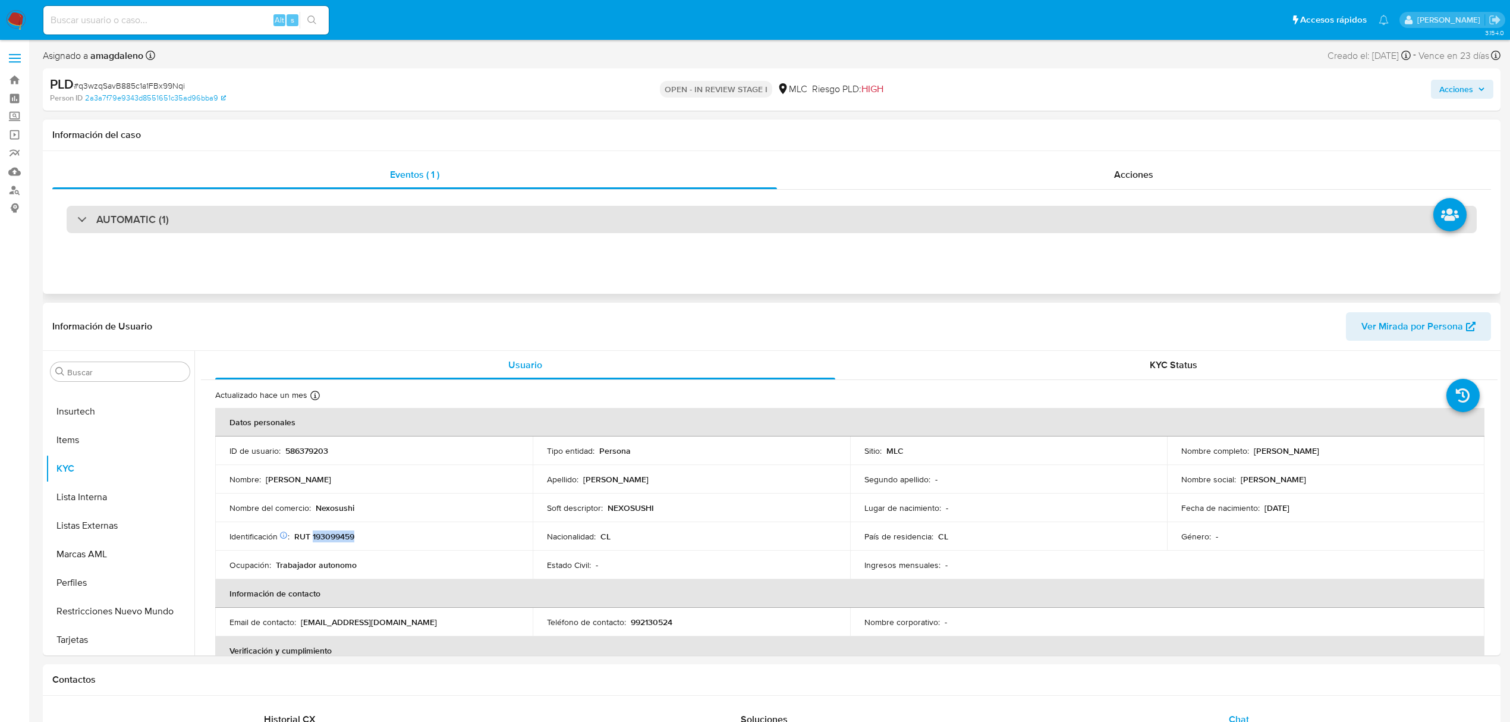
drag, startPoint x: 1032, startPoint y: 229, endPoint x: 1026, endPoint y: 229, distance: 6.6
click at [1032, 229] on div "AUTOMATIC (1)" at bounding box center [772, 219] width 1410 height 27
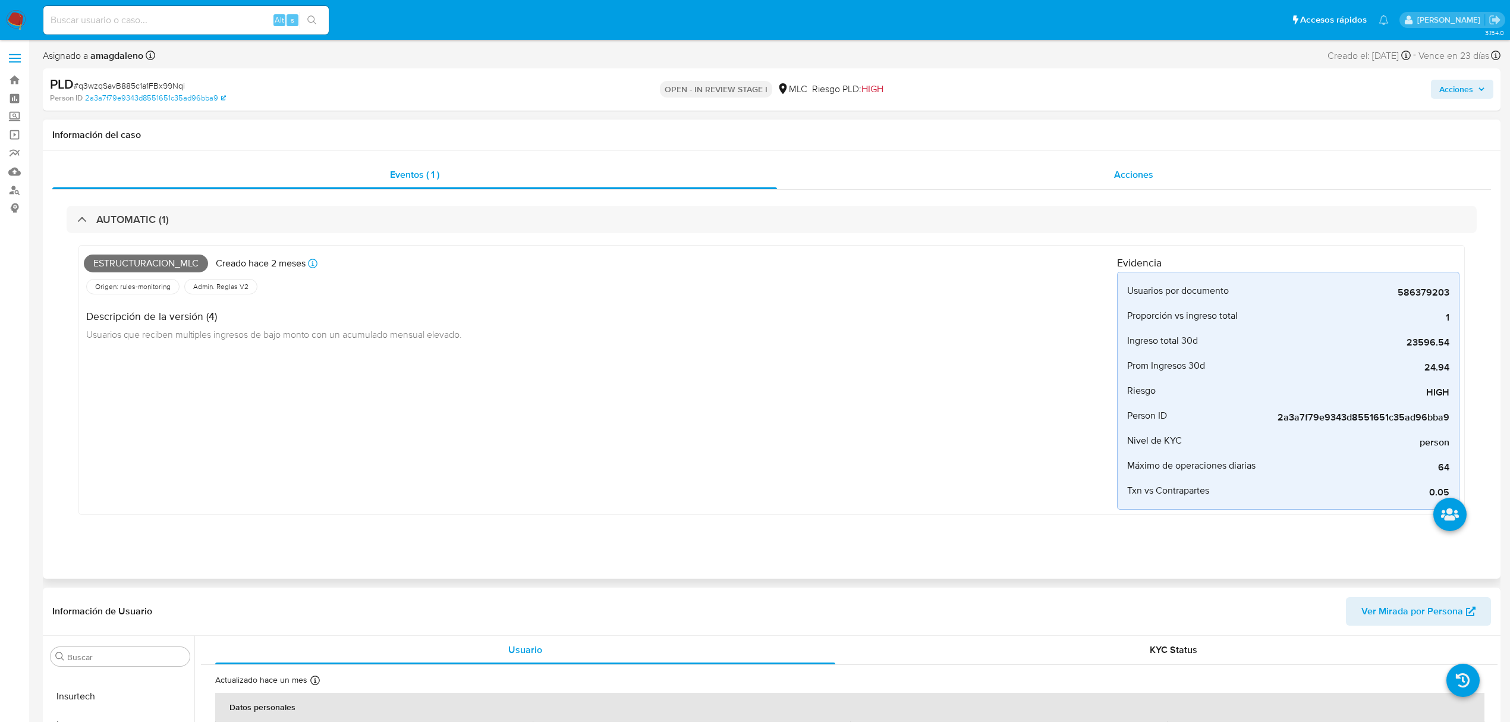
click at [1016, 165] on div "Acciones" at bounding box center [1134, 174] width 714 height 29
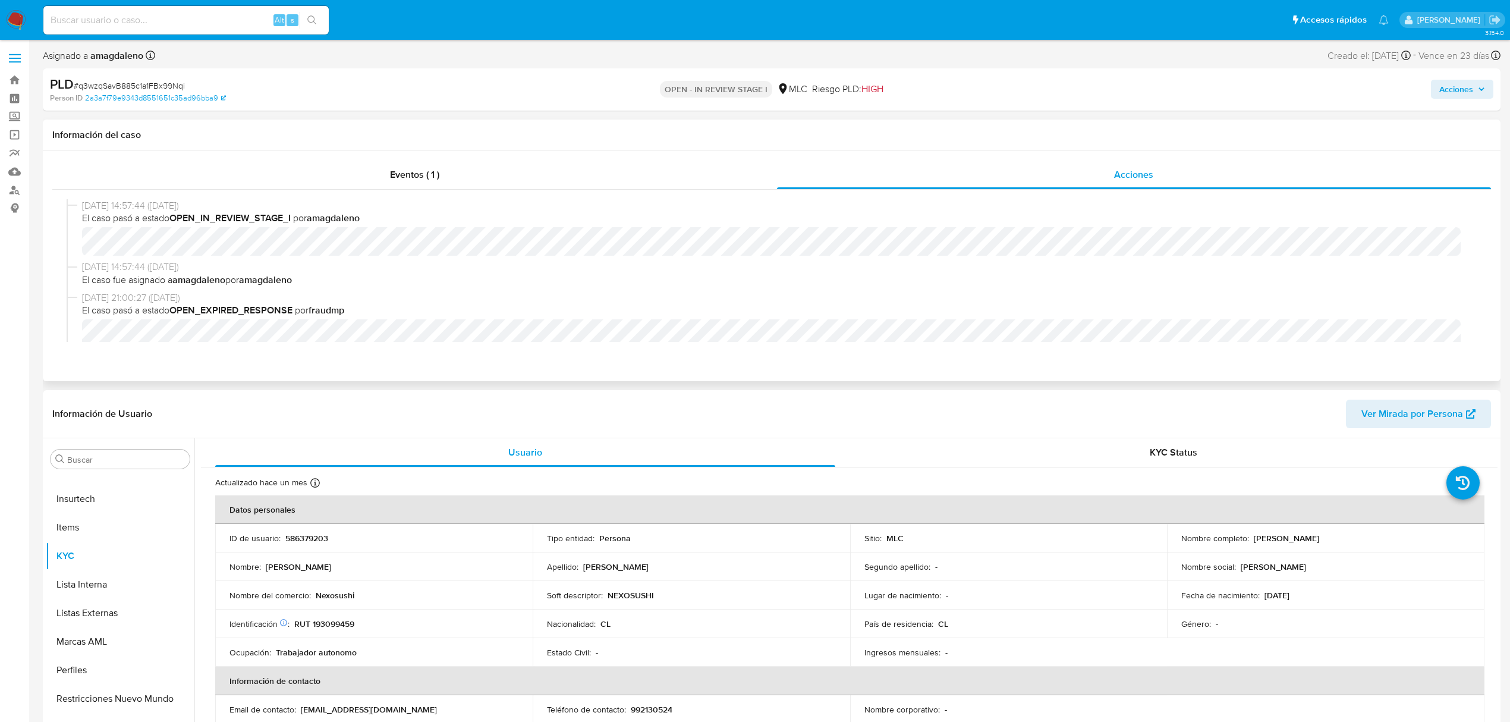
click at [502, 190] on div "14/08/2025 14:57:44 (hace 4 días) El caso pasó a estado OPEN_IN_REVIEW_STAGE_I …" at bounding box center [771, 271] width 1438 height 162
click at [502, 179] on div "Eventos ( 1 )" at bounding box center [414, 174] width 724 height 29
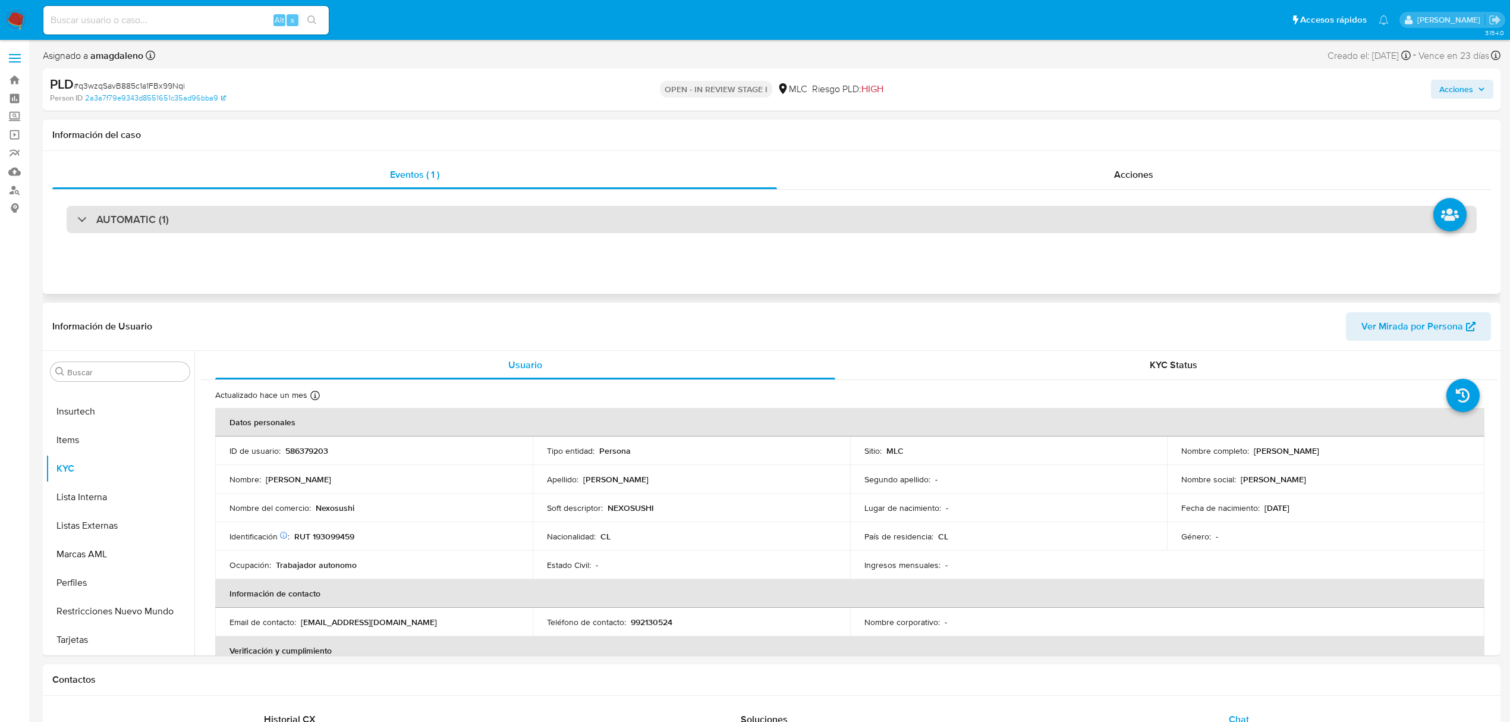
click at [723, 213] on div "AUTOMATIC (1)" at bounding box center [772, 219] width 1410 height 27
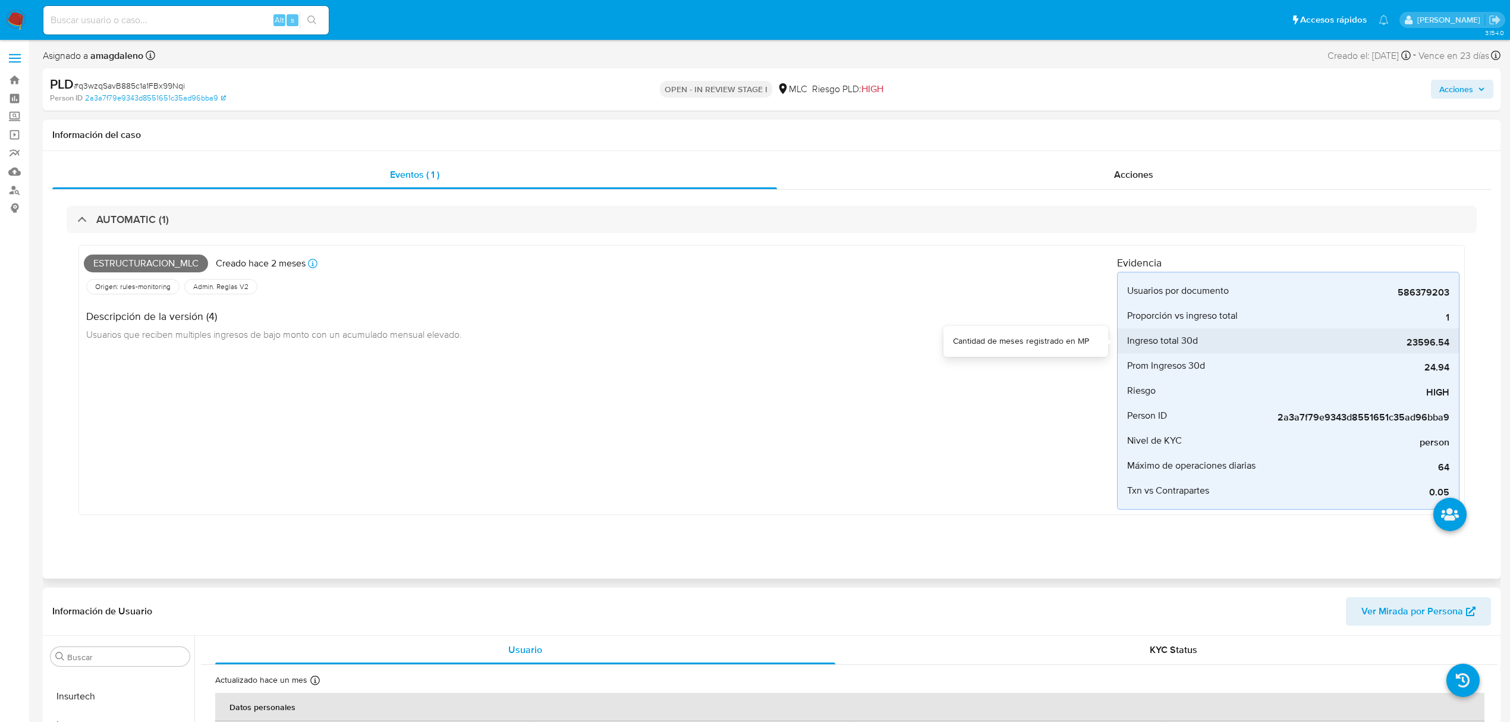
click at [1413, 347] on span "23596.54" at bounding box center [1360, 342] width 178 height 12
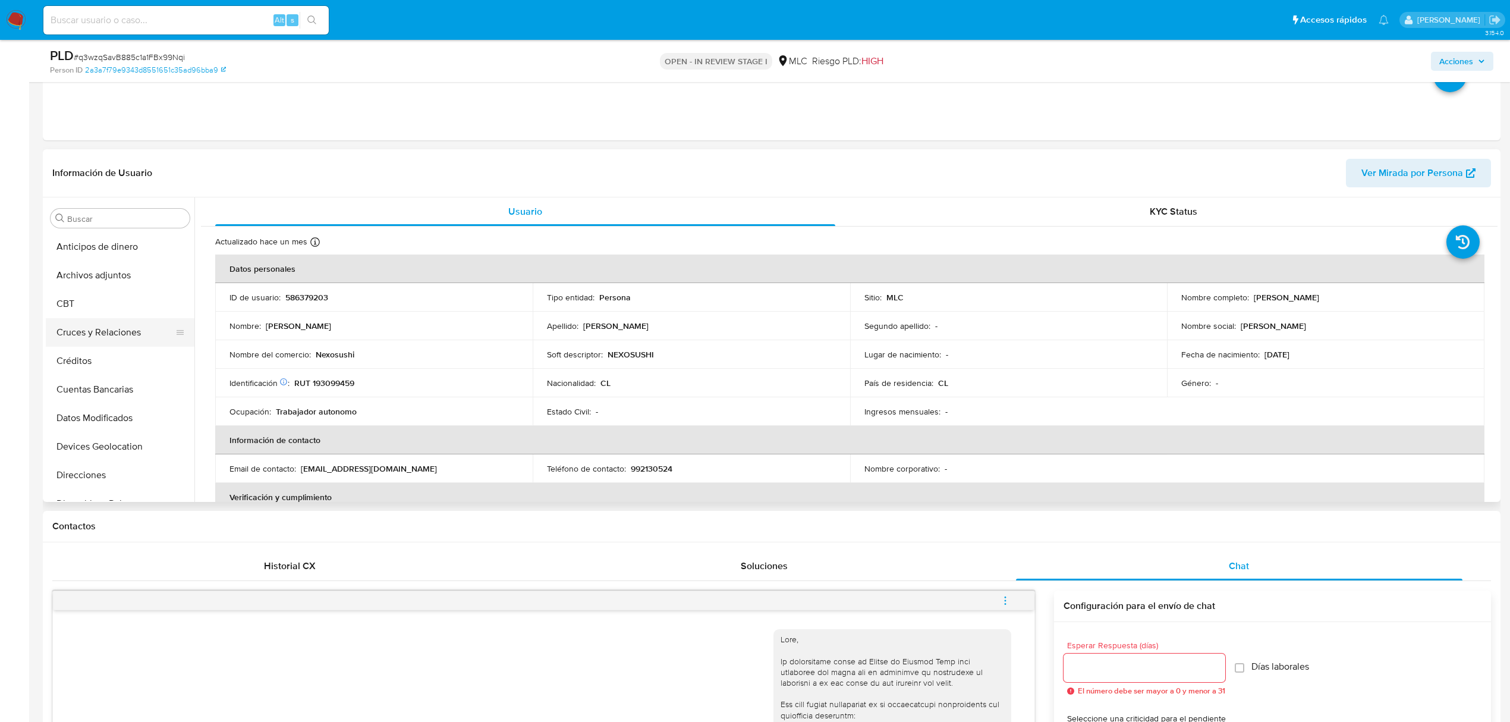
click at [133, 321] on button "Cruces y Relaciones" at bounding box center [115, 332] width 139 height 29
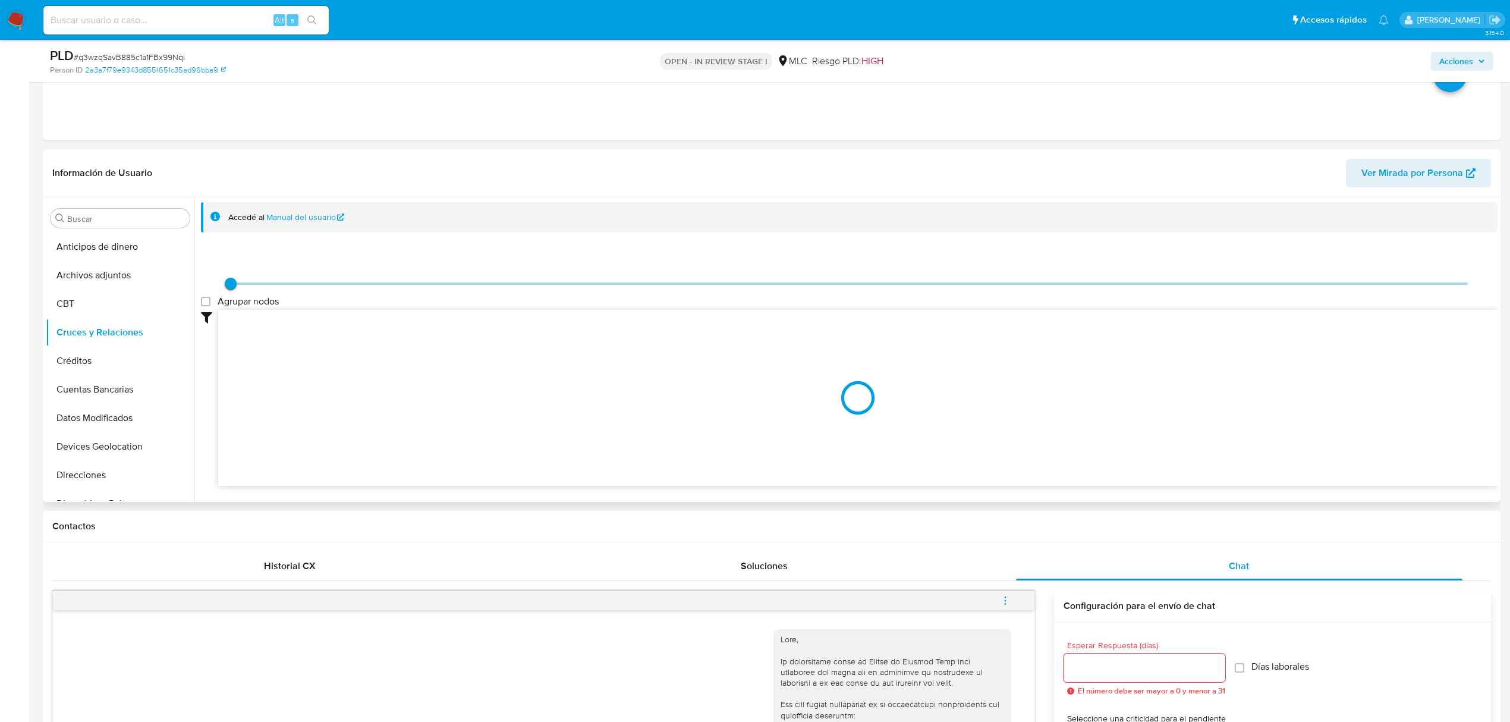
click at [592, 393] on div at bounding box center [857, 398] width 1279 height 176
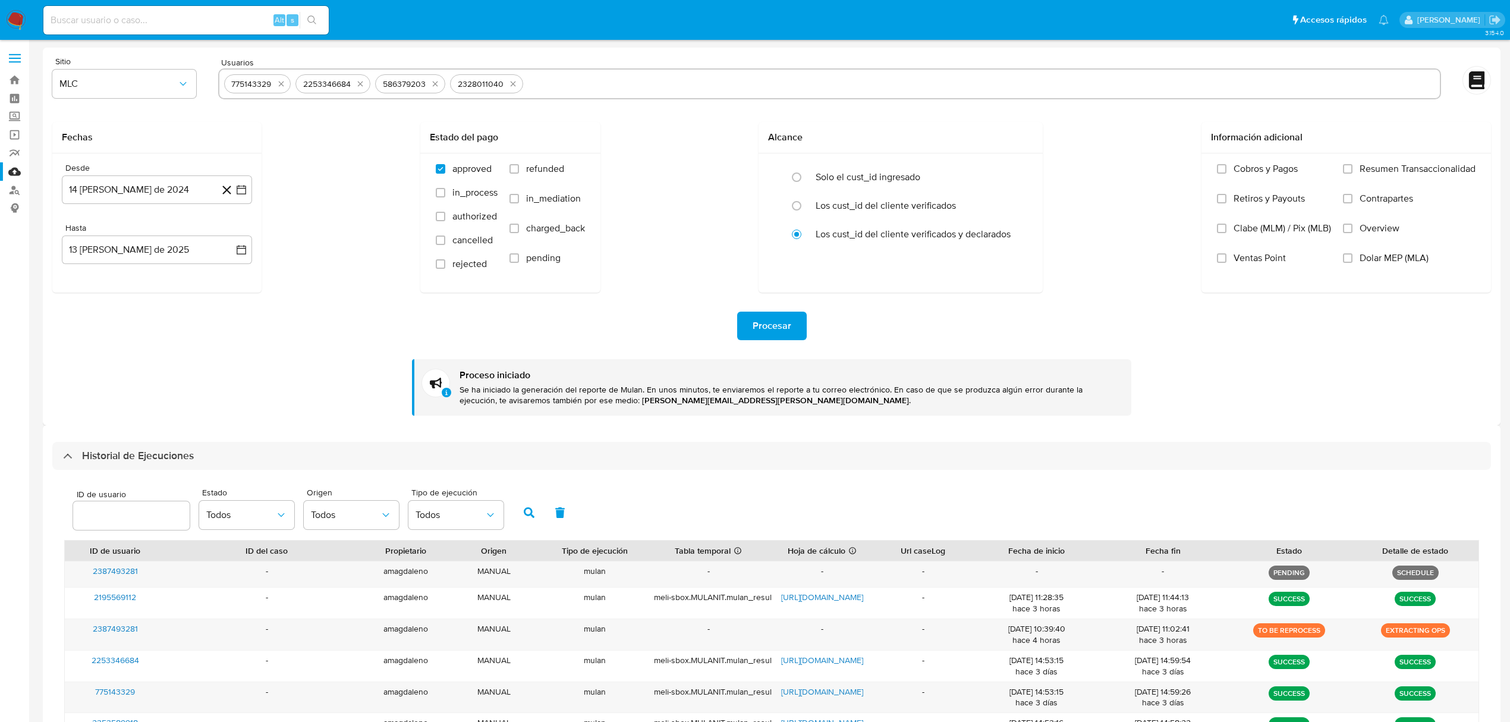
select select "10"
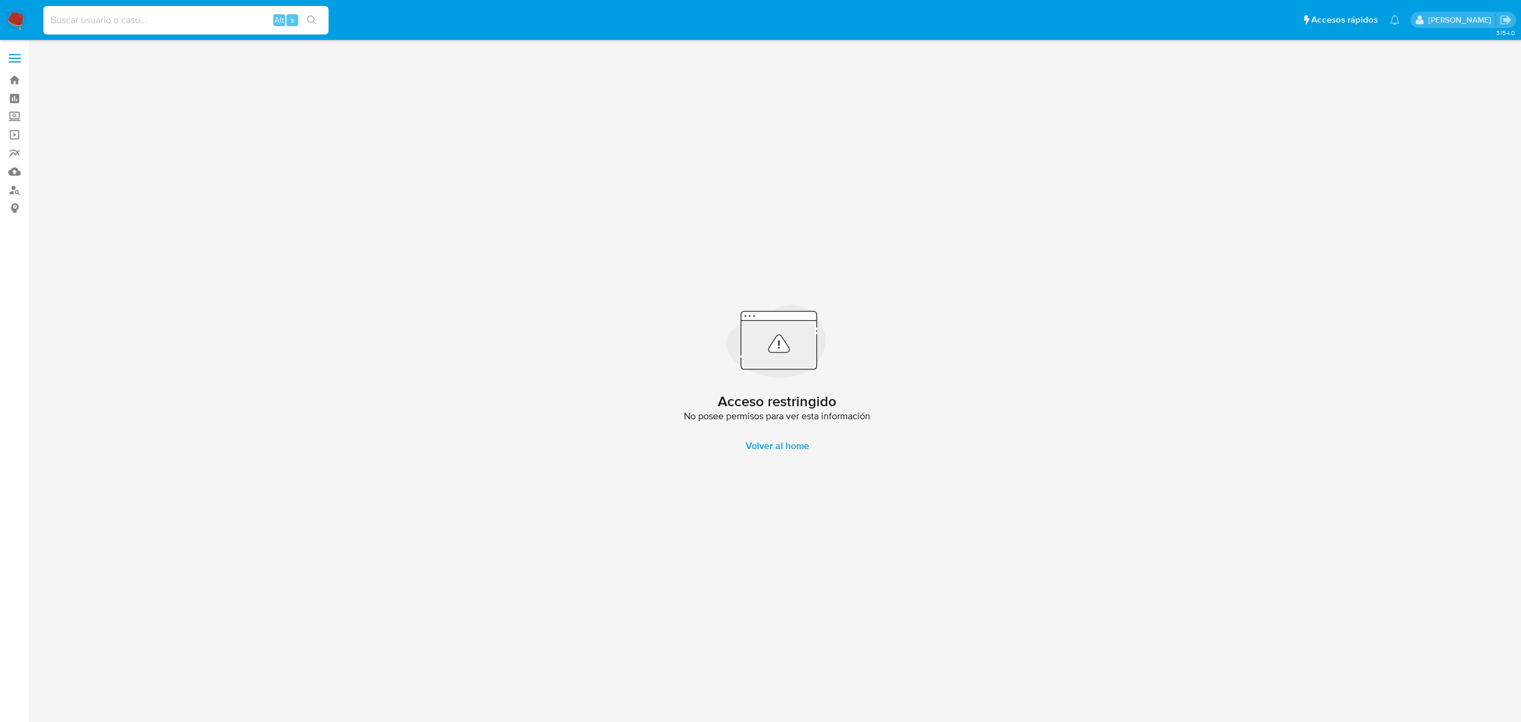
click at [127, 20] on input at bounding box center [185, 19] width 285 height 15
type input "Wd1sPVaN7MvqWnEwFv83FH2D"
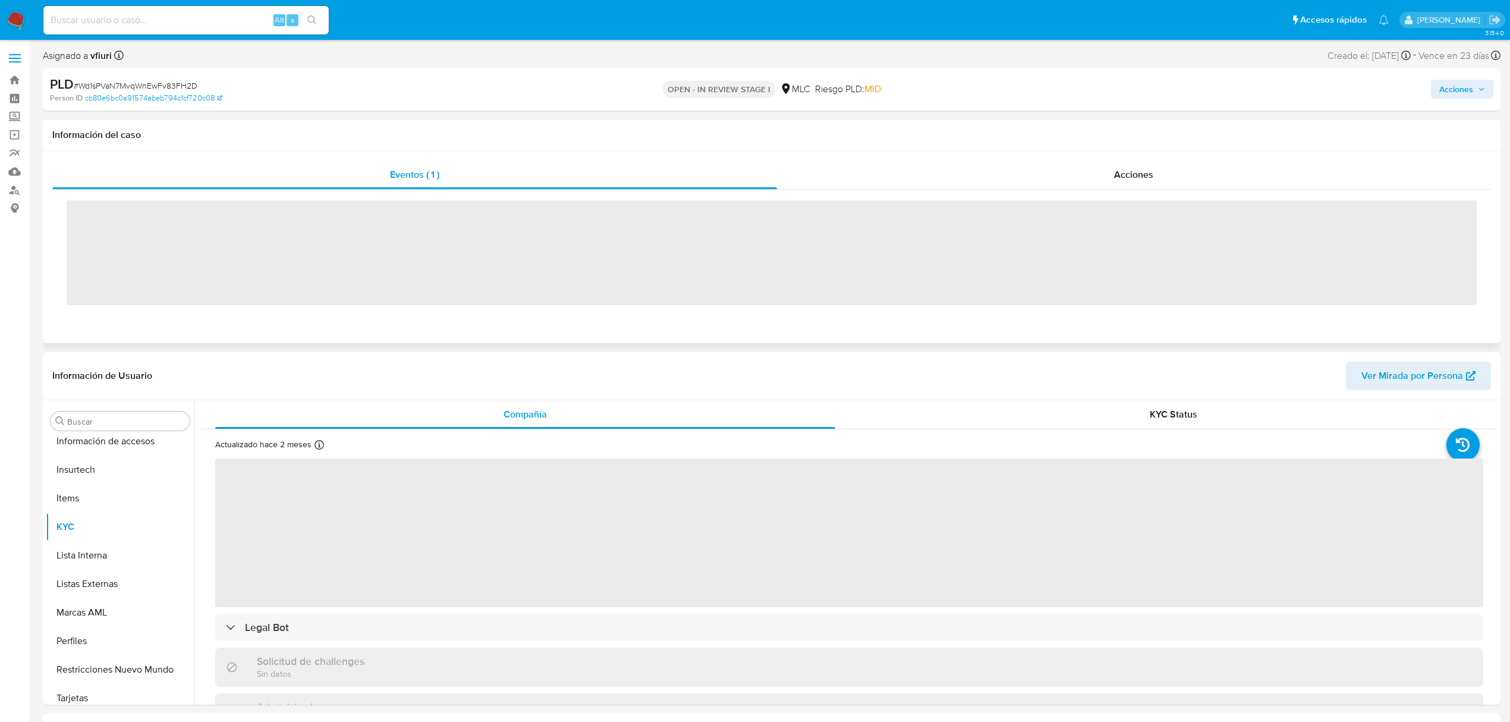
scroll to position [502, 0]
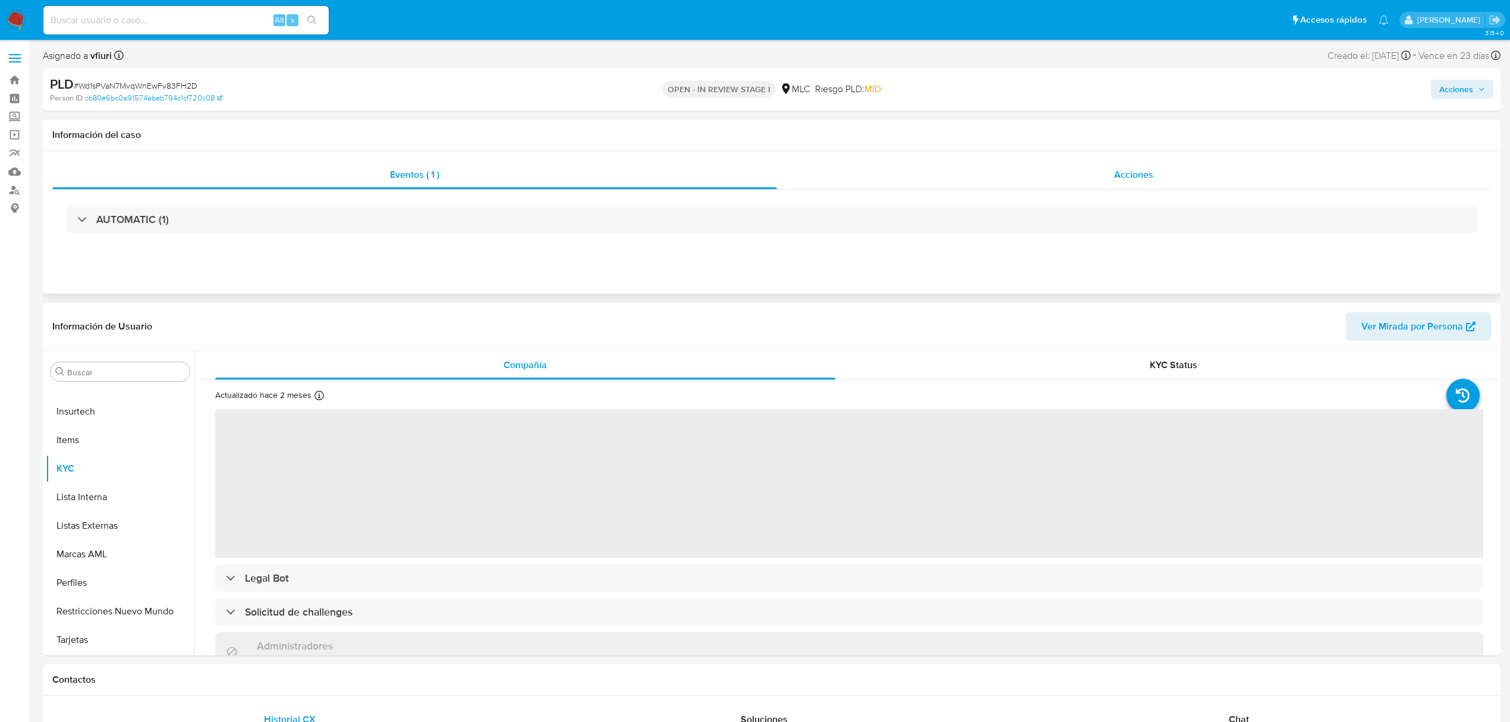
click at [863, 175] on div "Acciones" at bounding box center [1134, 174] width 714 height 29
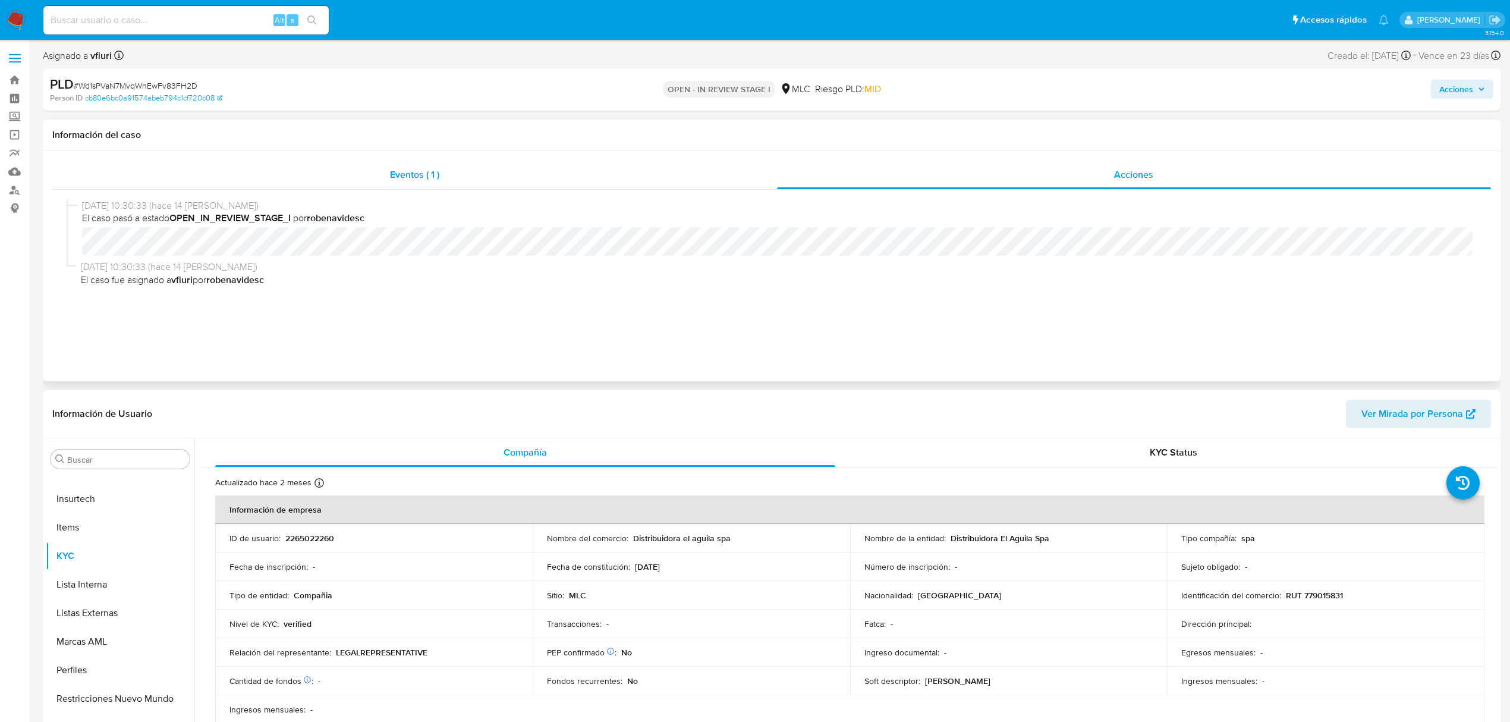
click at [503, 188] on div "Eventos ( 1 )" at bounding box center [414, 174] width 724 height 29
select select "10"
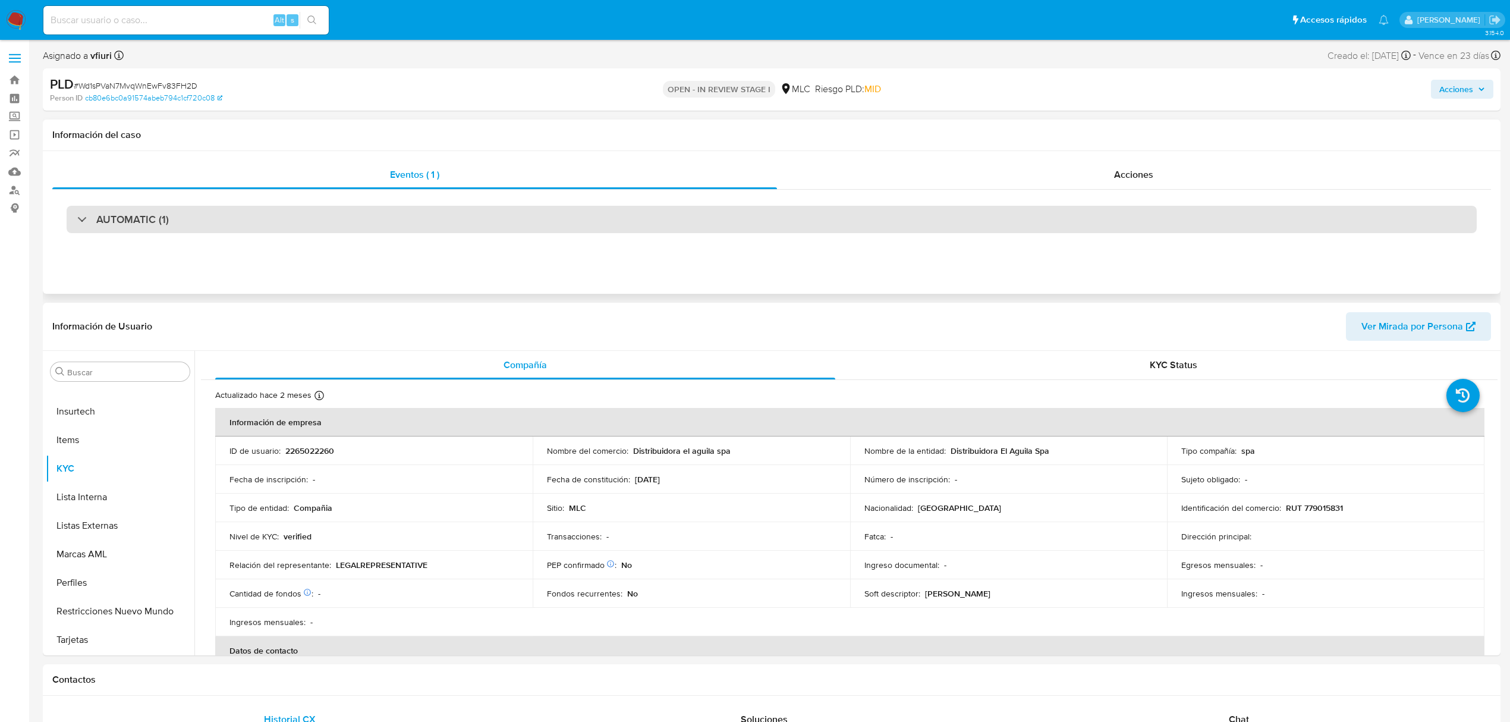
click at [353, 218] on div "AUTOMATIC (1)" at bounding box center [772, 219] width 1410 height 27
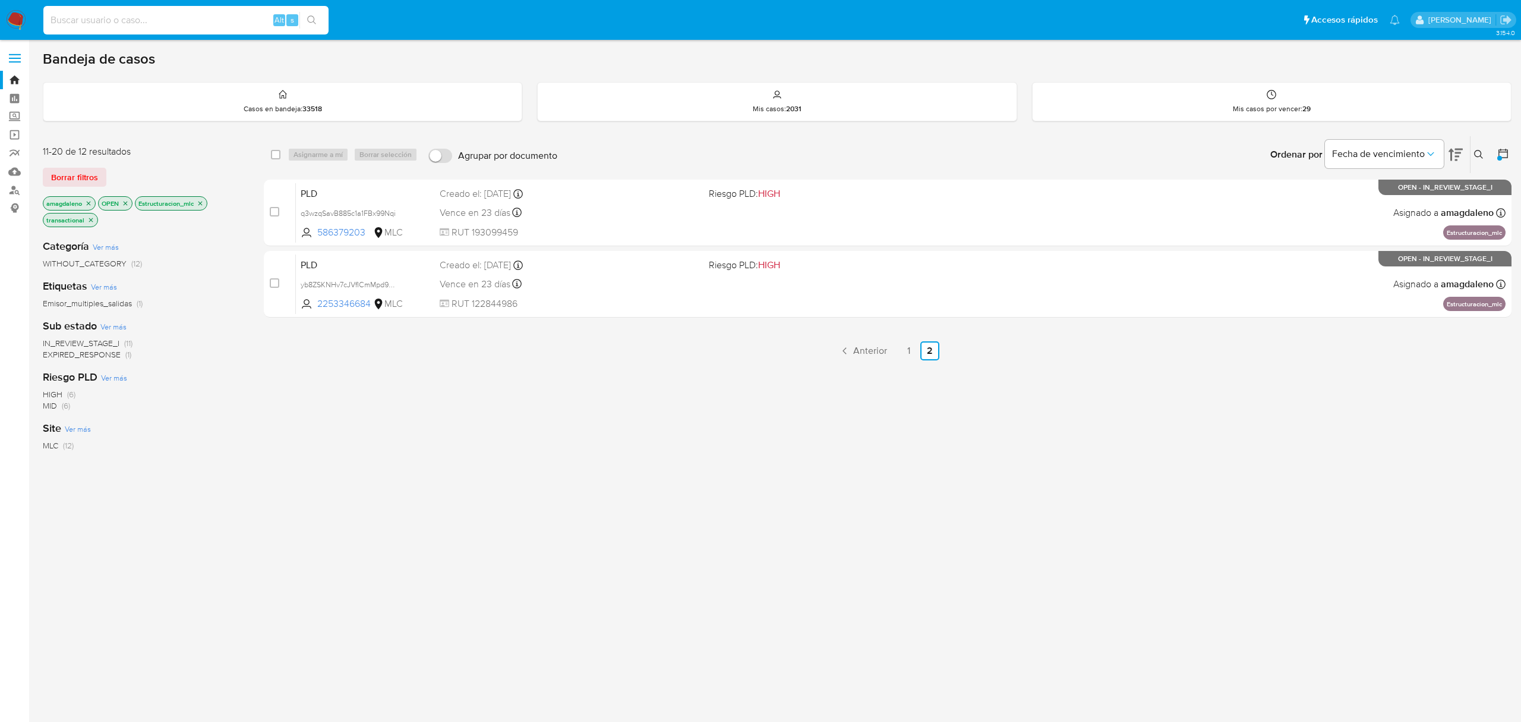
click at [89, 202] on icon "close-filter" at bounding box center [88, 203] width 7 height 7
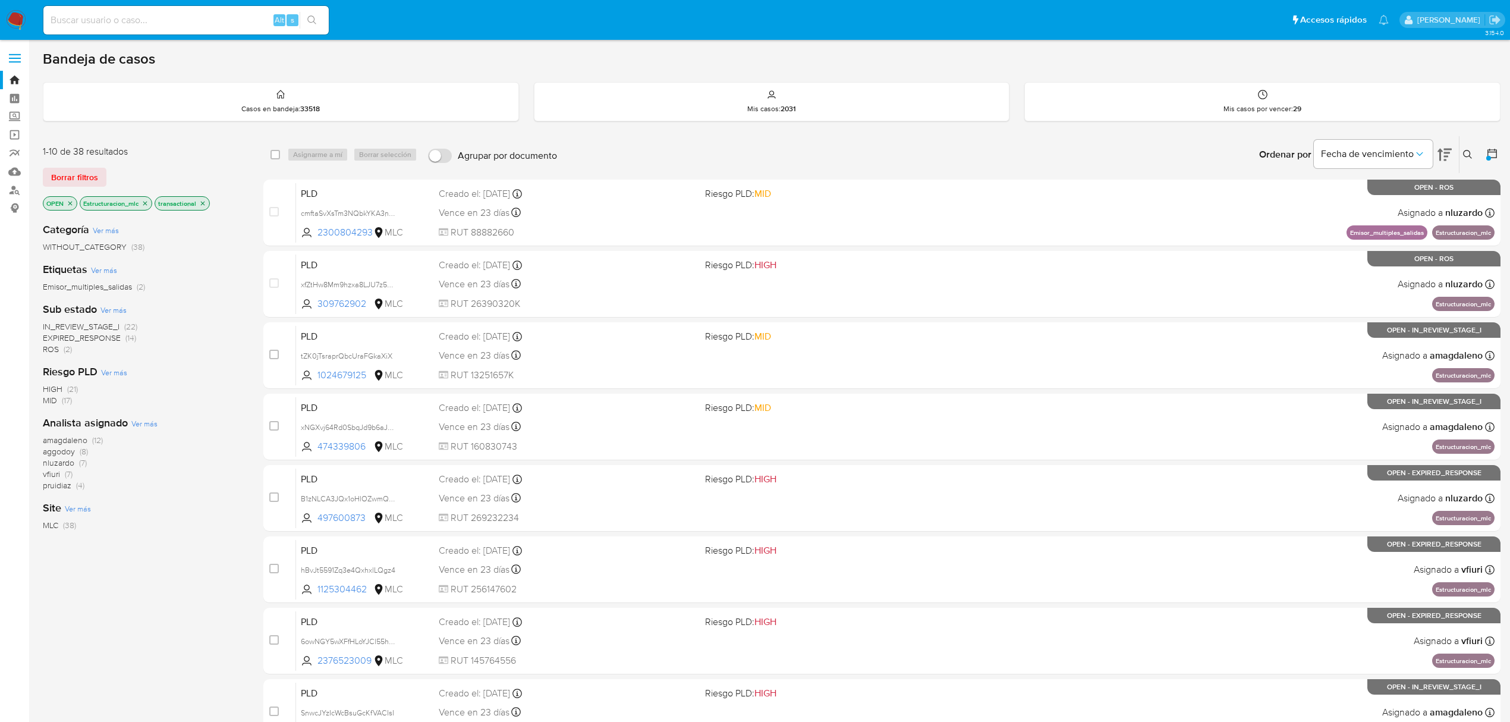
click at [146, 198] on p "Estructuracion_mlc" at bounding box center [115, 203] width 71 height 13
click at [147, 196] on div "Estructuracion_mlc" at bounding box center [116, 203] width 73 height 14
click at [145, 204] on icon "close-filter" at bounding box center [145, 203] width 4 height 4
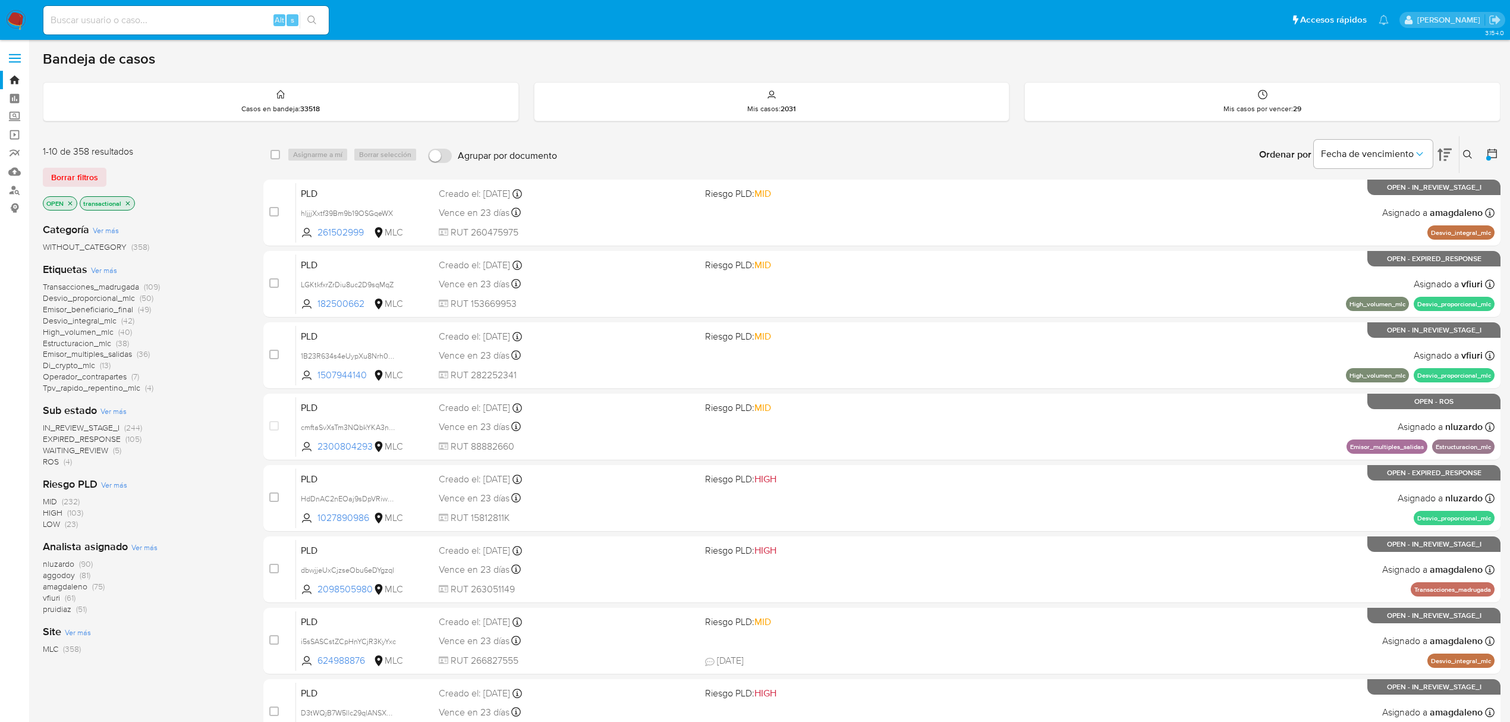
click at [129, 198] on p "transactional" at bounding box center [107, 203] width 54 height 13
click at [127, 205] on icon "close-filter" at bounding box center [127, 203] width 7 height 7
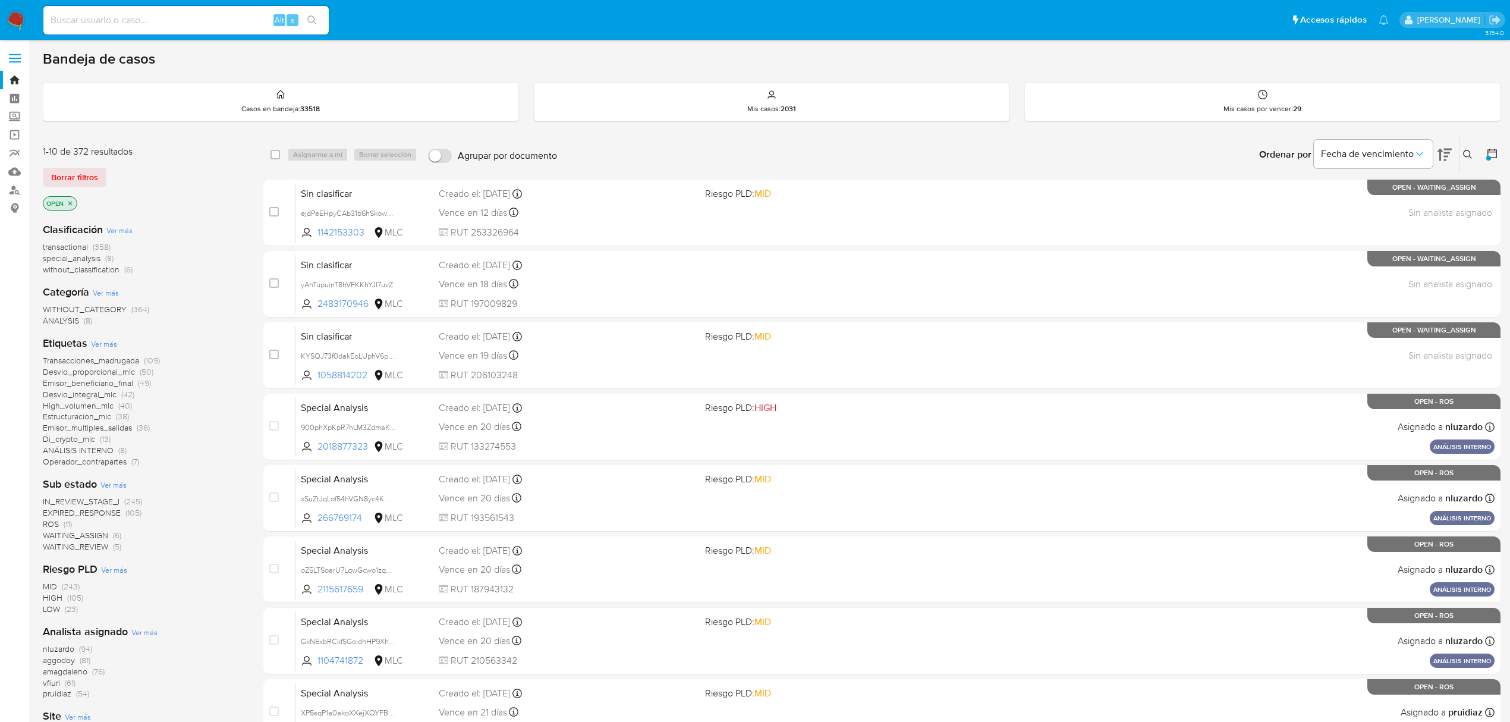
click at [78, 241] on span "transactional" at bounding box center [65, 247] width 45 height 12
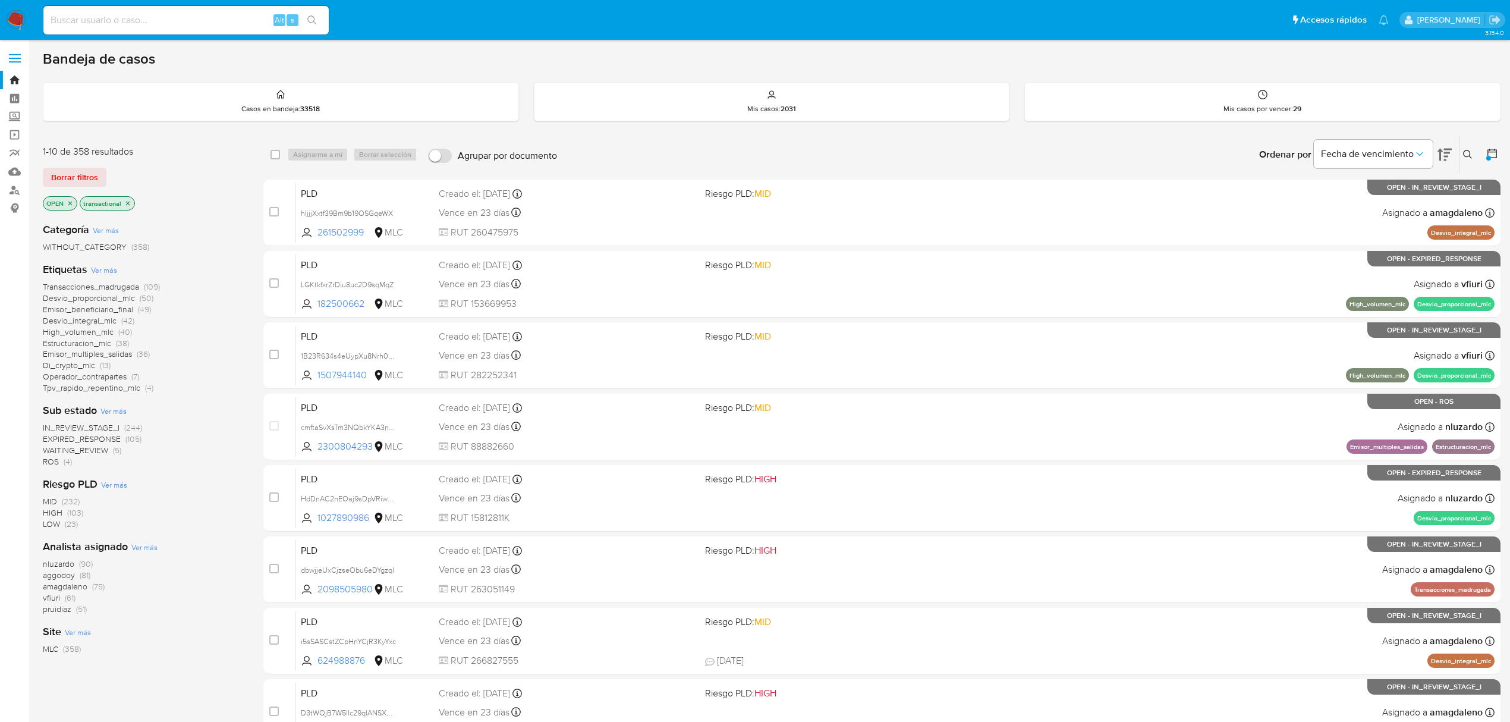
click at [1439, 156] on icon at bounding box center [1444, 155] width 14 height 12
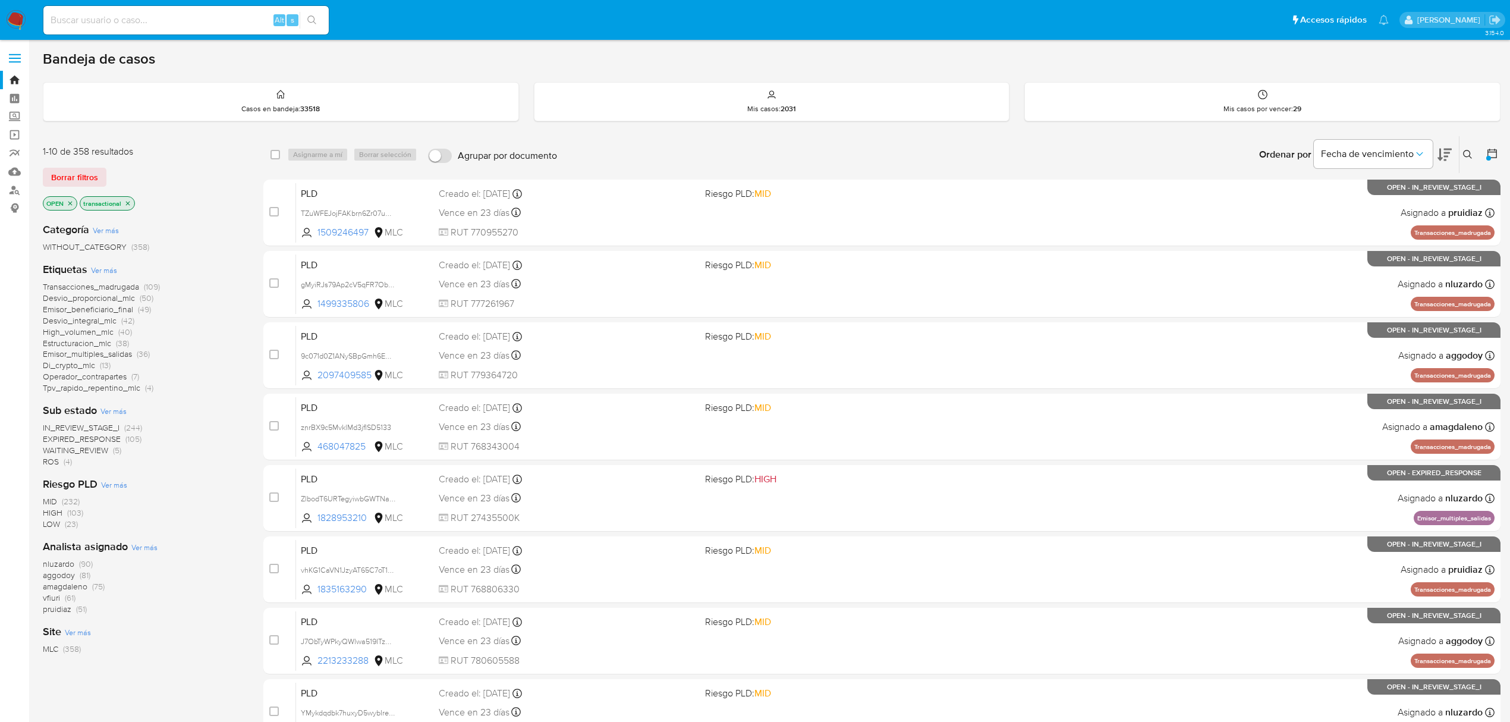
click at [93, 343] on span "Estructuracion_mlc" at bounding box center [77, 343] width 68 height 12
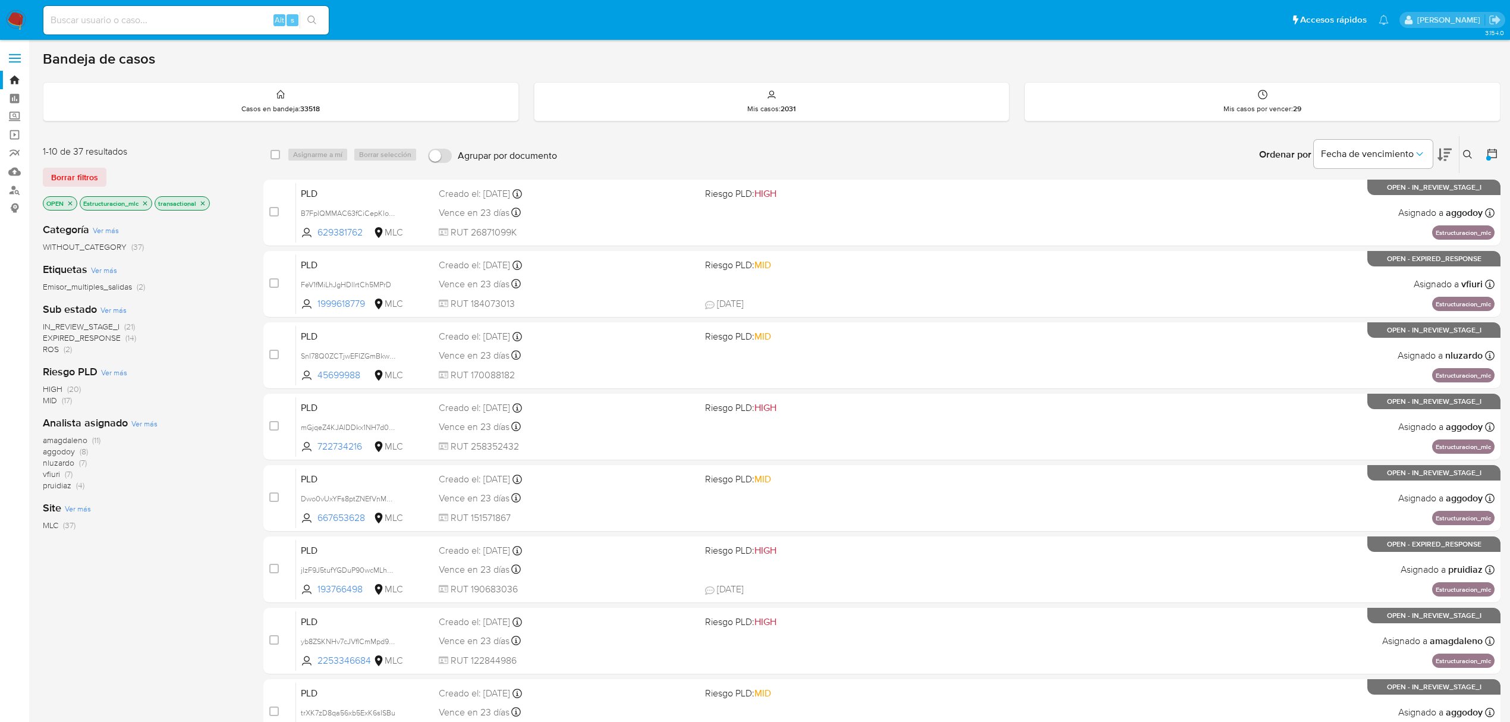
click at [1482, 153] on div at bounding box center [1489, 154] width 21 height 37
click at [1489, 153] on icon at bounding box center [1492, 153] width 12 height 12
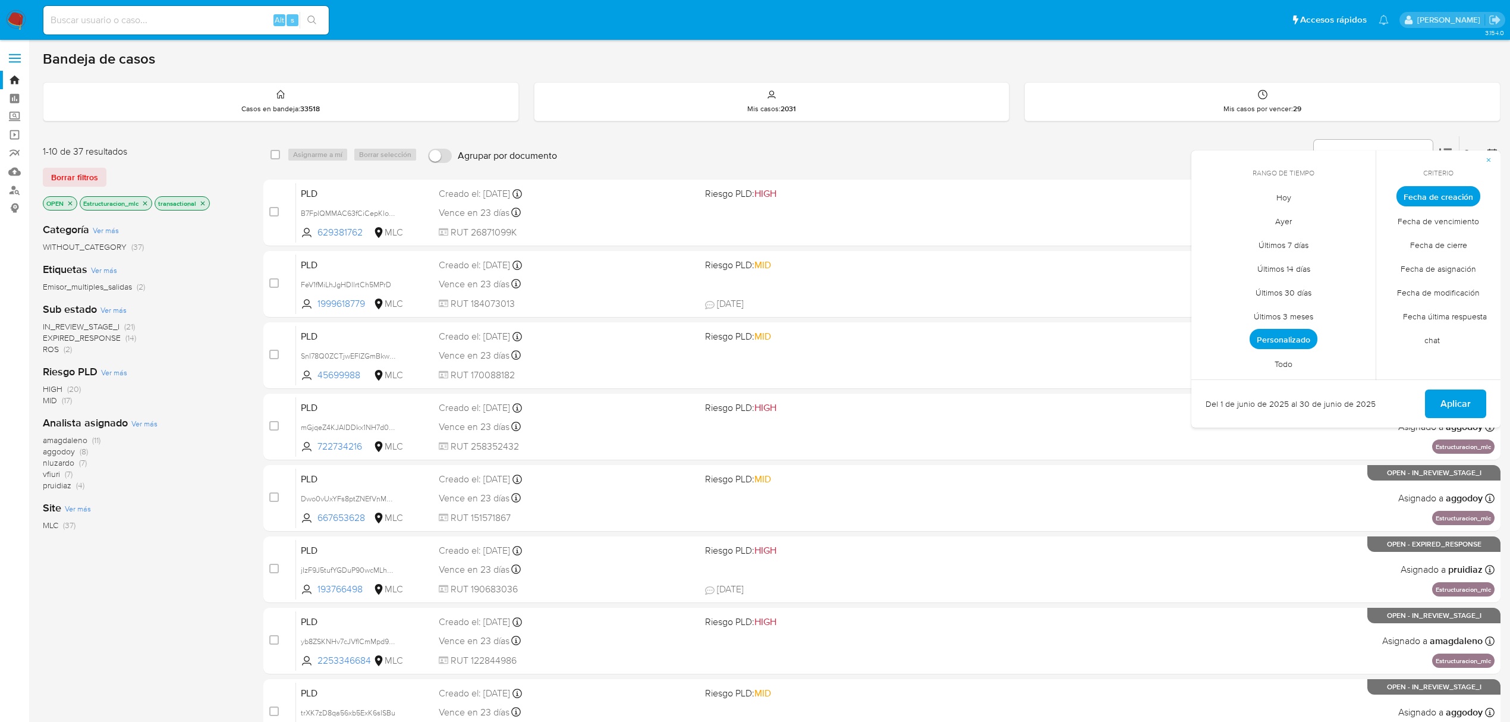
click at [1269, 342] on span "Personalizado" at bounding box center [1283, 339] width 68 height 20
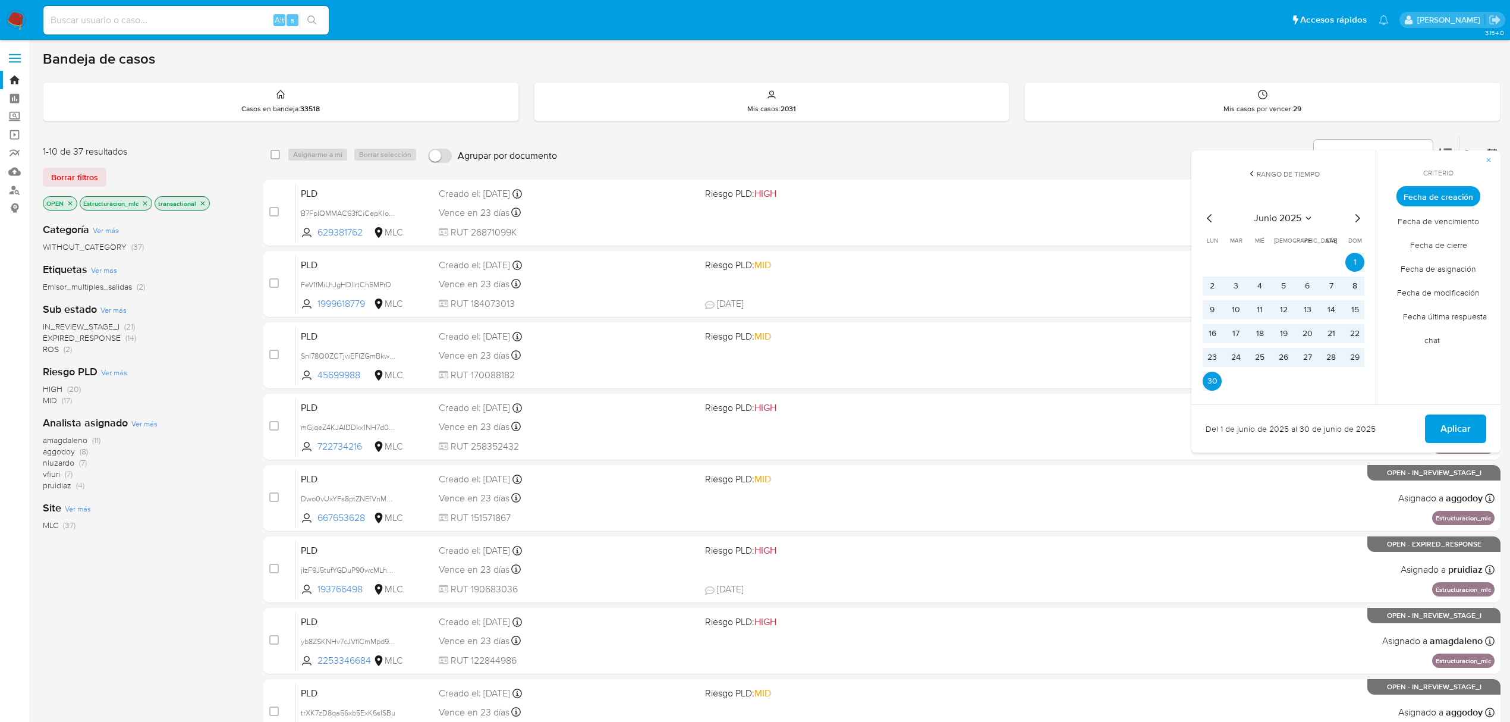
click at [1456, 424] on span "Aplicar" at bounding box center [1455, 428] width 30 height 26
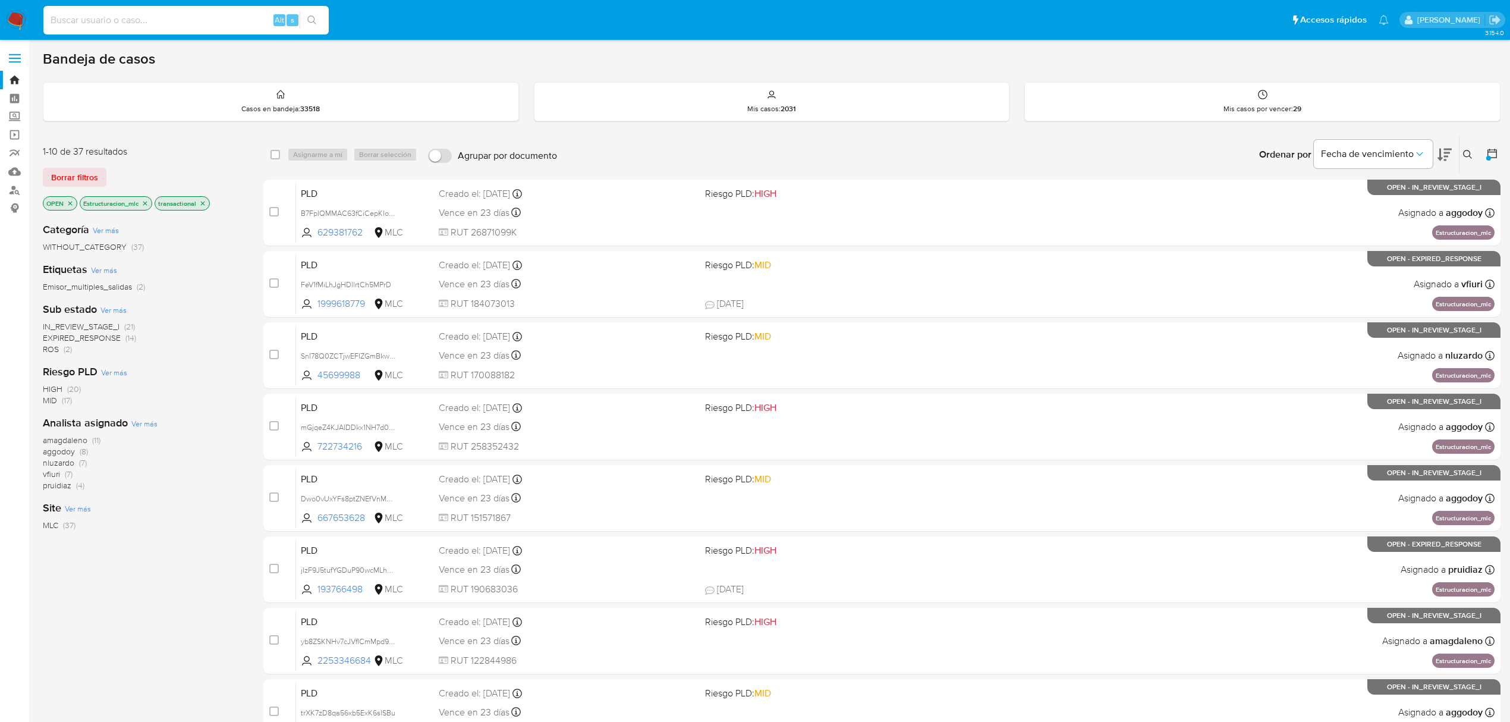
click at [177, 22] on input at bounding box center [185, 19] width 285 height 15
paste input "YeaUhbpH8XljNJsFVyp9qIhT"
type input "YeaUhbpH8XljNJsFVyp9qIhT"
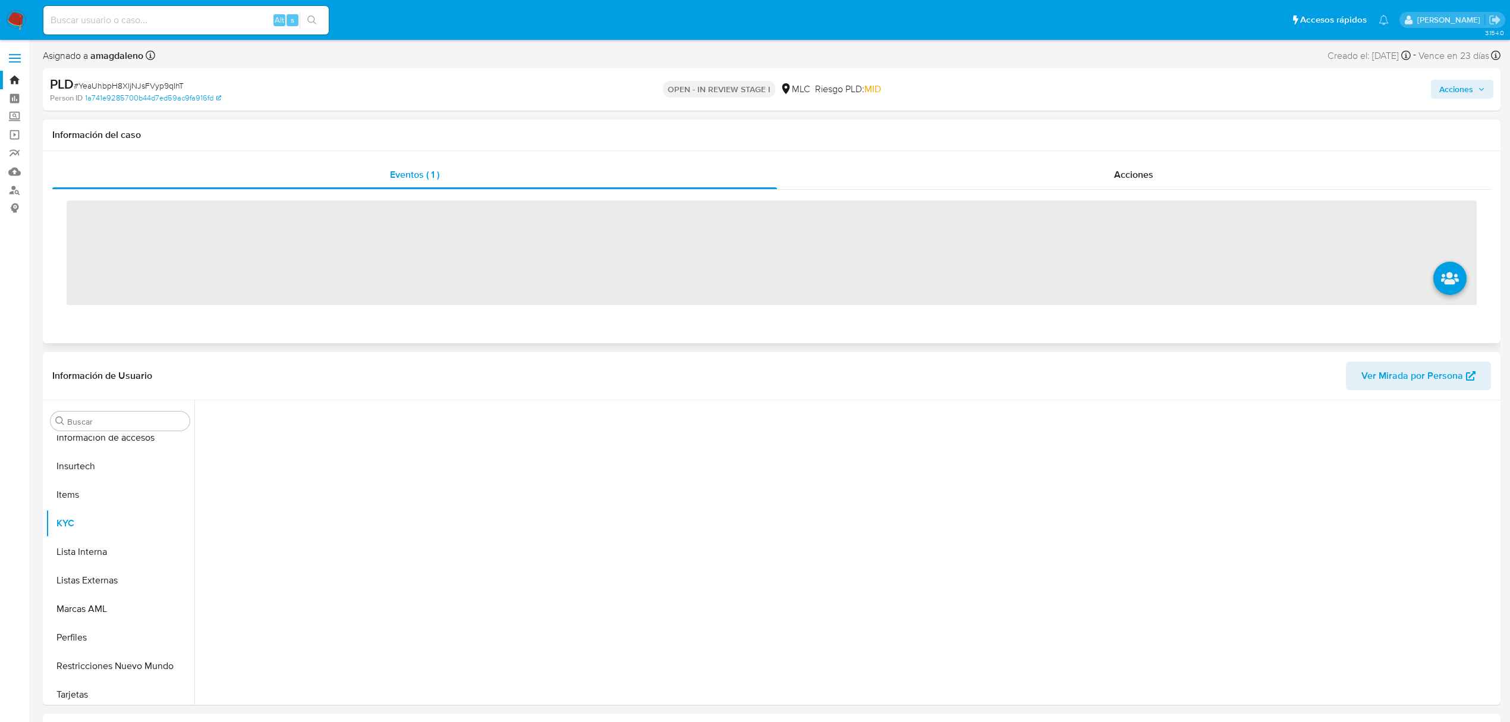
scroll to position [502, 0]
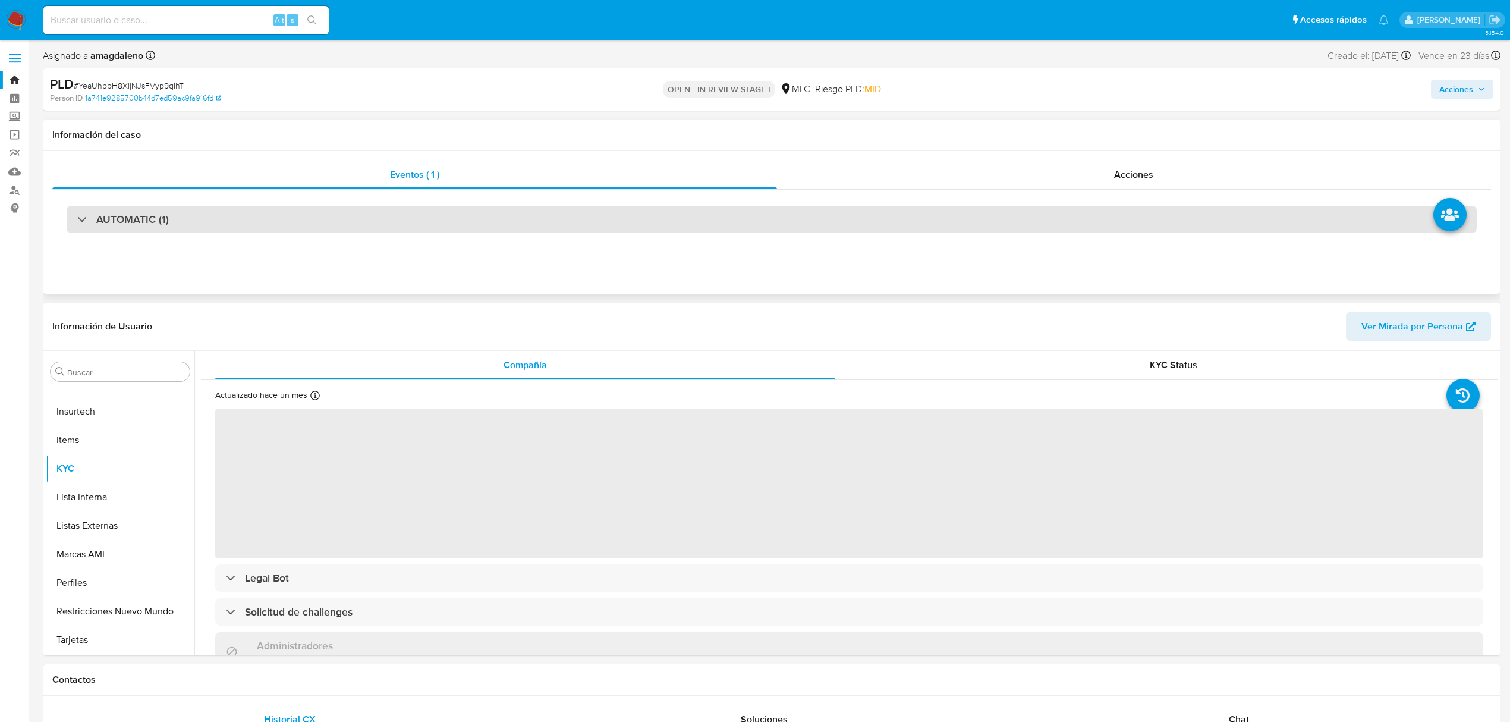
click at [460, 218] on div "AUTOMATIC (1)" at bounding box center [772, 219] width 1410 height 27
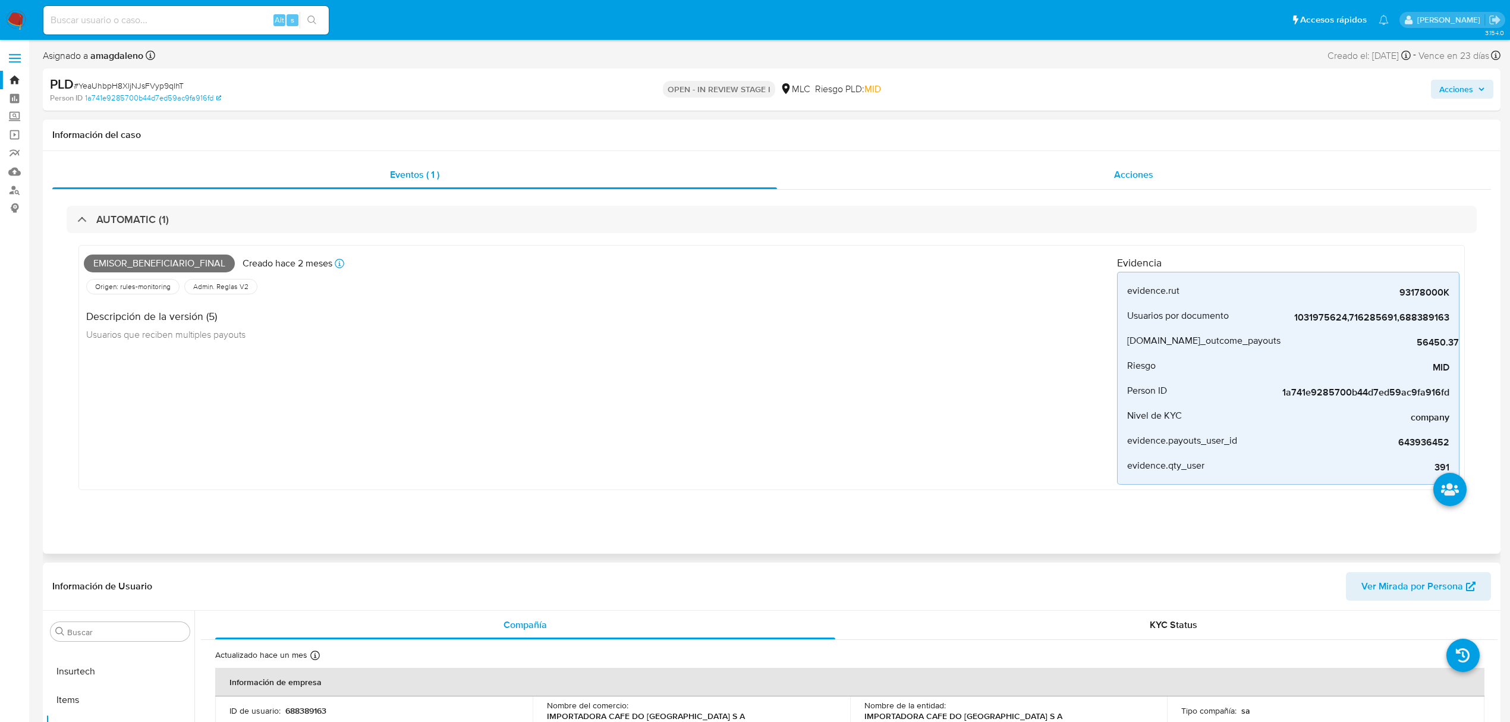
select select "10"
click at [18, 80] on link "Bandeja" at bounding box center [70, 80] width 141 height 18
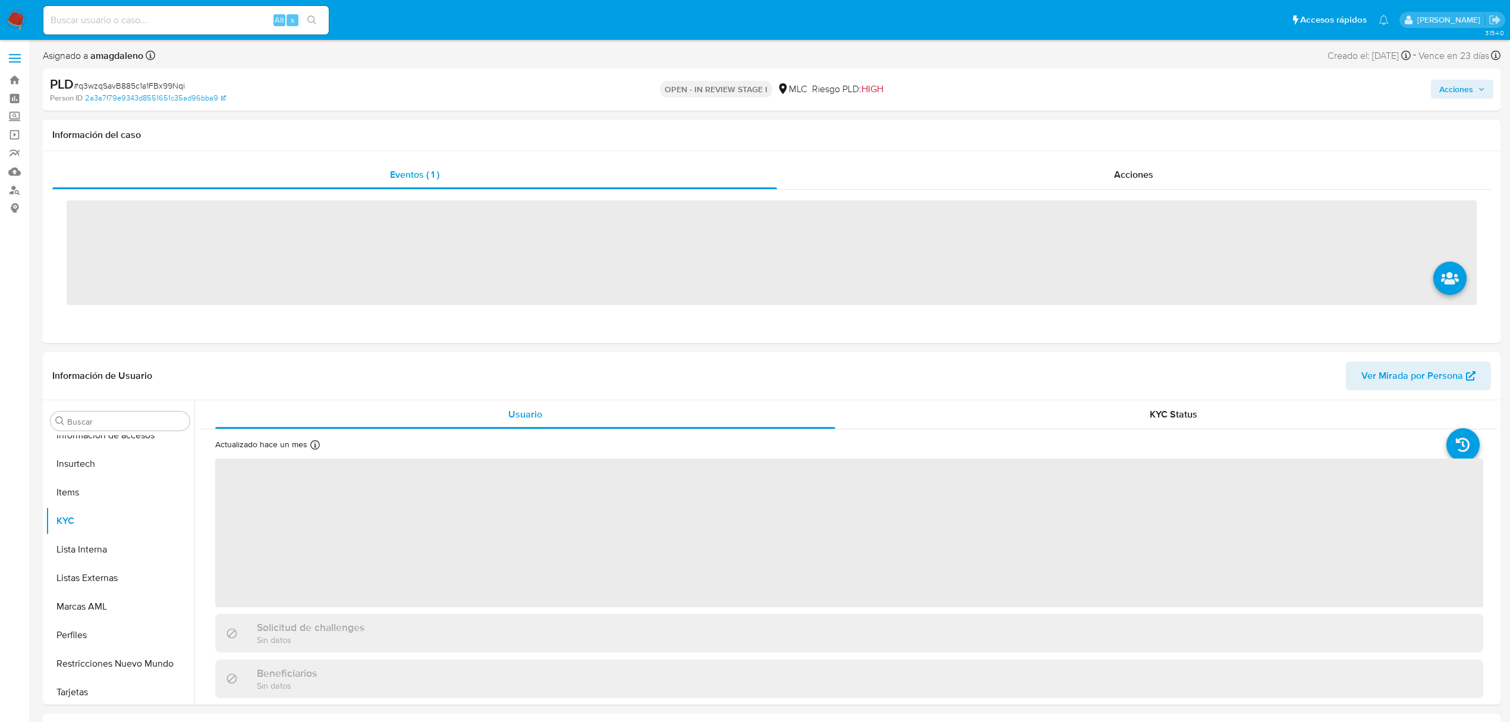
scroll to position [502, 0]
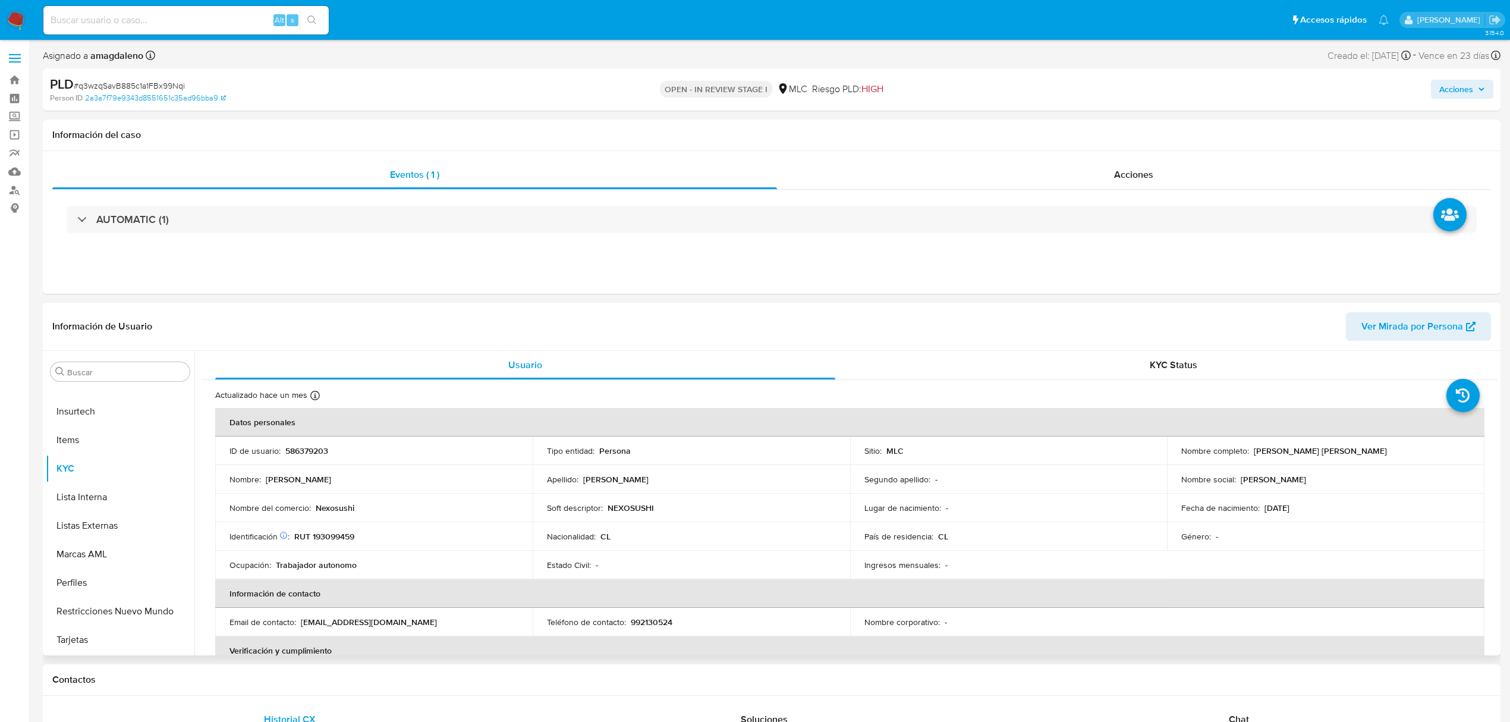
select select "10"
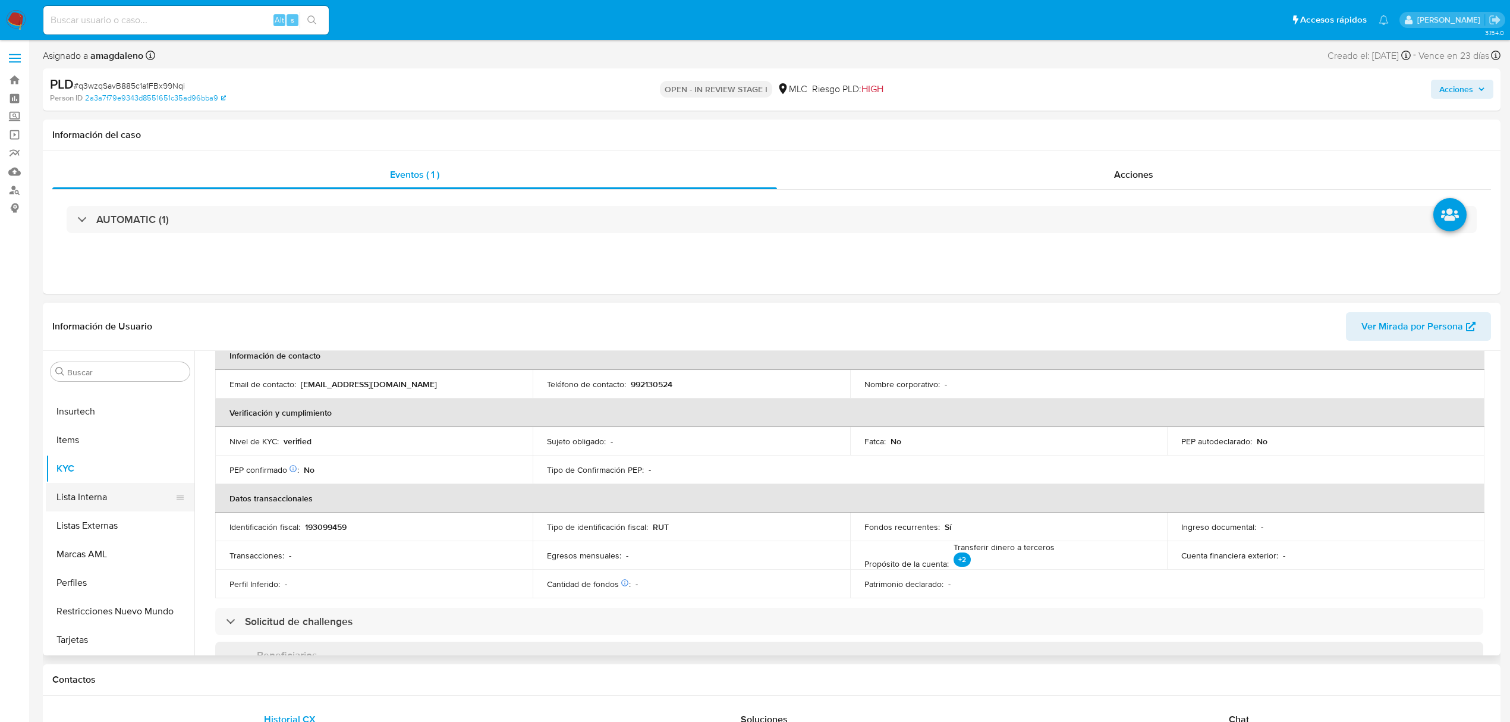
scroll to position [264, 0]
click at [112, 521] on button "Historial Riesgo PLD" at bounding box center [115, 535] width 139 height 29
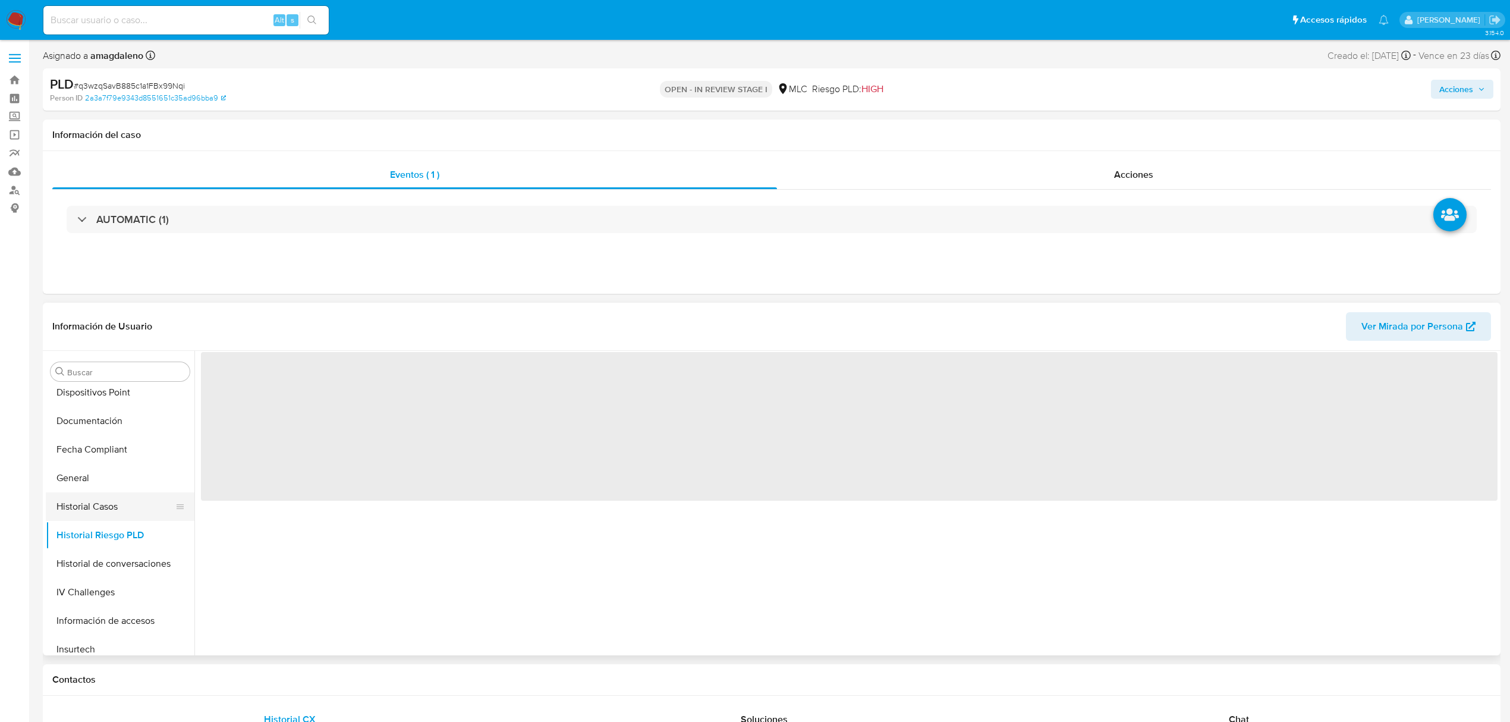
scroll to position [0, 0]
click at [115, 512] on button "Historial Casos" at bounding box center [115, 506] width 139 height 29
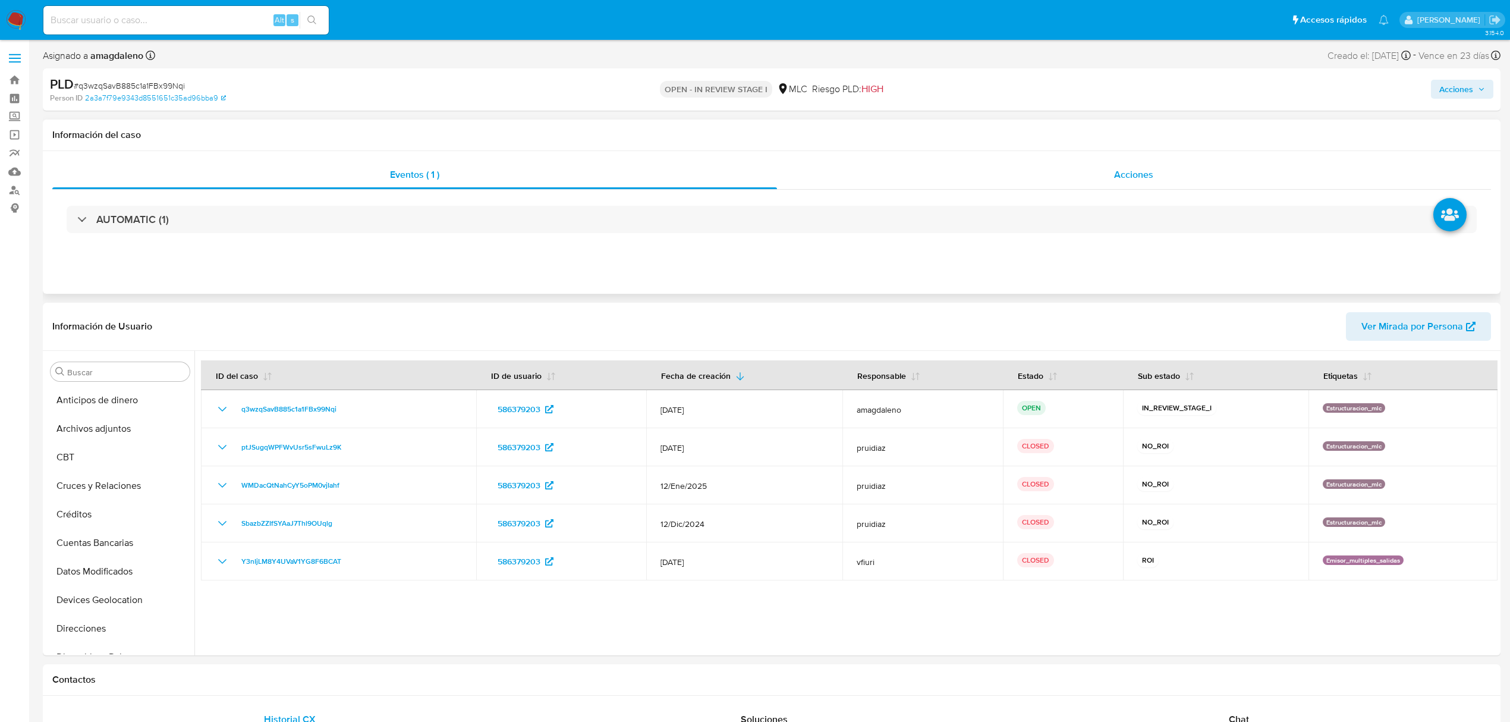
click at [876, 183] on div "Acciones" at bounding box center [1134, 174] width 714 height 29
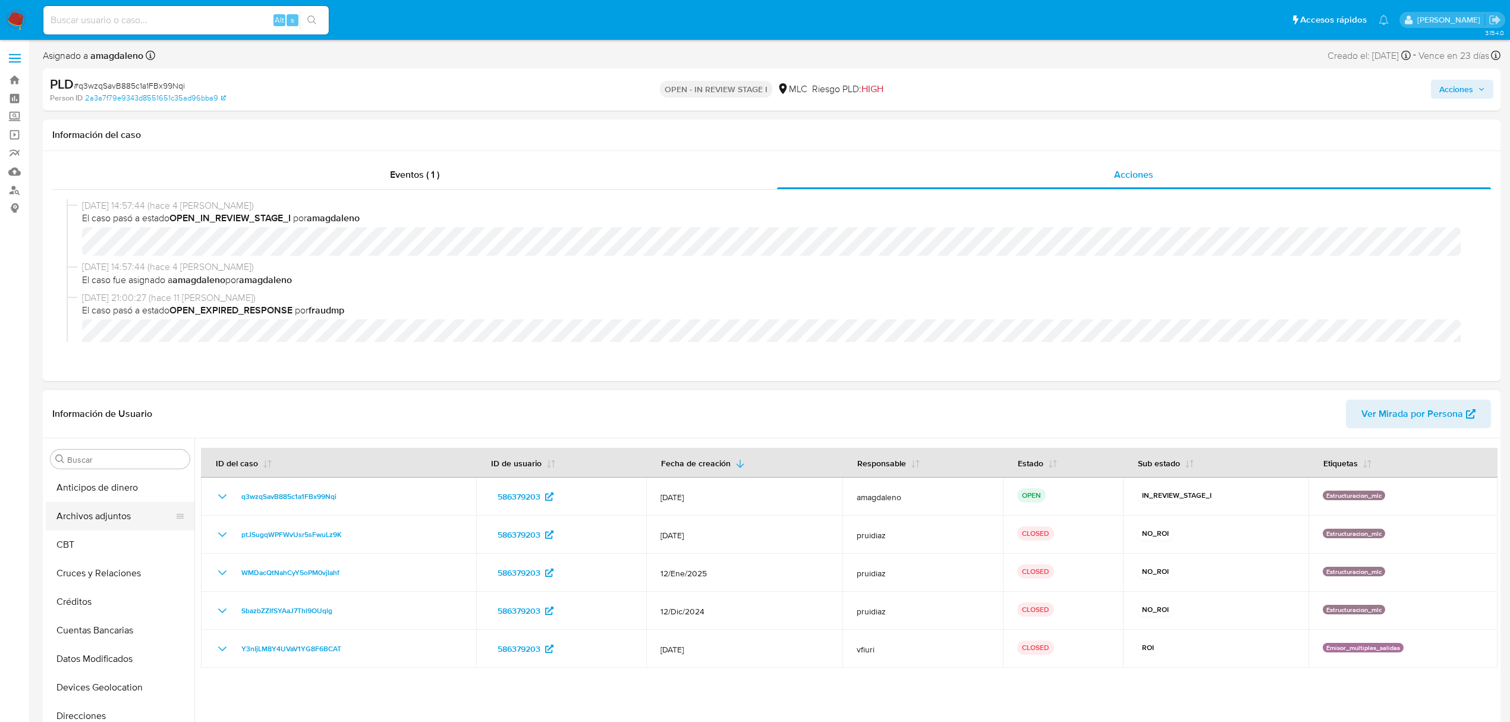
click at [112, 517] on button "Archivos adjuntos" at bounding box center [115, 516] width 139 height 29
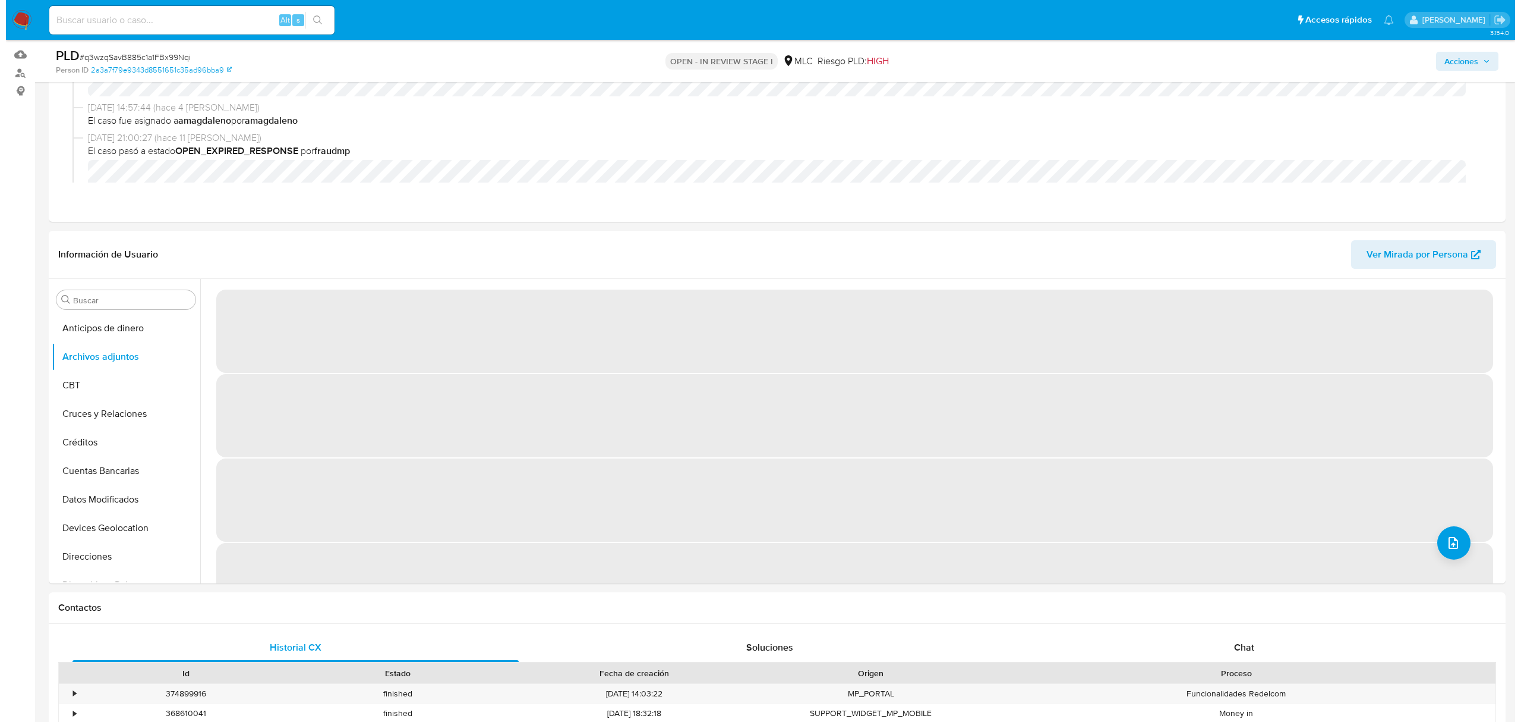
scroll to position [122, 0]
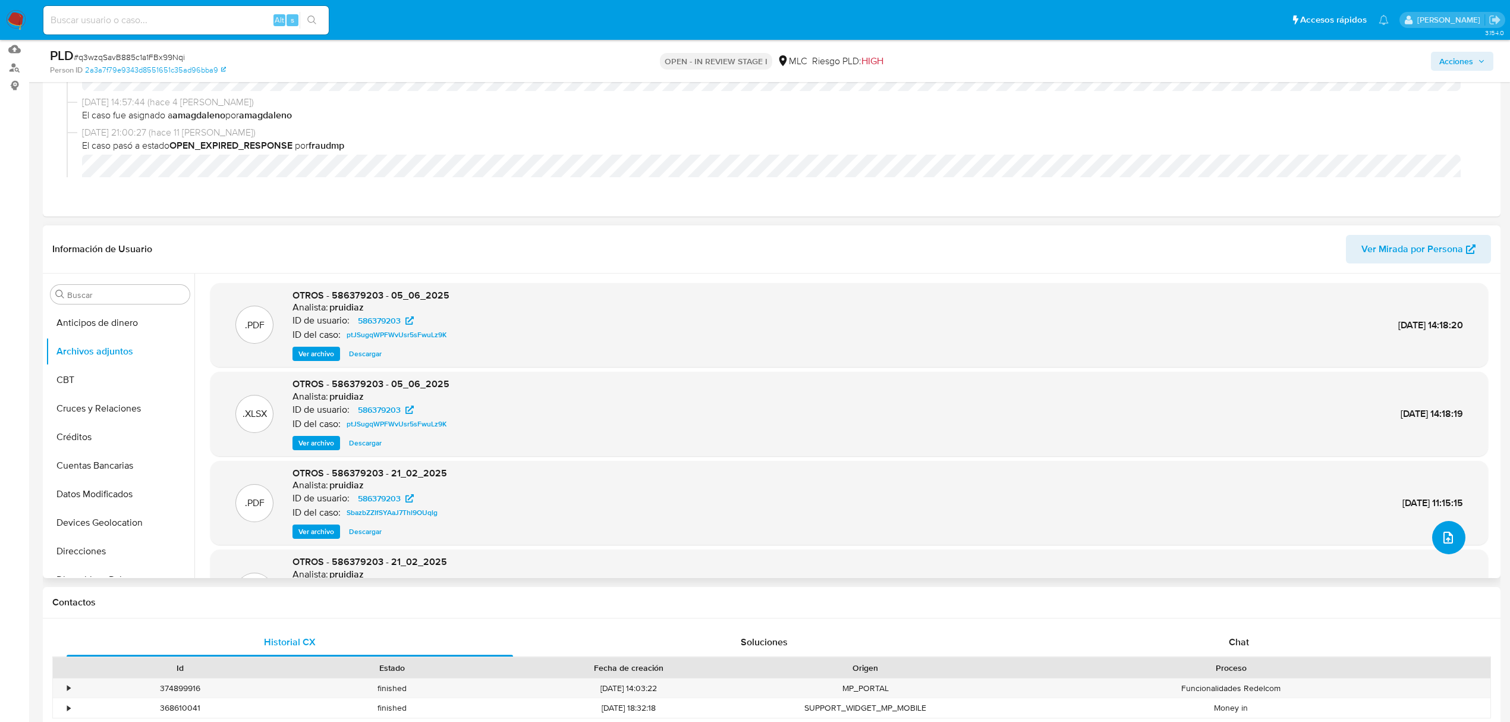
click at [1432, 538] on button "upload-file" at bounding box center [1448, 537] width 33 height 33
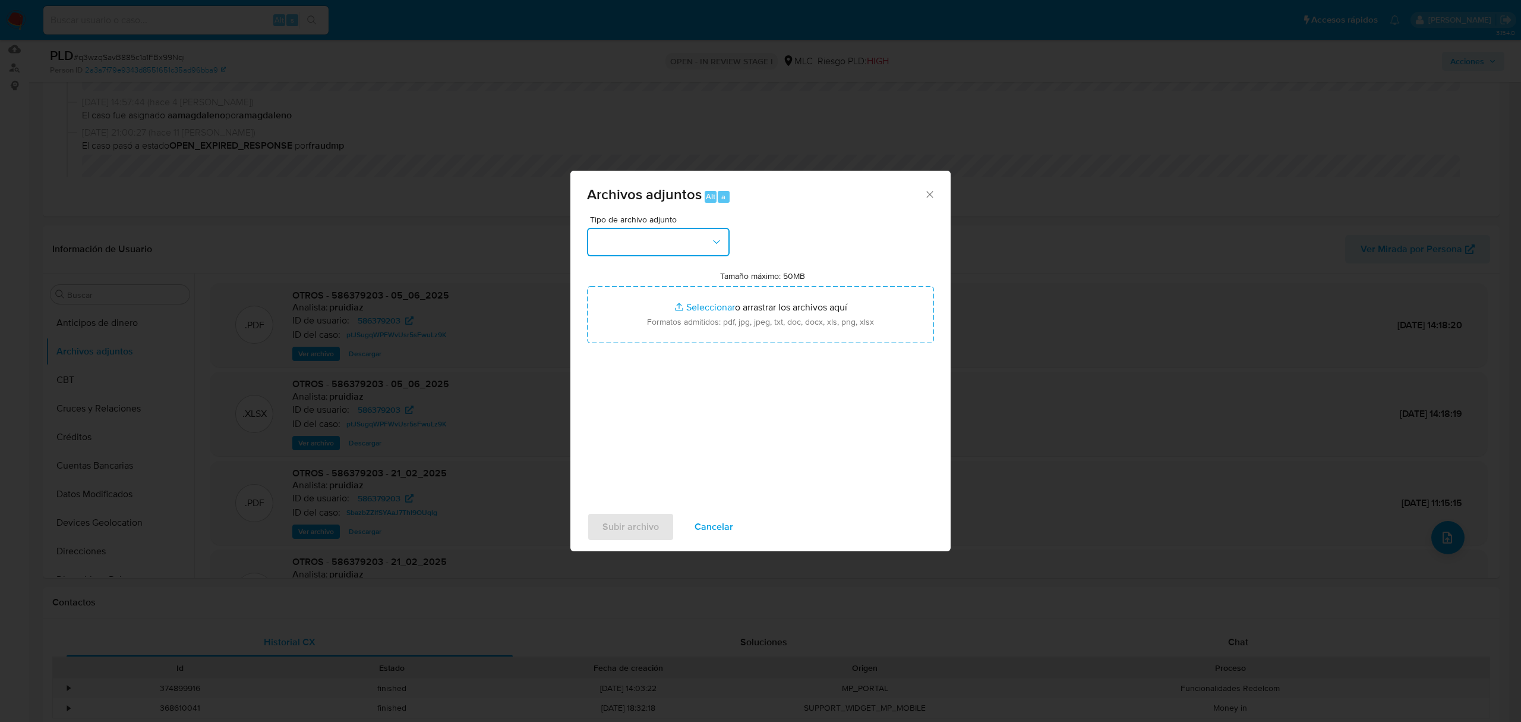
click at [660, 247] on button "button" at bounding box center [658, 242] width 143 height 29
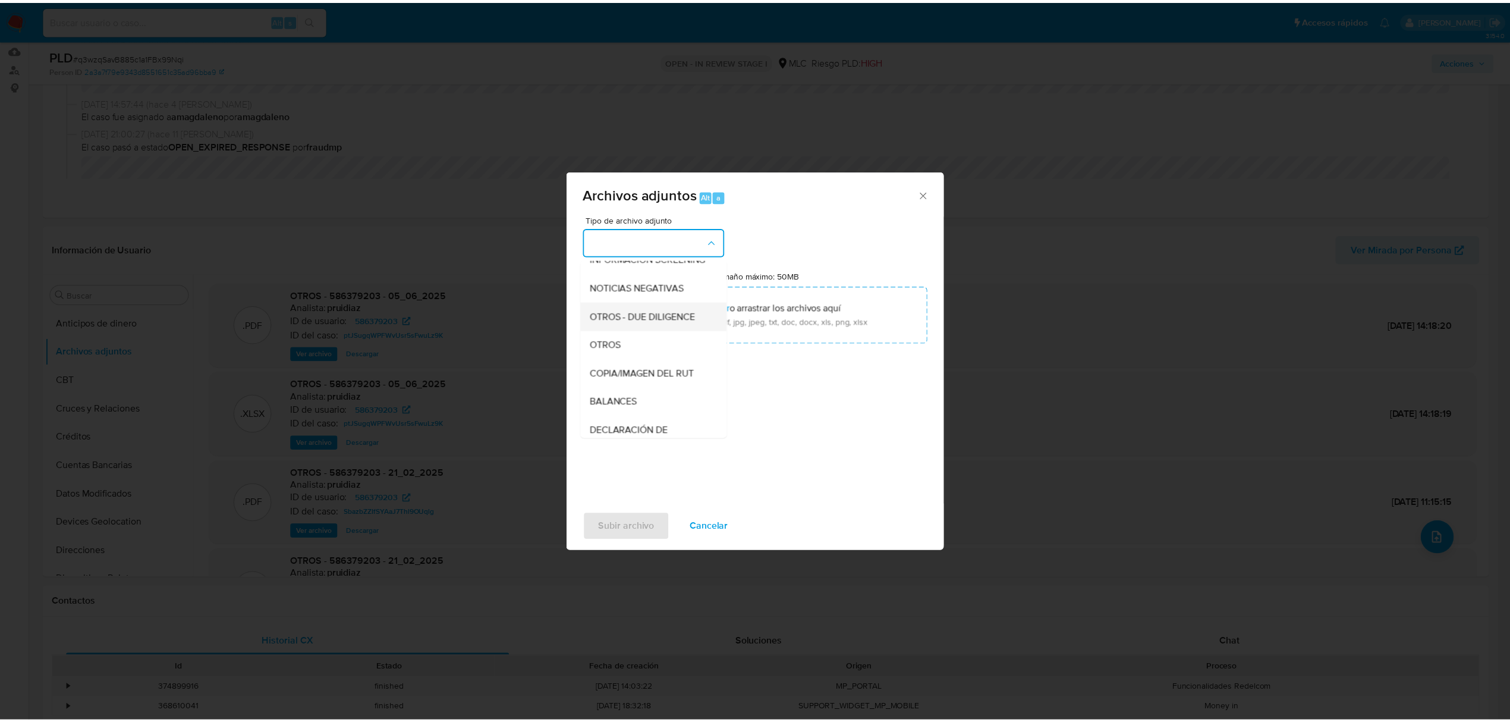
scroll to position [98, 0]
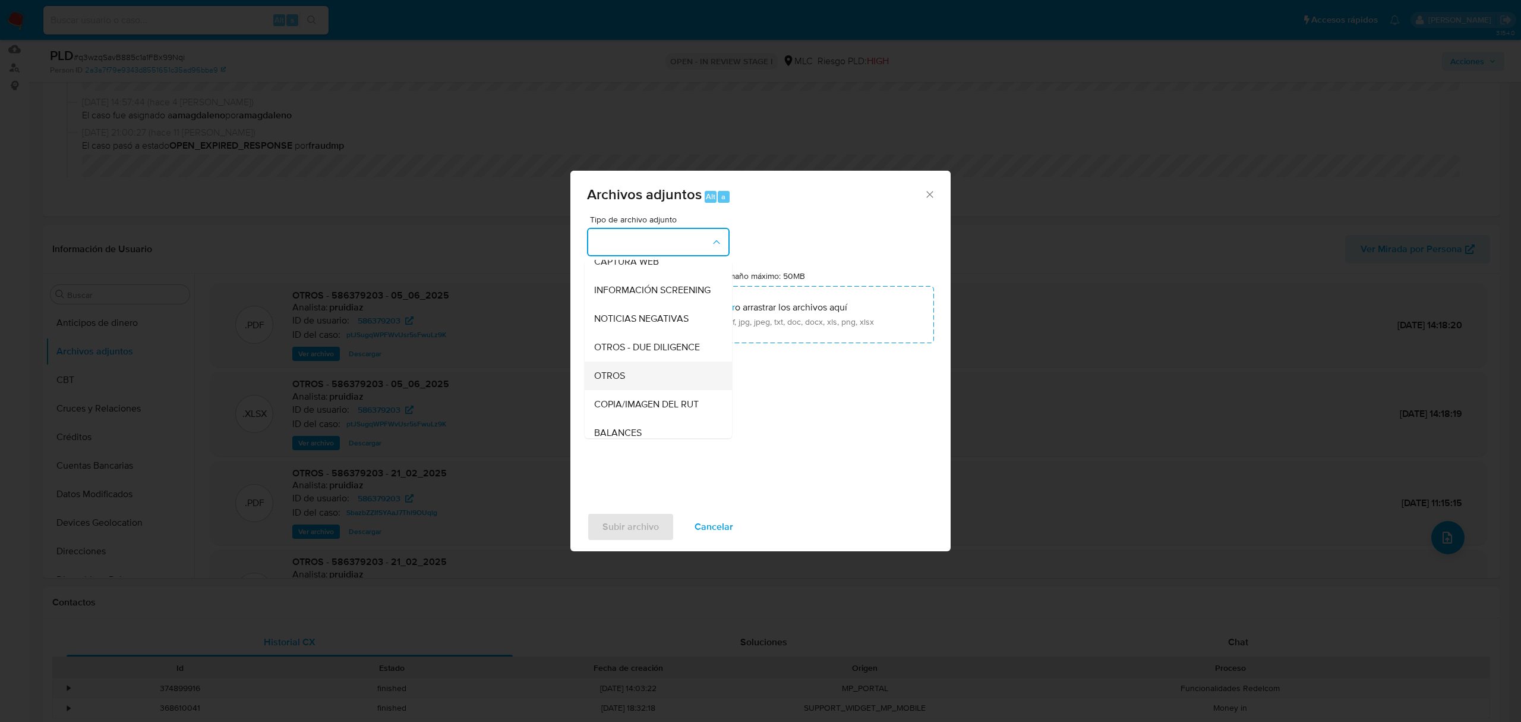
click at [642, 378] on div "OTROS" at bounding box center [654, 375] width 121 height 29
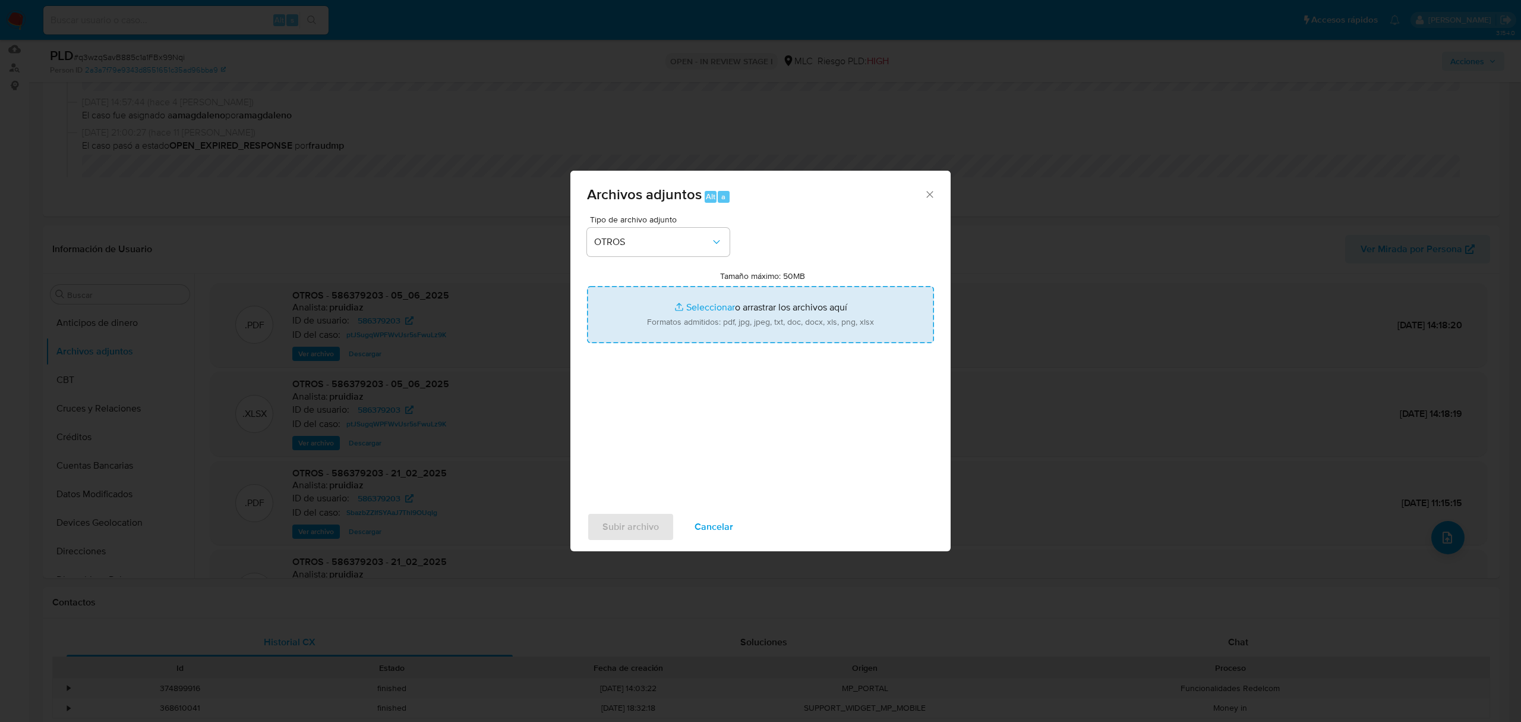
click at [722, 307] on input "Tamaño máximo: 50MB Seleccionar archivos" at bounding box center [760, 314] width 347 height 57
click at [690, 308] on input "Tamaño máximo: 50MB Seleccionar archivos" at bounding box center [760, 314] width 347 height 57
type input "C:\fakepath\586379203 - 18_08_2025.xlsx"
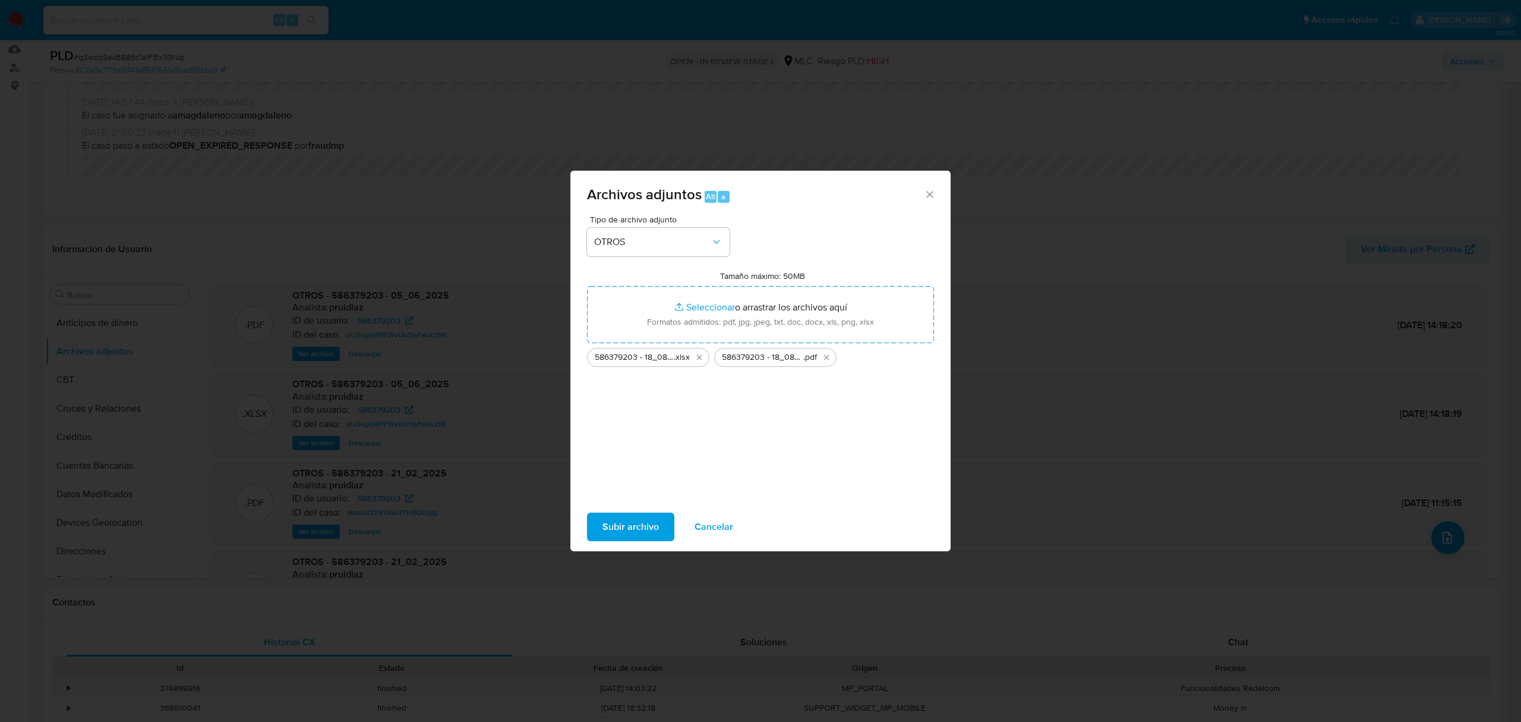
click at [615, 531] on span "Subir archivo" at bounding box center [631, 527] width 56 height 26
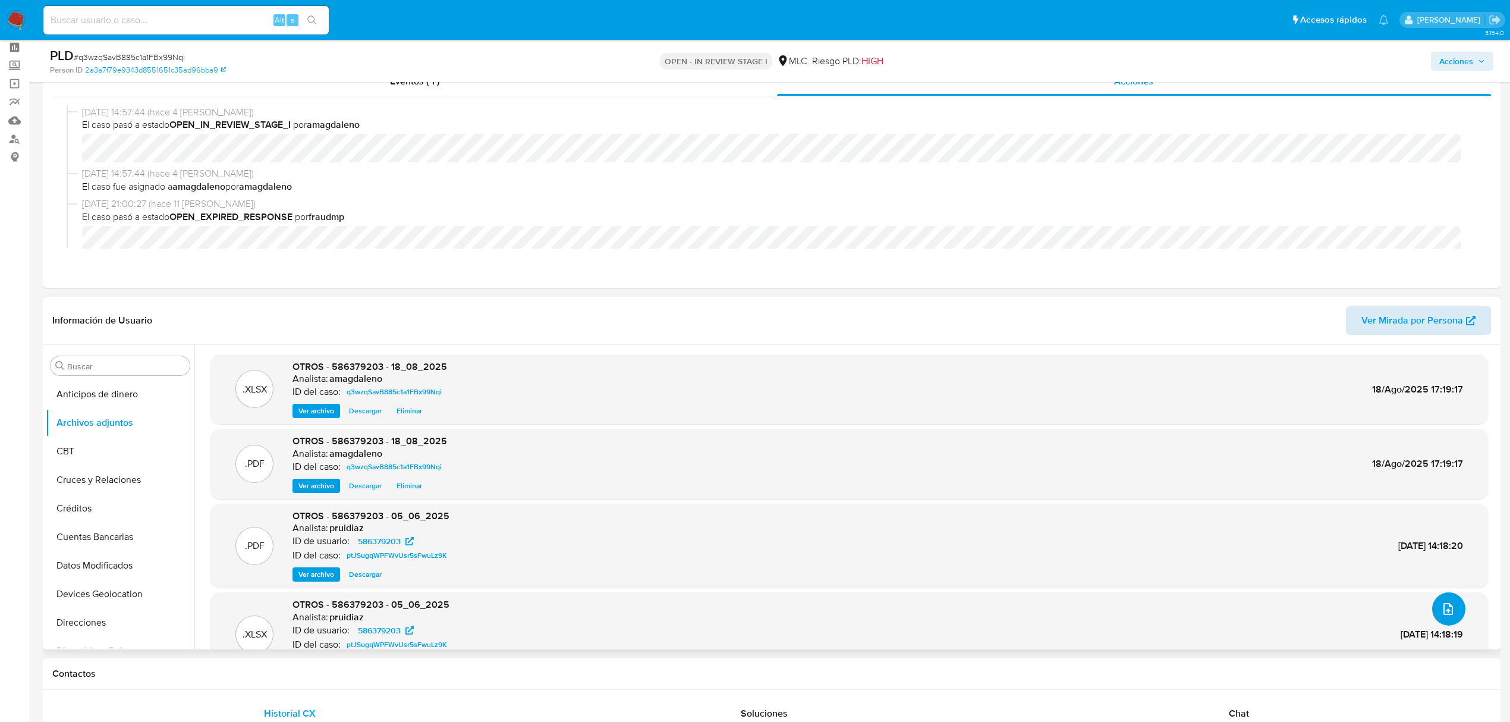
scroll to position [79, 0]
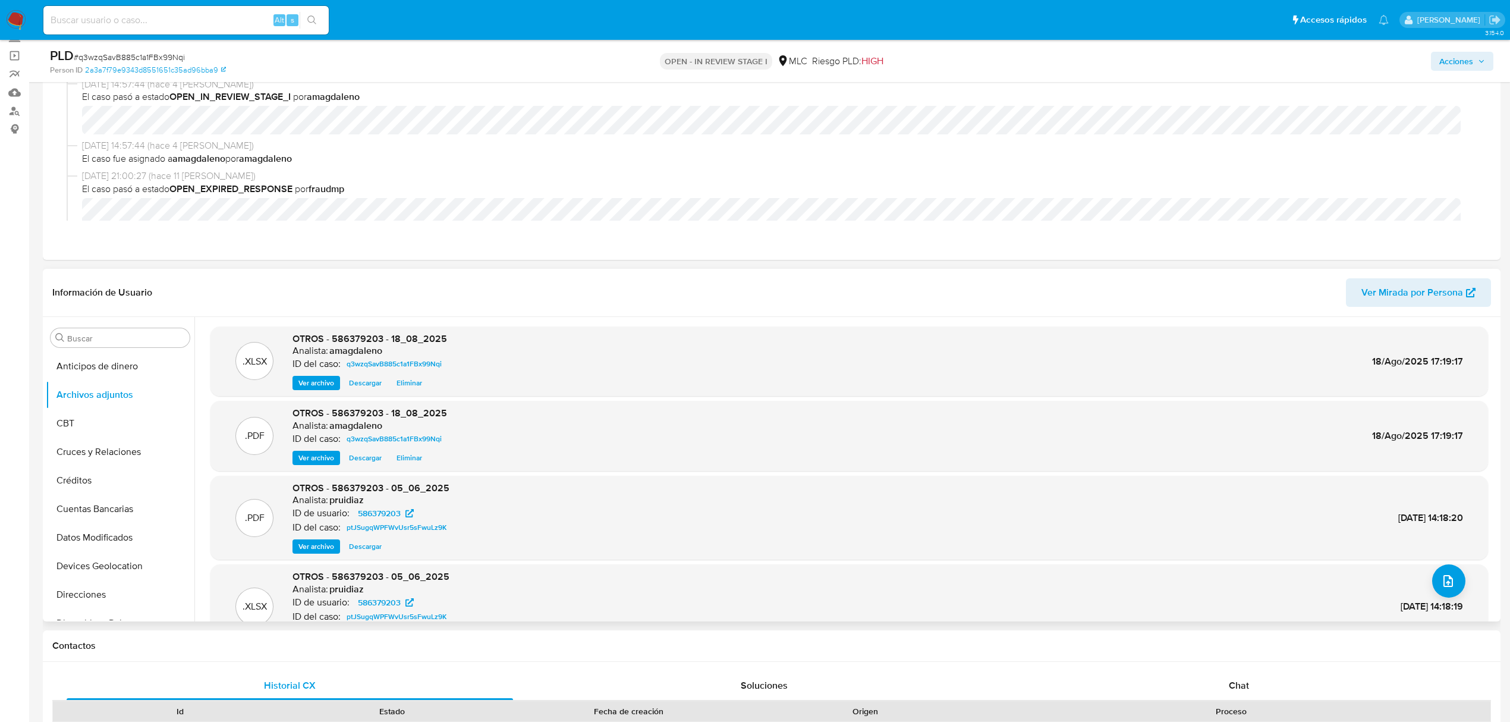
click at [445, 300] on header "Información de Usuario Ver Mirada por Persona" at bounding box center [771, 292] width 1438 height 29
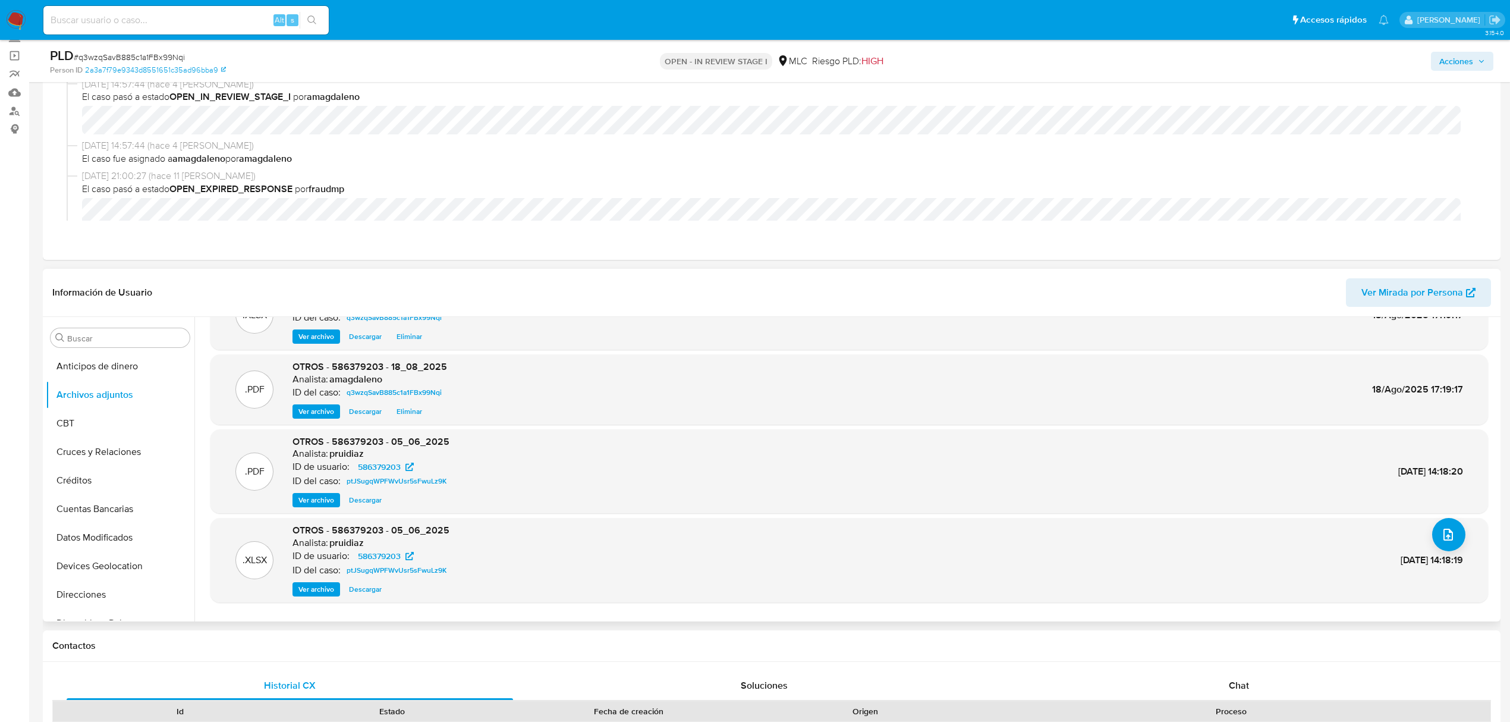
scroll to position [71, 0]
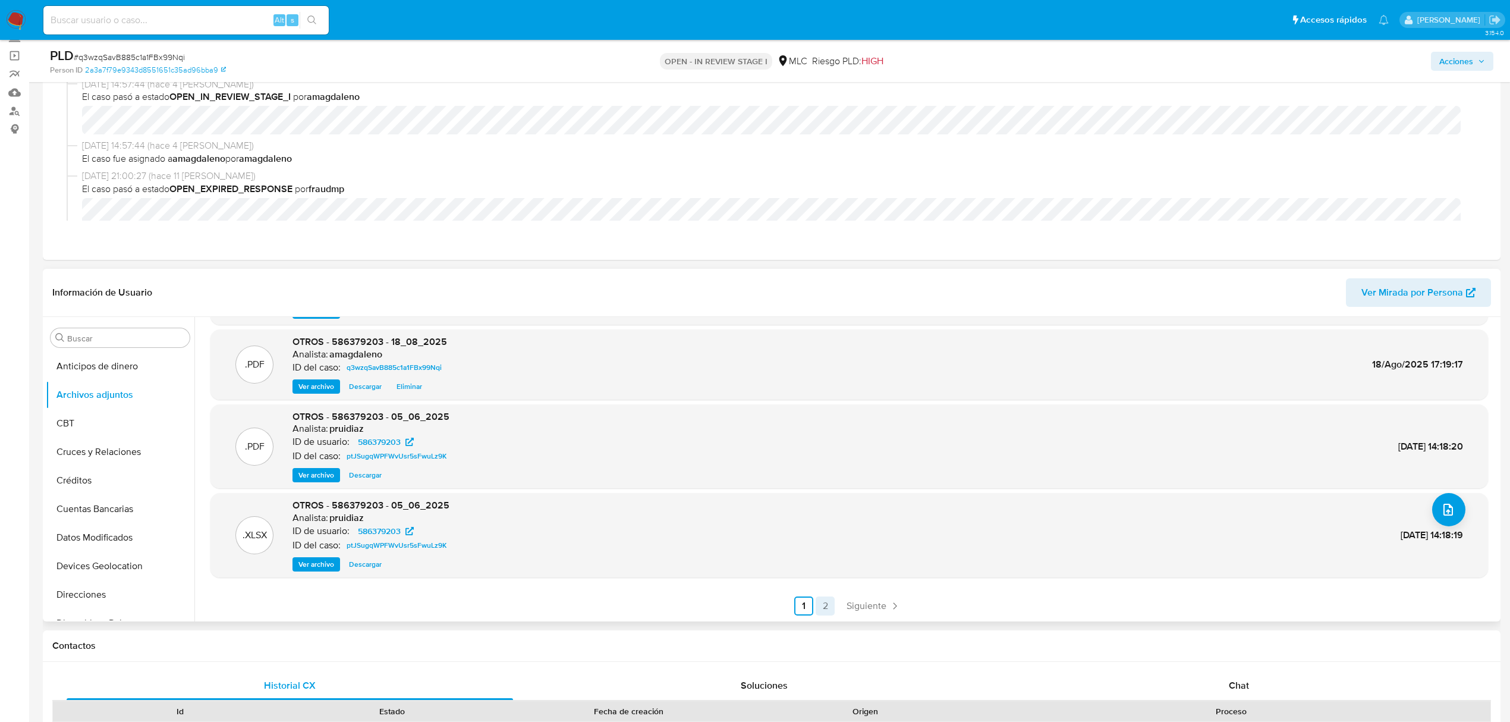
click at [824, 611] on link "2" at bounding box center [824, 605] width 19 height 19
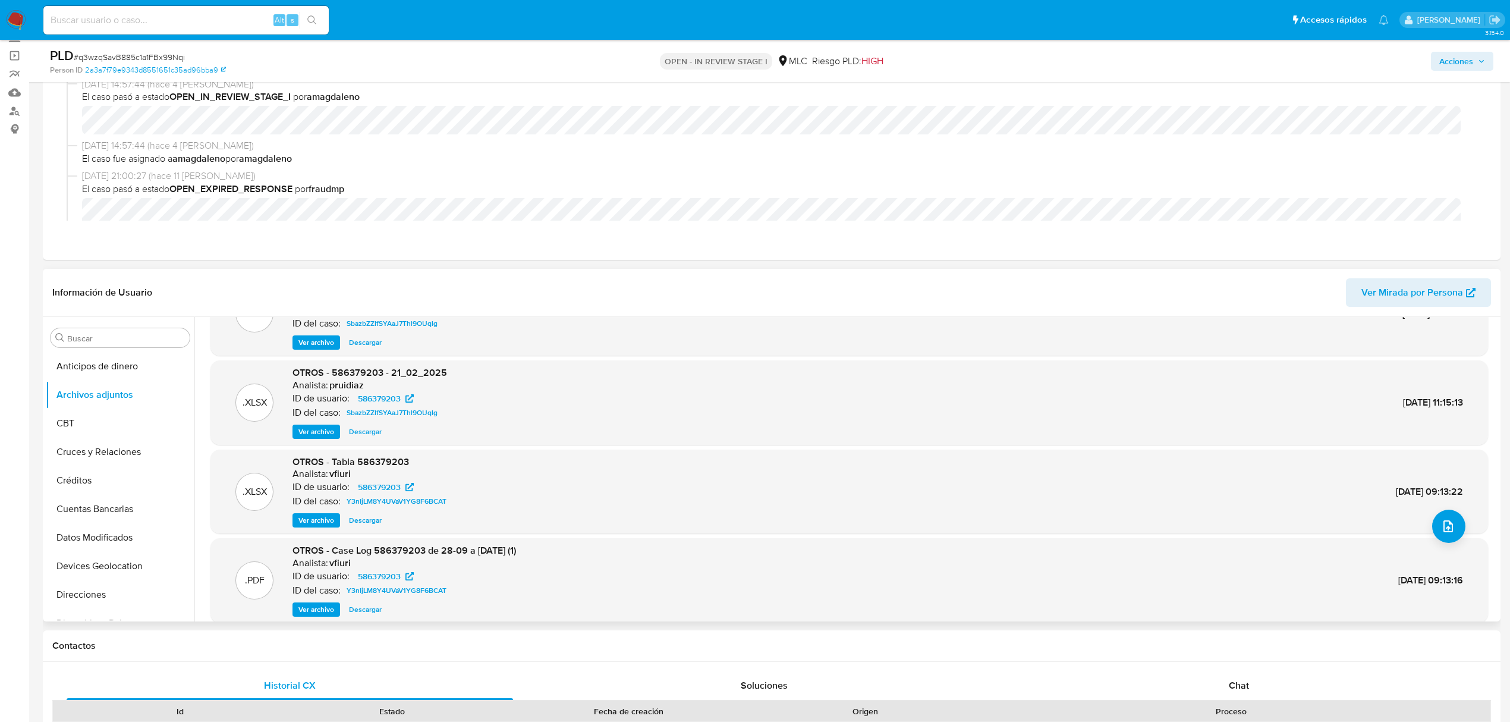
scroll to position [100, 0]
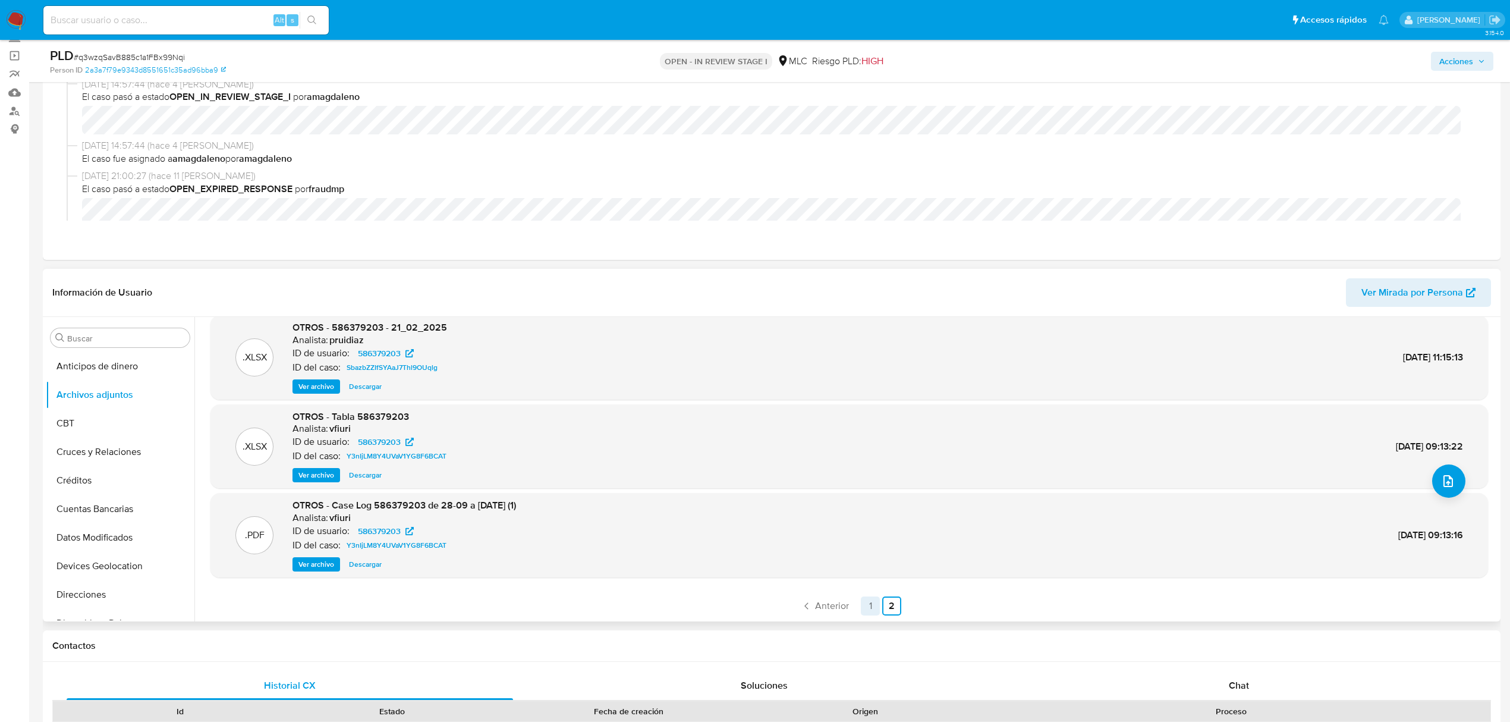
click at [872, 605] on link "1" at bounding box center [870, 605] width 19 height 19
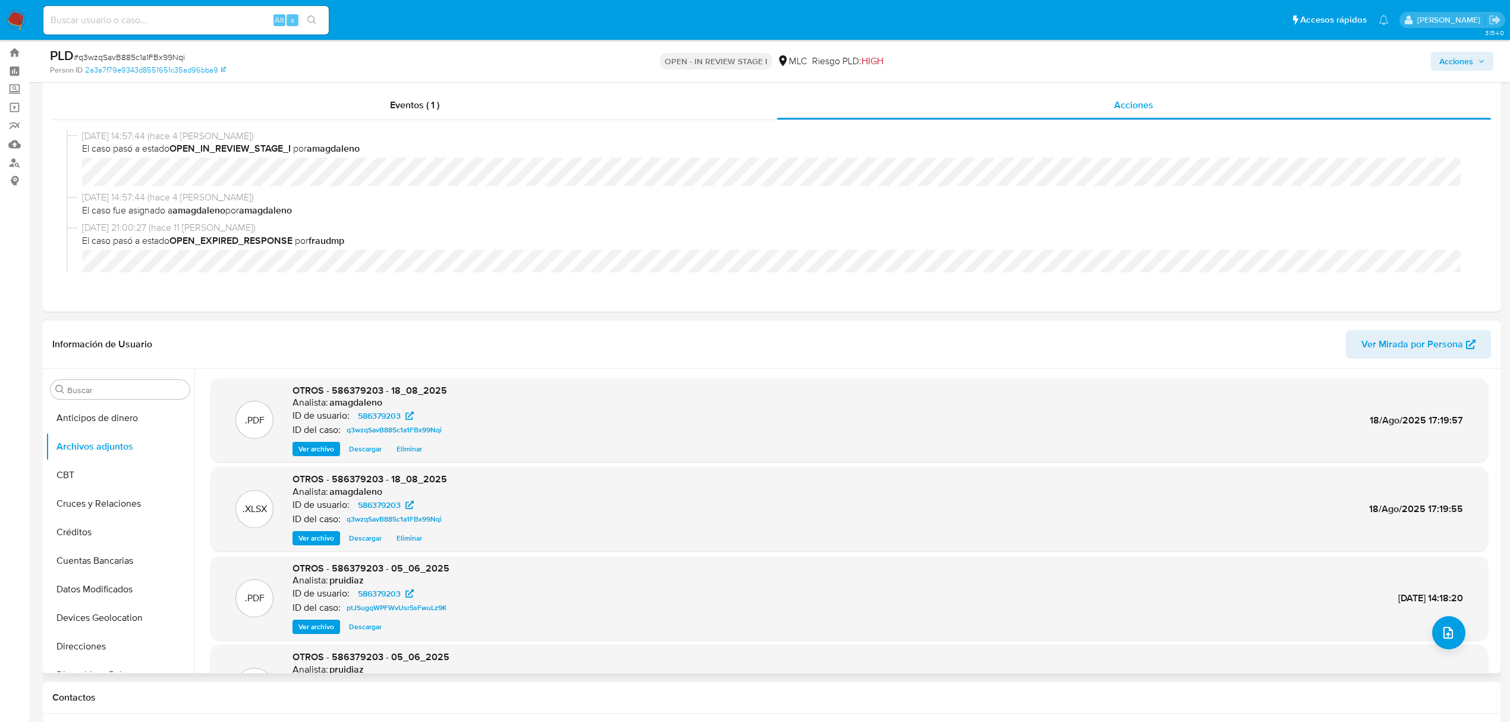
scroll to position [0, 0]
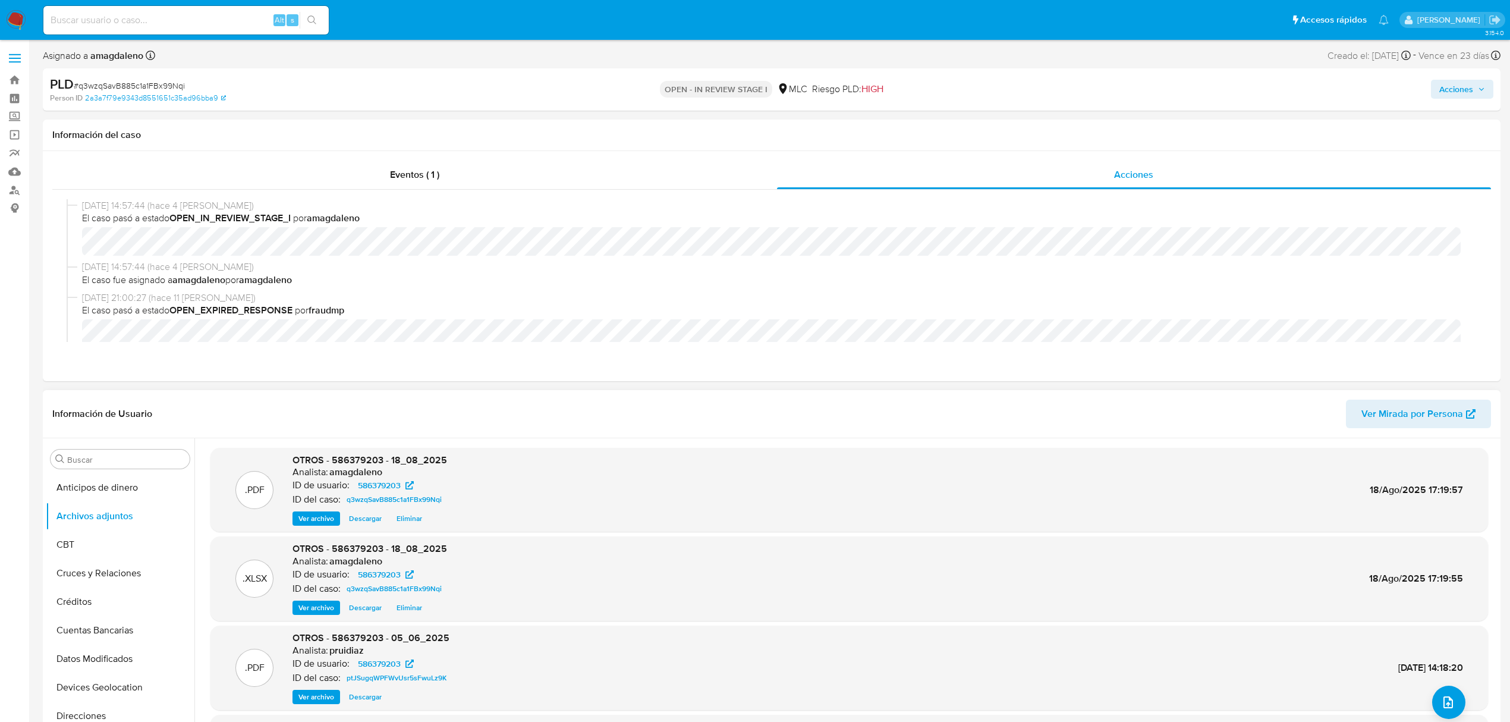
click at [1445, 87] on span "Acciones" at bounding box center [1456, 89] width 34 height 19
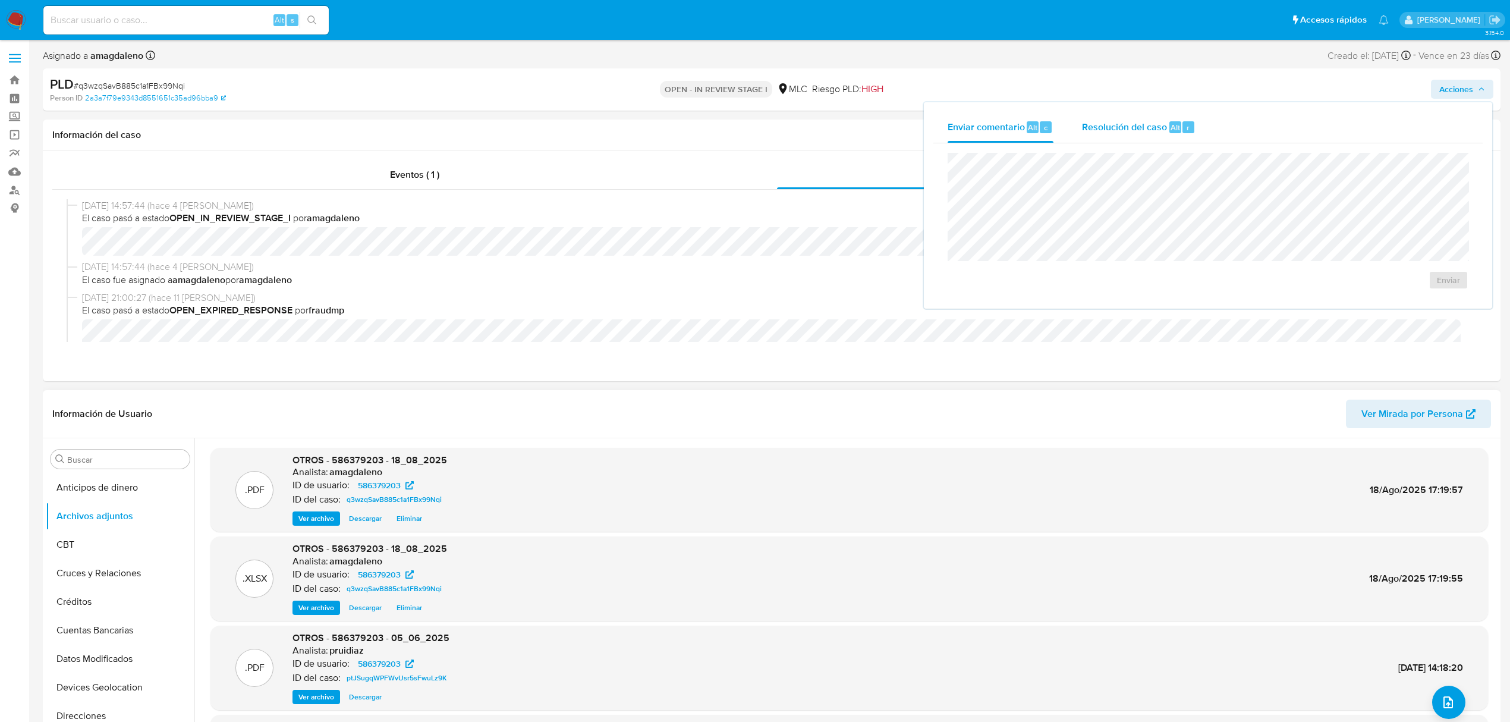
click at [1094, 138] on div "Resolución del caso Alt r" at bounding box center [1139, 127] width 114 height 31
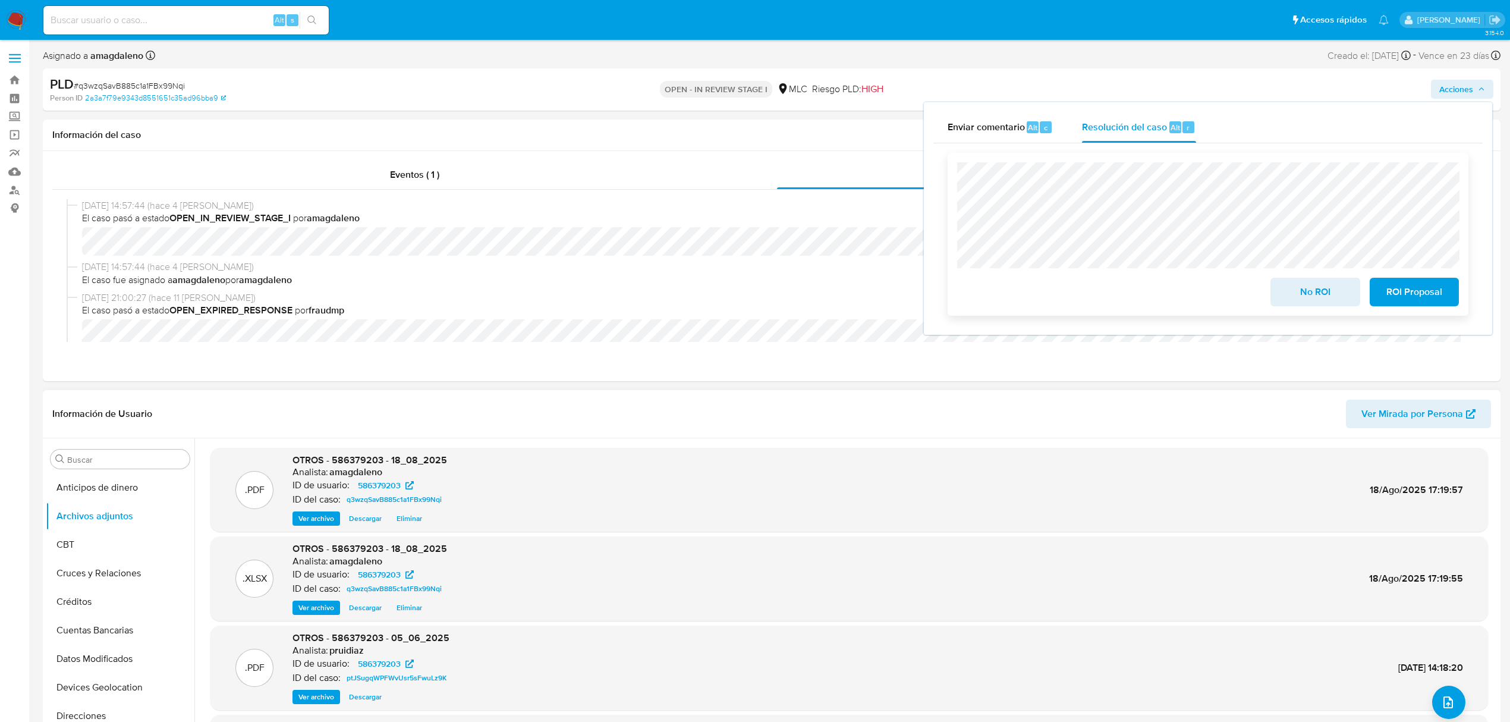
click at [1291, 298] on span "No ROI" at bounding box center [1315, 292] width 58 height 26
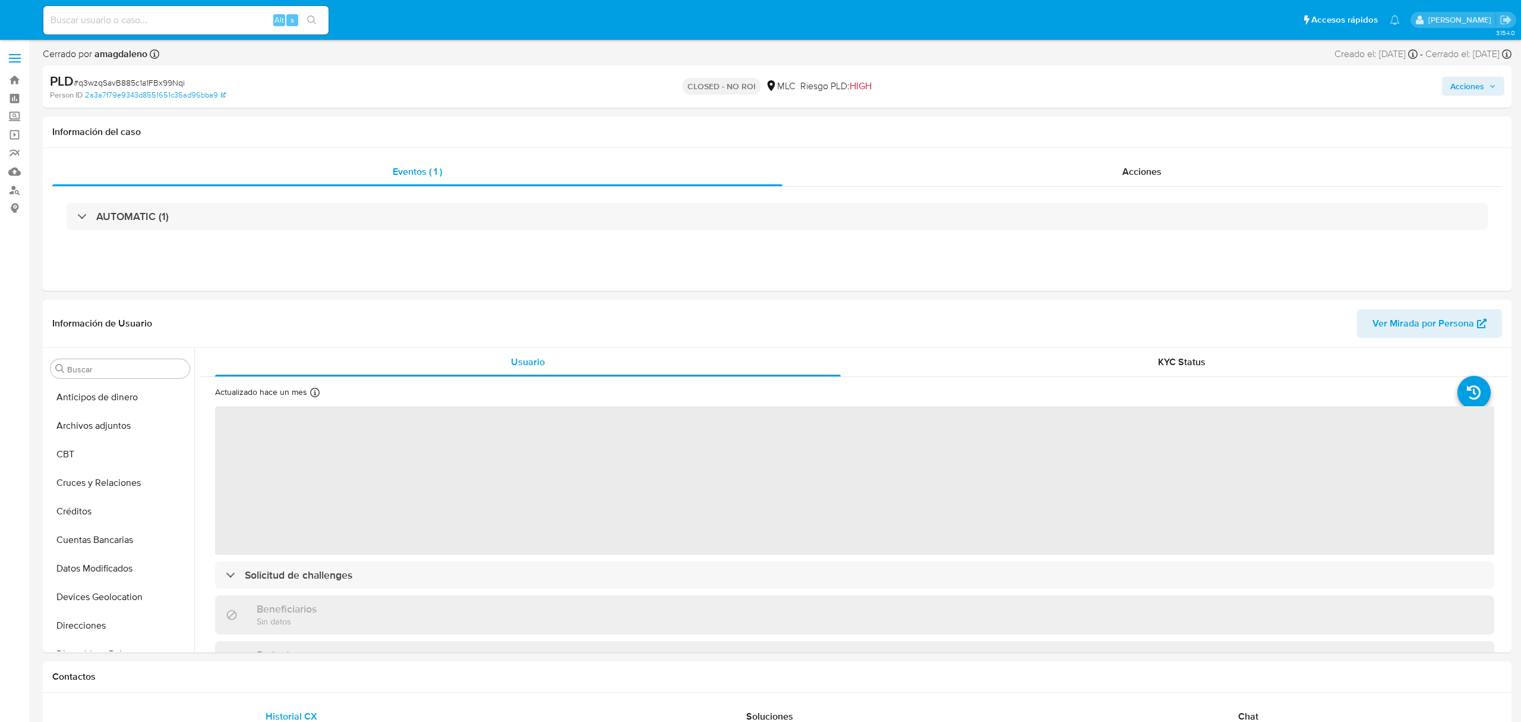
select select "10"
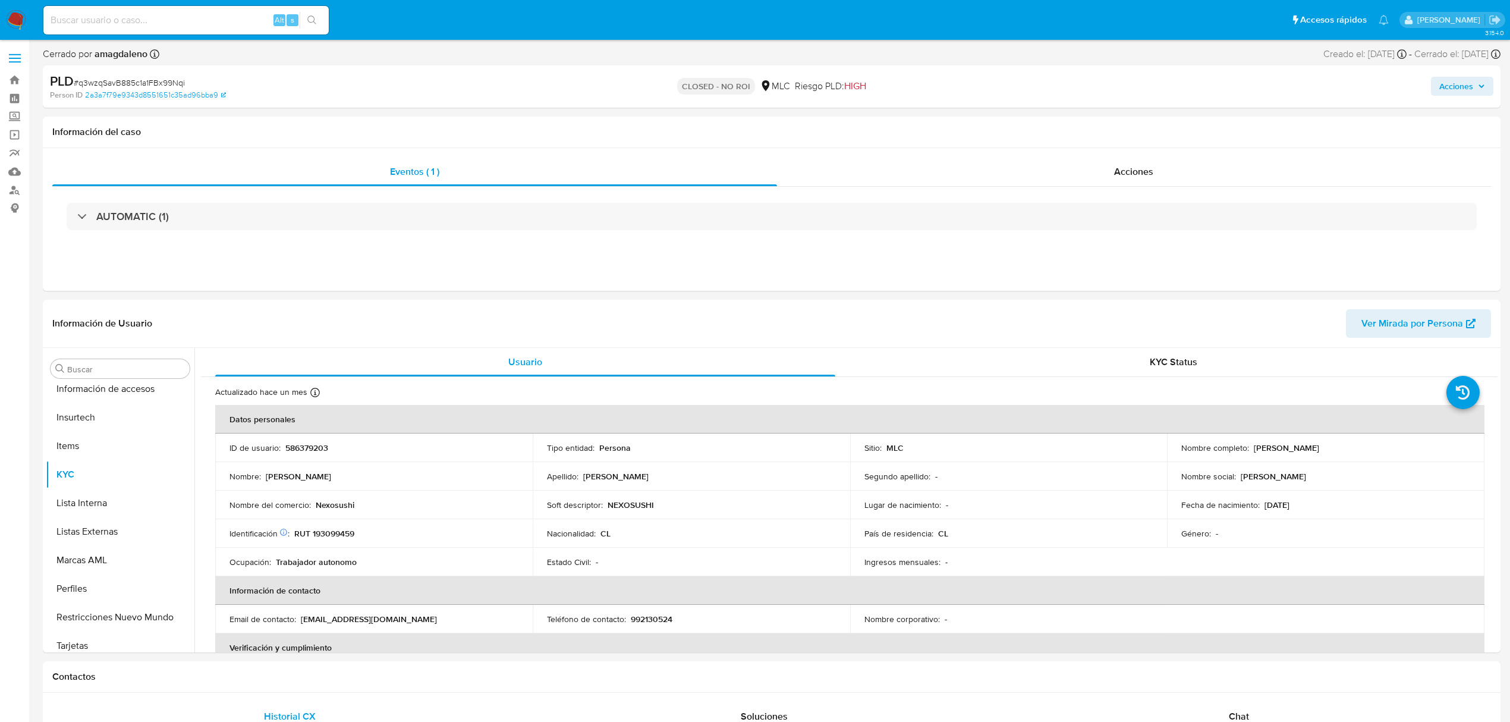
scroll to position [502, 0]
click at [303, 451] on p "586379203" at bounding box center [306, 447] width 43 height 11
copy p "586379203"
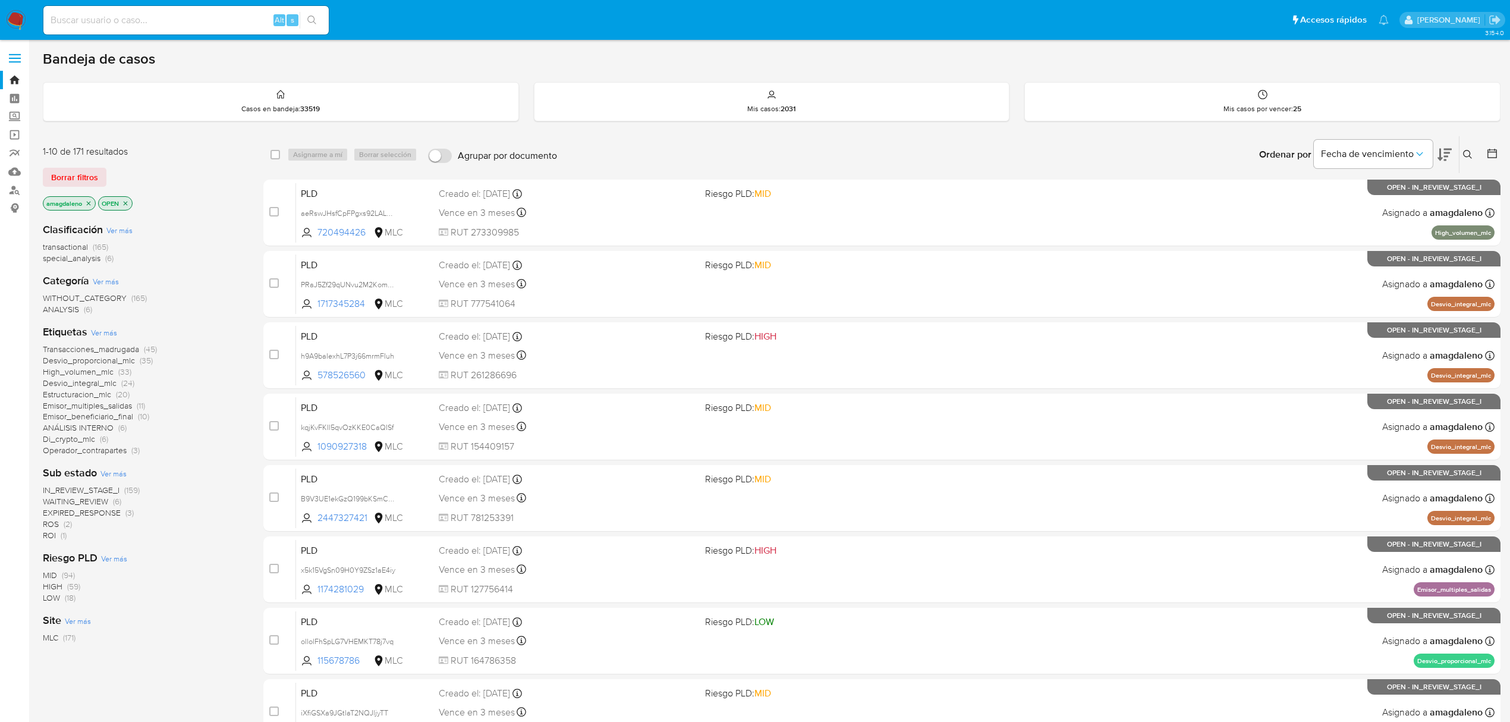
click at [1496, 162] on div at bounding box center [1489, 154] width 21 height 37
click at [1493, 155] on icon at bounding box center [1492, 153] width 12 height 12
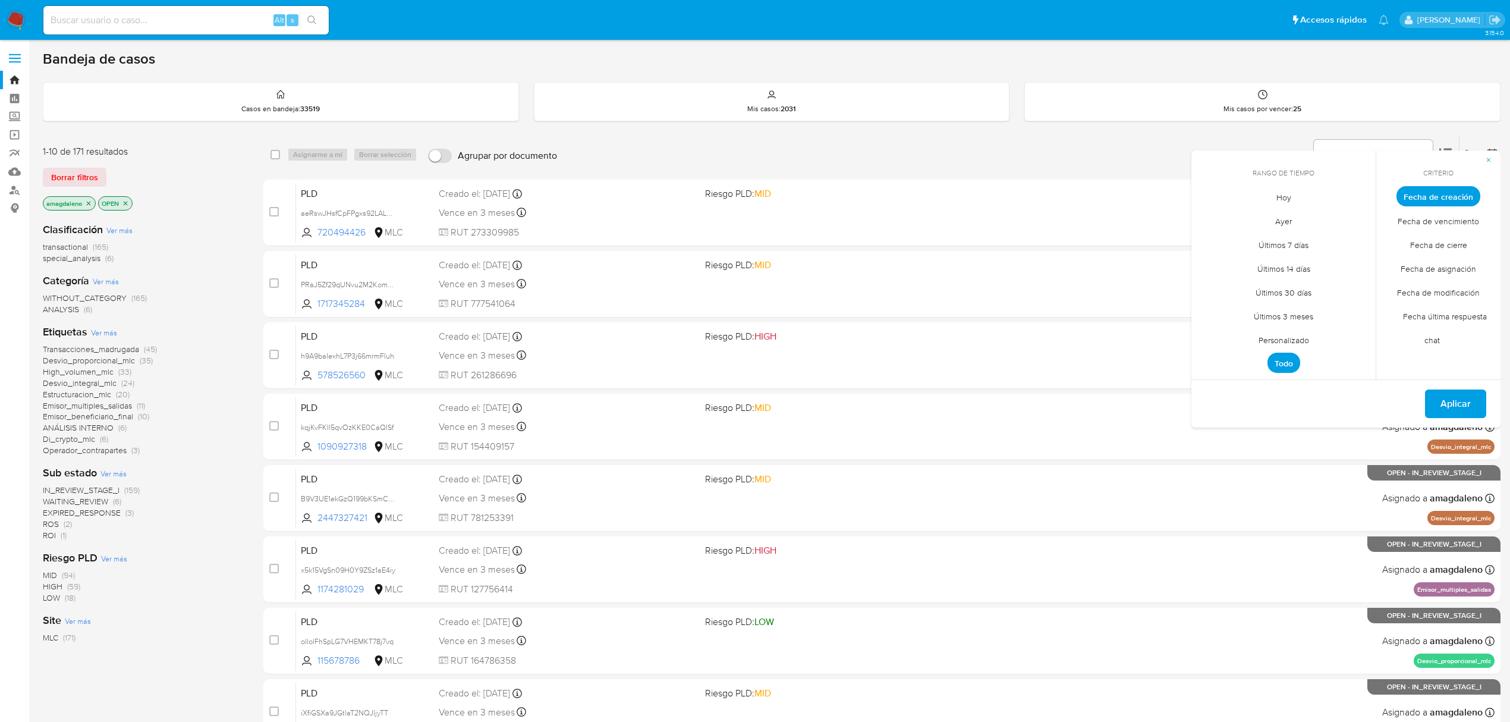
click at [1280, 342] on span "Personalizado" at bounding box center [1283, 339] width 75 height 24
click at [1208, 218] on icon "Mes anterior" at bounding box center [1209, 218] width 14 height 14
click at [1361, 262] on button "1" at bounding box center [1354, 262] width 19 height 19
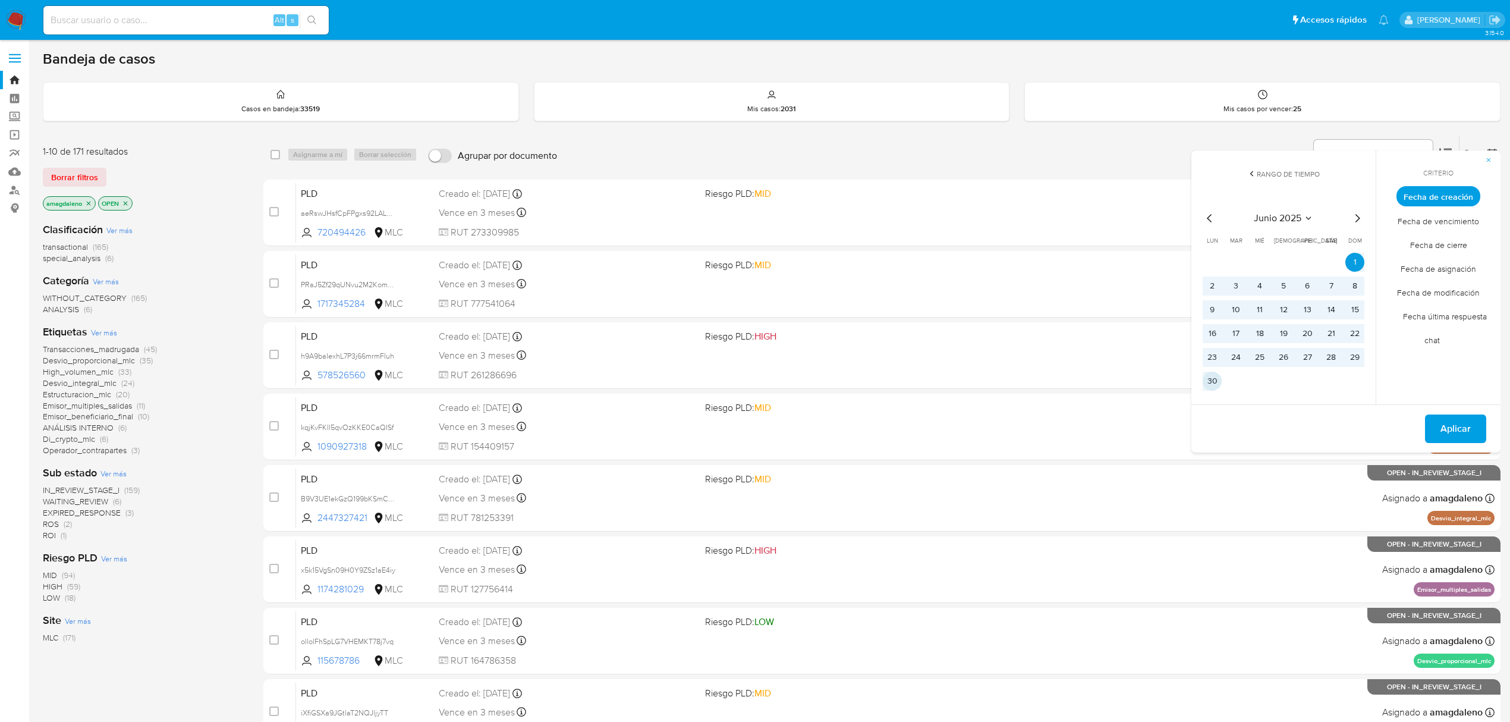
click at [1212, 386] on button "30" at bounding box center [1211, 380] width 19 height 19
click at [1470, 421] on span "Aplicar" at bounding box center [1455, 428] width 30 height 26
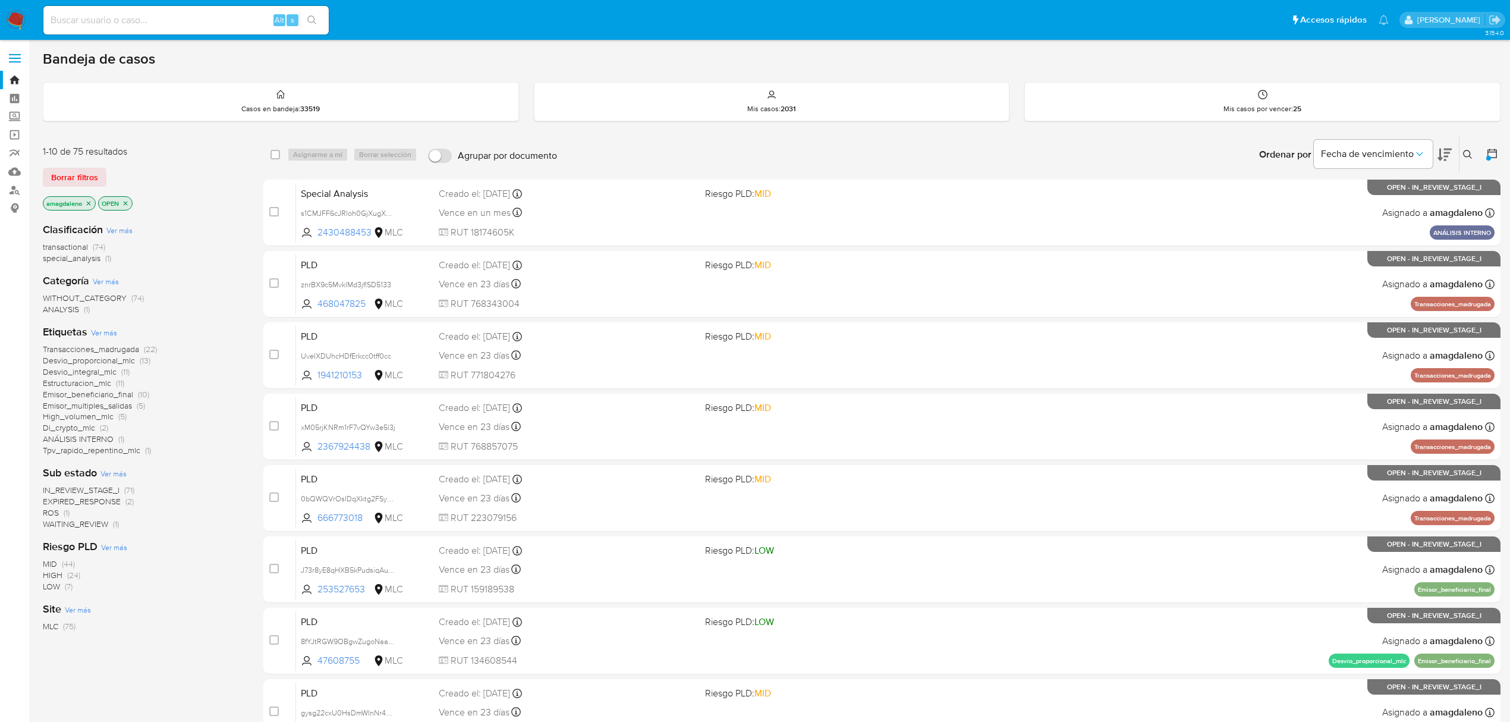
click at [1446, 160] on icon at bounding box center [1444, 154] width 14 height 14
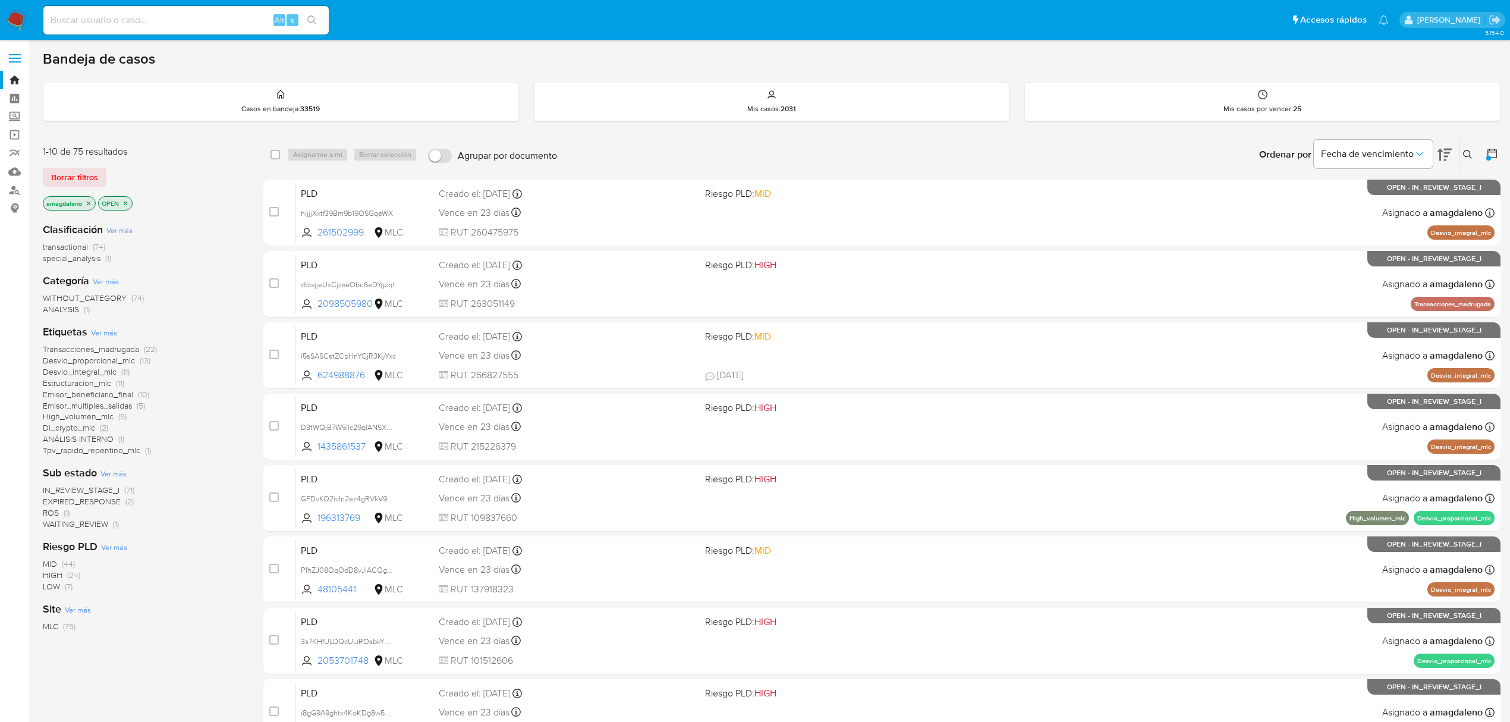
click at [1493, 155] on icon at bounding box center [1492, 153] width 12 height 12
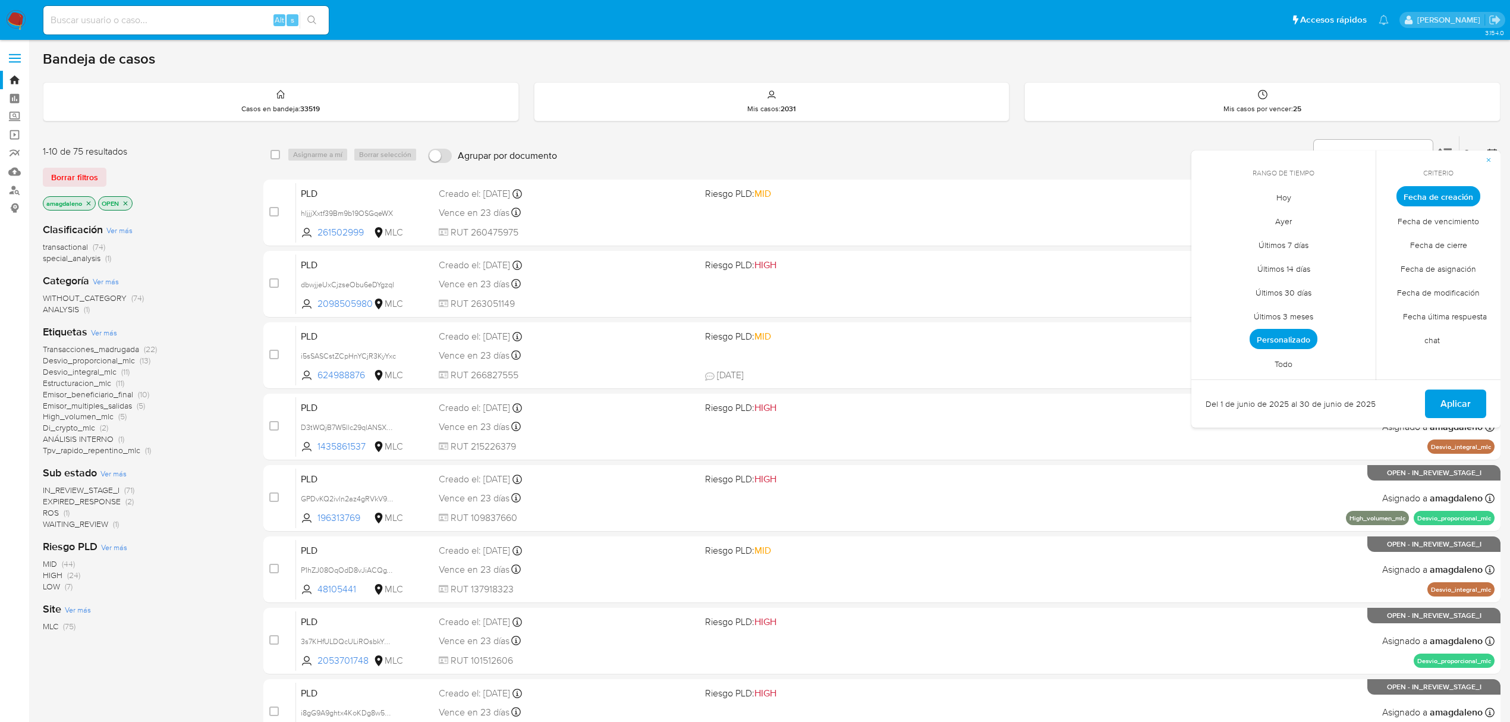
click at [1275, 342] on span "Personalizado" at bounding box center [1283, 339] width 68 height 20
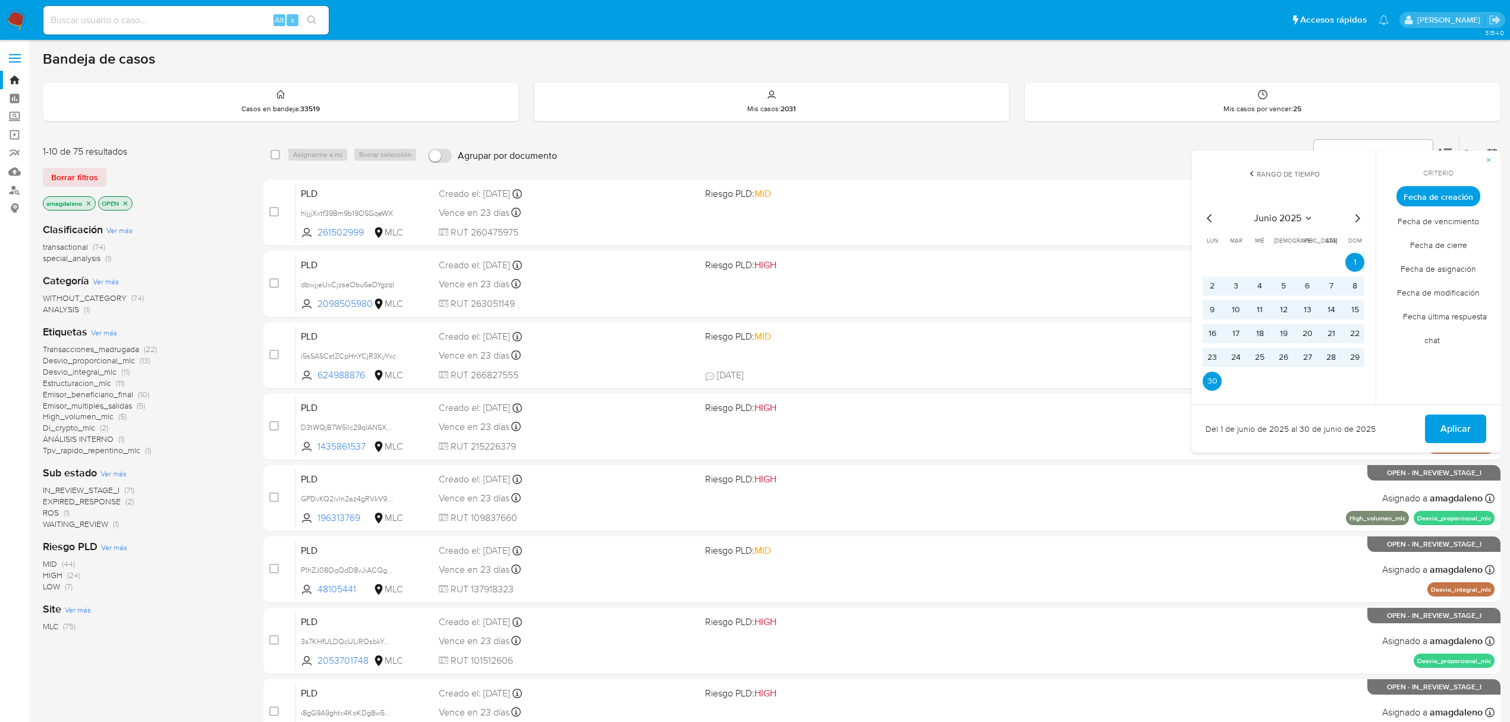
click at [1467, 196] on span "Fecha de creación" at bounding box center [1438, 196] width 84 height 20
click at [1210, 217] on icon "Mes anterior" at bounding box center [1209, 218] width 14 height 14
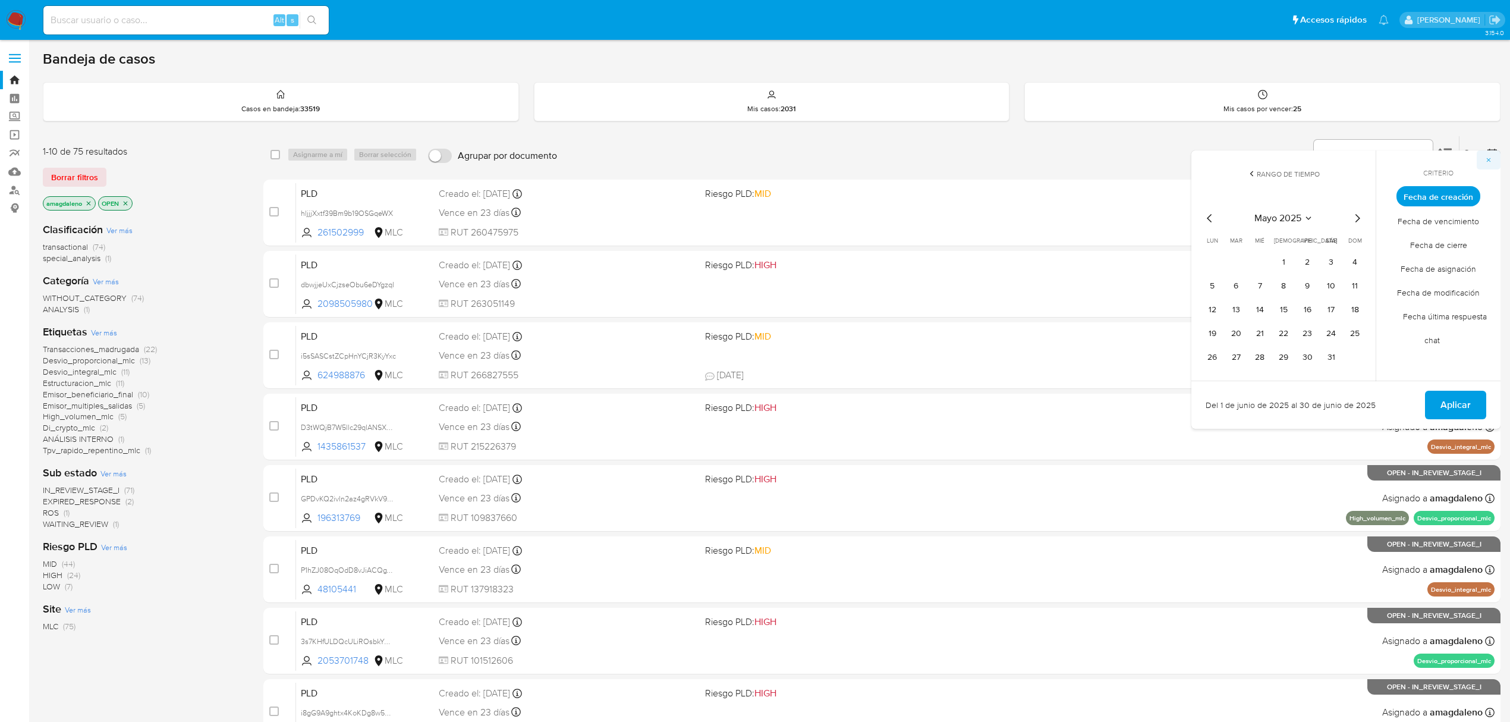
click at [1486, 159] on icon "button" at bounding box center [1488, 159] width 7 height 7
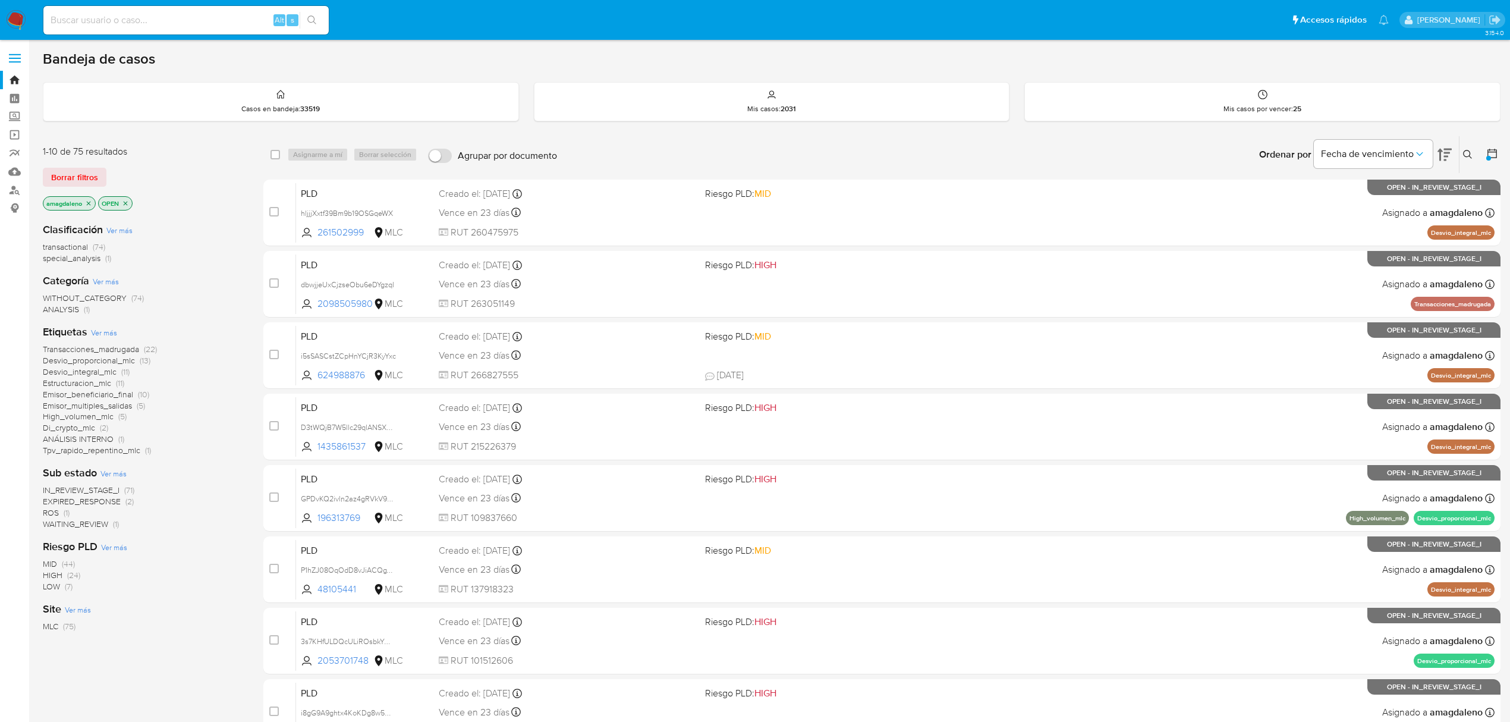
click at [1491, 152] on icon at bounding box center [1492, 153] width 12 height 12
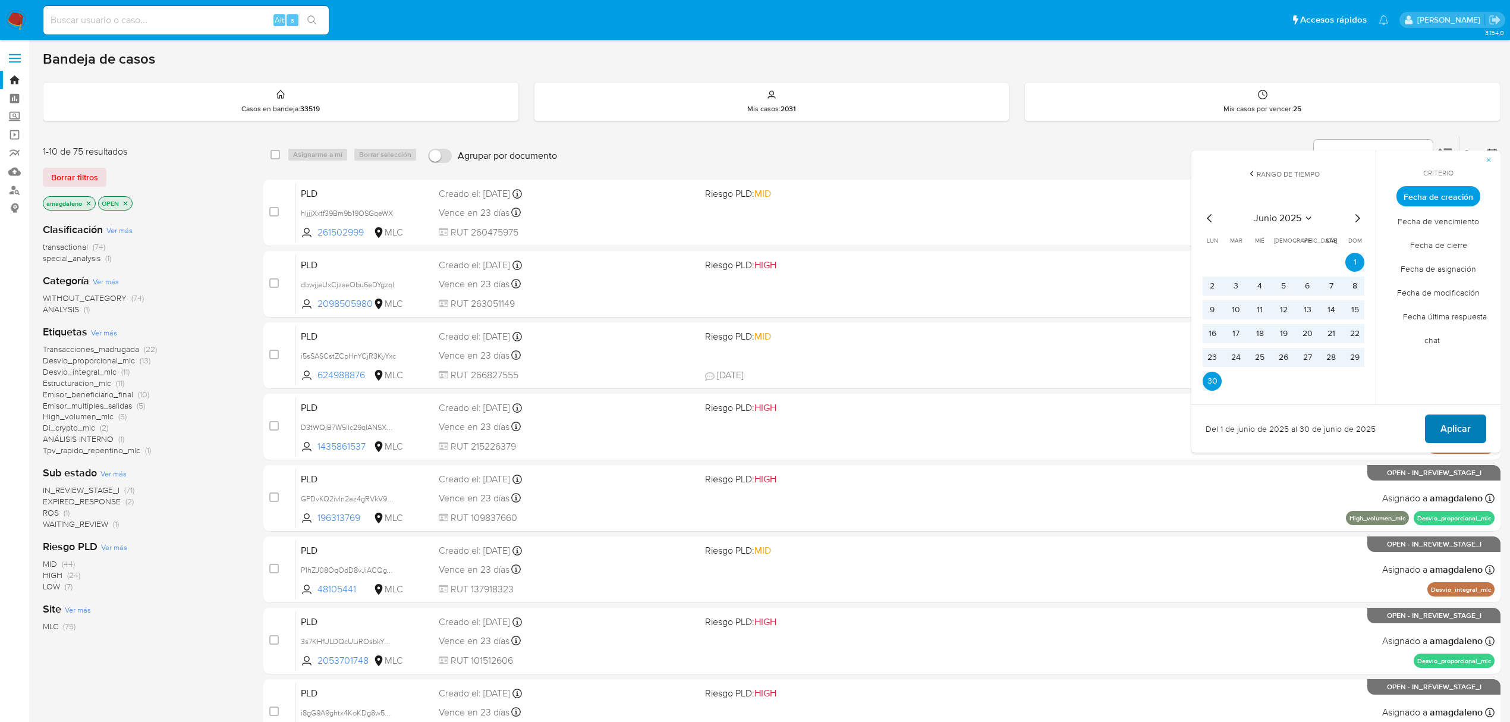
click at [1428, 424] on button "Aplicar" at bounding box center [1455, 428] width 61 height 29
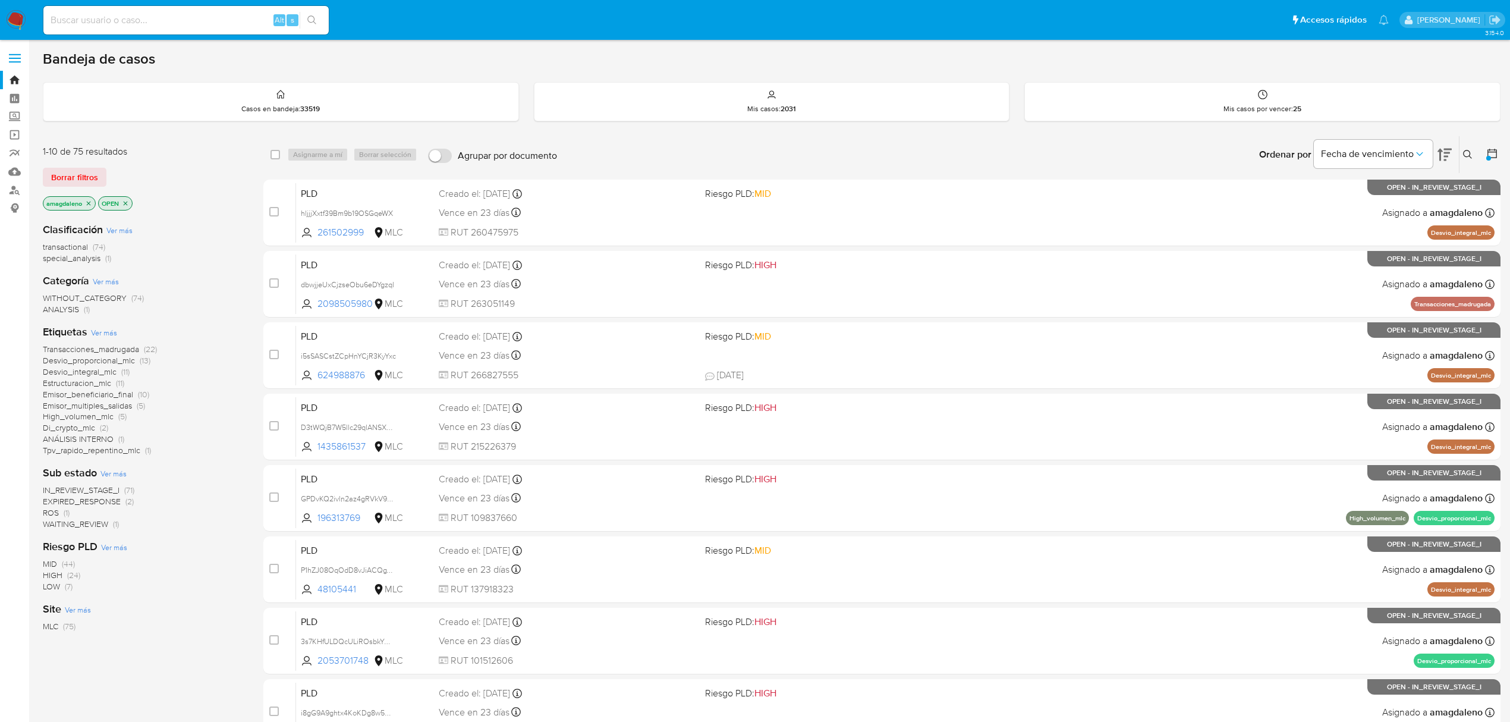
click at [1494, 157] on icon at bounding box center [1492, 153] width 12 height 12
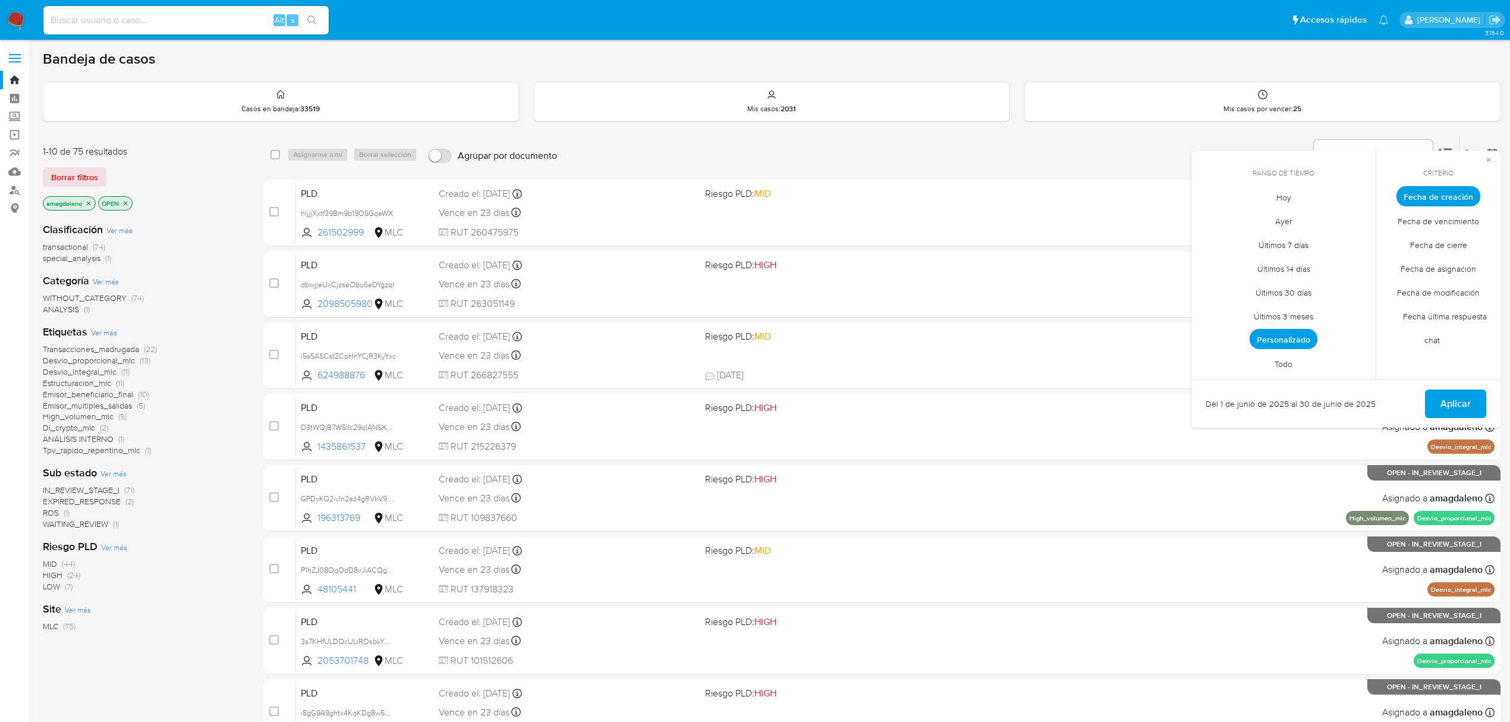
click at [1287, 362] on span "Todo" at bounding box center [1283, 363] width 43 height 24
click at [1432, 390] on button "Aplicar" at bounding box center [1455, 403] width 61 height 29
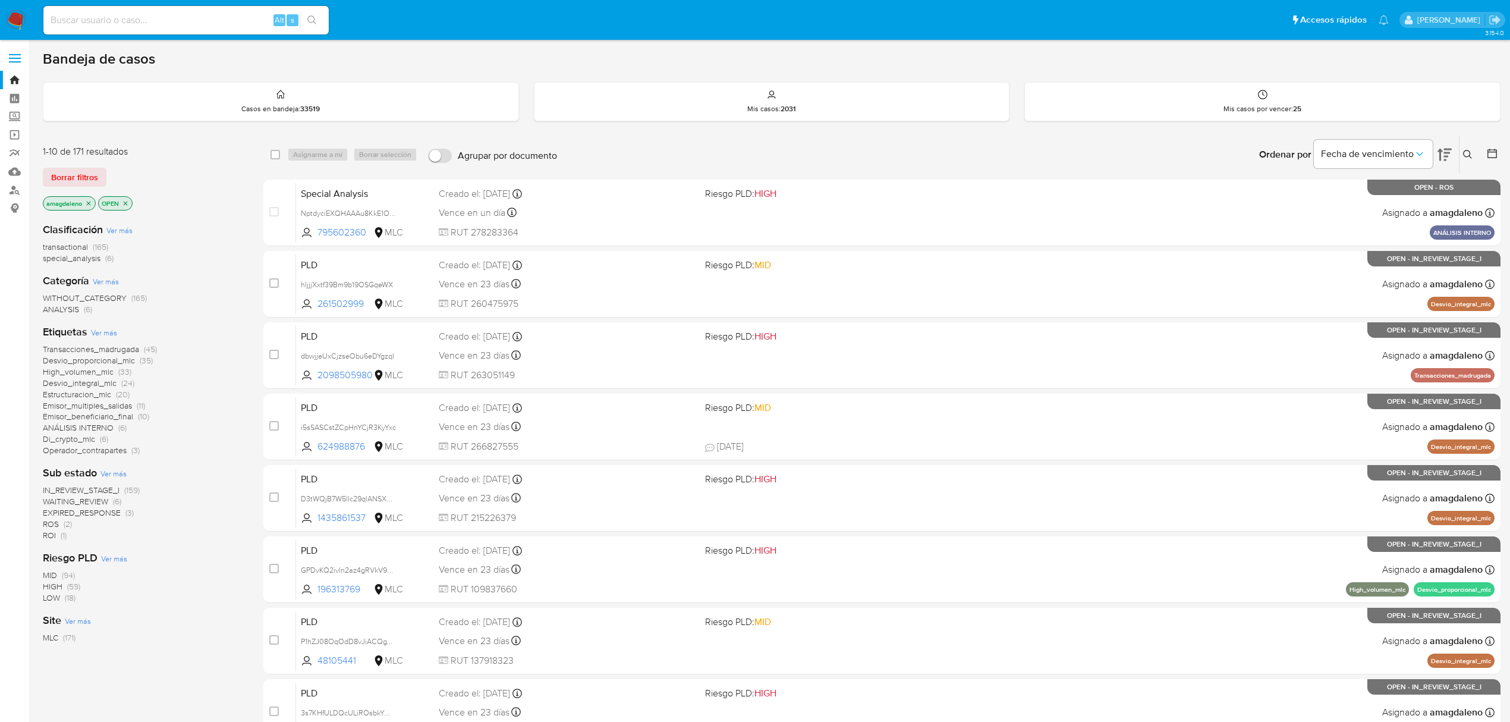
click at [62, 256] on span "special_analysis" at bounding box center [72, 258] width 58 height 12
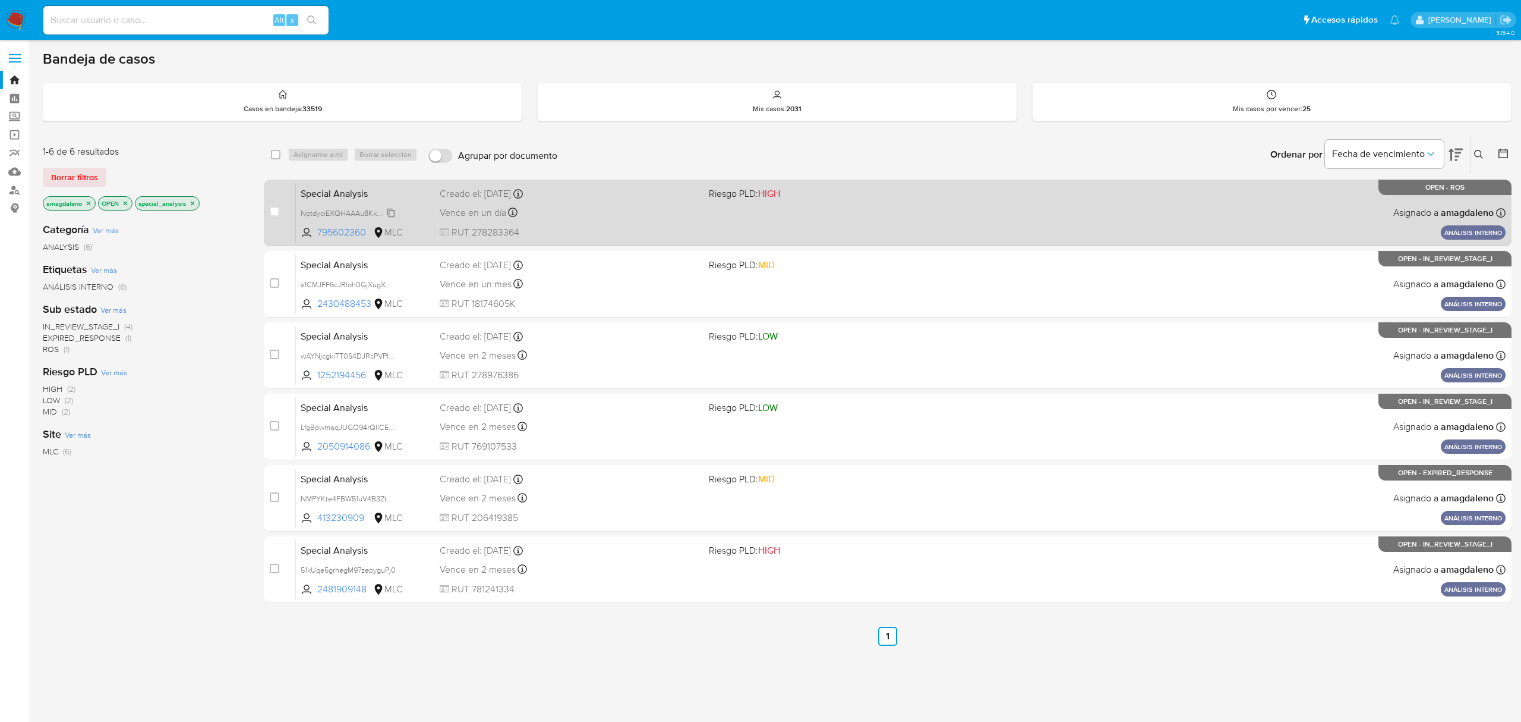
click at [338, 210] on span "NptdyciEXQHAAAu8KkE1OJwh" at bounding box center [352, 212] width 102 height 13
click at [348, 233] on span "795602360" at bounding box center [343, 232] width 53 height 13
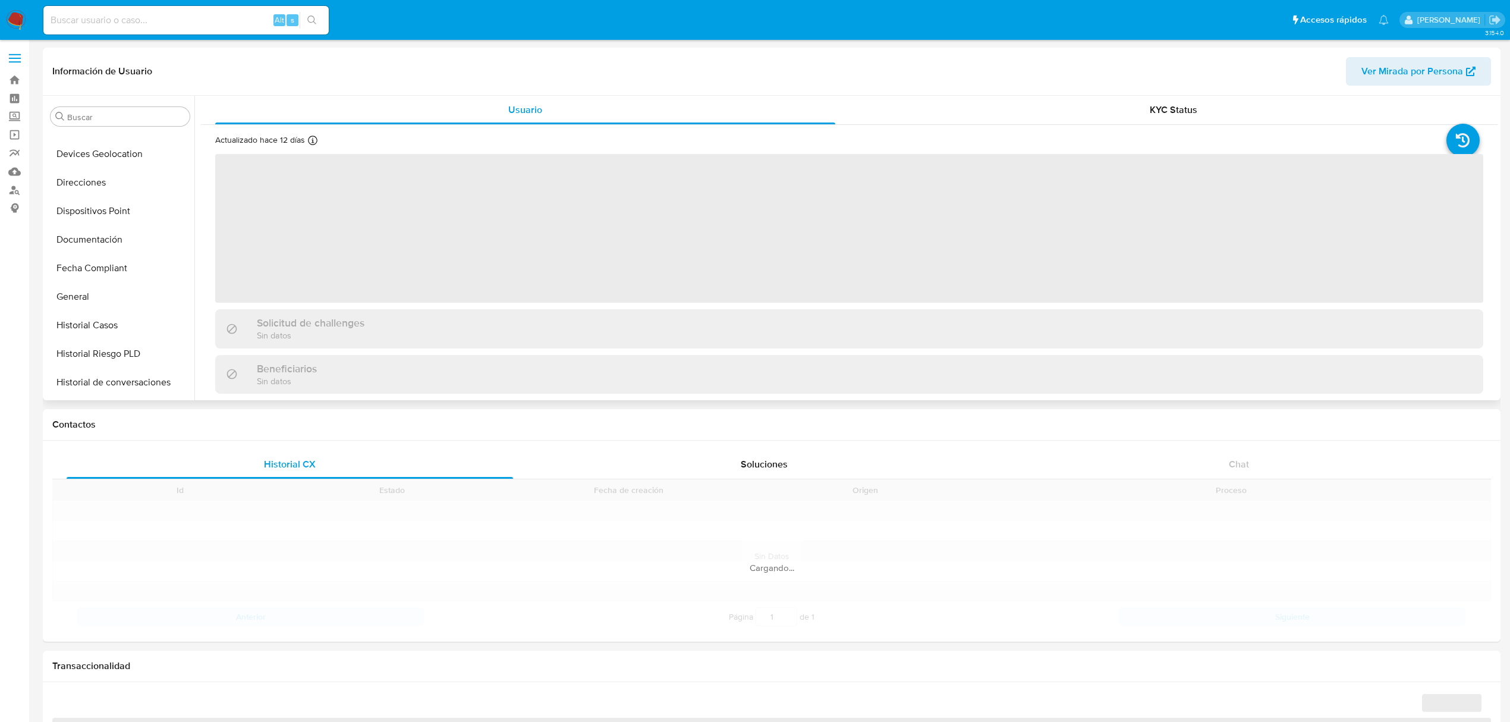
scroll to position [184, 0]
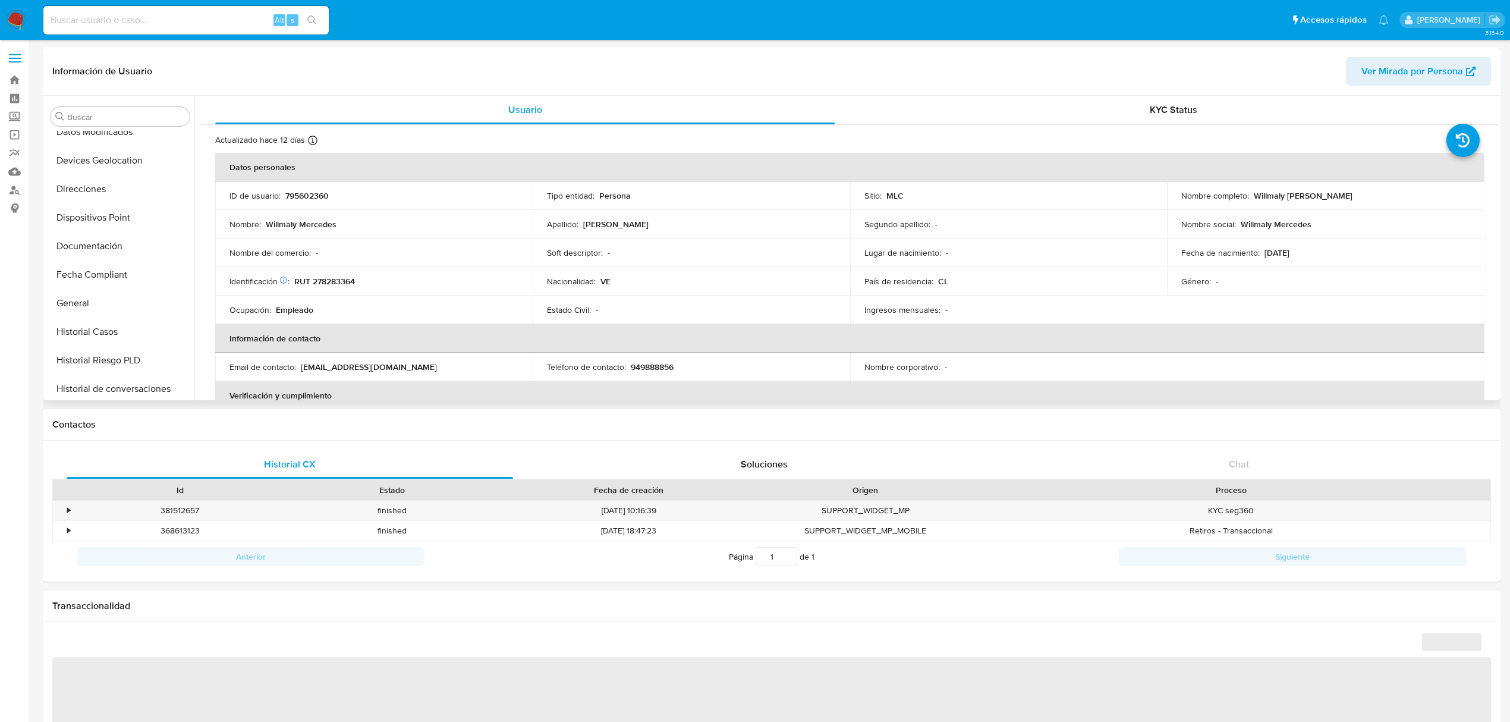
select select "10"
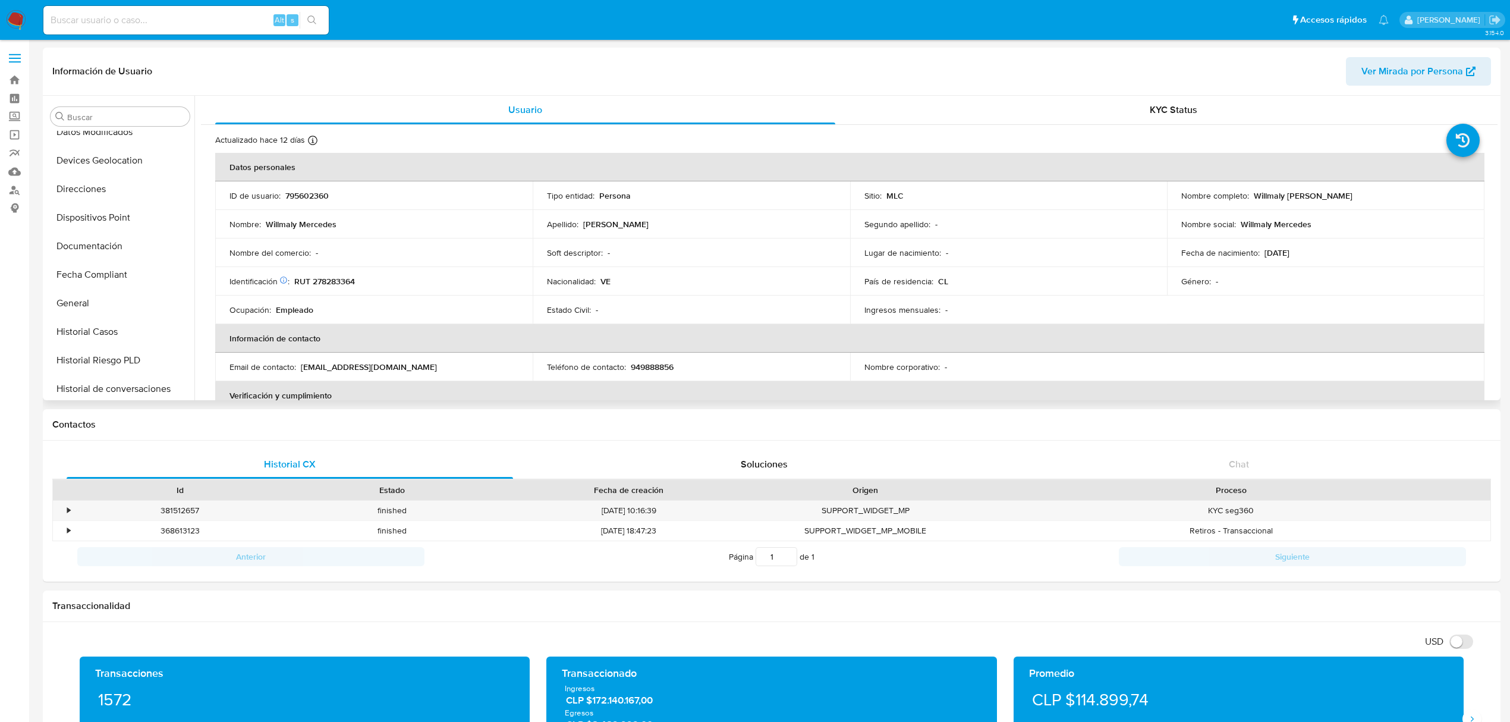
click at [341, 286] on p "RUT 278283364" at bounding box center [324, 281] width 61 height 11
copy p "278283364"
drag, startPoint x: 1253, startPoint y: 196, endPoint x: 1463, endPoint y: 202, distance: 209.9
click at [1463, 202] on td "Nombre completo : [PERSON_NAME]" at bounding box center [1325, 195] width 317 height 29
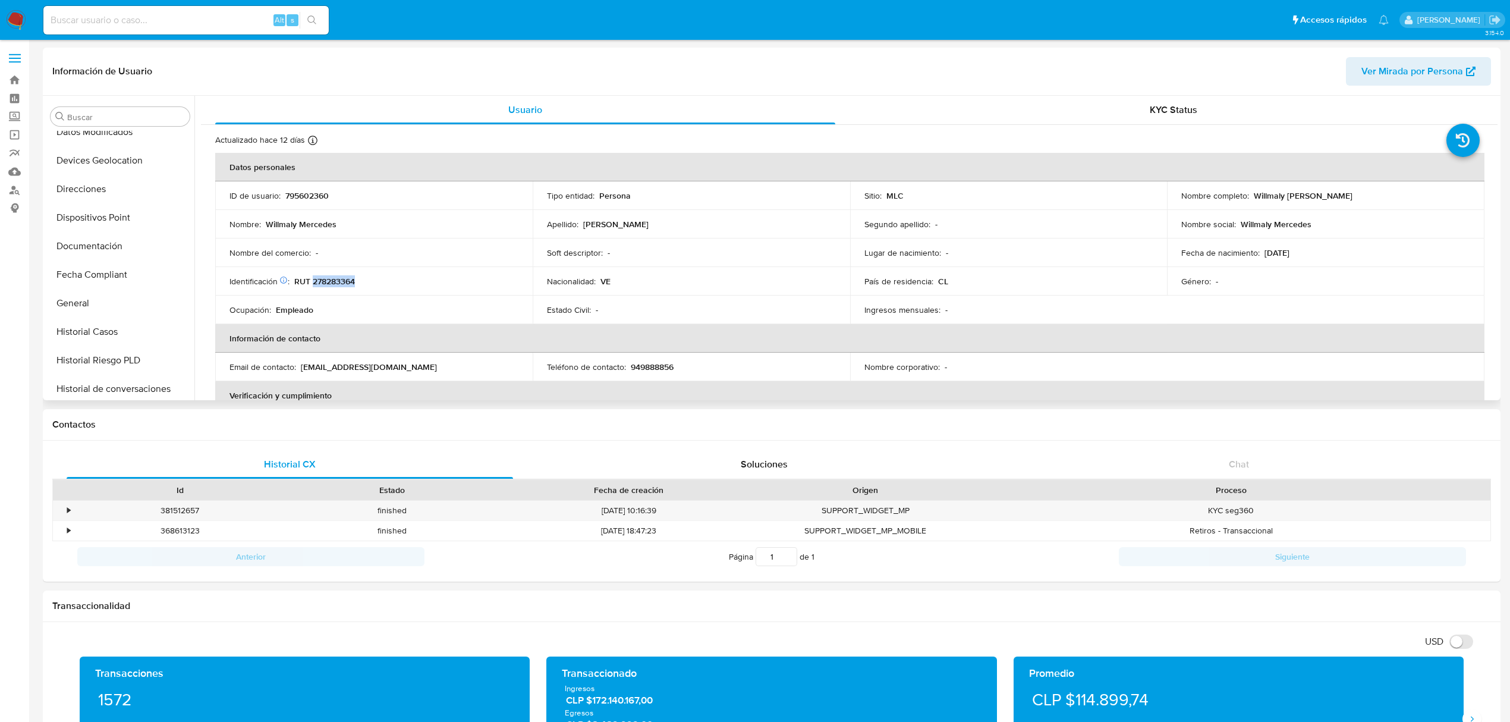
copy p "Willmaly [PERSON_NAME]"
